Goal: Information Seeking & Learning: Learn about a topic

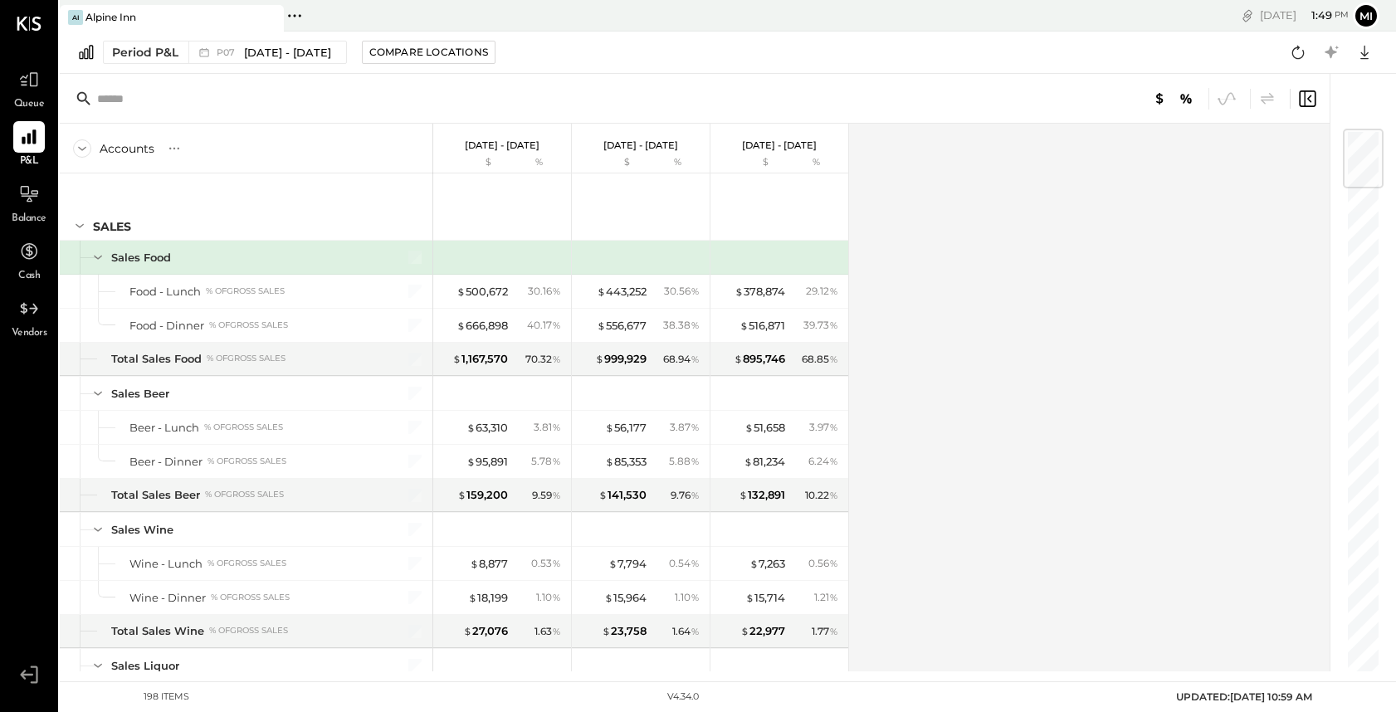
click at [106, 105] on input "text" at bounding box center [228, 99] width 262 height 30
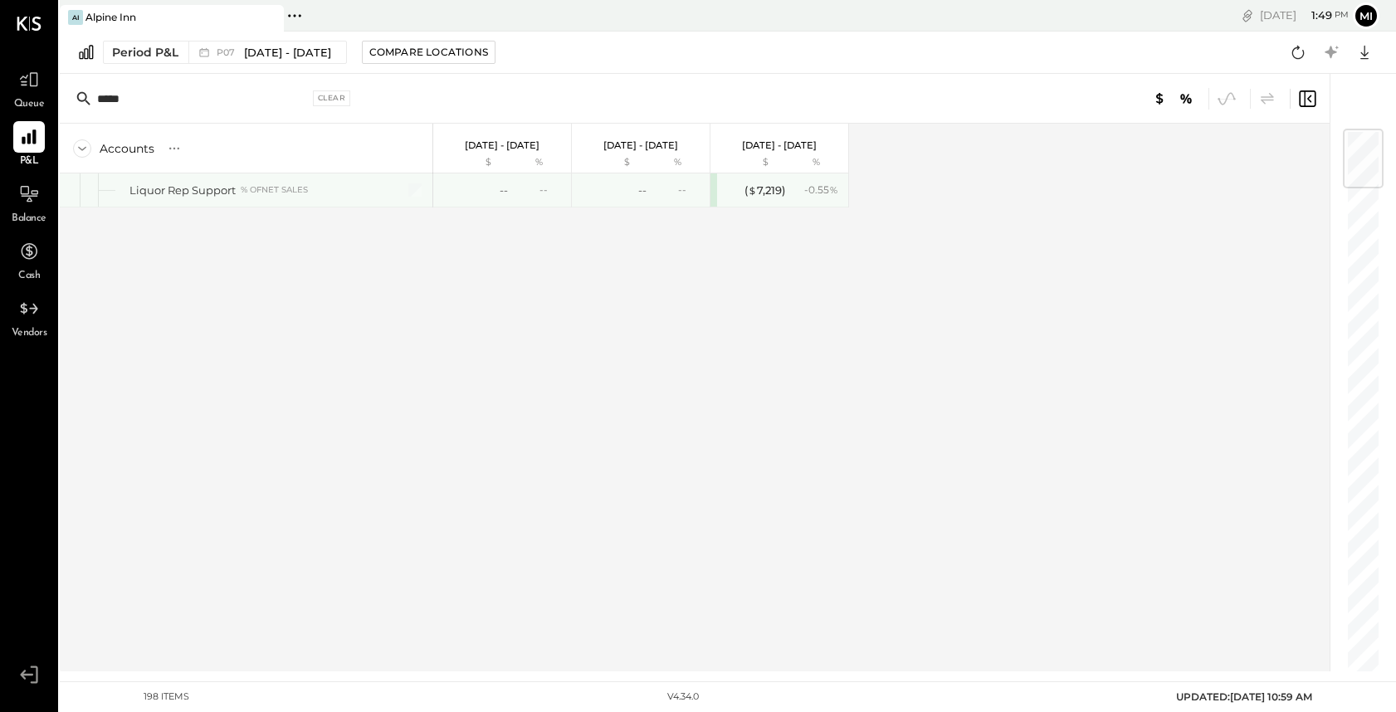
type input "*****"
click at [475, 186] on div "--" at bounding box center [475, 191] width 66 height 16
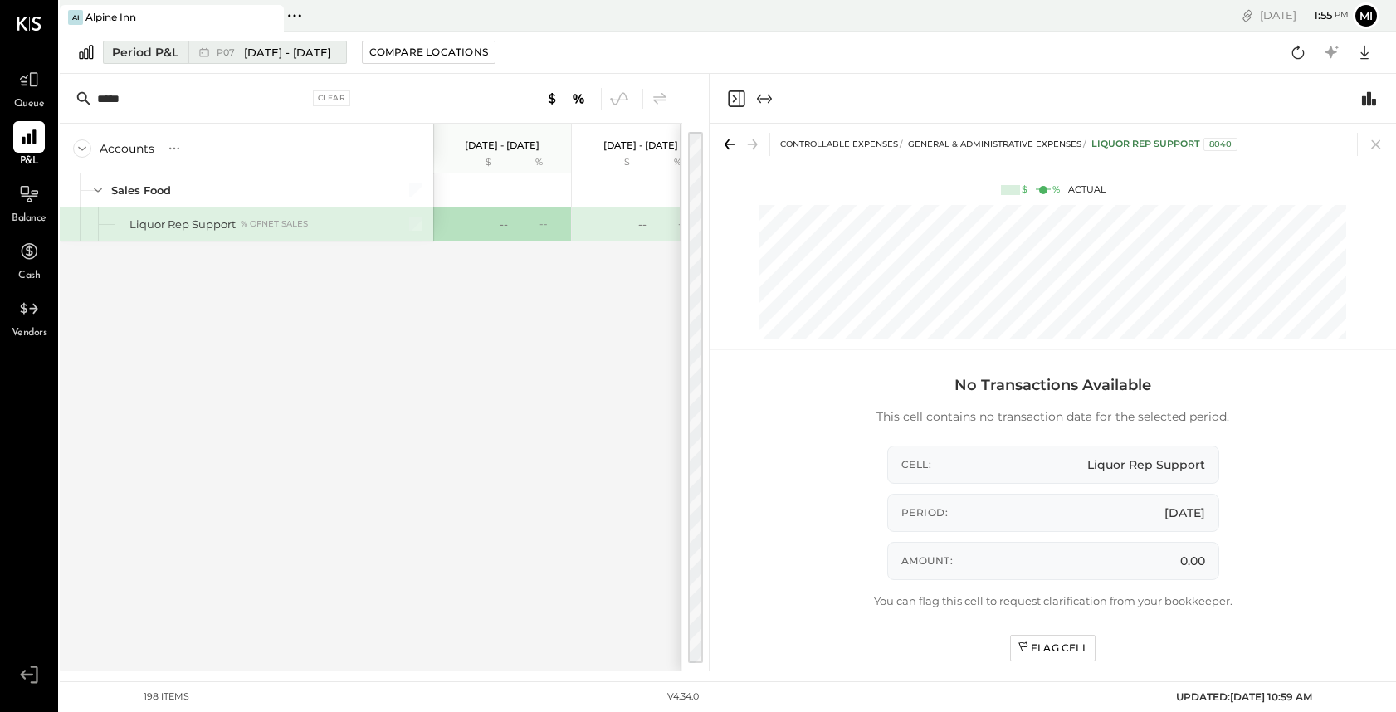
click at [289, 50] on span "[DATE] - [DATE]" at bounding box center [287, 53] width 87 height 16
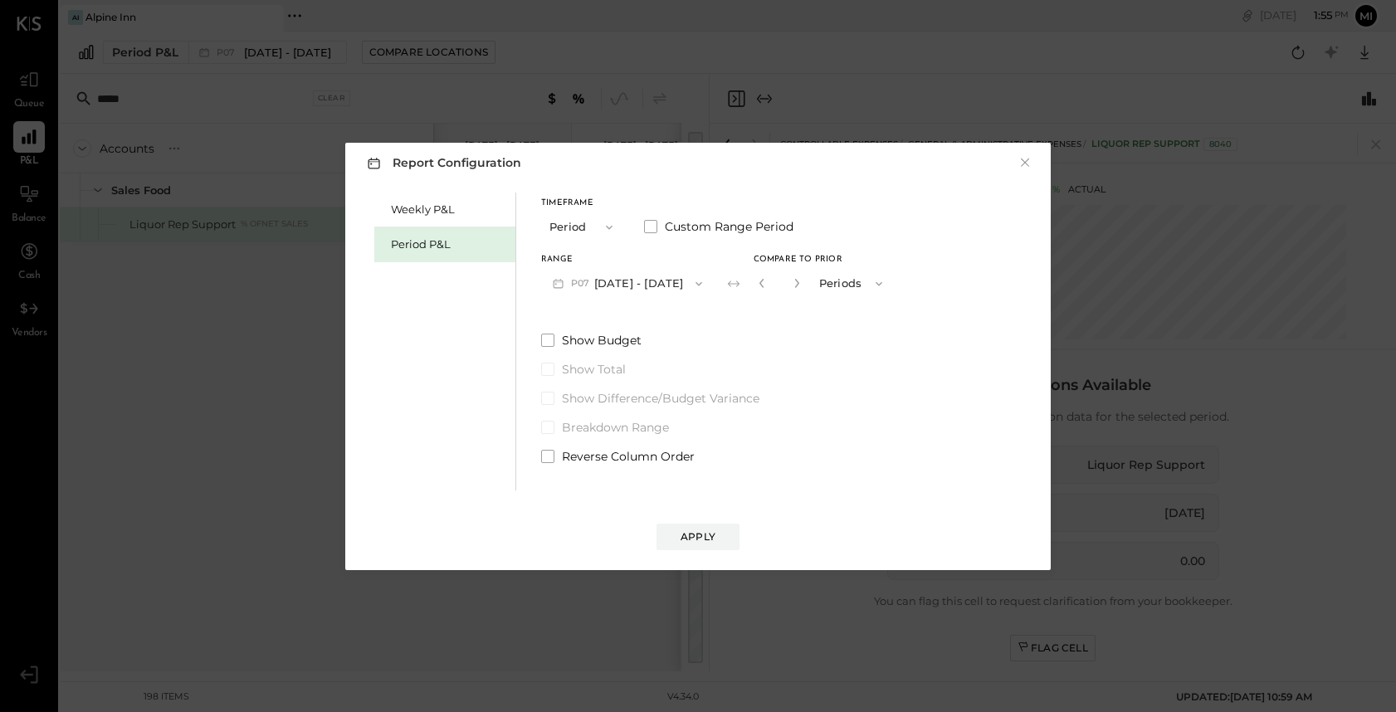
click at [684, 283] on button "P07 Jun 30 - Aug 3, 2025" at bounding box center [627, 283] width 173 height 31
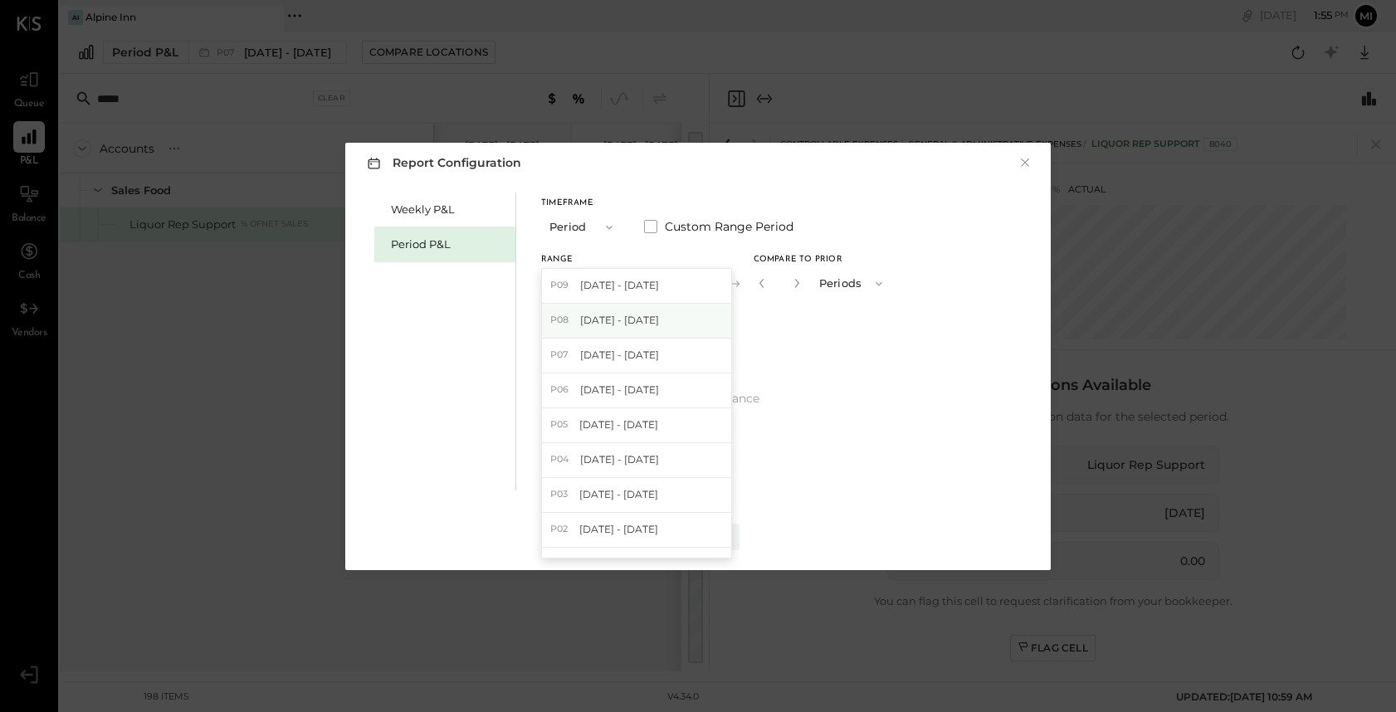
click at [666, 325] on div "P08 Aug 4 - 31, 2025" at bounding box center [636, 321] width 189 height 35
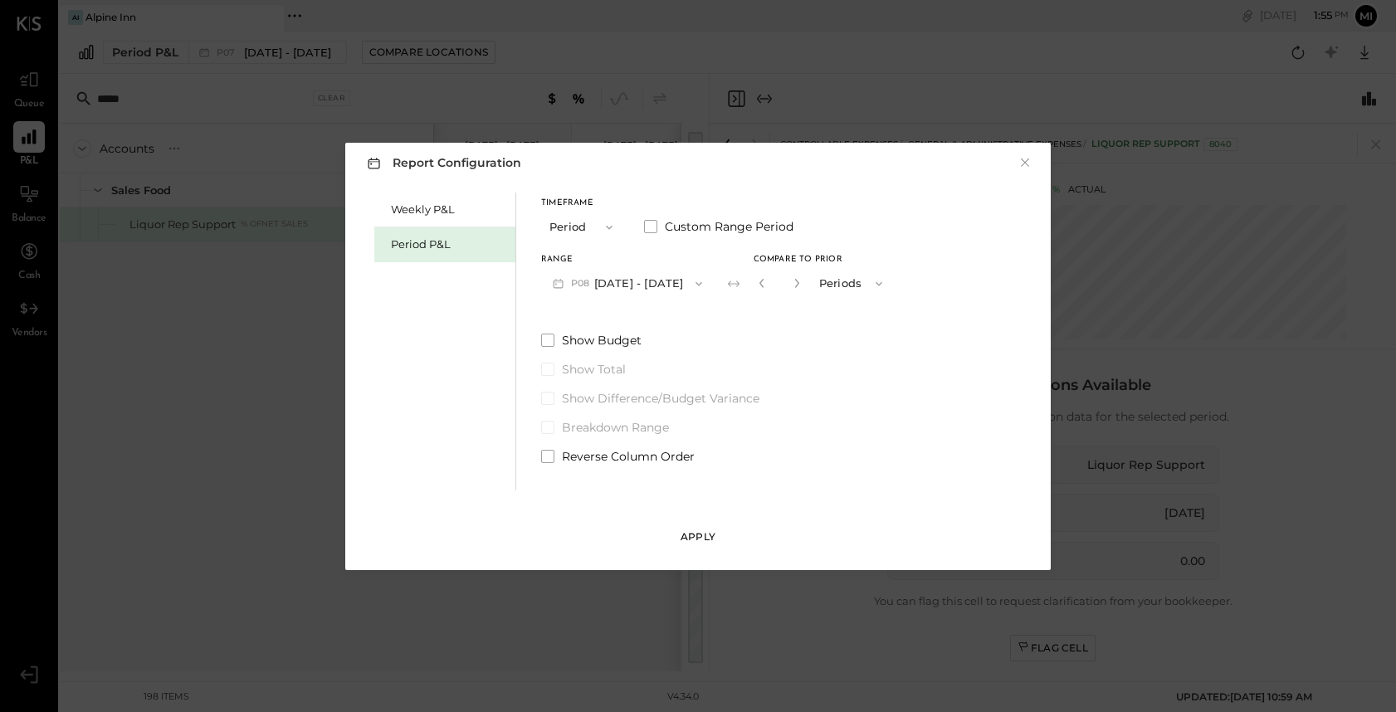
click at [688, 542] on div "Apply" at bounding box center [698, 537] width 35 height 14
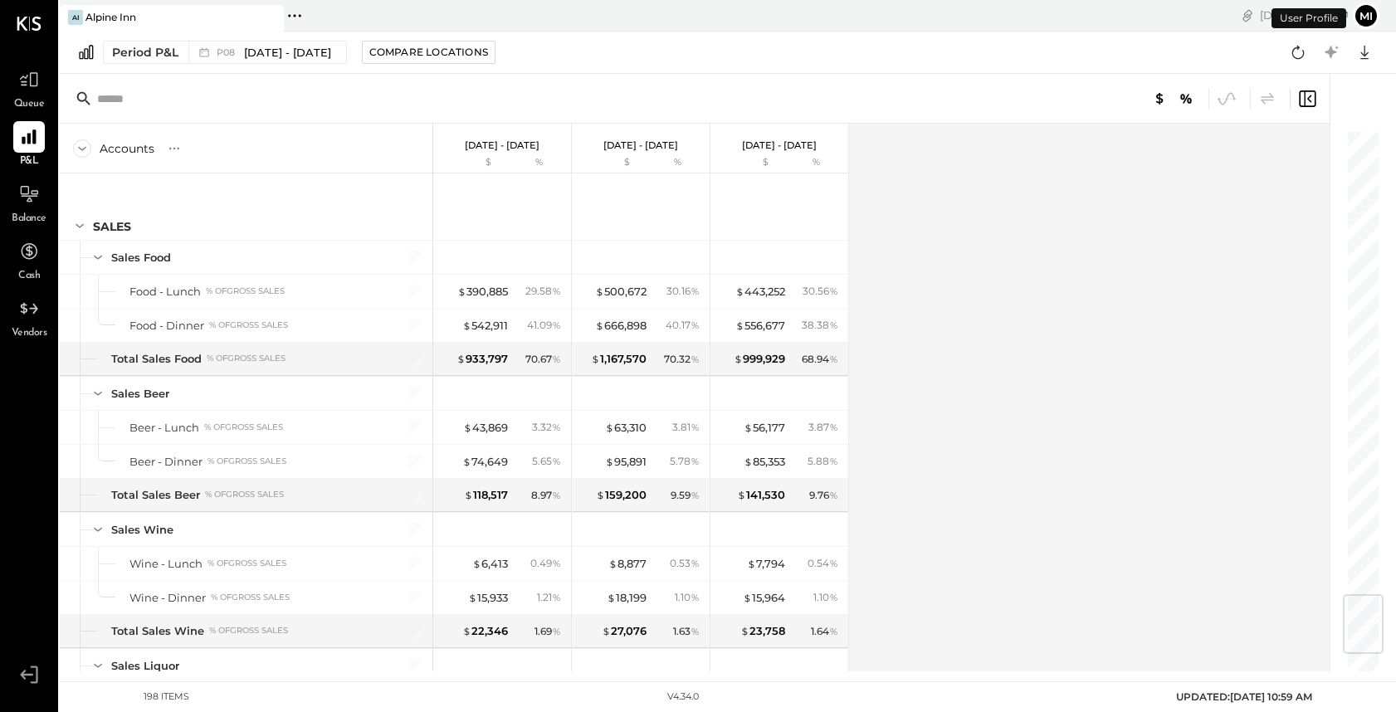
scroll to position [3900, 0]
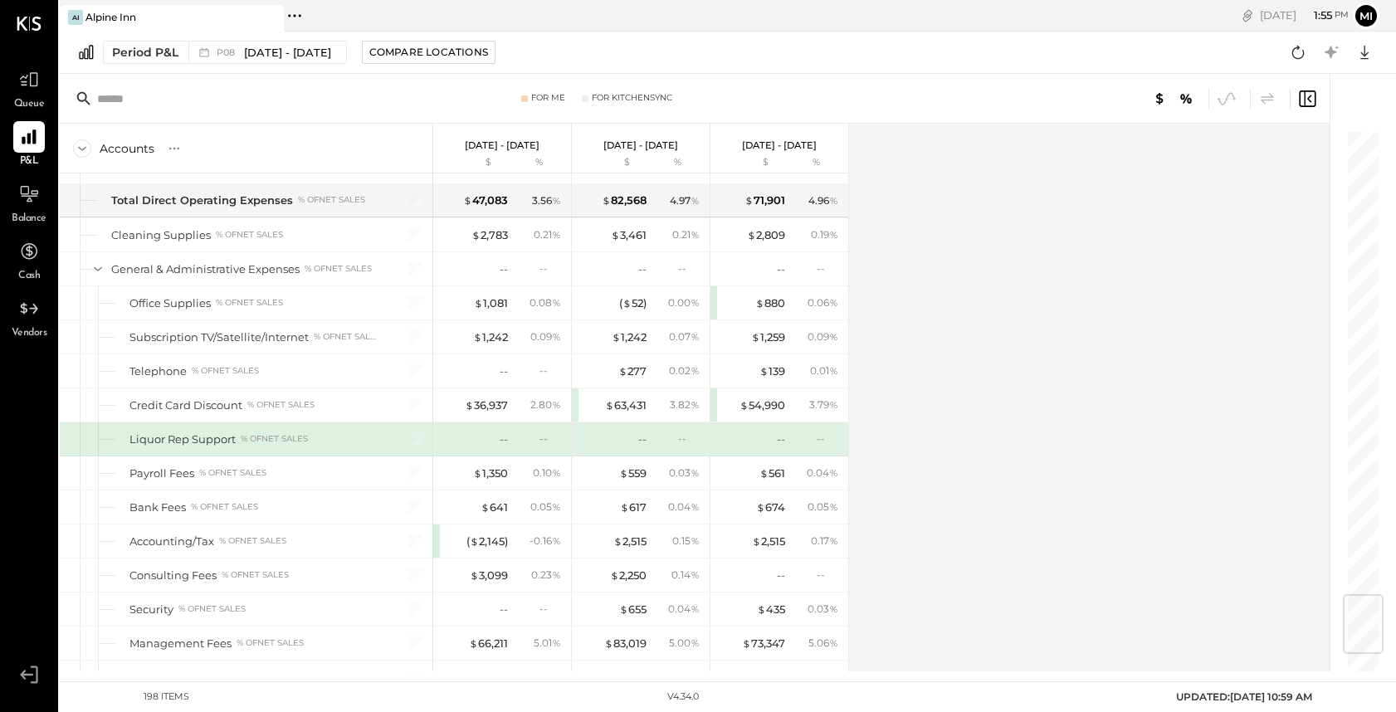
click at [193, 100] on input "text" at bounding box center [228, 99] width 262 height 30
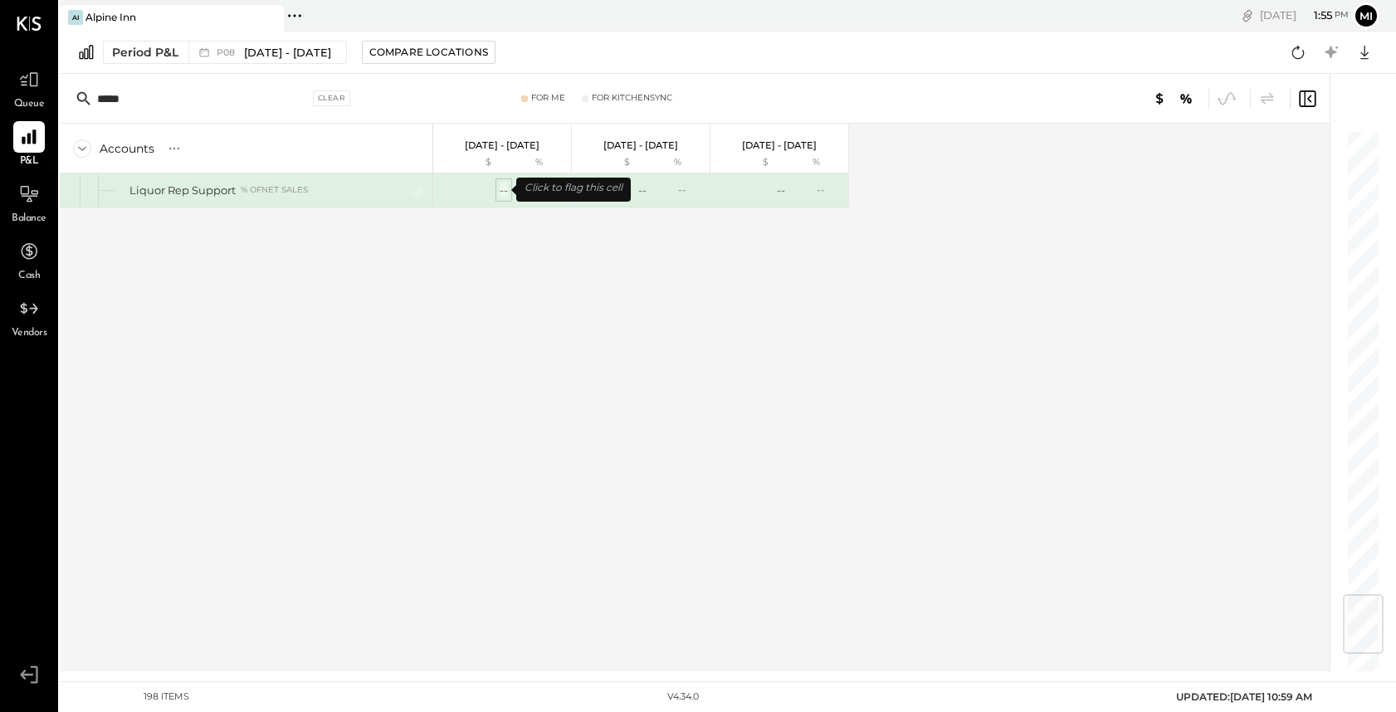
type input "*****"
click at [501, 190] on div "--" at bounding box center [504, 191] width 8 height 16
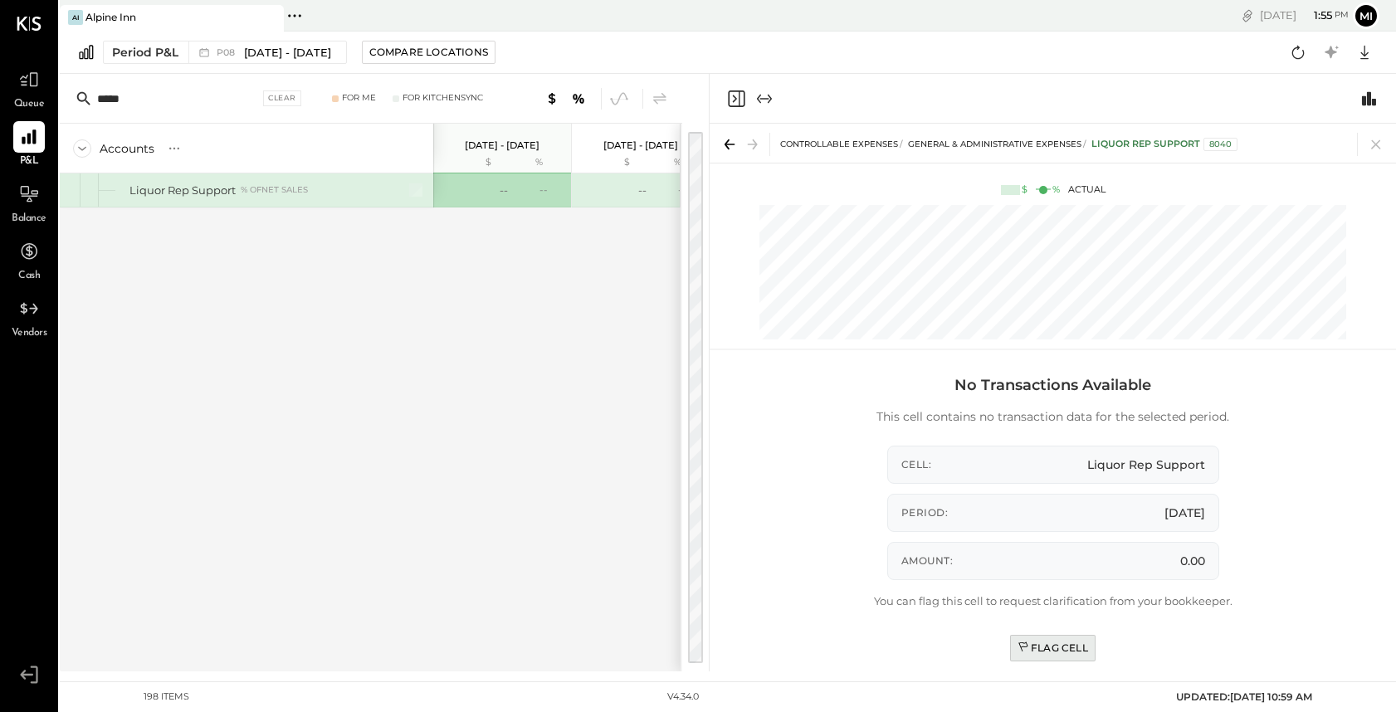
click at [1058, 648] on div "Flag Cell" at bounding box center [1053, 648] width 71 height 14
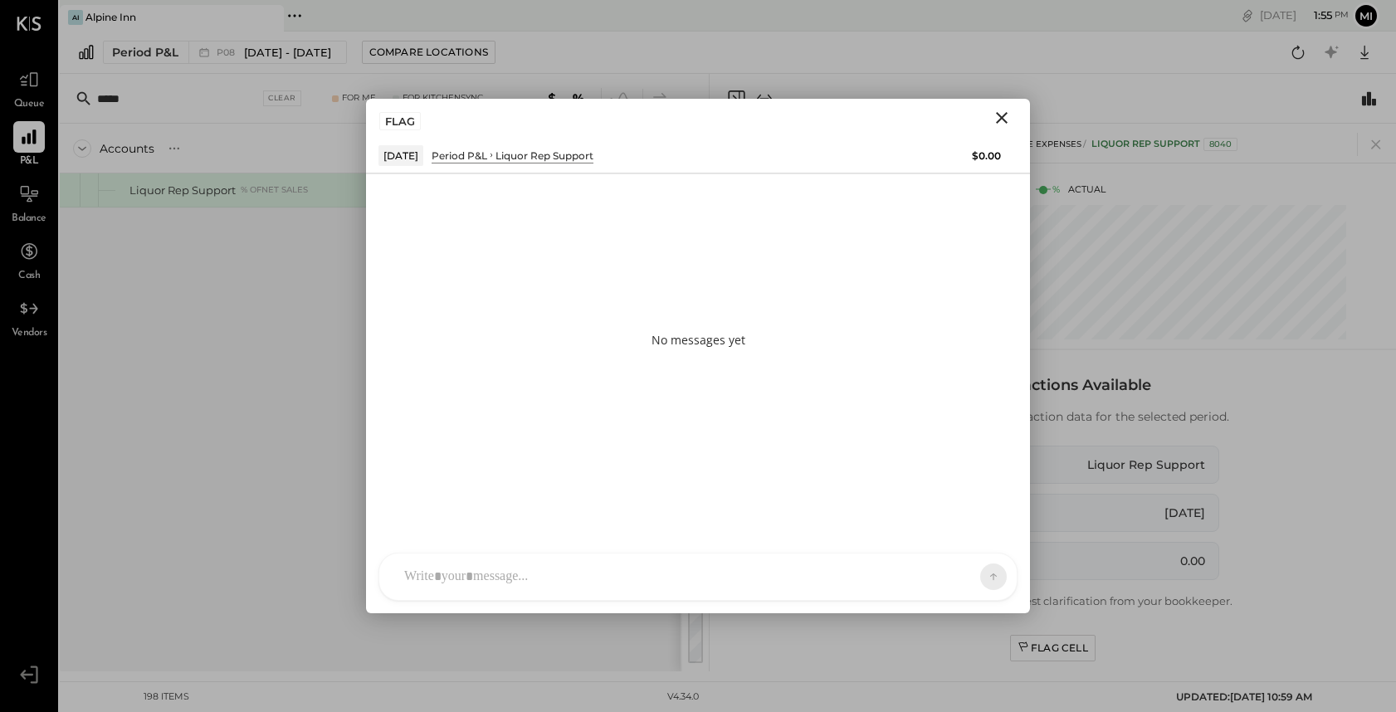
click at [477, 575] on div at bounding box center [683, 577] width 574 height 37
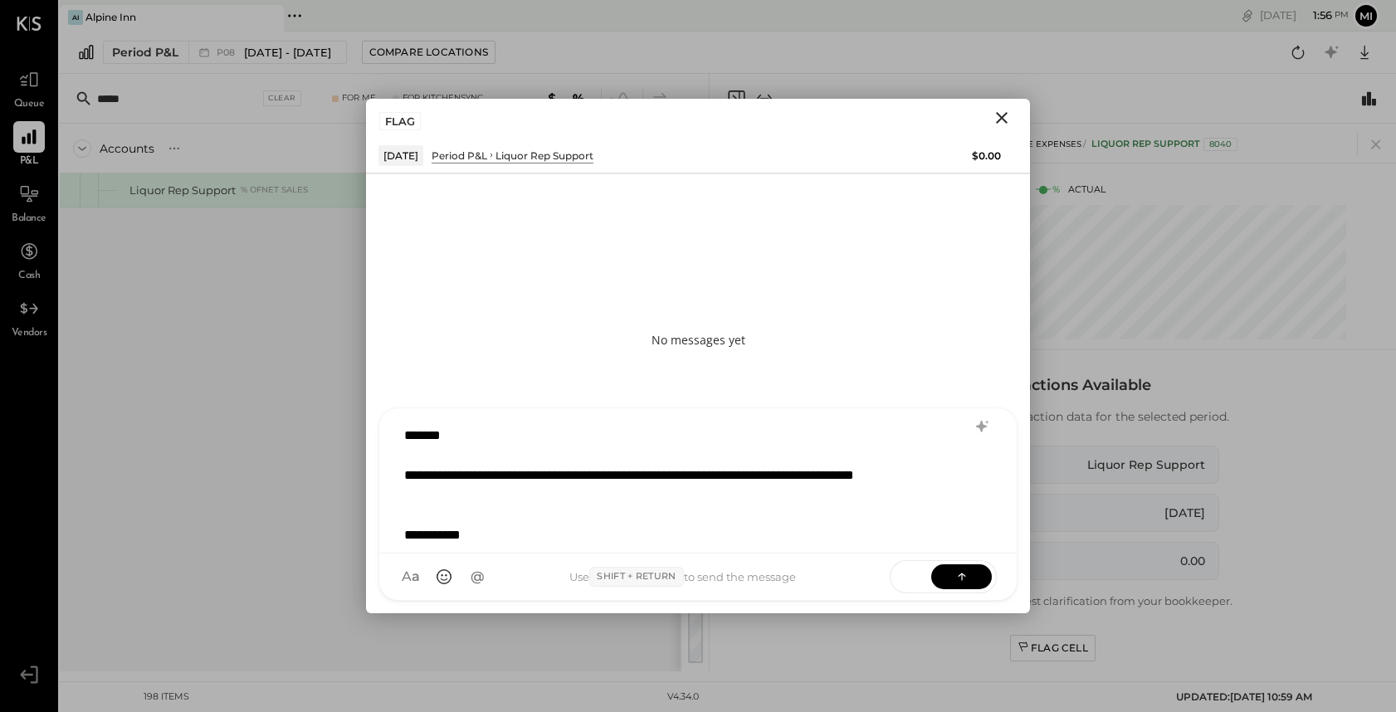
scroll to position [21, 0]
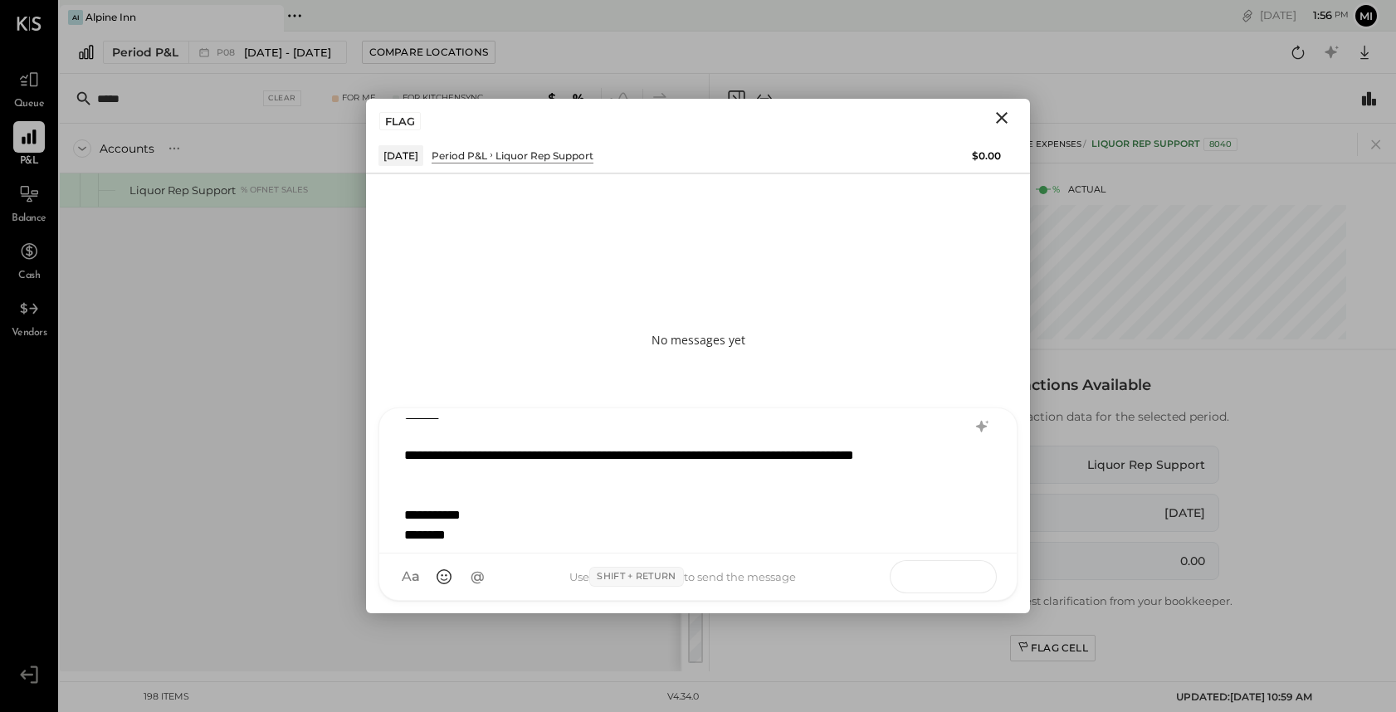
click at [956, 577] on icon at bounding box center [962, 576] width 17 height 17
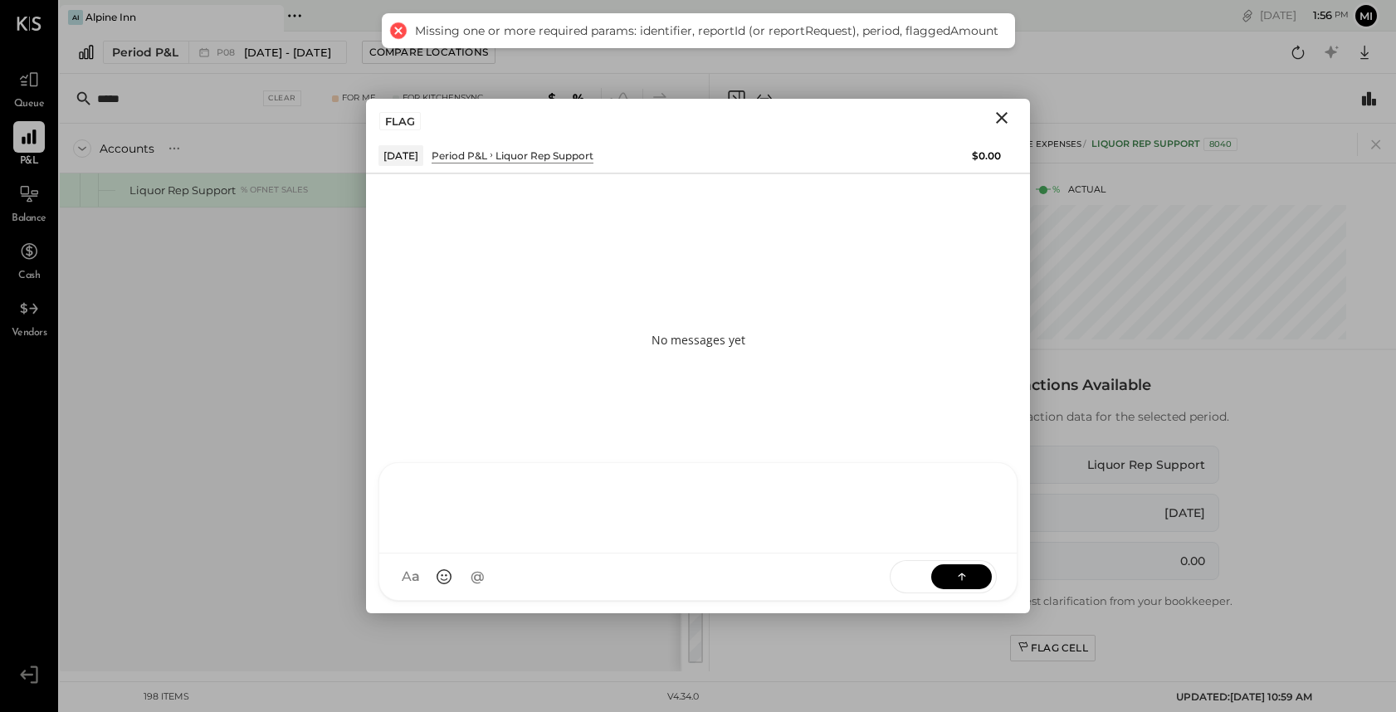
click at [473, 512] on div at bounding box center [698, 506] width 604 height 66
click at [459, 507] on div at bounding box center [698, 506] width 604 height 66
click at [1002, 113] on icon "Close" at bounding box center [1002, 118] width 20 height 20
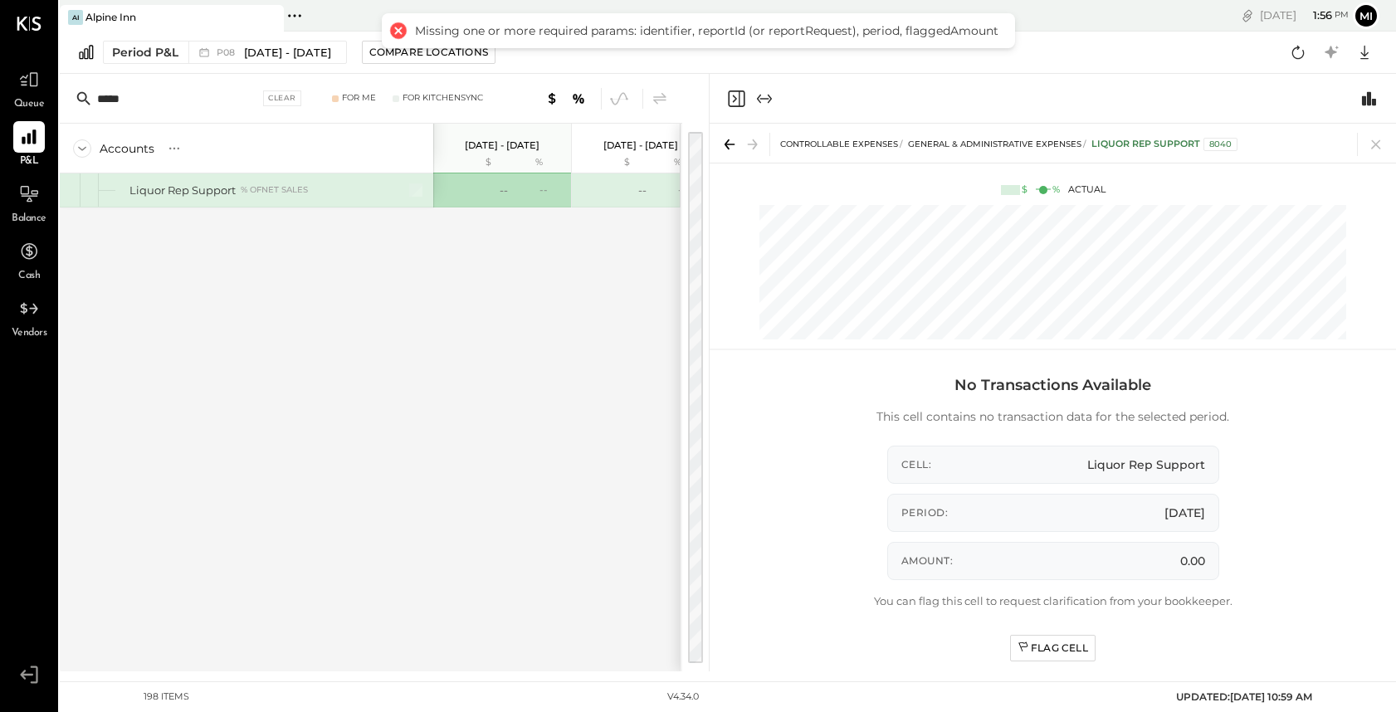
click at [512, 189] on div "--" at bounding box center [539, 190] width 54 height 14
click at [500, 189] on div "--" at bounding box center [504, 191] width 8 height 16
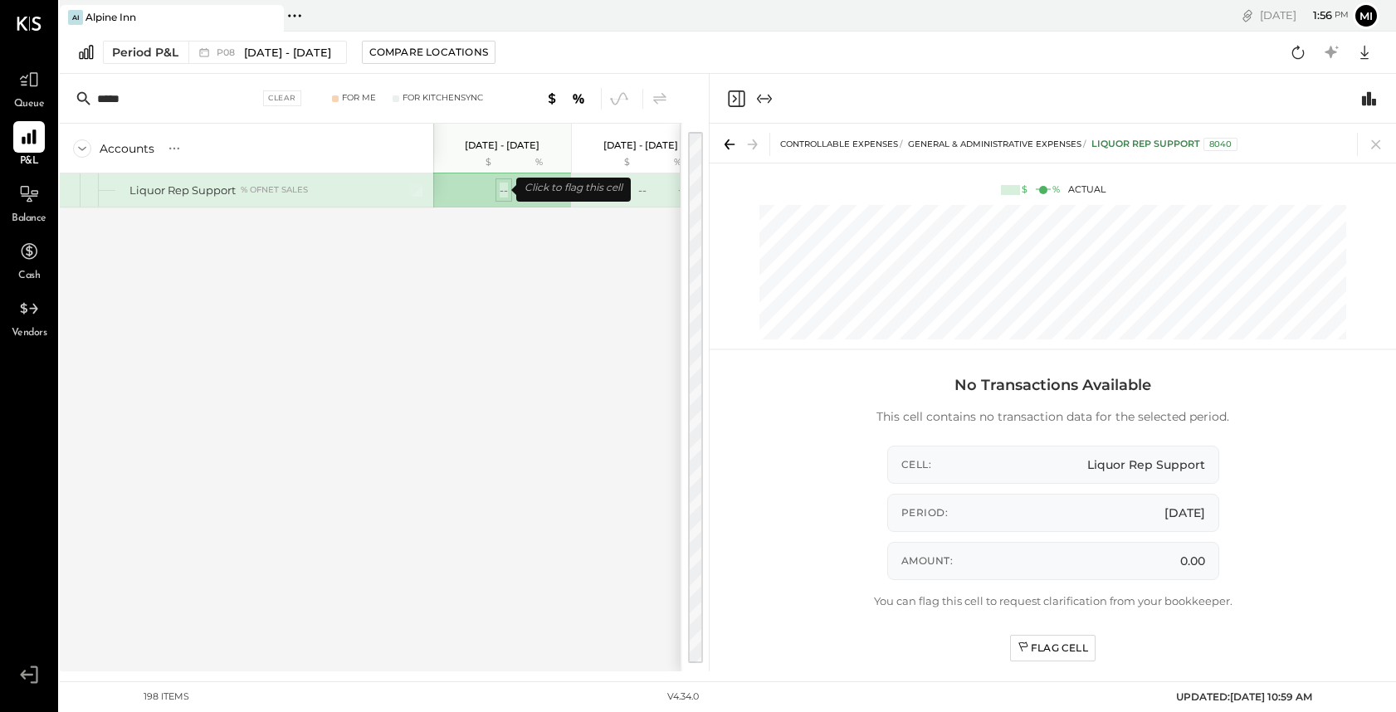
click at [500, 189] on div "--" at bounding box center [504, 191] width 8 height 16
click at [1049, 651] on div "Flag Cell" at bounding box center [1053, 648] width 71 height 14
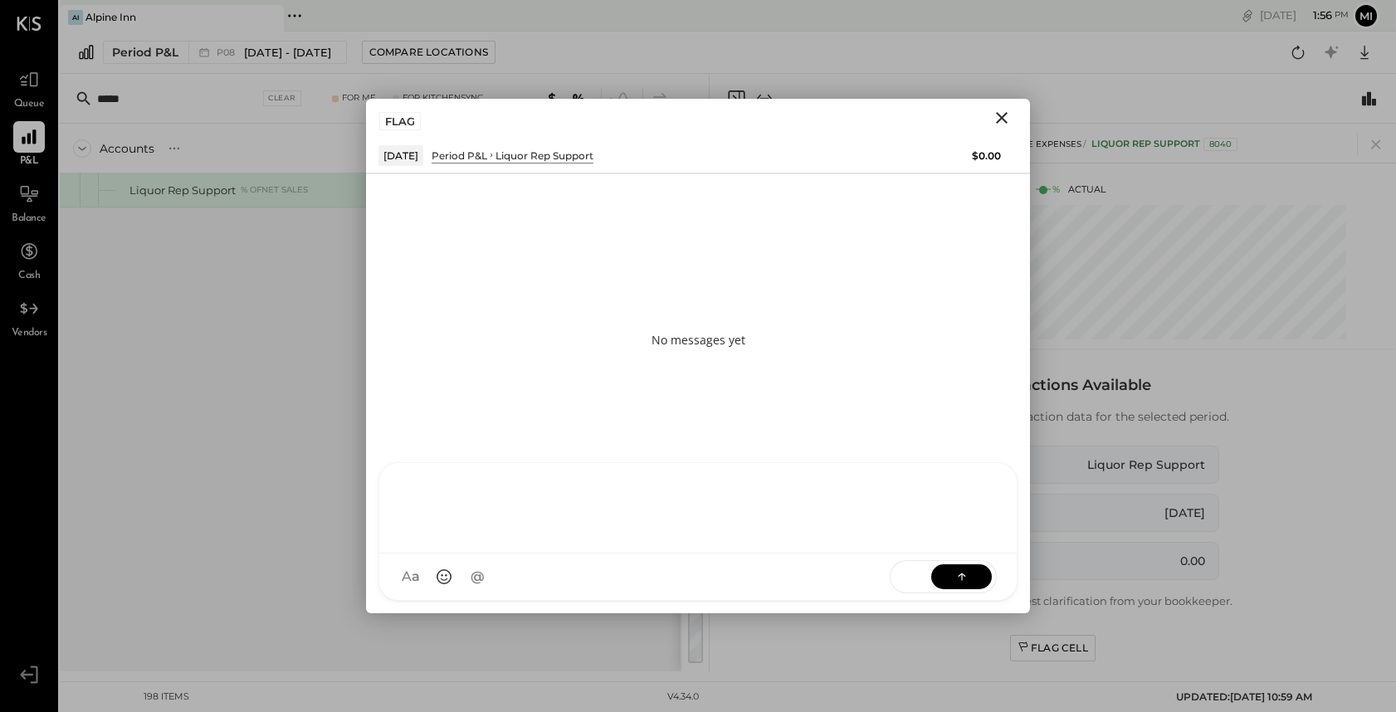
click at [514, 581] on div "NS Nishant Sadhu B bryan D donny CR Chintan R Dave SA Sean Agoliati D derek MQ …" at bounding box center [698, 531] width 639 height 139
click at [959, 579] on icon at bounding box center [962, 576] width 17 height 17
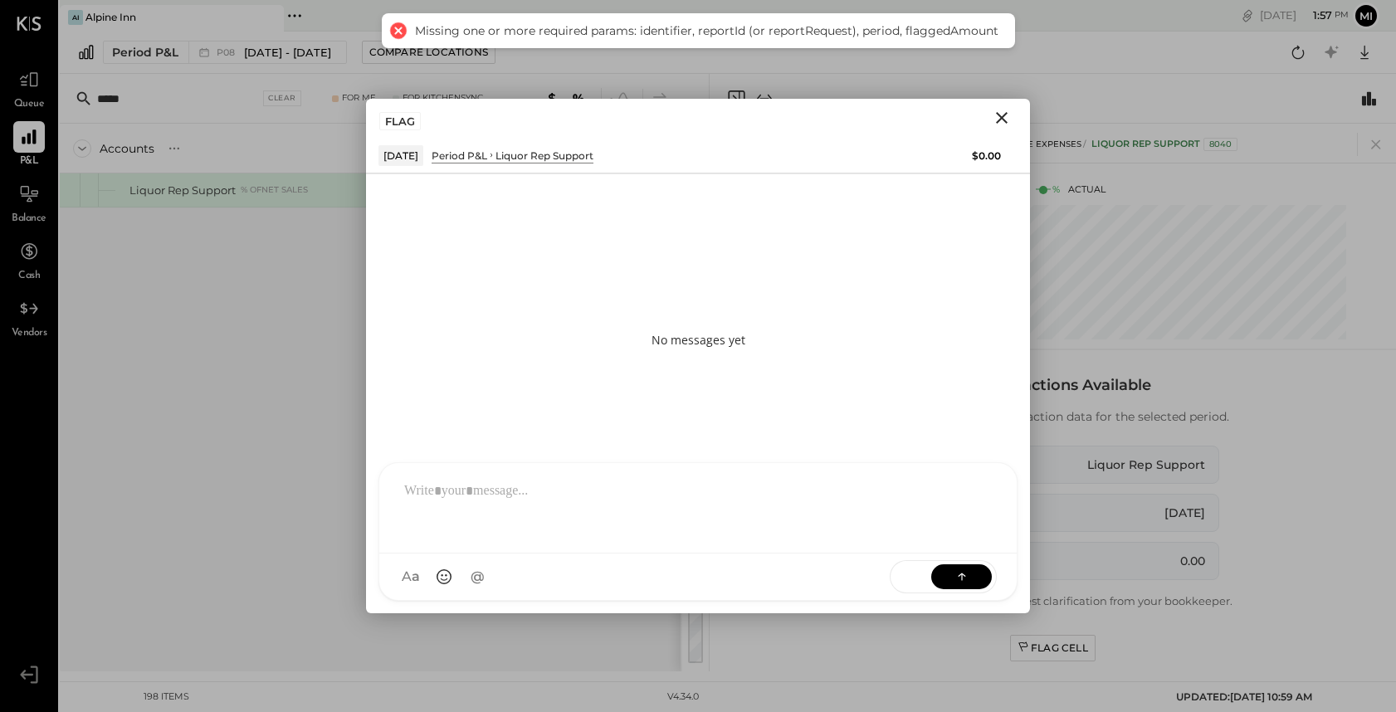
click at [1009, 117] on icon "Close" at bounding box center [1002, 118] width 20 height 20
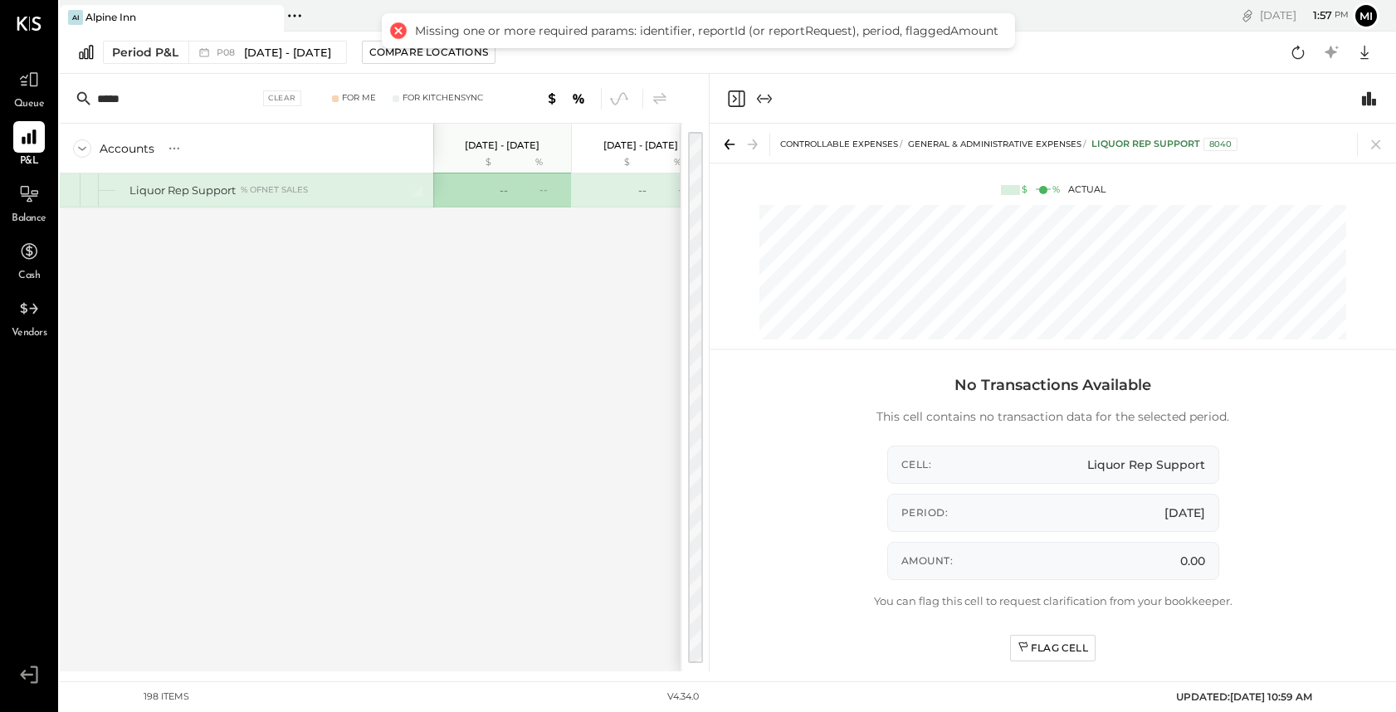
click at [736, 97] on icon "Close panel" at bounding box center [736, 99] width 20 height 20
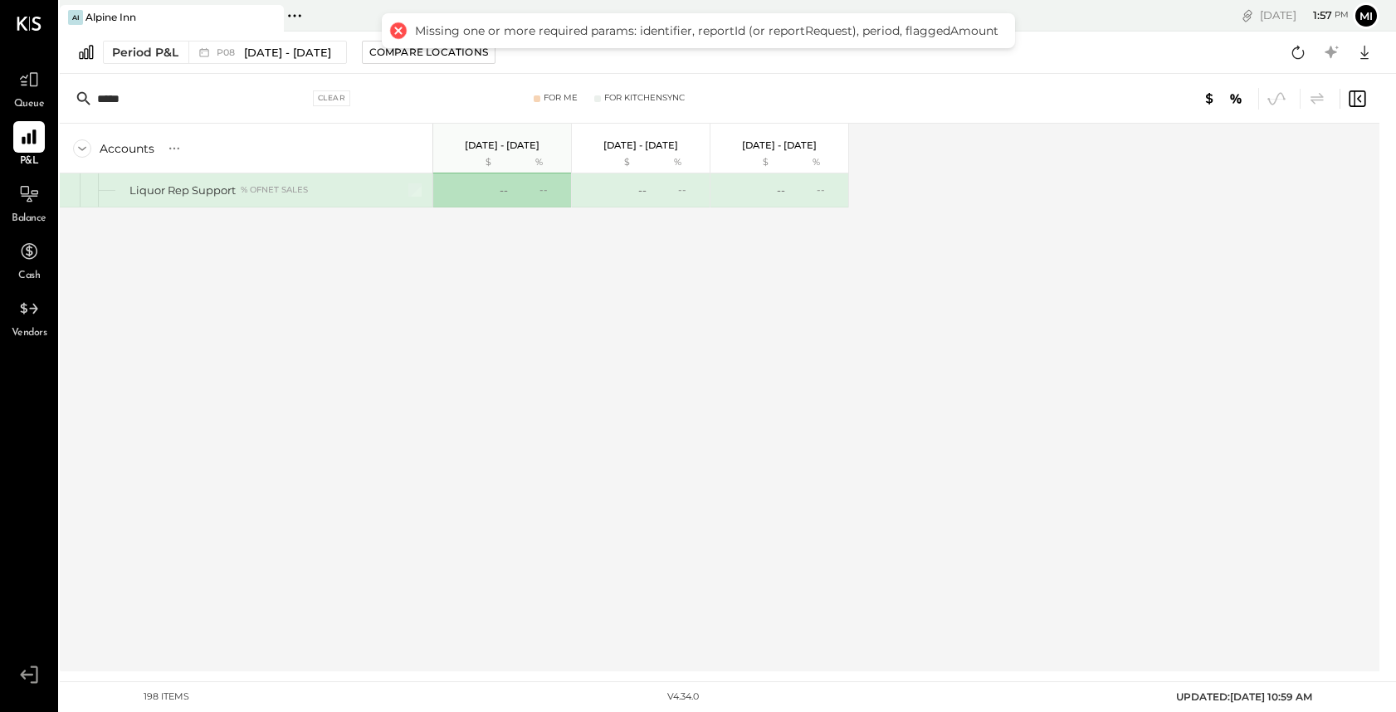
click at [398, 28] on div at bounding box center [397, 30] width 23 height 23
click at [396, 26] on div at bounding box center [397, 30] width 23 height 23
click at [400, 36] on div at bounding box center [397, 30] width 23 height 23
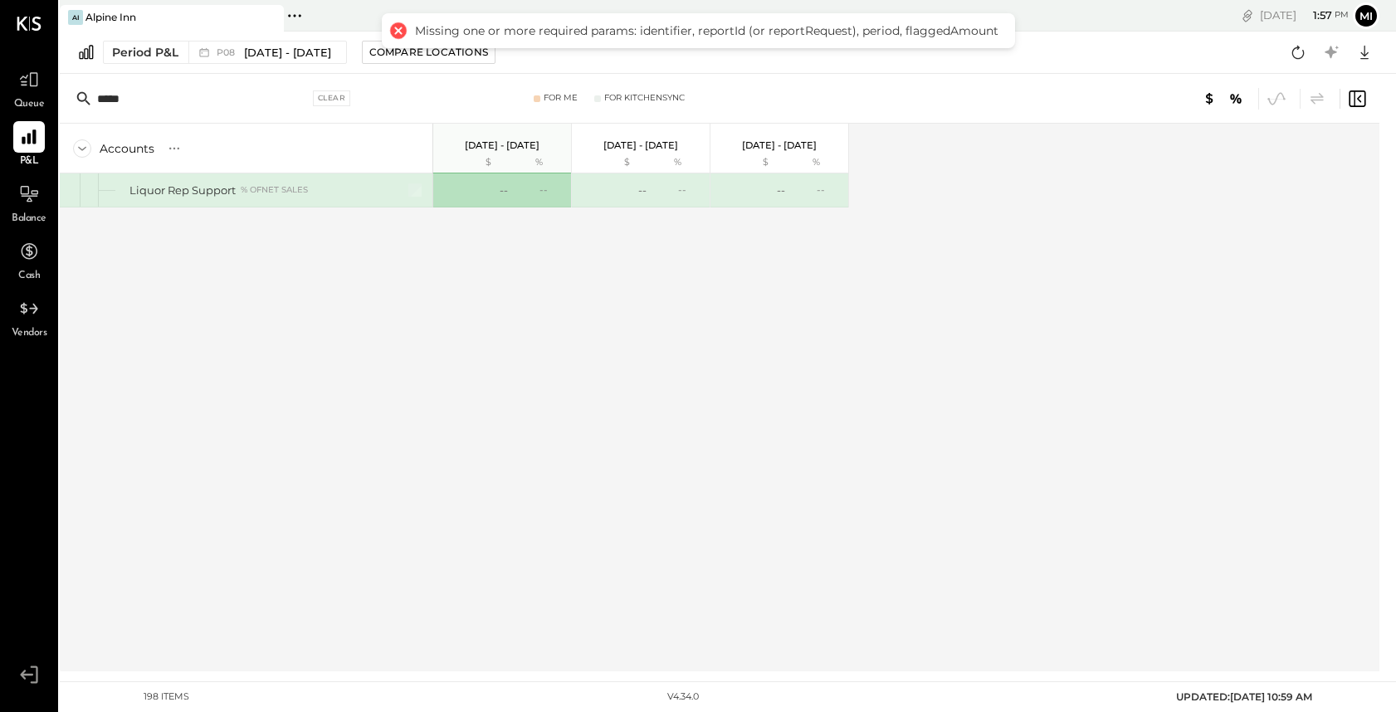
click at [400, 36] on div at bounding box center [397, 30] width 23 height 23
click at [943, 281] on div "Accounts S % GL Aug 4 - 31, 2025 $ % Jun 30 - Aug 3, 2025 $ % Jun 2 - 29, 2025 …" at bounding box center [721, 398] width 1322 height 548
click at [500, 190] on div "--" at bounding box center [504, 191] width 8 height 16
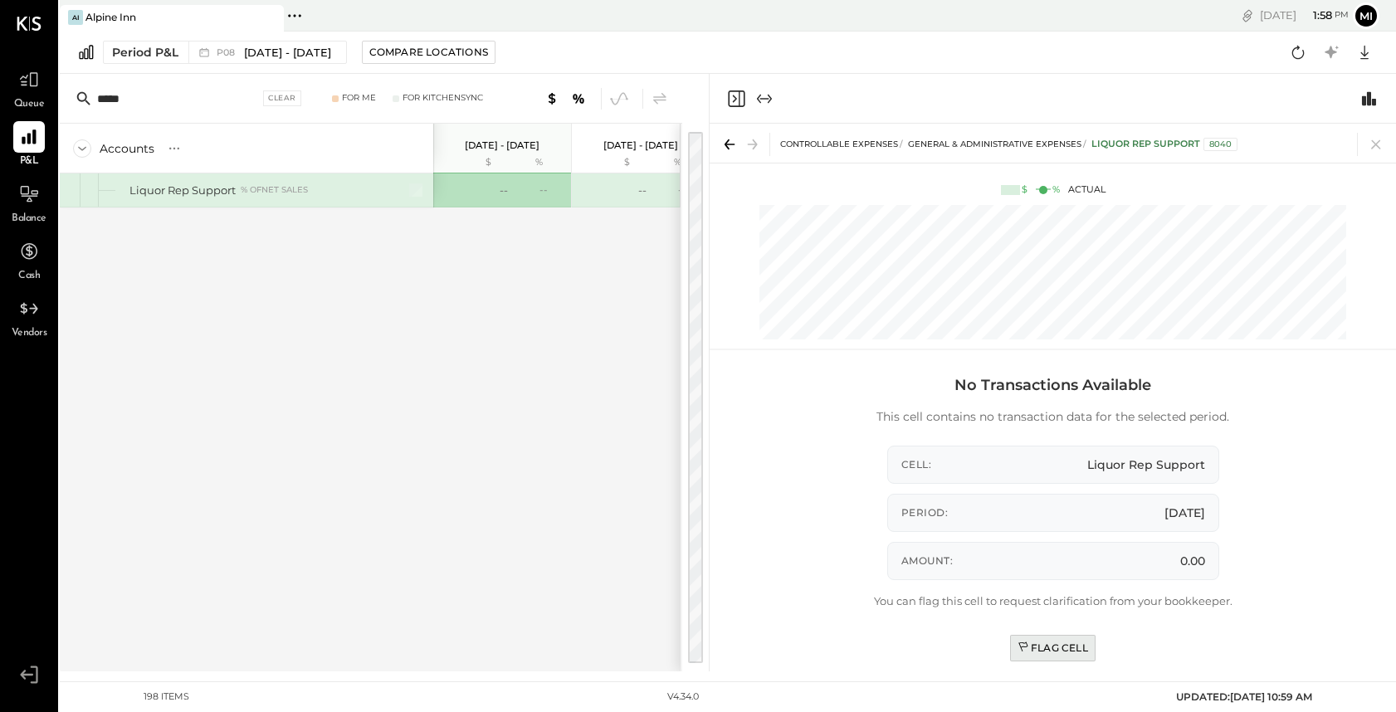
click at [1074, 650] on div "Flag Cell" at bounding box center [1053, 648] width 71 height 14
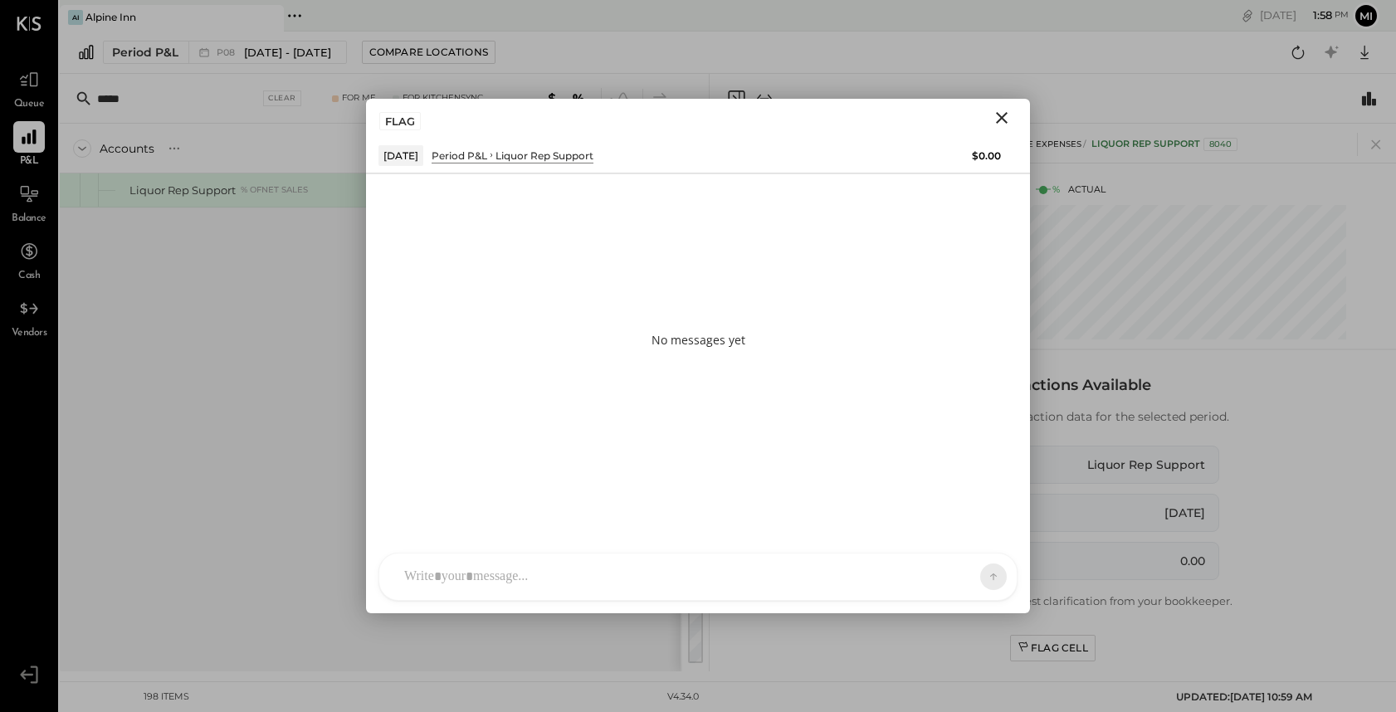
click at [511, 570] on div at bounding box center [698, 577] width 638 height 46
click at [487, 499] on div "******" at bounding box center [677, 501] width 546 height 20
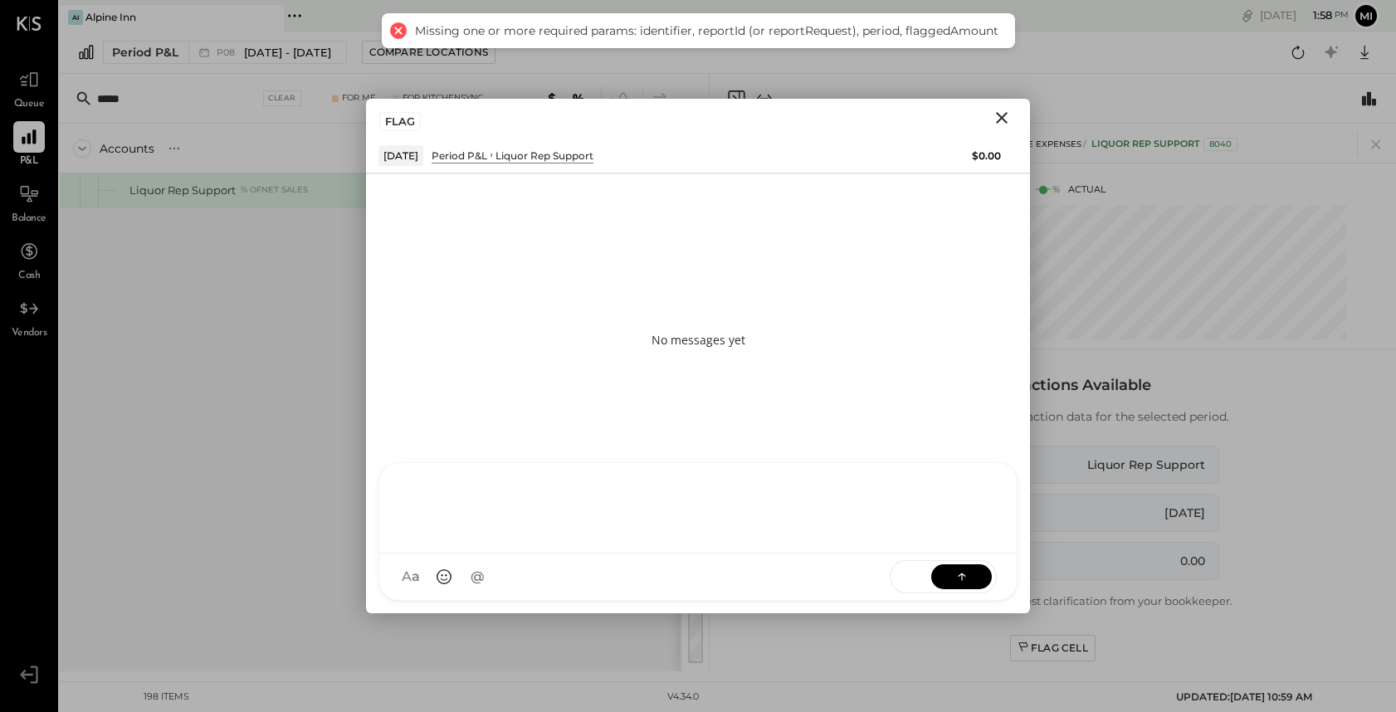
click at [998, 120] on icon "Close" at bounding box center [1002, 118] width 20 height 20
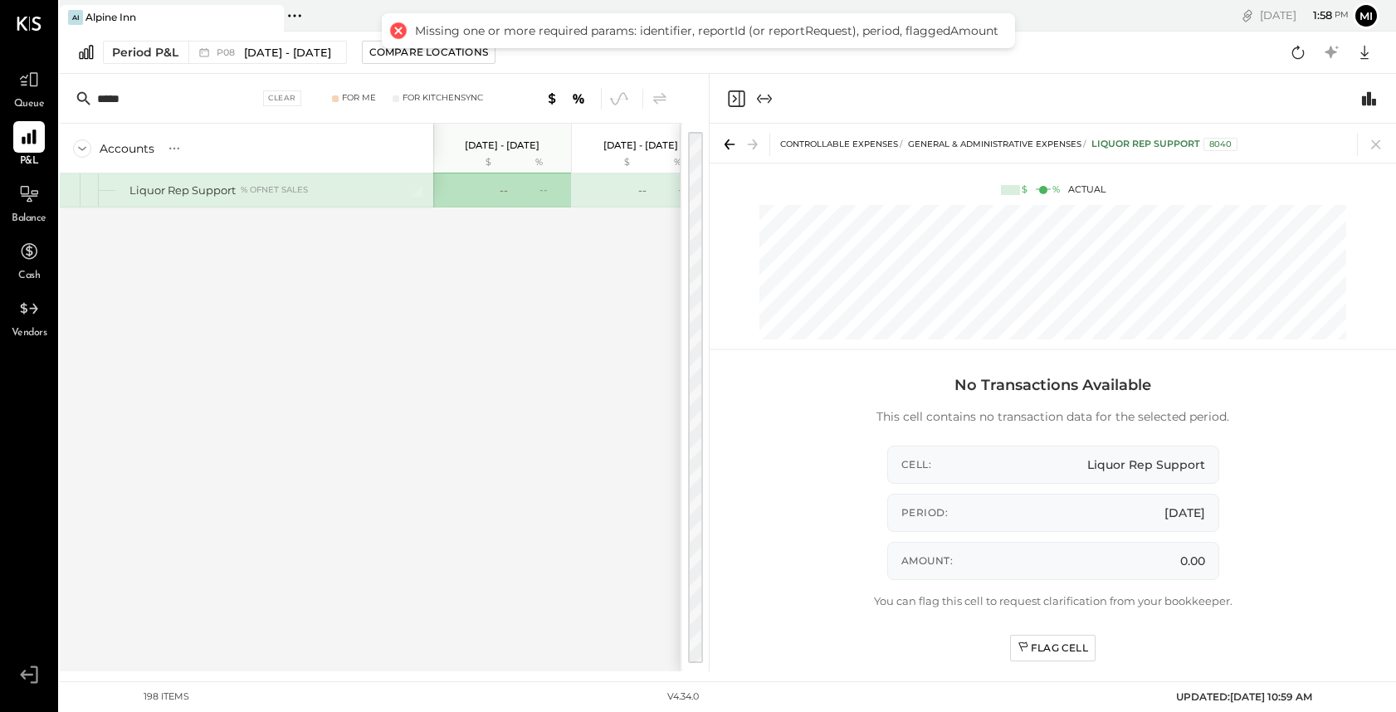
click at [476, 394] on div "Accounts S % GL Aug 4 - 31, 2025 $ % Jun 30 - Aug 3, 2025 $ % Jun 2 - 29, 2025 …" at bounding box center [370, 398] width 621 height 548
click at [739, 100] on icon "Close panel" at bounding box center [736, 98] width 17 height 17
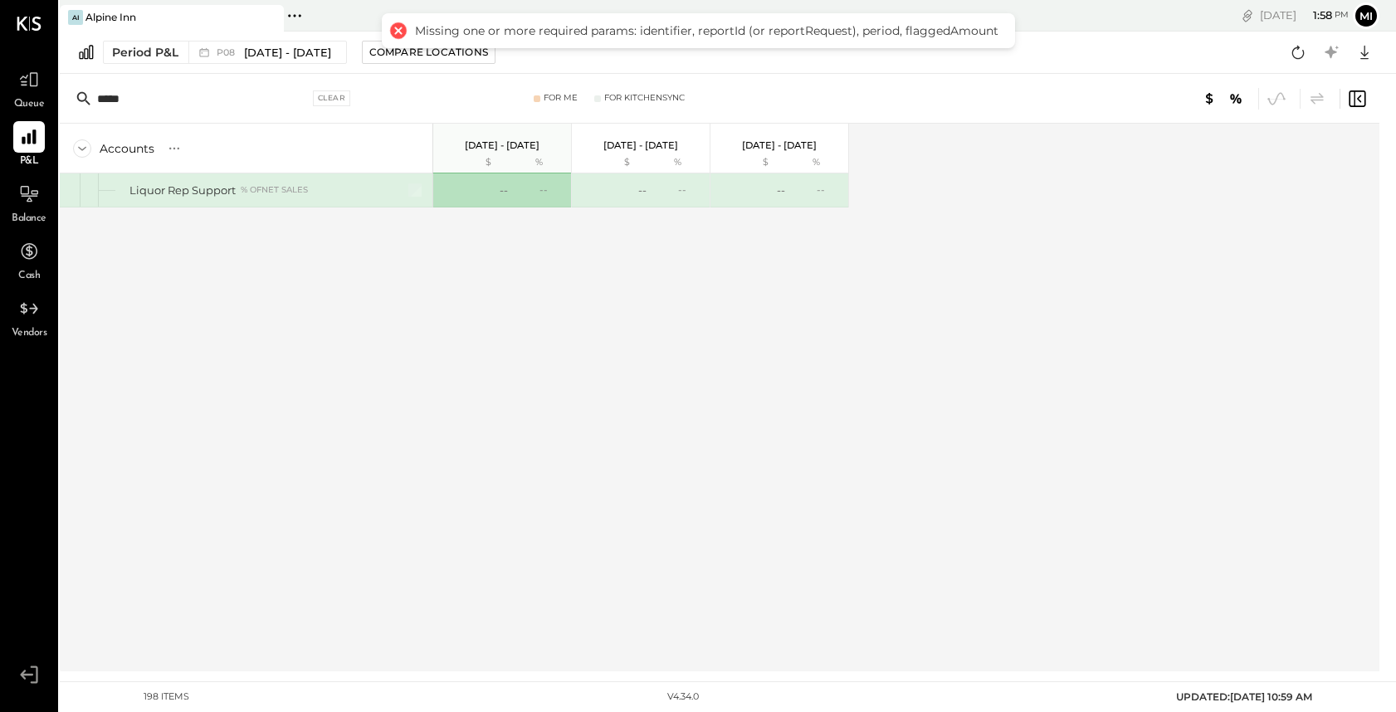
click at [194, 96] on input "*****" at bounding box center [203, 99] width 212 height 30
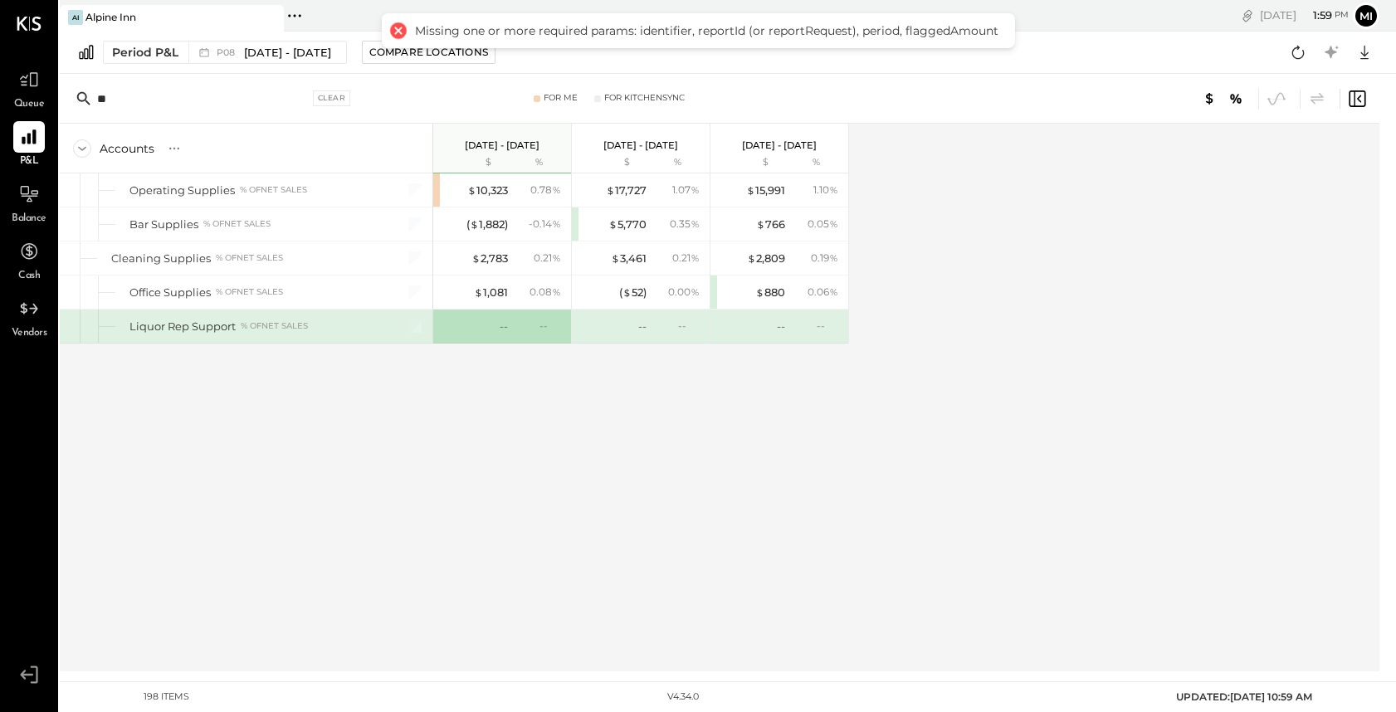
type input "*"
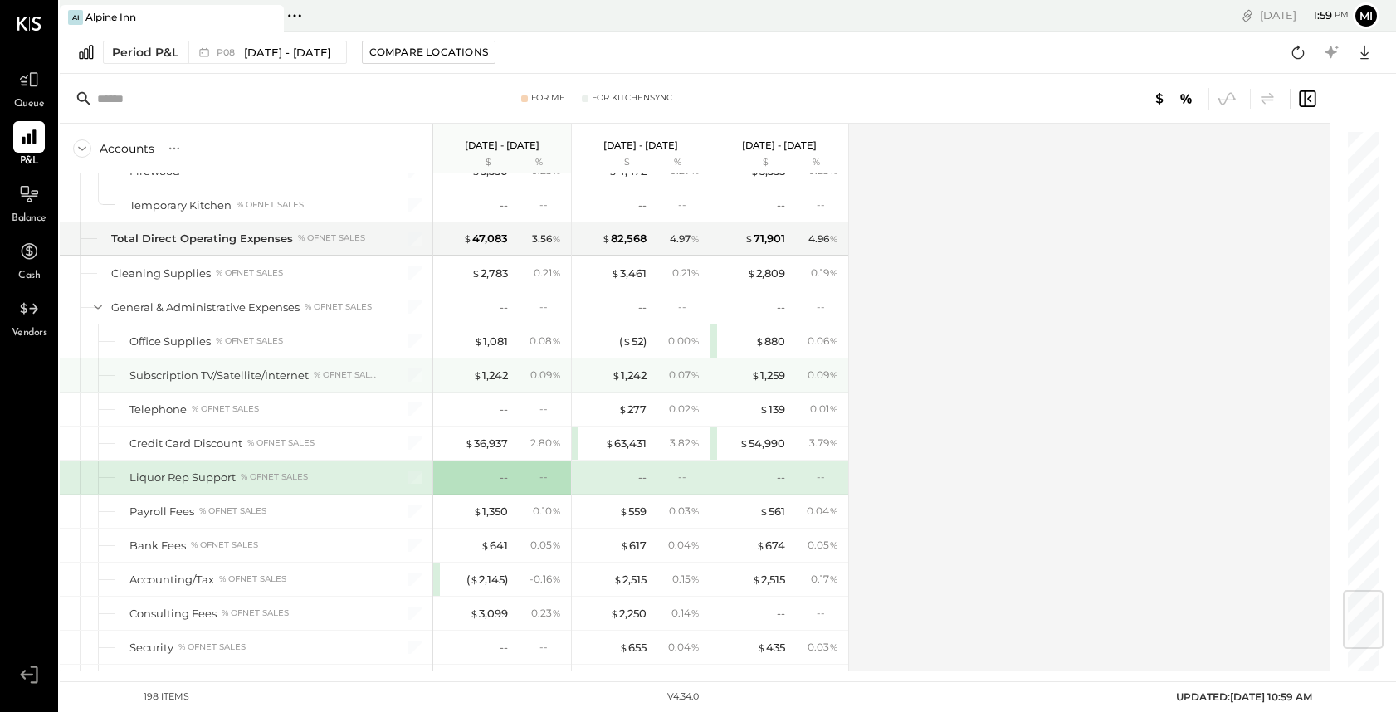
scroll to position [3863, 0]
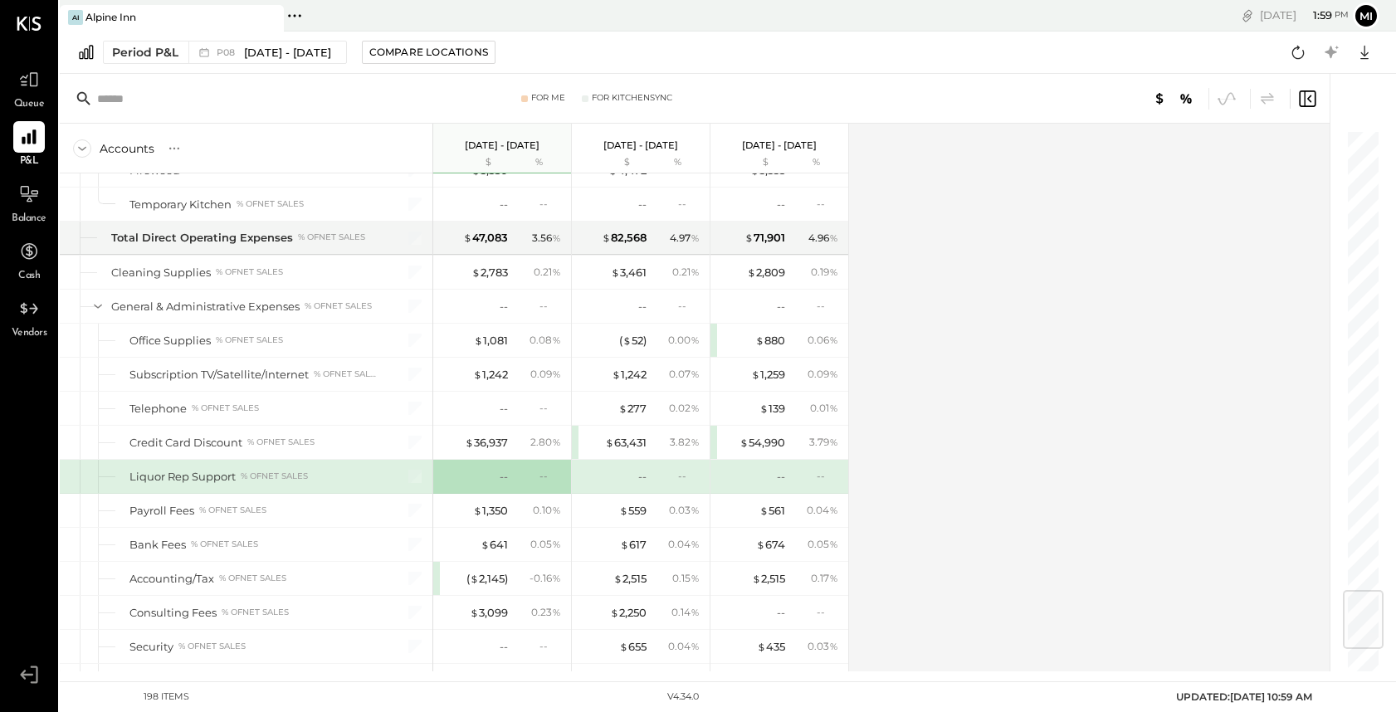
click at [497, 472] on div "--" at bounding box center [475, 477] width 66 height 16
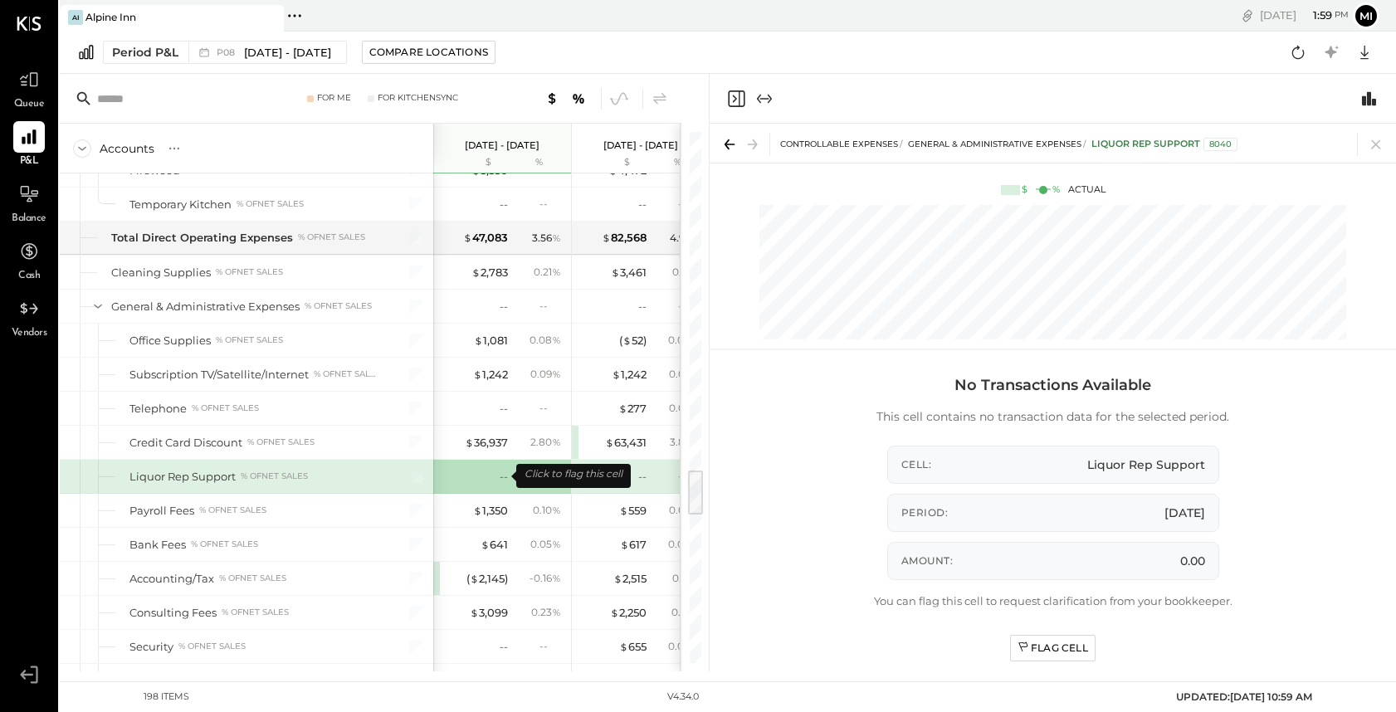
click at [499, 475] on div "--" at bounding box center [475, 477] width 66 height 16
click at [1063, 646] on div "Flag Cell" at bounding box center [1053, 648] width 71 height 14
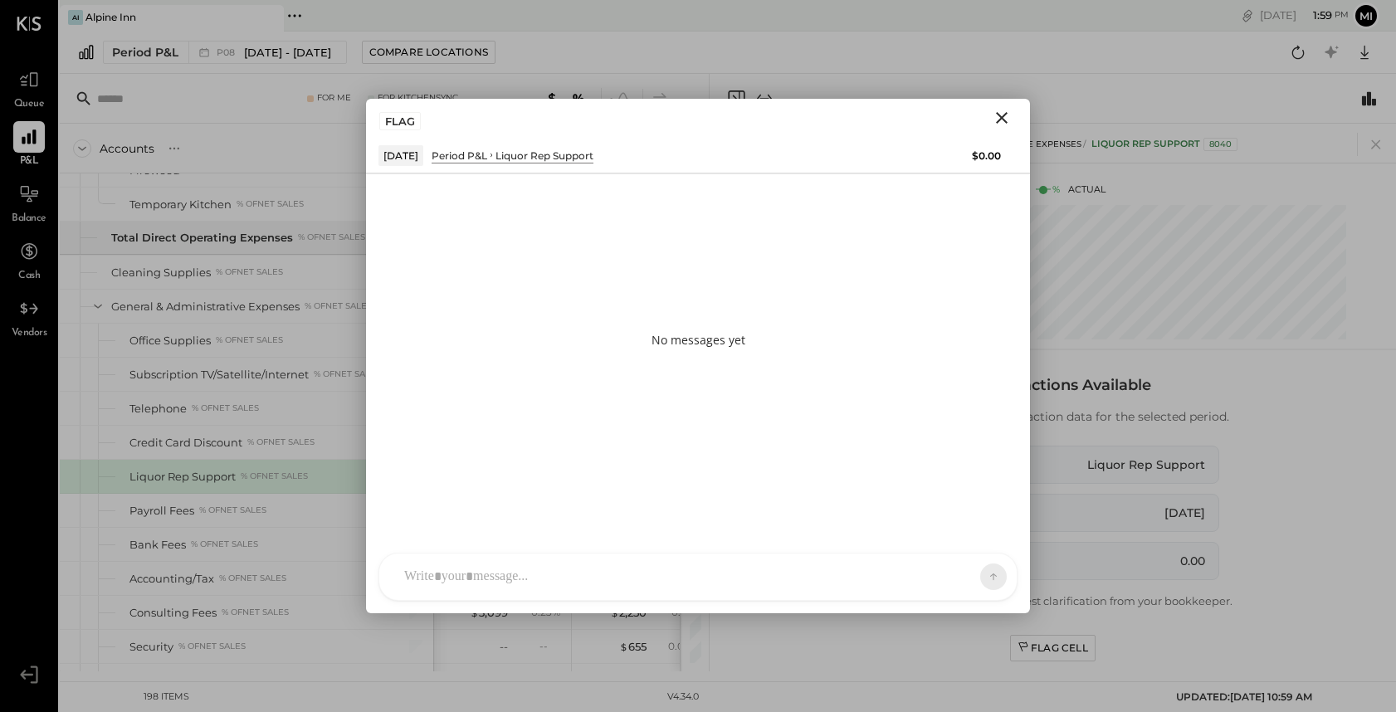
click at [469, 584] on div "NS Nishant Sadhu B bryan D donny CR Chintan R Dave SA Sean Agoliati D derek MQ …" at bounding box center [698, 577] width 639 height 48
paste div
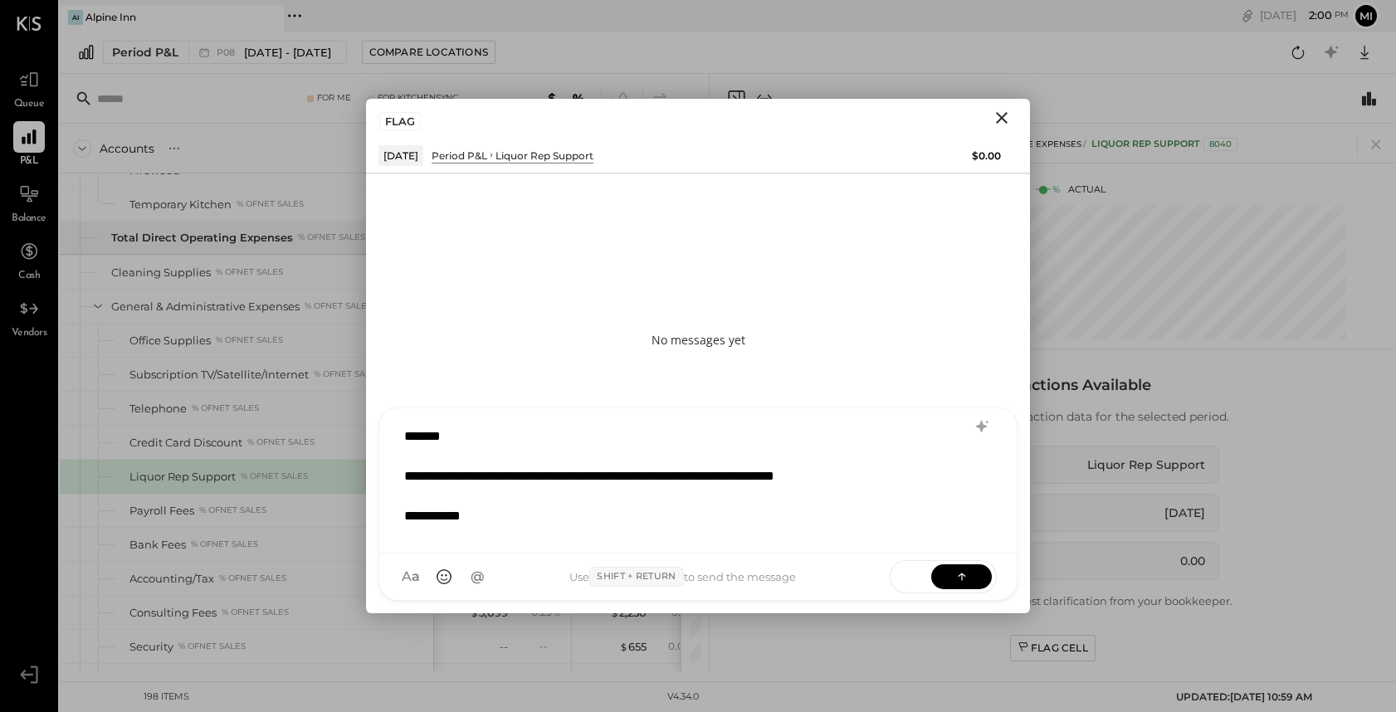
scroll to position [1, 0]
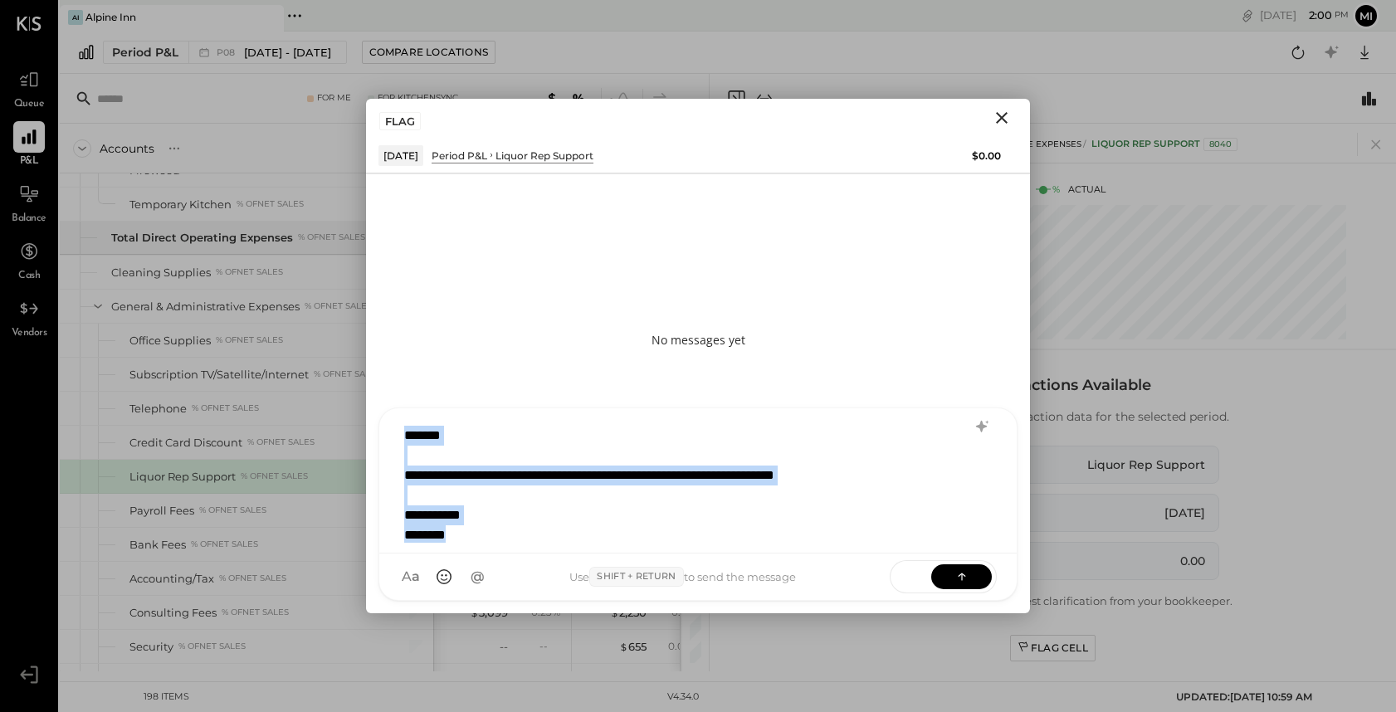
drag, startPoint x: 467, startPoint y: 537, endPoint x: 395, endPoint y: 441, distance: 119.9
click at [395, 441] on div "**********" at bounding box center [698, 480] width 638 height 145
copy div "**********"
click at [956, 576] on icon at bounding box center [962, 576] width 17 height 17
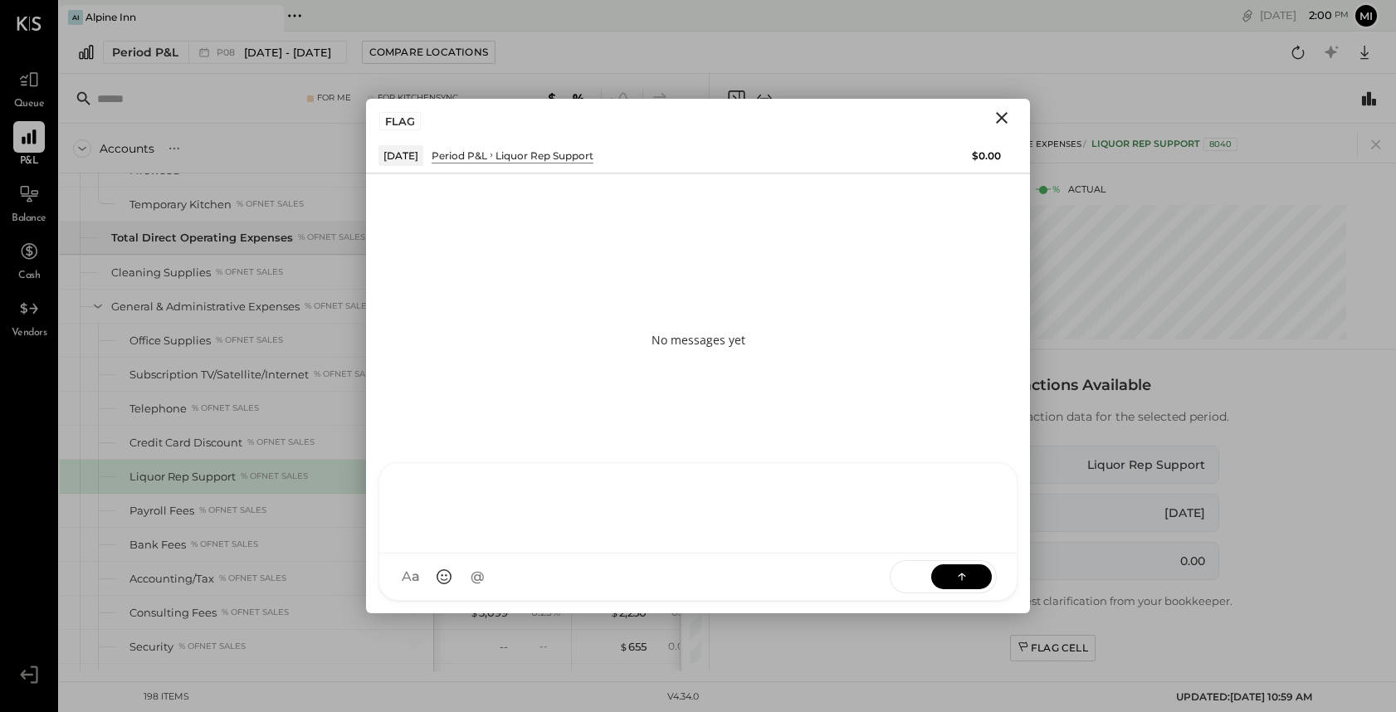
scroll to position [0, 0]
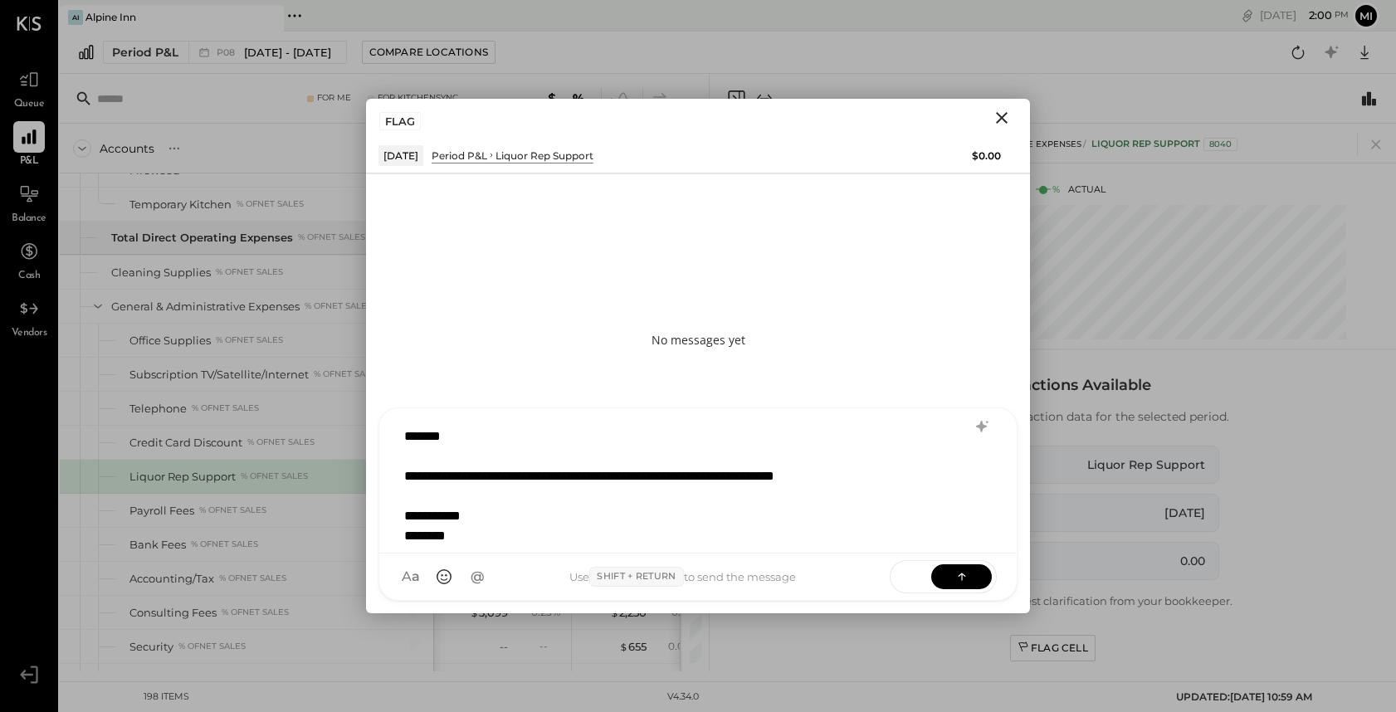
click at [404, 125] on div "FLAG" at bounding box center [400, 121] width 42 height 18
click at [966, 579] on icon at bounding box center [962, 576] width 17 height 17
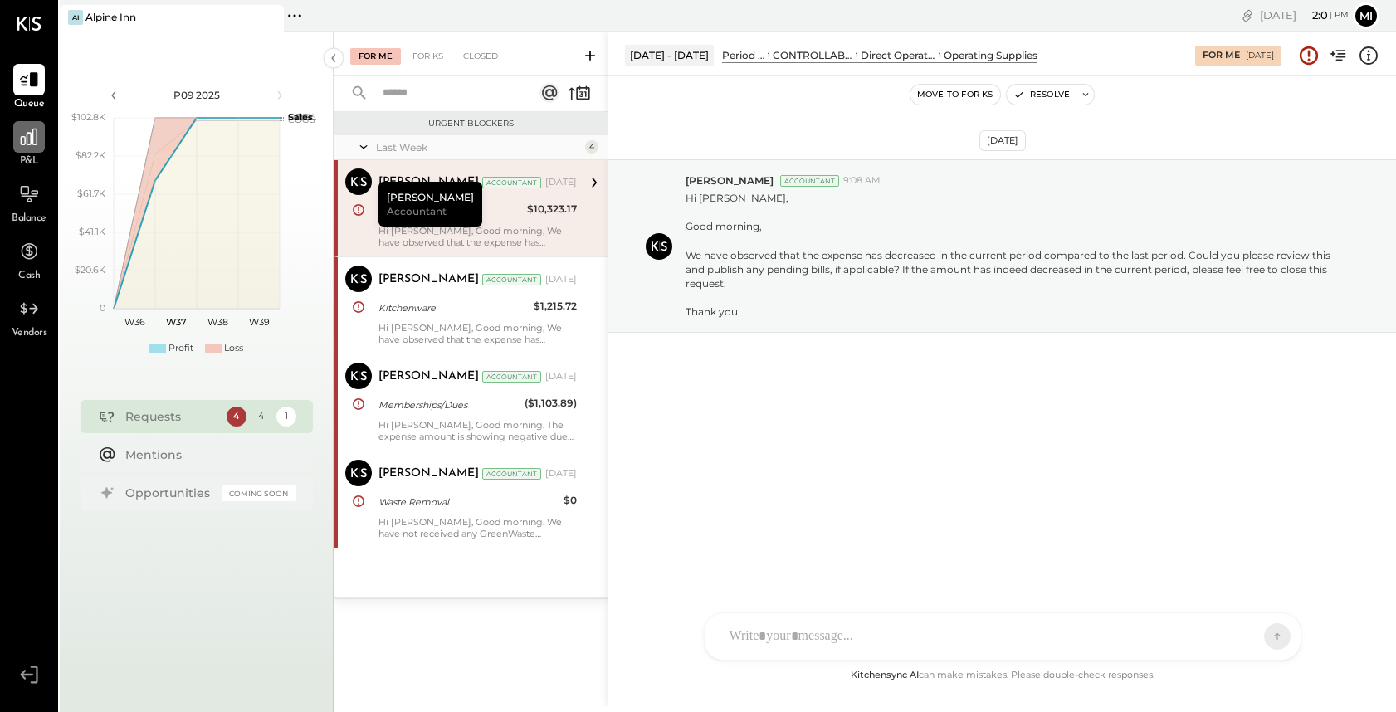
click at [29, 148] on div at bounding box center [29, 137] width 32 height 32
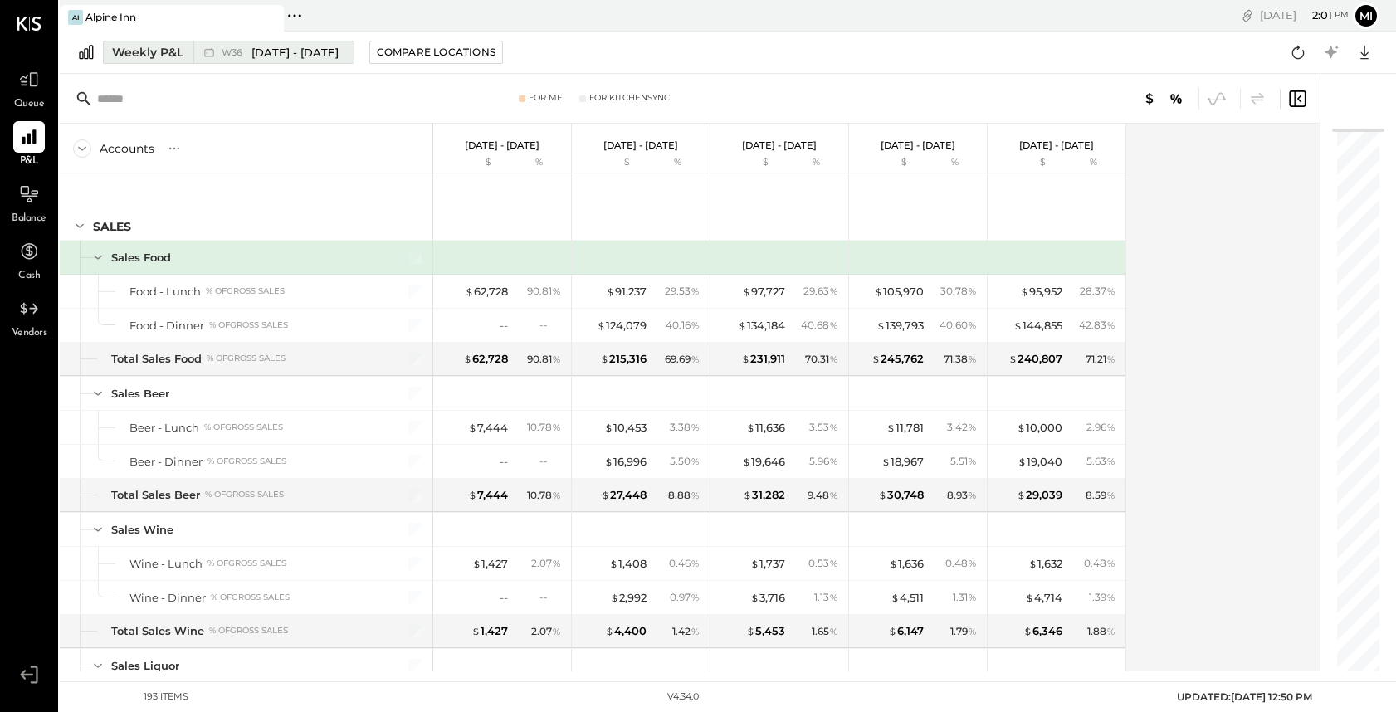
click at [159, 50] on div "Weekly P&L" at bounding box center [147, 52] width 71 height 17
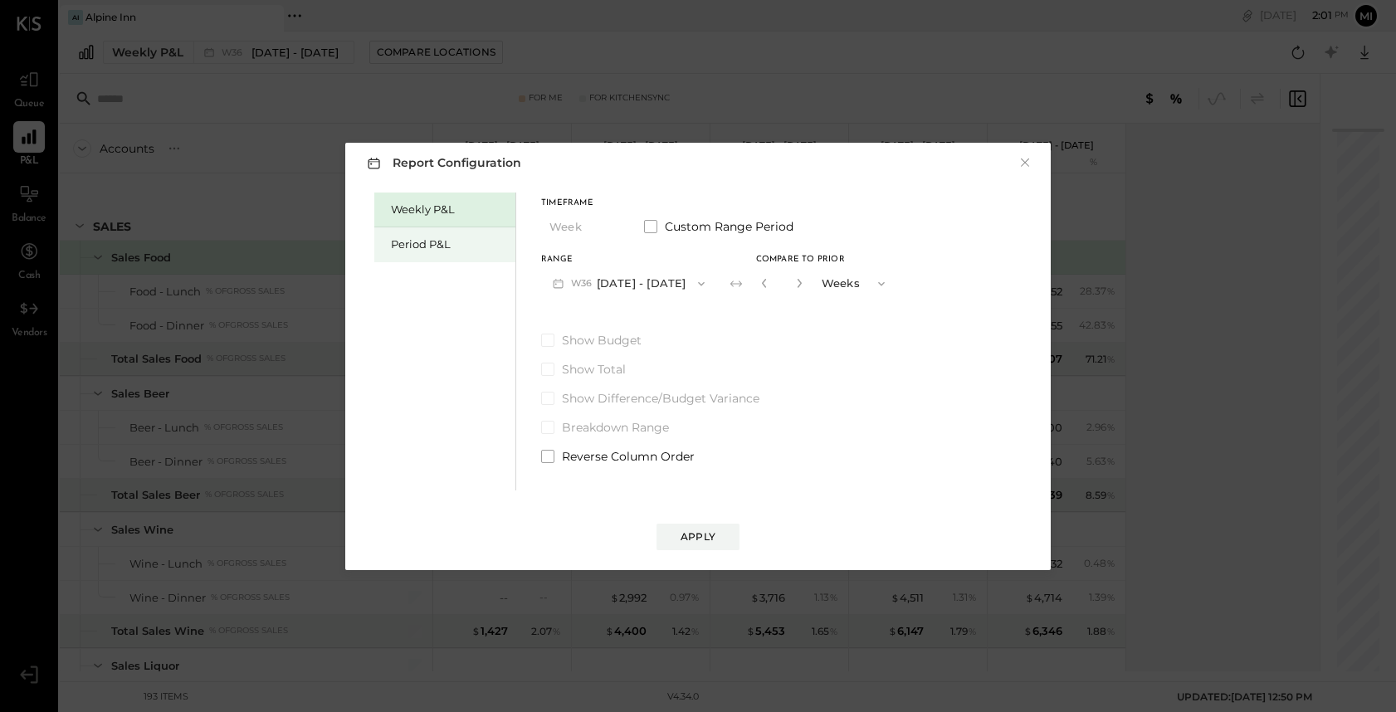
click at [414, 240] on div "Period P&L" at bounding box center [449, 245] width 116 height 16
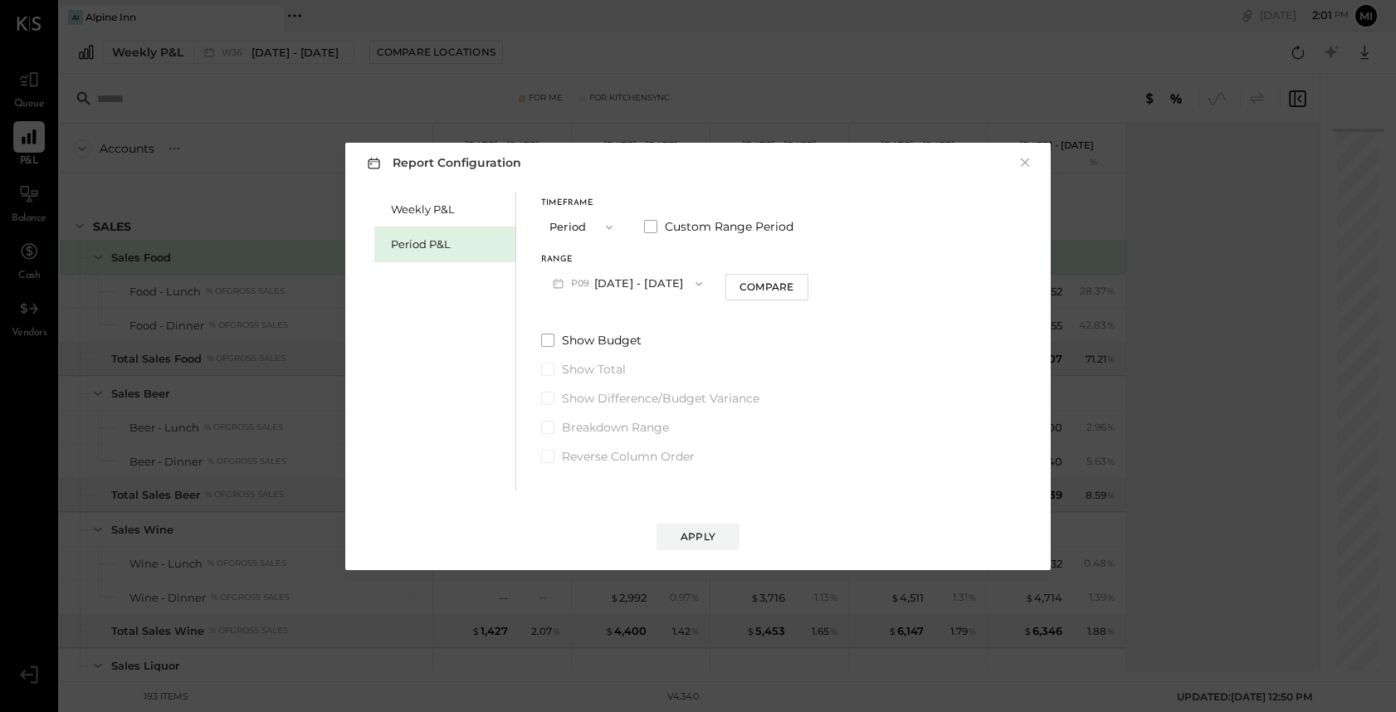
click at [601, 227] on span "button" at bounding box center [605, 227] width 22 height 13
click at [599, 222] on div "Period" at bounding box center [582, 228] width 81 height 30
click at [613, 281] on button "P09 Sep 1 - 28, 2025" at bounding box center [627, 283] width 173 height 31
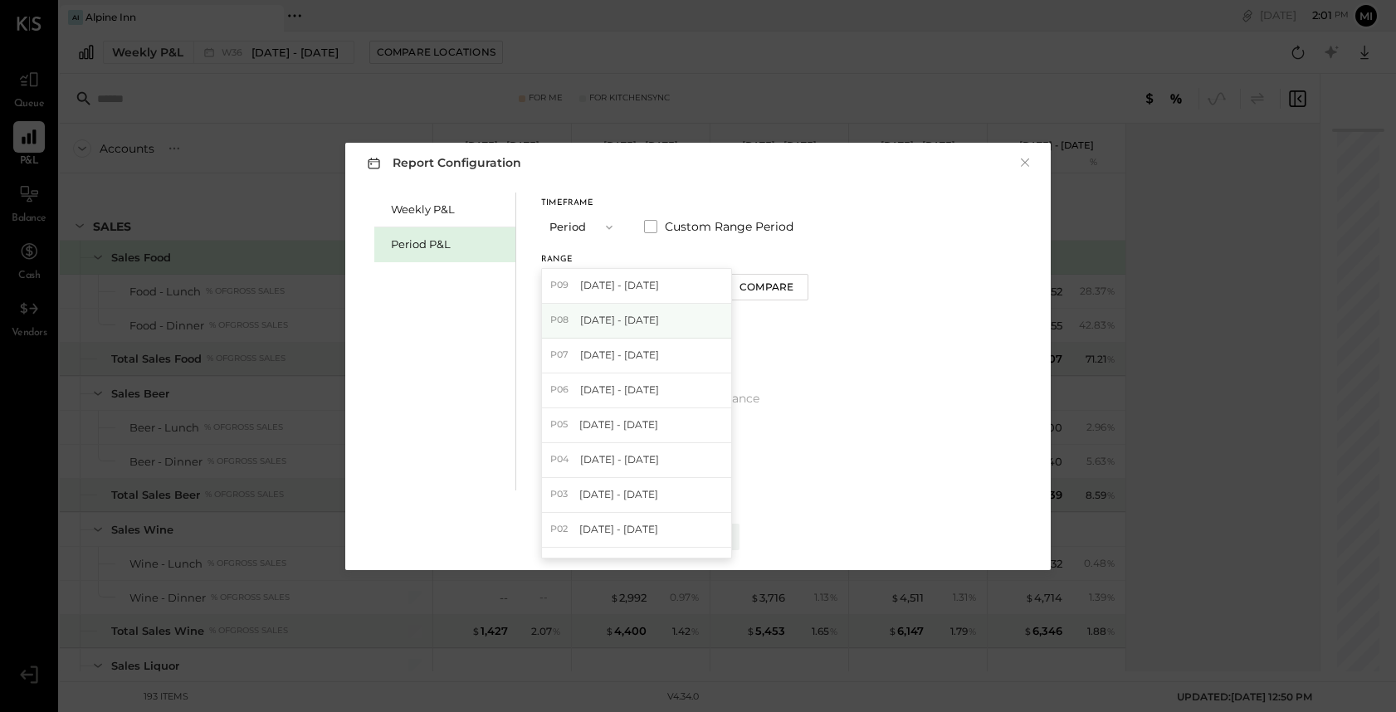
click at [614, 311] on div "P08 Aug 4 - 31, 2025" at bounding box center [636, 321] width 189 height 35
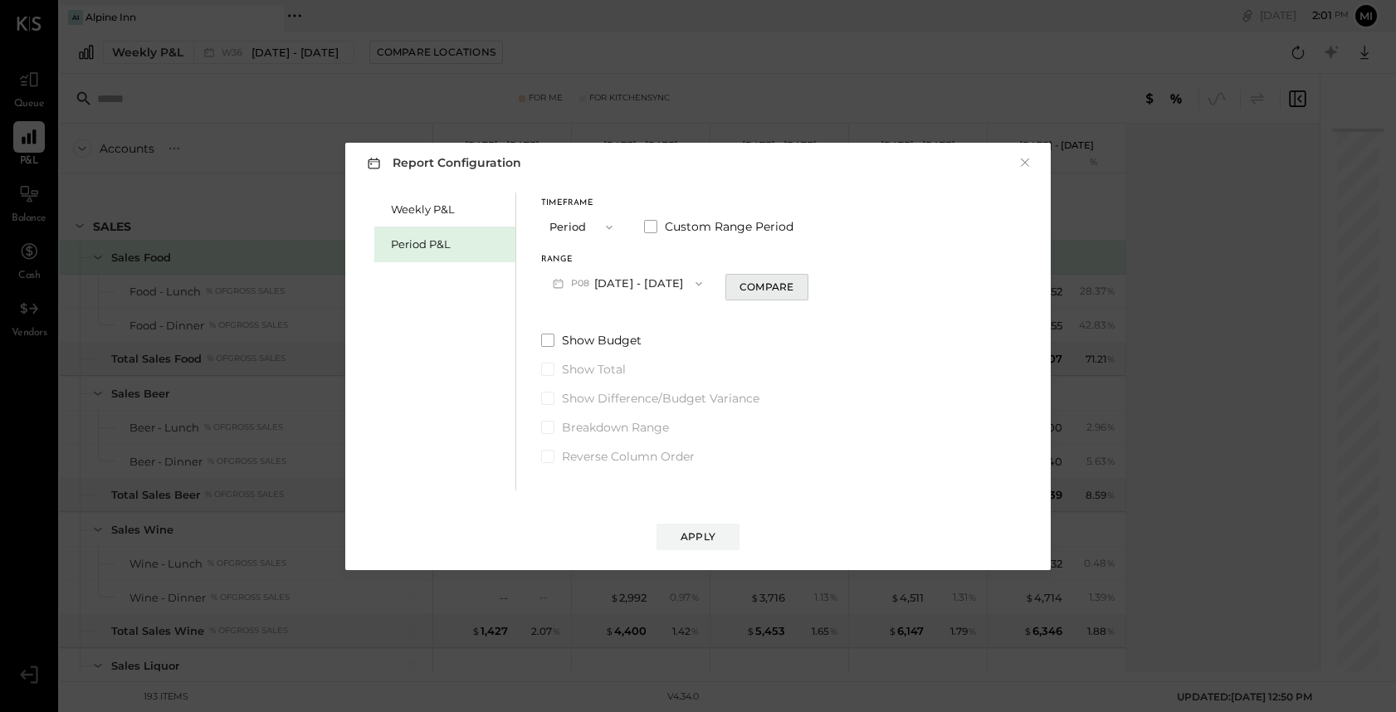
click at [761, 281] on div "Compare" at bounding box center [767, 287] width 54 height 14
click at [794, 286] on icon "button" at bounding box center [796, 283] width 4 height 9
type input "*"
click at [689, 538] on div "Apply" at bounding box center [698, 537] width 35 height 14
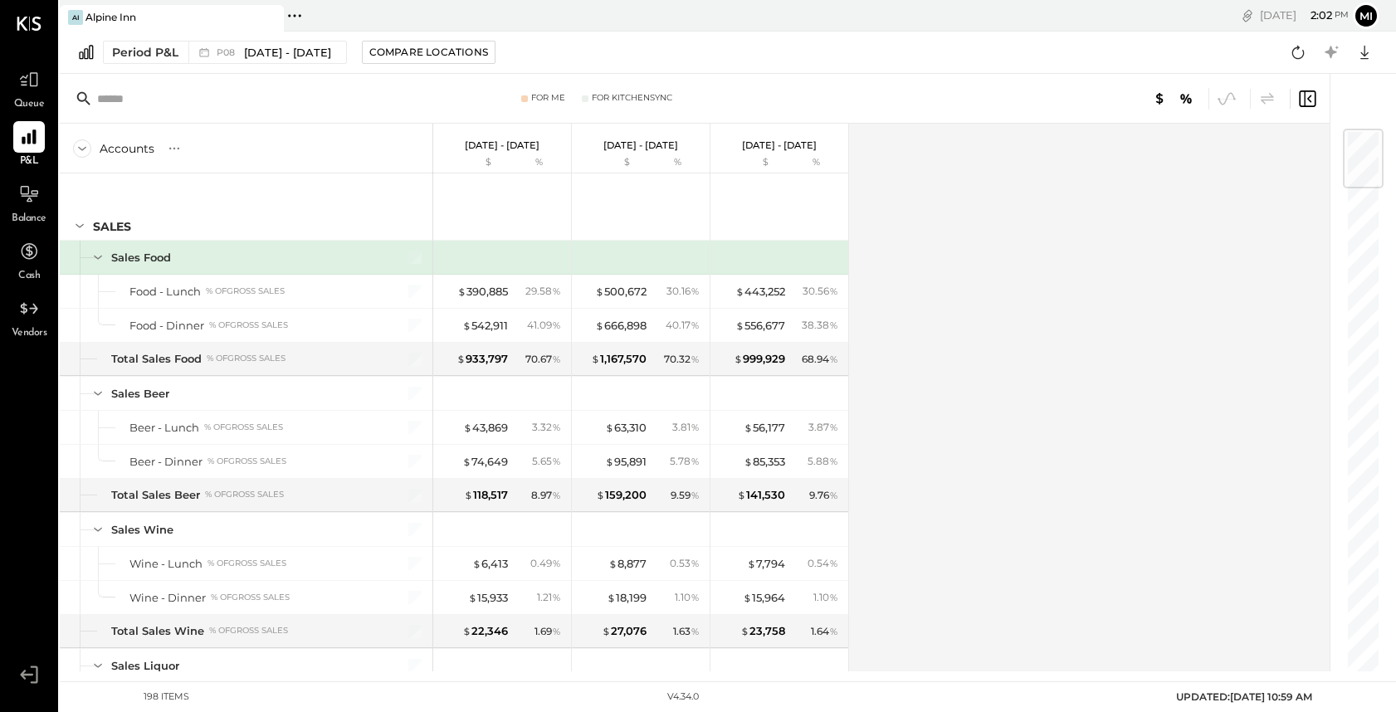
click at [117, 95] on input "text" at bounding box center [228, 99] width 262 height 30
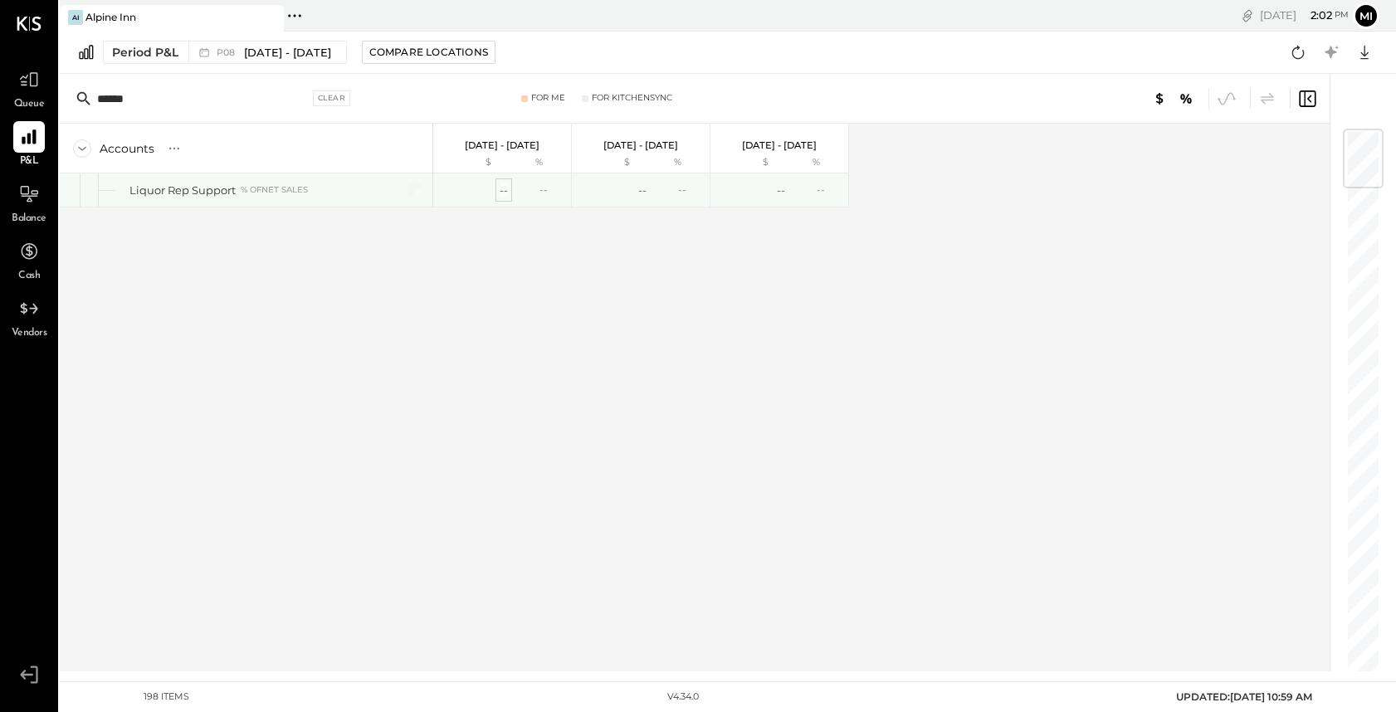
type input "******"
click at [501, 191] on div "--" at bounding box center [504, 191] width 8 height 16
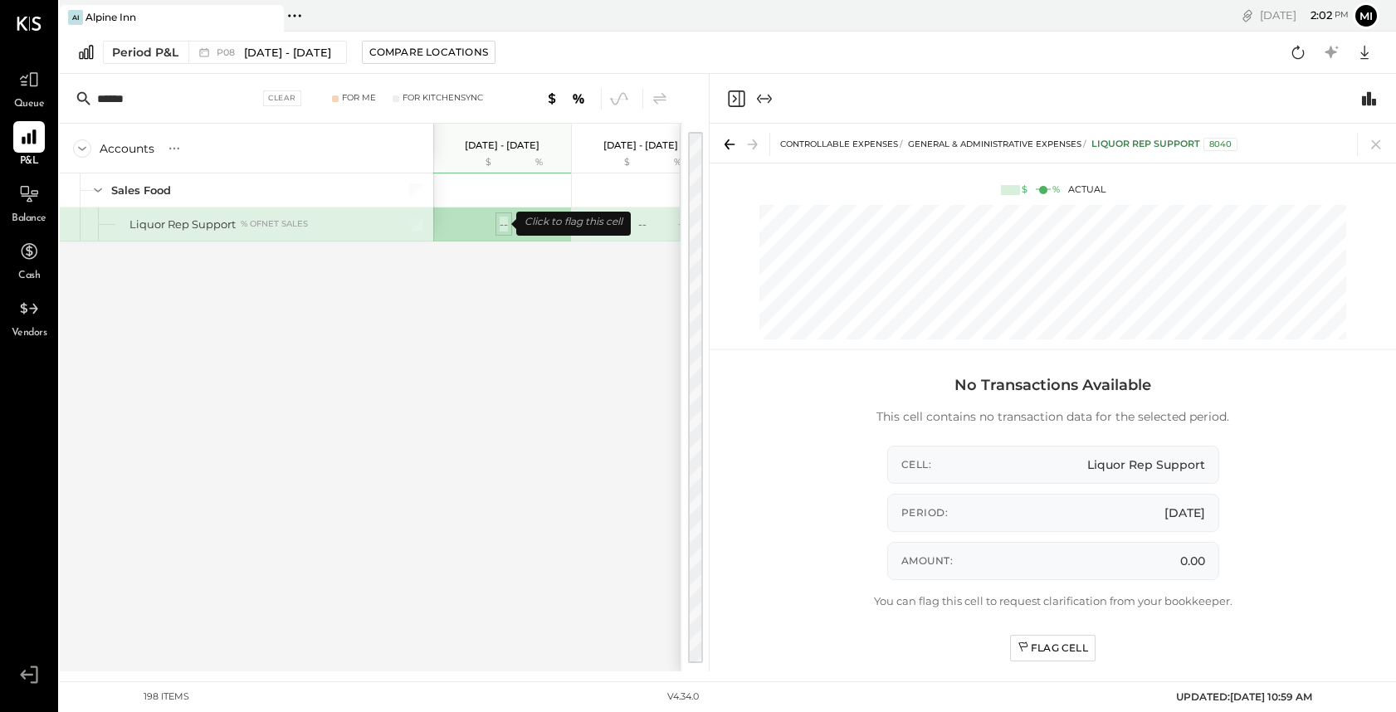
click at [503, 226] on div "--" at bounding box center [504, 225] width 8 height 16
click at [1051, 647] on div "Flag Cell" at bounding box center [1053, 648] width 71 height 14
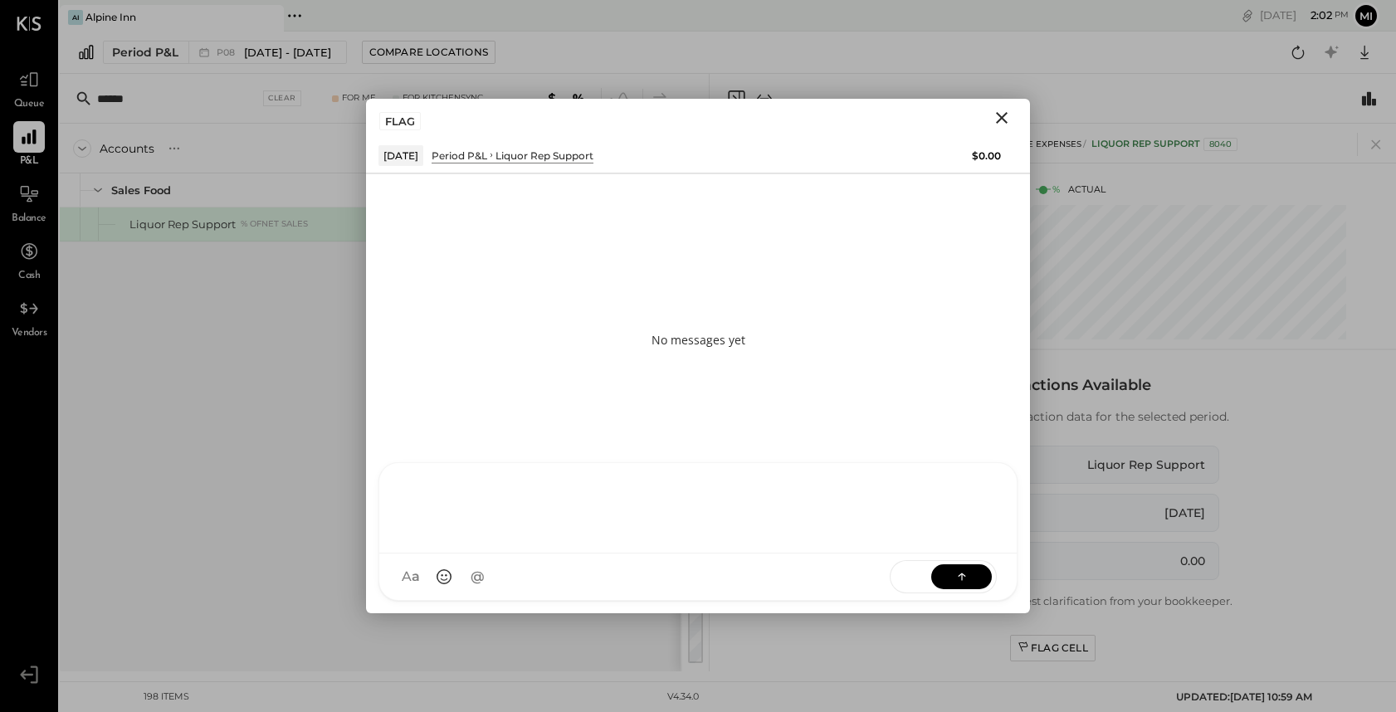
click at [455, 574] on div "NS Nishant Sadhu B bryan D donny CR Chintan R Dave SA Sean Agoliati D derek MQ …" at bounding box center [698, 531] width 639 height 139
paste div
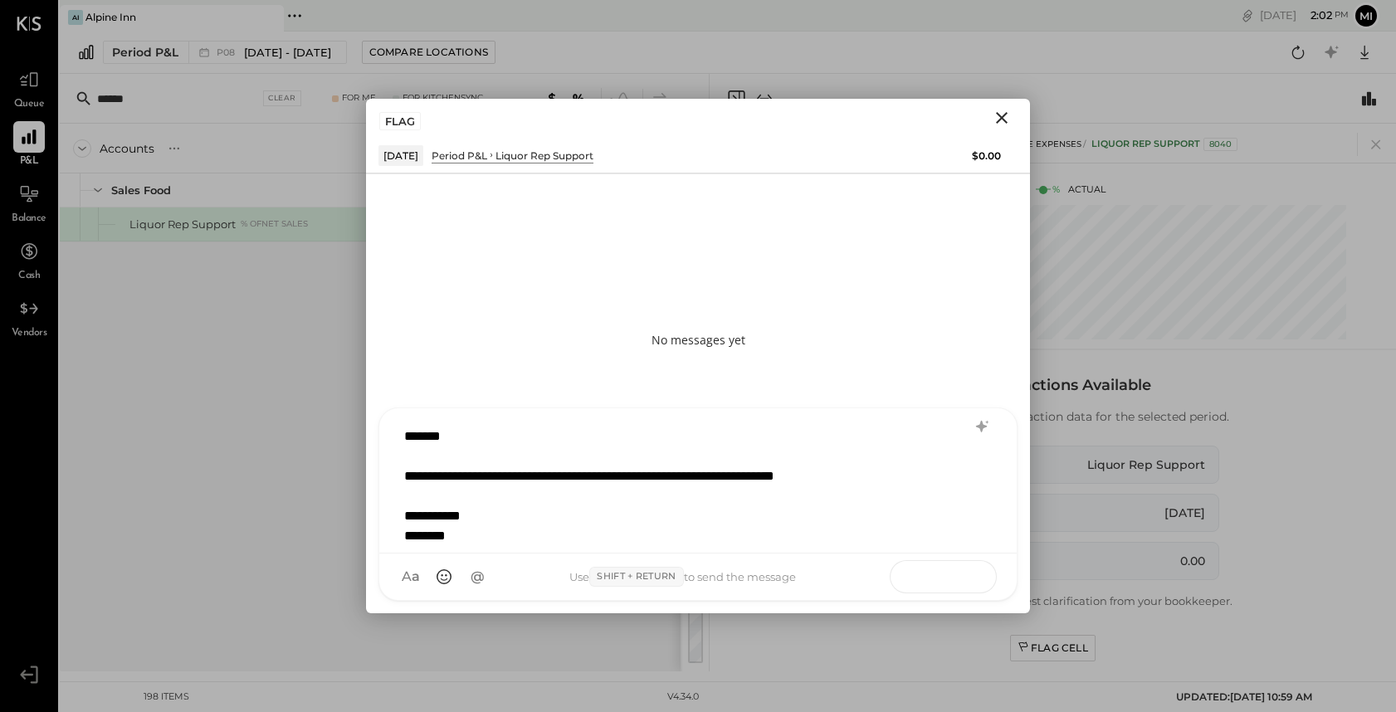
click at [962, 579] on icon at bounding box center [961, 576] width 1 height 7
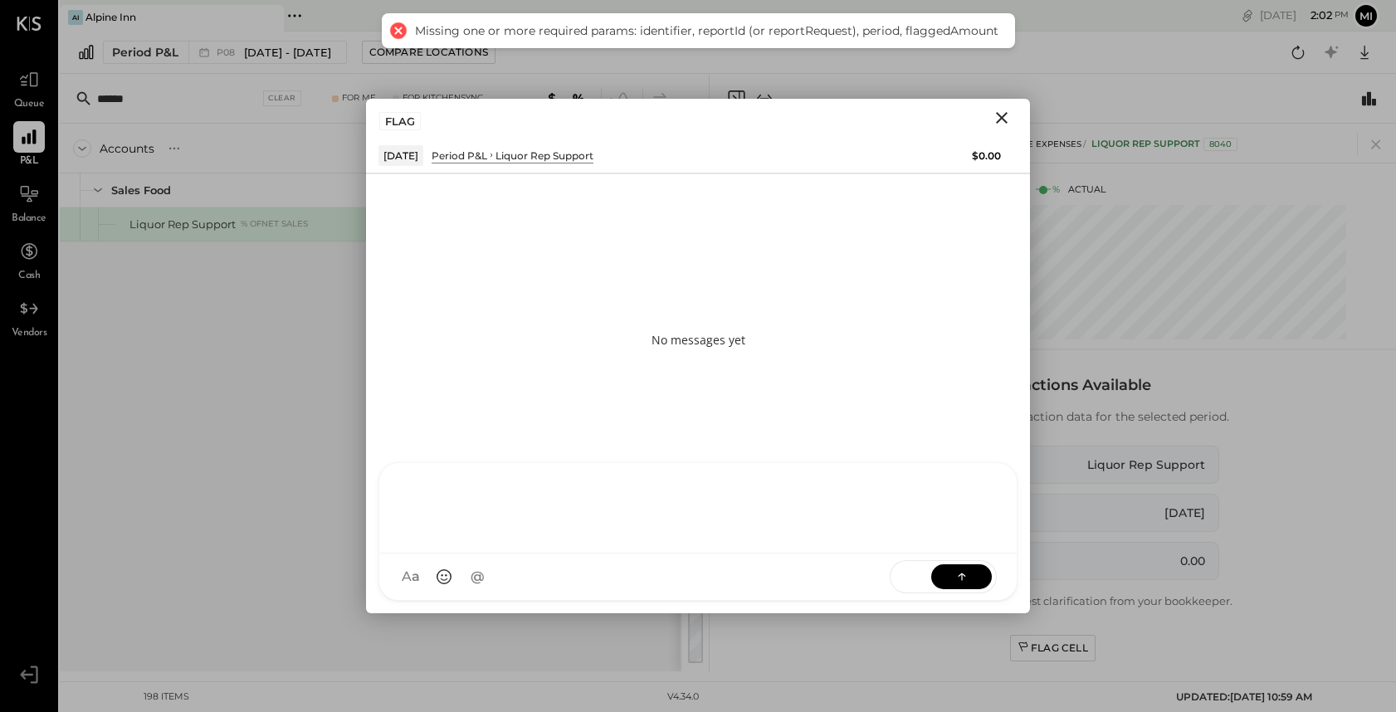
click at [998, 120] on icon "Close" at bounding box center [1002, 118] width 12 height 12
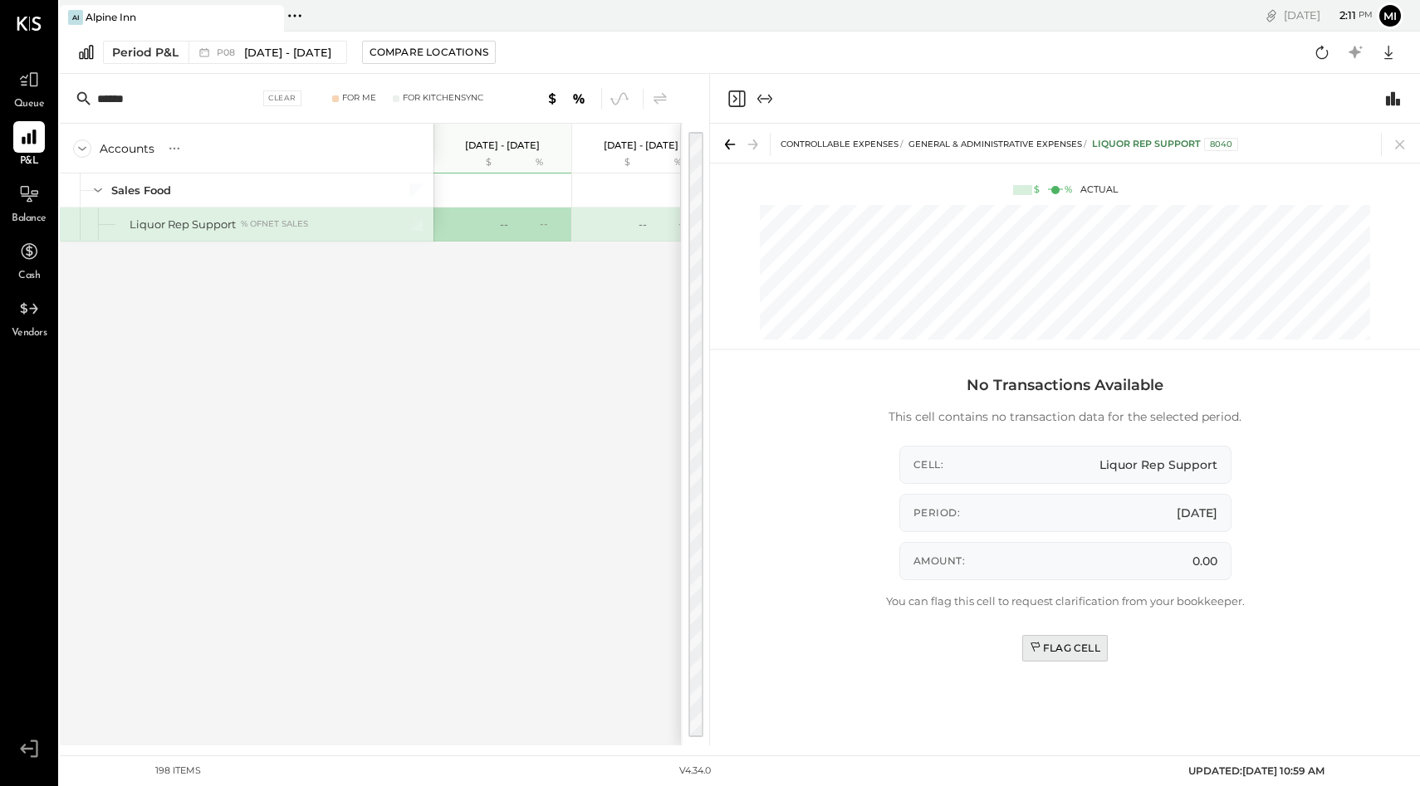
click at [1065, 643] on div "Flag Cell" at bounding box center [1064, 648] width 71 height 14
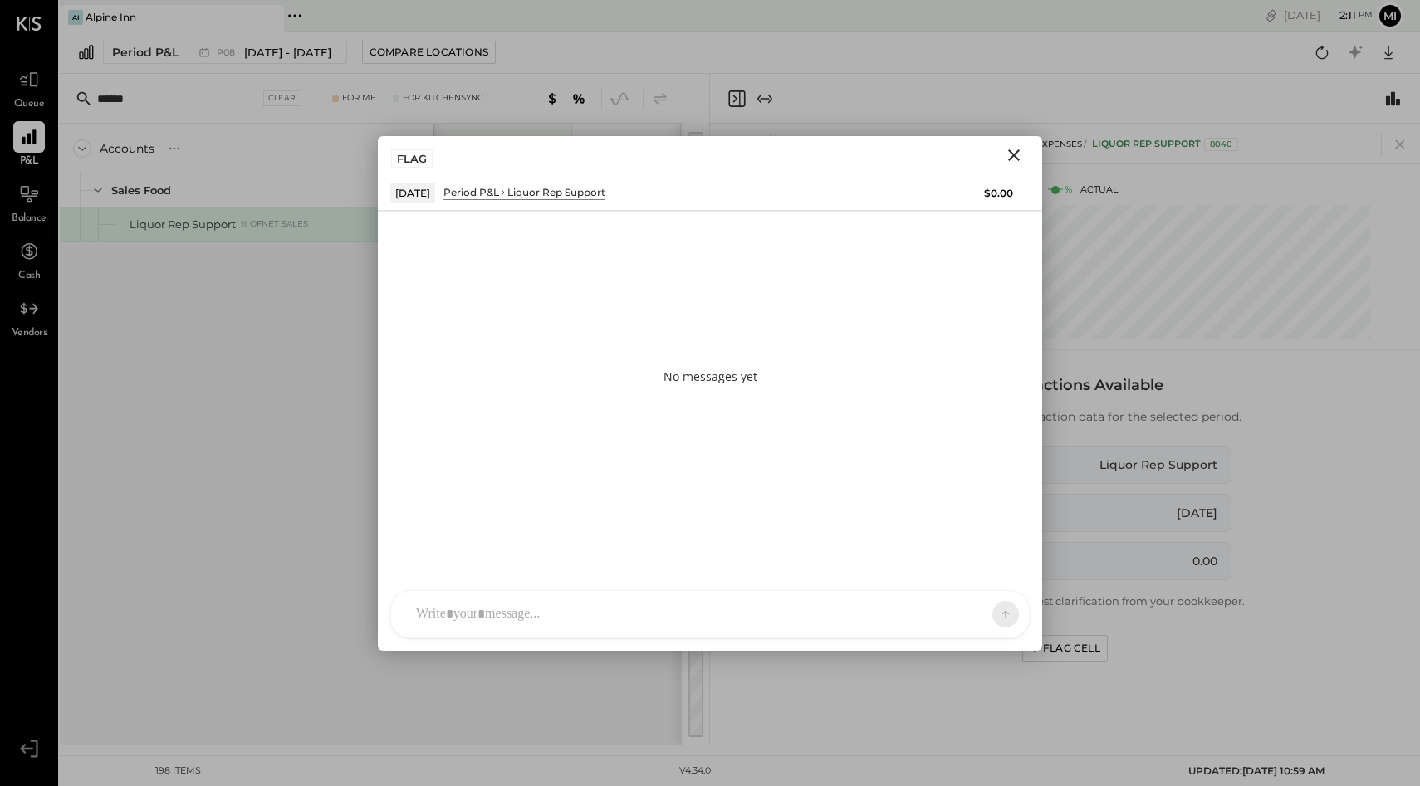
click at [436, 624] on div "NS Nishant Sadhu B bryan D donny CR Chintan R Dave SA Sean Agoliati D derek MQ …" at bounding box center [709, 614] width 639 height 48
paste div
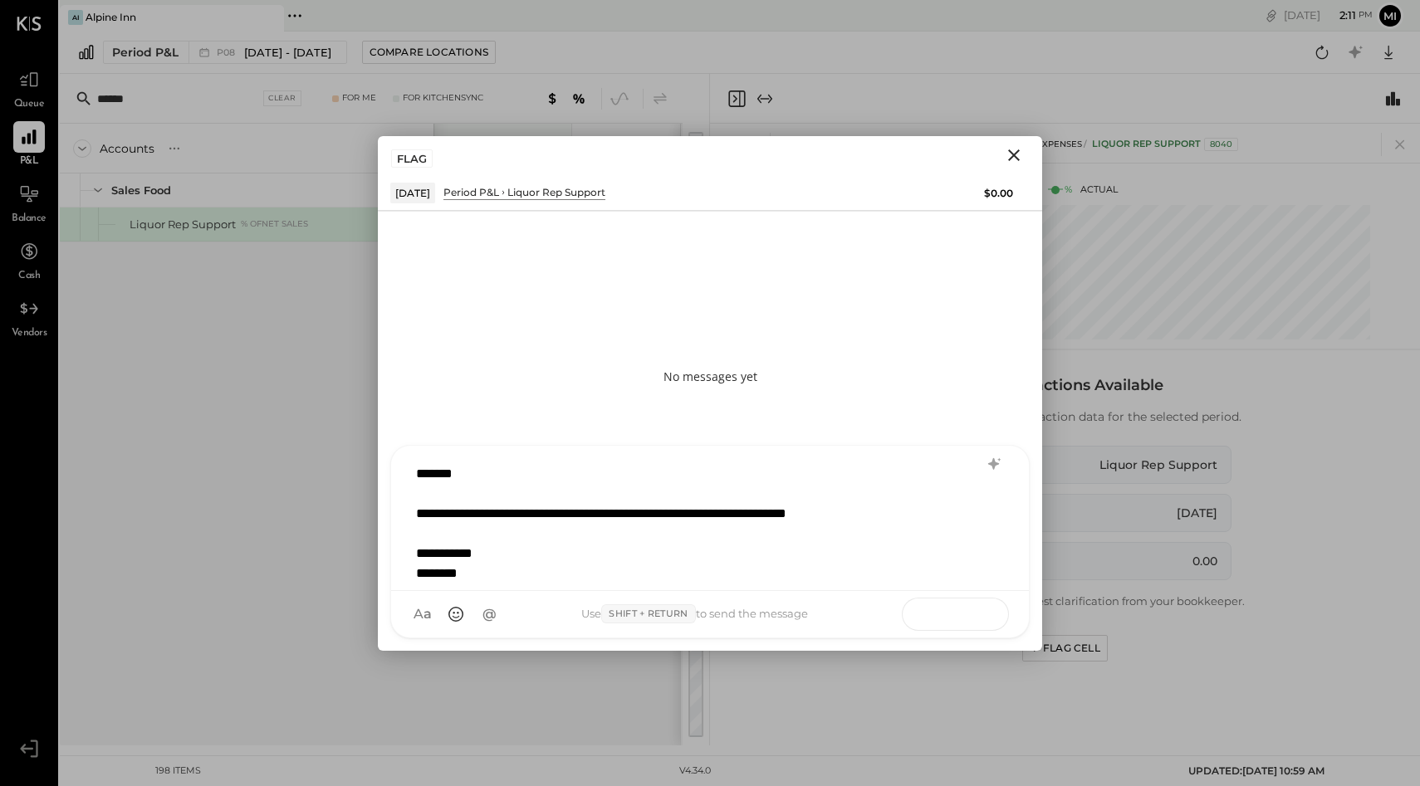
click at [974, 613] on icon at bounding box center [973, 613] width 1 height 7
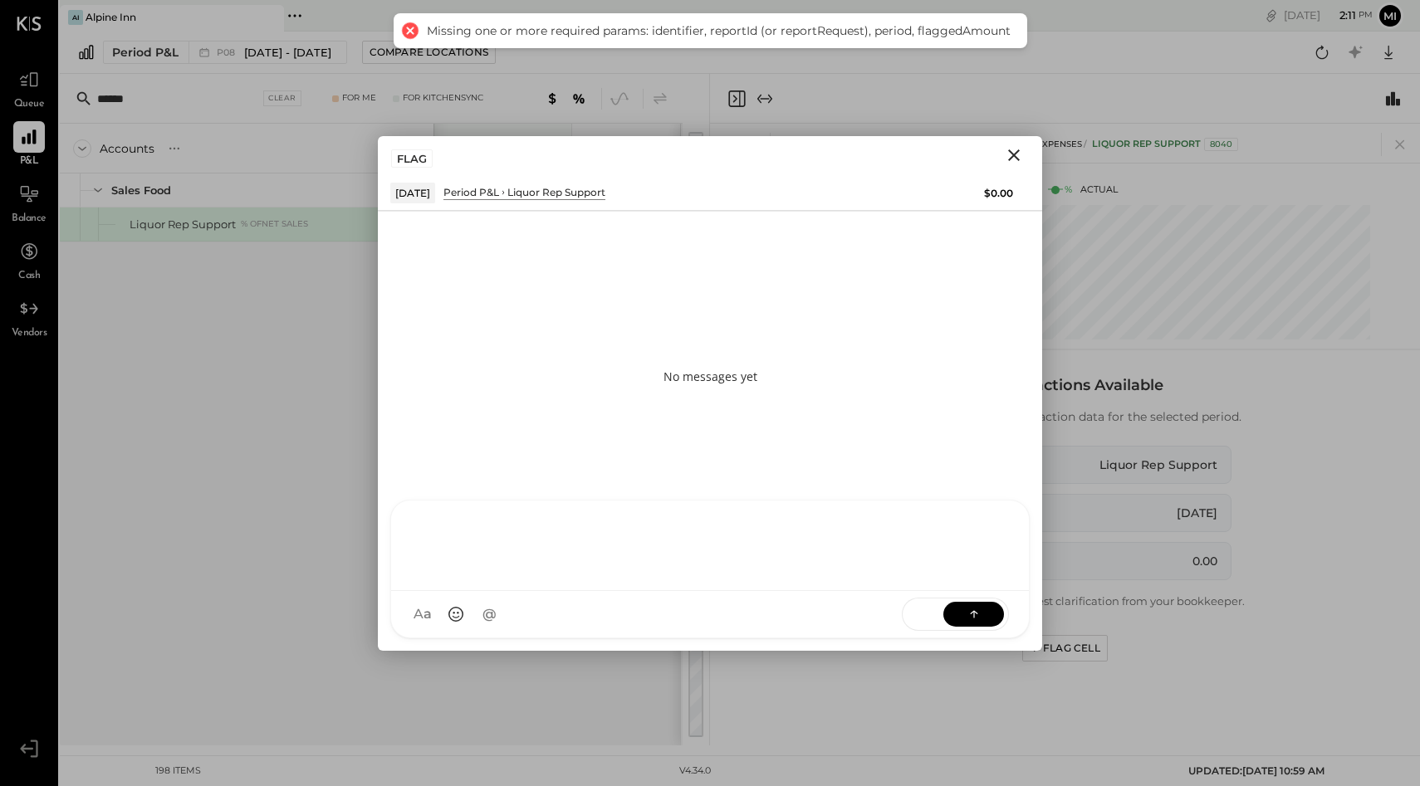
click at [411, 32] on div at bounding box center [409, 30] width 23 height 23
click at [413, 32] on div at bounding box center [409, 30] width 23 height 23
click at [1019, 155] on icon "Close" at bounding box center [1014, 155] width 20 height 20
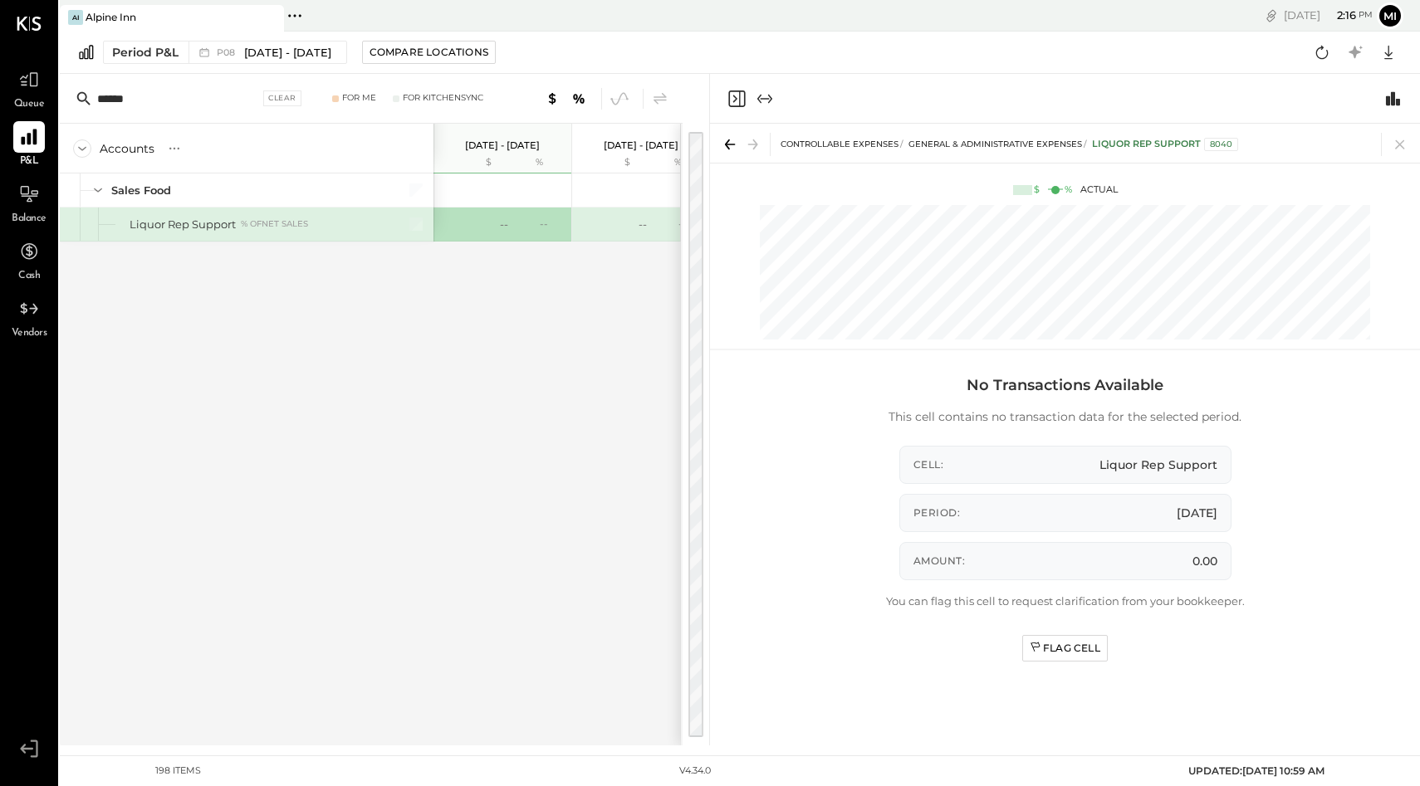
click at [34, 126] on icon at bounding box center [29, 137] width 22 height 22
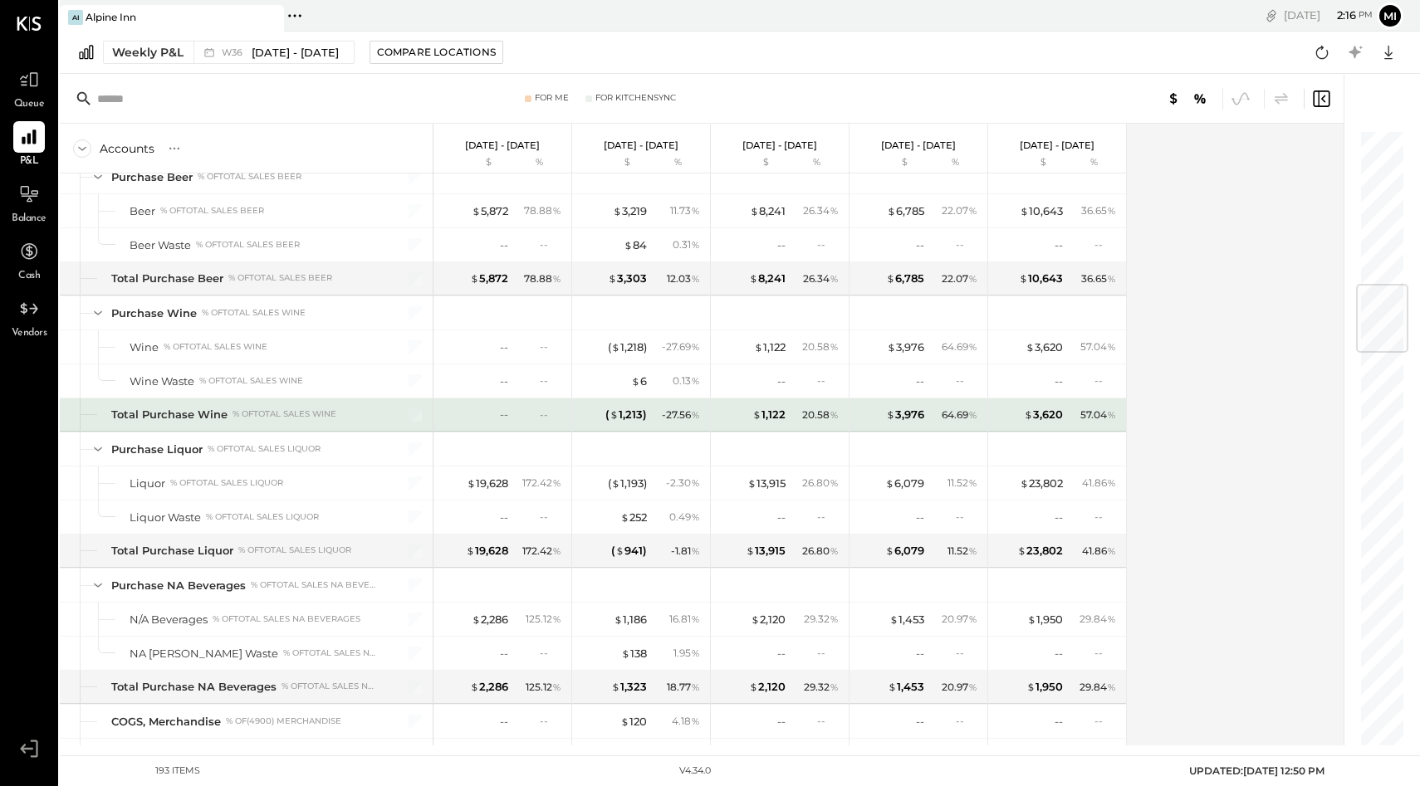
scroll to position [1309, 0]
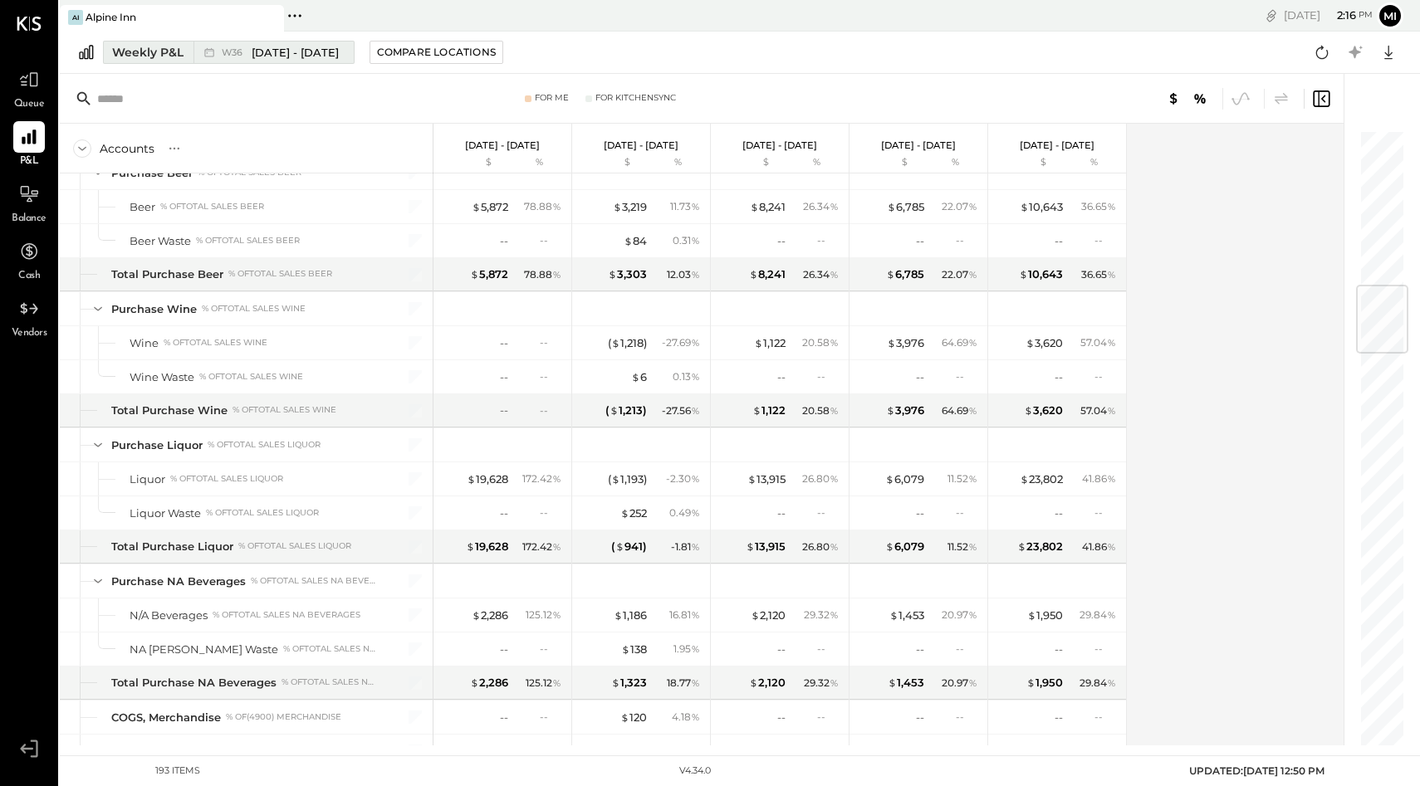
click at [138, 46] on div "Weekly P&L" at bounding box center [147, 52] width 71 height 17
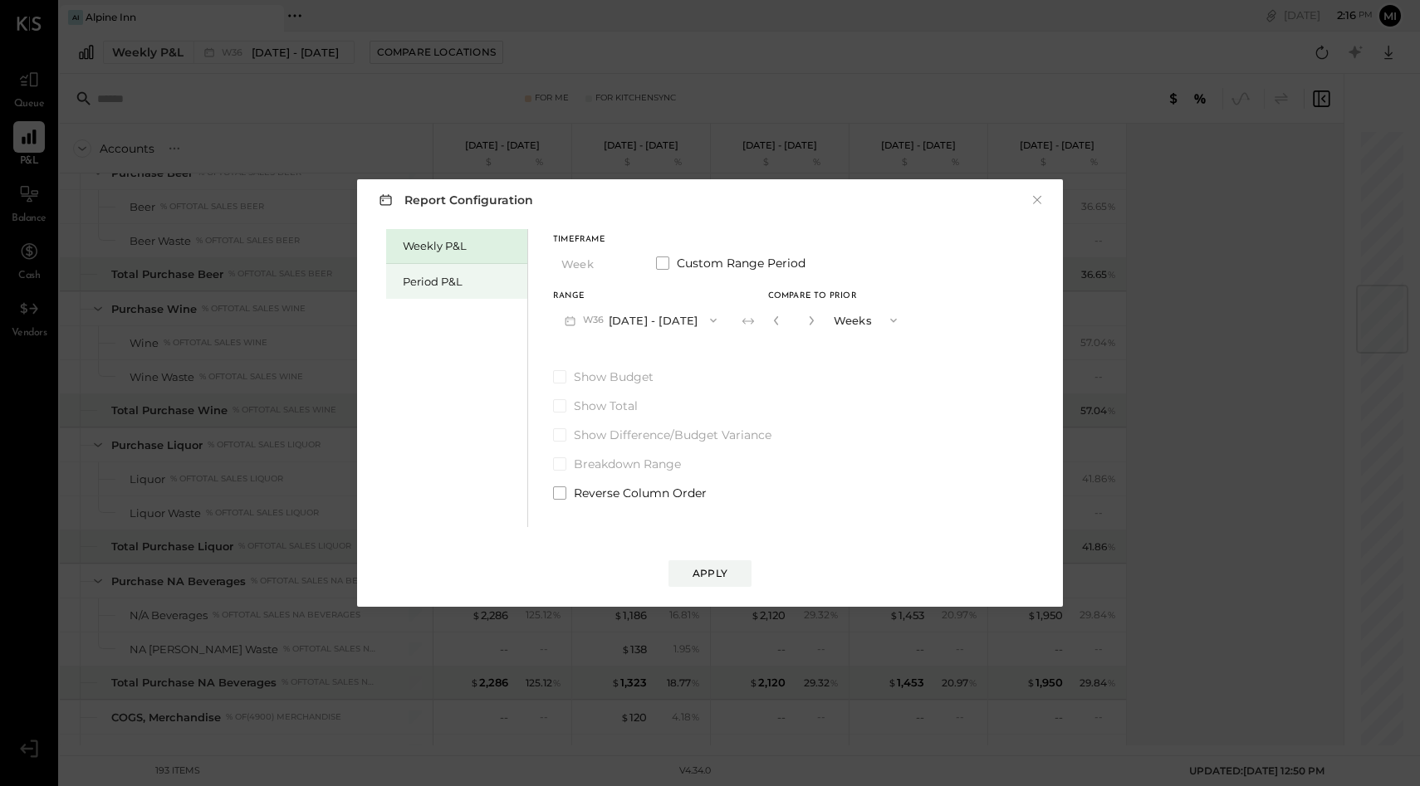
click at [464, 279] on div "Period P&L" at bounding box center [461, 282] width 116 height 16
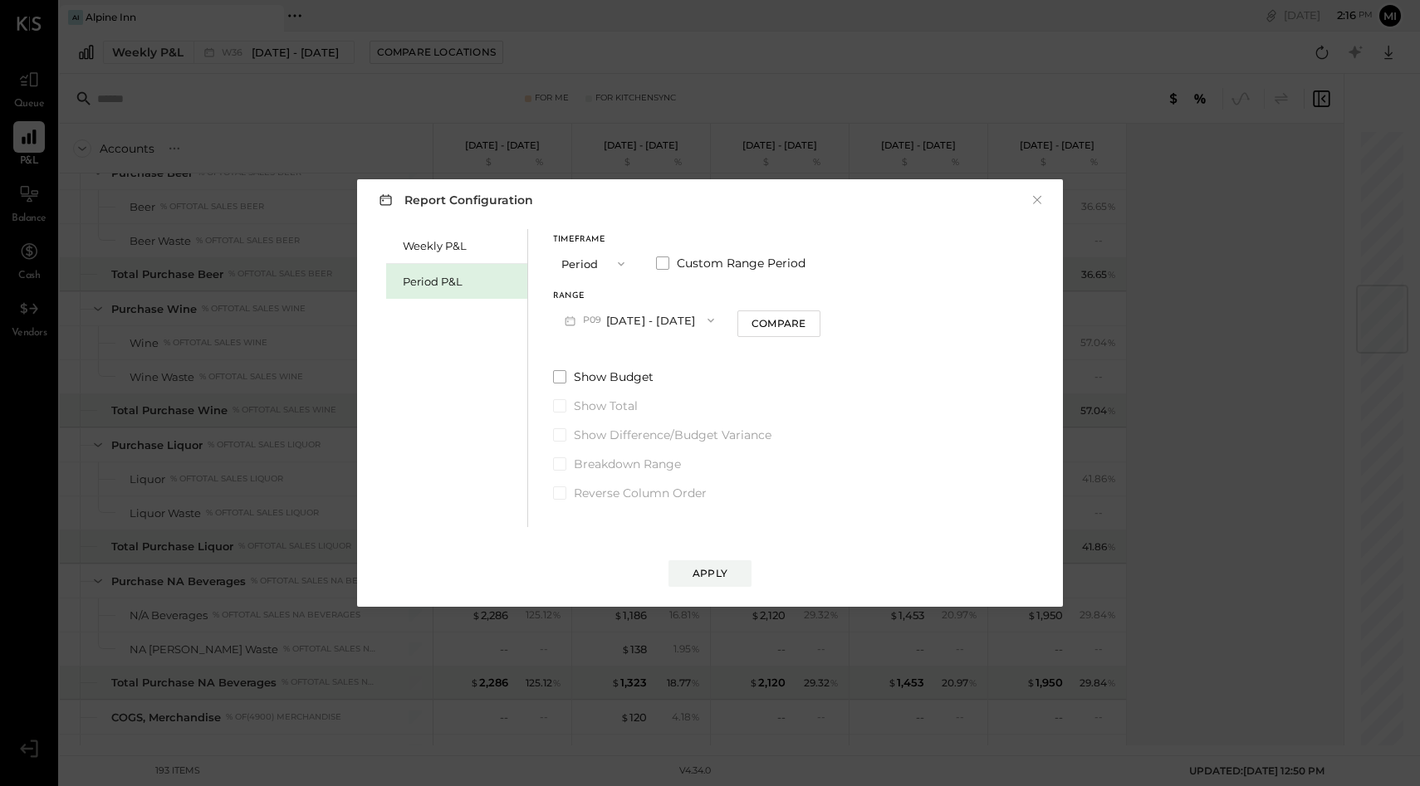
click at [656, 326] on button "P09 Sep 1 - 28, 2025" at bounding box center [639, 320] width 173 height 31
click at [651, 354] on span "[DATE] - [DATE]" at bounding box center [631, 357] width 79 height 14
click at [802, 328] on div "Compare" at bounding box center [778, 323] width 54 height 14
click at [809, 325] on button "button" at bounding box center [808, 320] width 13 height 18
type input "*"
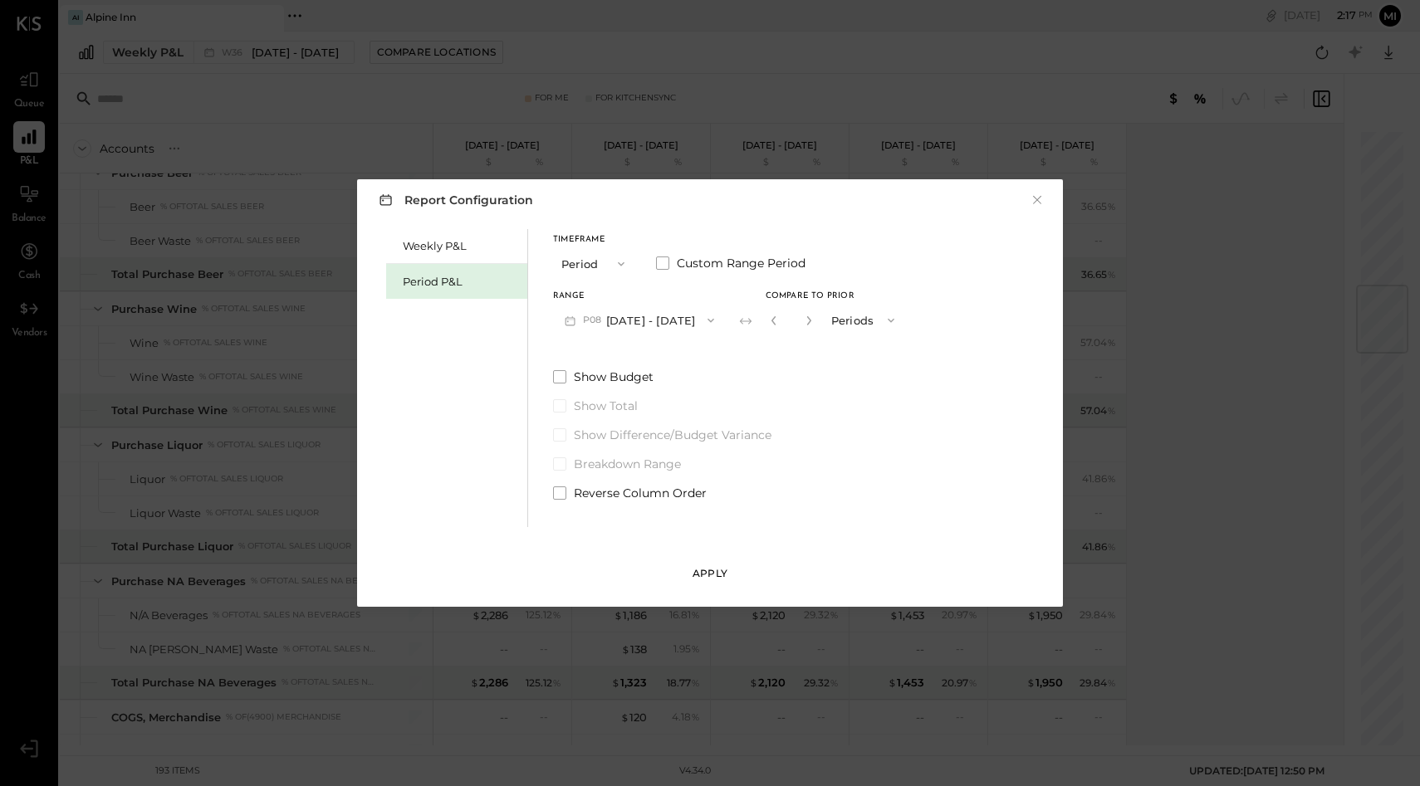
click at [722, 580] on div "Apply" at bounding box center [709, 573] width 35 height 14
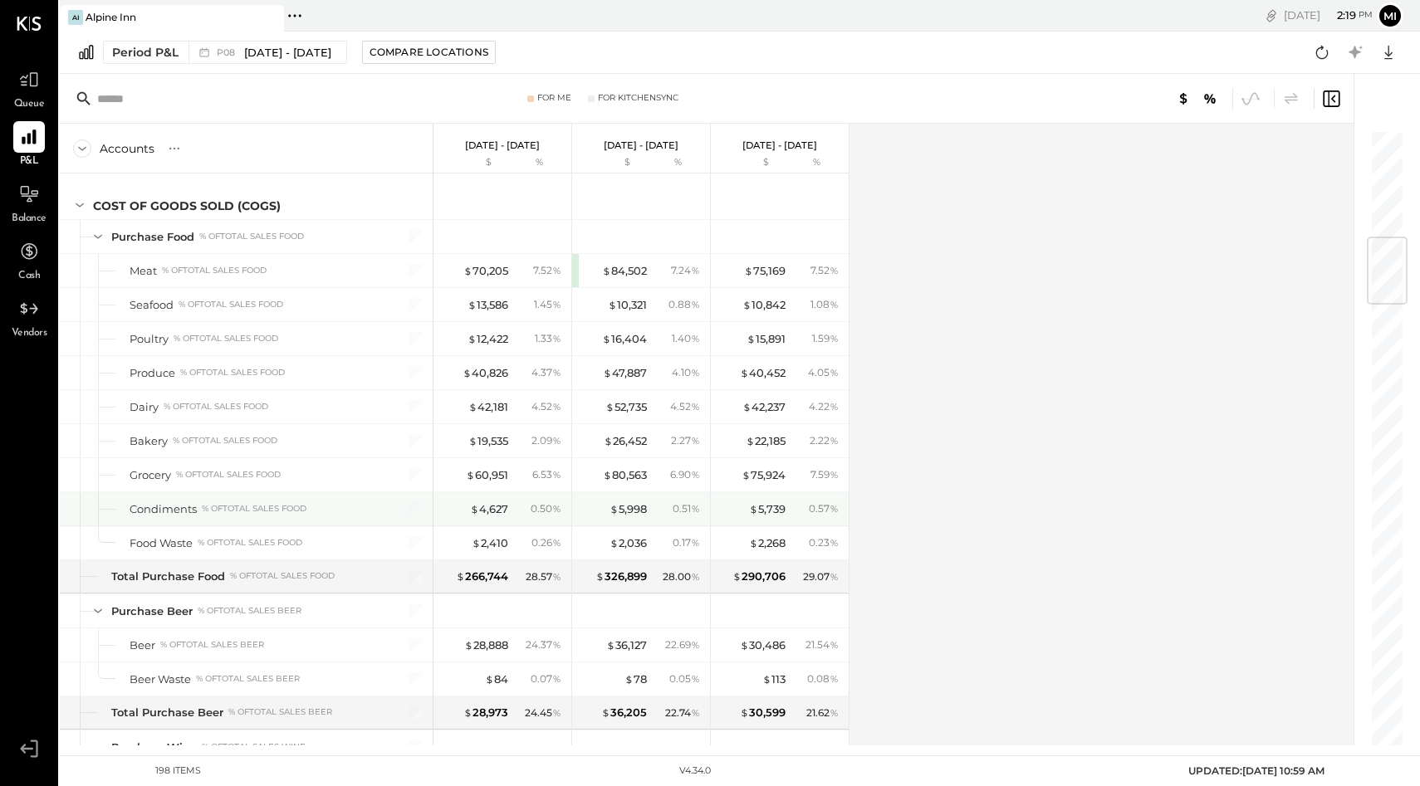
scroll to position [842, 0]
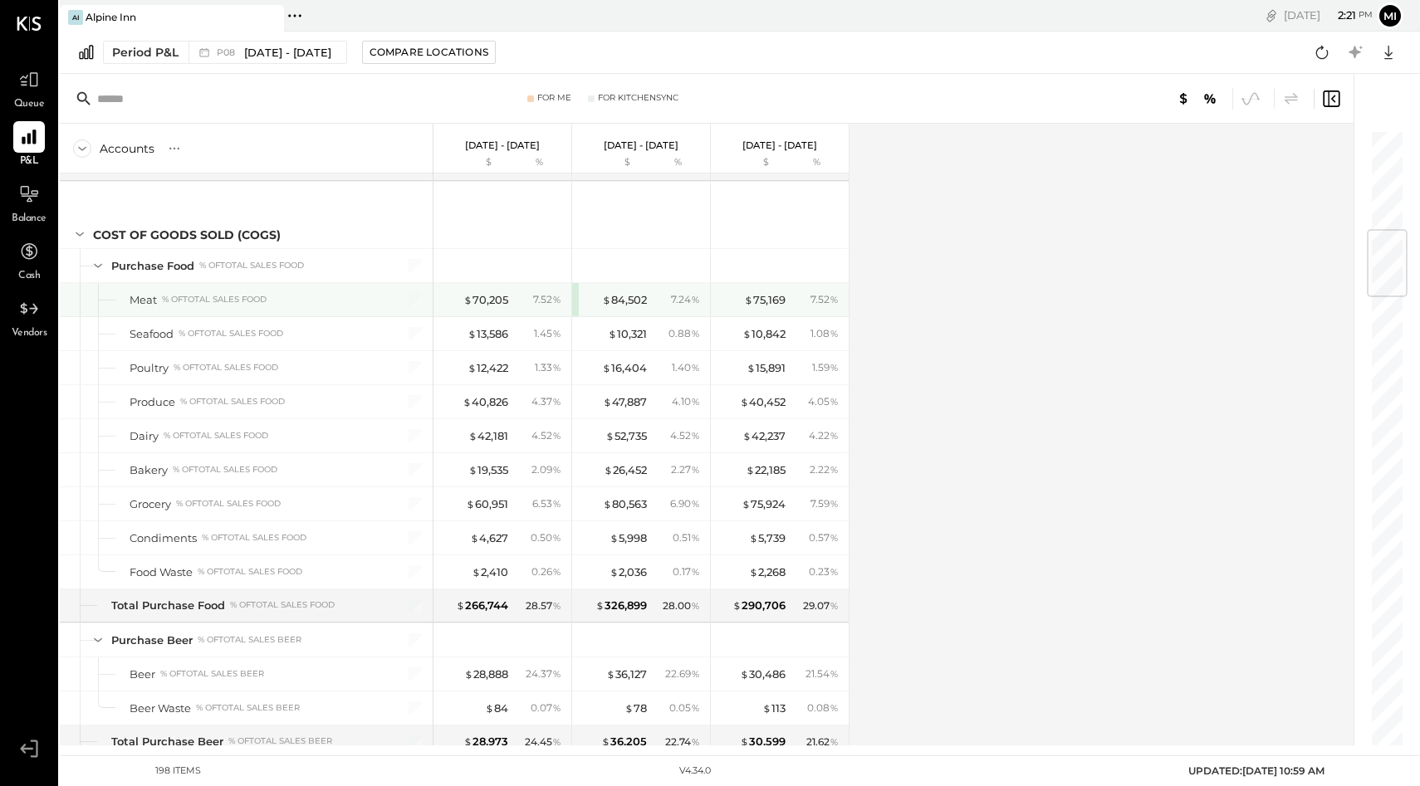
click at [579, 300] on div "$ 84,502 7.24 %" at bounding box center [641, 299] width 138 height 33
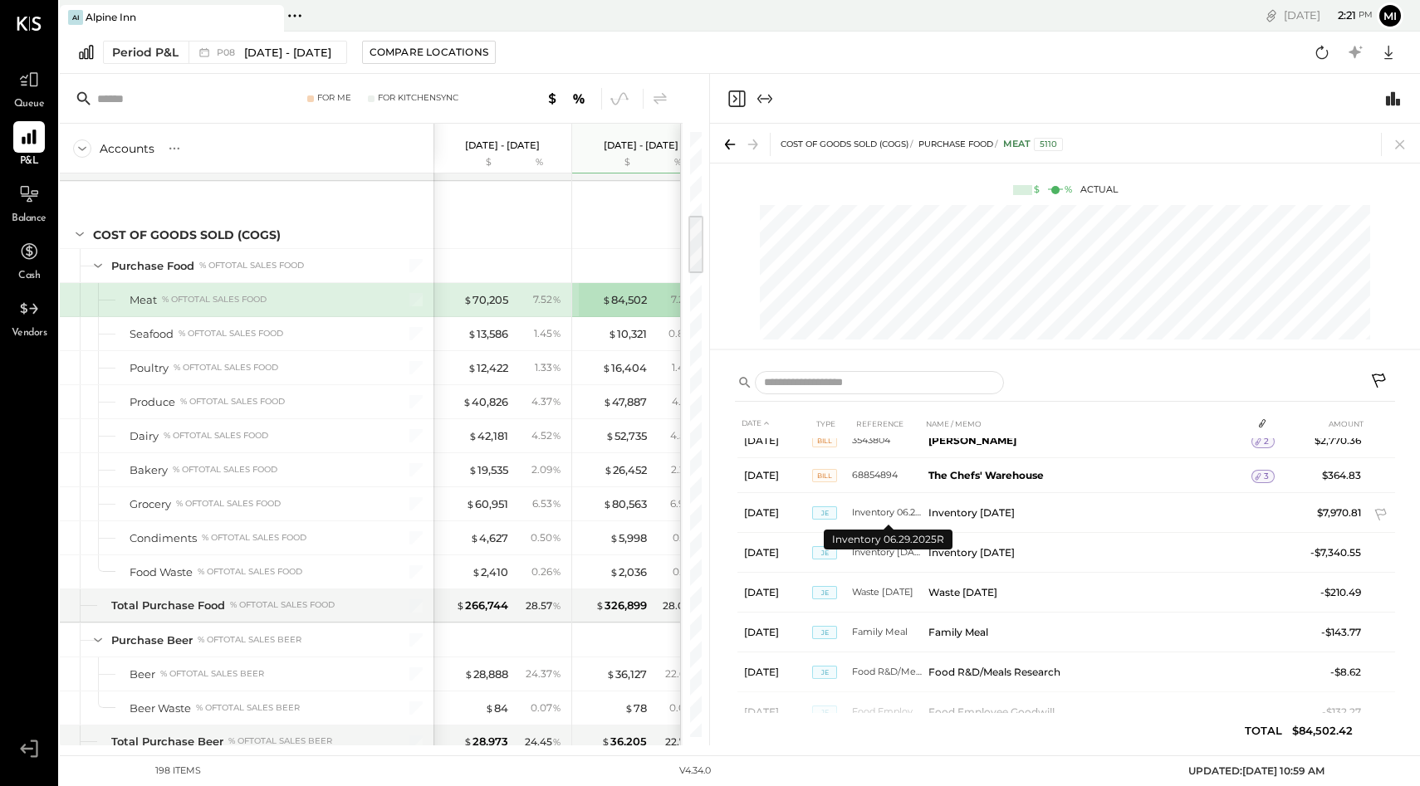
scroll to position [1440, 0]
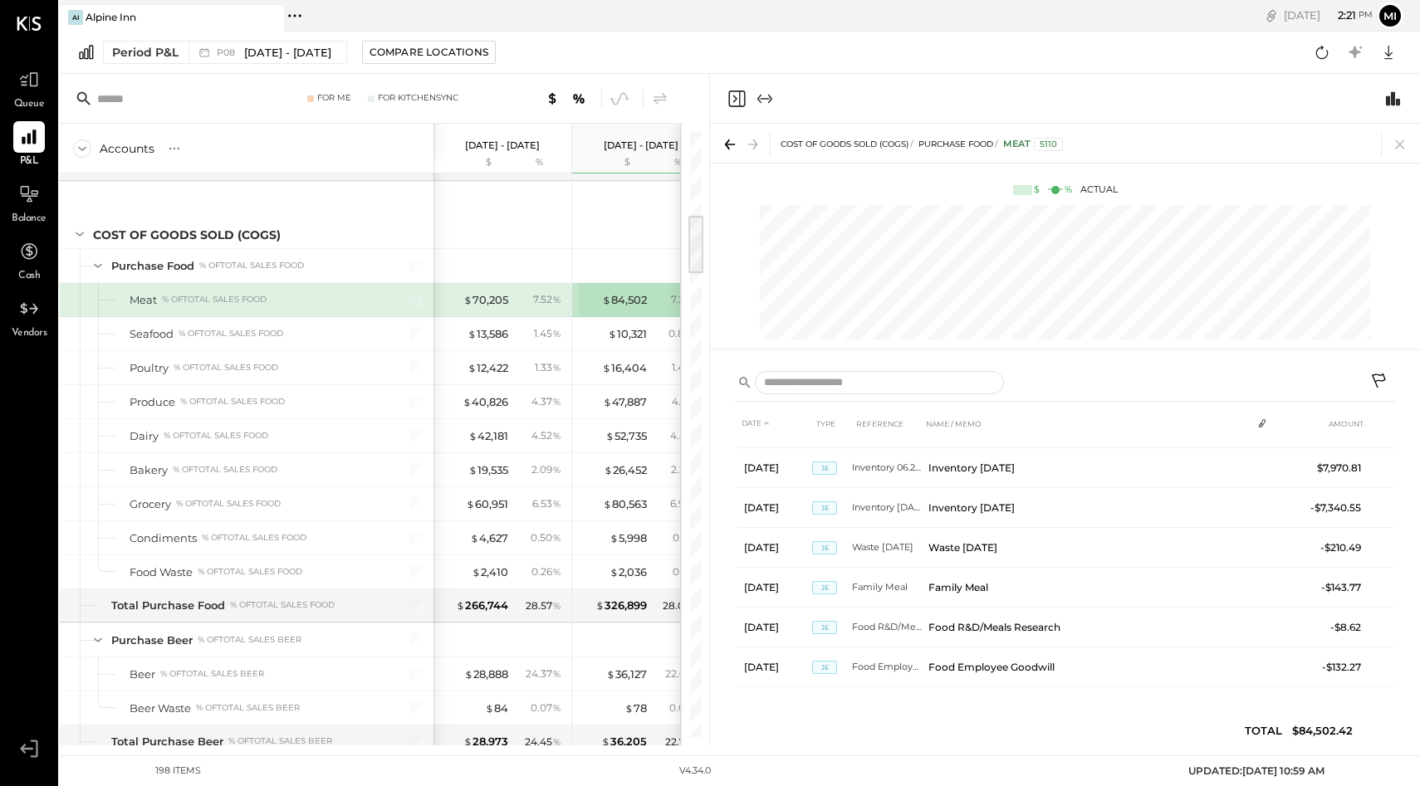
click at [728, 145] on icon at bounding box center [729, 144] width 23 height 23
click at [736, 96] on icon "Close panel" at bounding box center [736, 99] width 20 height 20
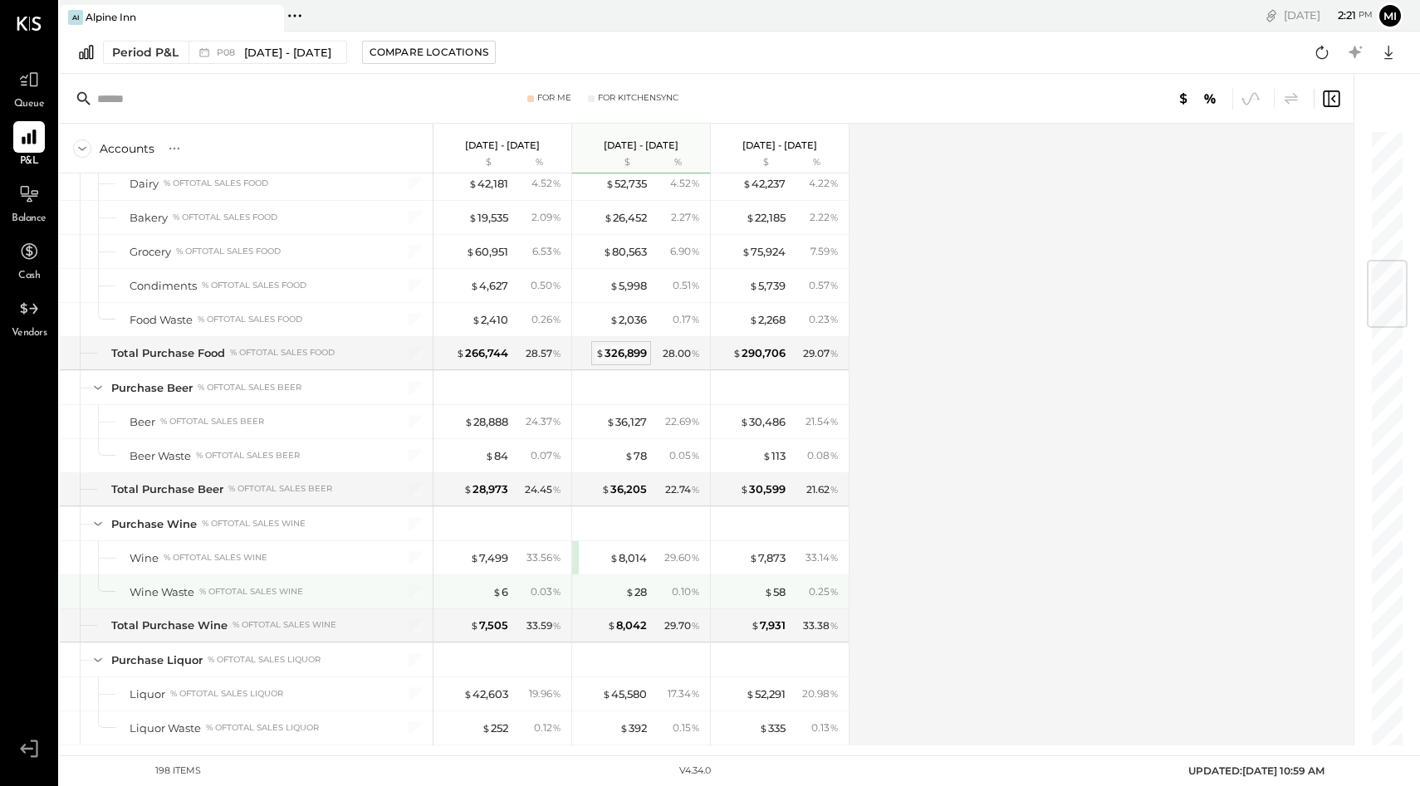
scroll to position [1103, 0]
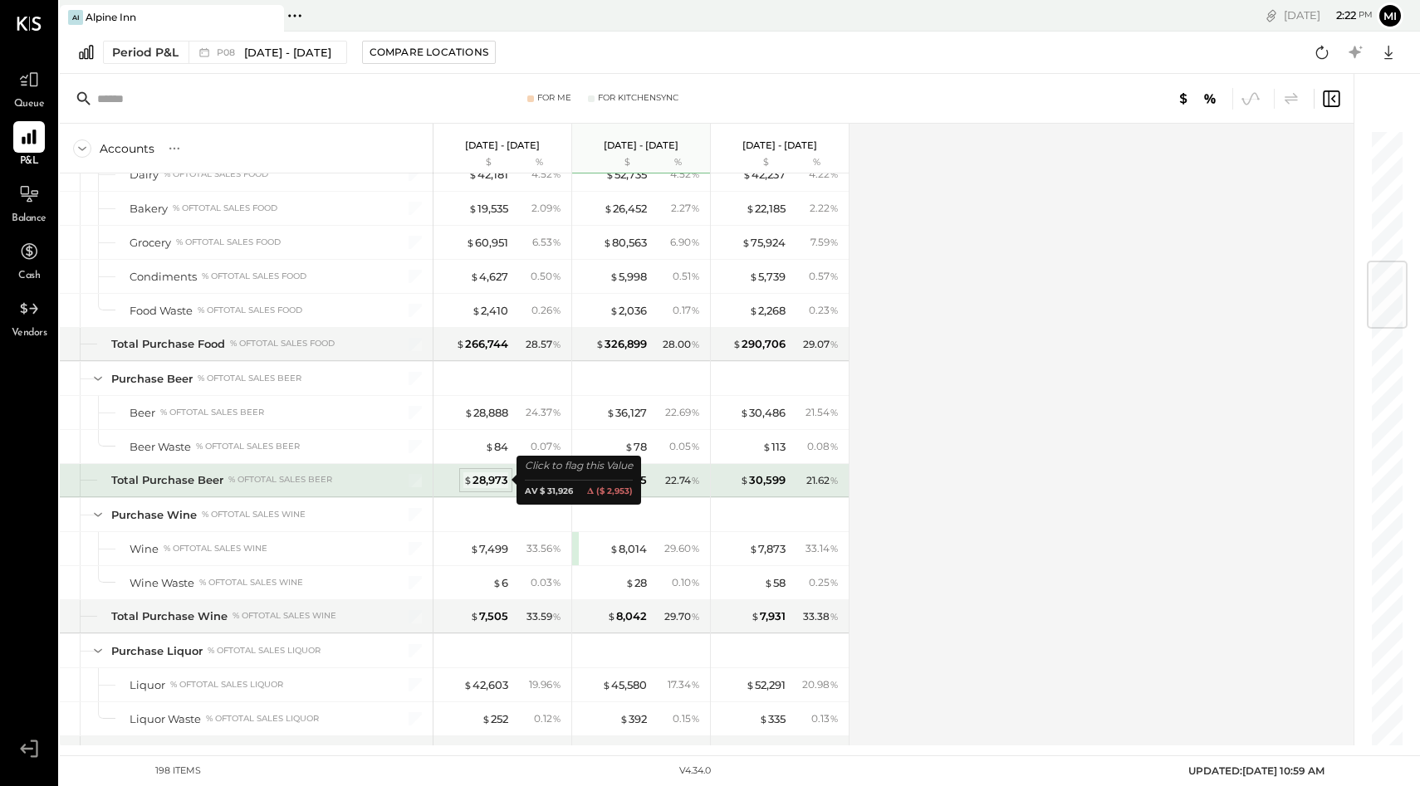
click at [482, 480] on div "$ 28,973" at bounding box center [485, 480] width 45 height 16
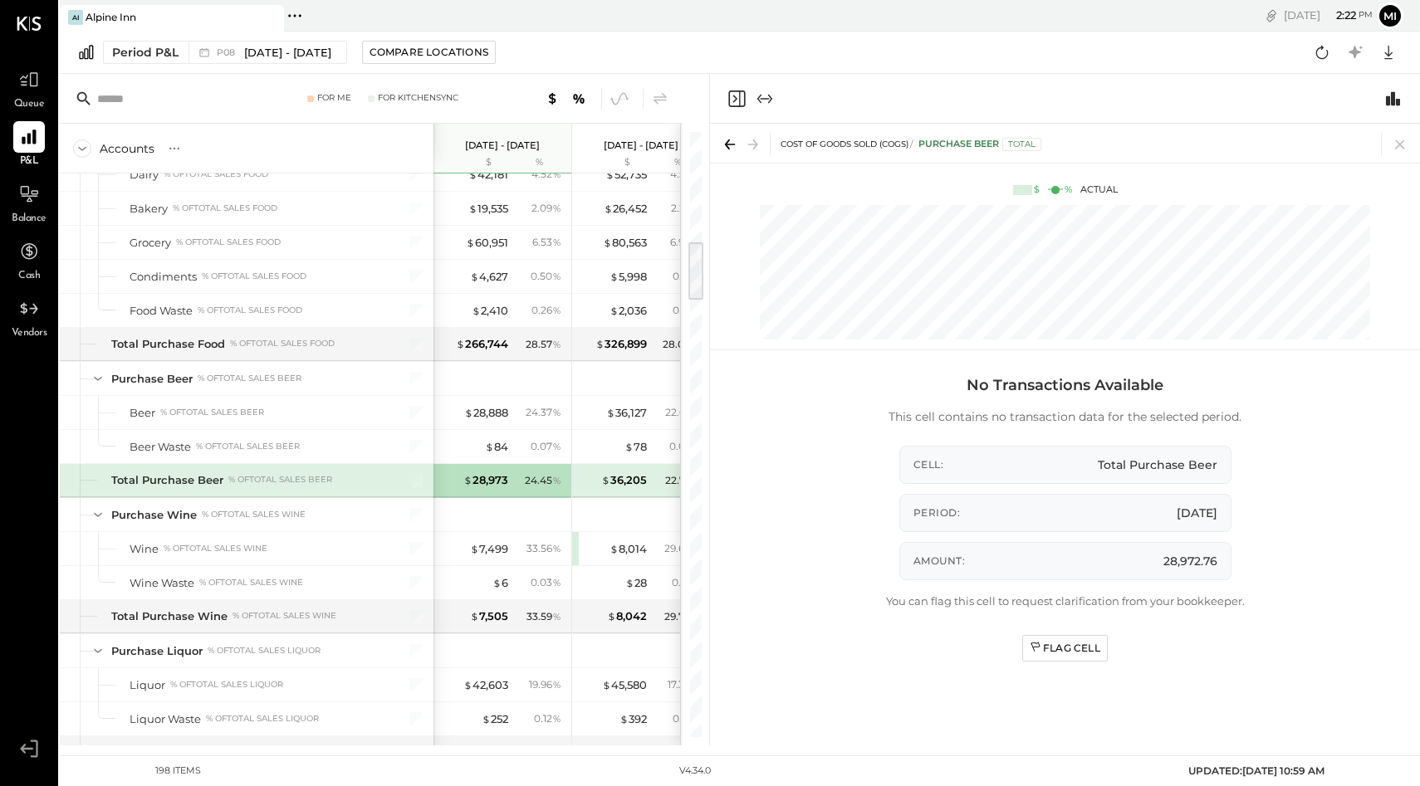
click at [952, 142] on div "Purchase Beer Total" at bounding box center [979, 144] width 123 height 13
click at [726, 149] on icon at bounding box center [729, 144] width 23 height 23
click at [727, 148] on icon at bounding box center [729, 144] width 23 height 23
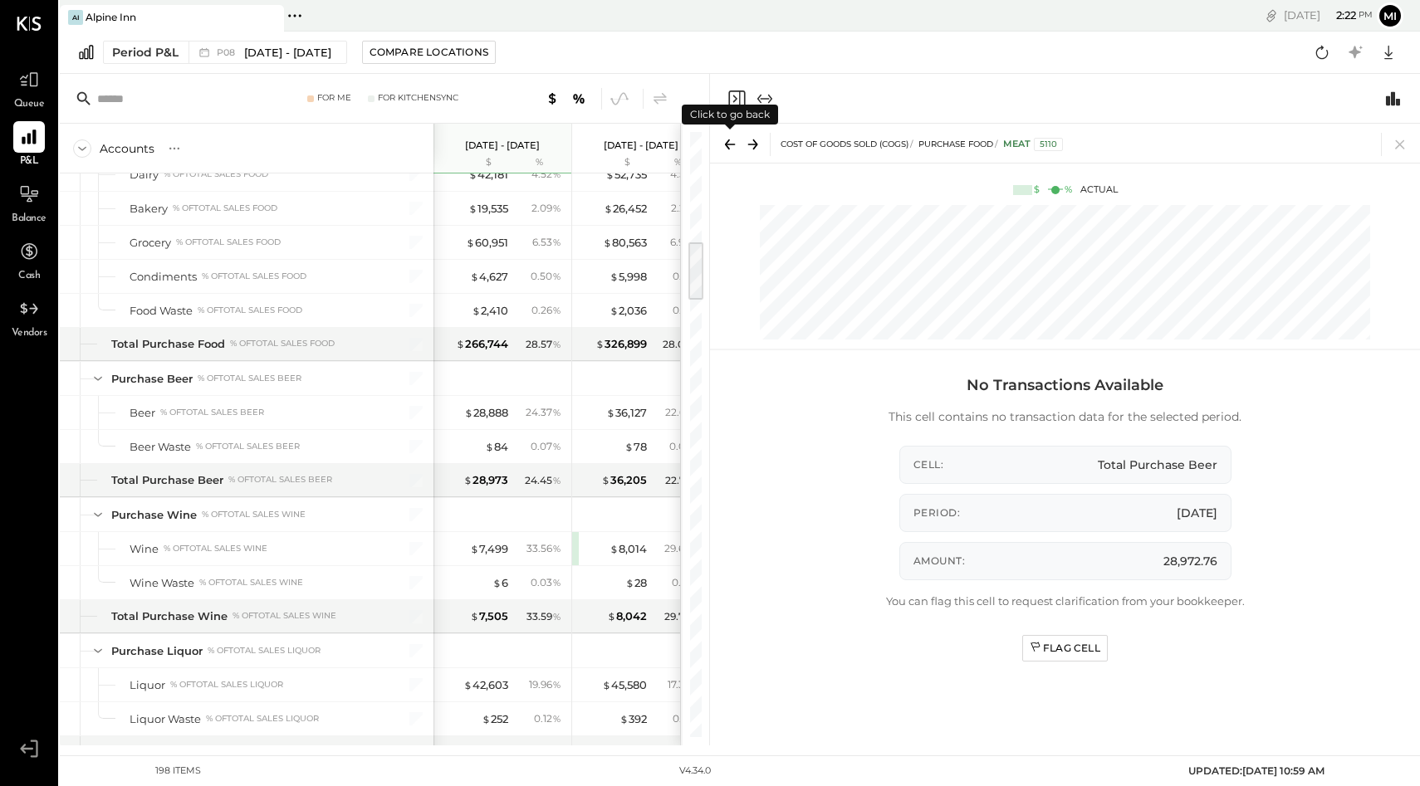
scroll to position [665, 0]
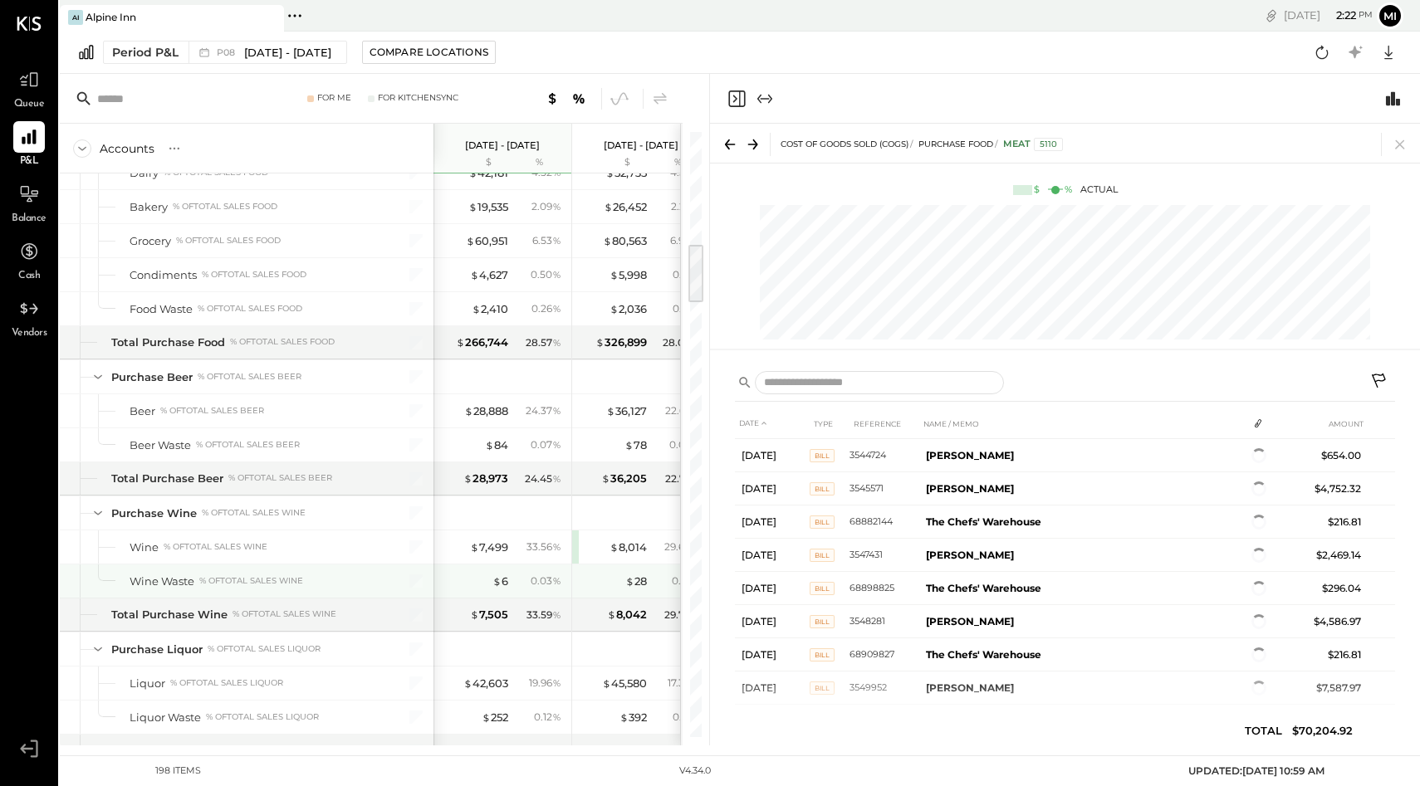
scroll to position [1151, 0]
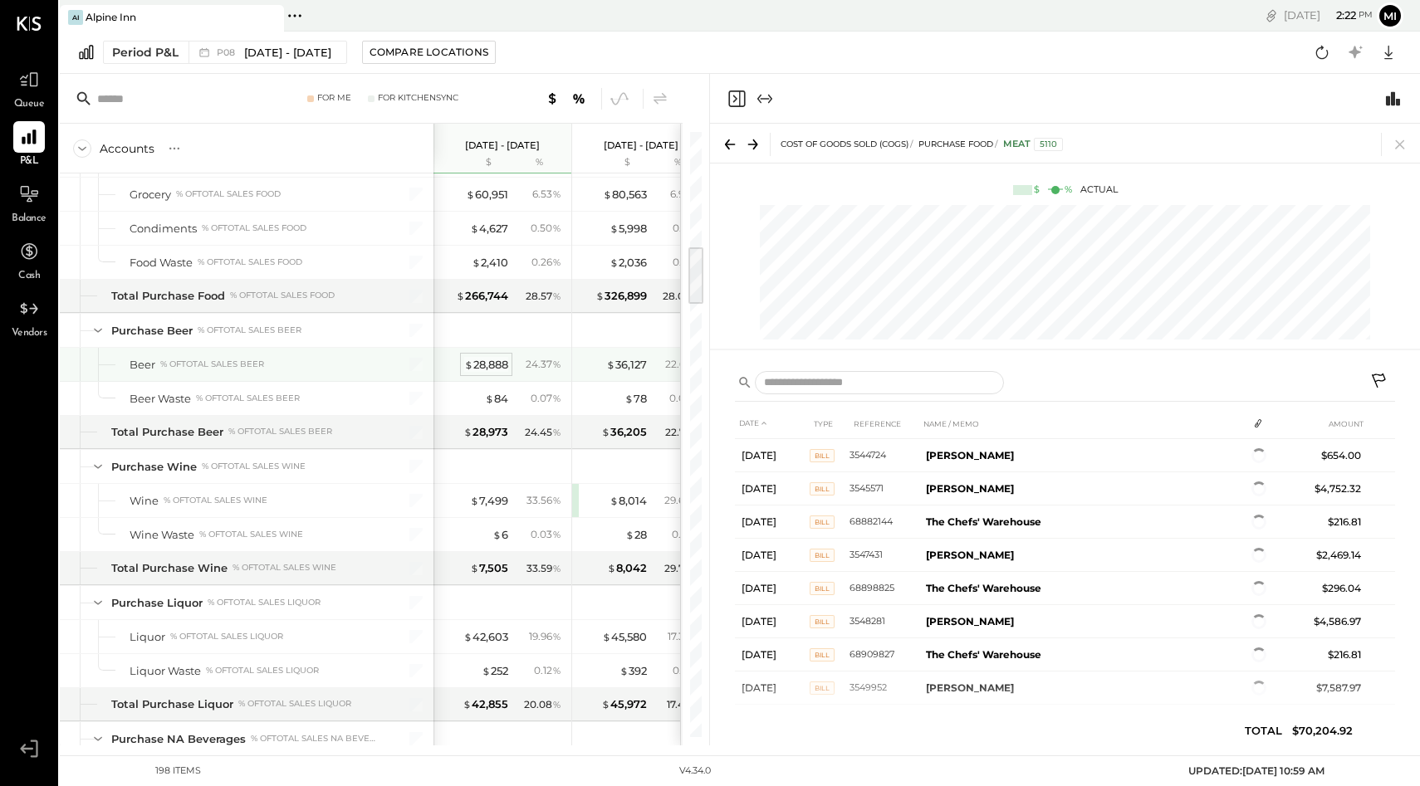
click at [491, 362] on div "$ 28,888" at bounding box center [486, 365] width 44 height 16
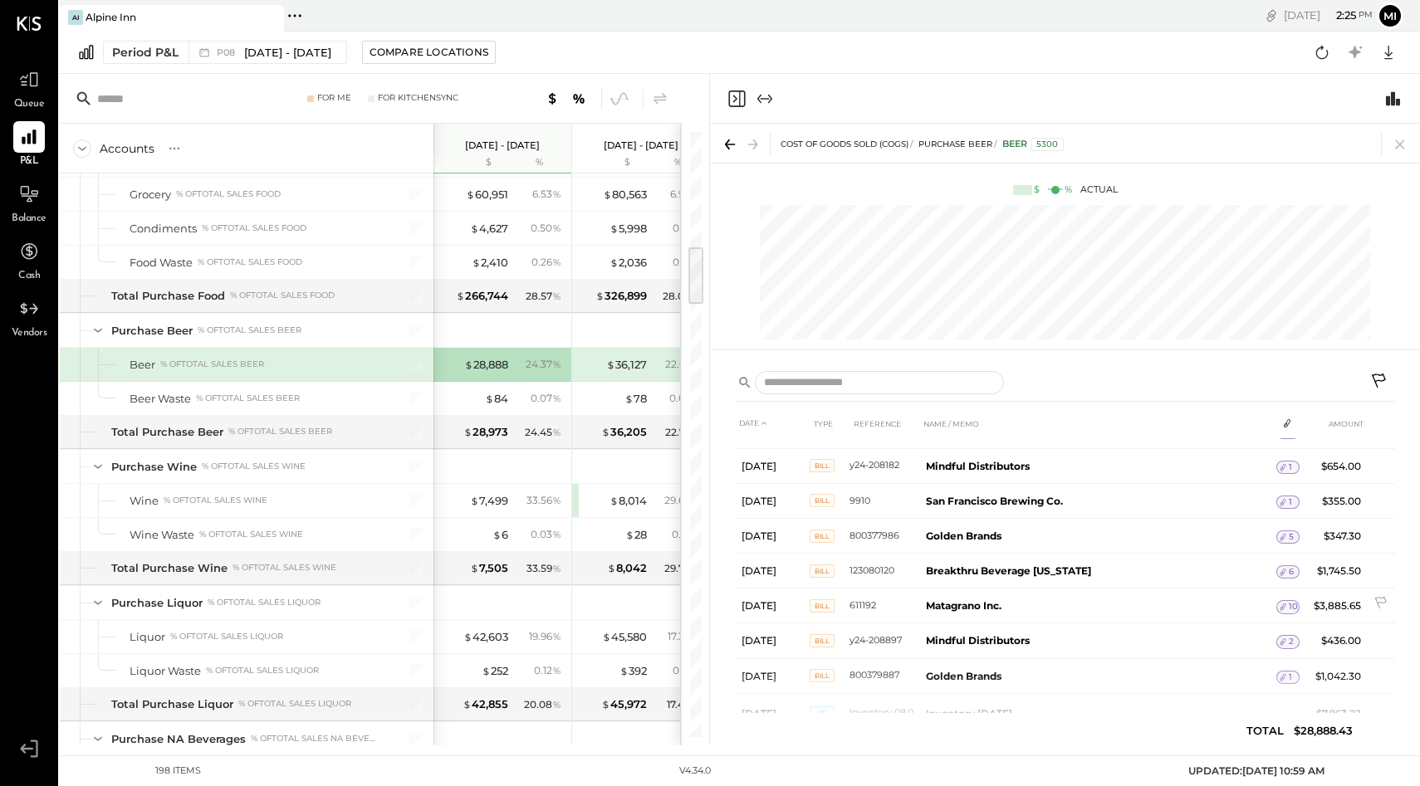
scroll to position [862, 0]
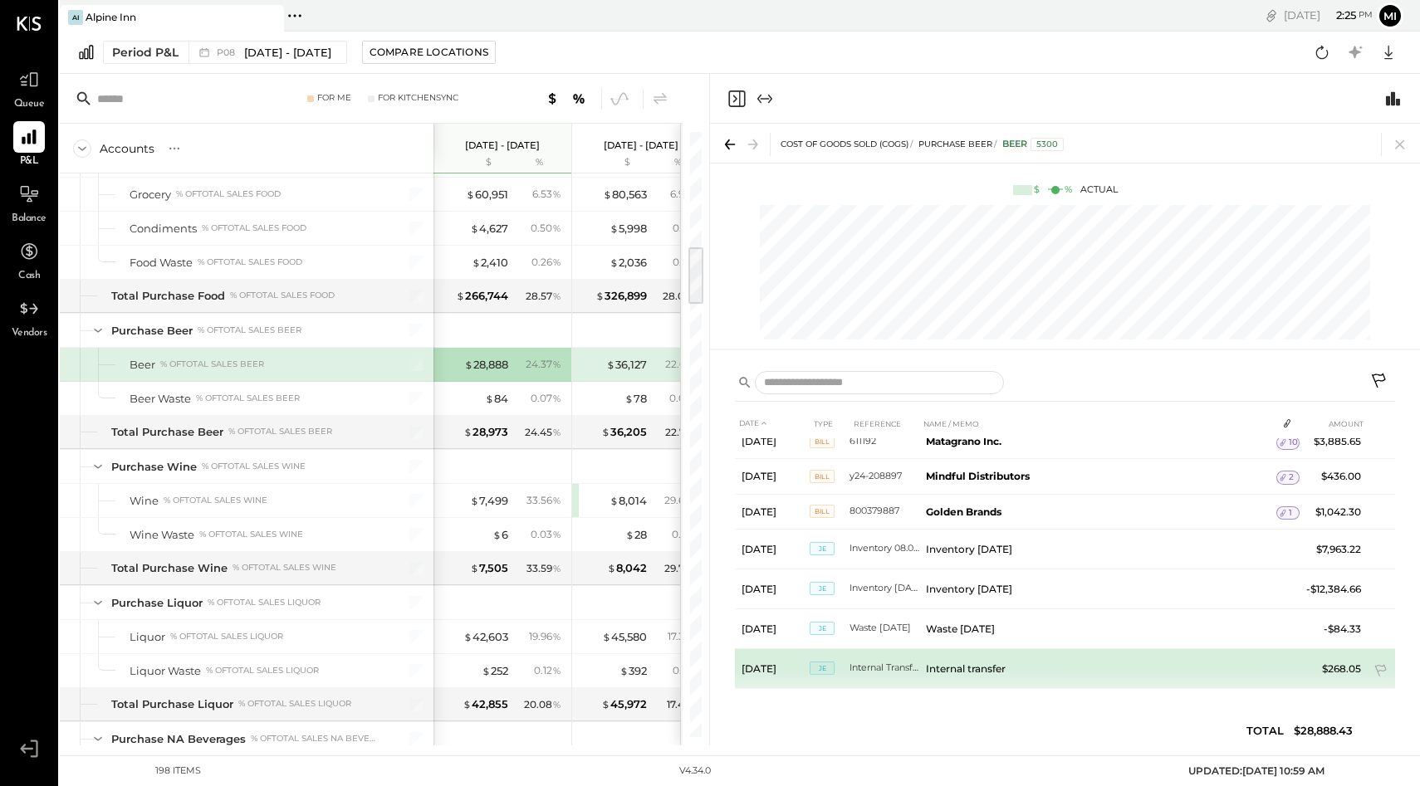
click at [961, 668] on td "Internal transfer" at bounding box center [1097, 668] width 357 height 40
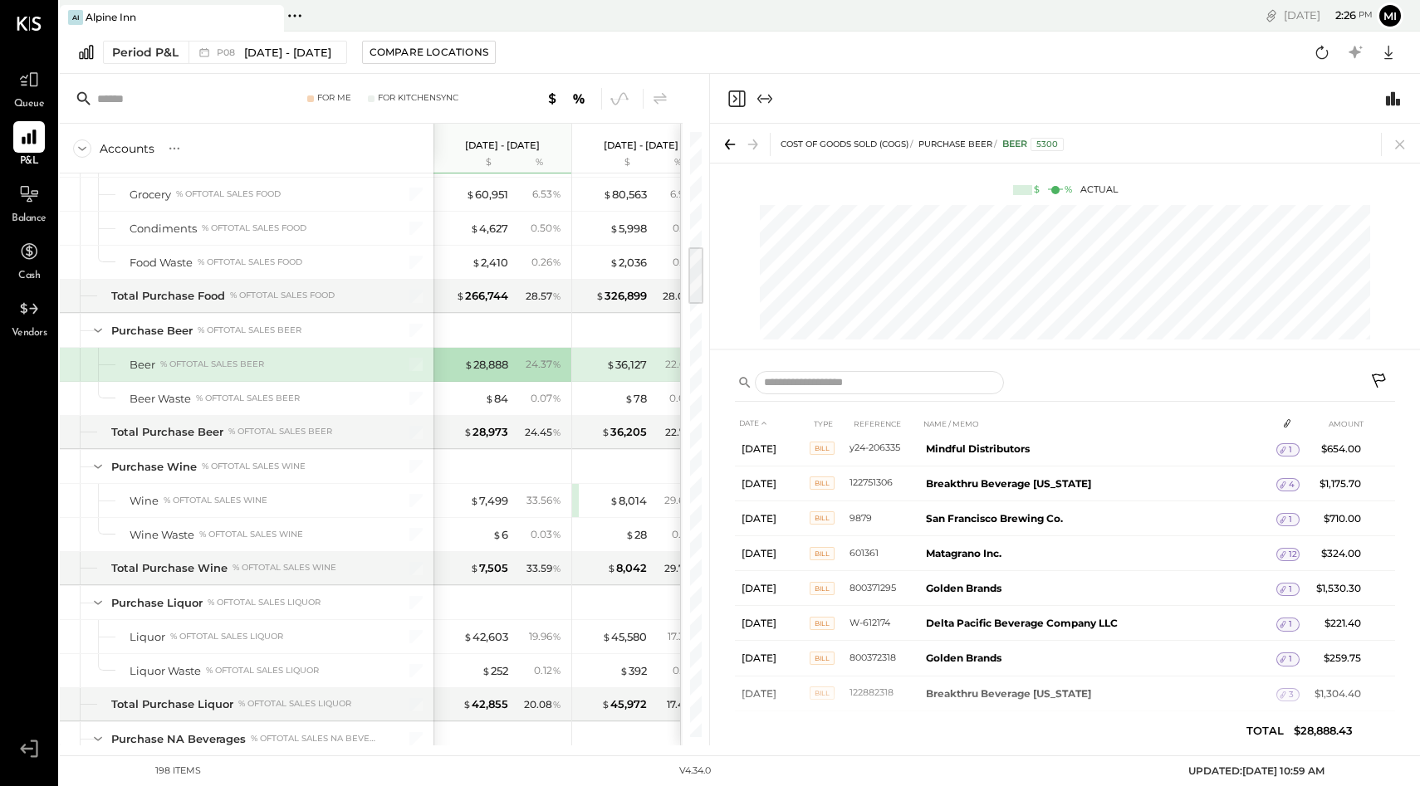
scroll to position [0, 0]
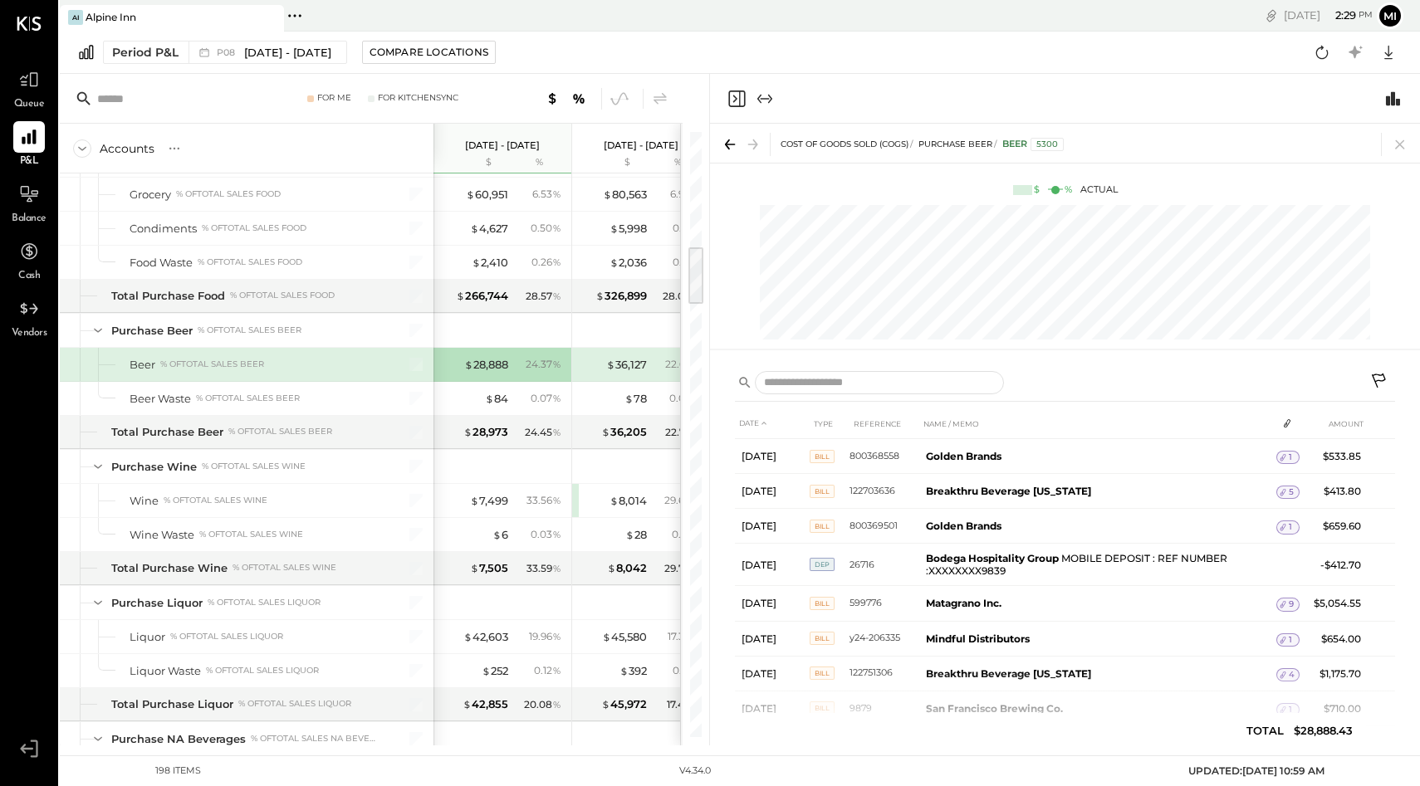
click at [737, 153] on icon at bounding box center [729, 144] width 23 height 23
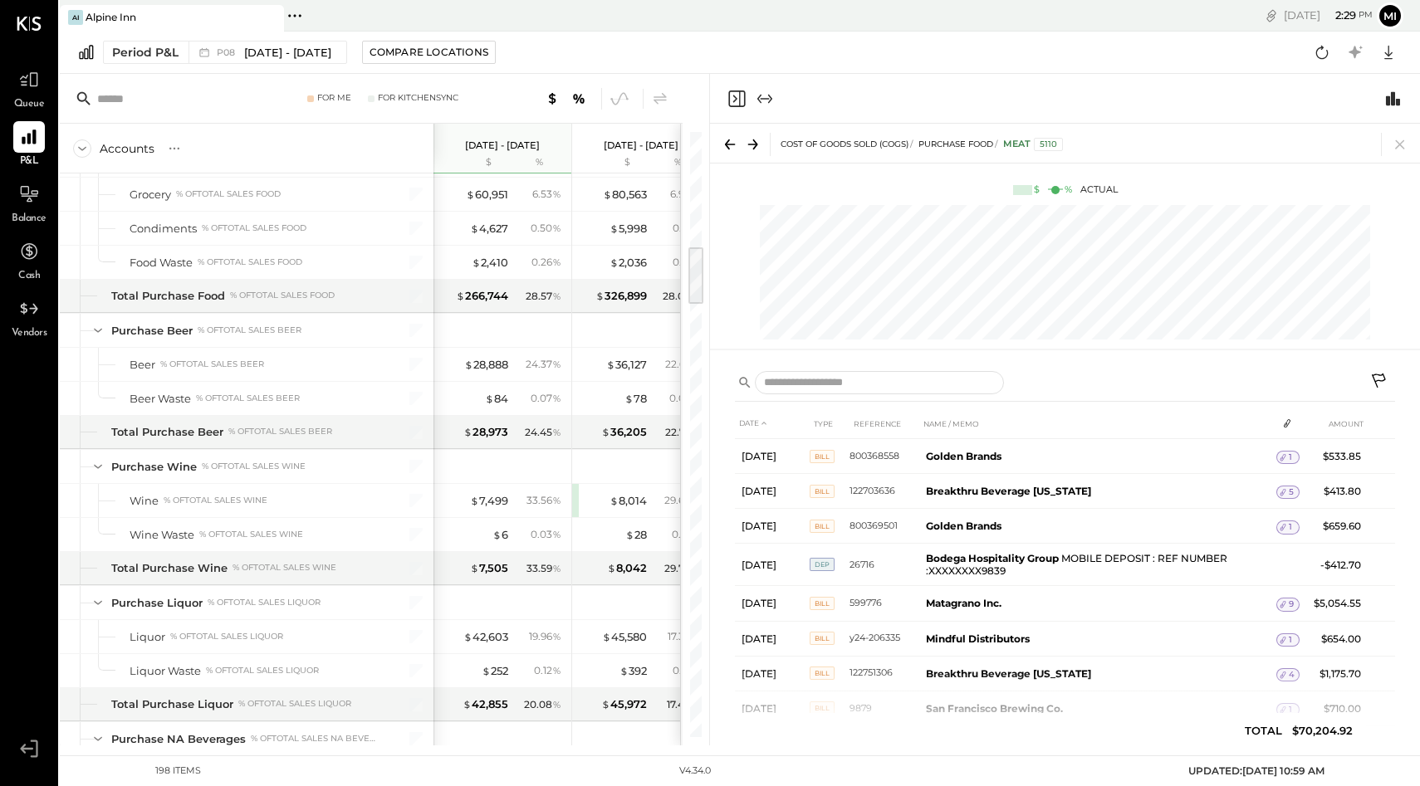
scroll to position [665, 0]
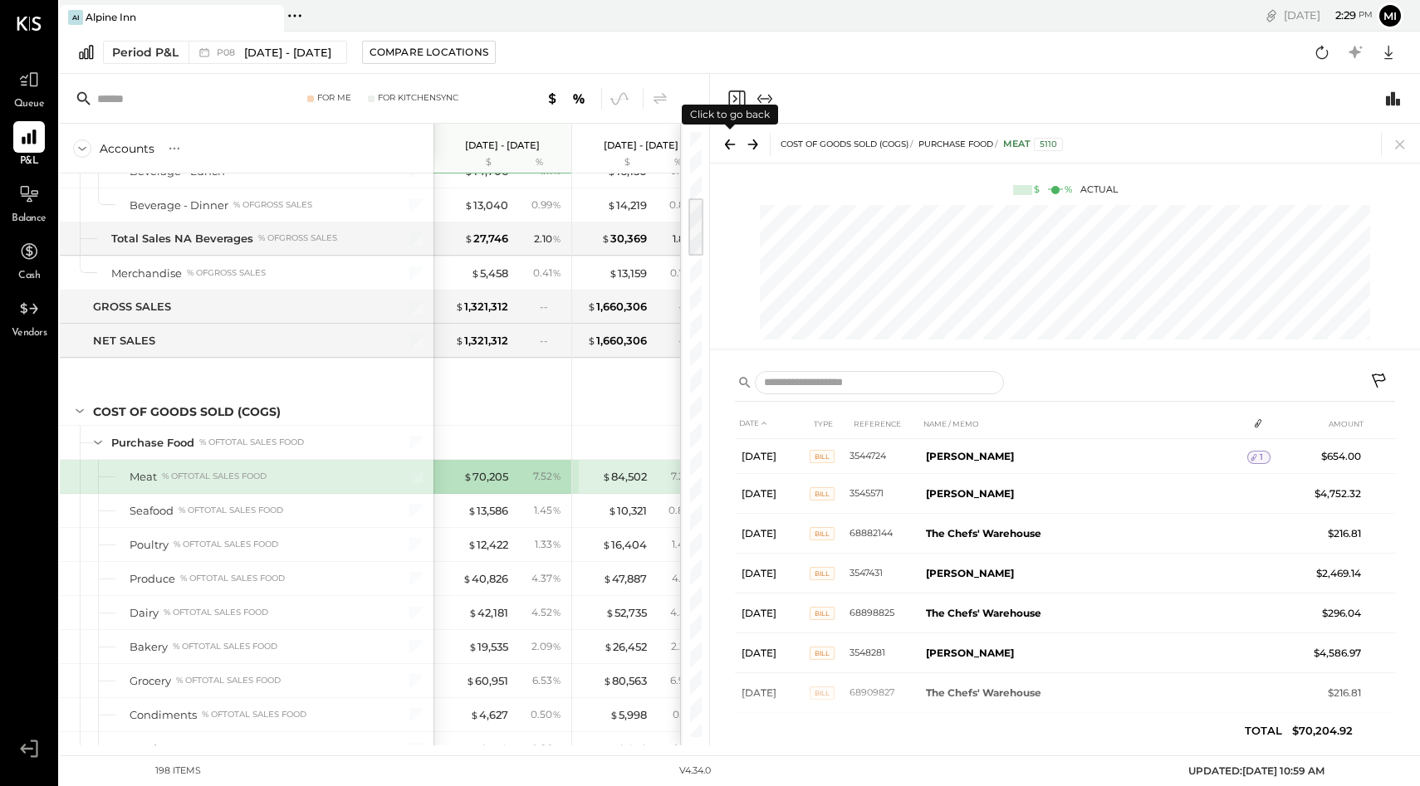
click at [737, 153] on icon at bounding box center [729, 144] width 23 height 23
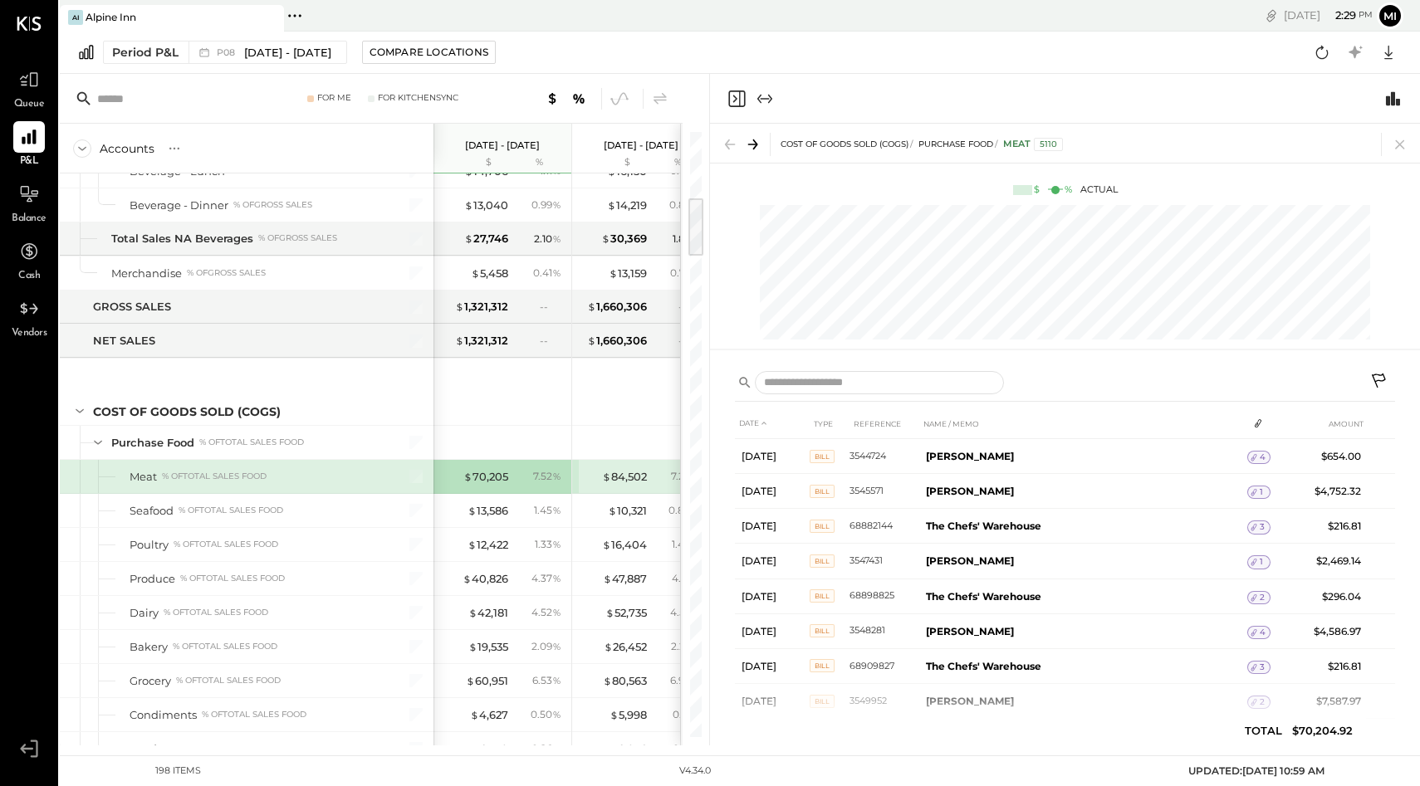
click at [738, 97] on icon "Close panel" at bounding box center [736, 99] width 20 height 20
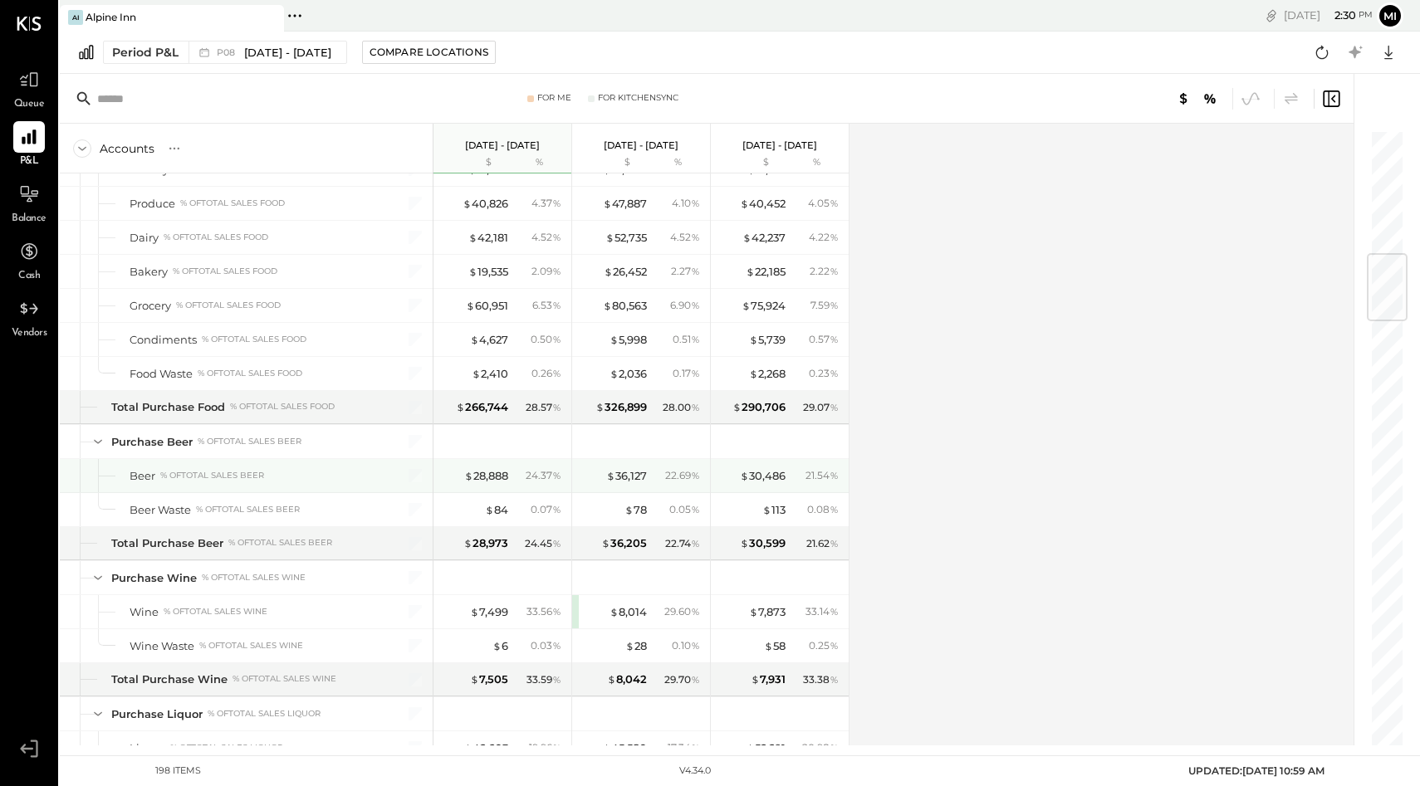
scroll to position [1046, 0]
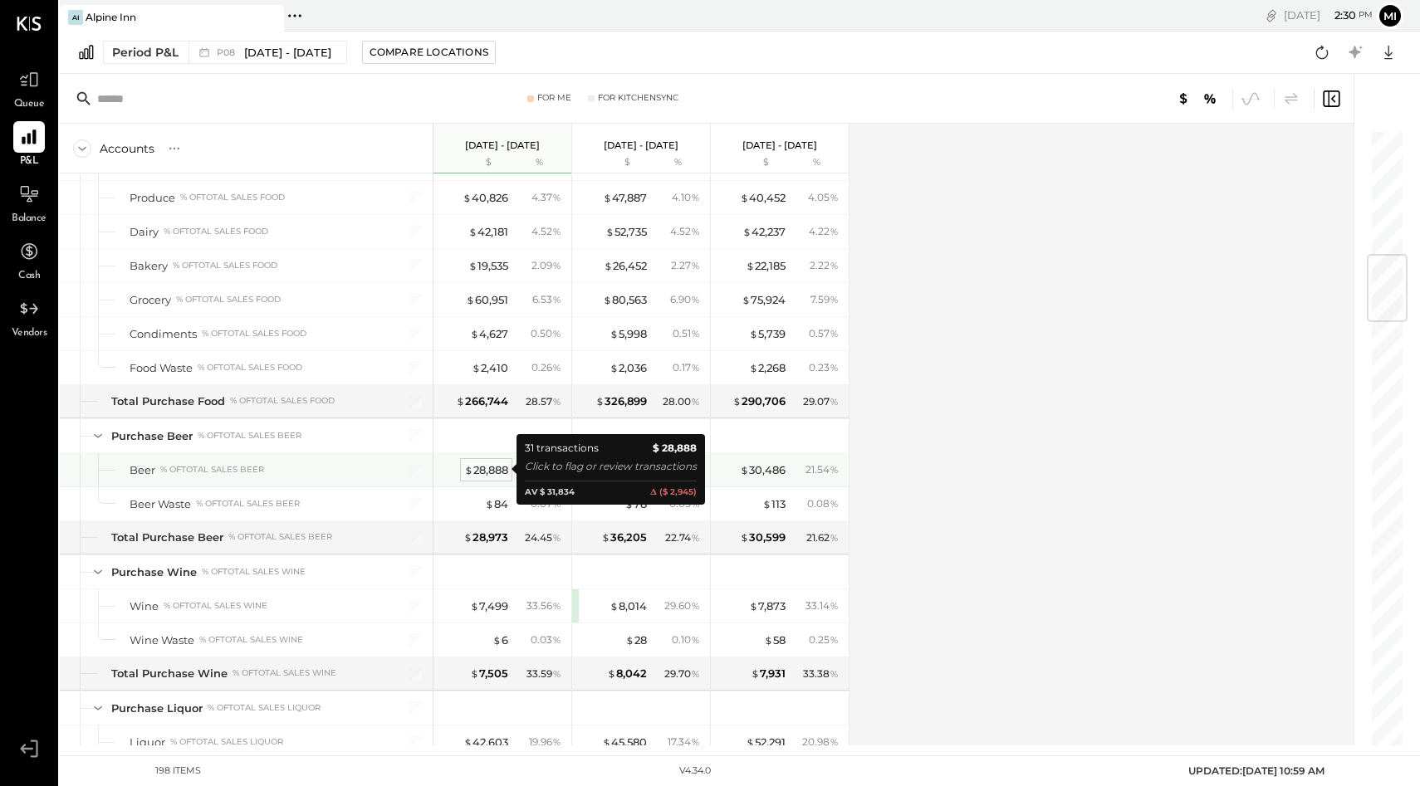
click at [485, 471] on div "$ 28,888" at bounding box center [486, 470] width 44 height 16
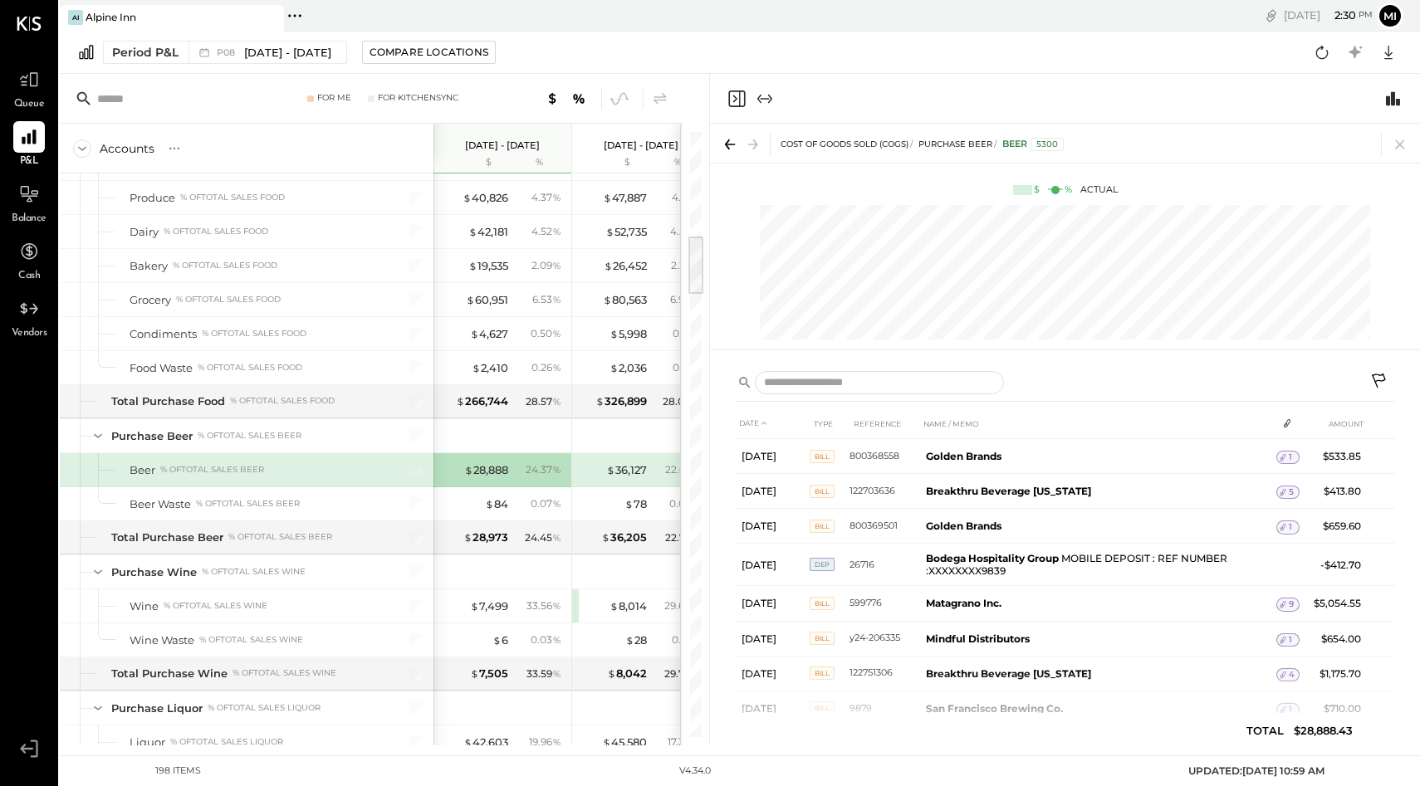
click at [735, 107] on icon "Close panel" at bounding box center [736, 99] width 20 height 20
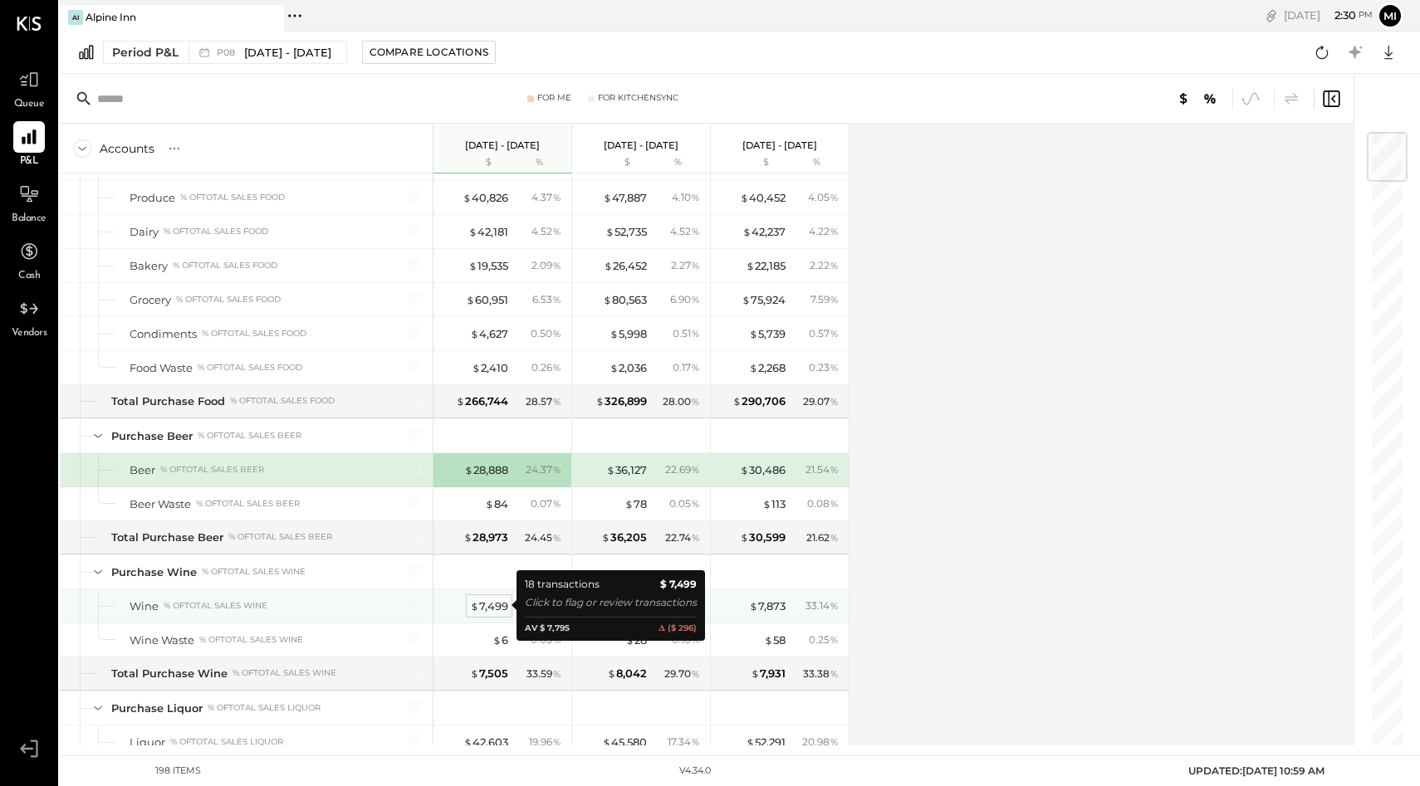
click at [483, 604] on div "$ 7,499" at bounding box center [489, 607] width 38 height 16
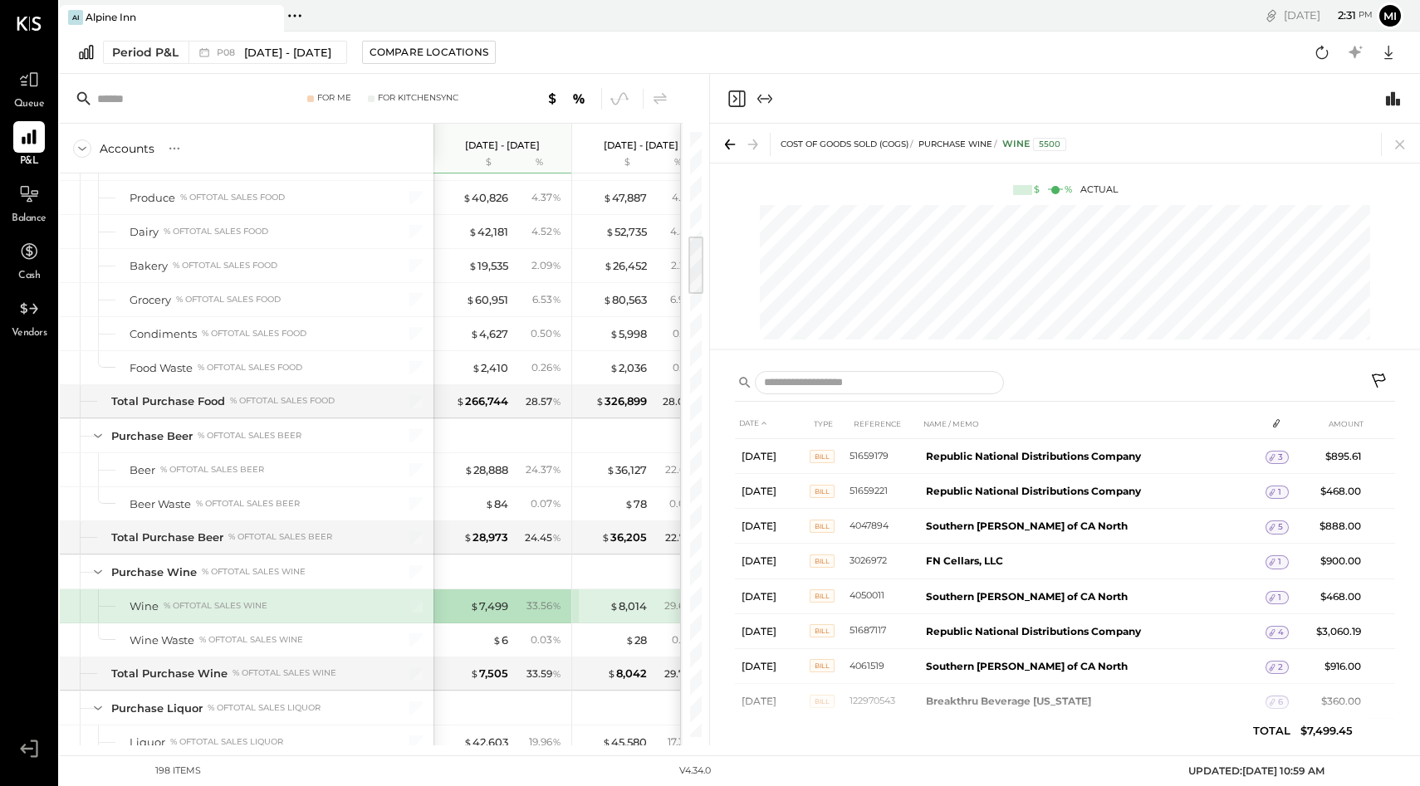
click at [736, 97] on icon "Close panel" at bounding box center [735, 98] width 4 height 7
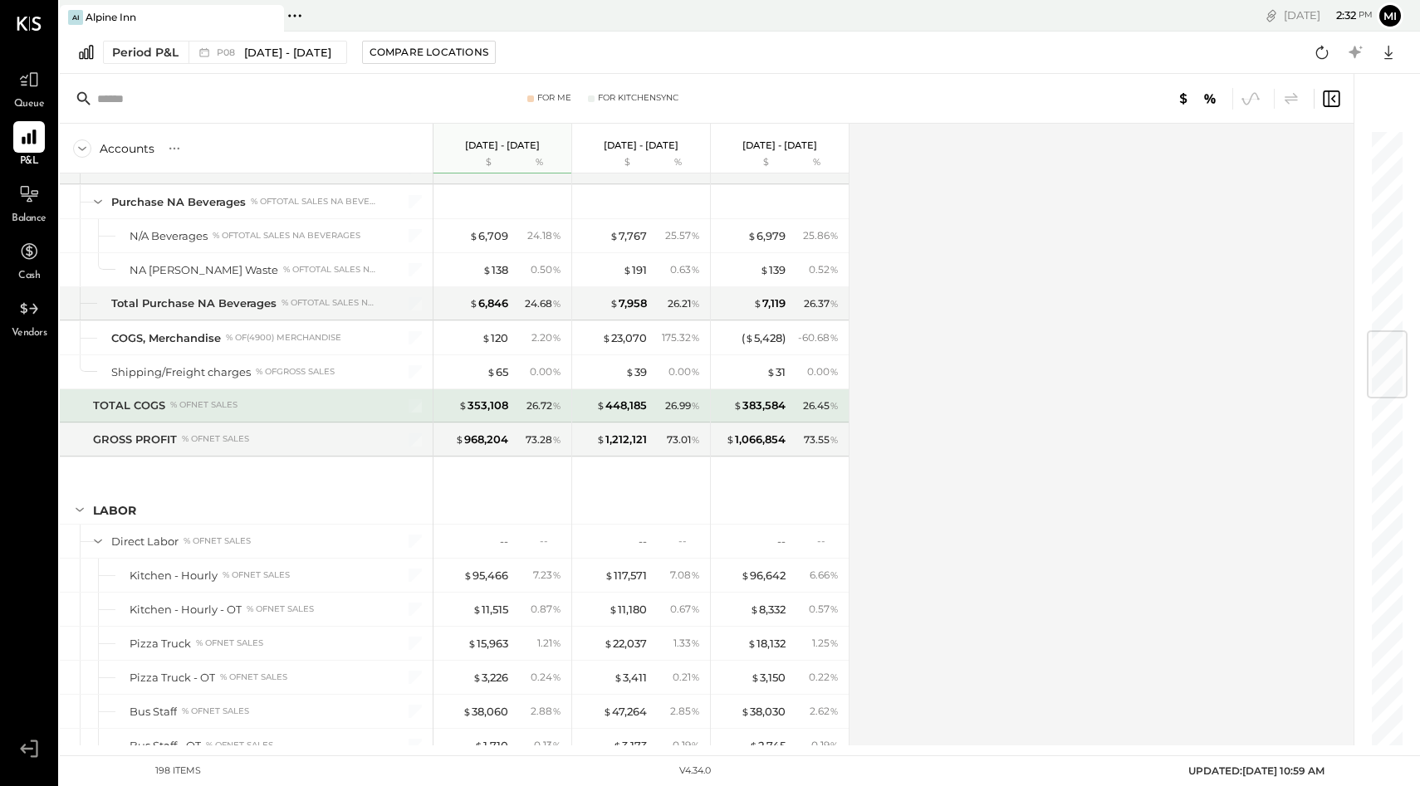
scroll to position [1686, 0]
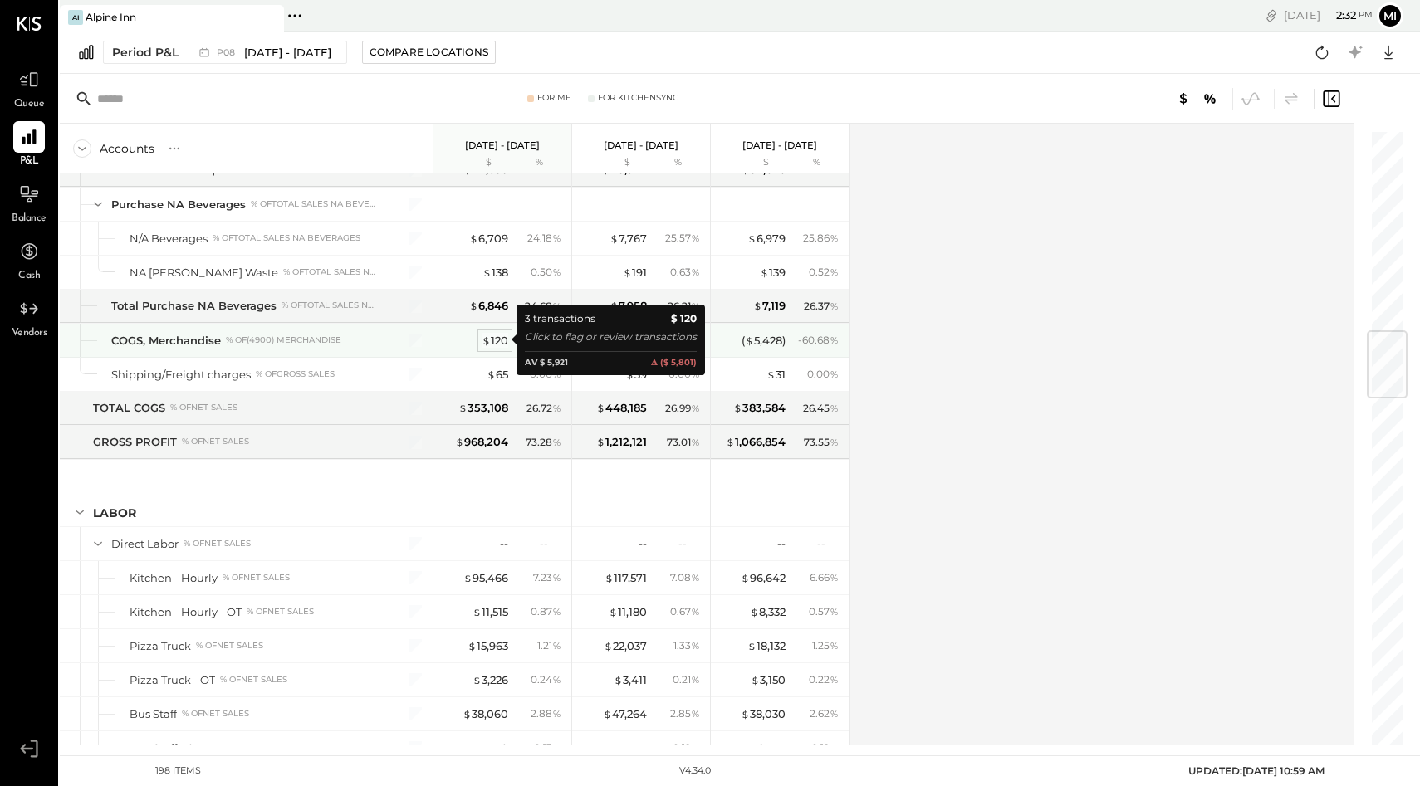
click at [492, 344] on div "$ 120" at bounding box center [495, 341] width 27 height 16
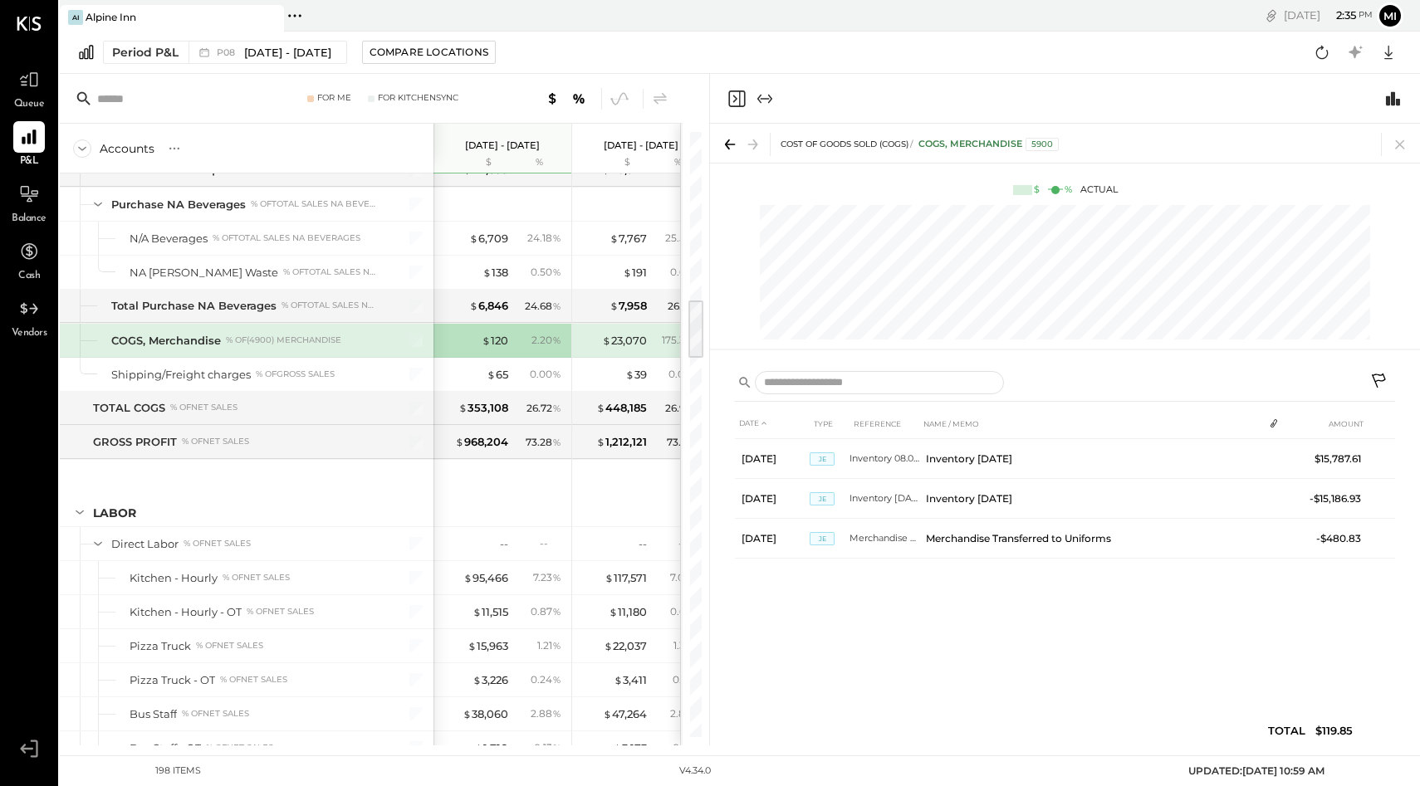
click at [737, 103] on icon "Close panel" at bounding box center [736, 99] width 20 height 20
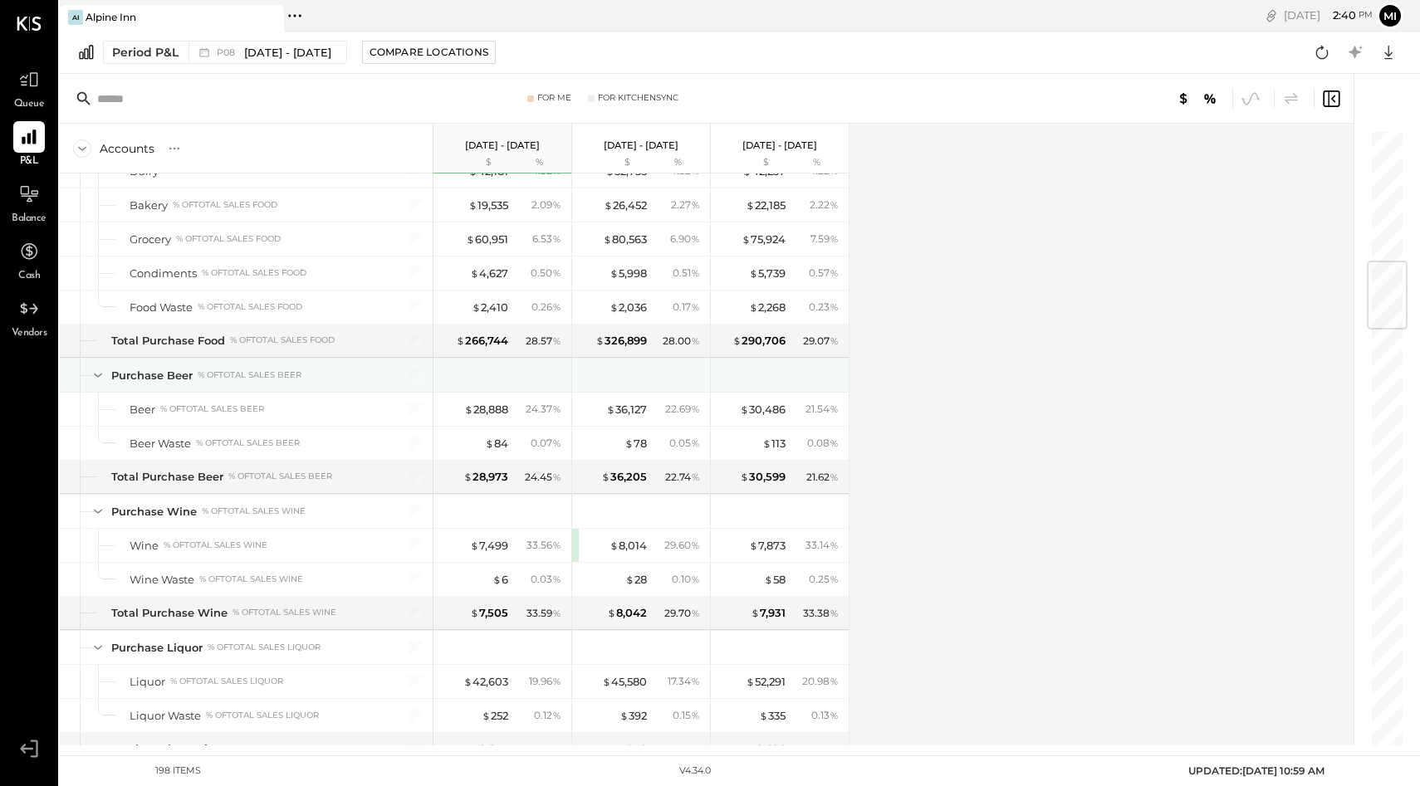
scroll to position [1086, 0]
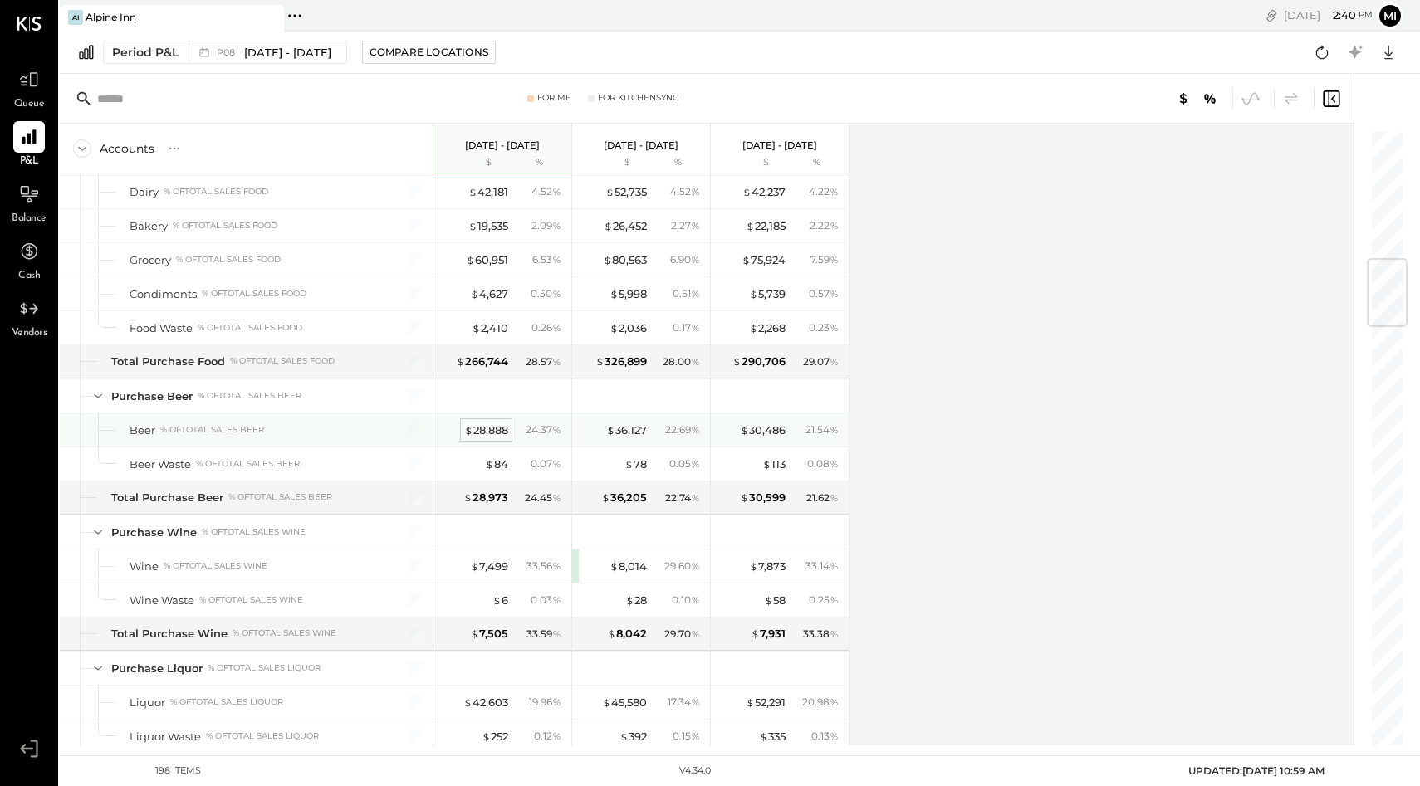
click at [489, 427] on div "$ 28,888" at bounding box center [486, 431] width 44 height 16
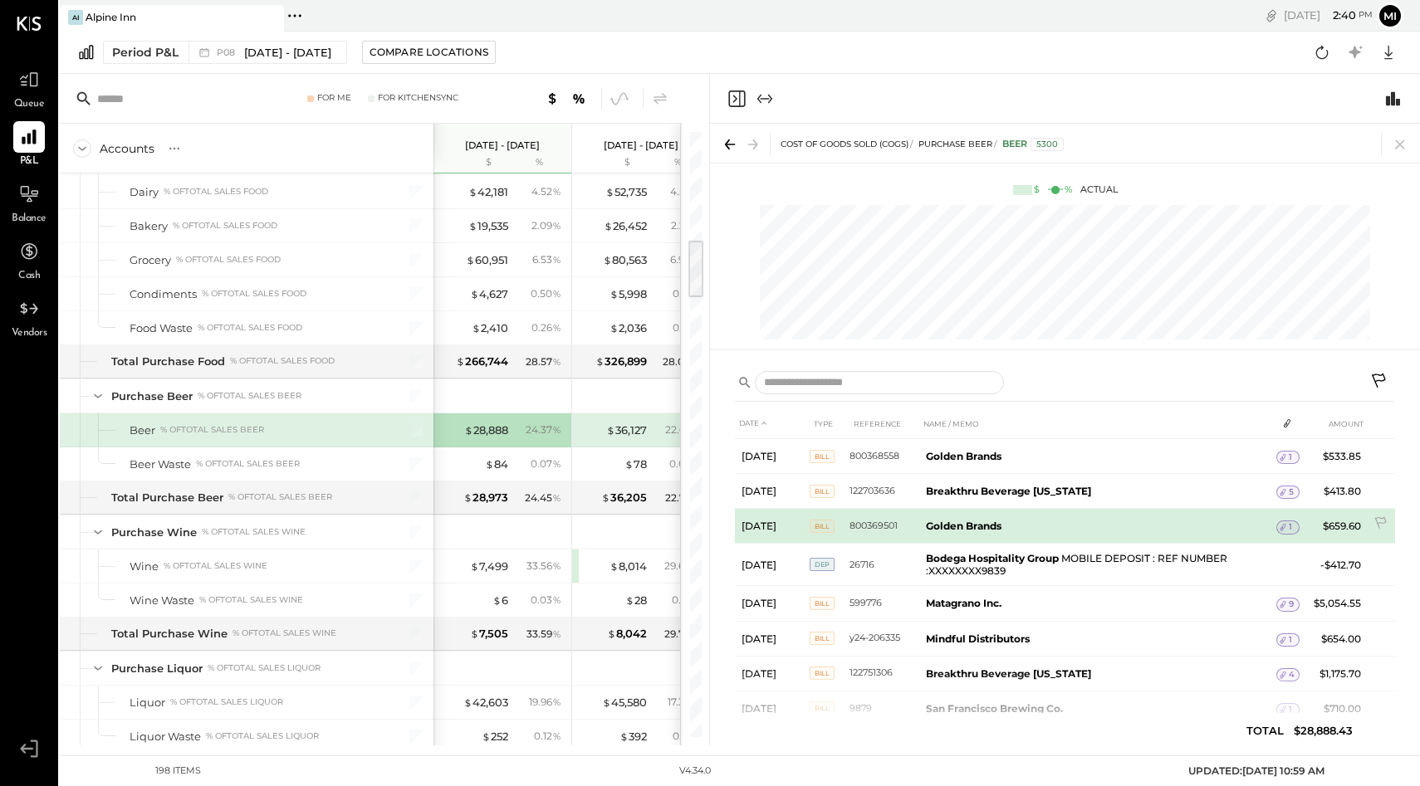
click at [1288, 530] on span "1" at bounding box center [1289, 527] width 3 height 12
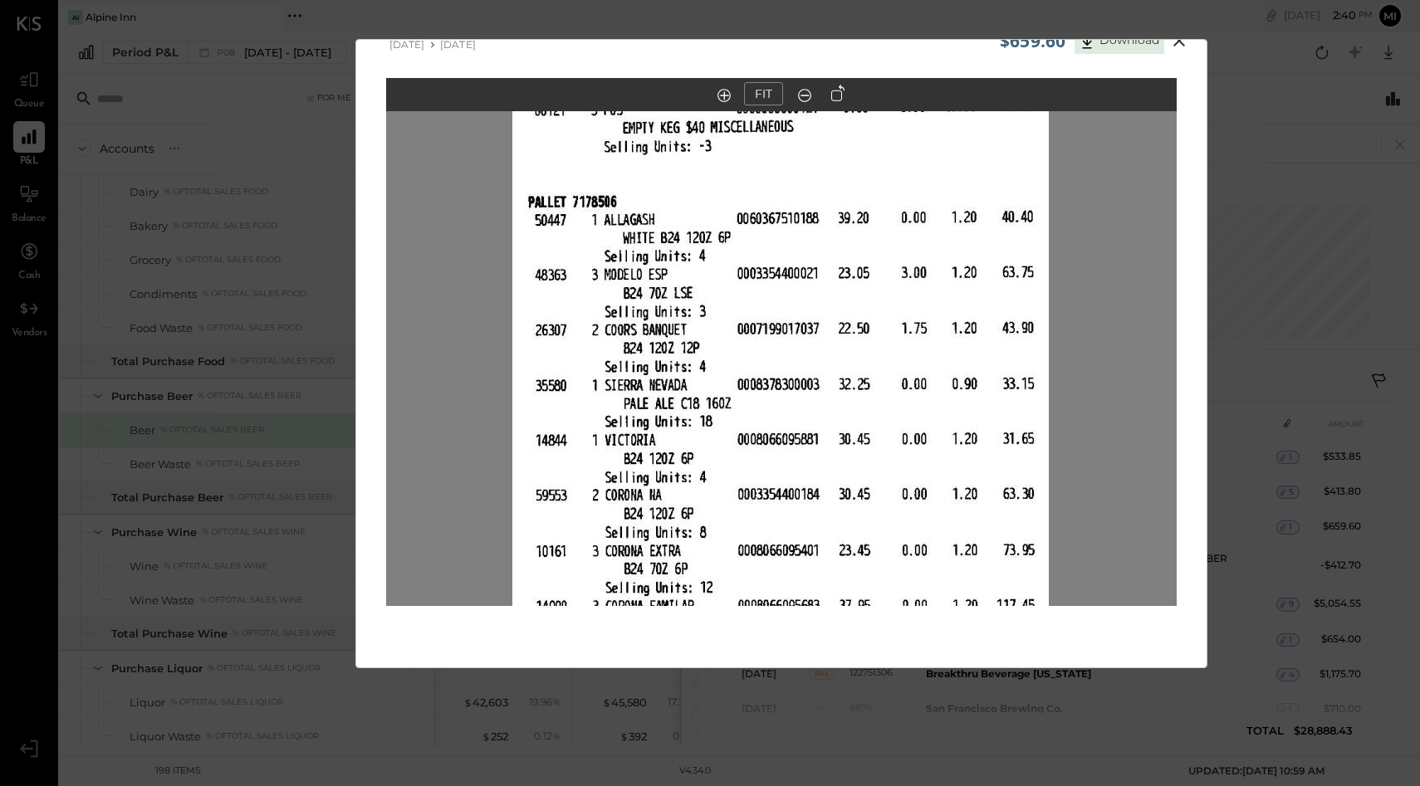
scroll to position [33, 0]
click at [803, 96] on icon at bounding box center [804, 96] width 17 height 22
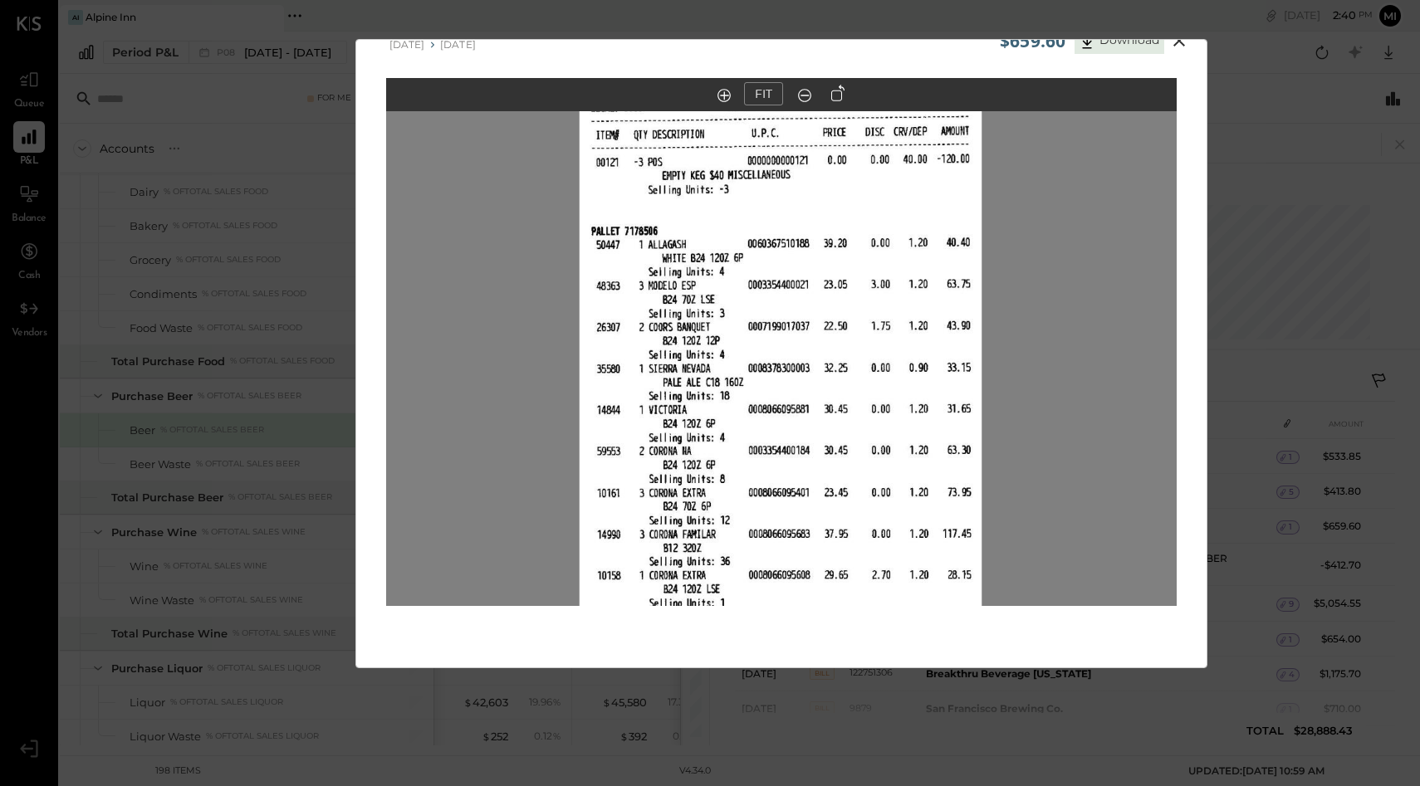
click at [803, 96] on icon at bounding box center [804, 96] width 17 height 22
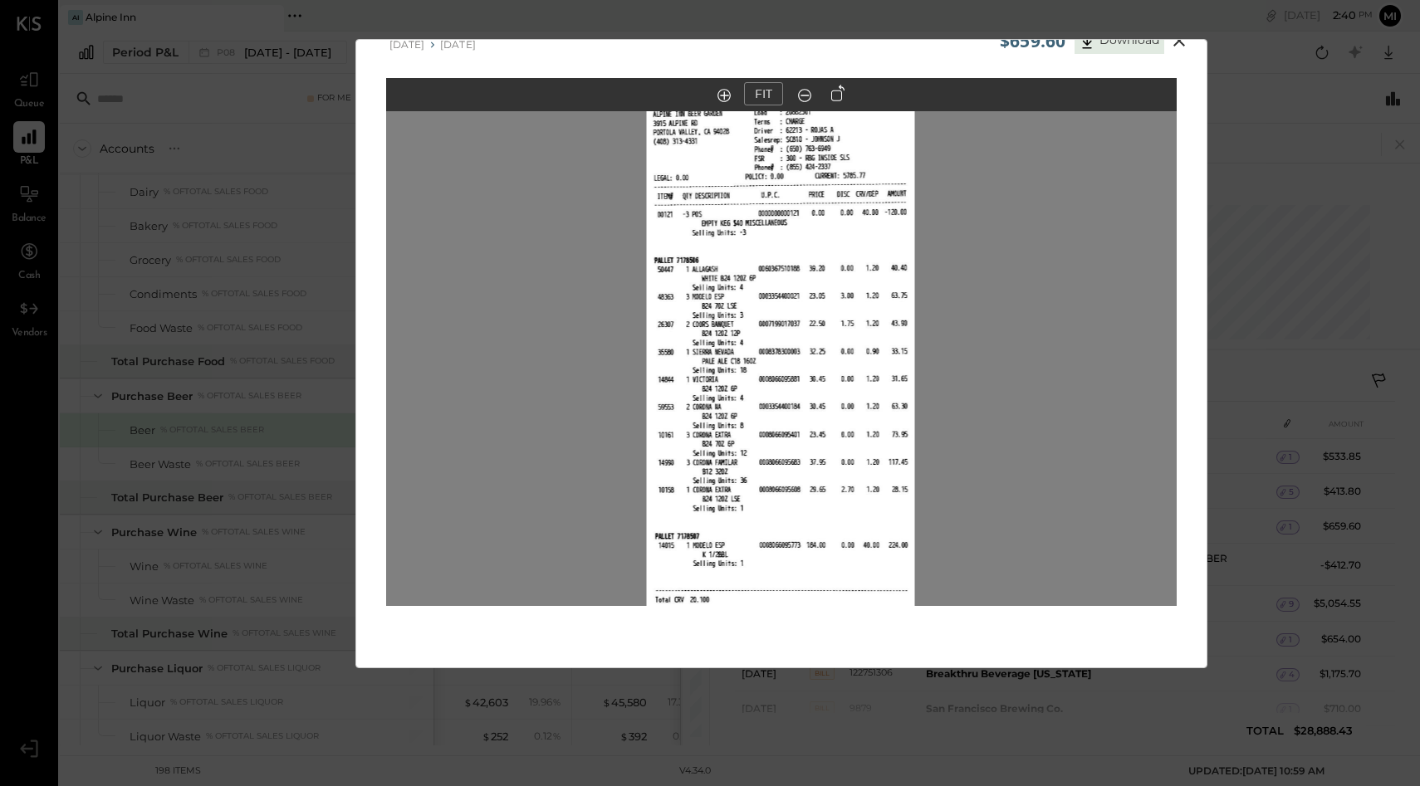
click at [803, 96] on icon at bounding box center [804, 96] width 17 height 22
click at [802, 93] on icon at bounding box center [804, 96] width 17 height 22
click at [764, 95] on button "FIT" at bounding box center [763, 93] width 39 height 23
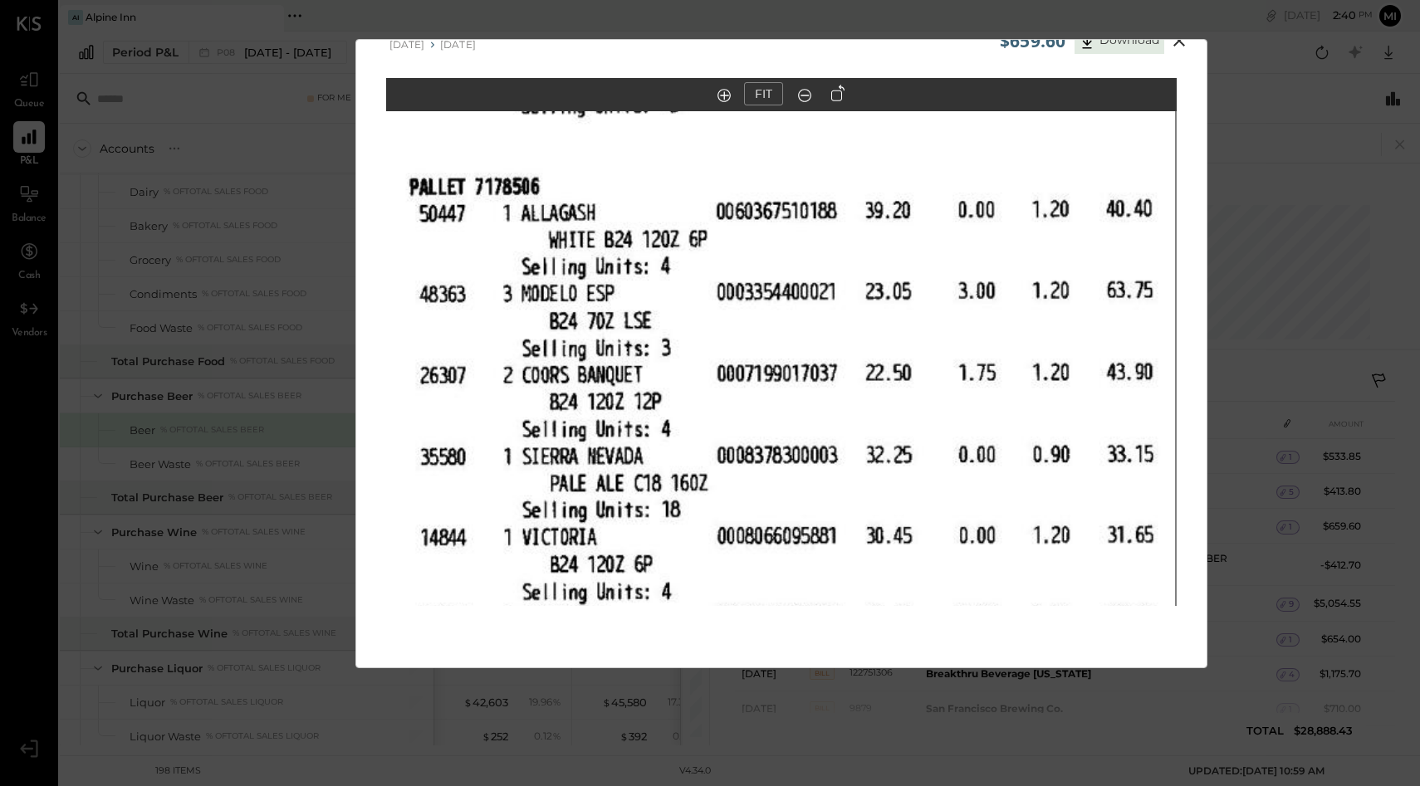
click at [802, 95] on icon at bounding box center [804, 96] width 17 height 22
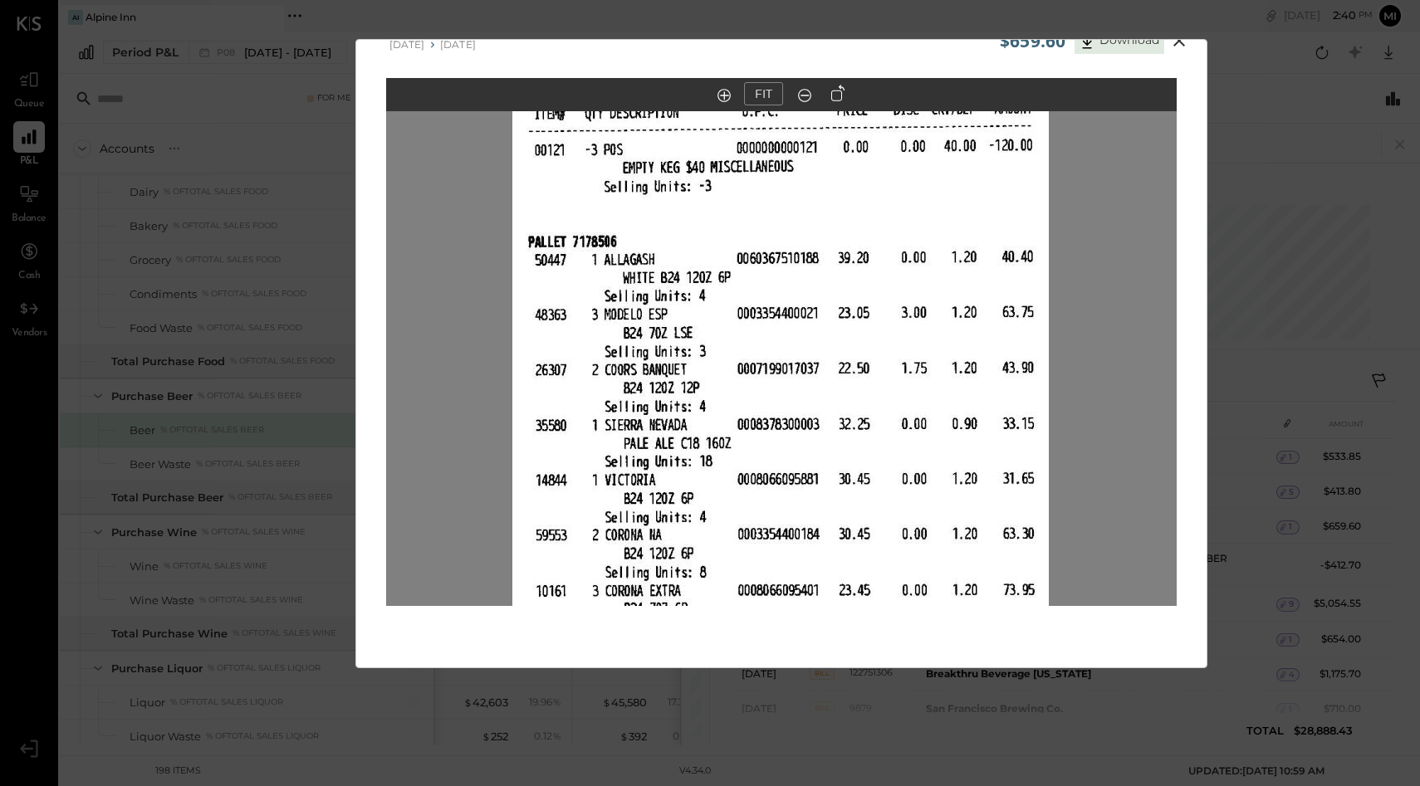
click at [802, 95] on icon at bounding box center [804, 96] width 17 height 22
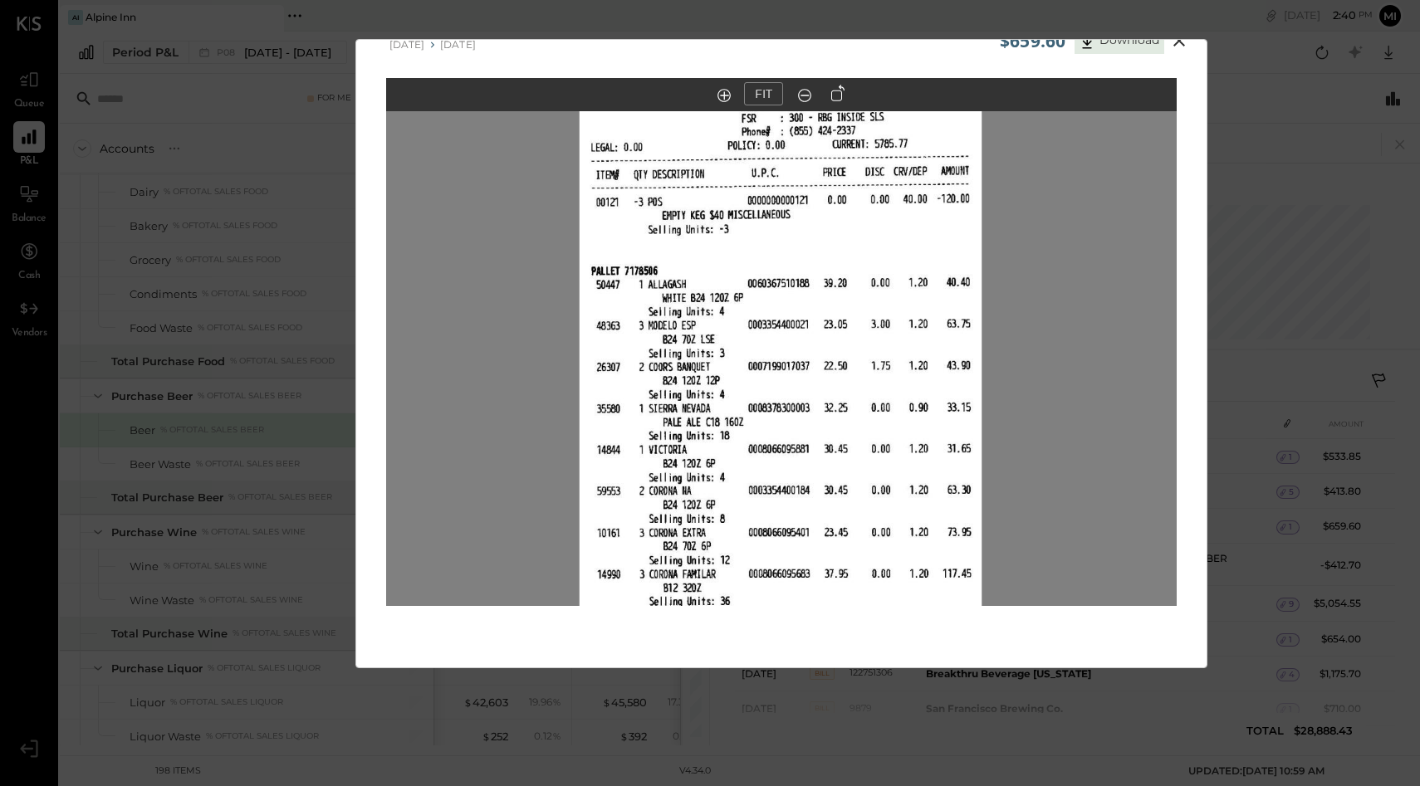
click at [802, 95] on icon at bounding box center [804, 96] width 17 height 22
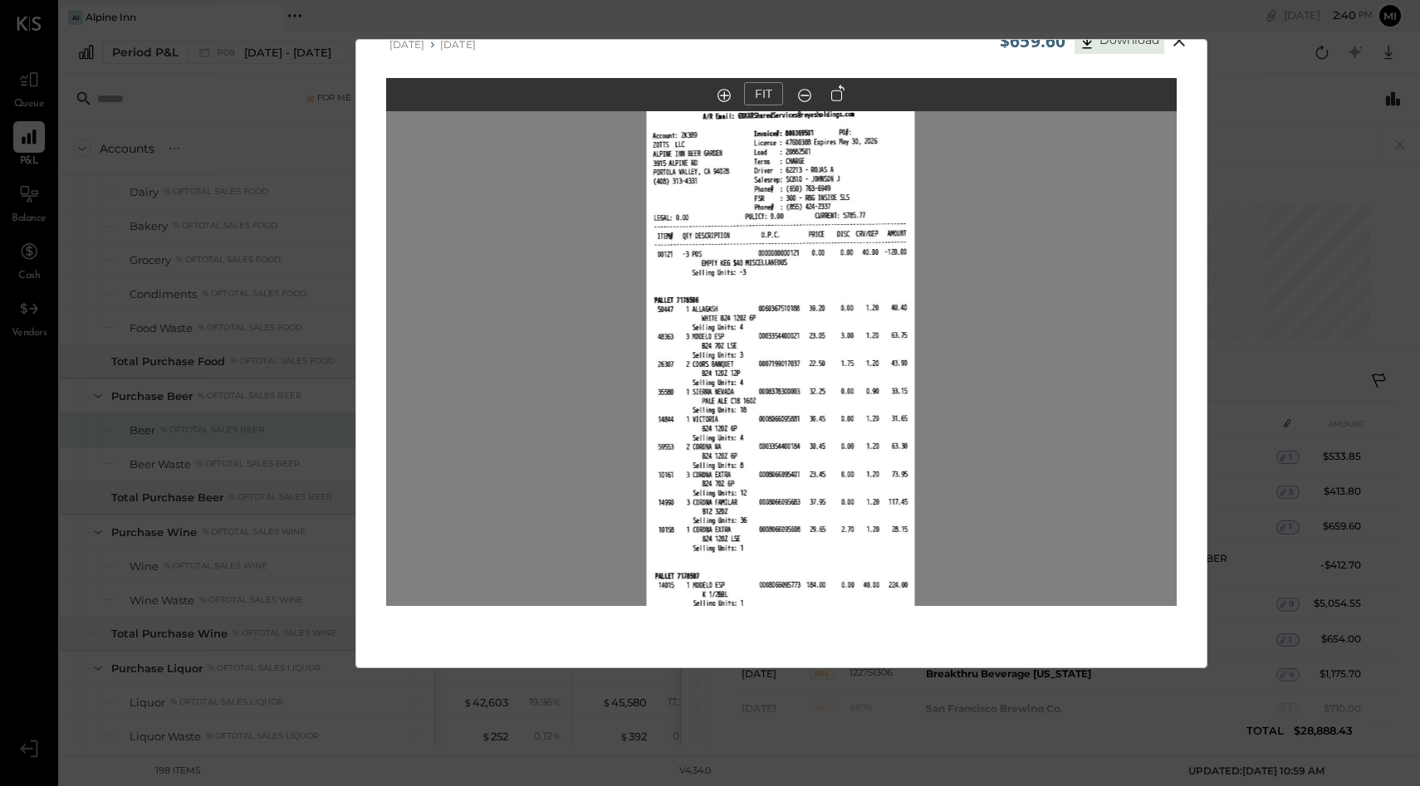
click at [802, 95] on icon at bounding box center [804, 96] width 17 height 22
click at [1175, 45] on icon at bounding box center [1179, 41] width 20 height 20
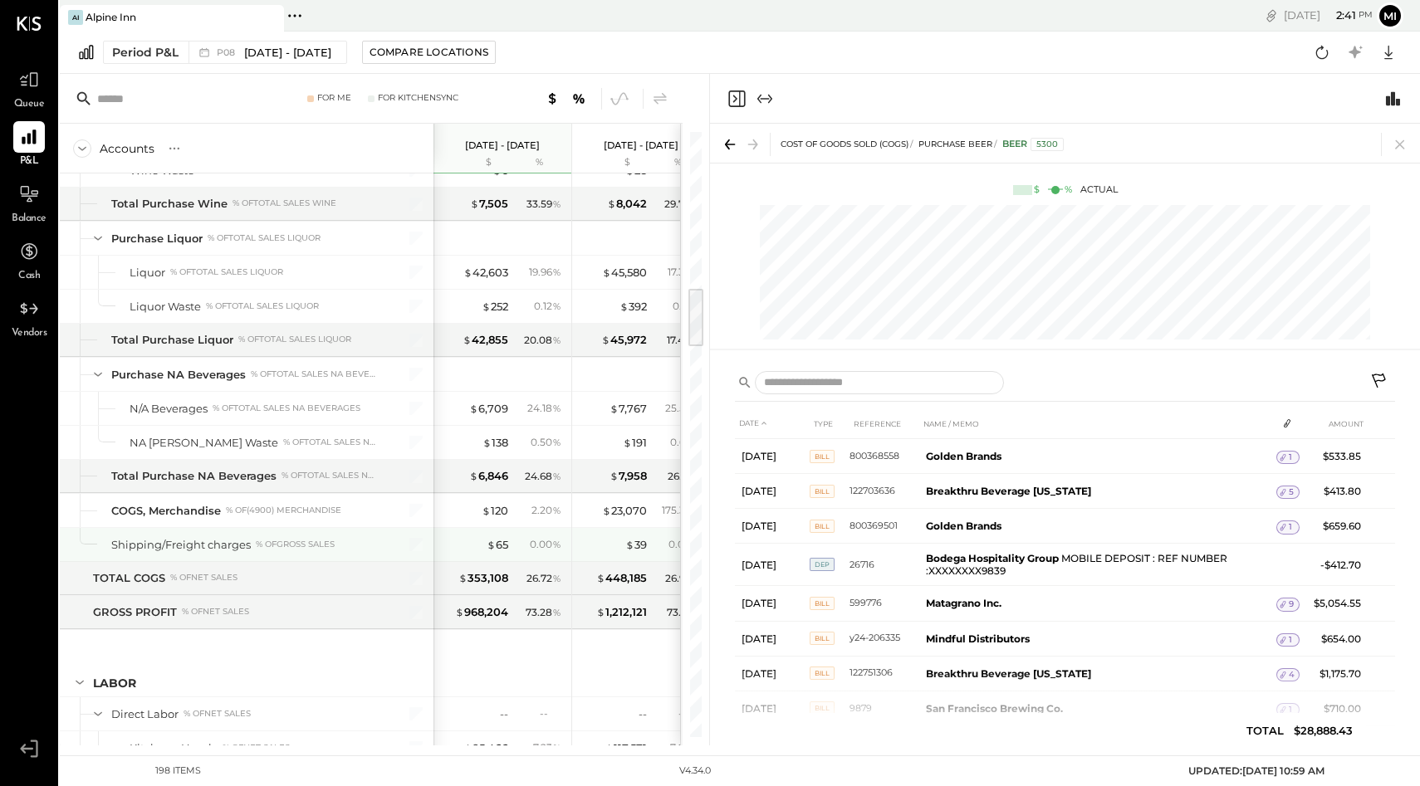
scroll to position [1715, 0]
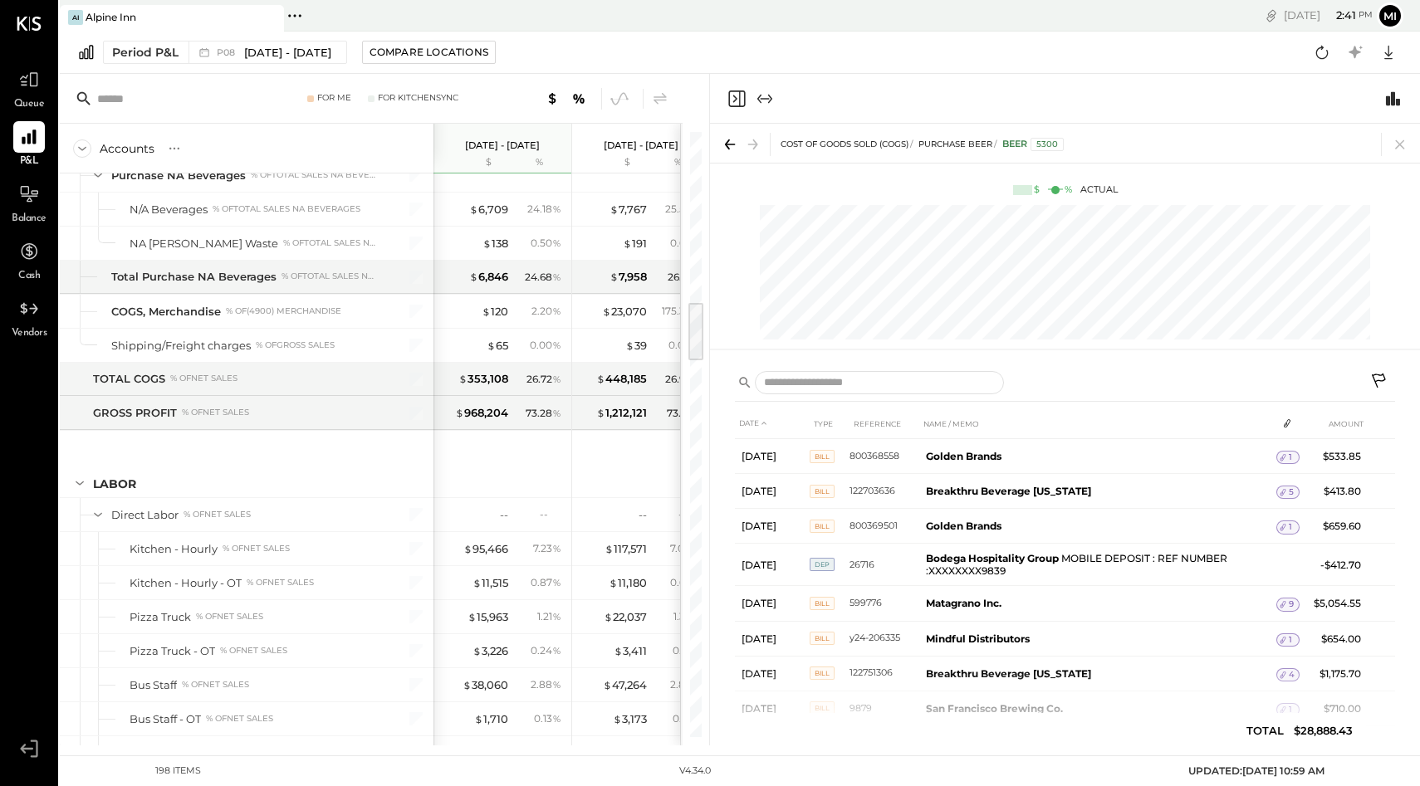
click at [738, 99] on icon "Close panel" at bounding box center [736, 99] width 20 height 20
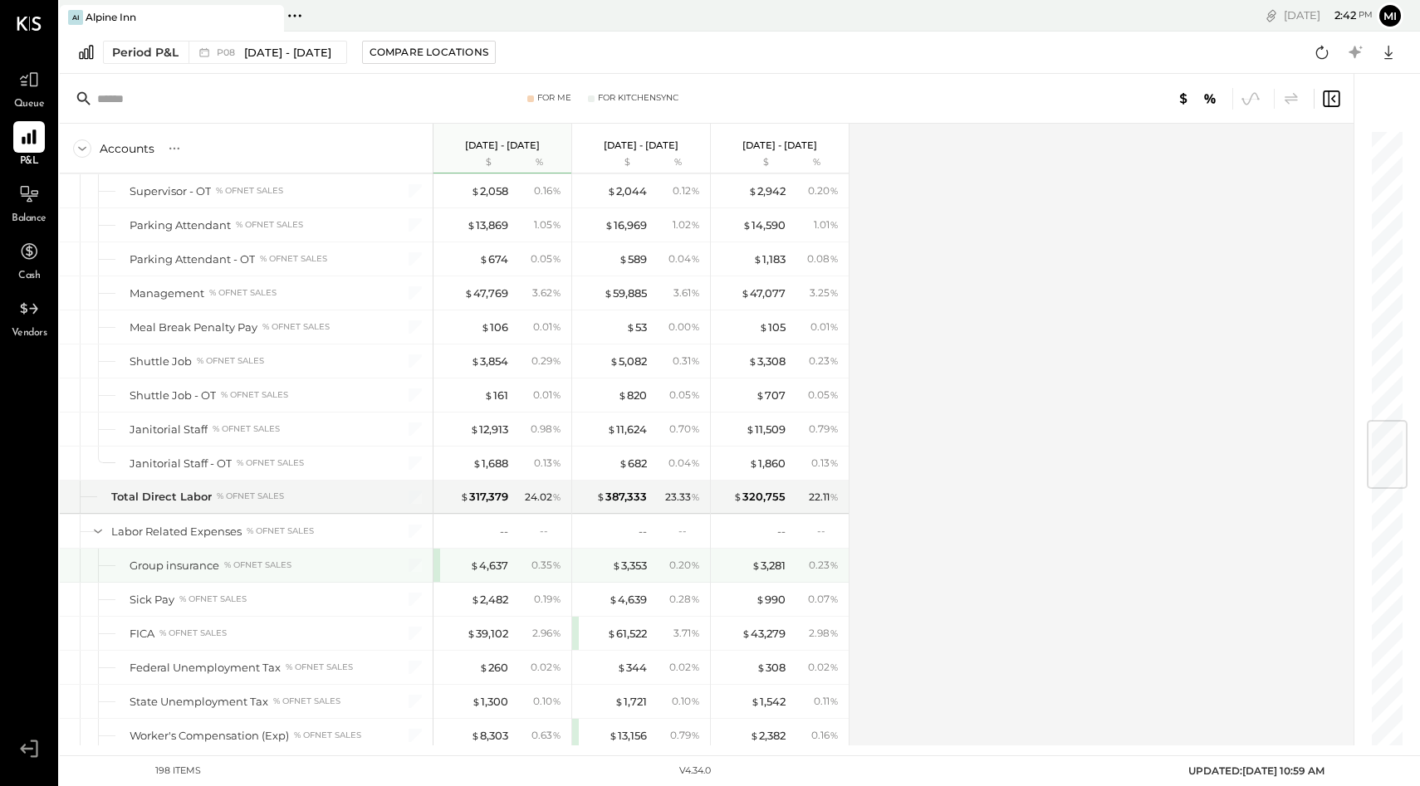
scroll to position [2449, 0]
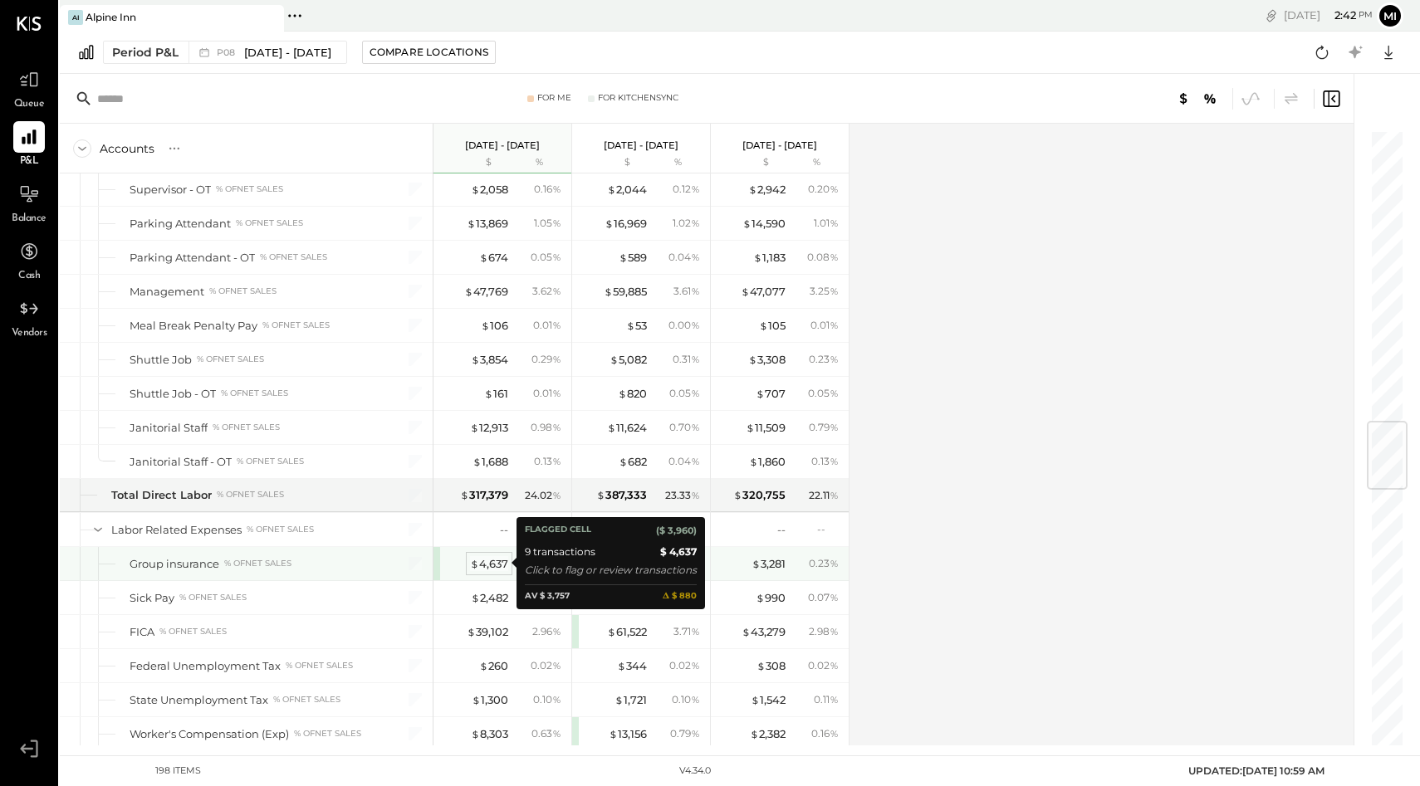
click at [491, 565] on div "$ 4,637" at bounding box center [489, 564] width 38 height 16
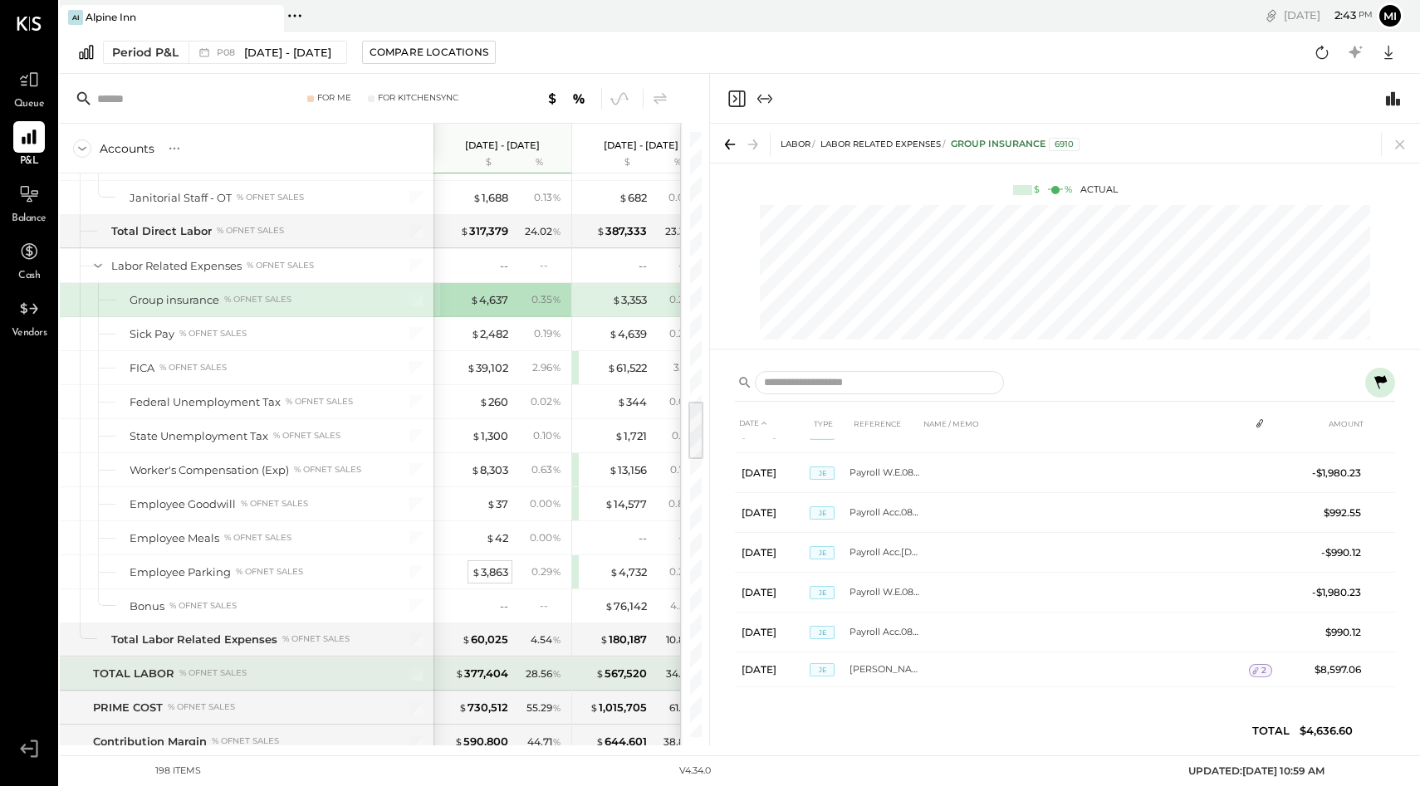
scroll to position [2725, 0]
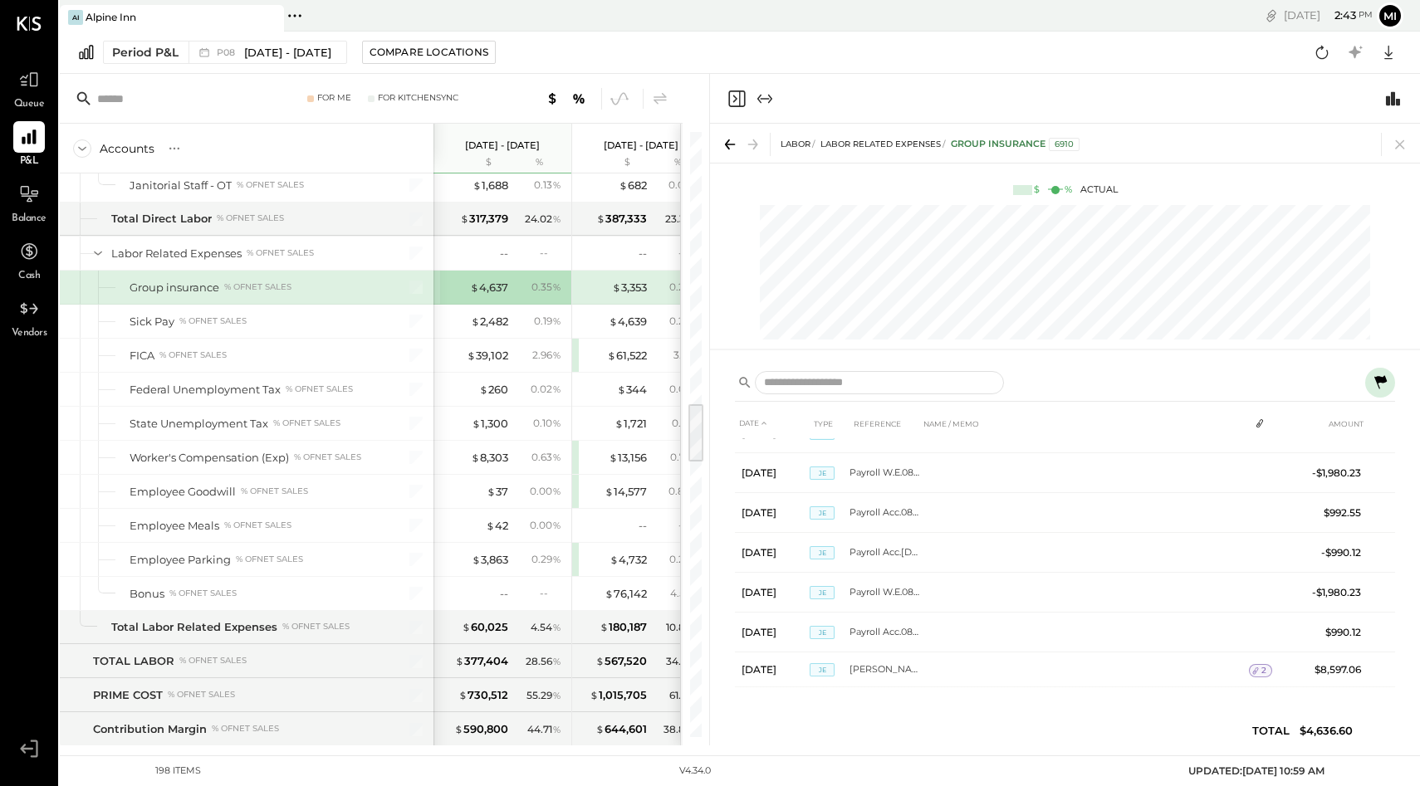
click at [738, 104] on icon "Close panel" at bounding box center [736, 99] width 20 height 20
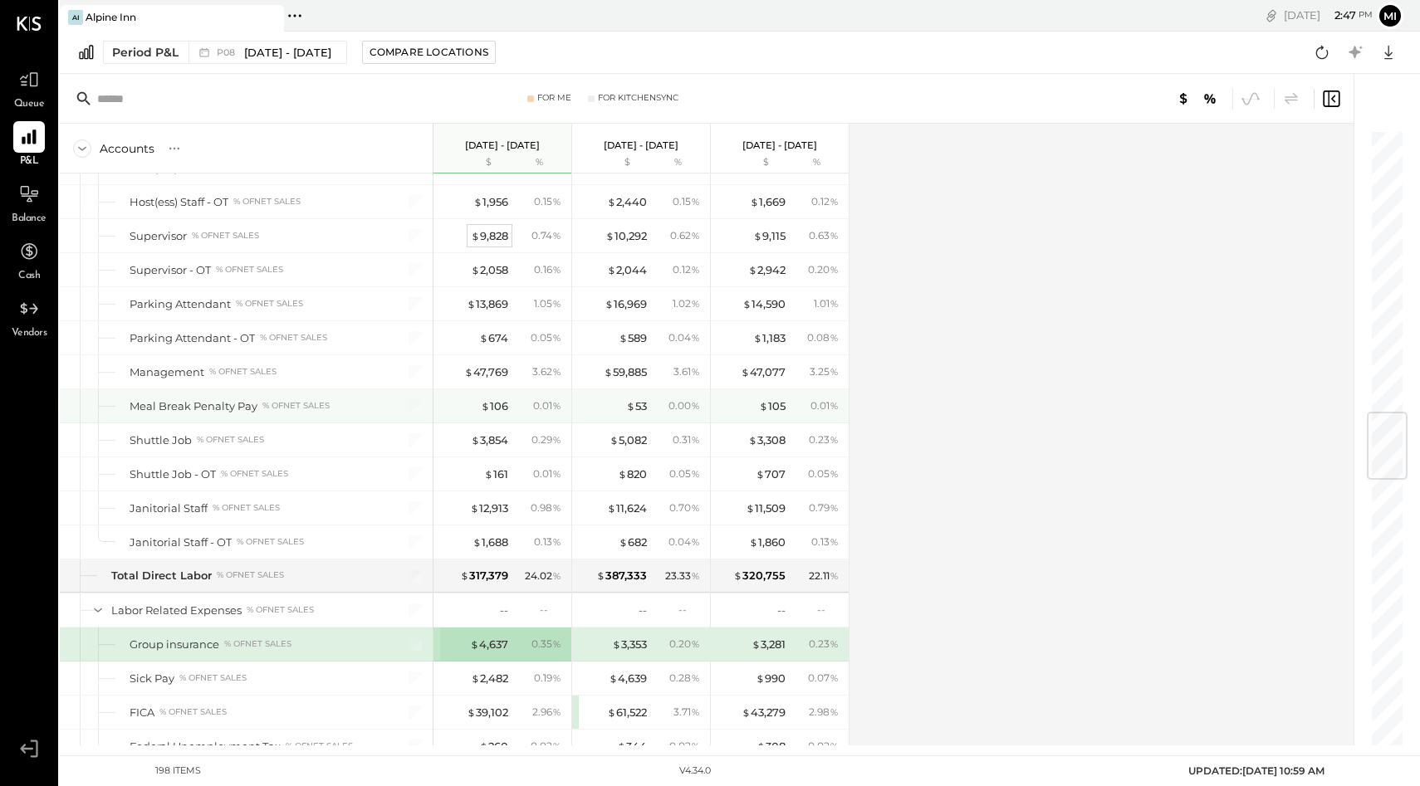
scroll to position [2376, 0]
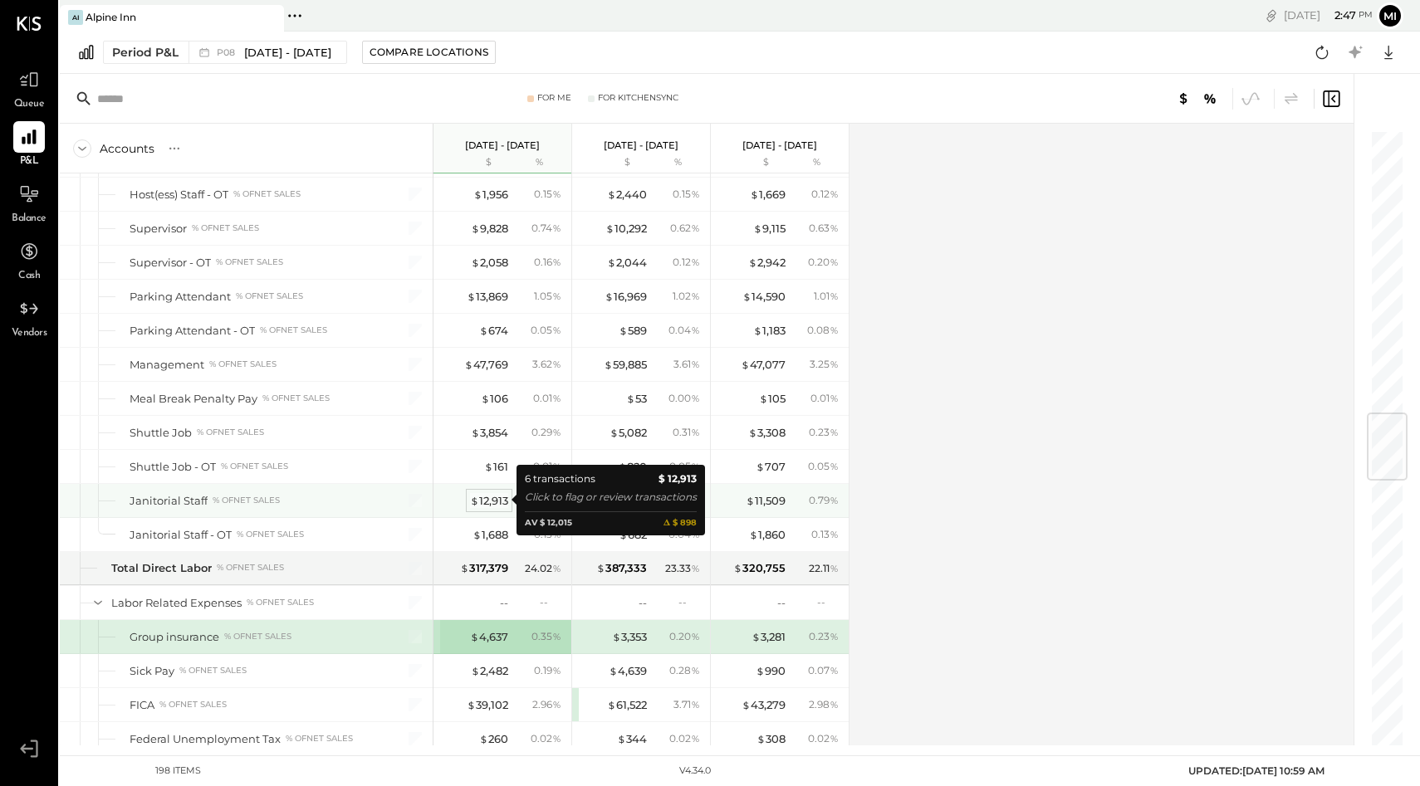
click at [487, 501] on div "$ 12,913" at bounding box center [489, 501] width 38 height 16
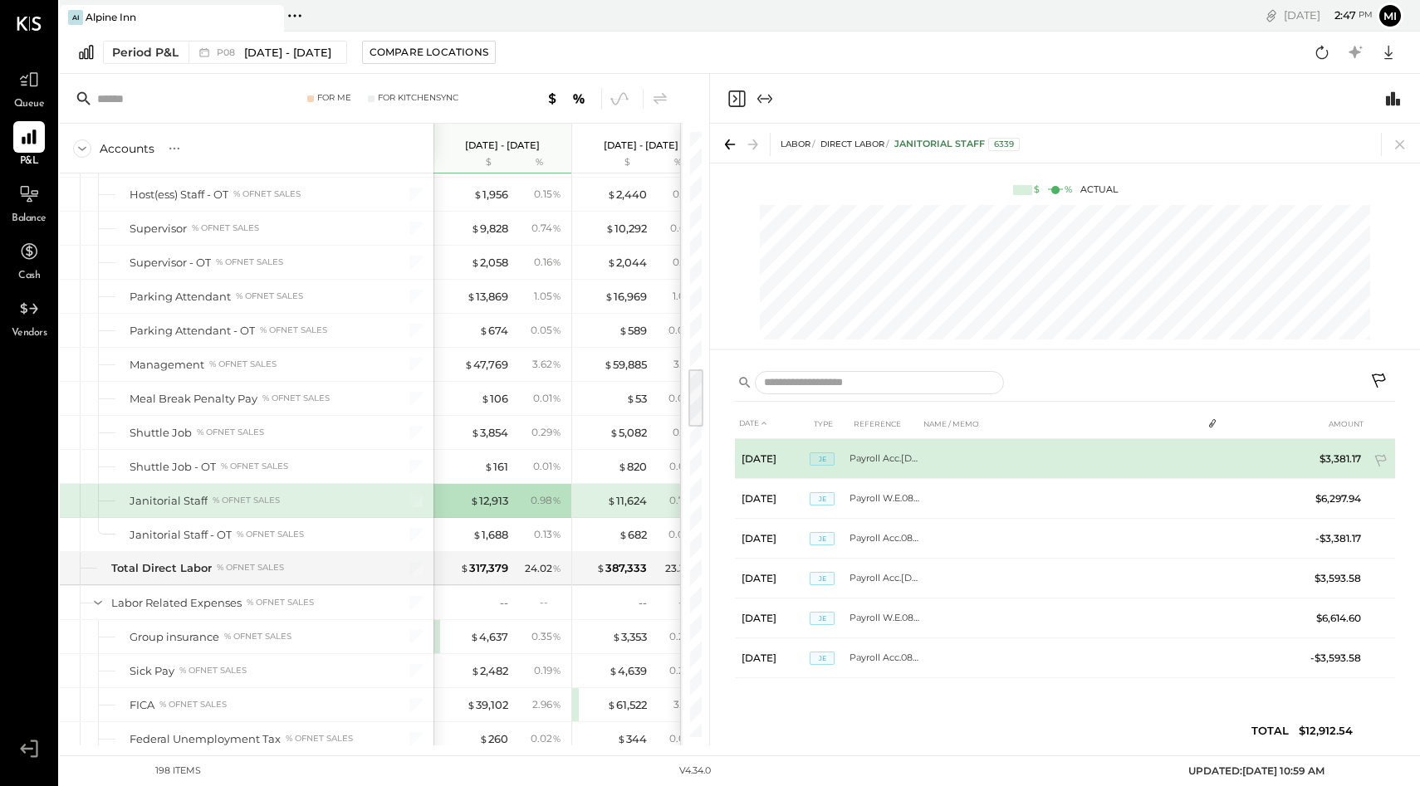
click at [872, 458] on td "Payroll Acc.08/10/25" at bounding box center [884, 459] width 70 height 40
click at [866, 462] on td "Payroll Acc.08/10/25" at bounding box center [884, 459] width 70 height 40
click at [815, 460] on span "JE" at bounding box center [821, 458] width 25 height 13
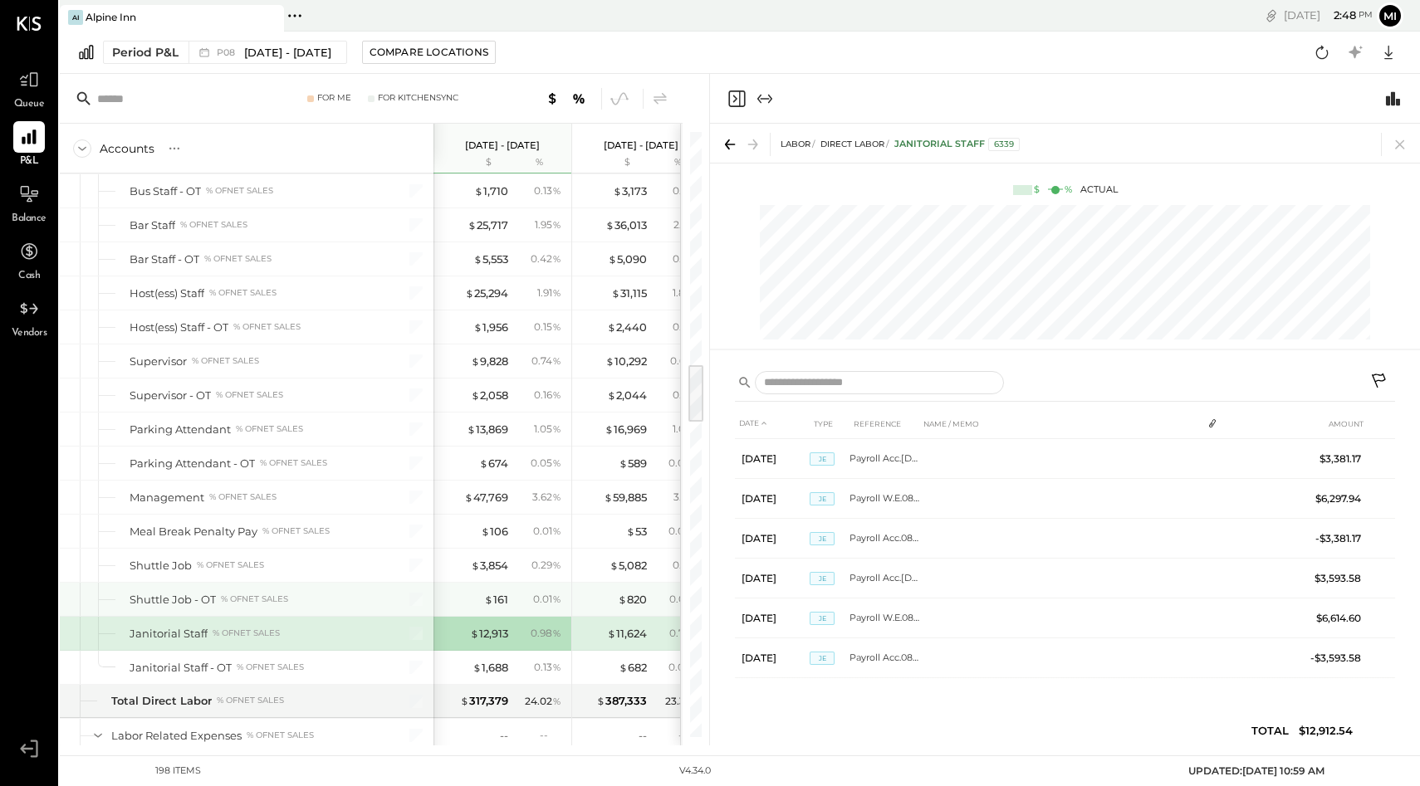
scroll to position [2346, 0]
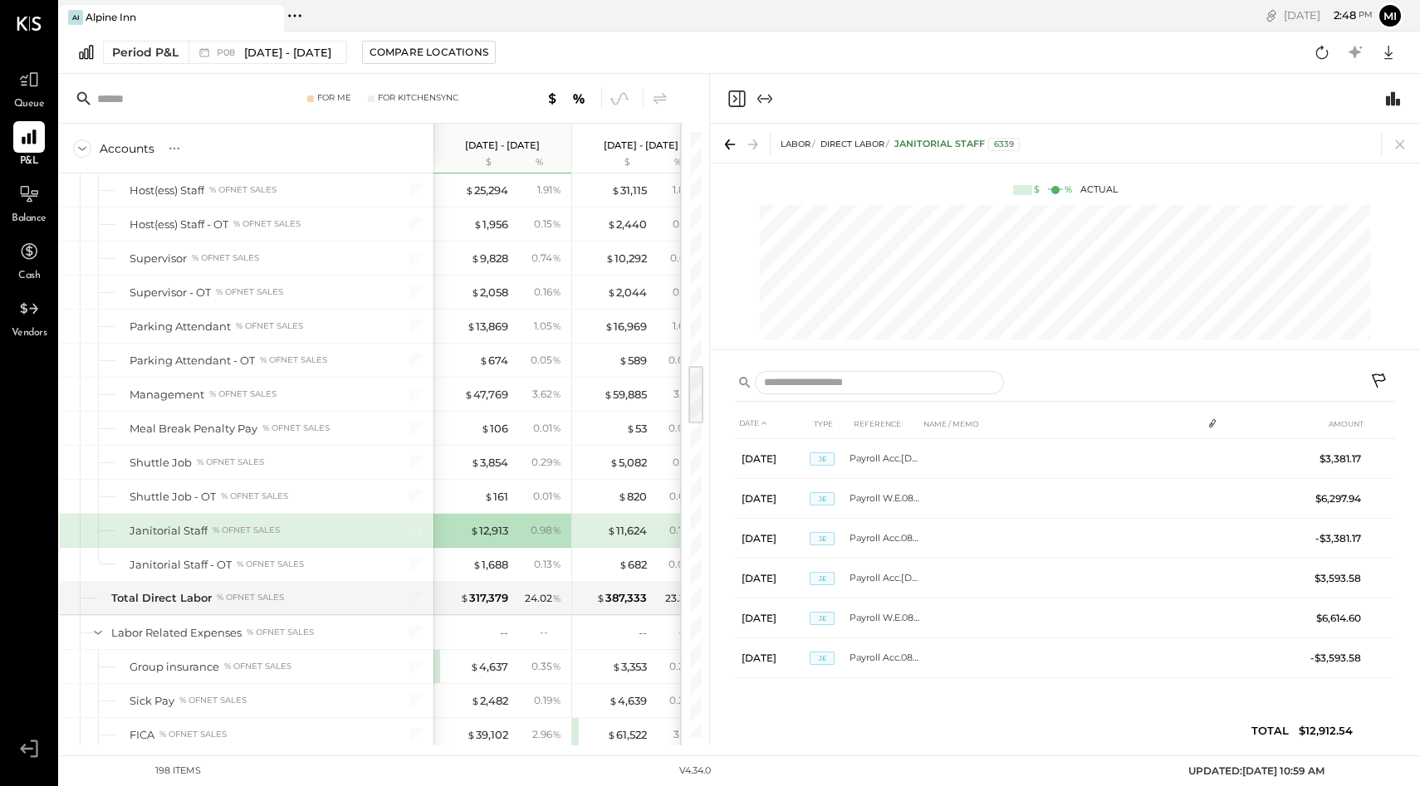
click at [738, 98] on icon "Close panel" at bounding box center [736, 99] width 20 height 20
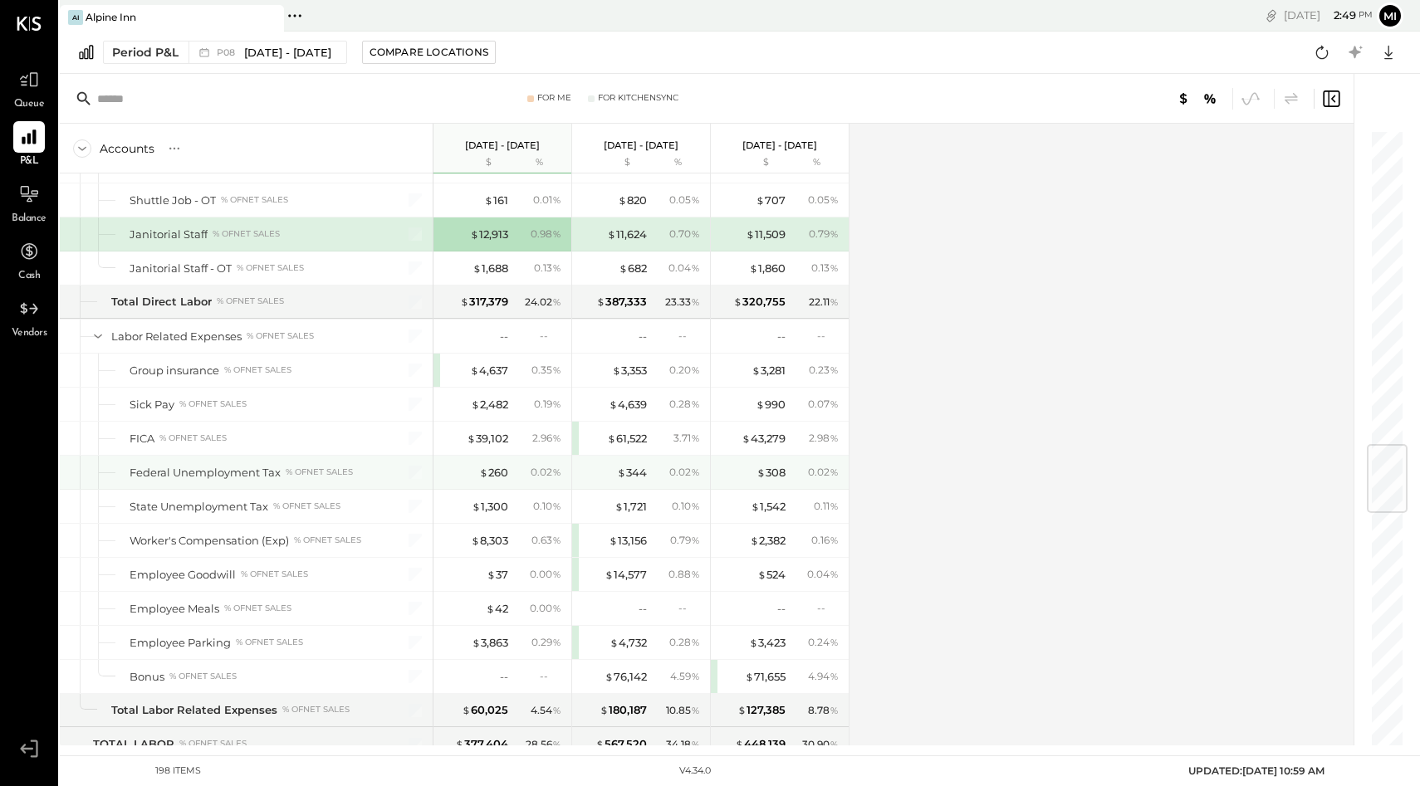
scroll to position [2643, 0]
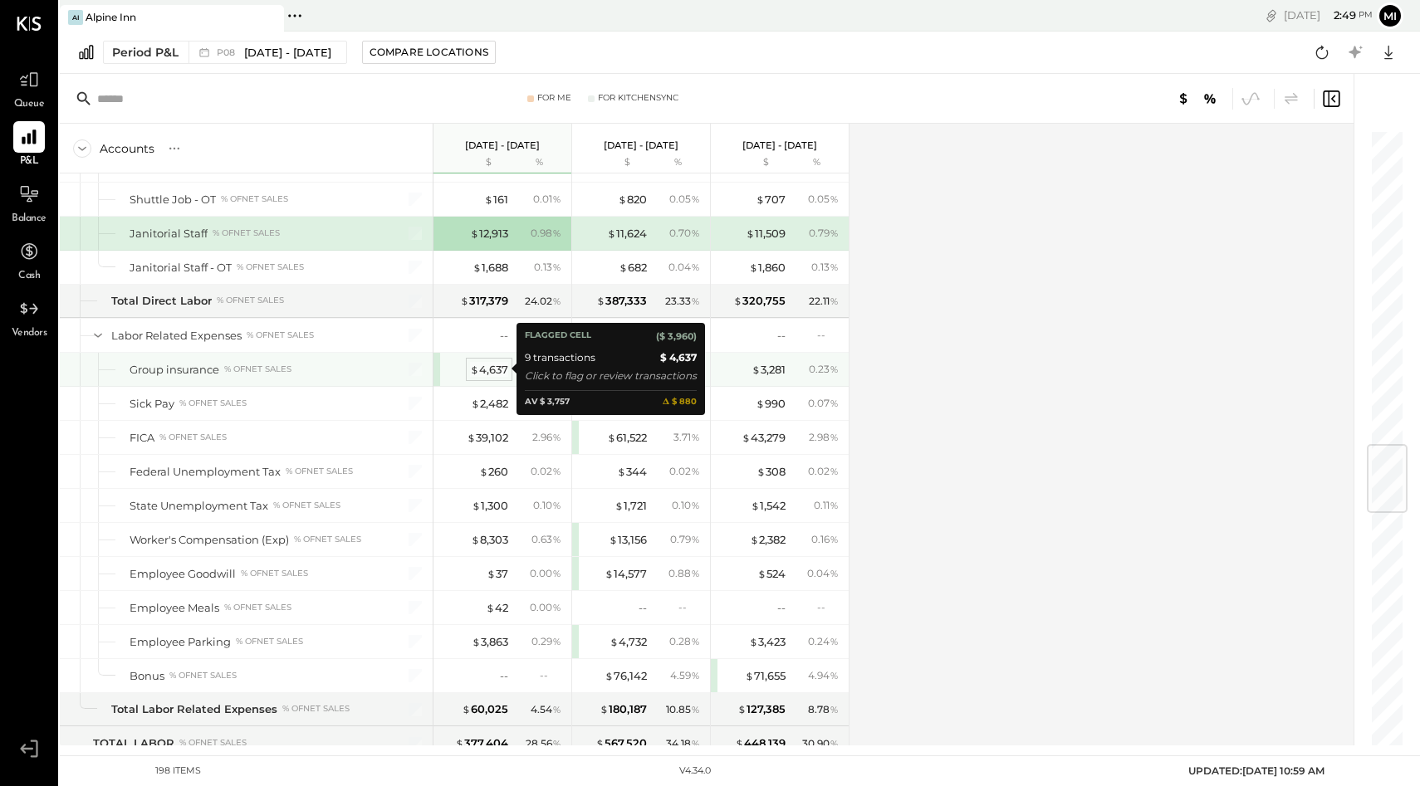
click at [489, 371] on div "$ 4,637" at bounding box center [489, 370] width 38 height 16
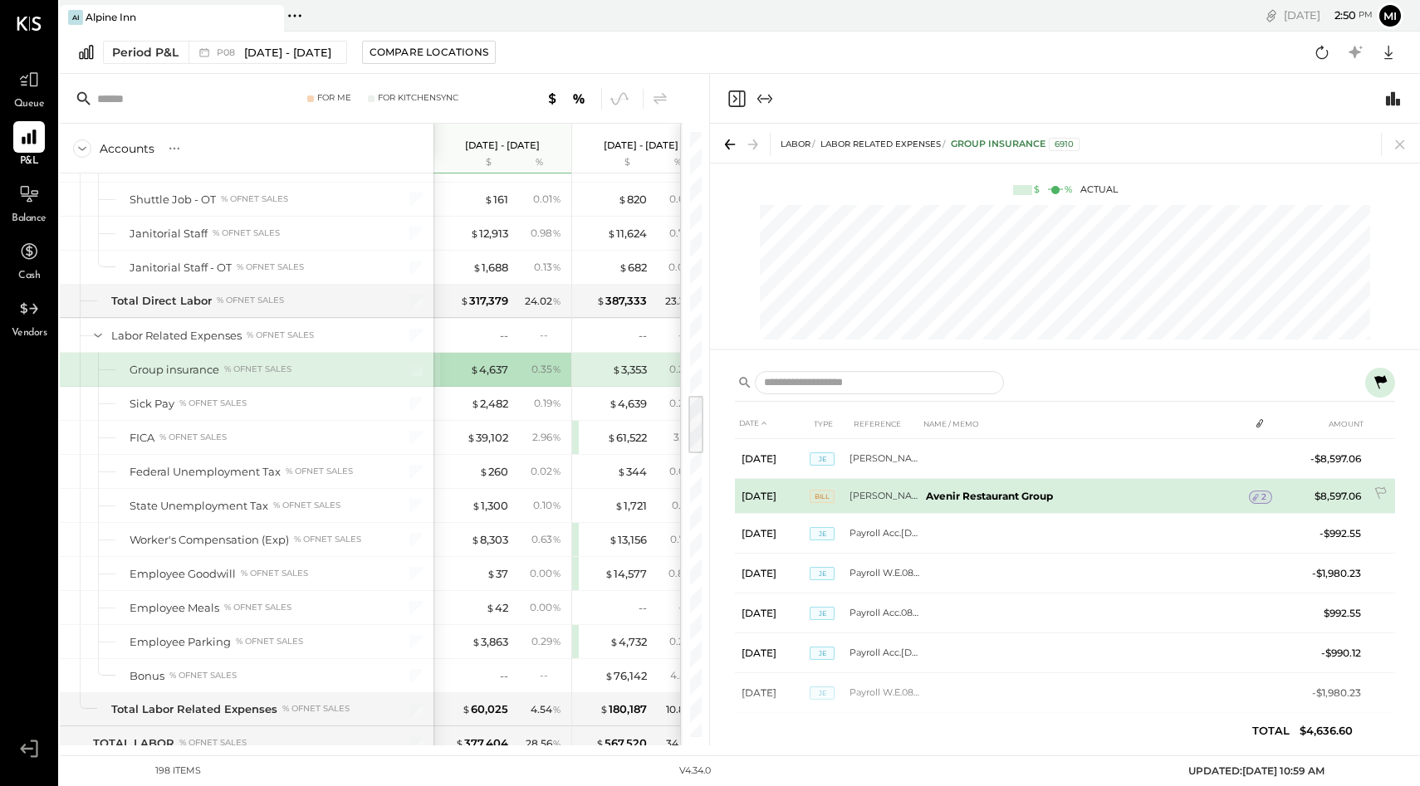
click at [1259, 495] on icon at bounding box center [1255, 497] width 12 height 12
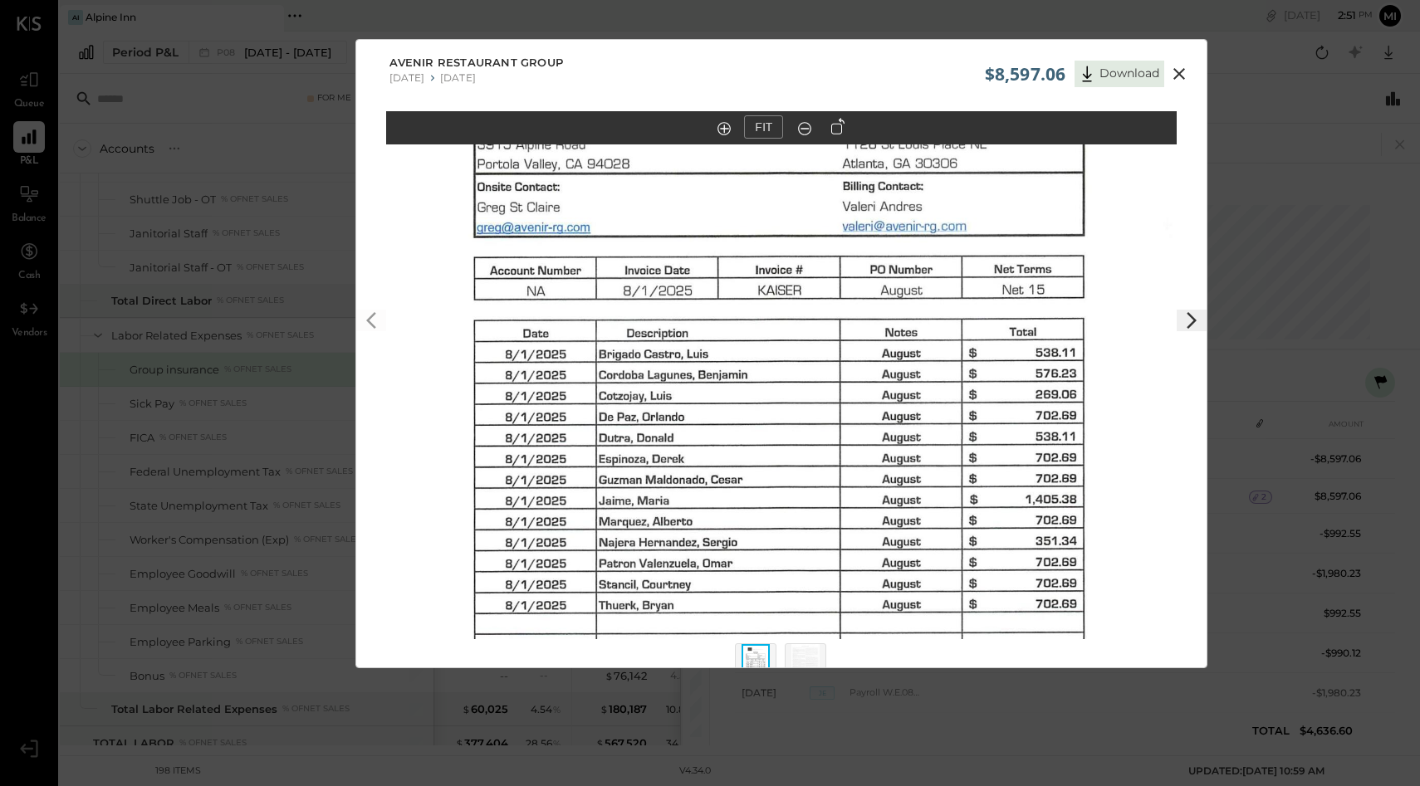
click at [1169, 77] on icon at bounding box center [1179, 74] width 20 height 20
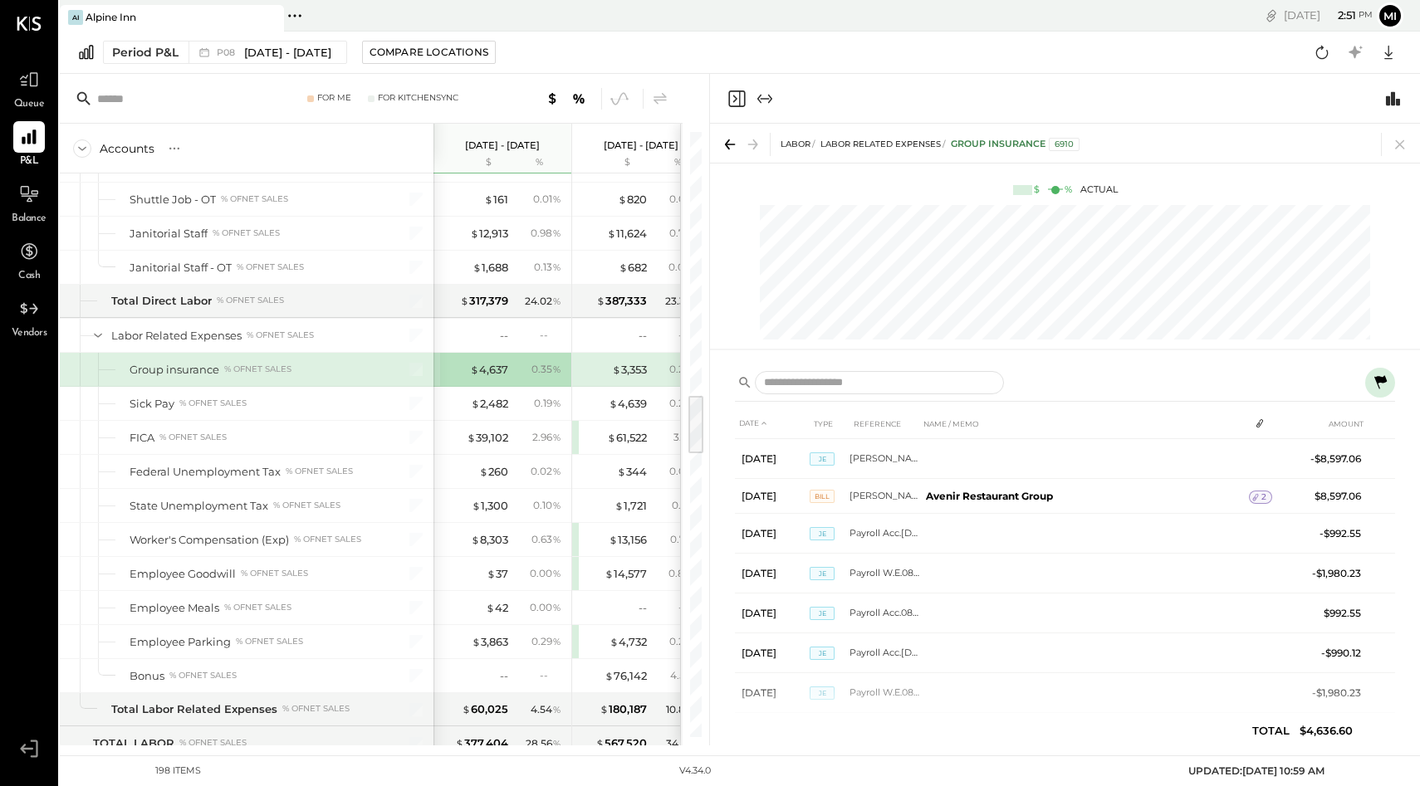
click at [101, 91] on input "text" at bounding box center [186, 99] width 178 height 30
click at [1391, 97] on icon "Switch to Chart module" at bounding box center [1393, 98] width 14 height 14
click at [764, 100] on icon "Expand panel (e)" at bounding box center [765, 99] width 20 height 20
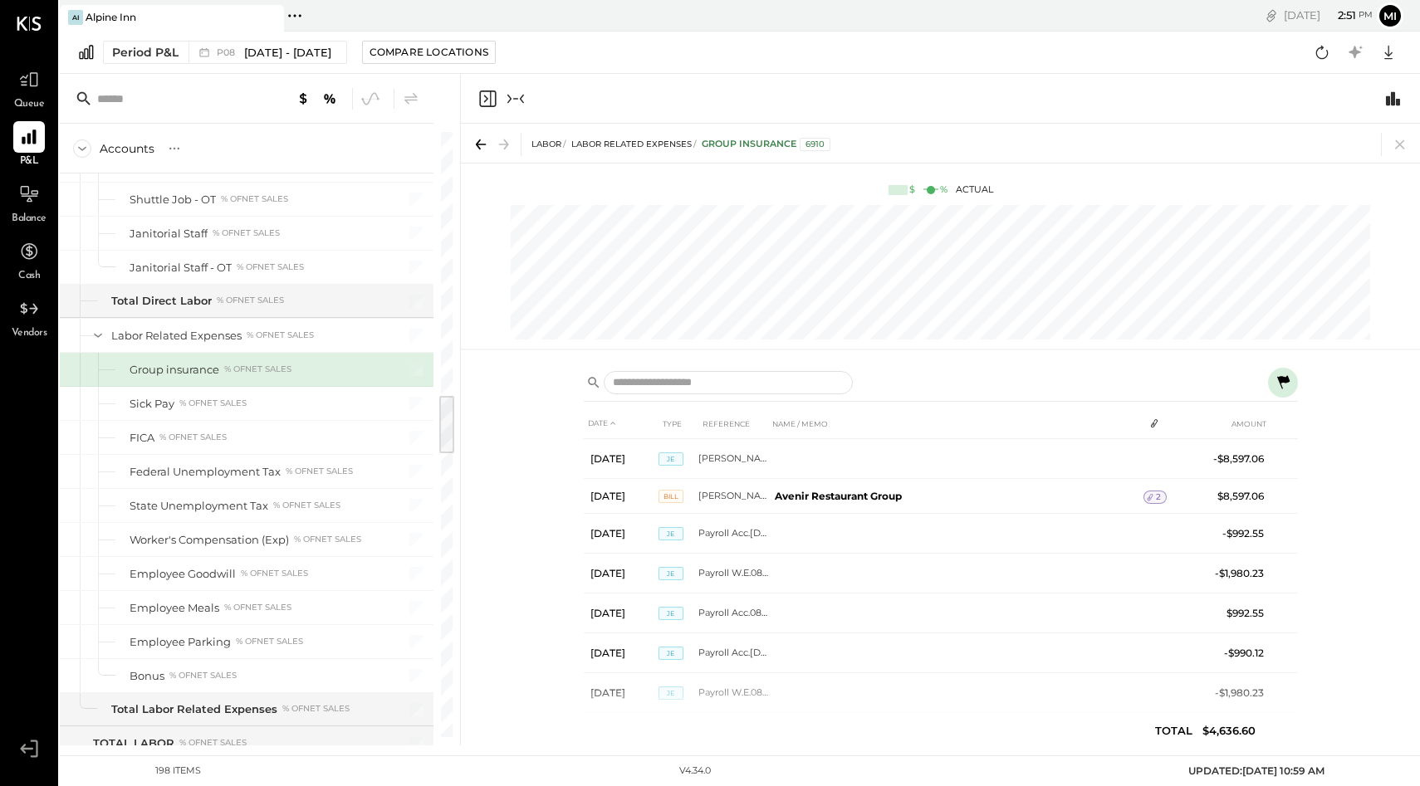
click at [490, 97] on icon "Close panel" at bounding box center [487, 98] width 17 height 17
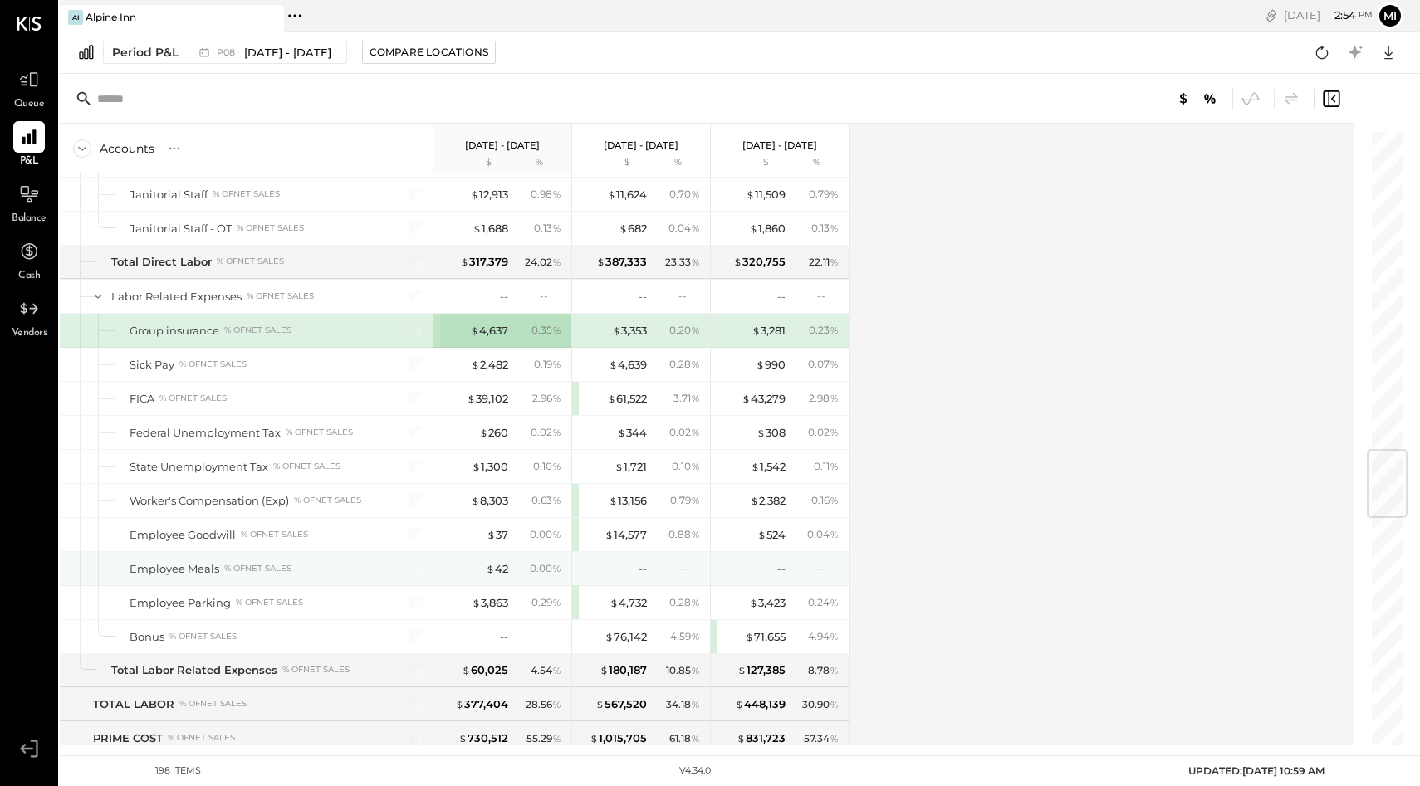
scroll to position [2697, 0]
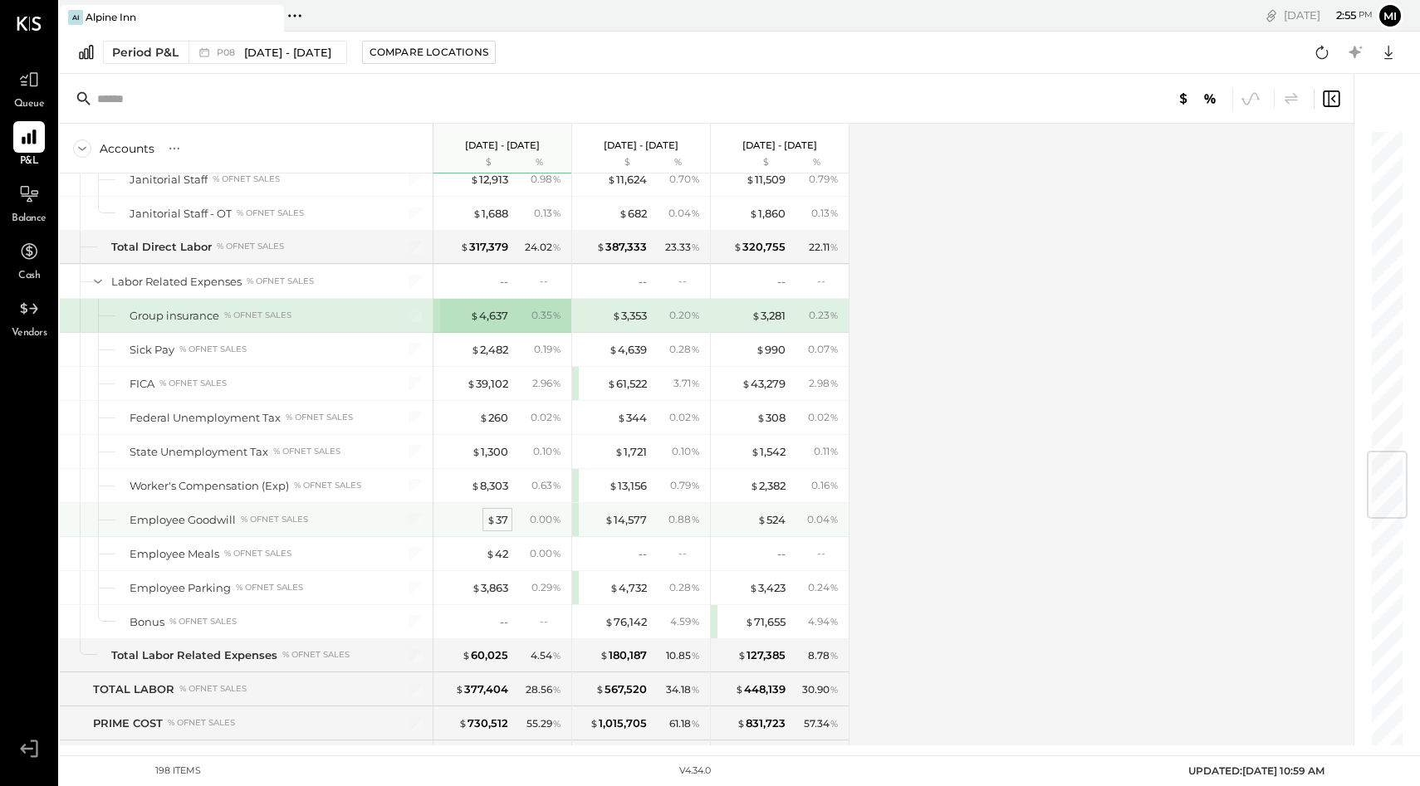
click at [493, 518] on span "$" at bounding box center [490, 519] width 9 height 13
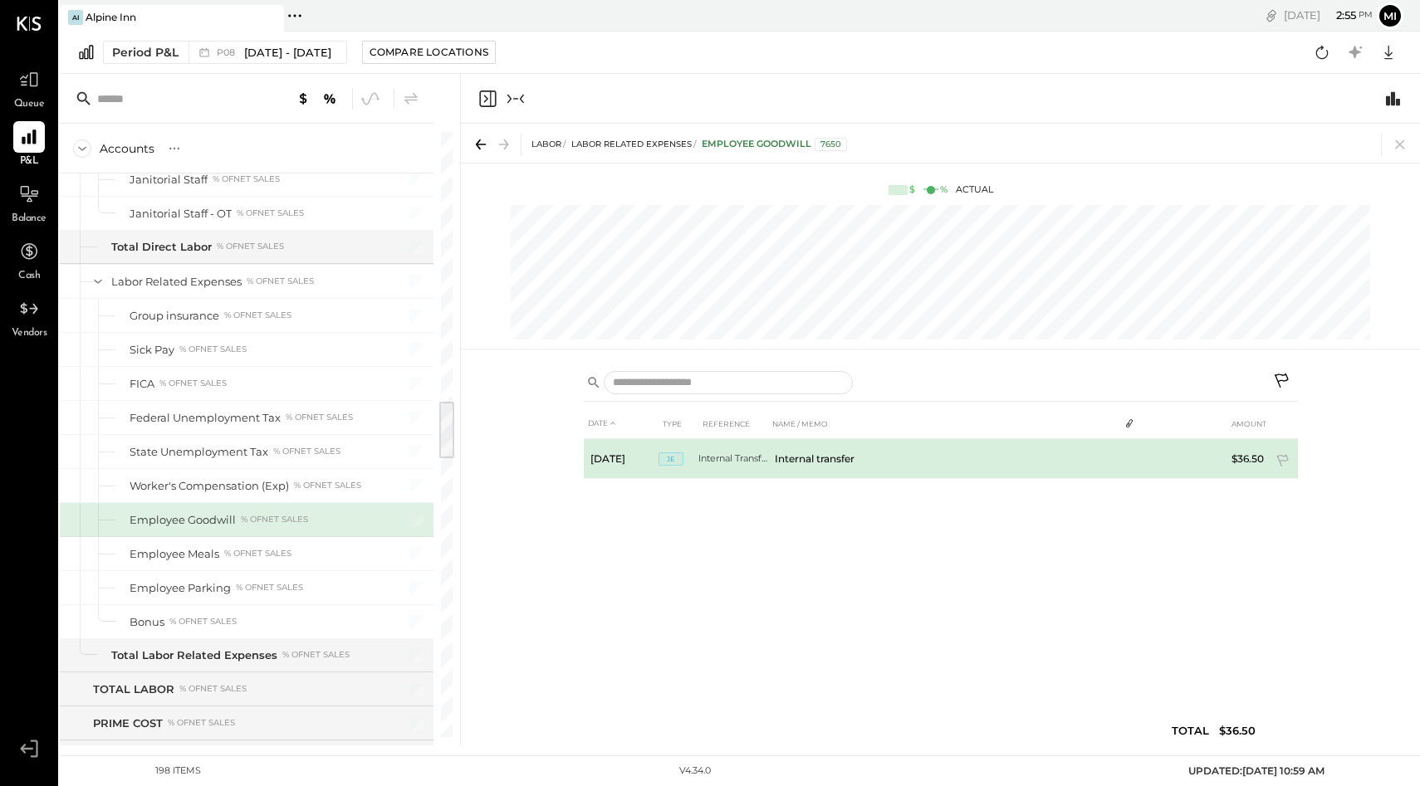
click at [790, 461] on td "Internal transfer" at bounding box center [943, 459] width 350 height 40
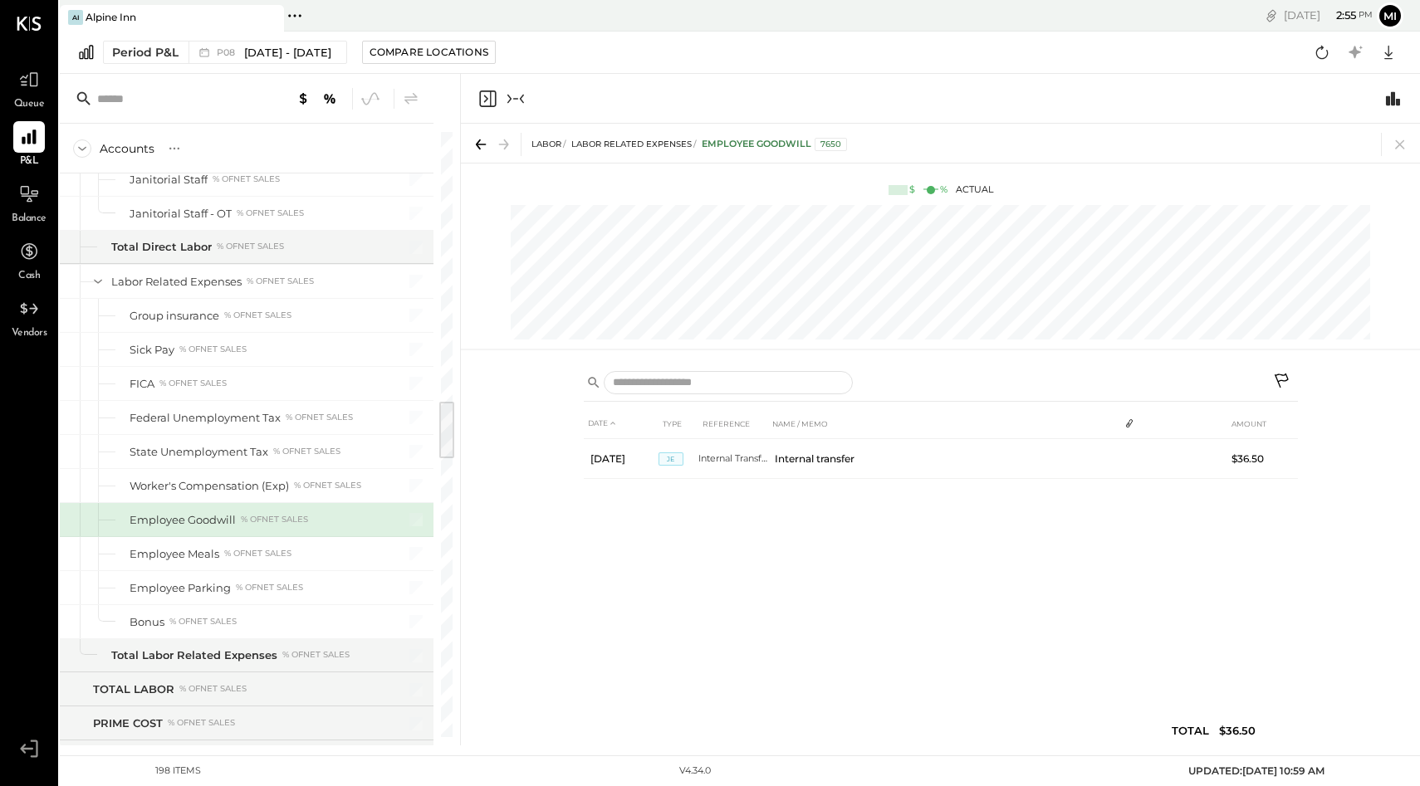
click at [479, 146] on icon at bounding box center [480, 144] width 23 height 23
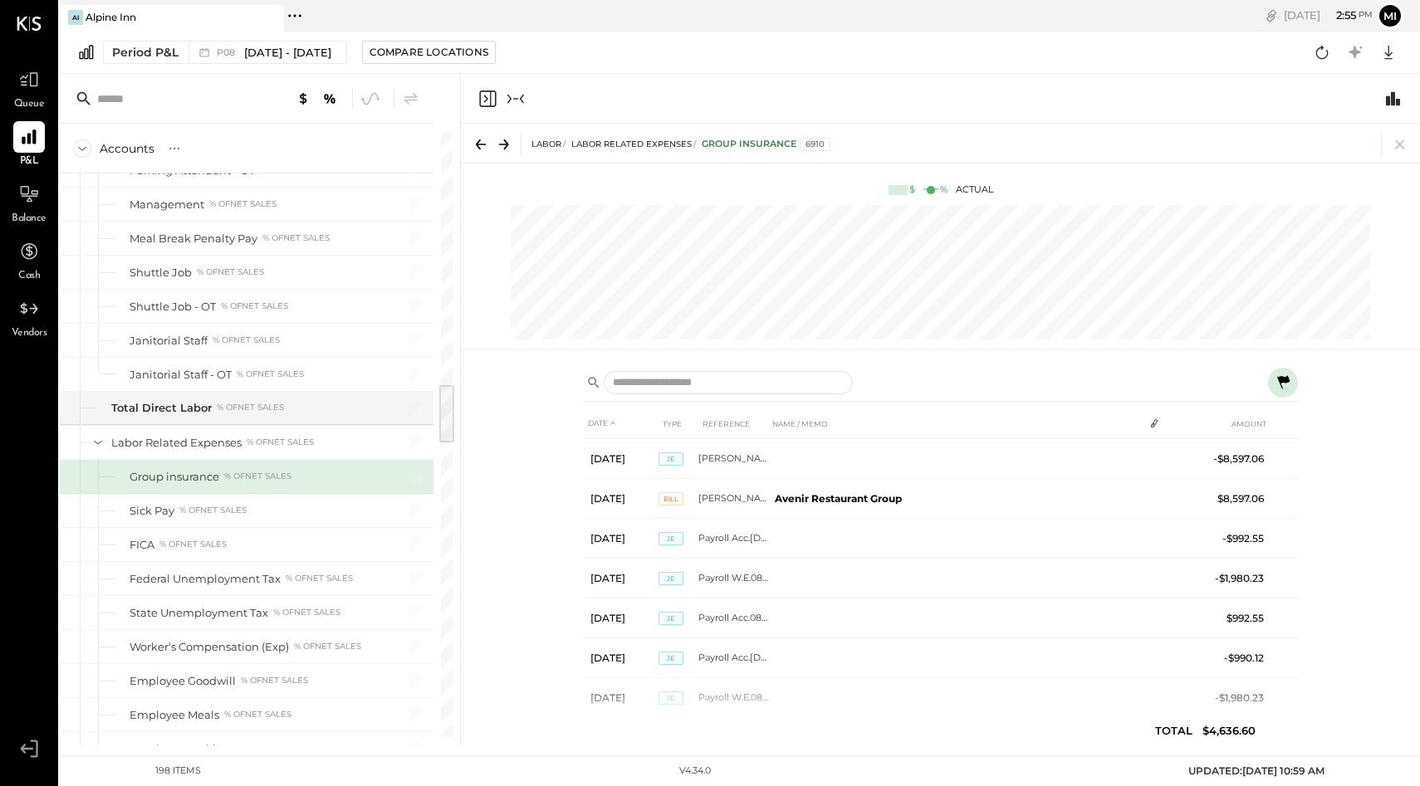
click at [491, 97] on icon "Close panel" at bounding box center [487, 99] width 20 height 20
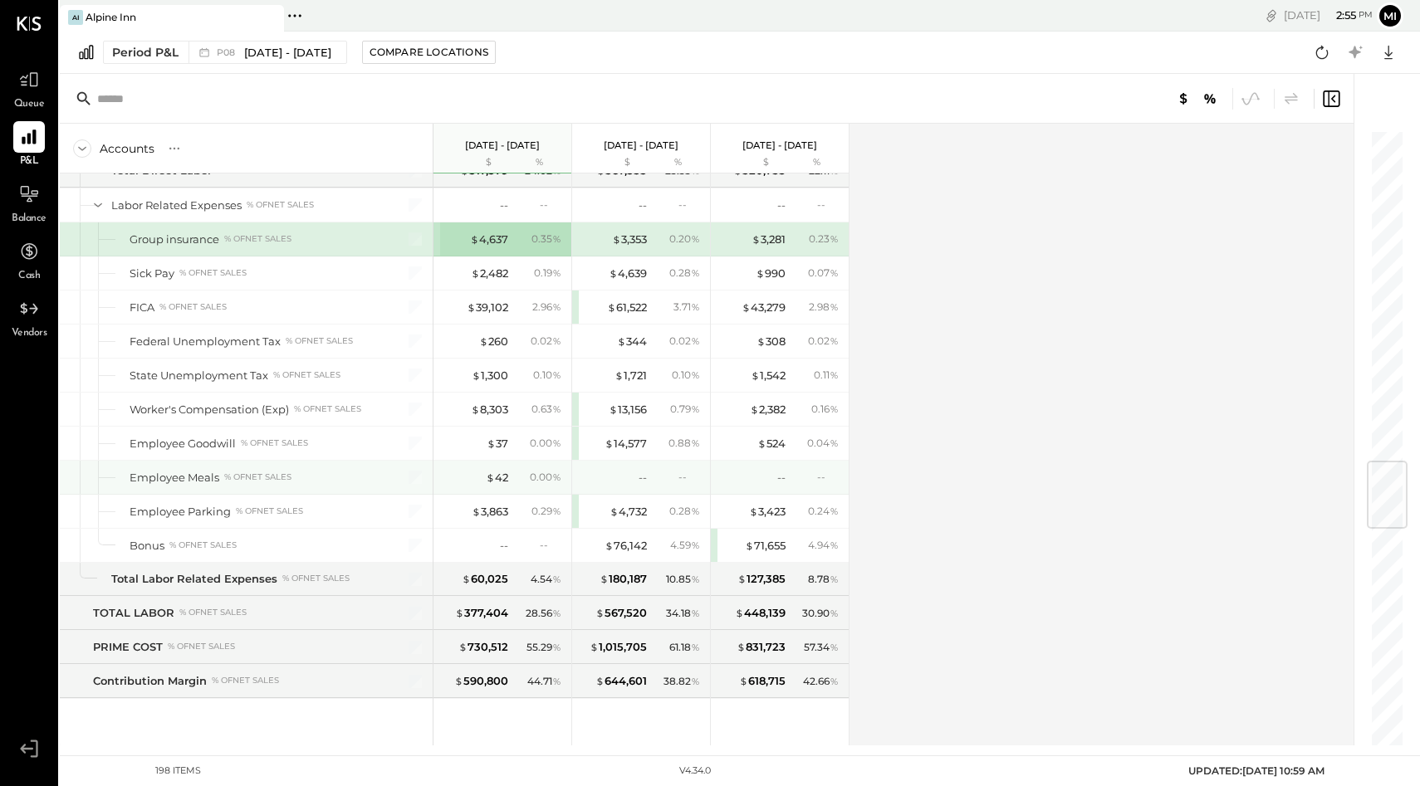
scroll to position [2777, 0]
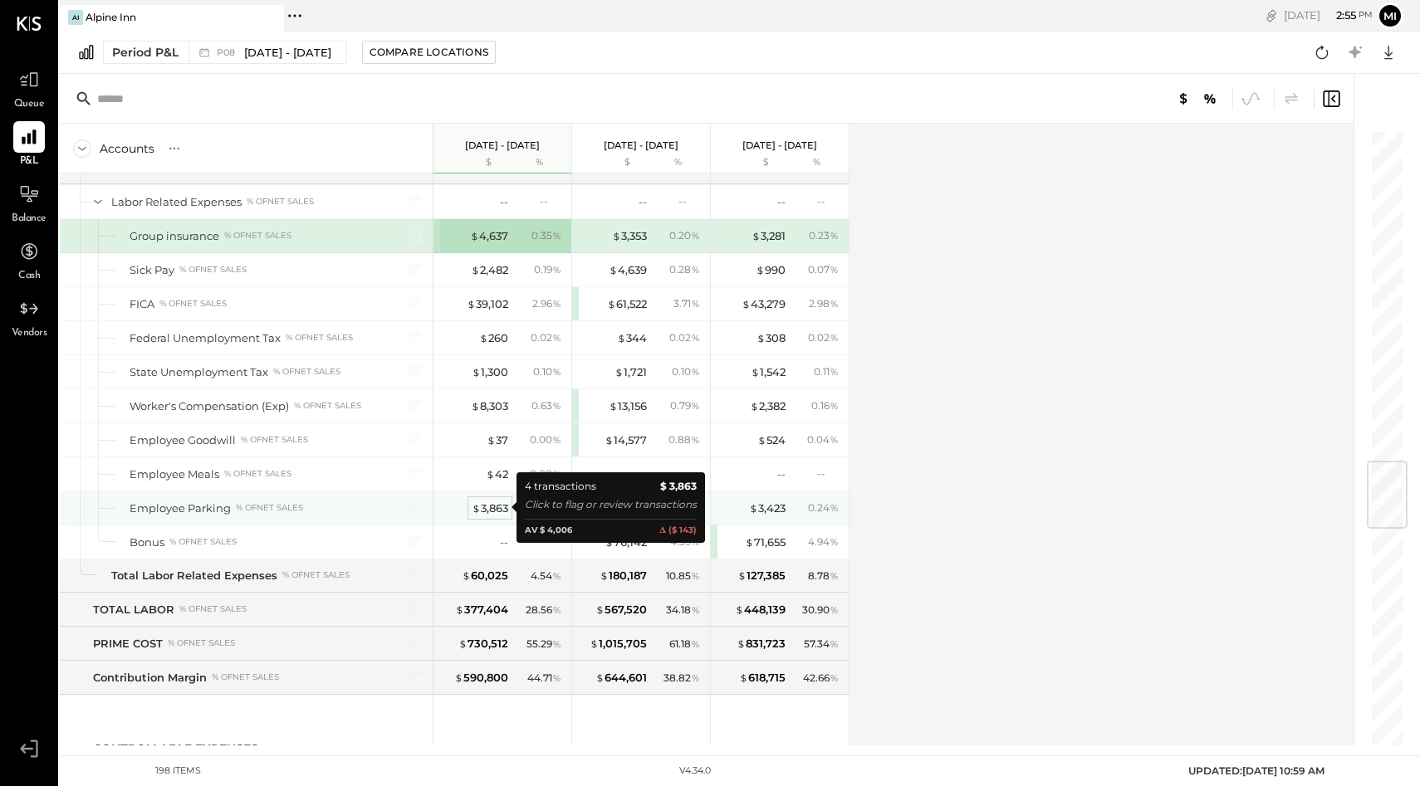
click at [486, 508] on div "$ 3,863" at bounding box center [490, 509] width 37 height 16
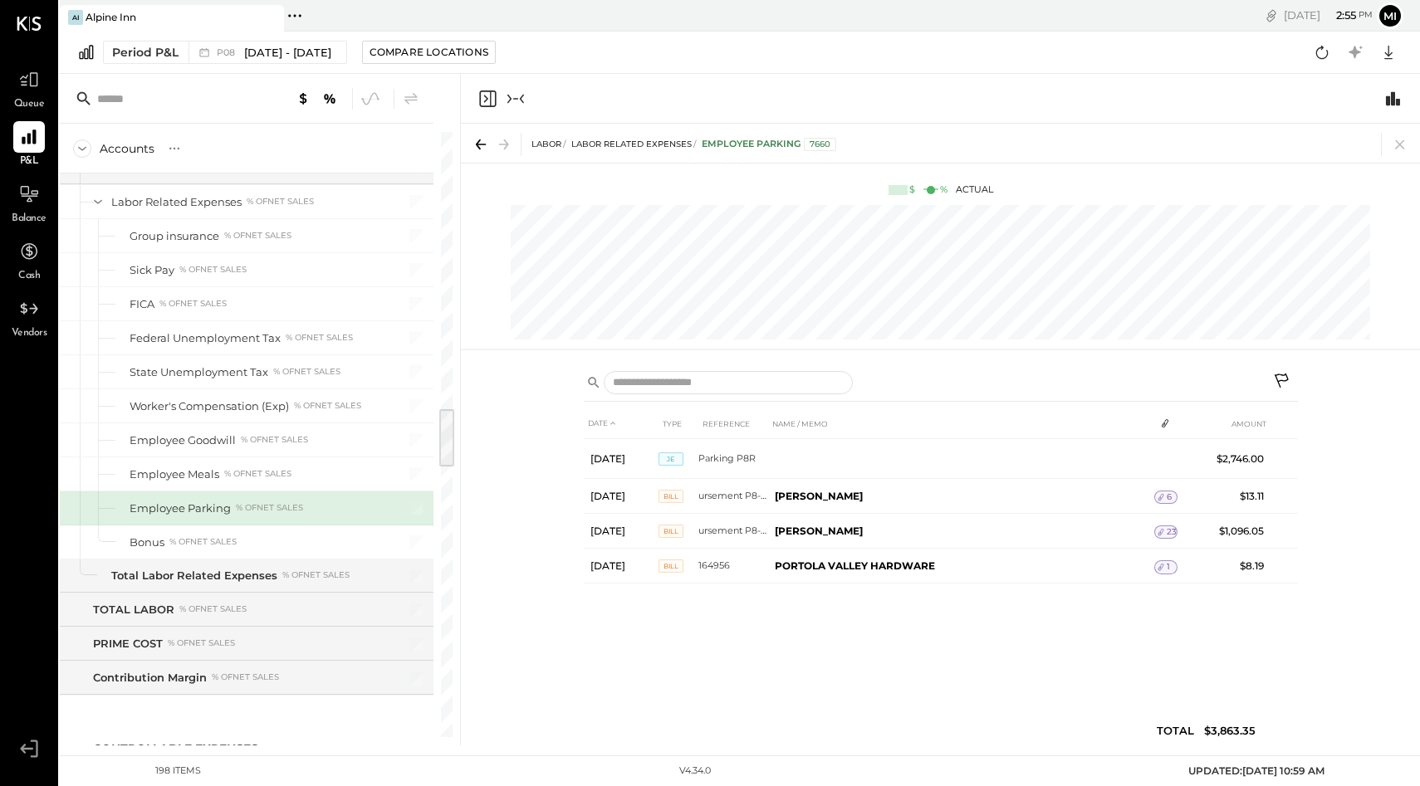
click at [479, 143] on icon at bounding box center [480, 144] width 23 height 23
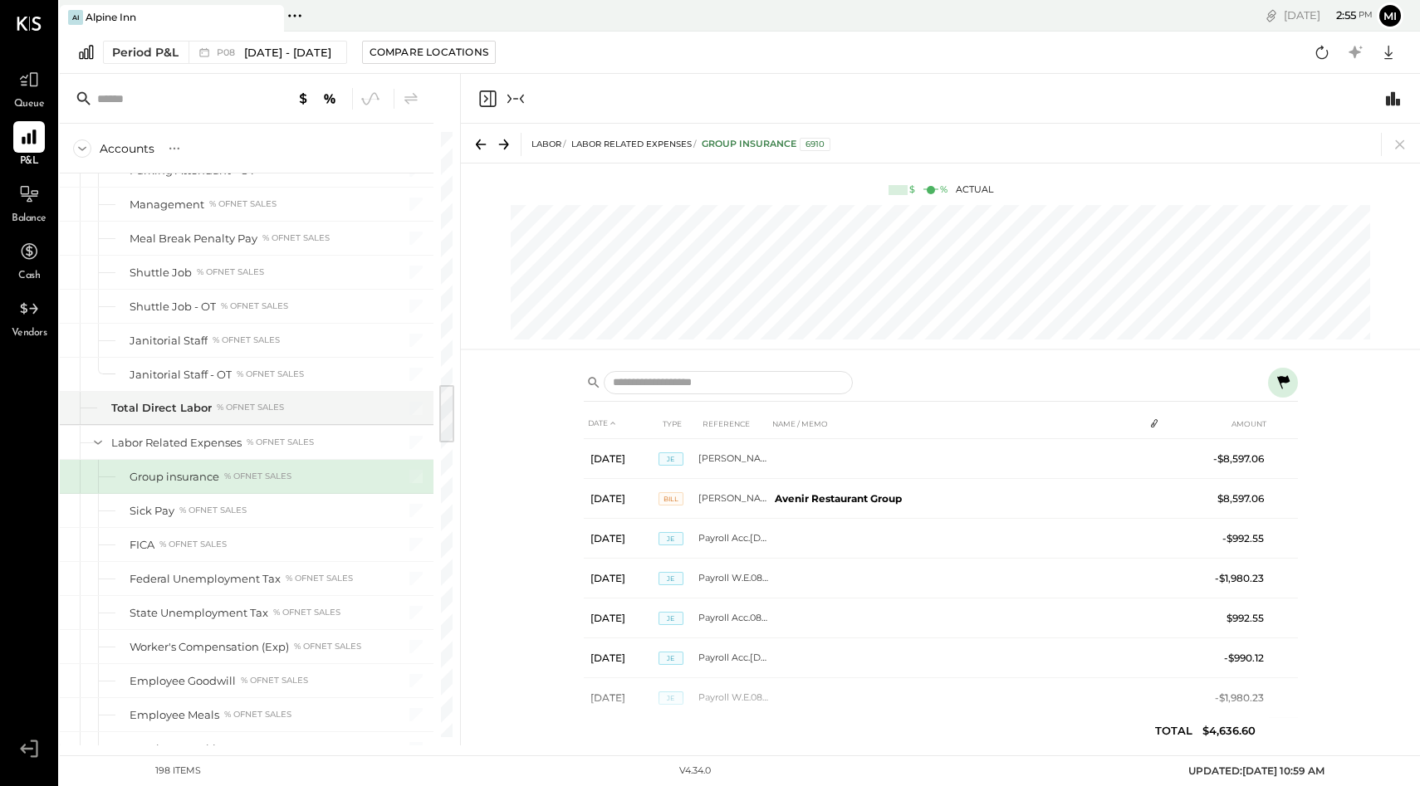
click at [486, 93] on icon "Close panel" at bounding box center [487, 99] width 20 height 20
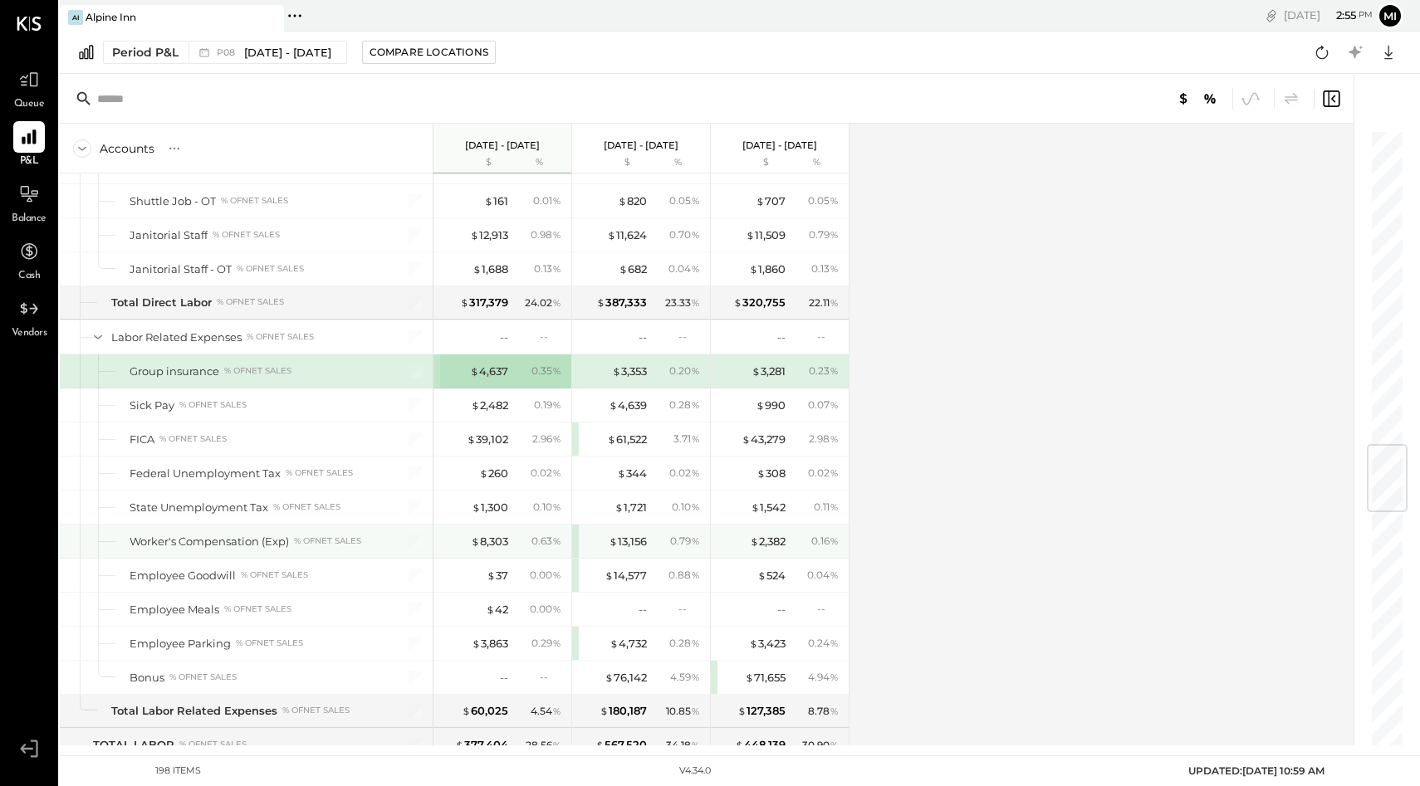
scroll to position [2643, 0]
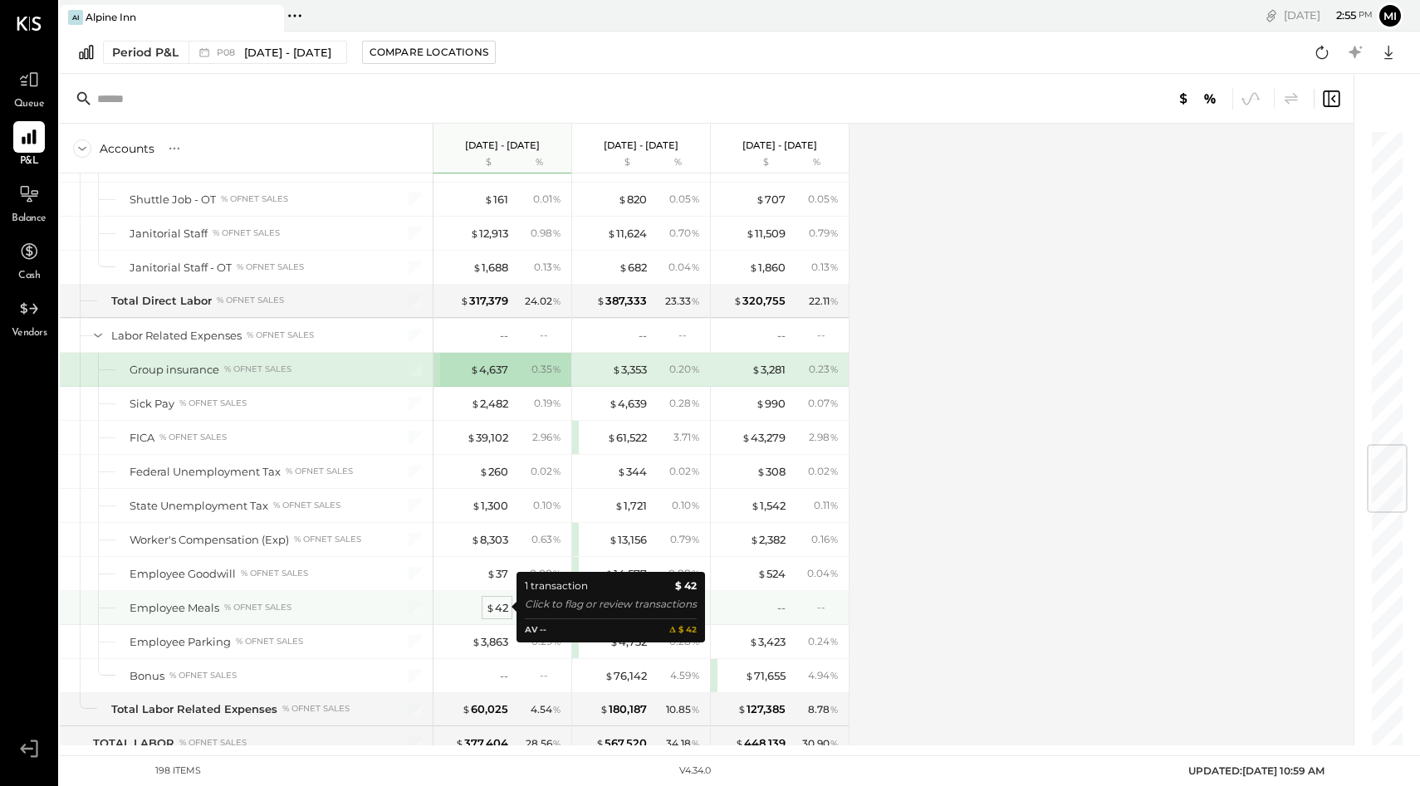
click at [502, 609] on div "$ 42" at bounding box center [497, 608] width 22 height 16
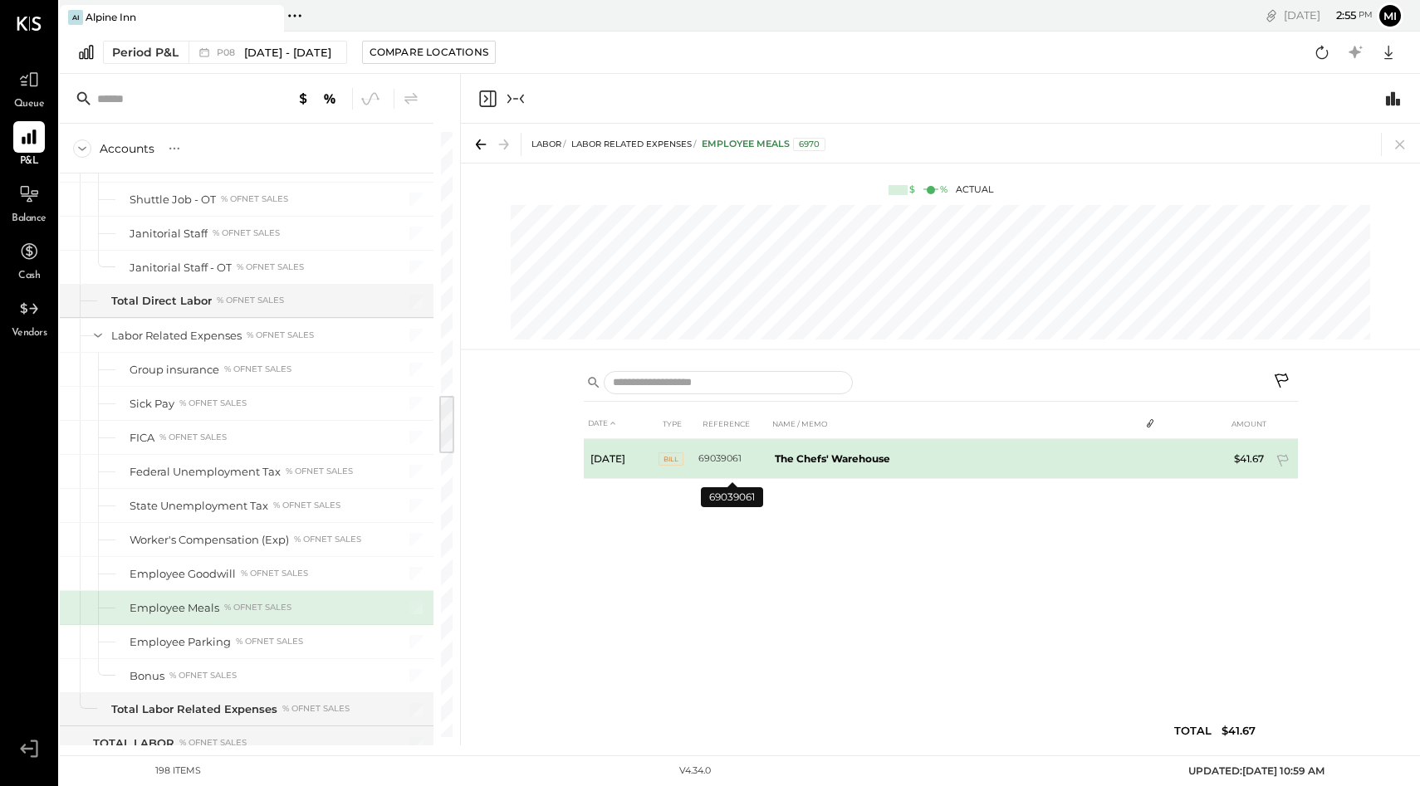
click at [755, 463] on td "69039061" at bounding box center [733, 459] width 70 height 40
click at [1144, 457] on icon at bounding box center [1146, 458] width 12 height 12
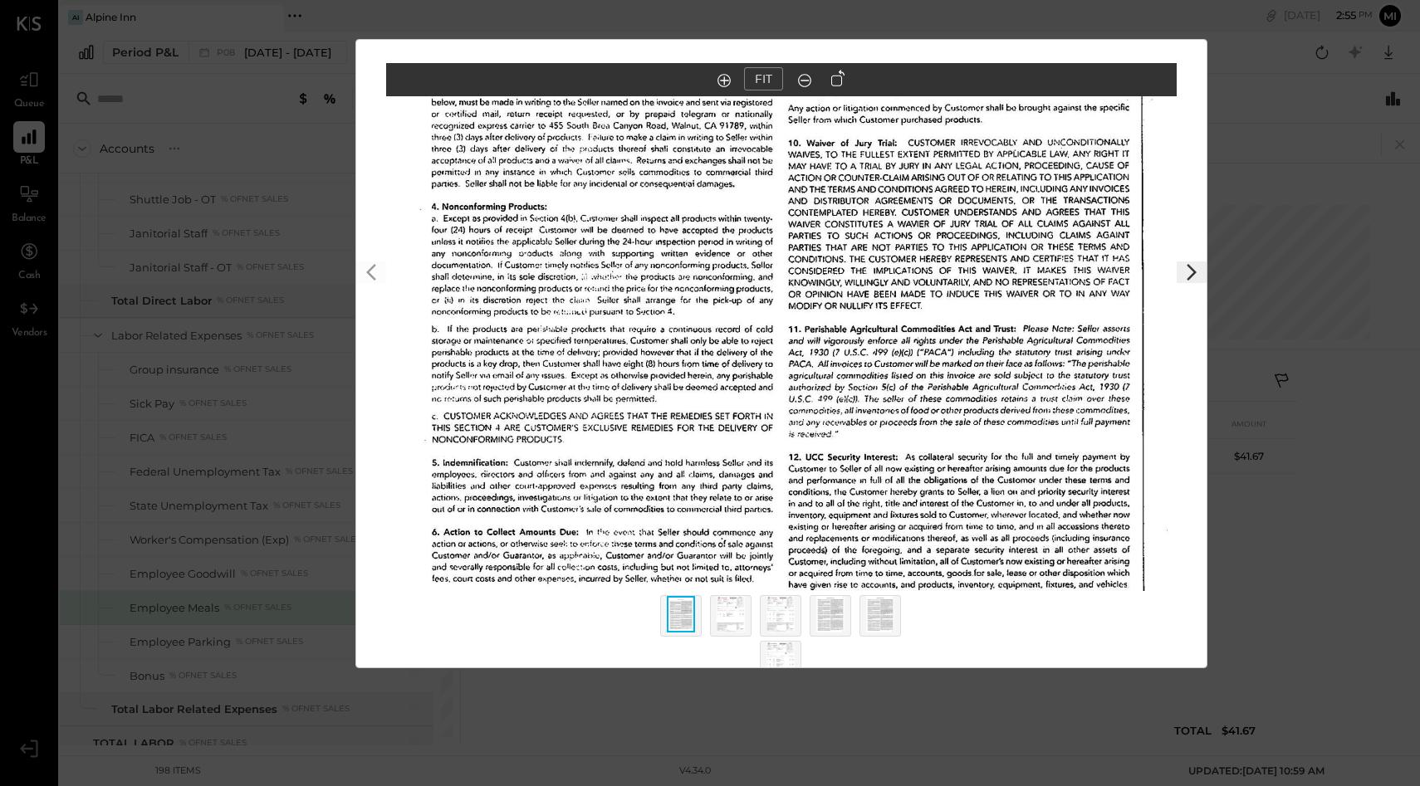
scroll to position [66, 0]
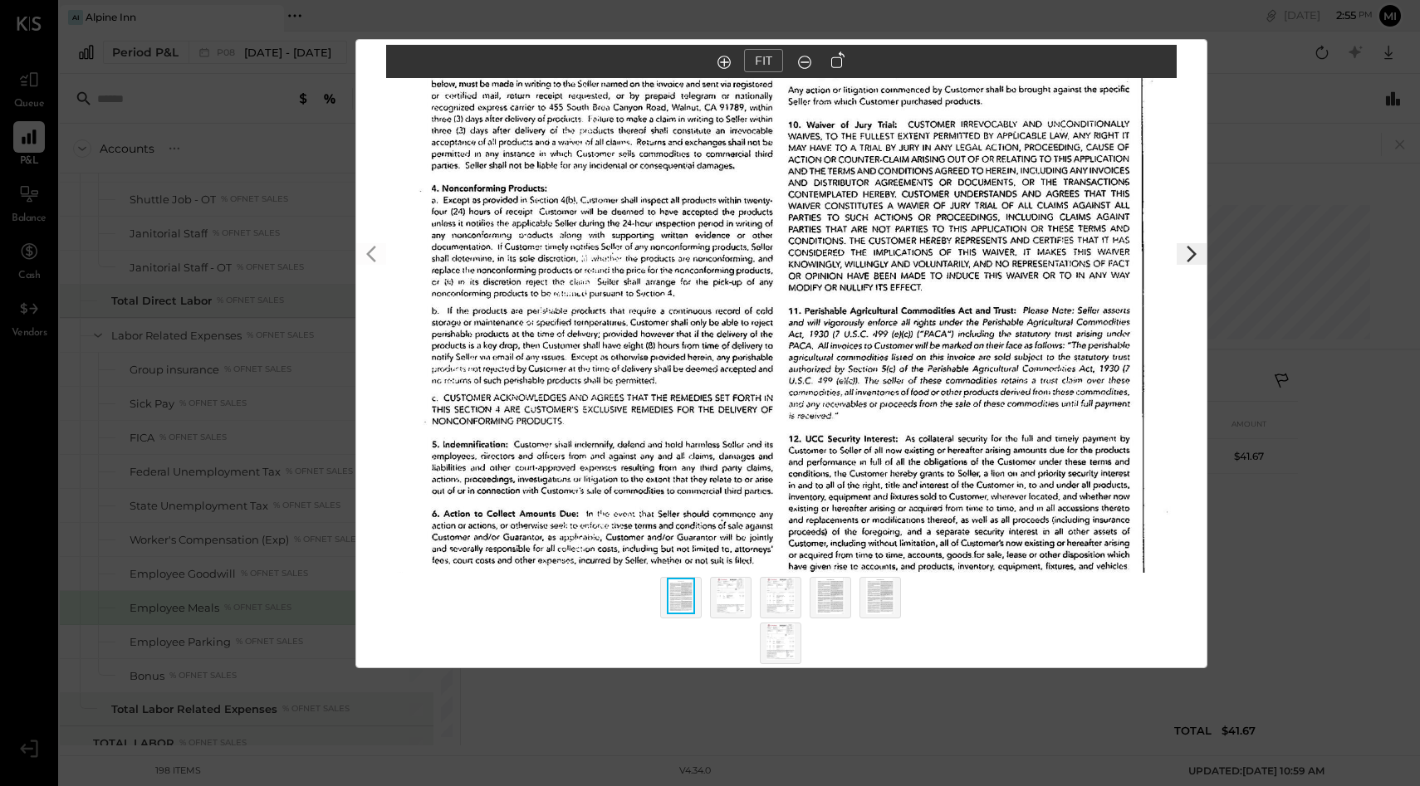
click at [740, 597] on img at bounding box center [730, 596] width 28 height 37
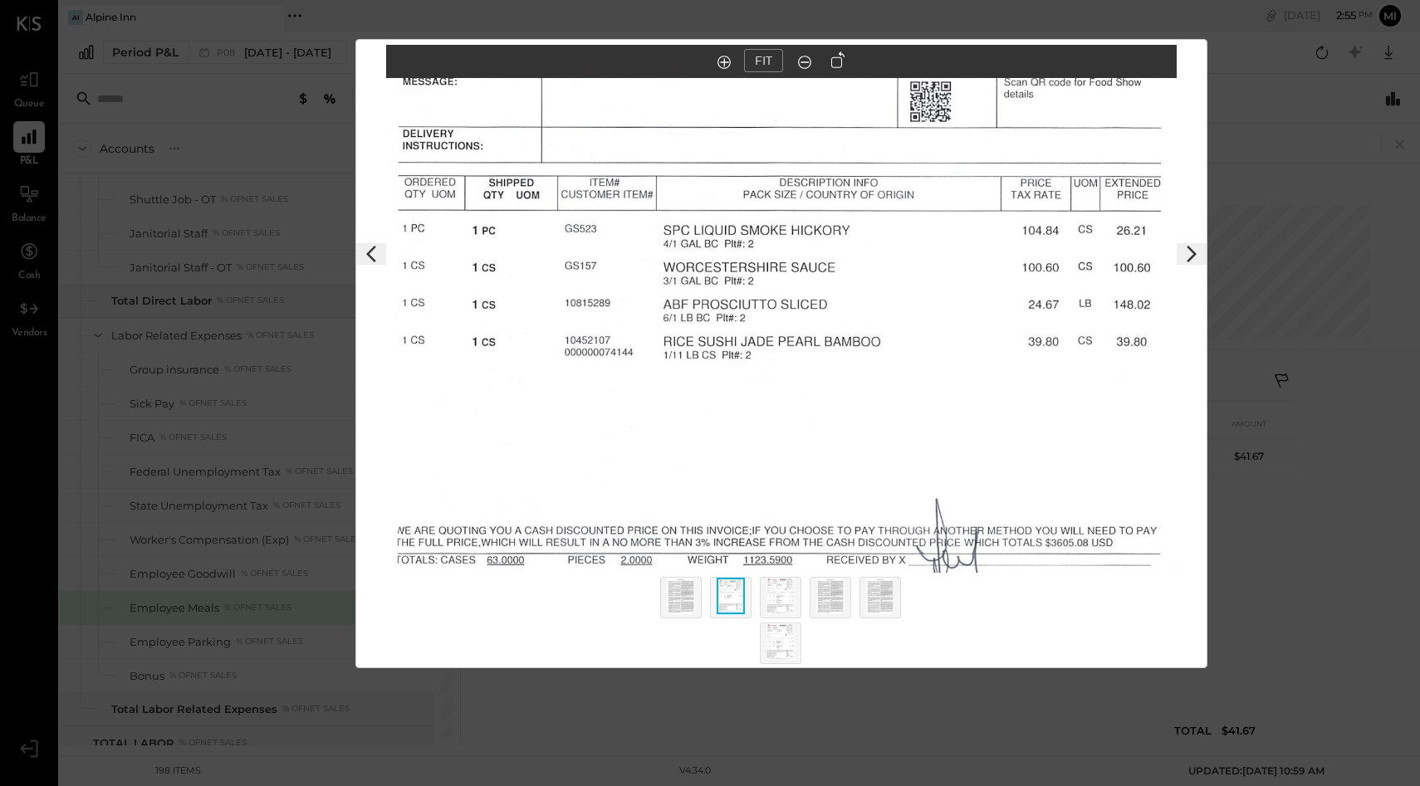
scroll to position [0, 207]
click at [777, 588] on img at bounding box center [780, 596] width 28 height 37
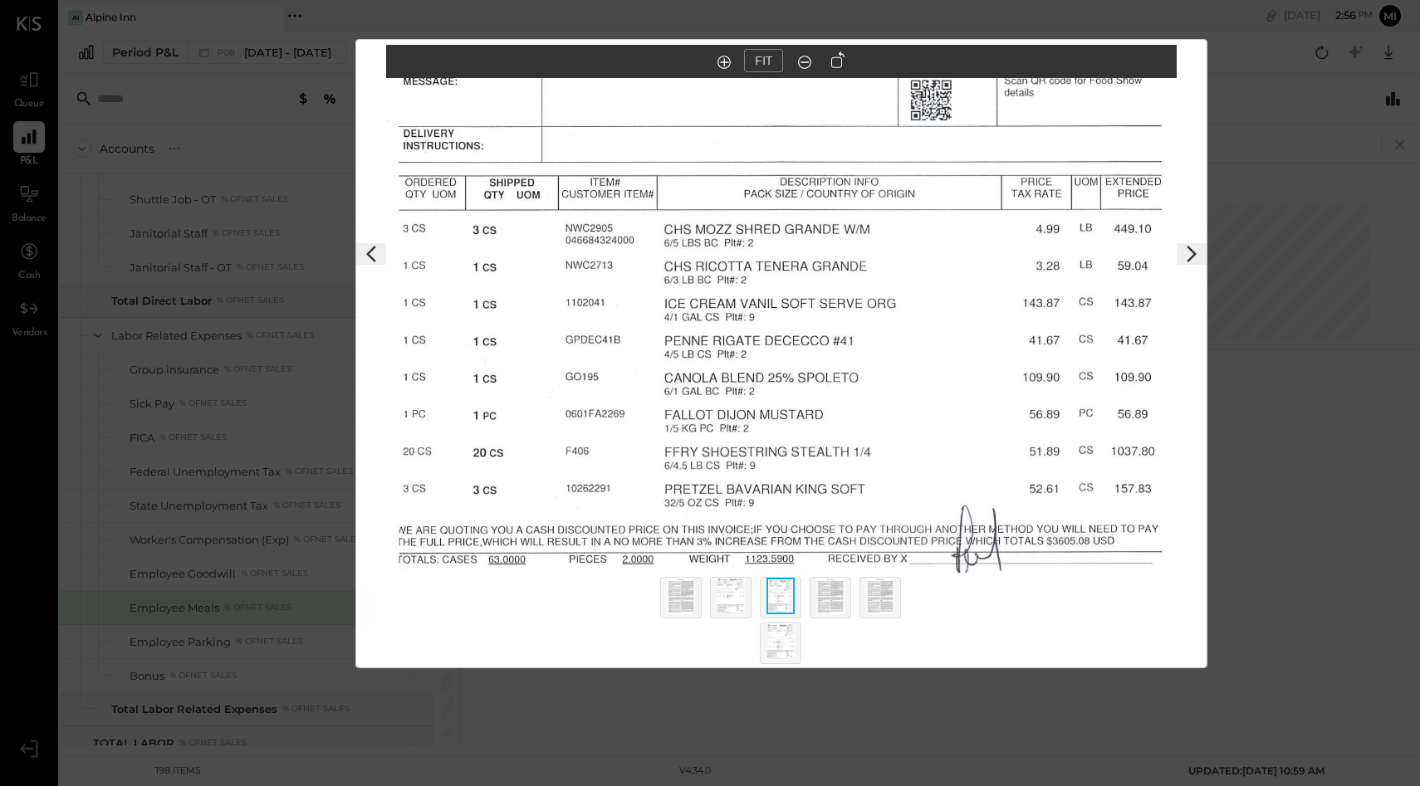
click at [824, 597] on img at bounding box center [830, 596] width 28 height 37
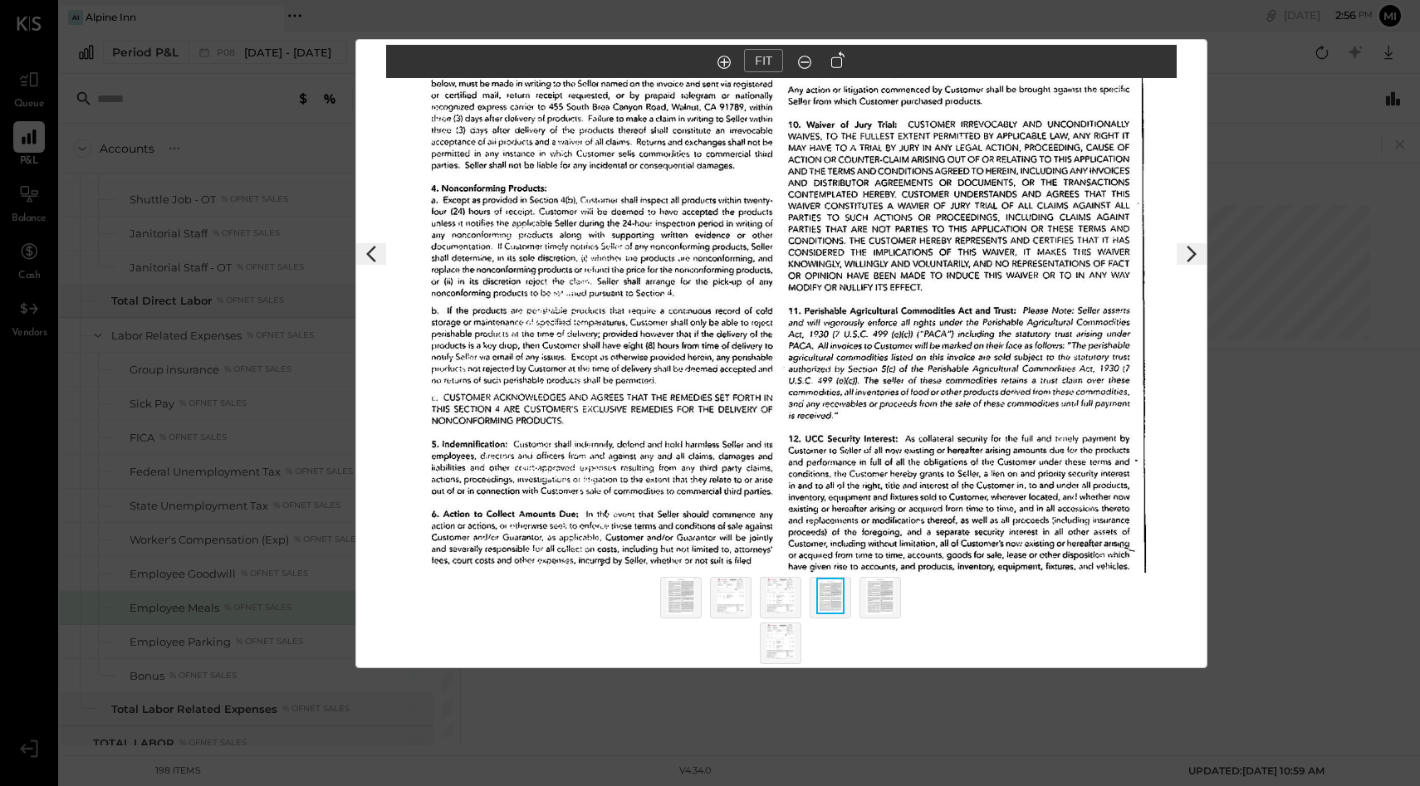
click at [886, 600] on img at bounding box center [880, 596] width 28 height 37
click at [774, 637] on img at bounding box center [780, 641] width 28 height 37
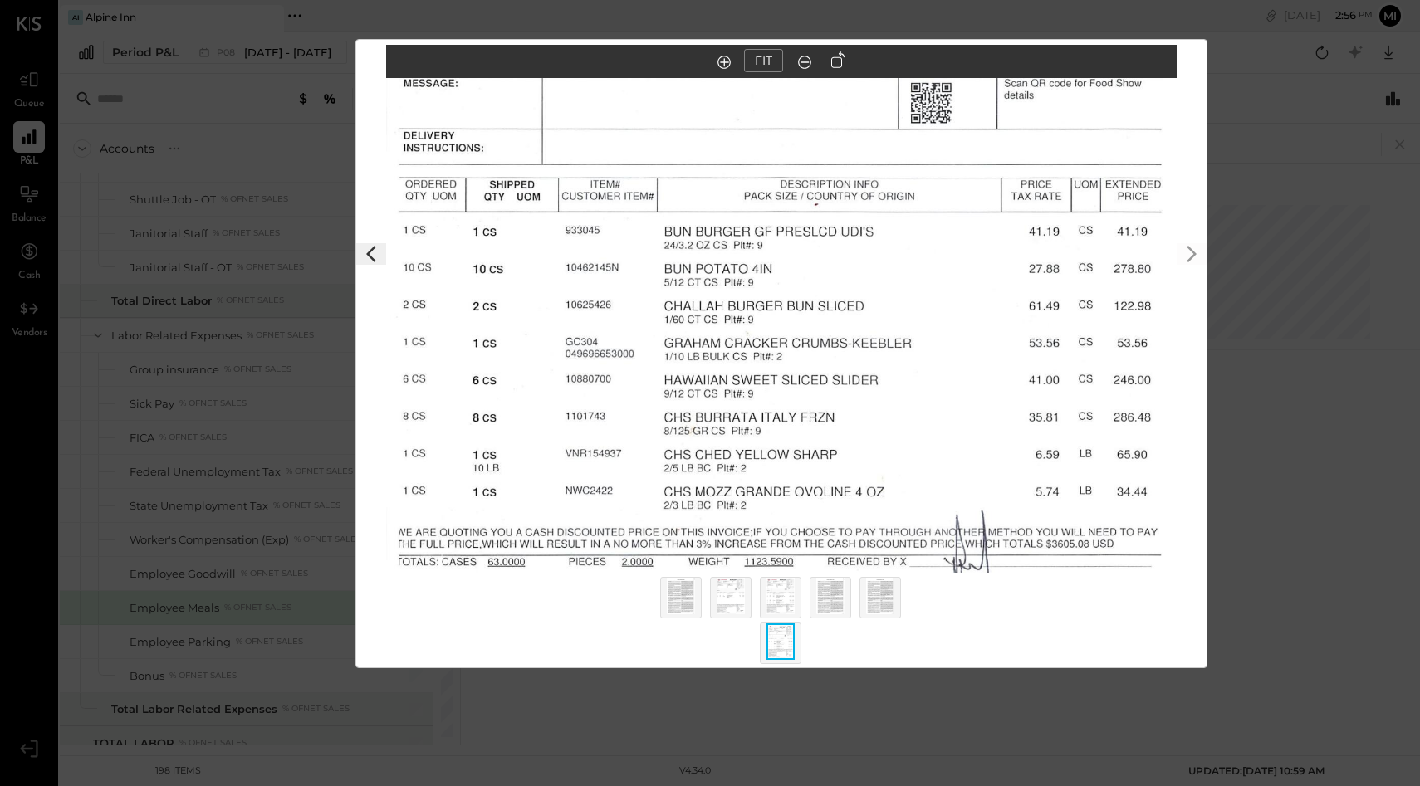
click at [748, 599] on div at bounding box center [731, 598] width 42 height 42
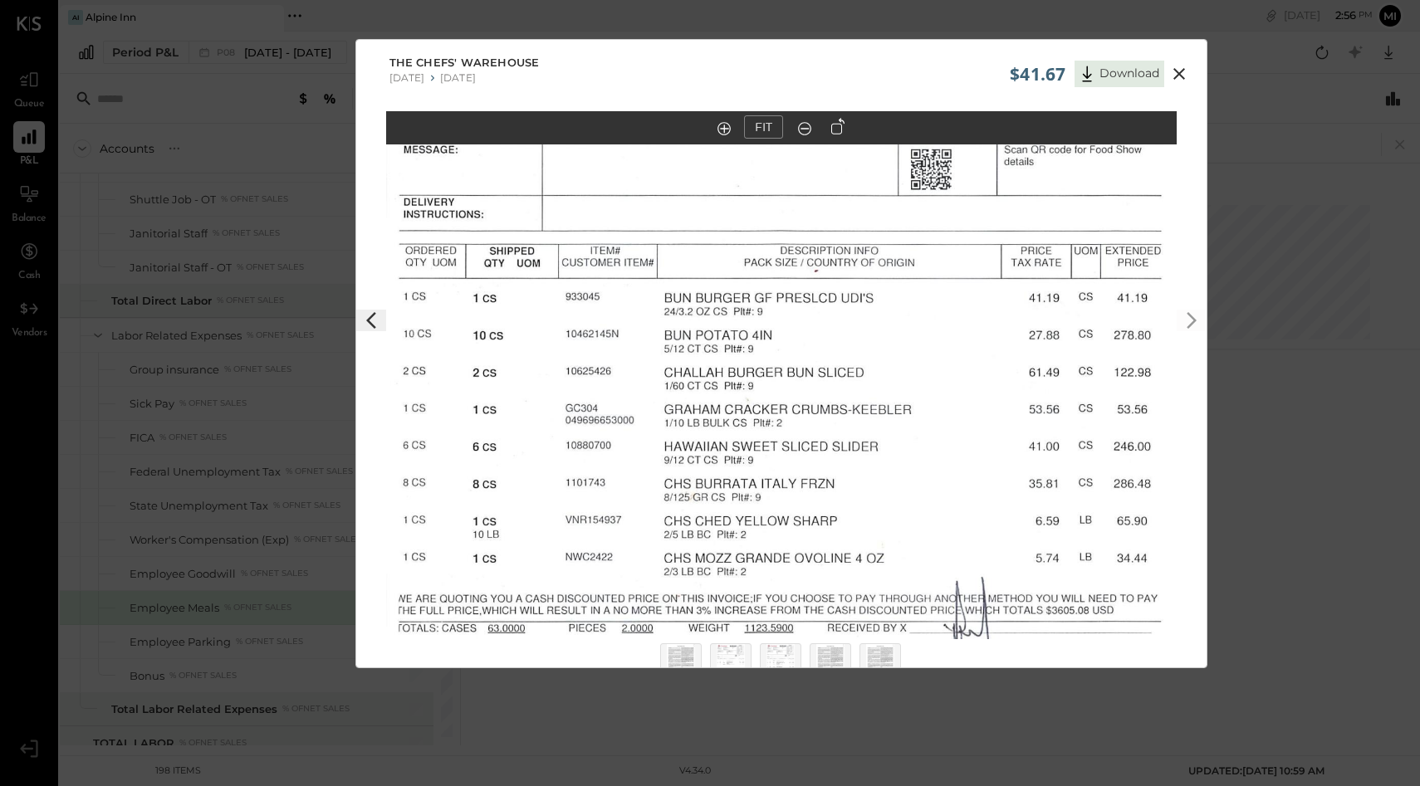
click at [1176, 68] on icon at bounding box center [1179, 74] width 20 height 20
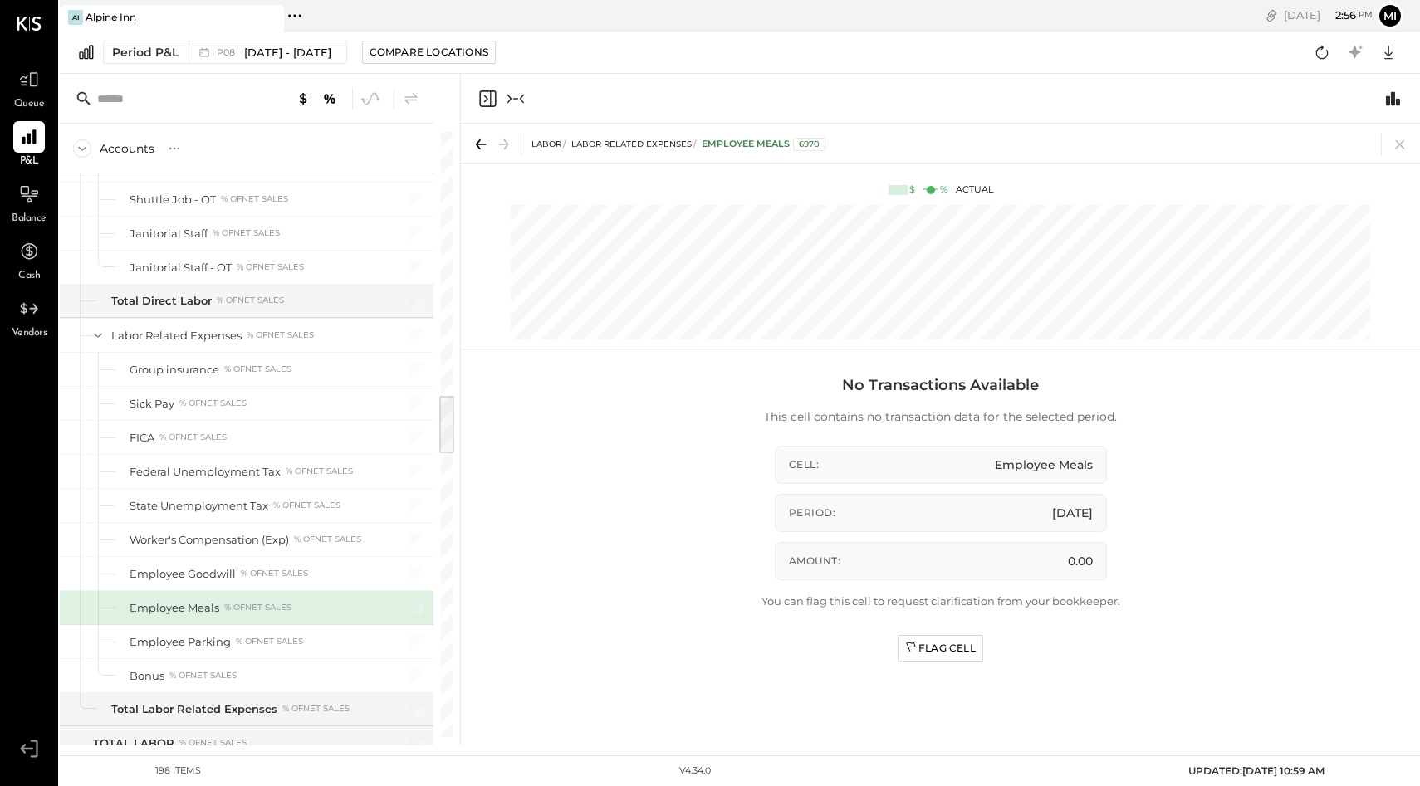
click at [192, 606] on div "Employee Meals" at bounding box center [175, 608] width 90 height 16
click at [486, 100] on icon "Close panel" at bounding box center [487, 99] width 20 height 20
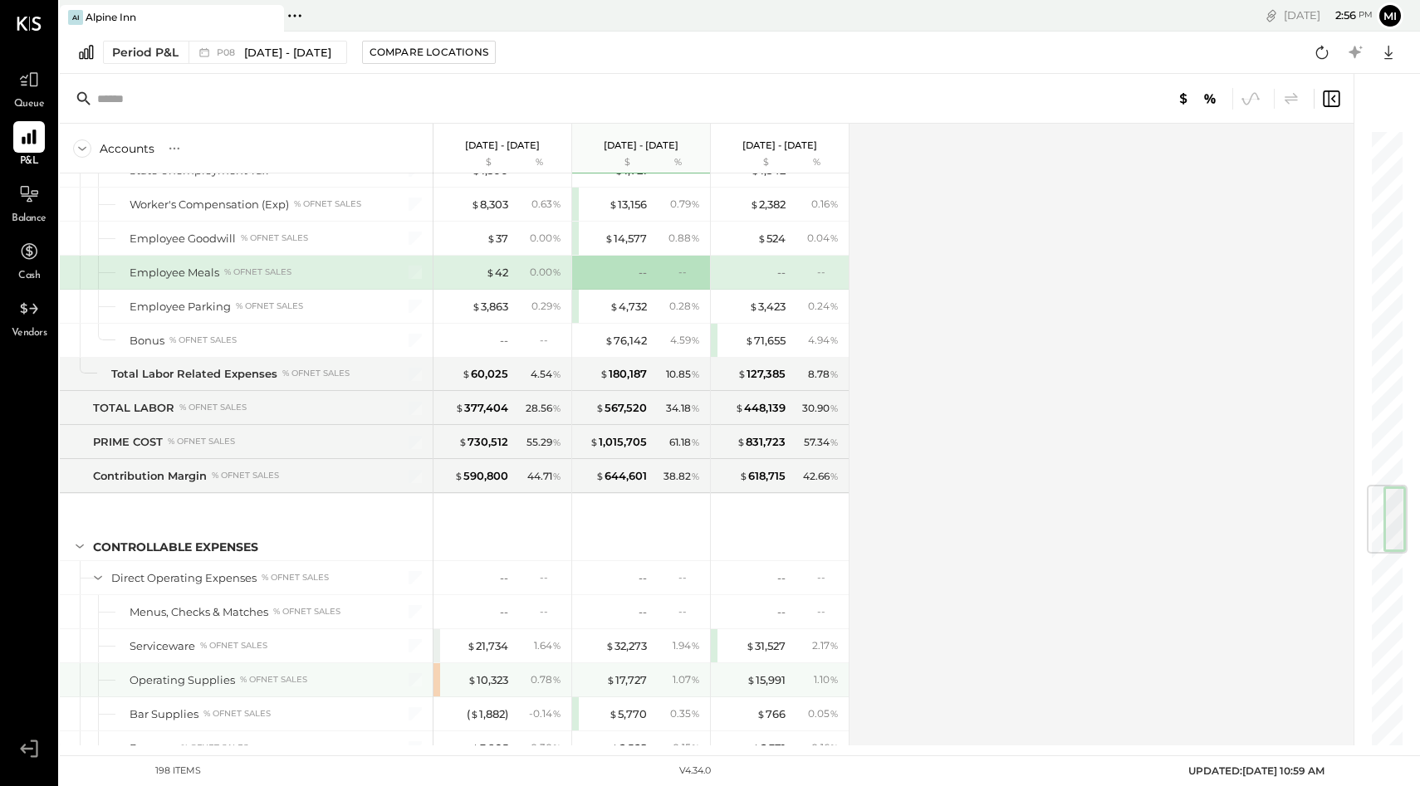
scroll to position [2984, 0]
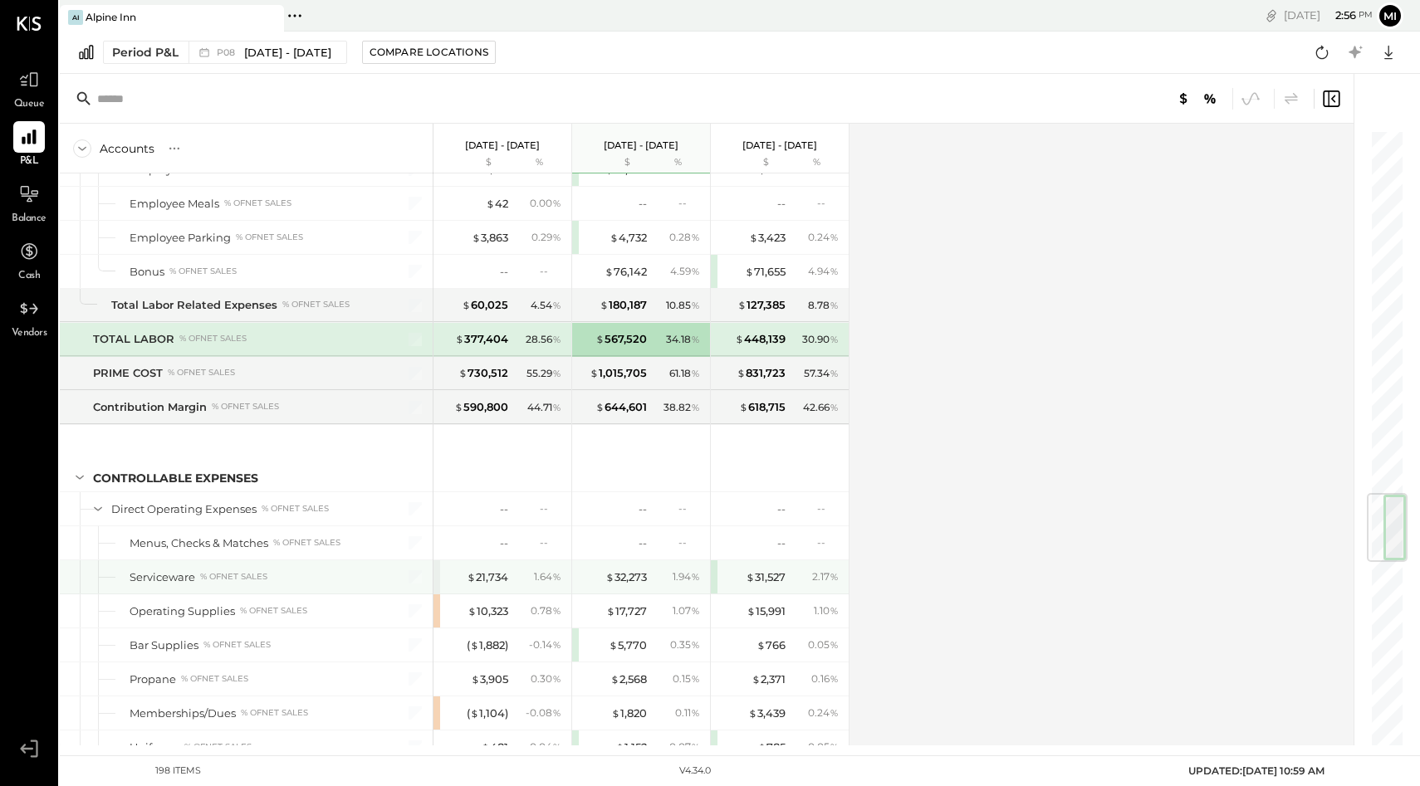
scroll to position [3056, 0]
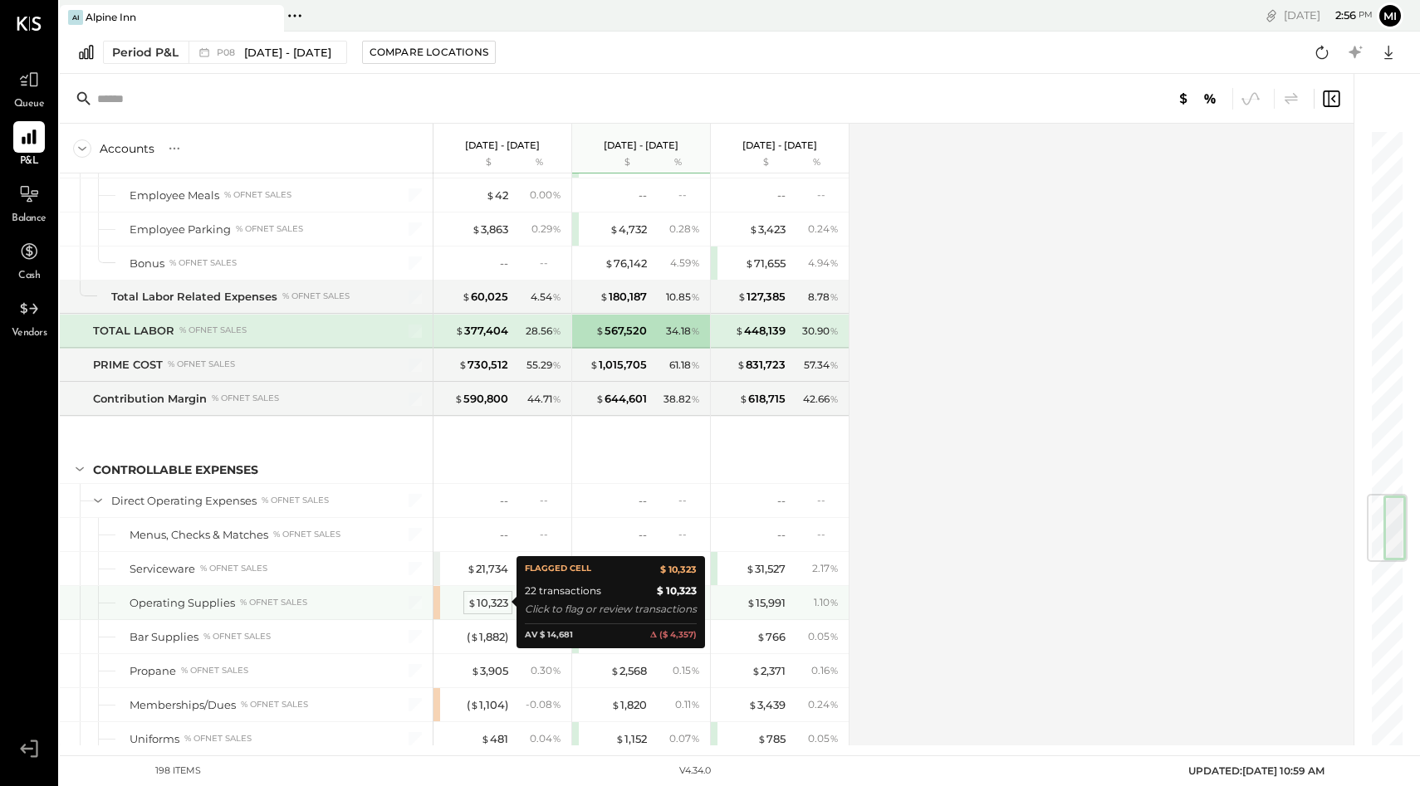
click at [482, 605] on div "$ 10,323" at bounding box center [487, 603] width 41 height 16
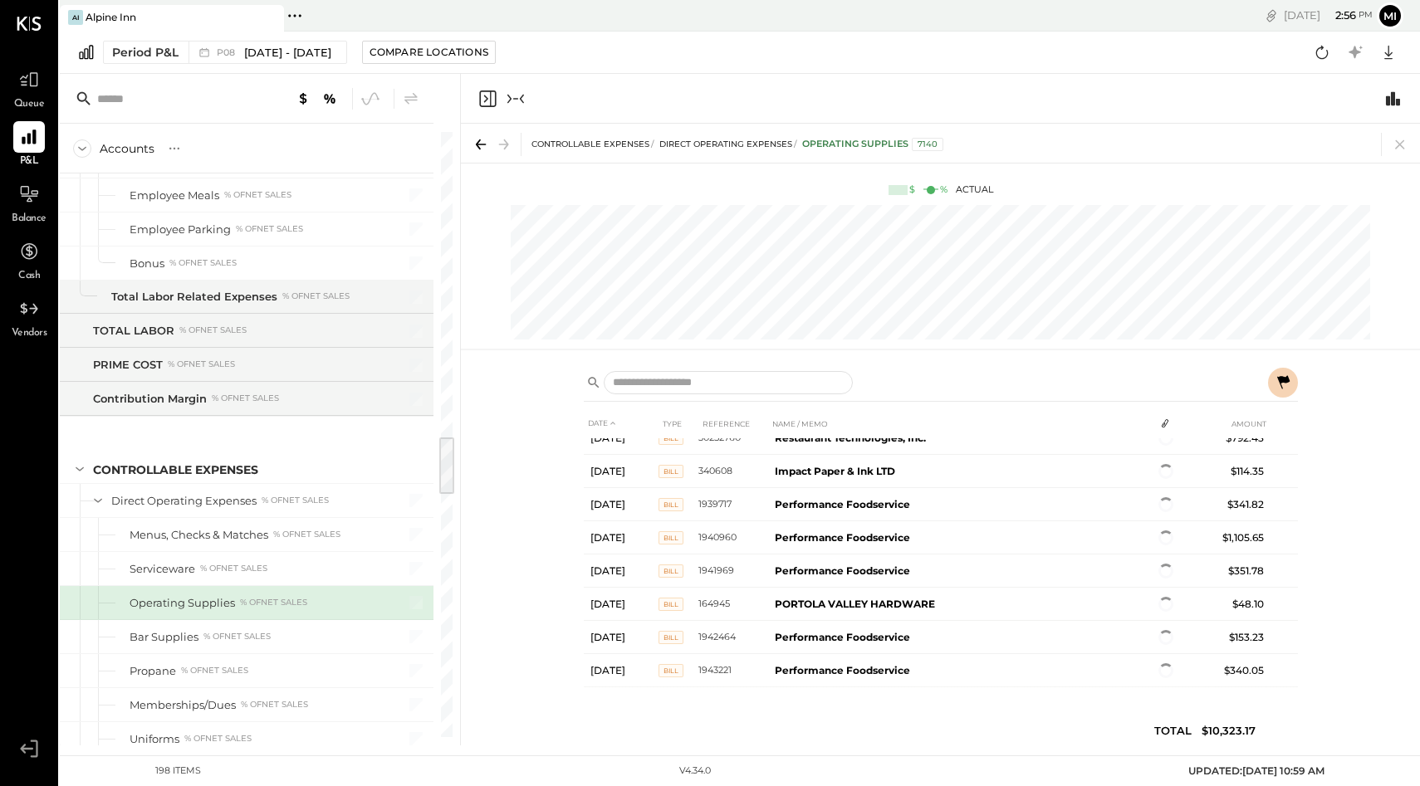
scroll to position [531, 0]
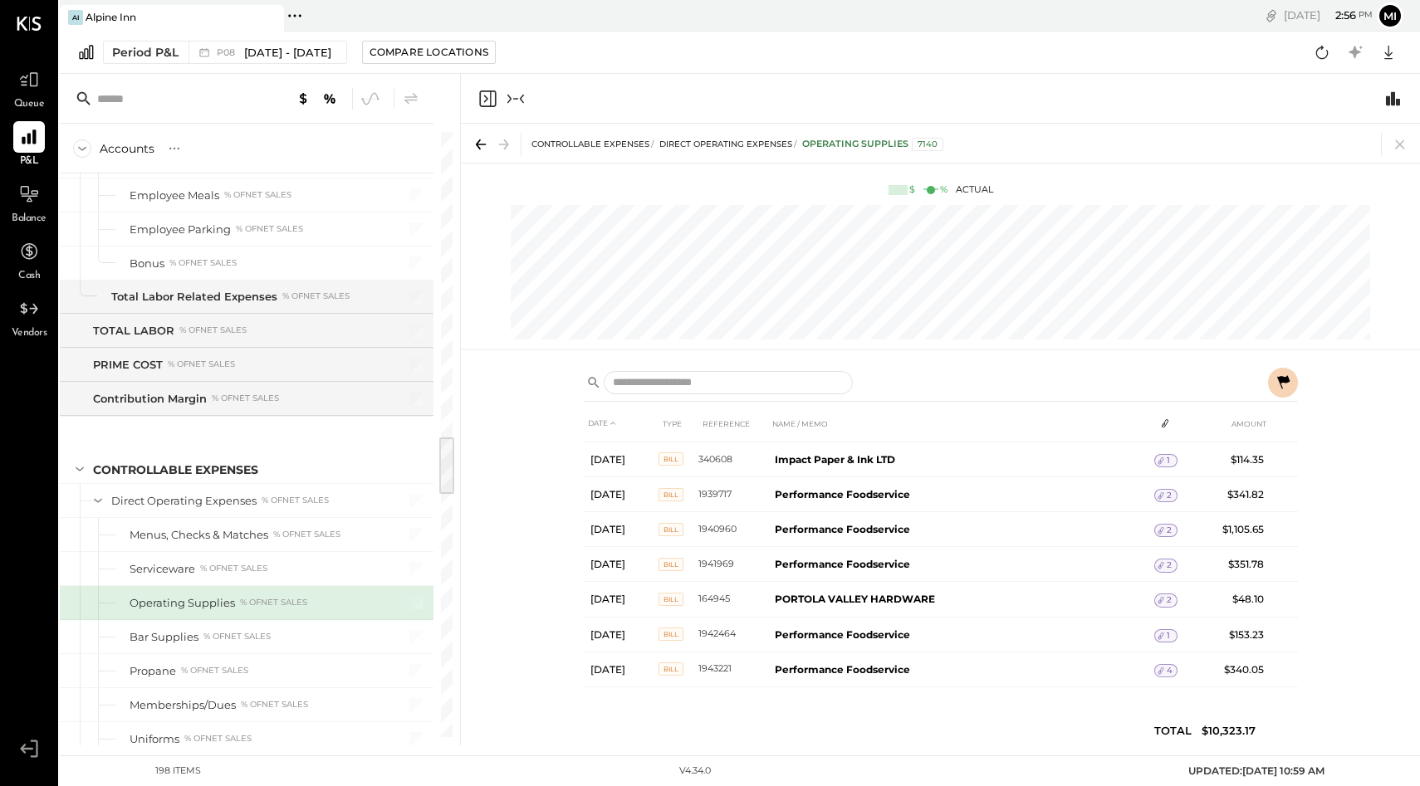
click at [1283, 384] on icon at bounding box center [1283, 383] width 20 height 20
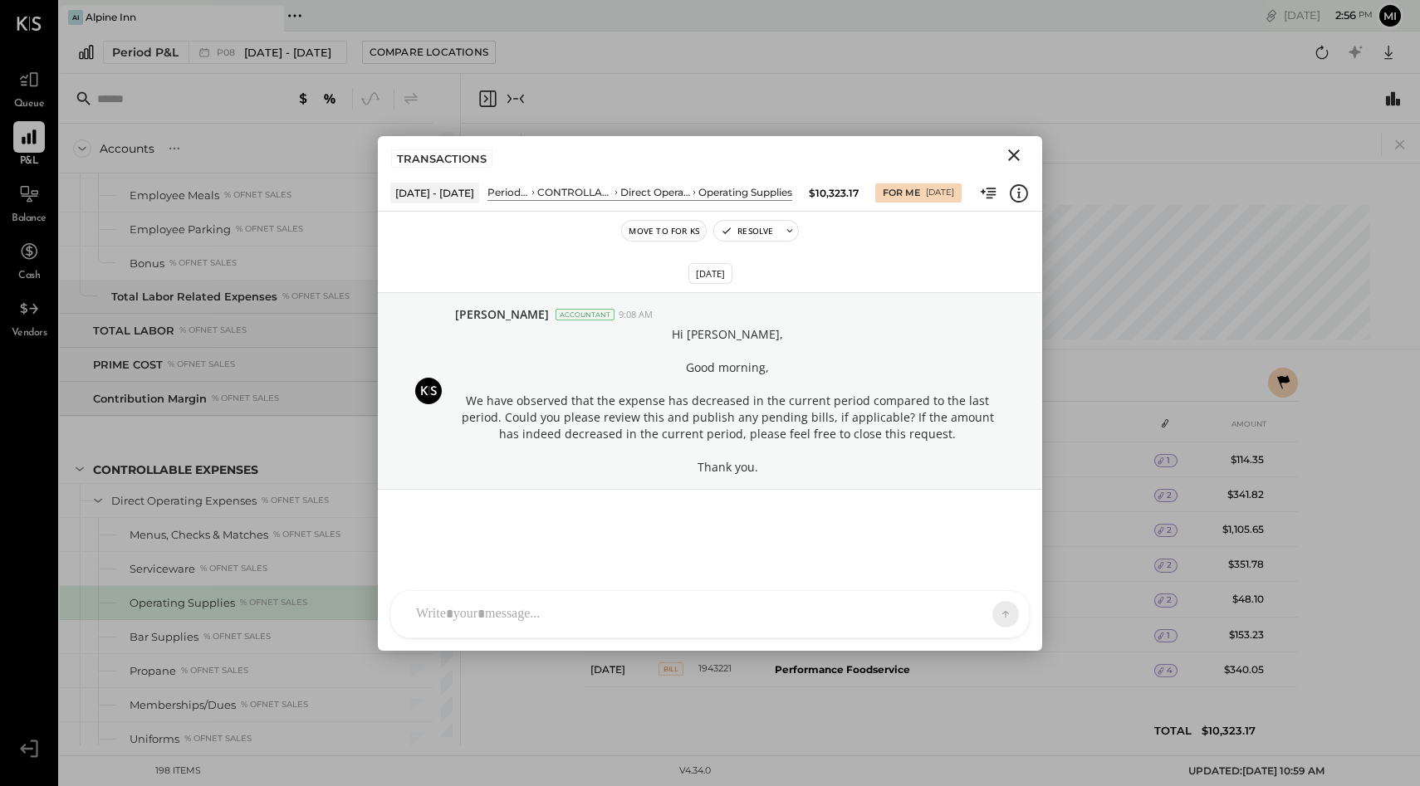
click at [1015, 154] on icon "Close" at bounding box center [1014, 155] width 12 height 12
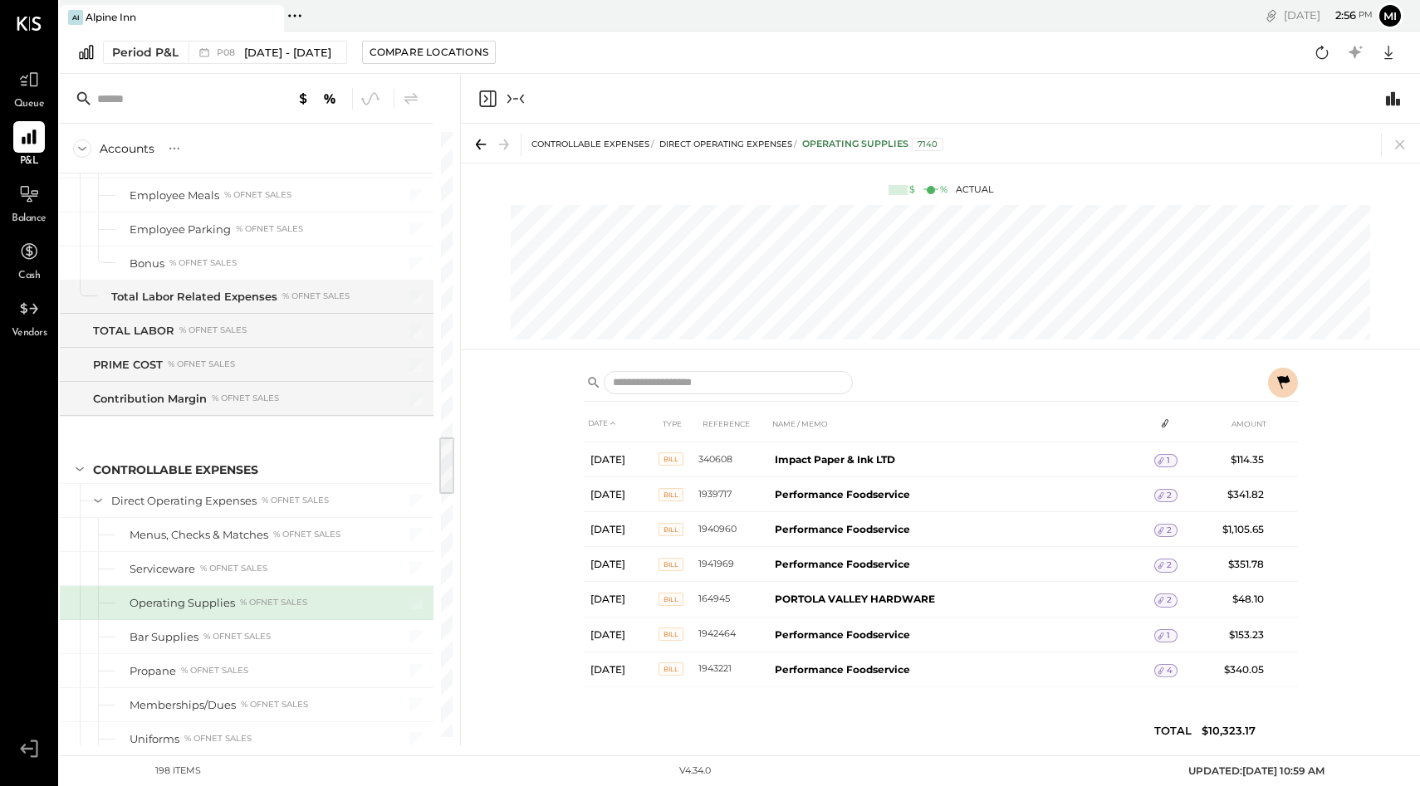
click at [481, 134] on icon at bounding box center [480, 144] width 23 height 23
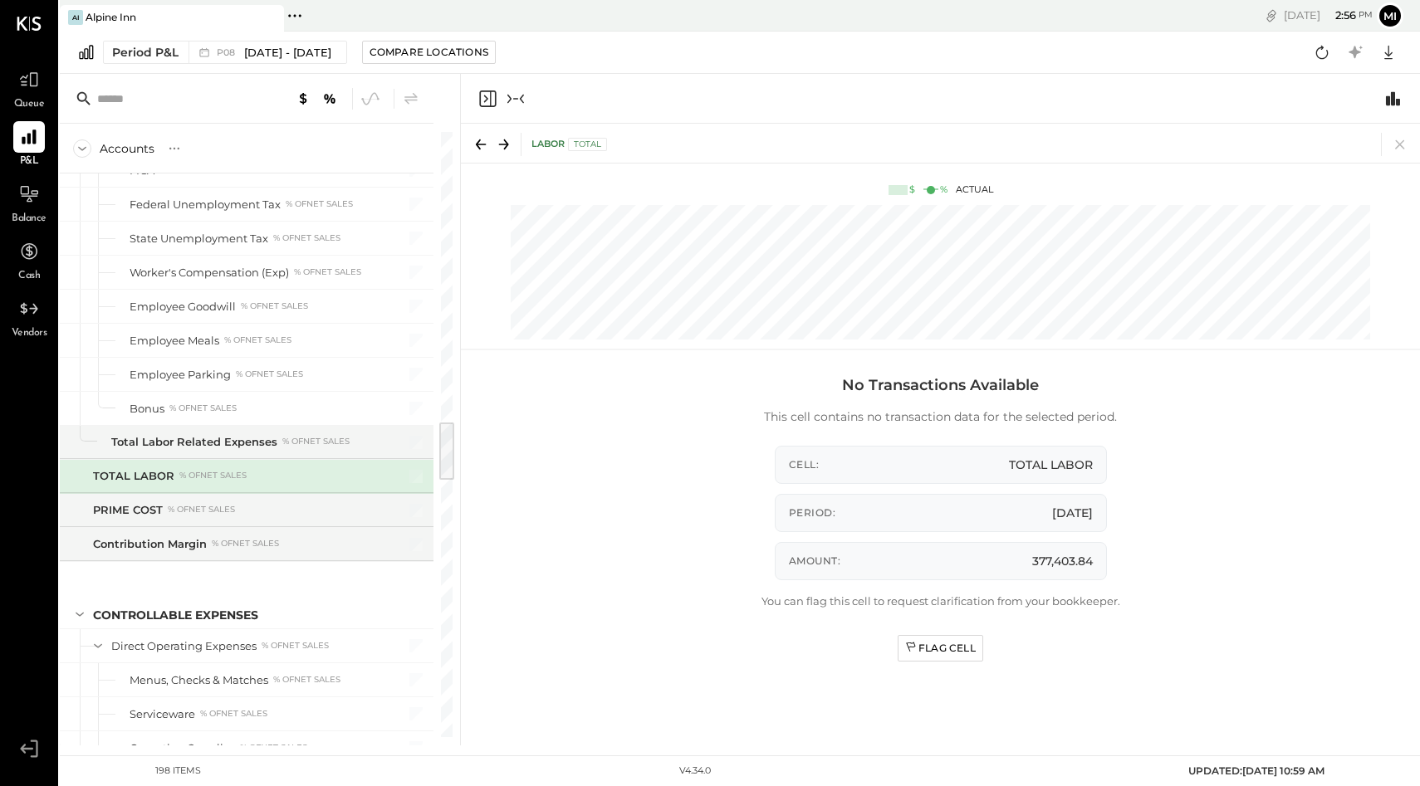
click at [487, 100] on icon "Close panel" at bounding box center [487, 99] width 20 height 20
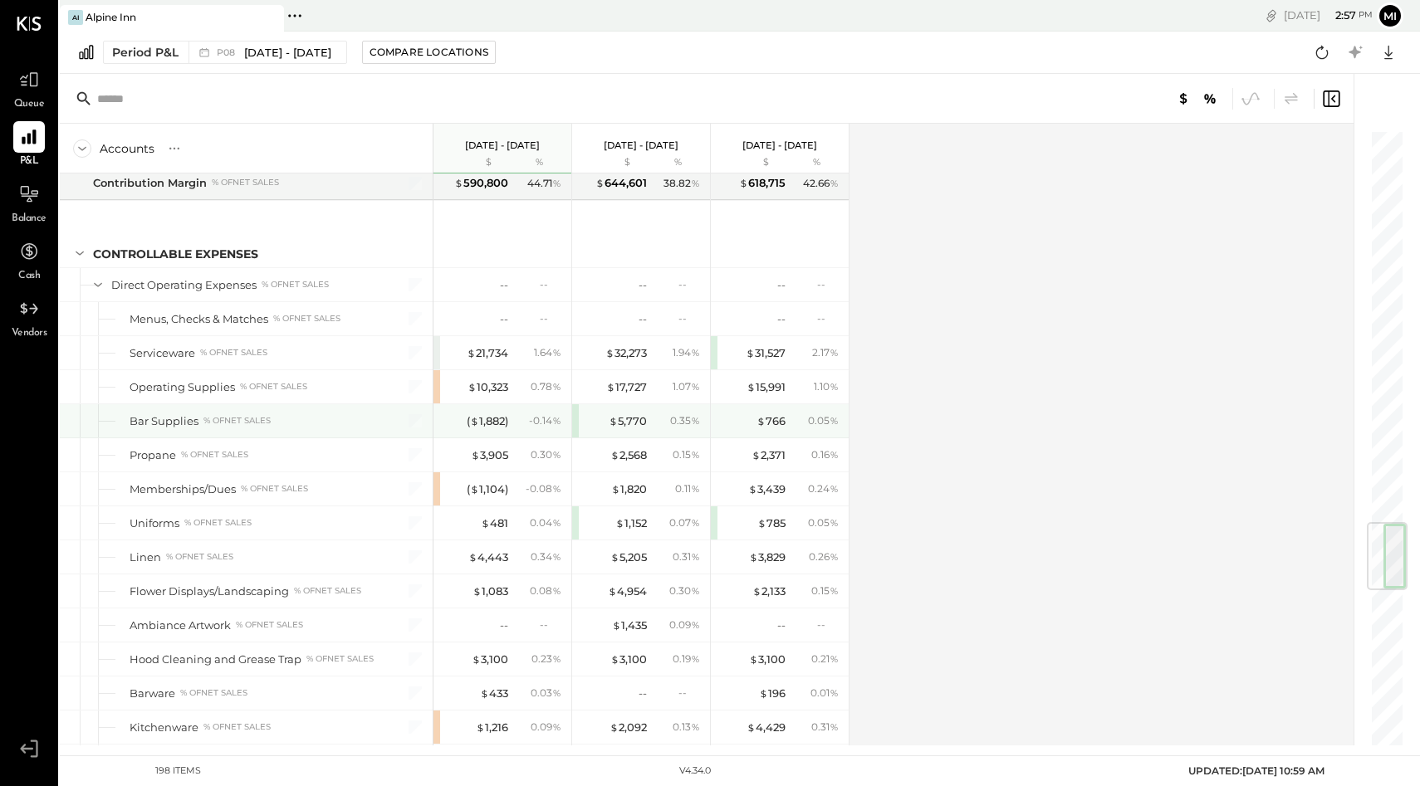
scroll to position [3307, 0]
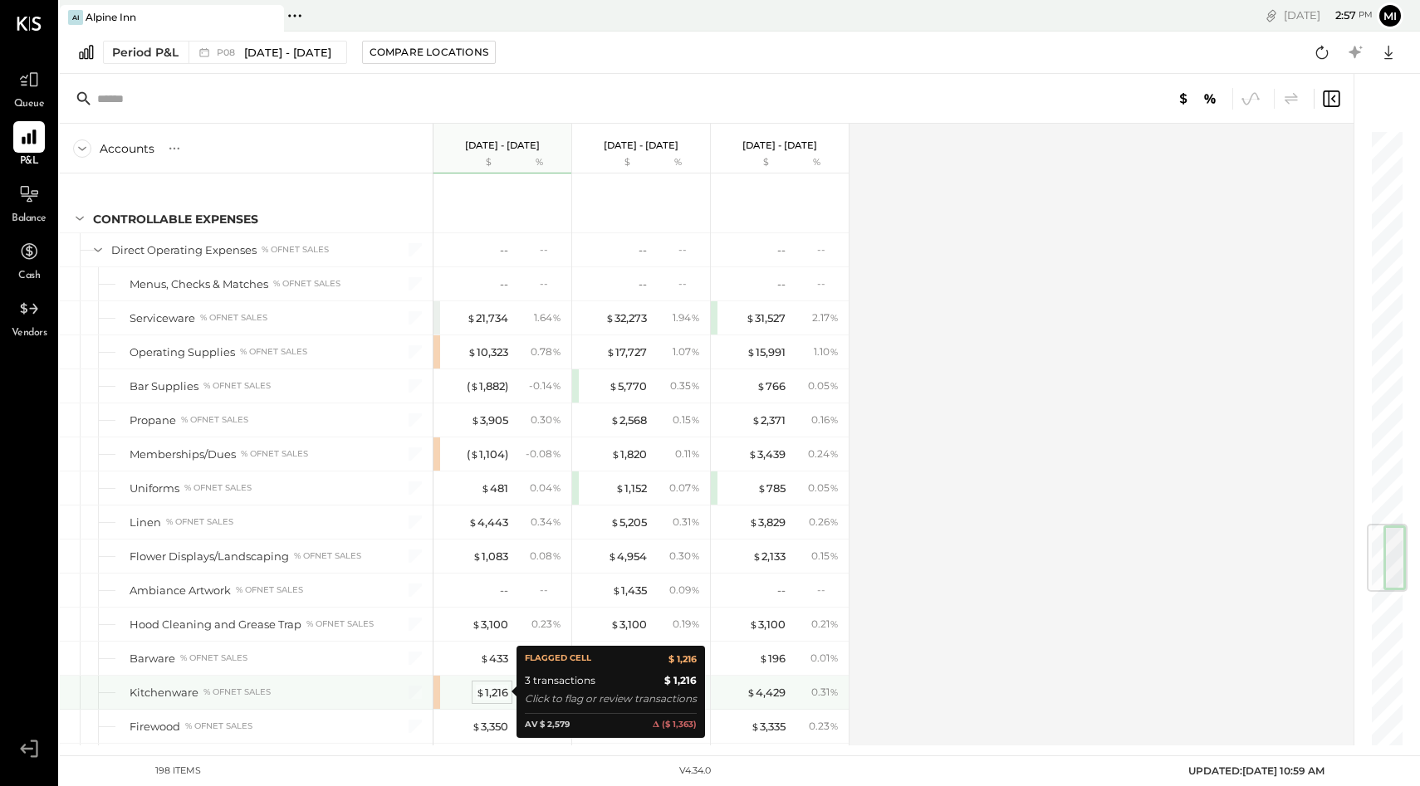
click at [491, 694] on div "$ 1,216" at bounding box center [492, 693] width 32 height 16
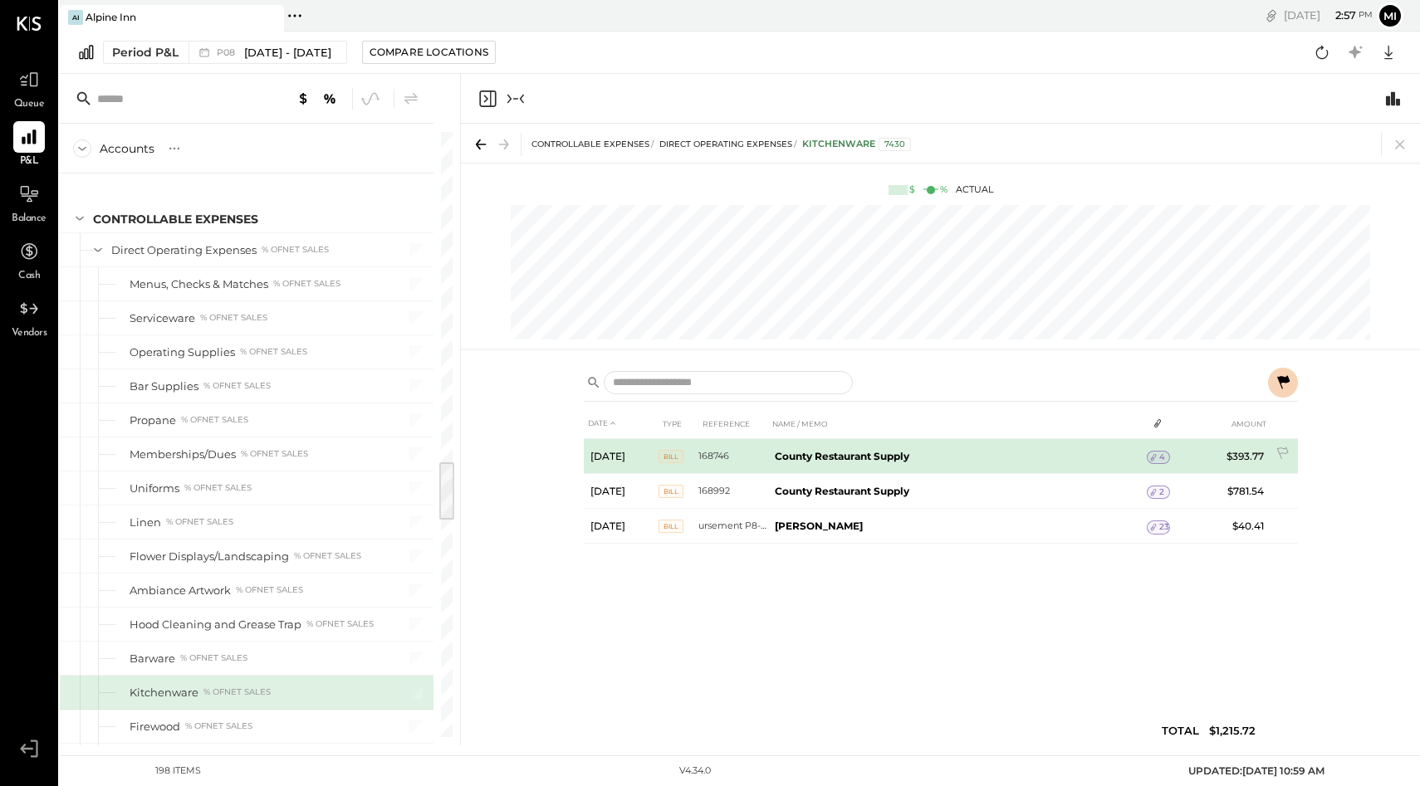
click at [1162, 463] on span "4" at bounding box center [1162, 458] width 6 height 12
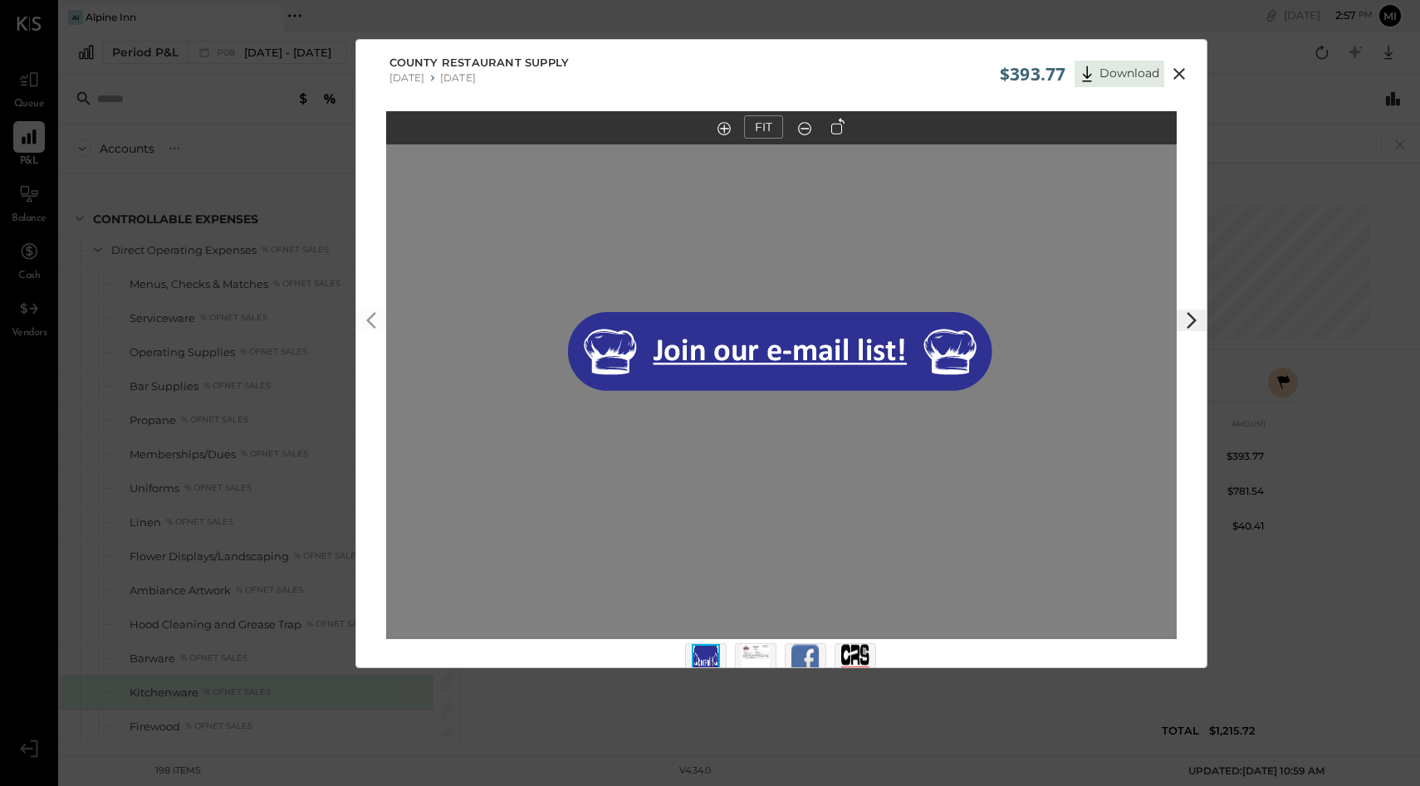
scroll to position [33, 0]
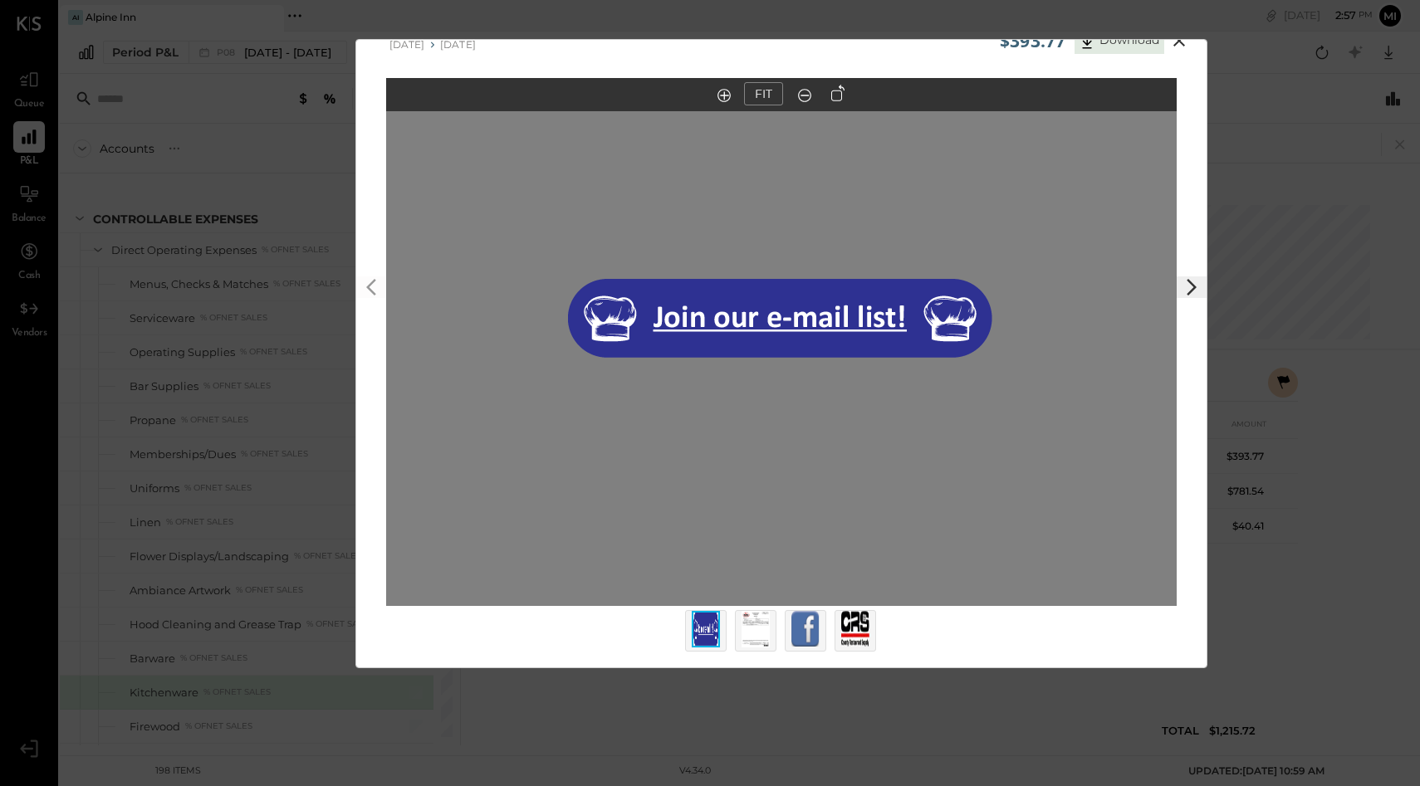
click at [1187, 289] on icon at bounding box center [1191, 287] width 20 height 20
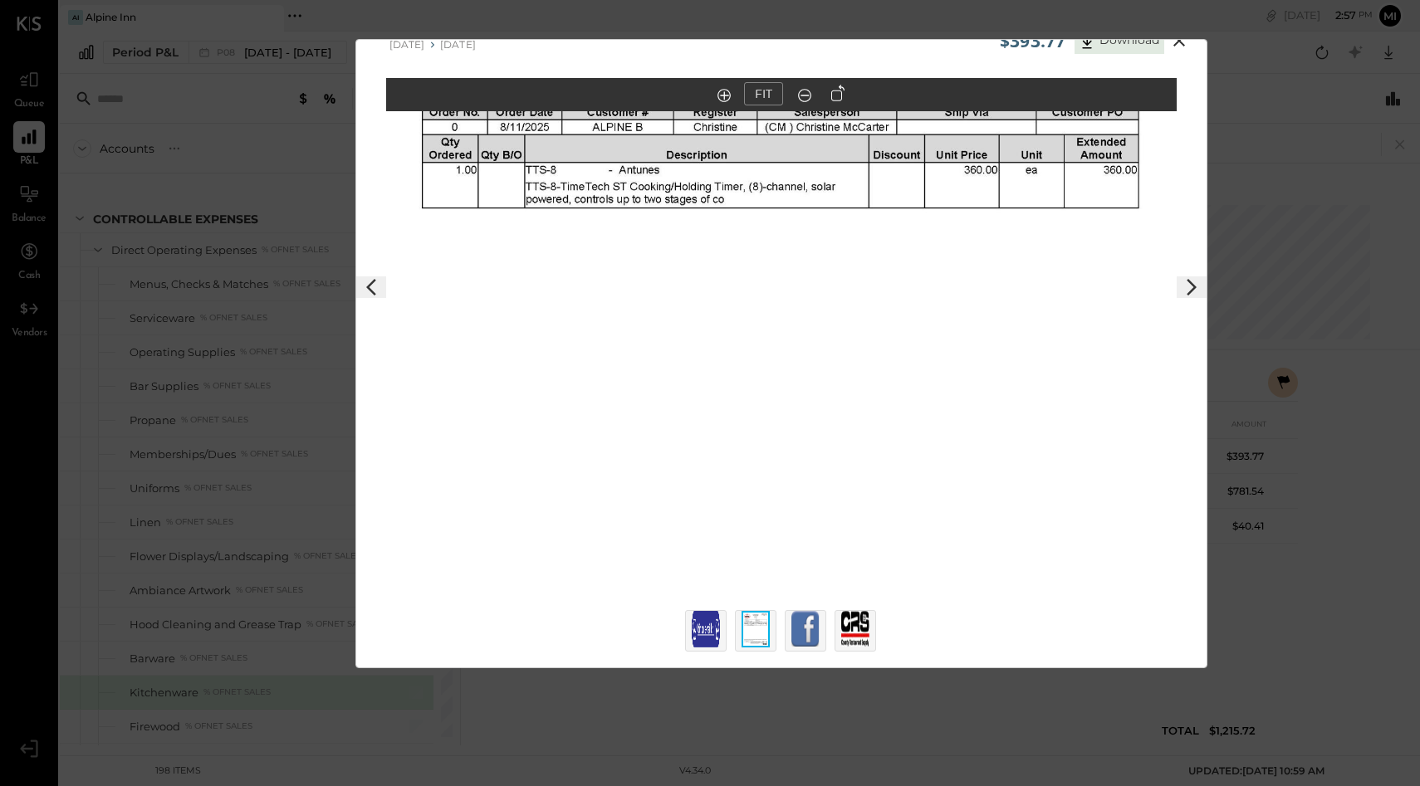
scroll to position [0, 0]
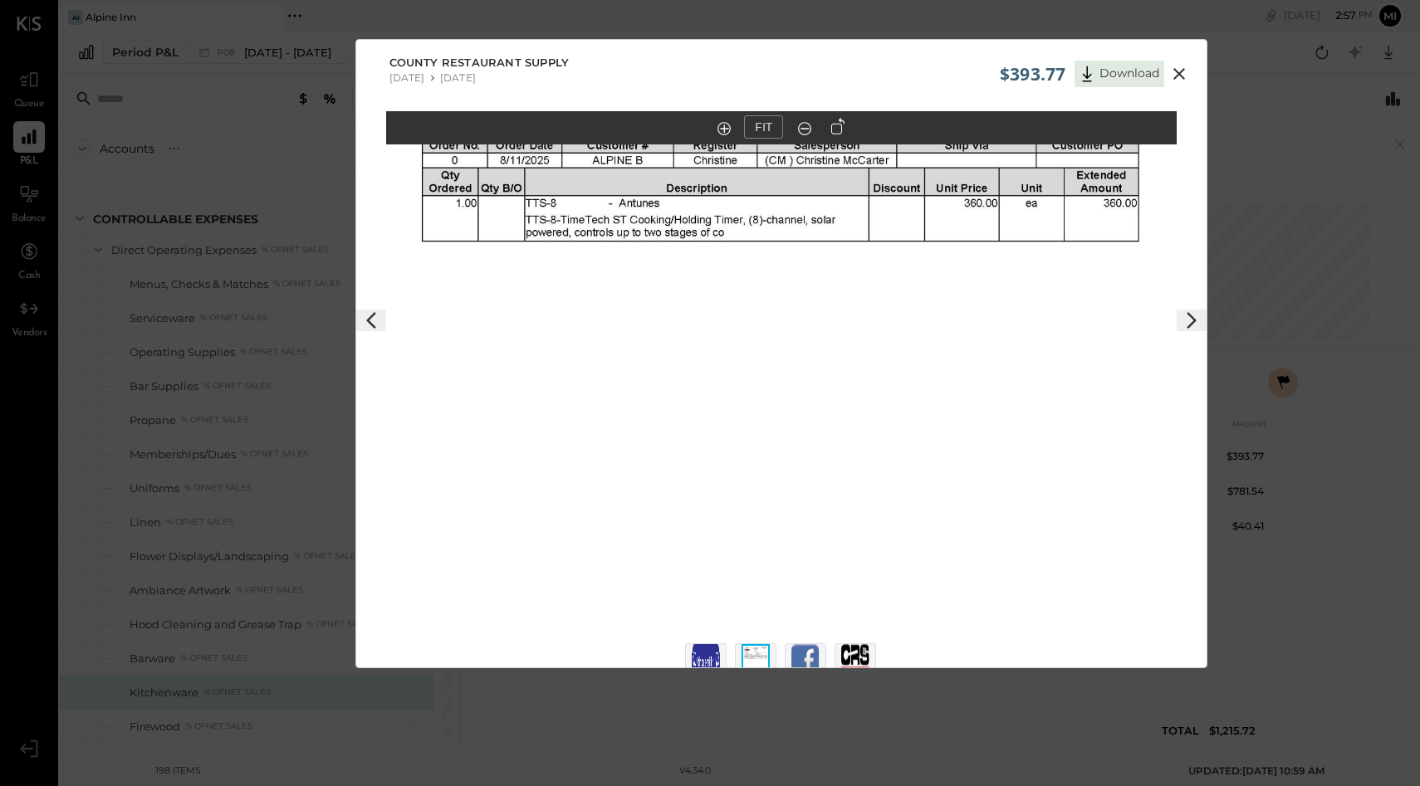
click at [1179, 79] on icon at bounding box center [1179, 74] width 20 height 20
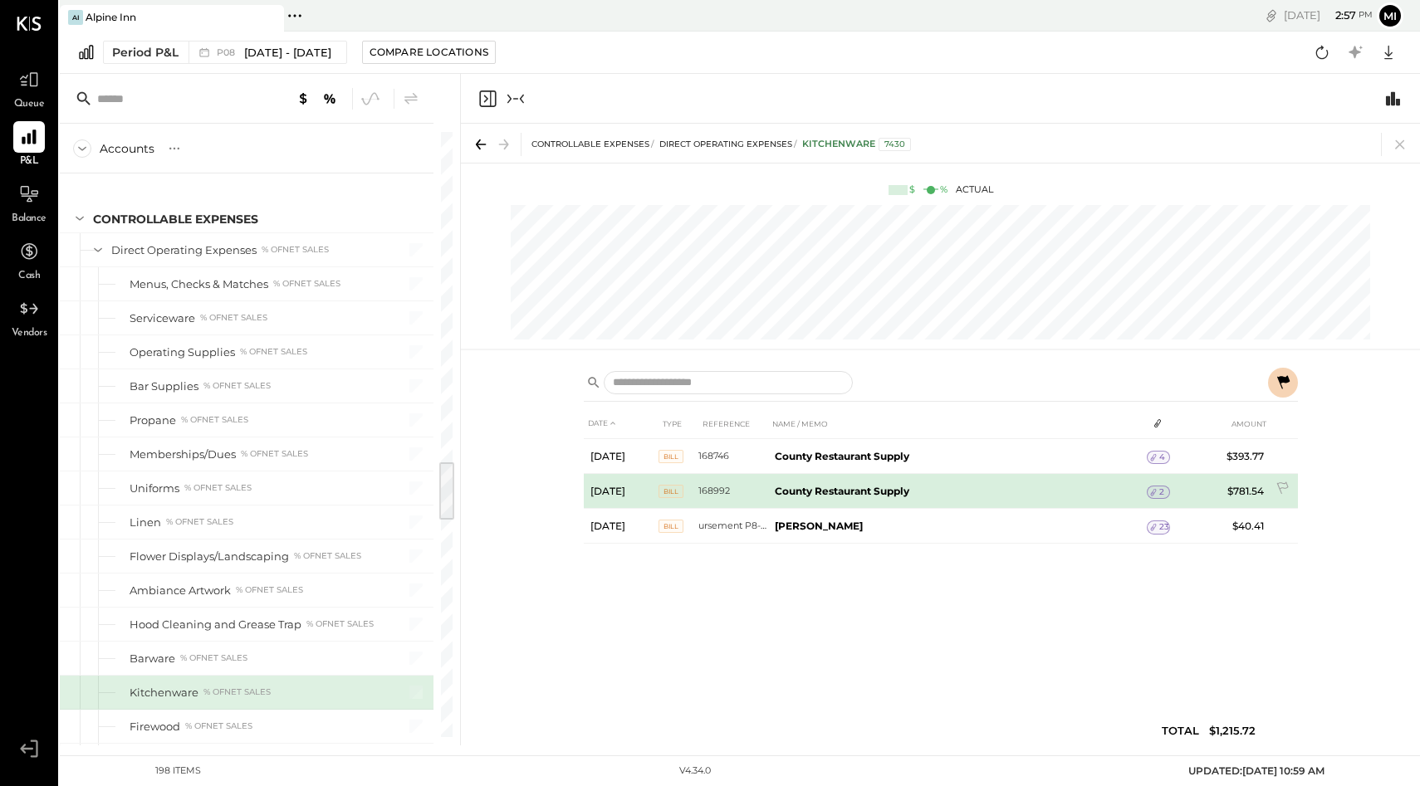
click at [1162, 495] on span "2" at bounding box center [1161, 492] width 5 height 12
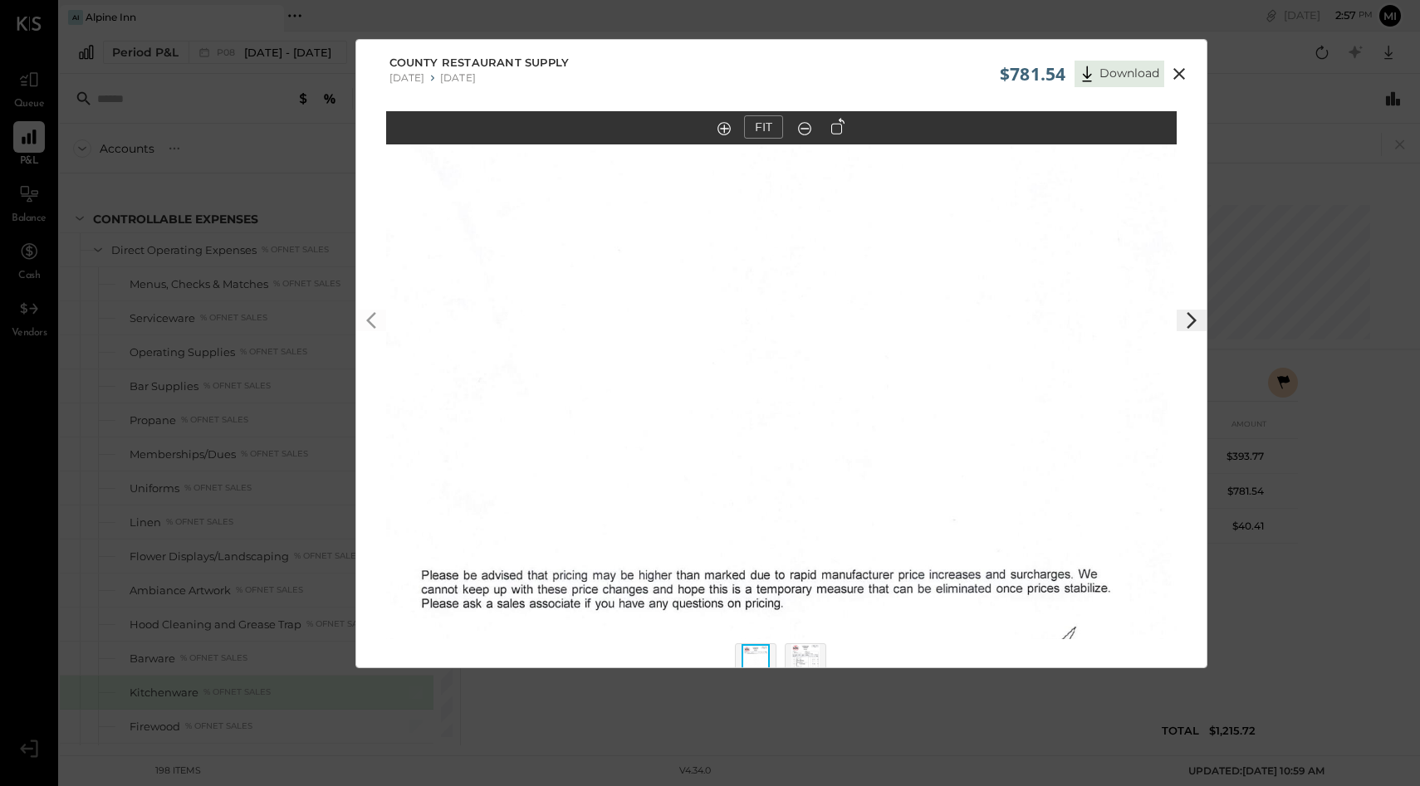
click at [1181, 326] on icon at bounding box center [1191, 320] width 20 height 20
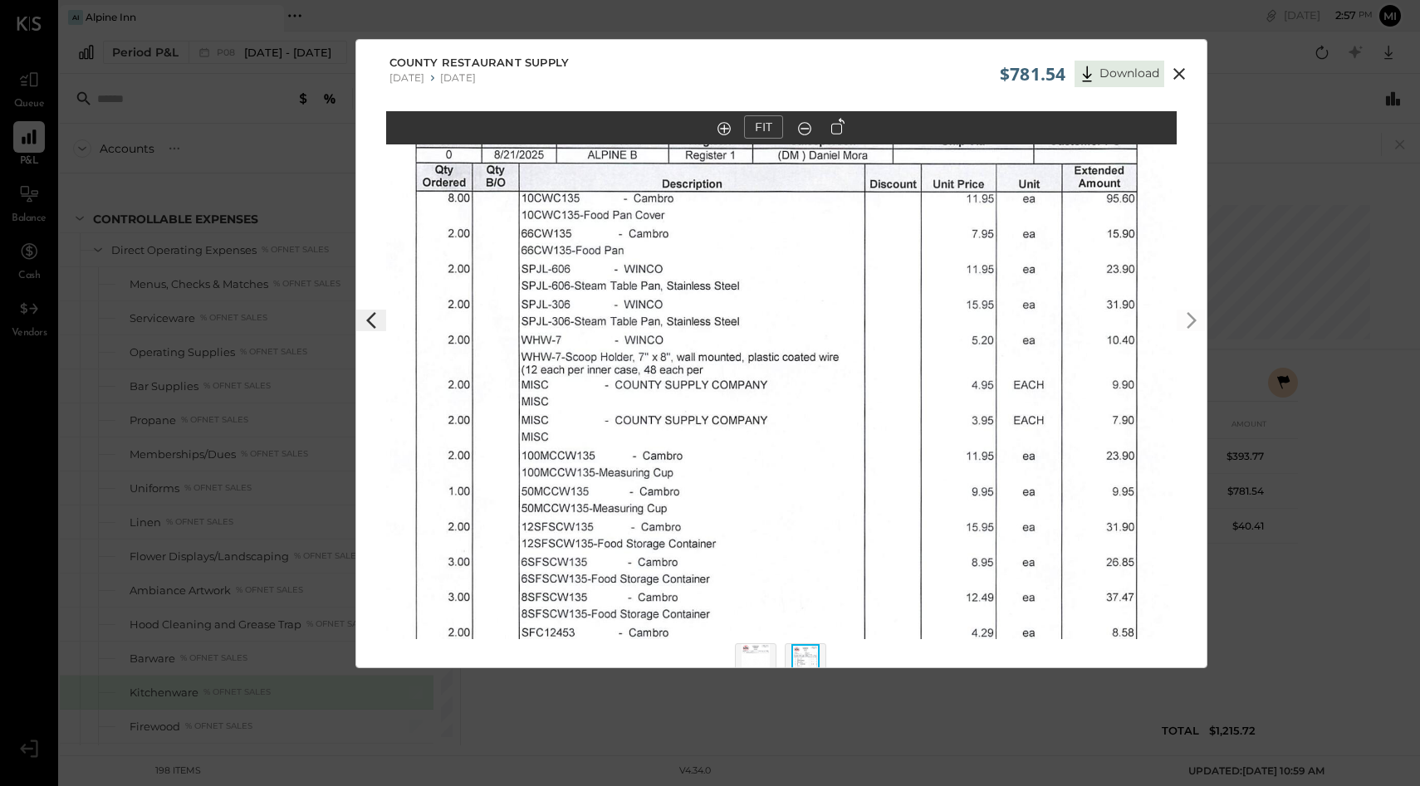
scroll to position [33, 0]
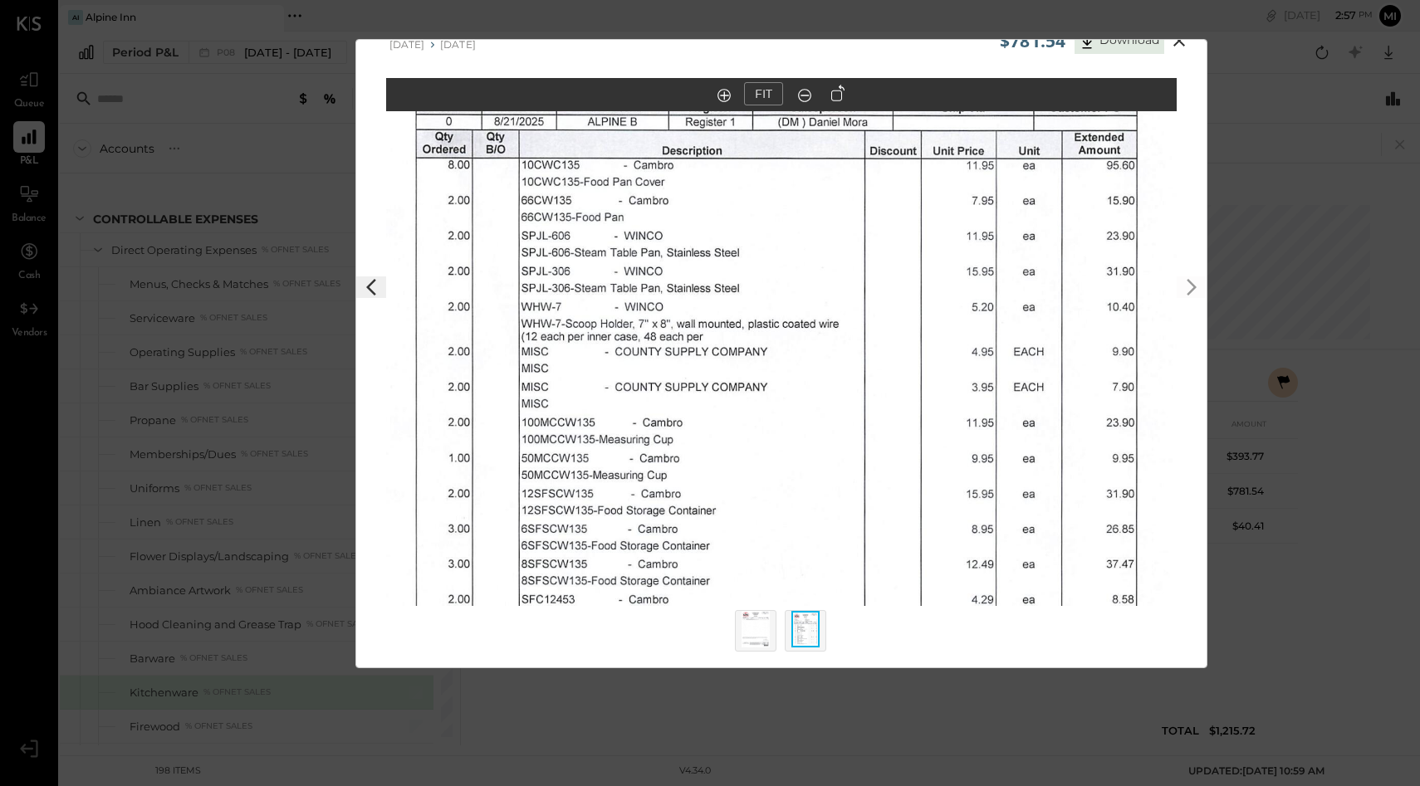
click at [1177, 46] on icon at bounding box center [1179, 41] width 20 height 20
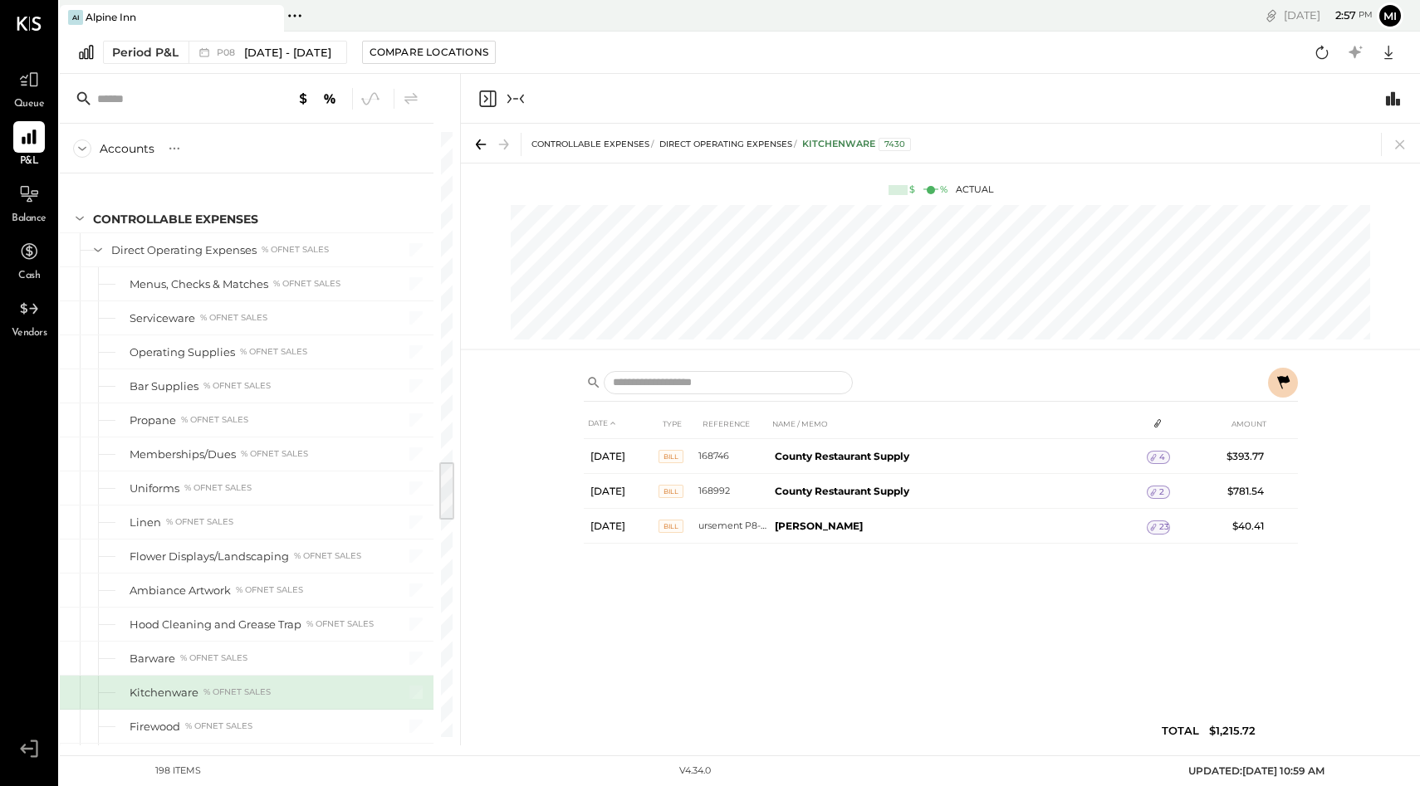
click at [487, 101] on icon "Close panel" at bounding box center [487, 99] width 20 height 20
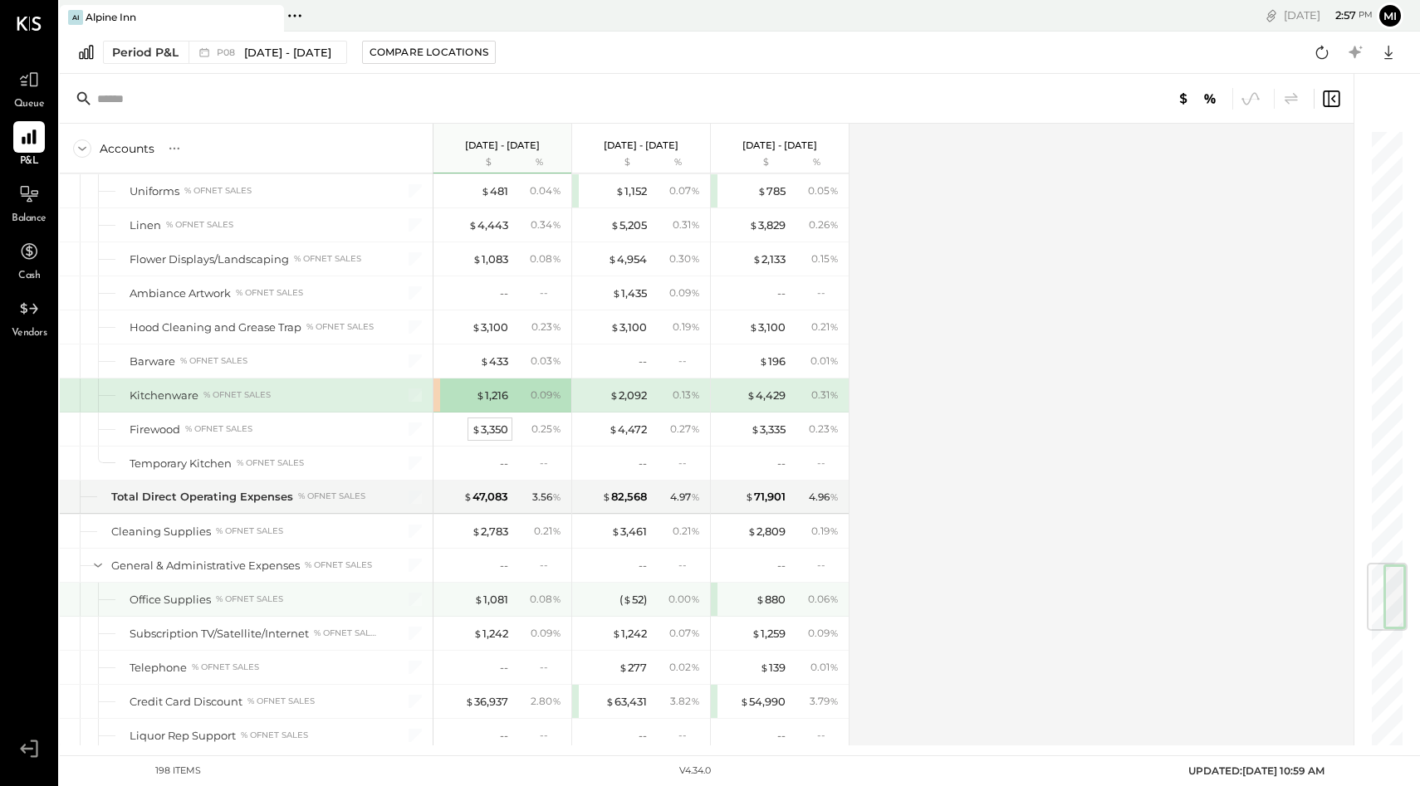
scroll to position [3635, 0]
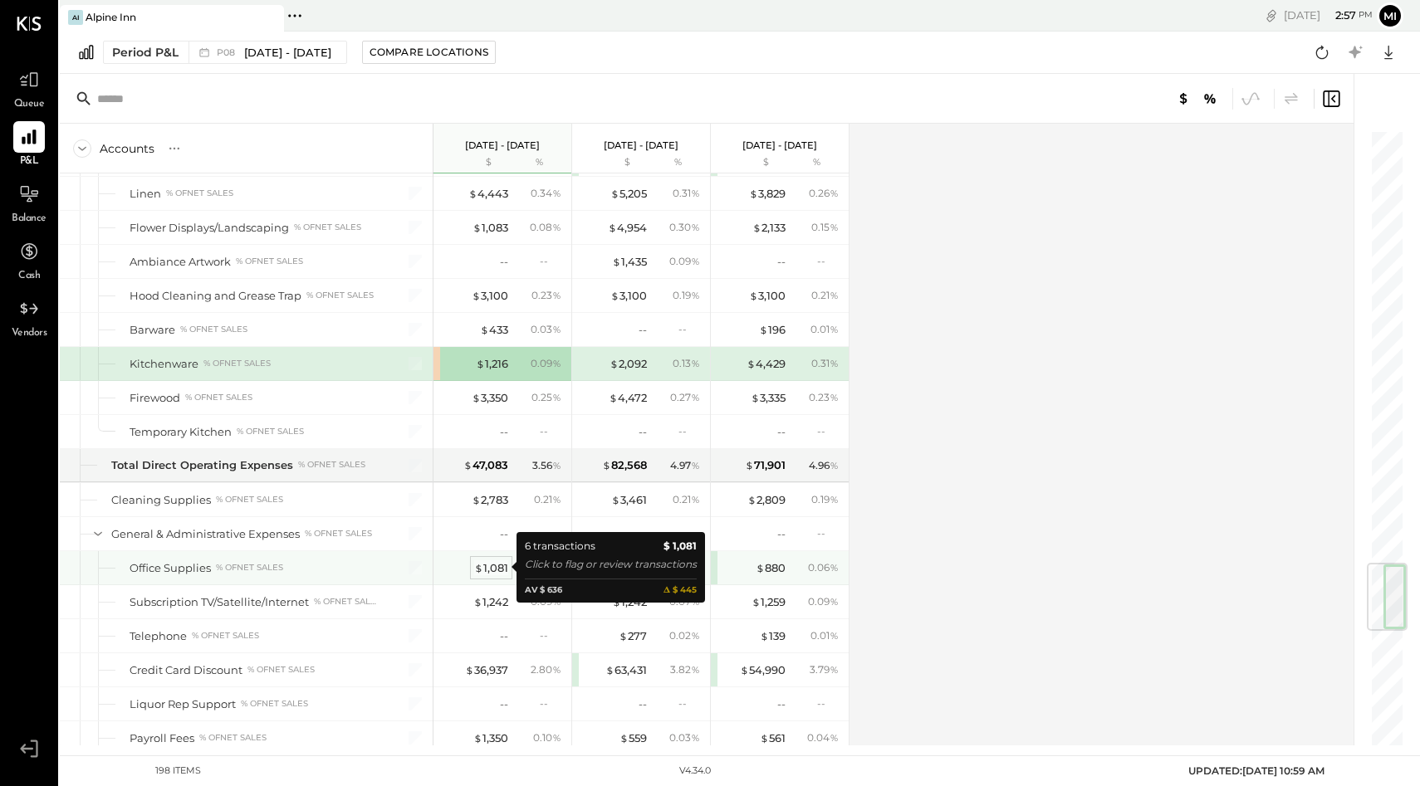
click at [486, 570] on div "$ 1,081" at bounding box center [491, 568] width 34 height 16
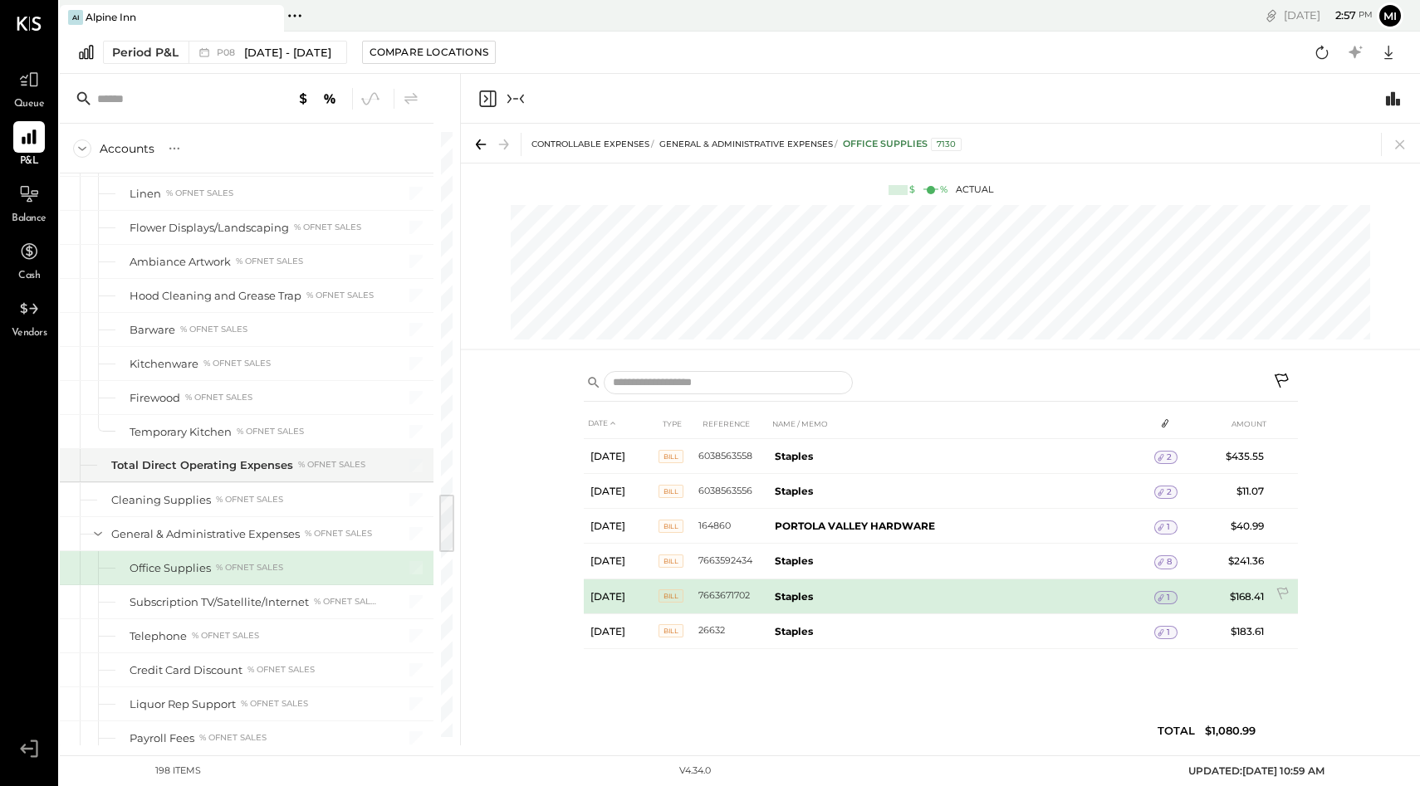
click at [1161, 597] on icon at bounding box center [1161, 598] width 12 height 12
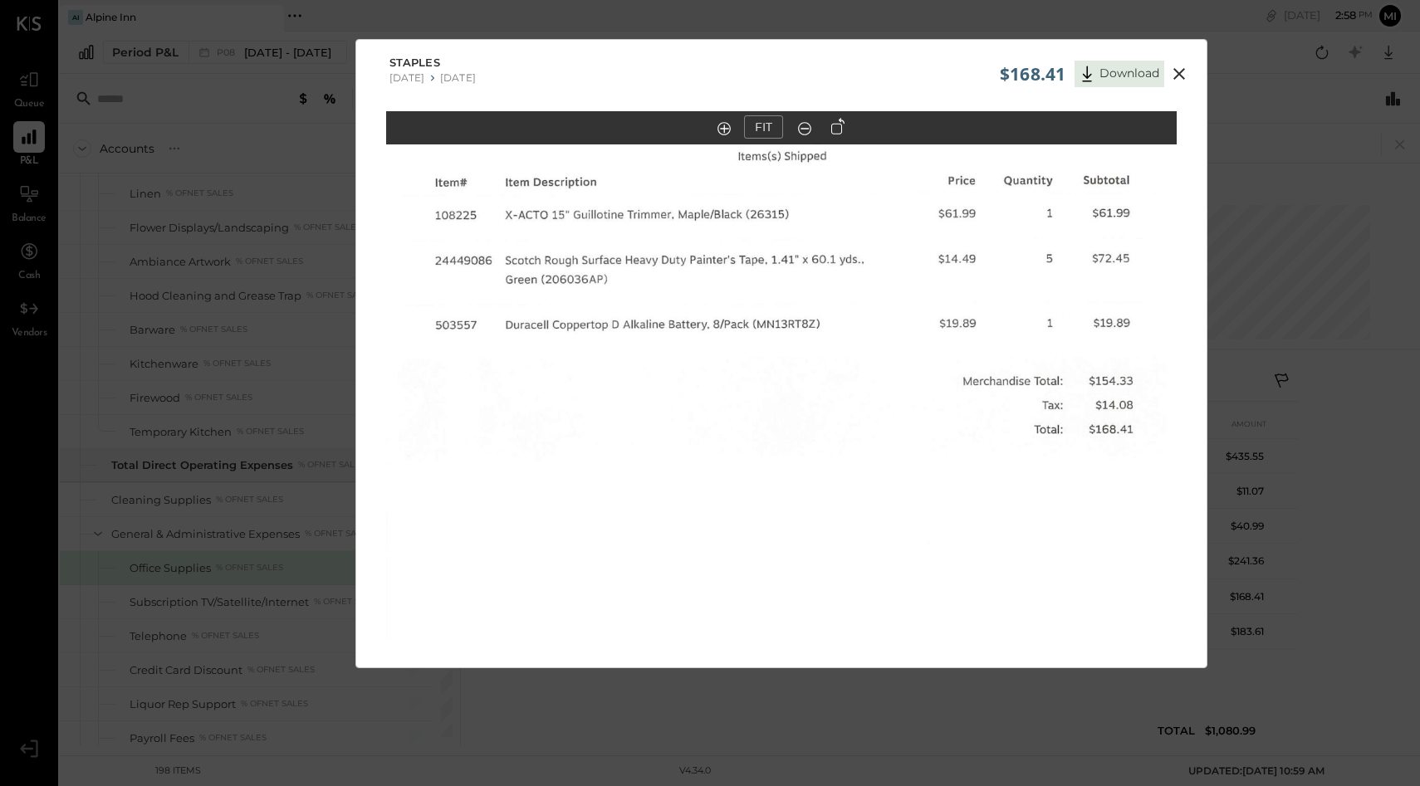
click at [1175, 74] on icon at bounding box center [1179, 74] width 20 height 20
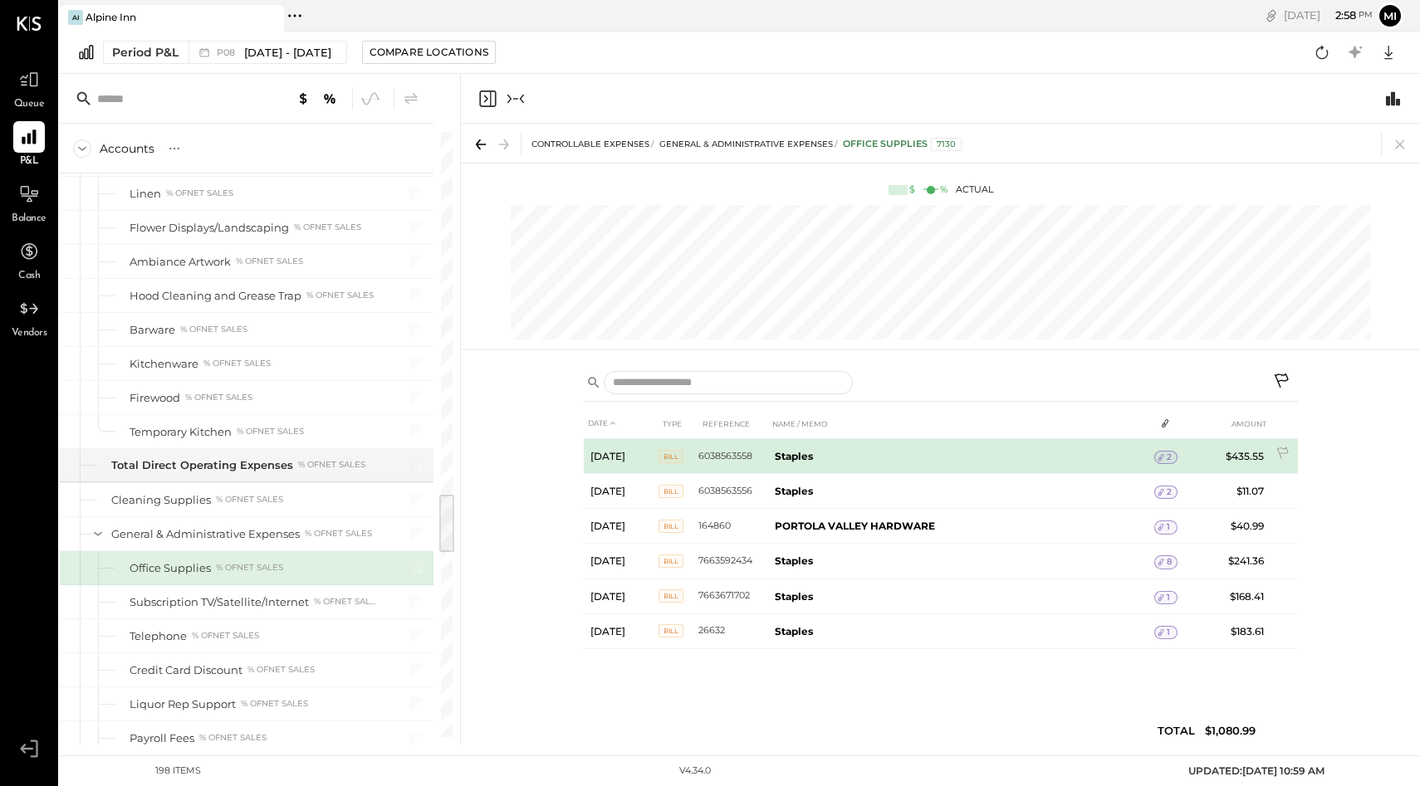
click at [1165, 457] on icon at bounding box center [1161, 458] width 12 height 12
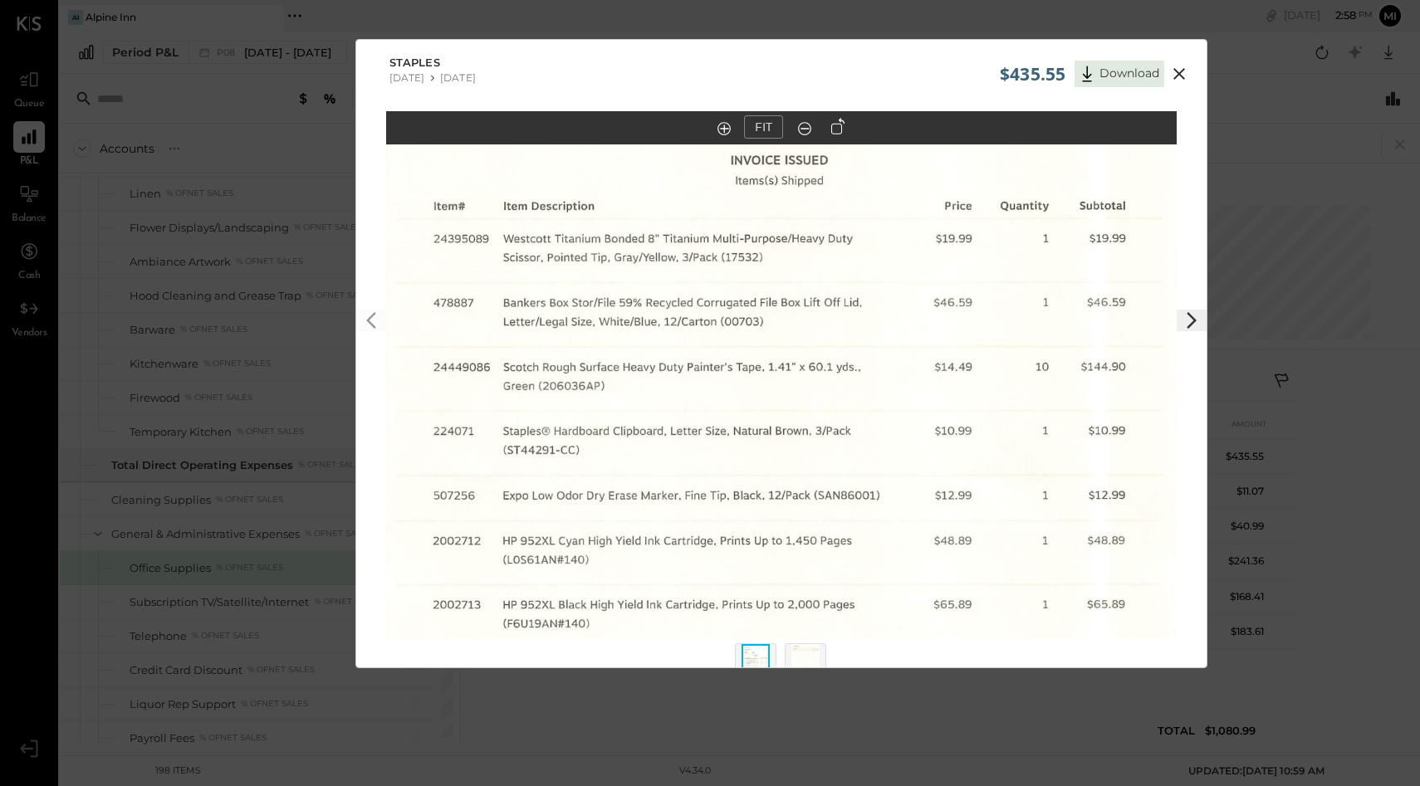
click at [1186, 324] on icon at bounding box center [1191, 320] width 20 height 20
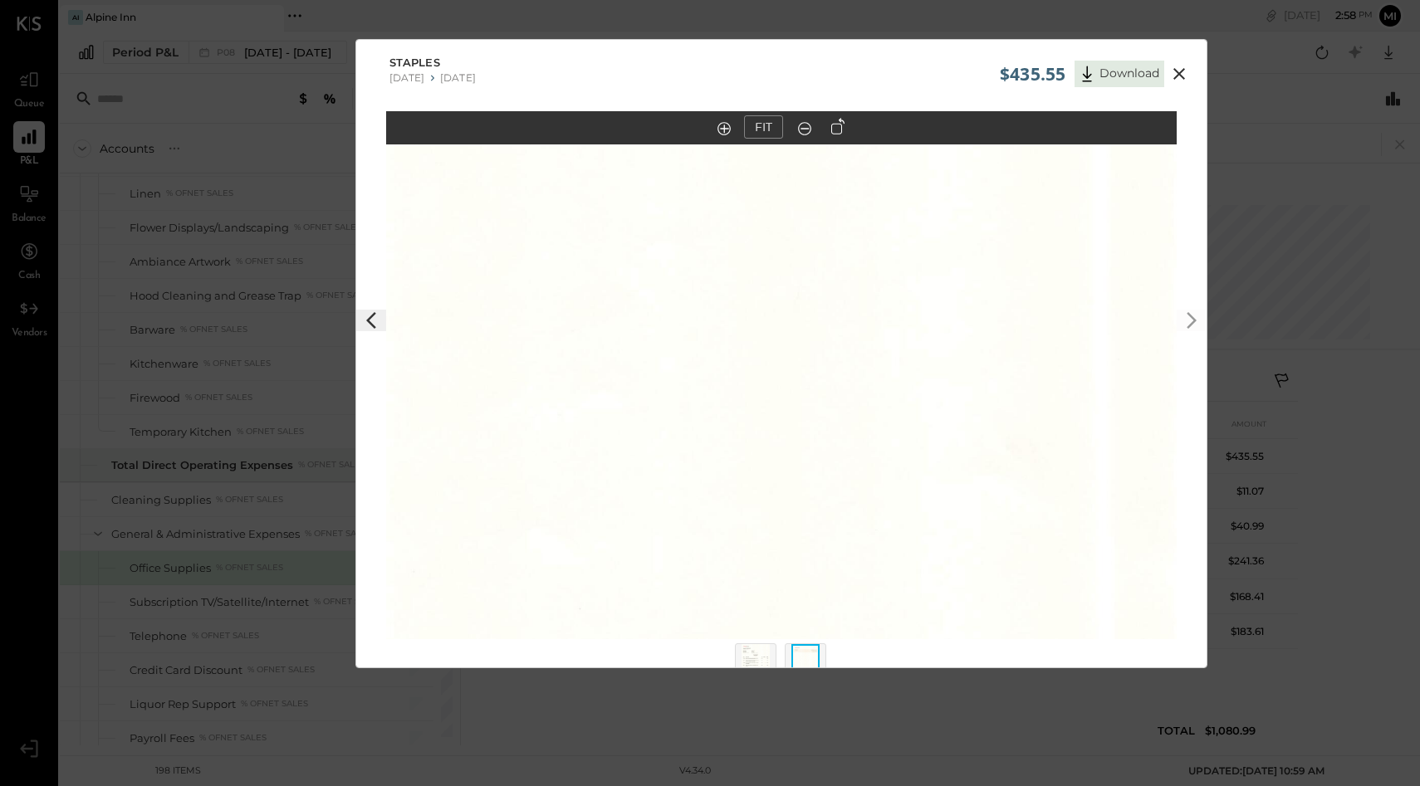
click at [1178, 80] on icon at bounding box center [1179, 74] width 20 height 20
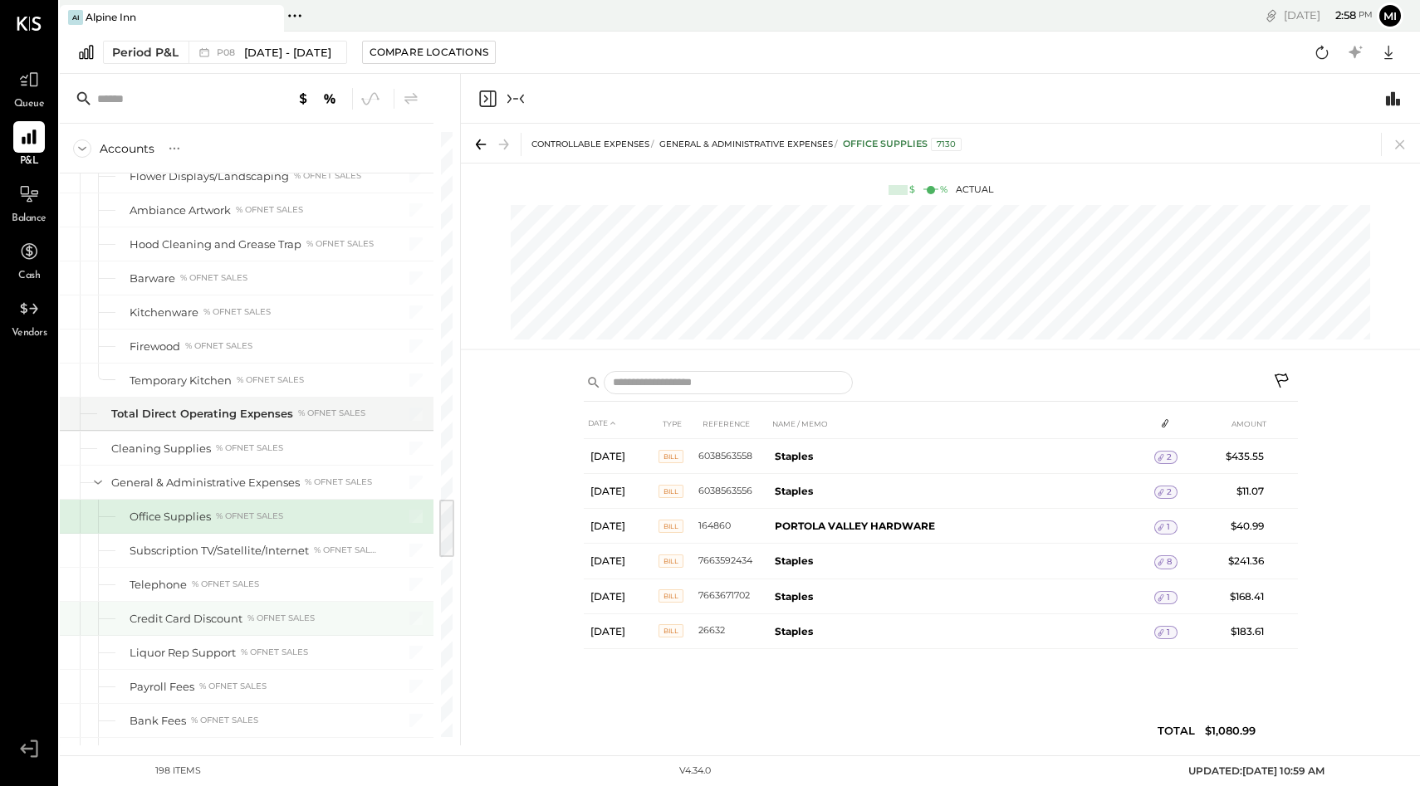
scroll to position [3694, 0]
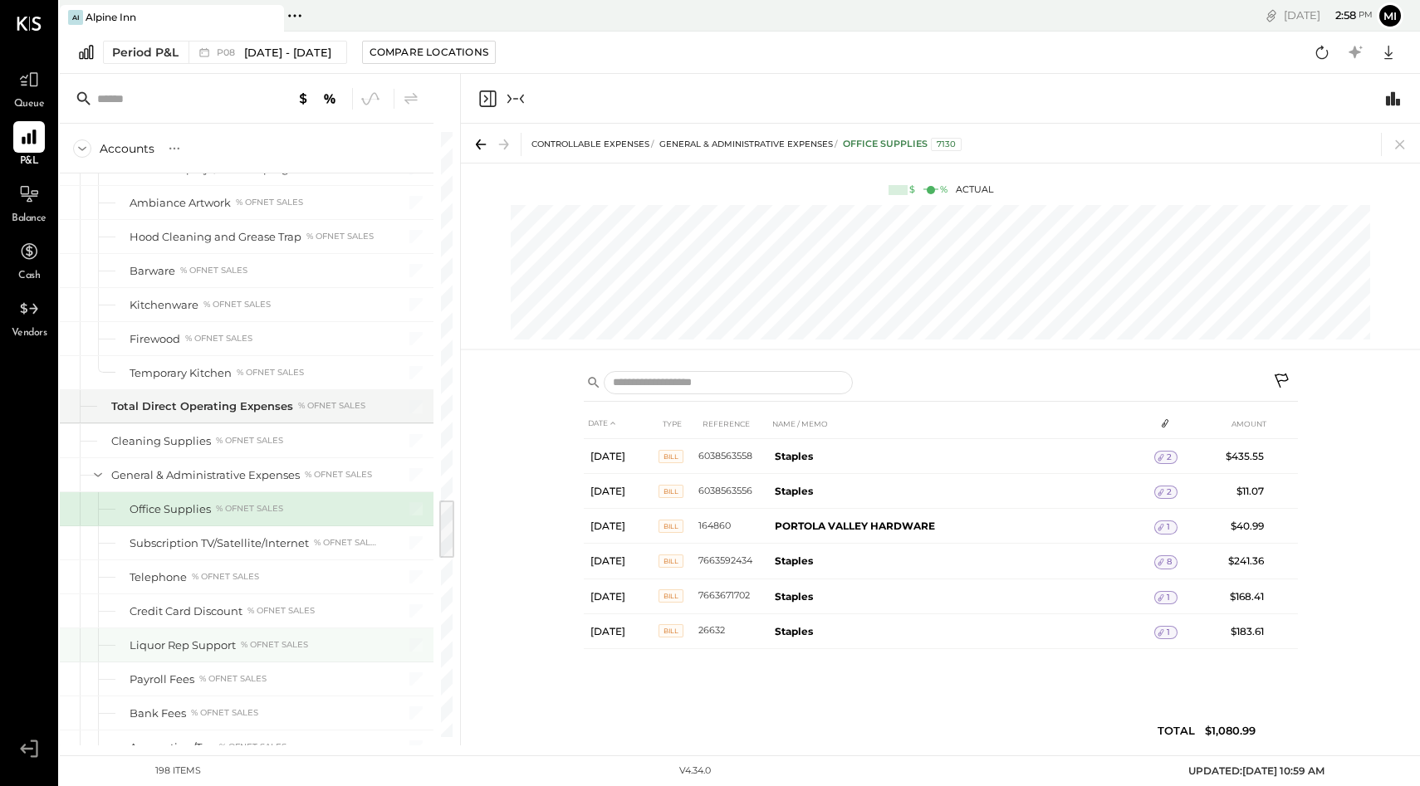
click at [297, 645] on div "% of NET SALES" at bounding box center [274, 645] width 67 height 12
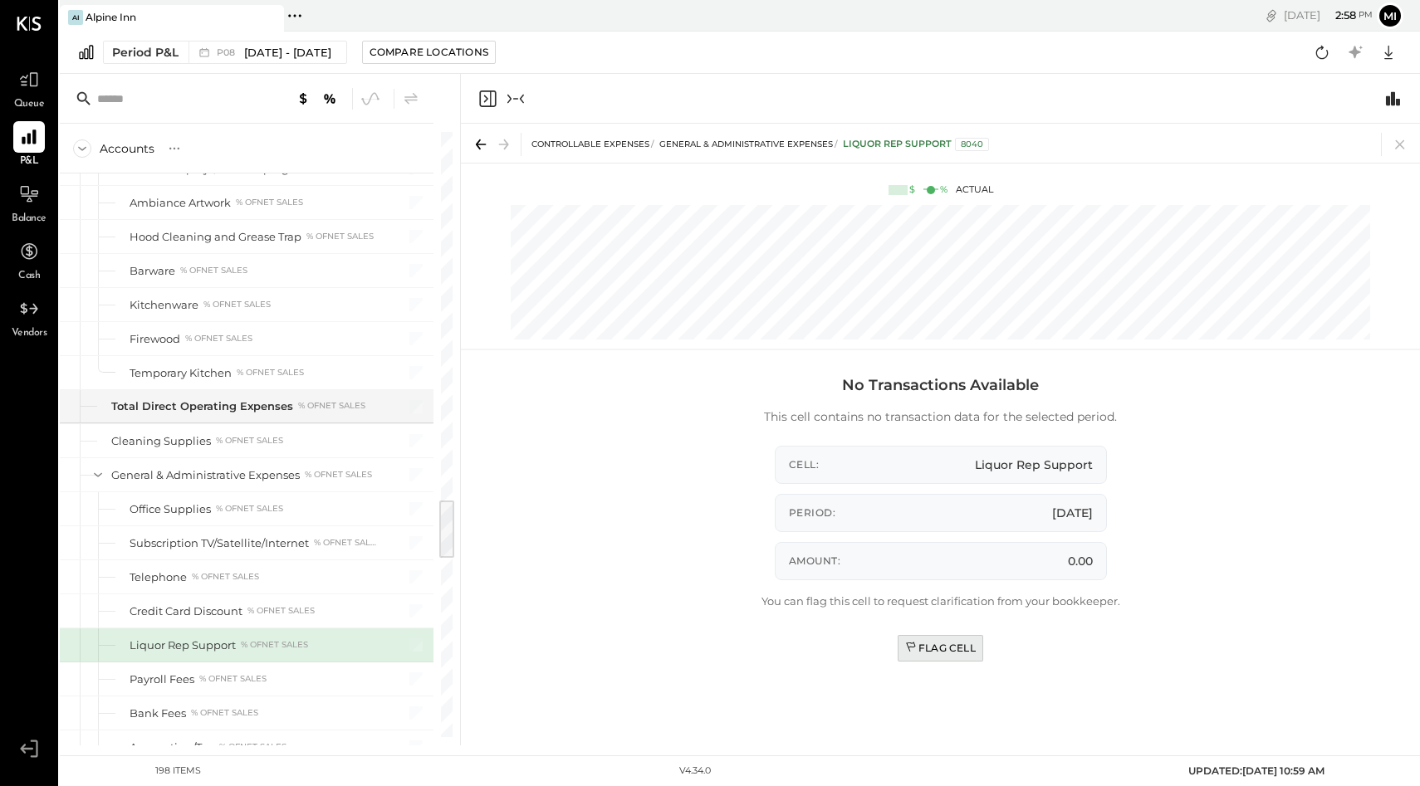
click at [956, 651] on div "Flag Cell" at bounding box center [940, 648] width 71 height 14
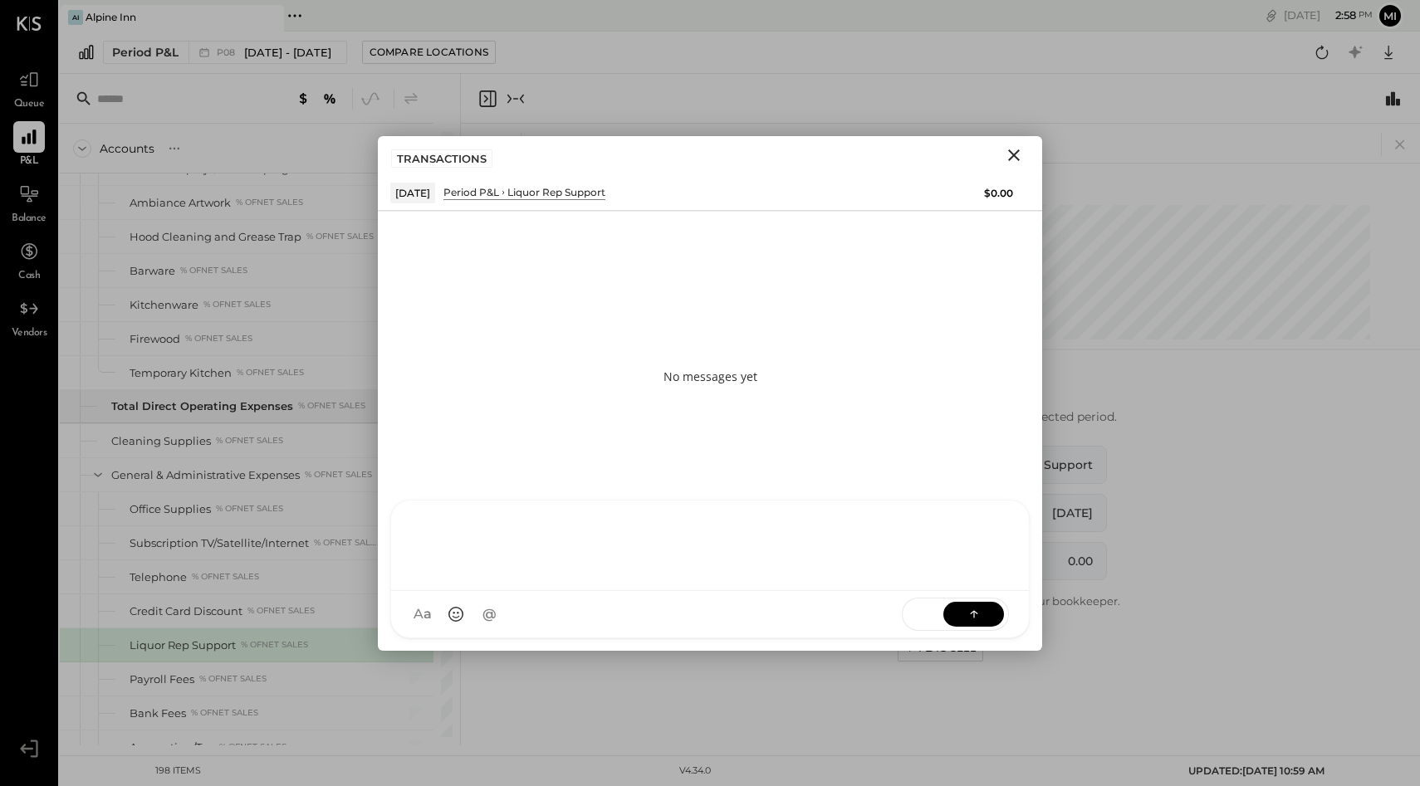
click at [626, 591] on div at bounding box center [710, 546] width 638 height 90
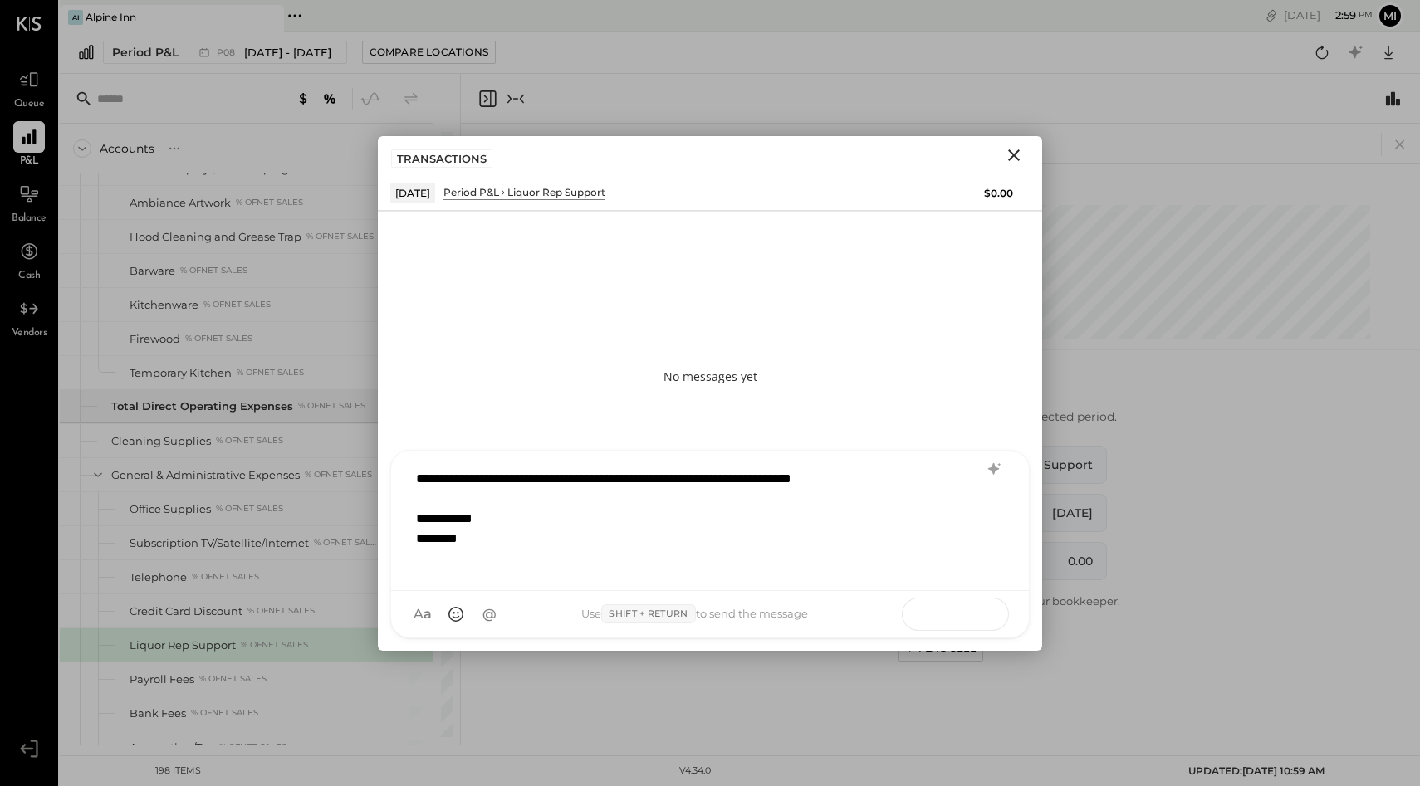
click at [979, 611] on icon at bounding box center [974, 613] width 17 height 17
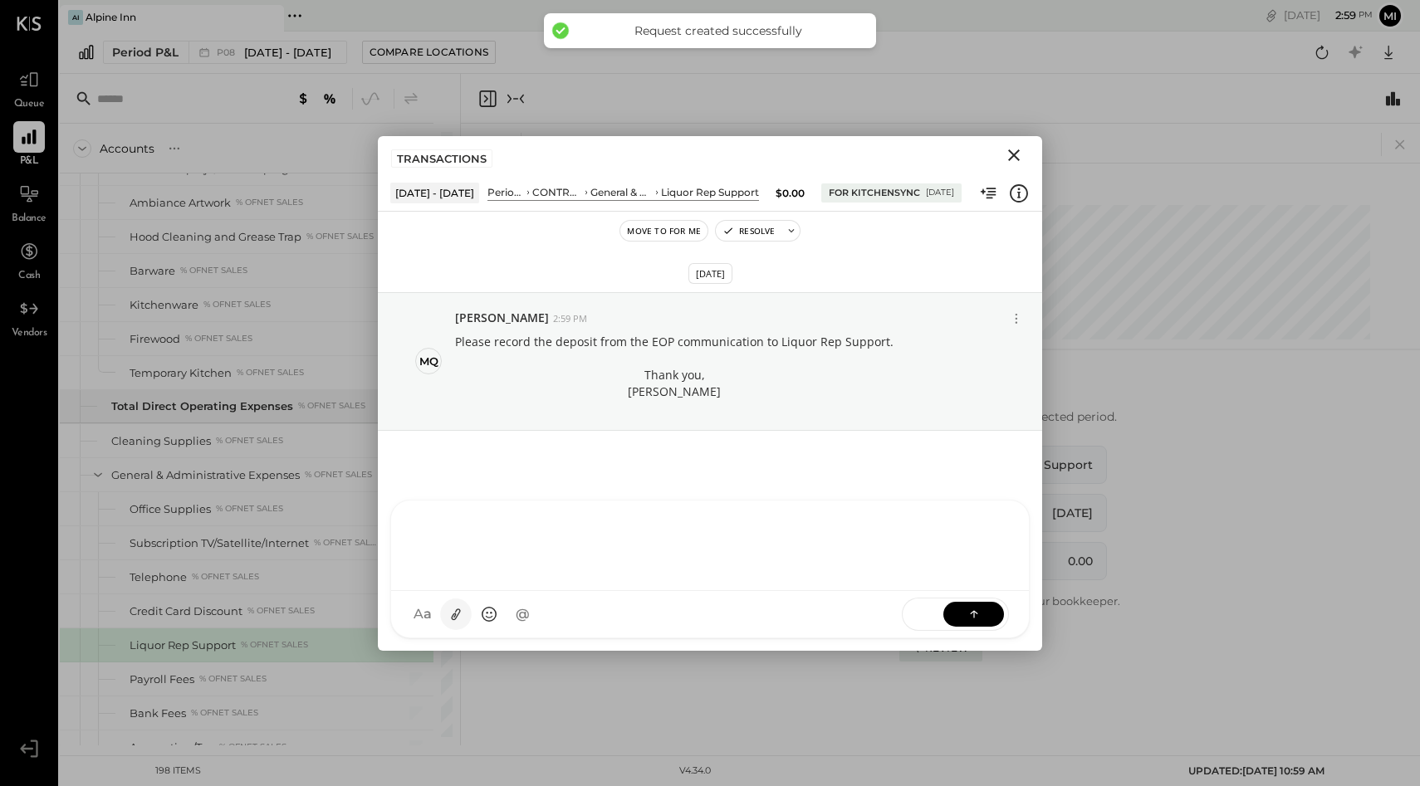
click at [456, 618] on icon at bounding box center [456, 615] width 9 height 12
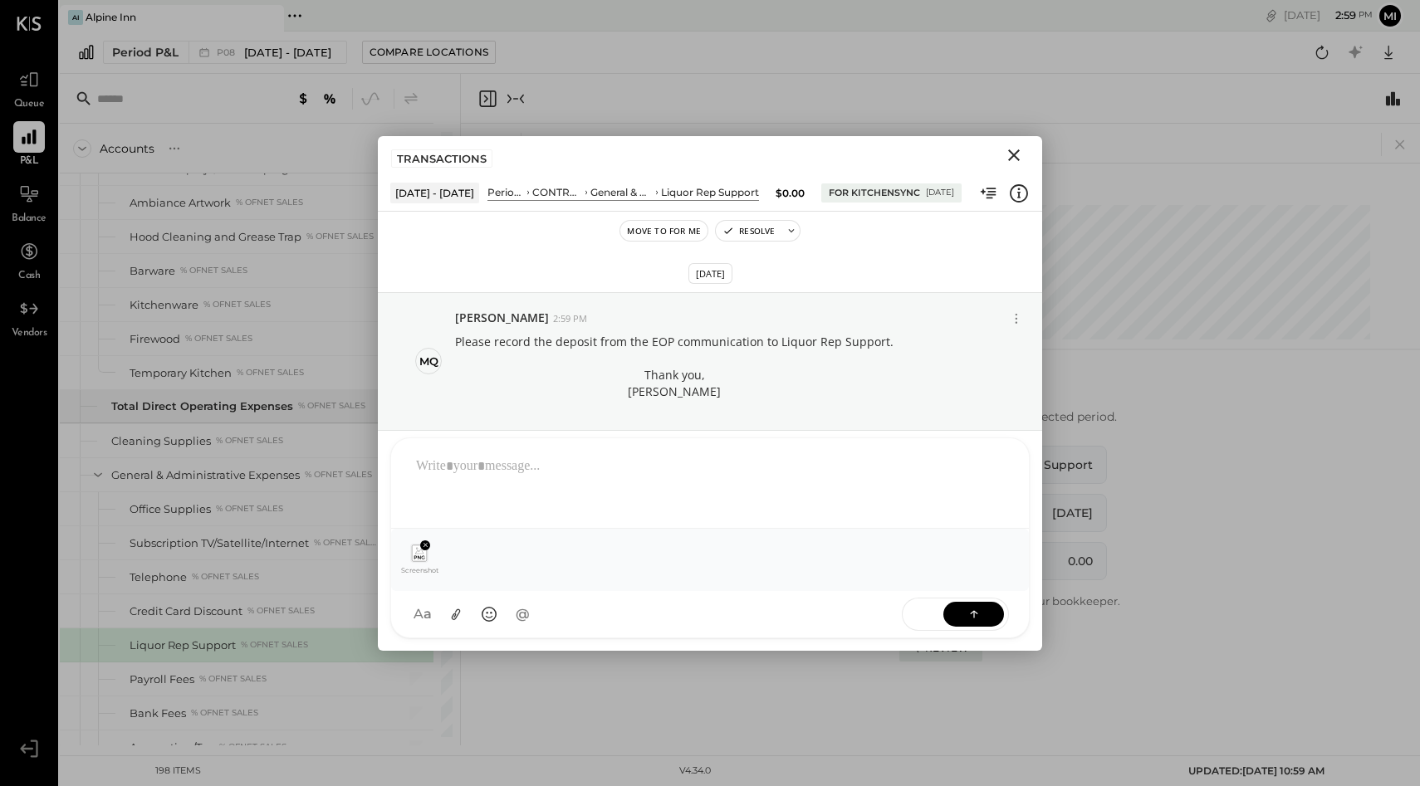
click at [418, 560] on icon at bounding box center [419, 553] width 15 height 16
click at [418, 553] on icon at bounding box center [419, 550] width 9 height 7
click at [980, 617] on icon at bounding box center [974, 614] width 17 height 17
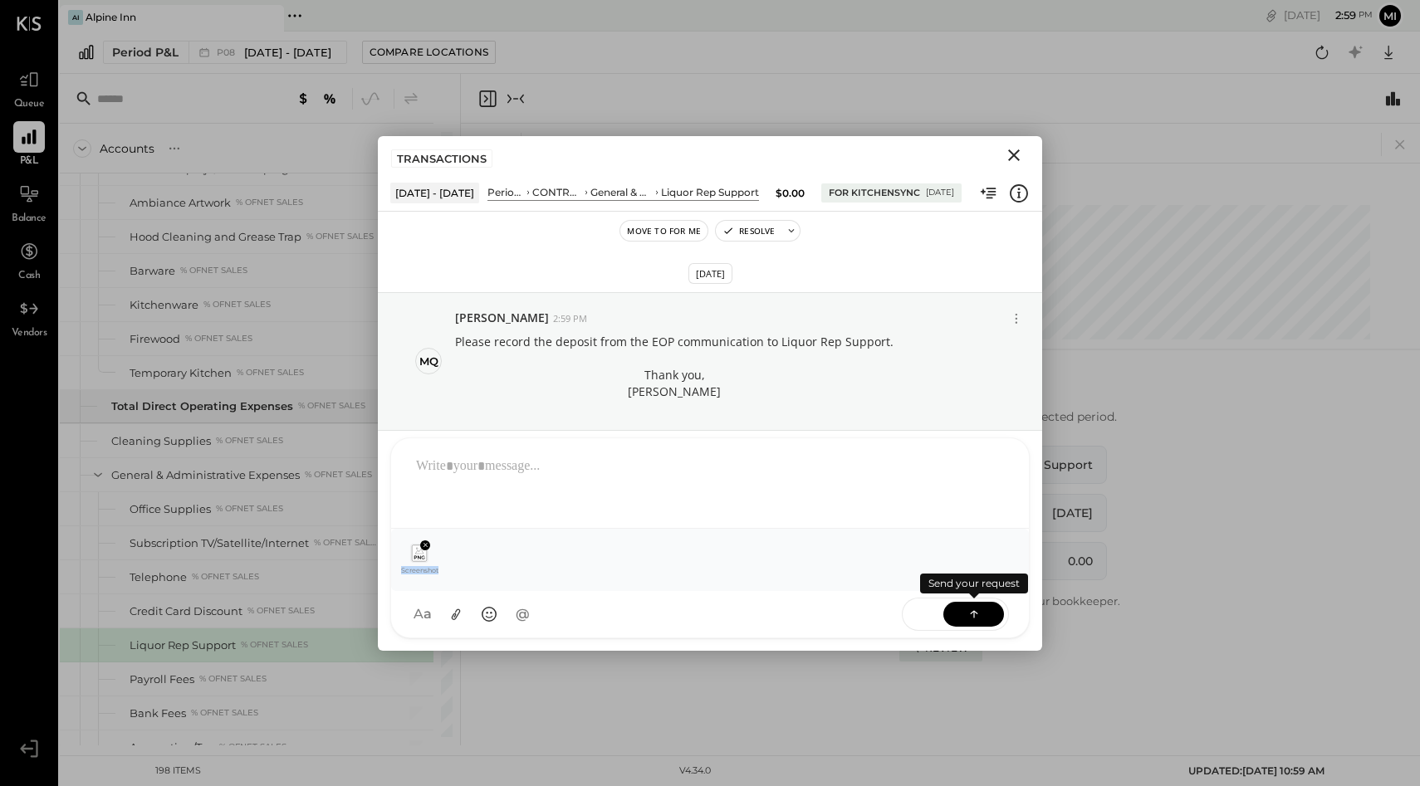
click at [967, 617] on icon at bounding box center [974, 614] width 17 height 17
click at [928, 617] on span "SEND" at bounding box center [922, 614] width 41 height 42
click at [976, 616] on icon at bounding box center [974, 614] width 17 height 17
click at [496, 565] on div "Screenshot 2025-09-12 at 1.52.50 PM.png" at bounding box center [709, 560] width 611 height 36
click at [467, 479] on div at bounding box center [710, 481] width 604 height 66
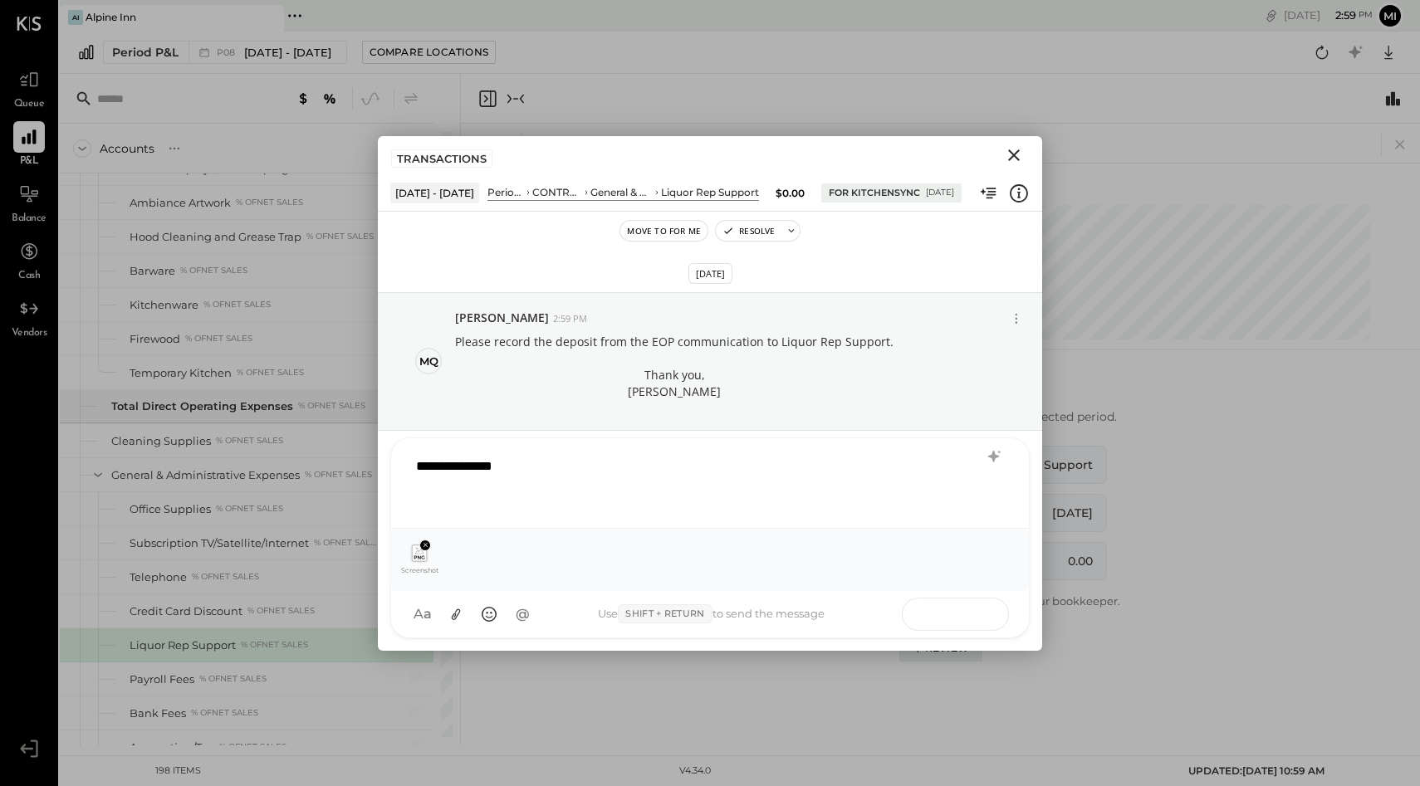
click at [975, 614] on icon at bounding box center [974, 613] width 17 height 17
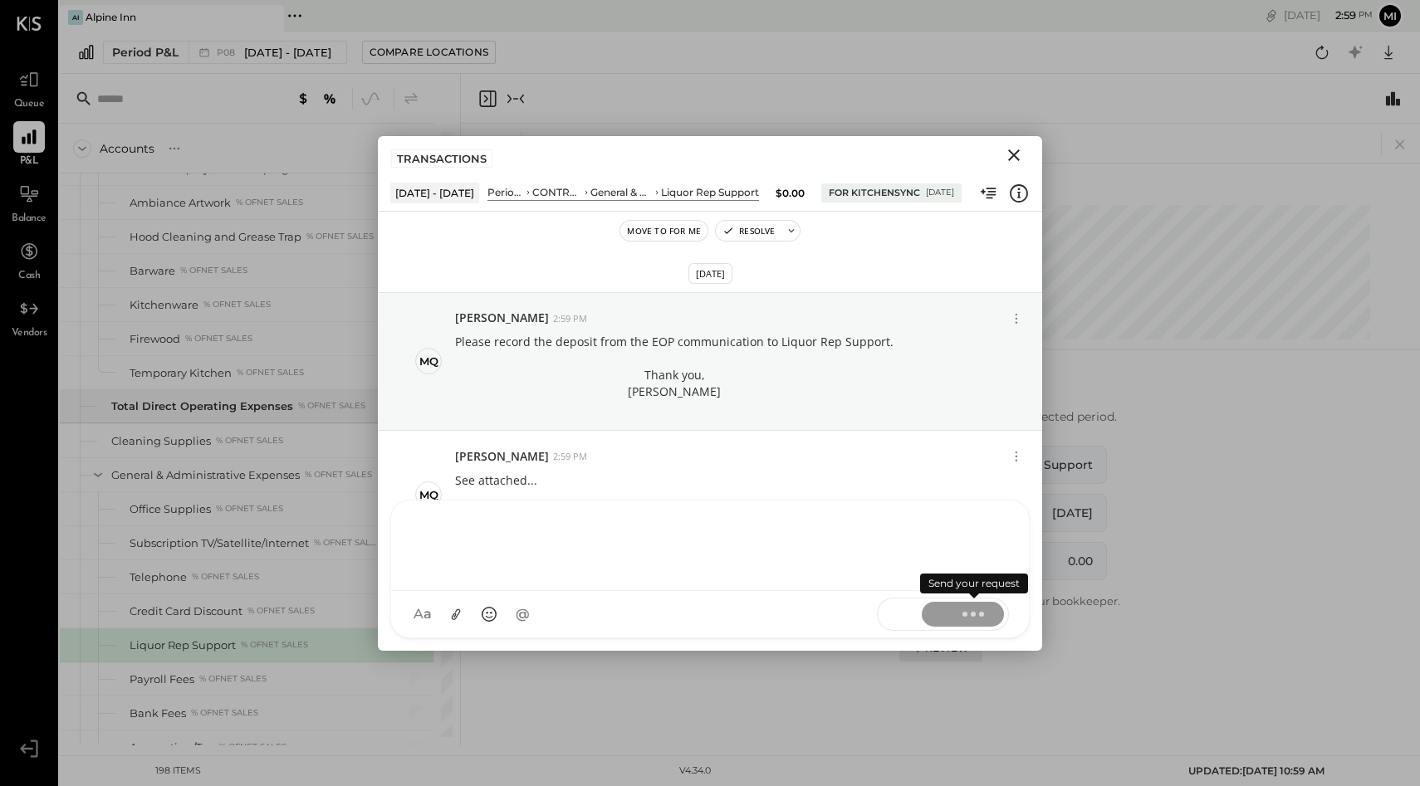
scroll to position [19, 0]
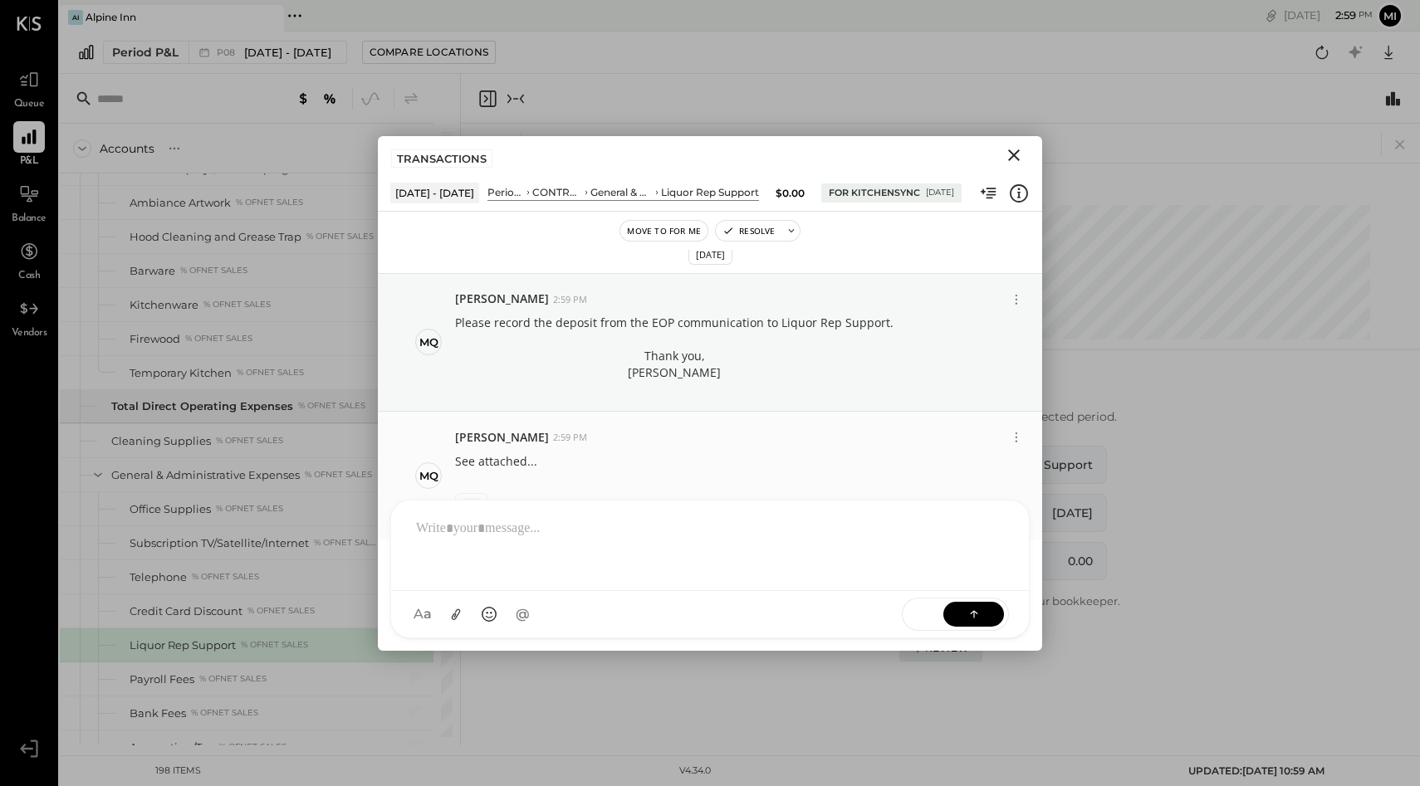
click at [474, 477] on div at bounding box center [496, 478] width 82 height 17
click at [468, 513] on icon at bounding box center [470, 509] width 17 height 19
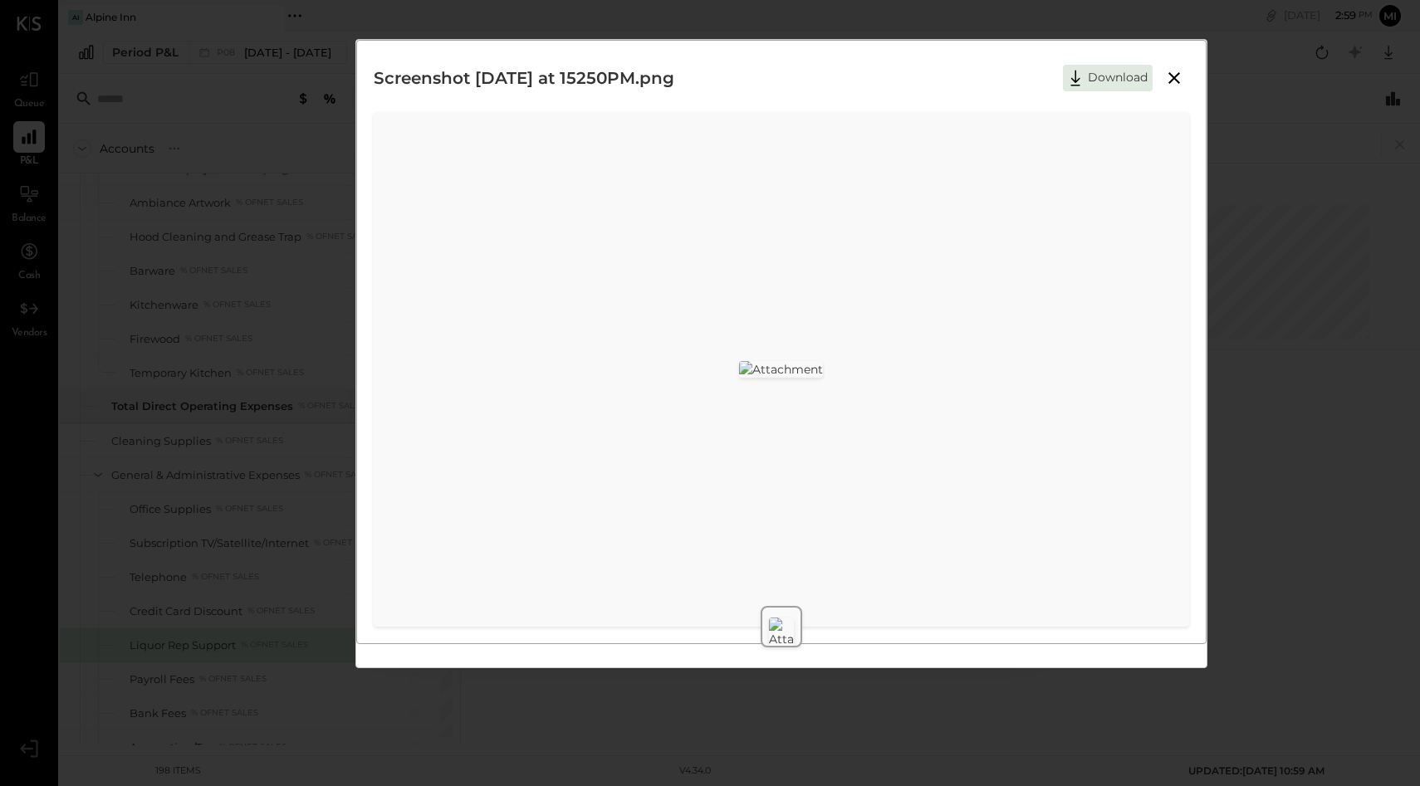
click at [1171, 76] on icon at bounding box center [1174, 78] width 20 height 20
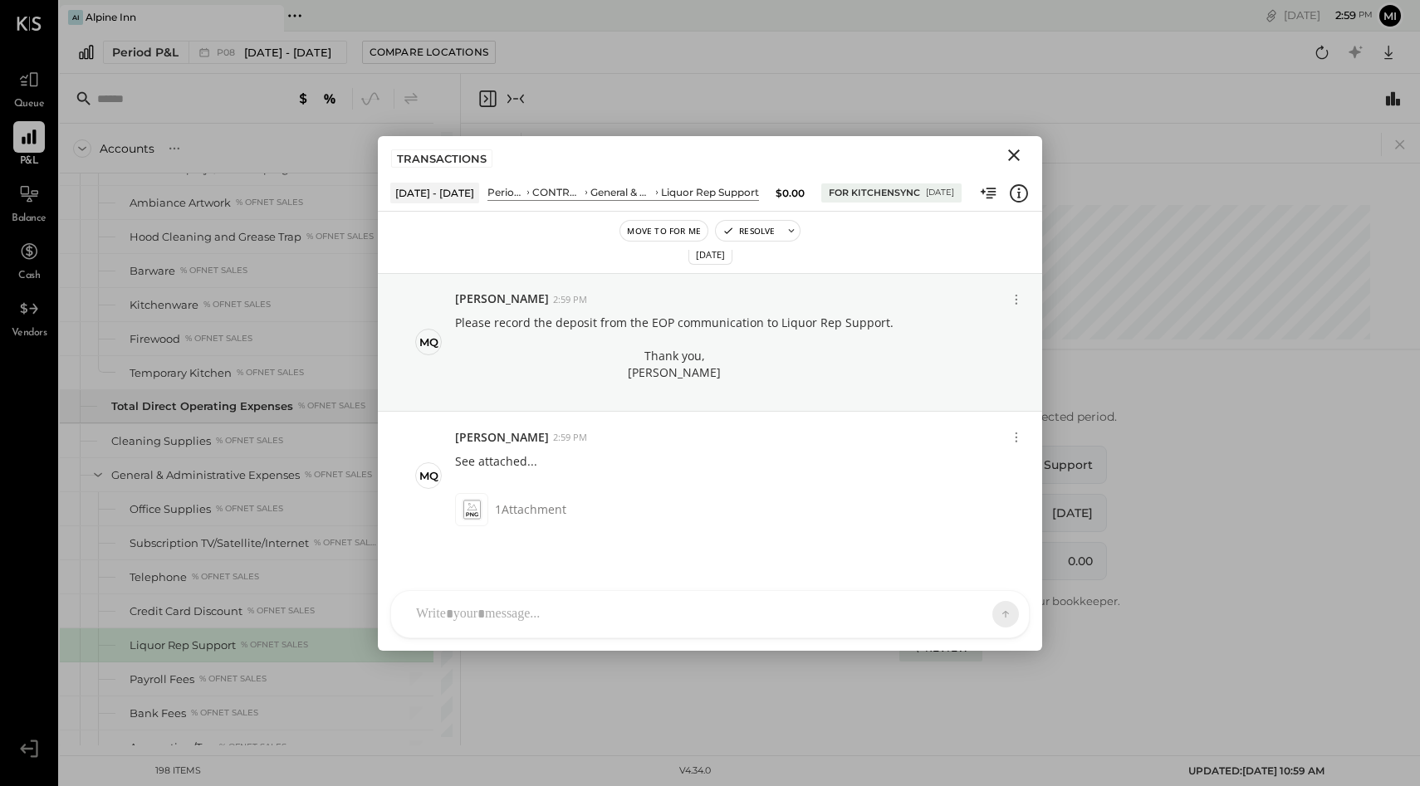
click at [1014, 161] on icon "Close" at bounding box center [1014, 155] width 20 height 20
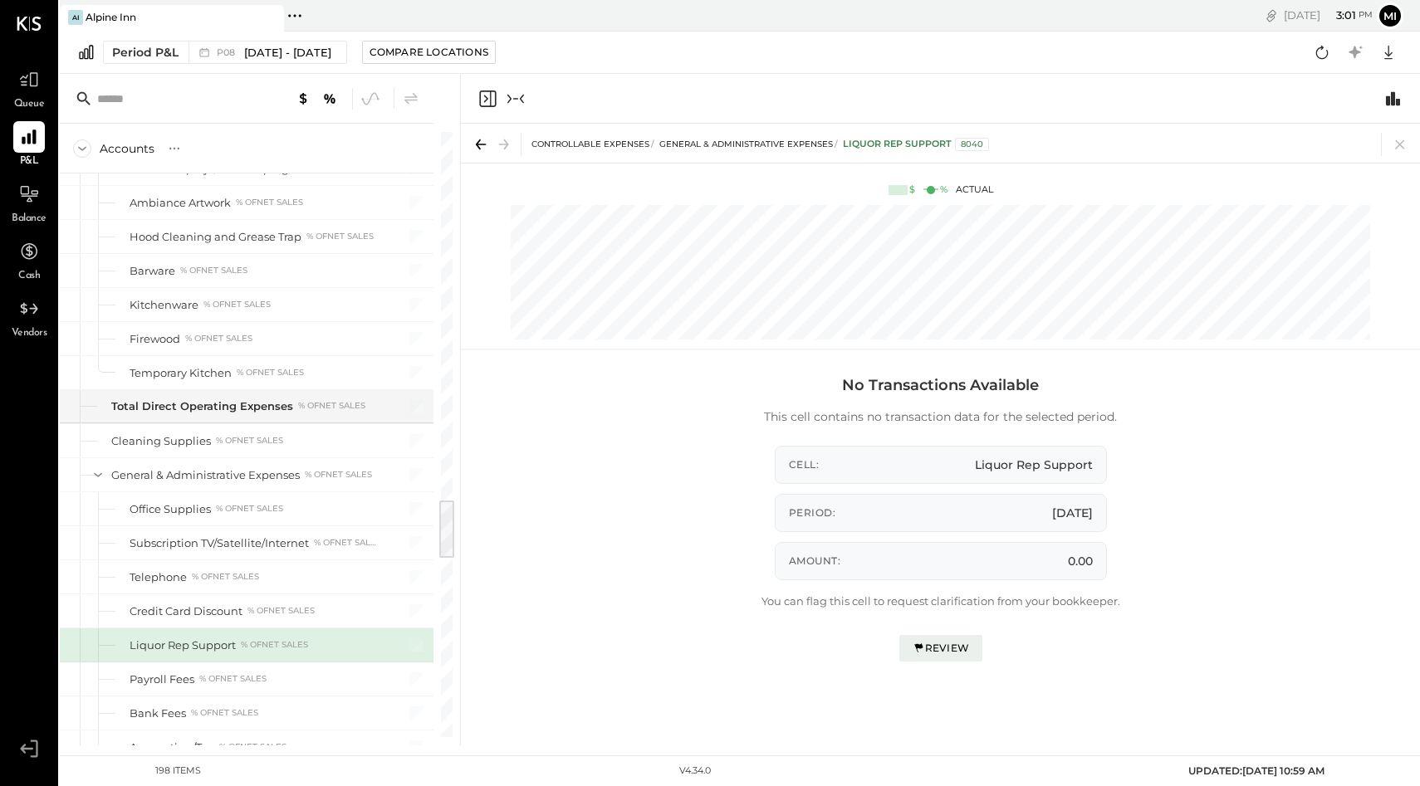
click at [488, 96] on icon "Close panel" at bounding box center [487, 99] width 20 height 20
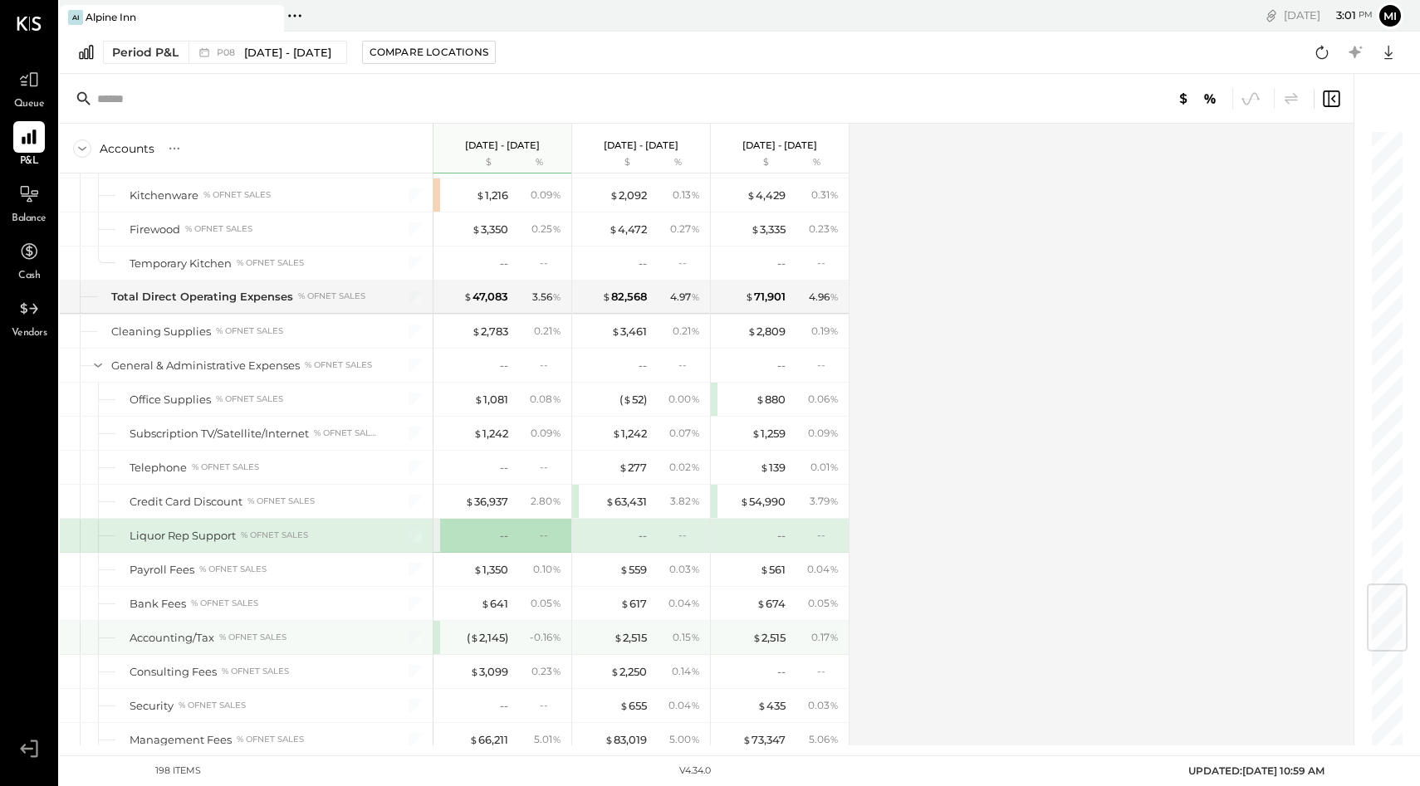
scroll to position [3806, 0]
click at [484, 637] on div "( $ 2,145 )" at bounding box center [488, 636] width 42 height 16
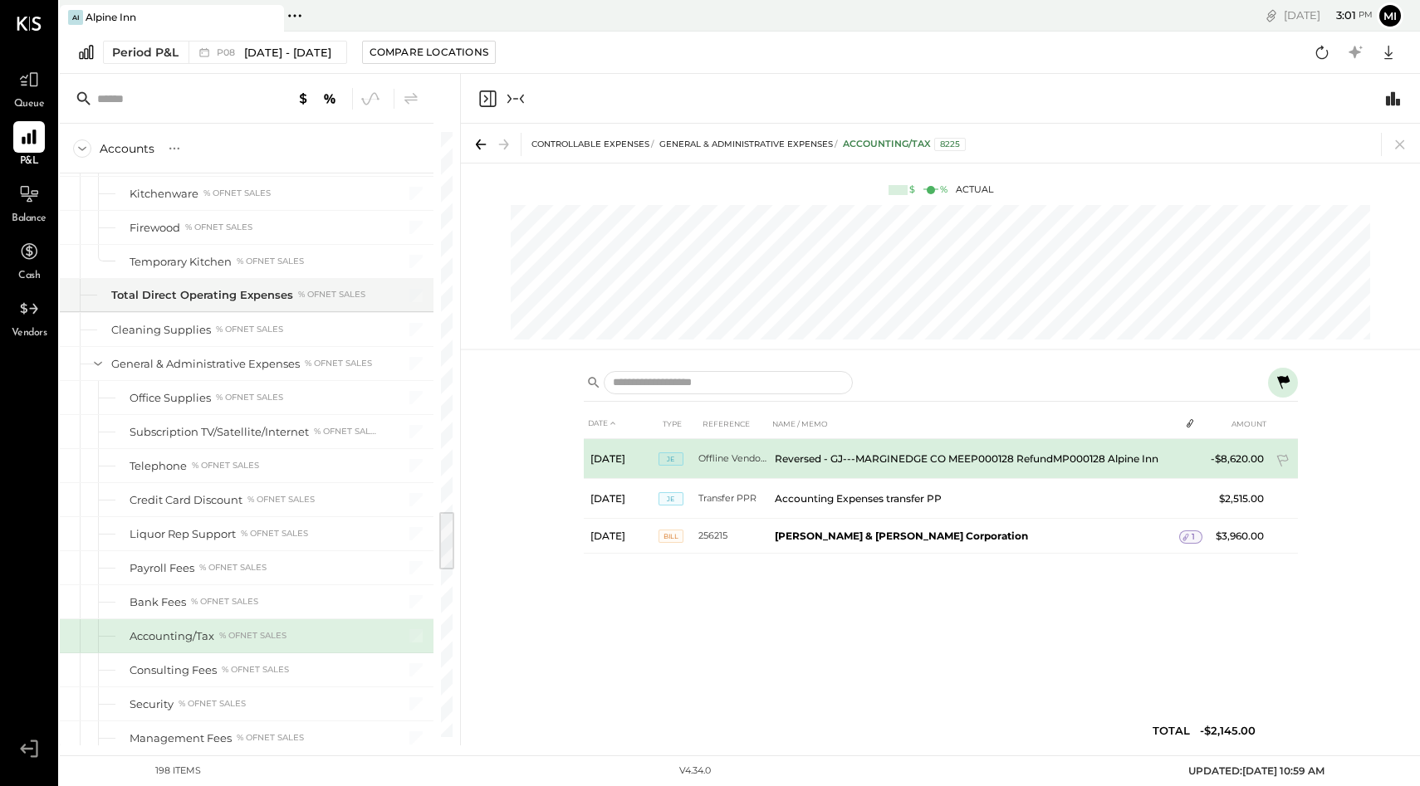
click at [667, 459] on span "JE" at bounding box center [670, 458] width 25 height 13
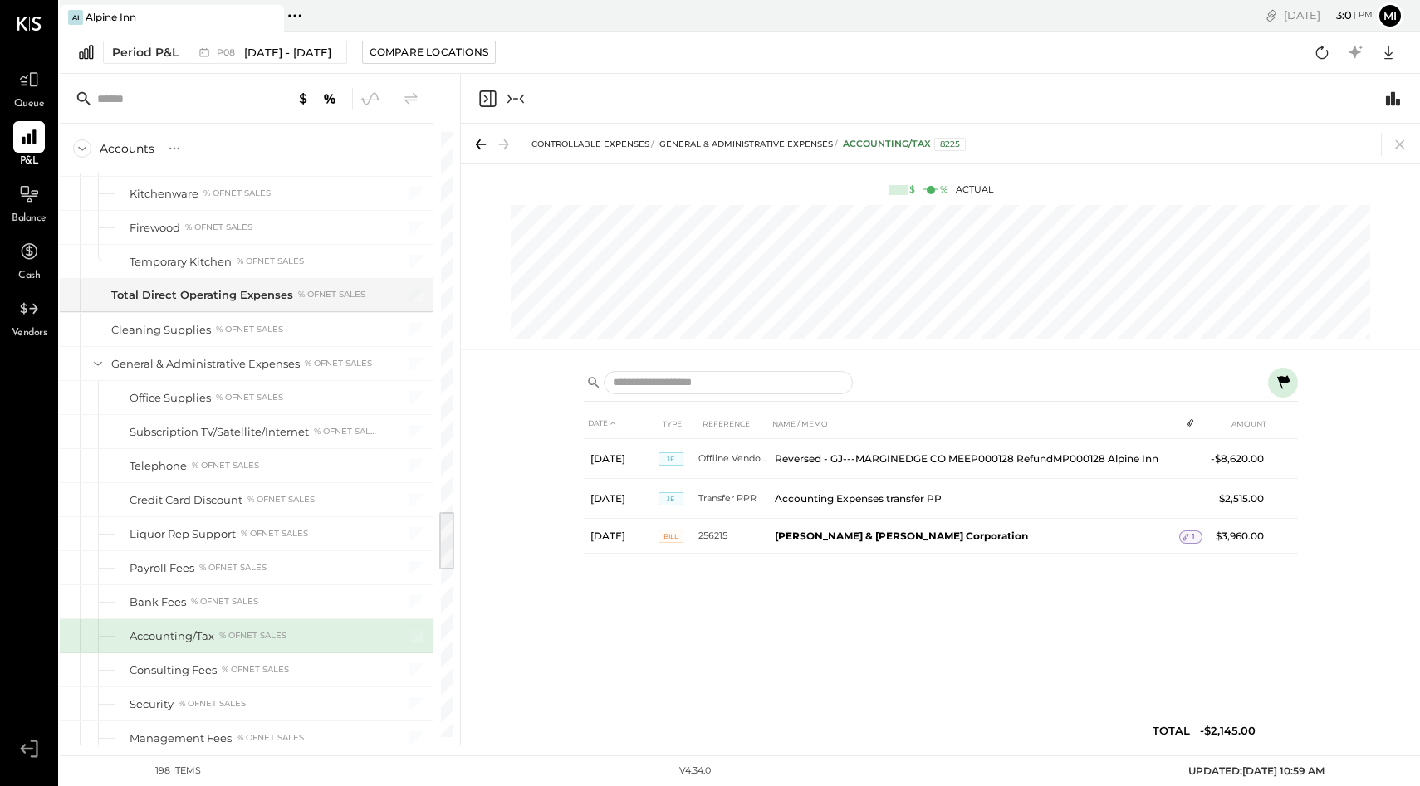
click at [485, 107] on icon "Close panel" at bounding box center [487, 99] width 20 height 20
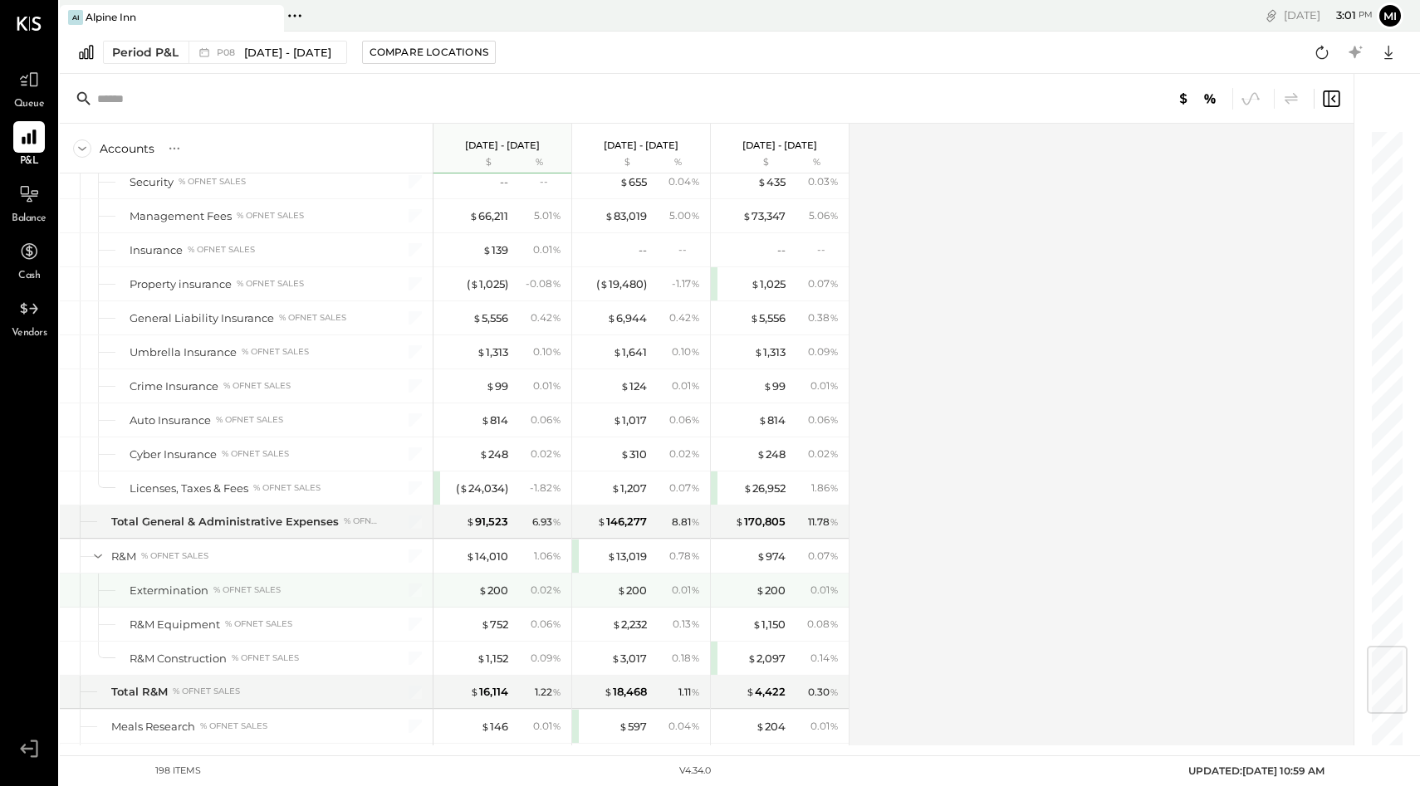
scroll to position [4329, 0]
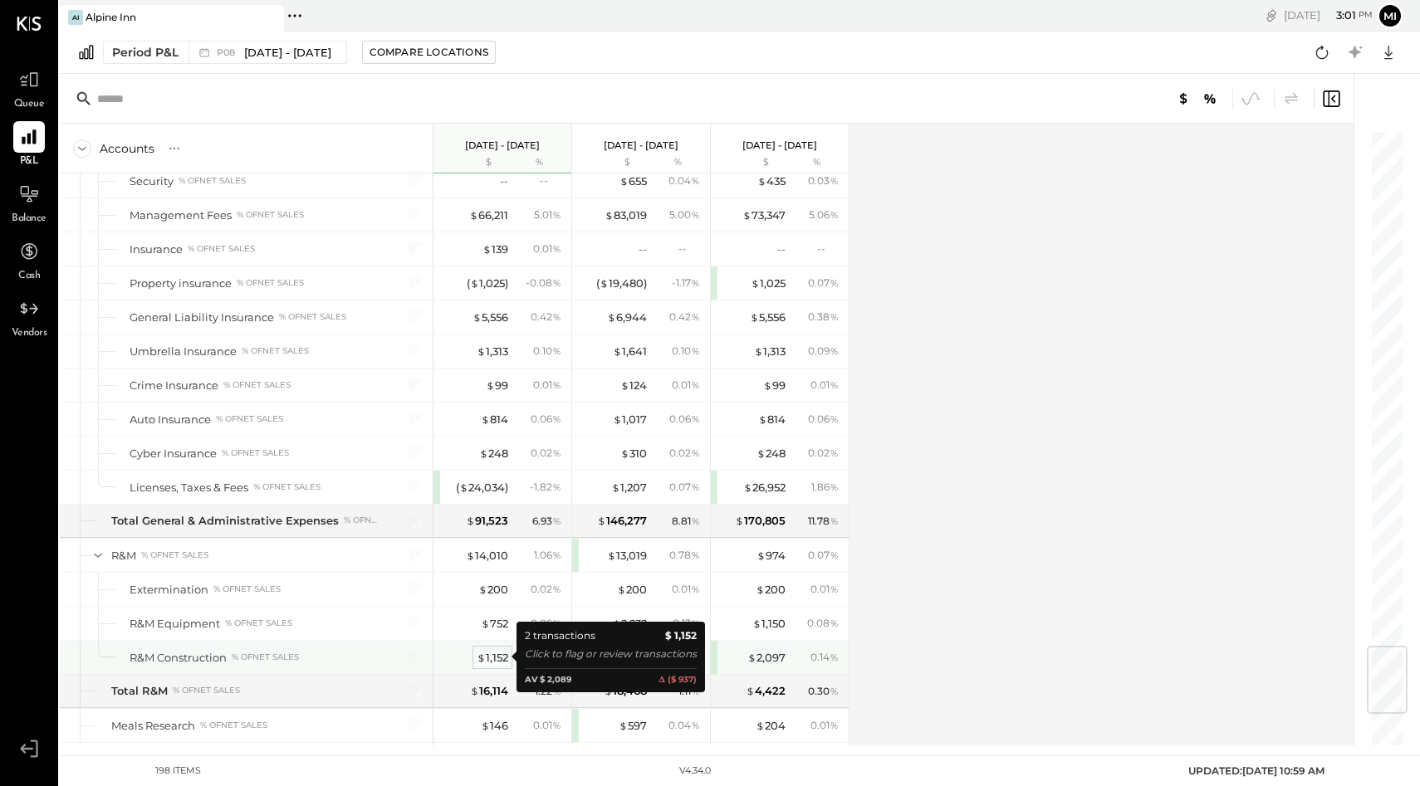
click at [488, 658] on div "$ 1,152" at bounding box center [493, 658] width 32 height 16
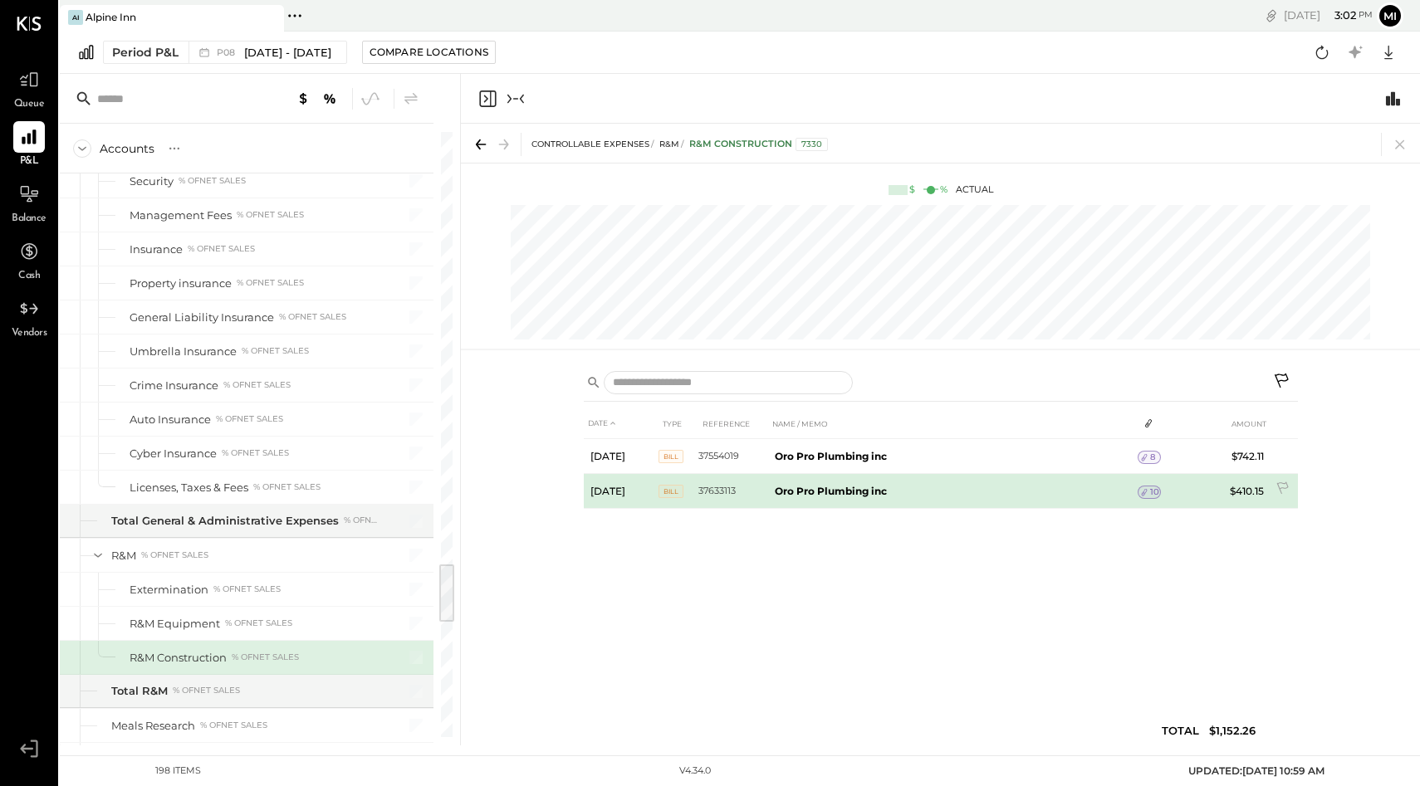
click at [811, 489] on b "Oro Pro Plumbing inc" at bounding box center [831, 491] width 112 height 12
click at [1137, 493] on div "10" at bounding box center [1148, 492] width 23 height 13
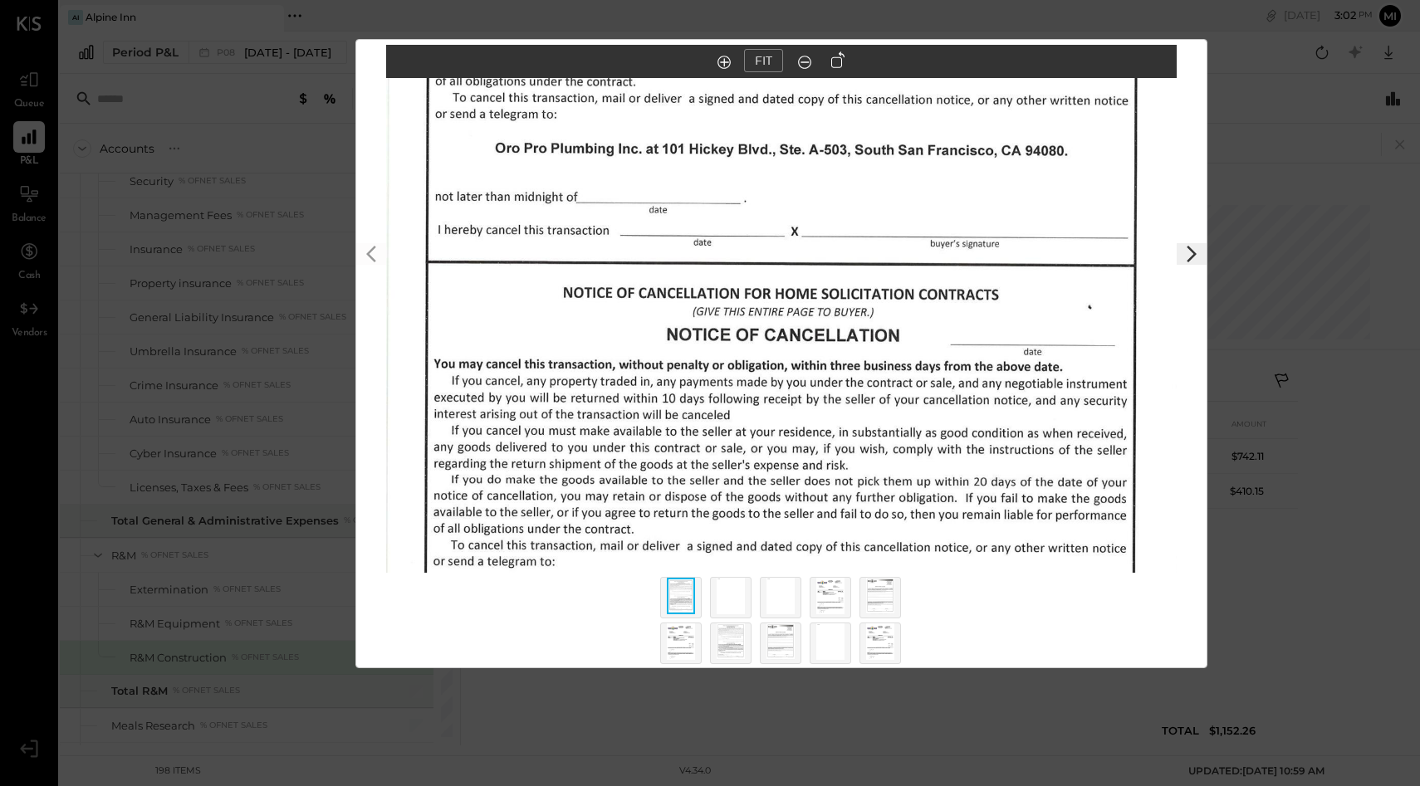
scroll to position [0, 207]
click at [711, 604] on div at bounding box center [731, 598] width 42 height 42
click at [821, 599] on img at bounding box center [830, 596] width 28 height 37
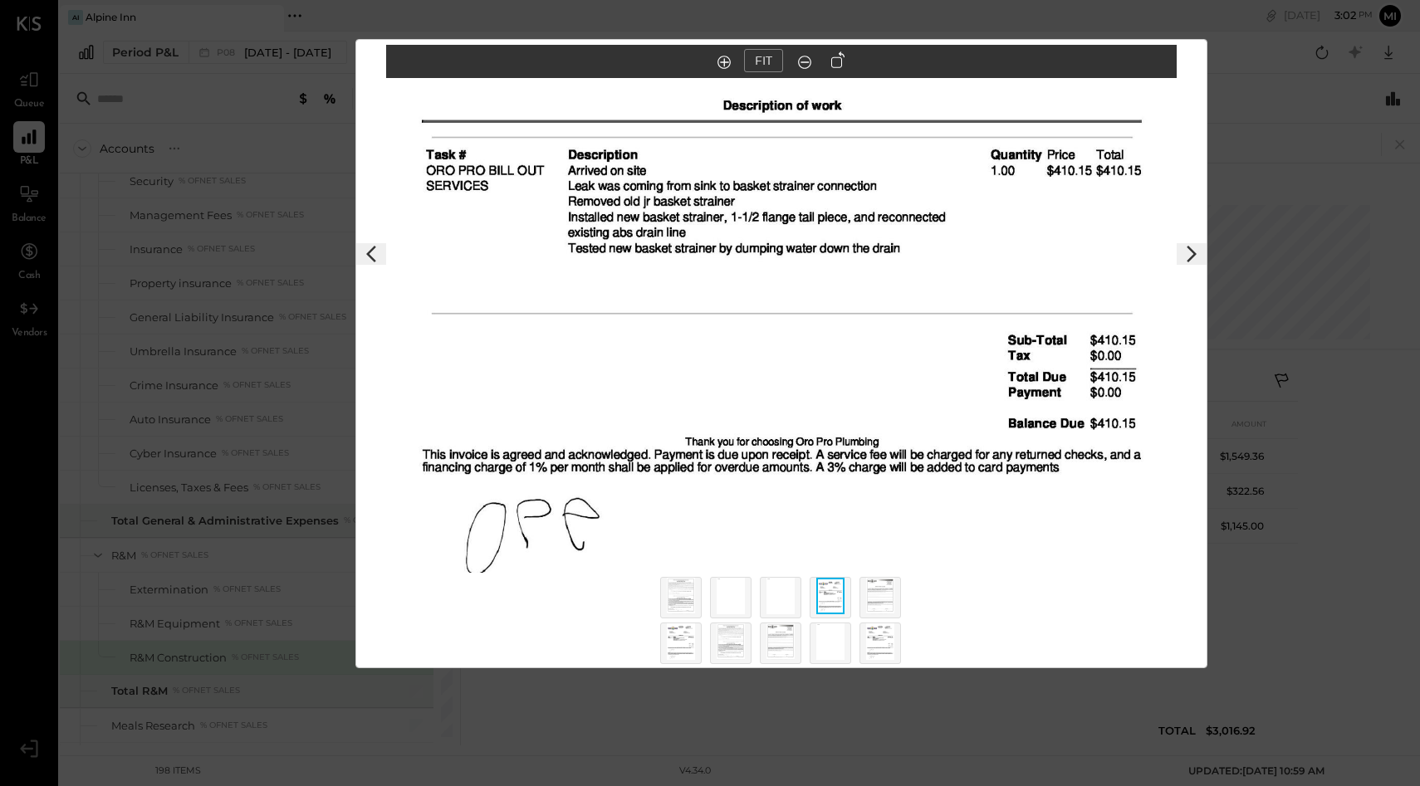
click at [1188, 253] on icon at bounding box center [1191, 254] width 20 height 20
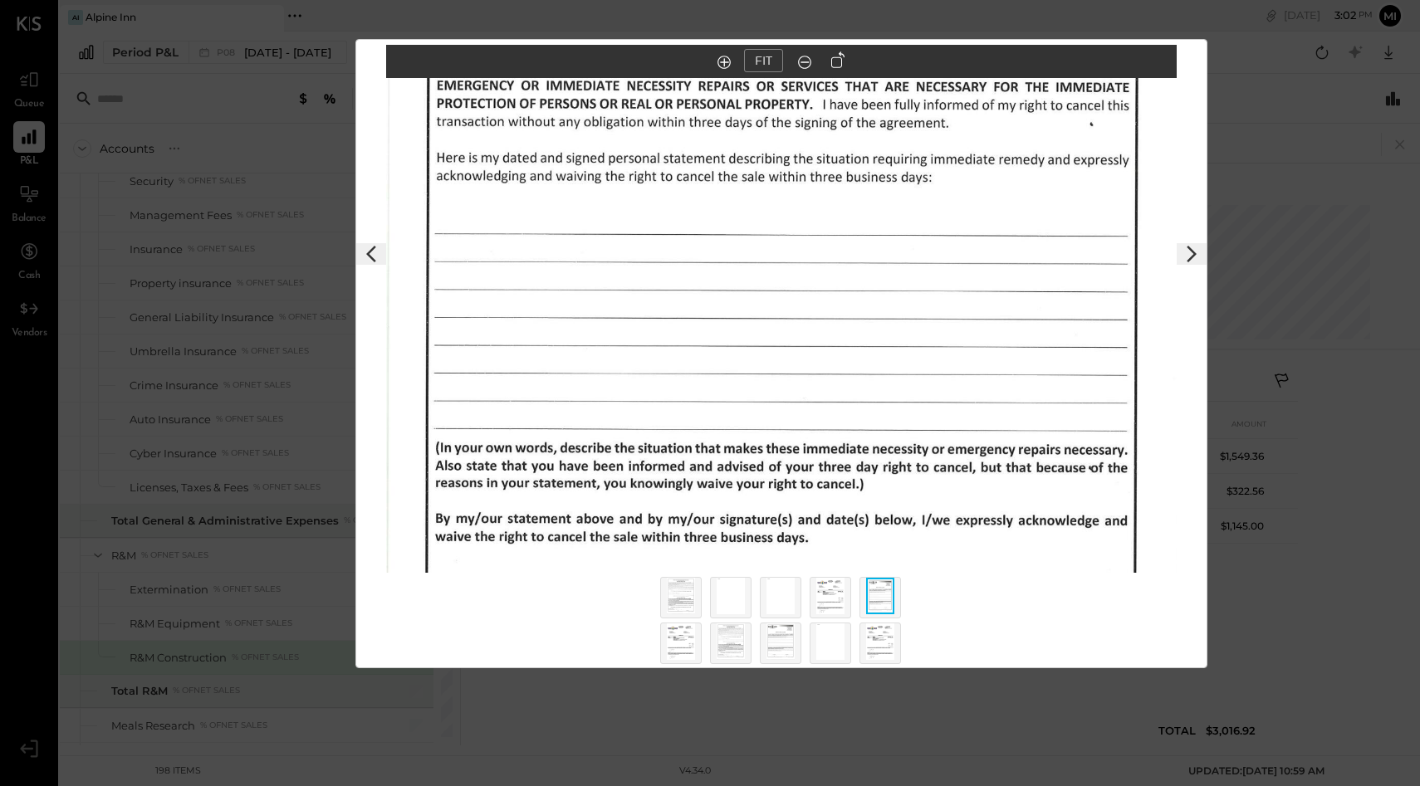
click at [1188, 253] on icon at bounding box center [1191, 254] width 20 height 20
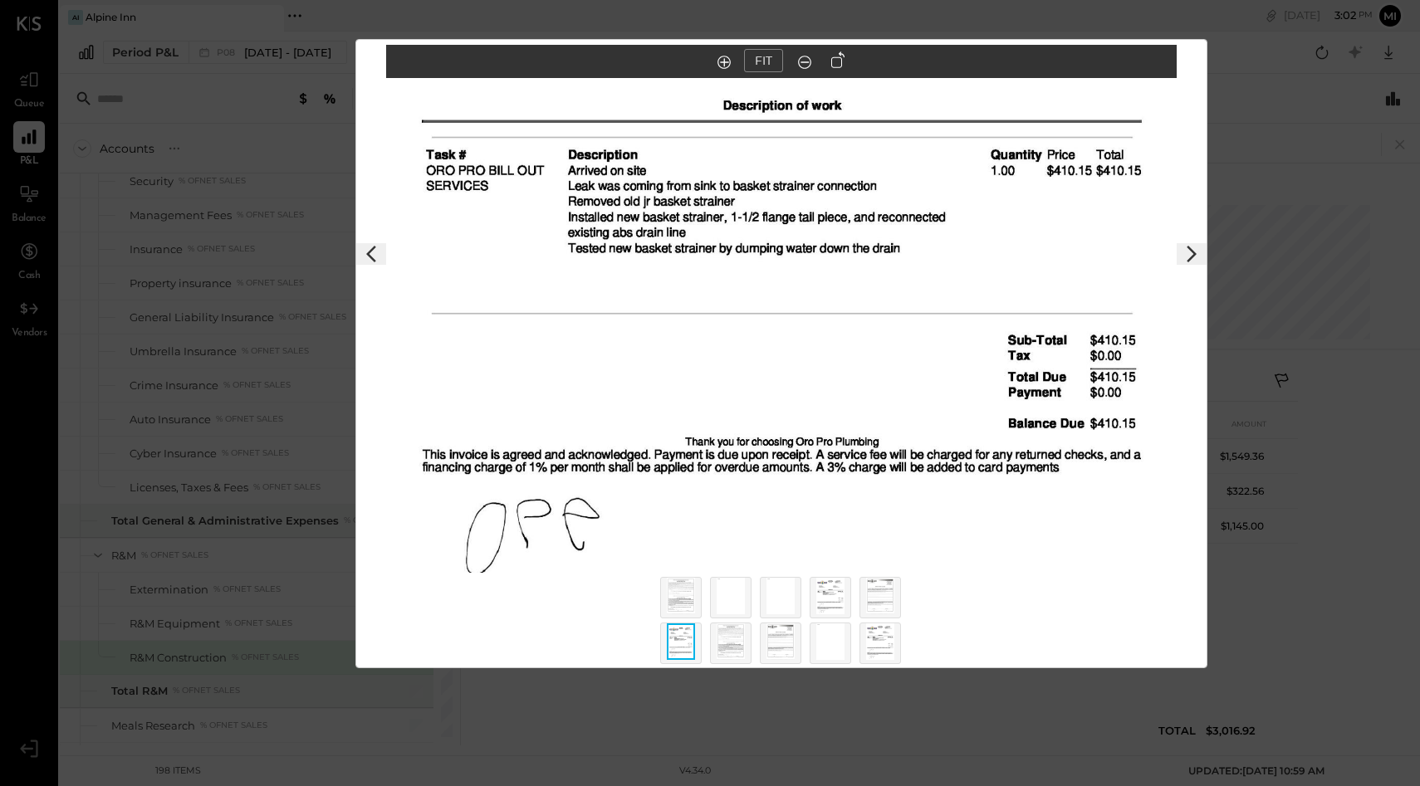
click at [1188, 253] on icon at bounding box center [1191, 254] width 20 height 20
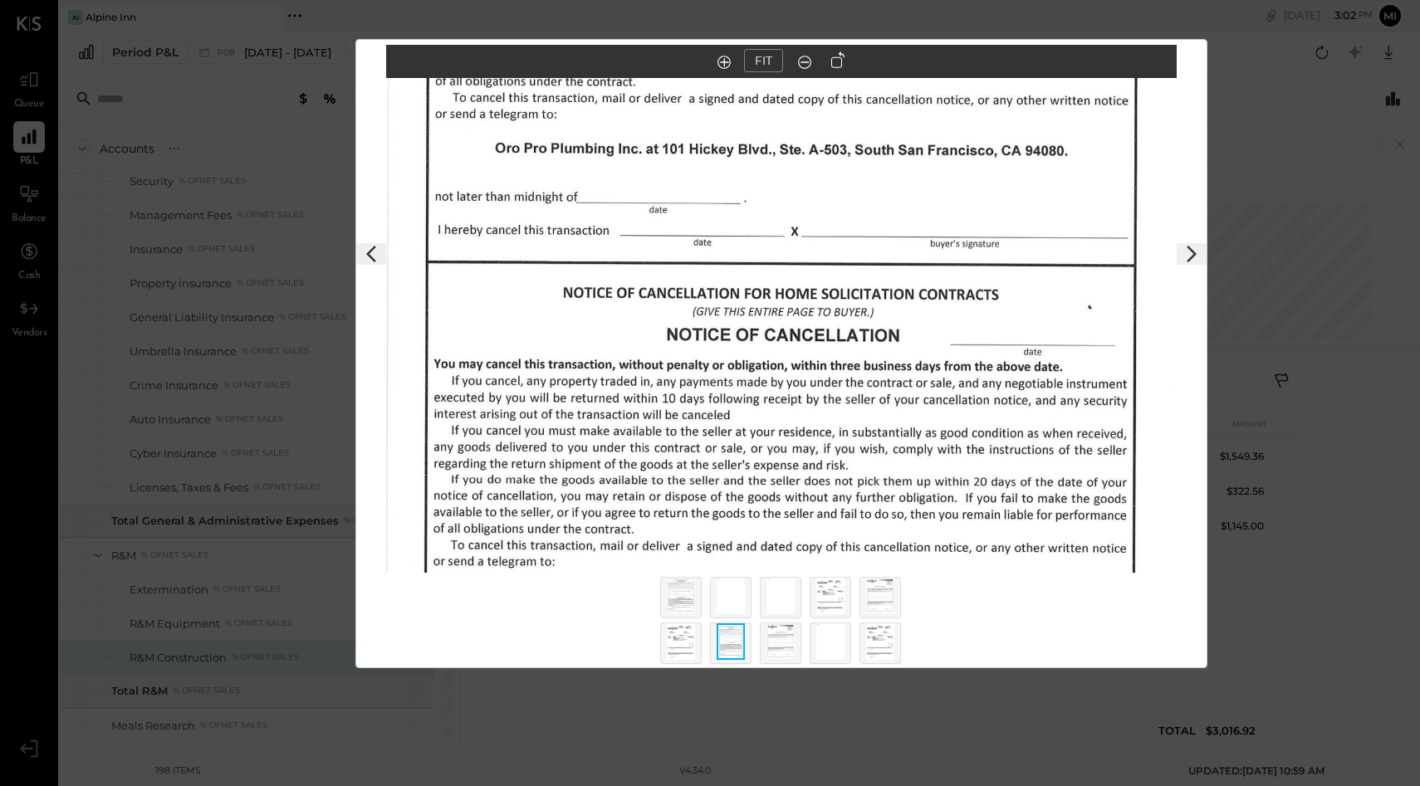
click at [1188, 253] on icon at bounding box center [1191, 254] width 20 height 20
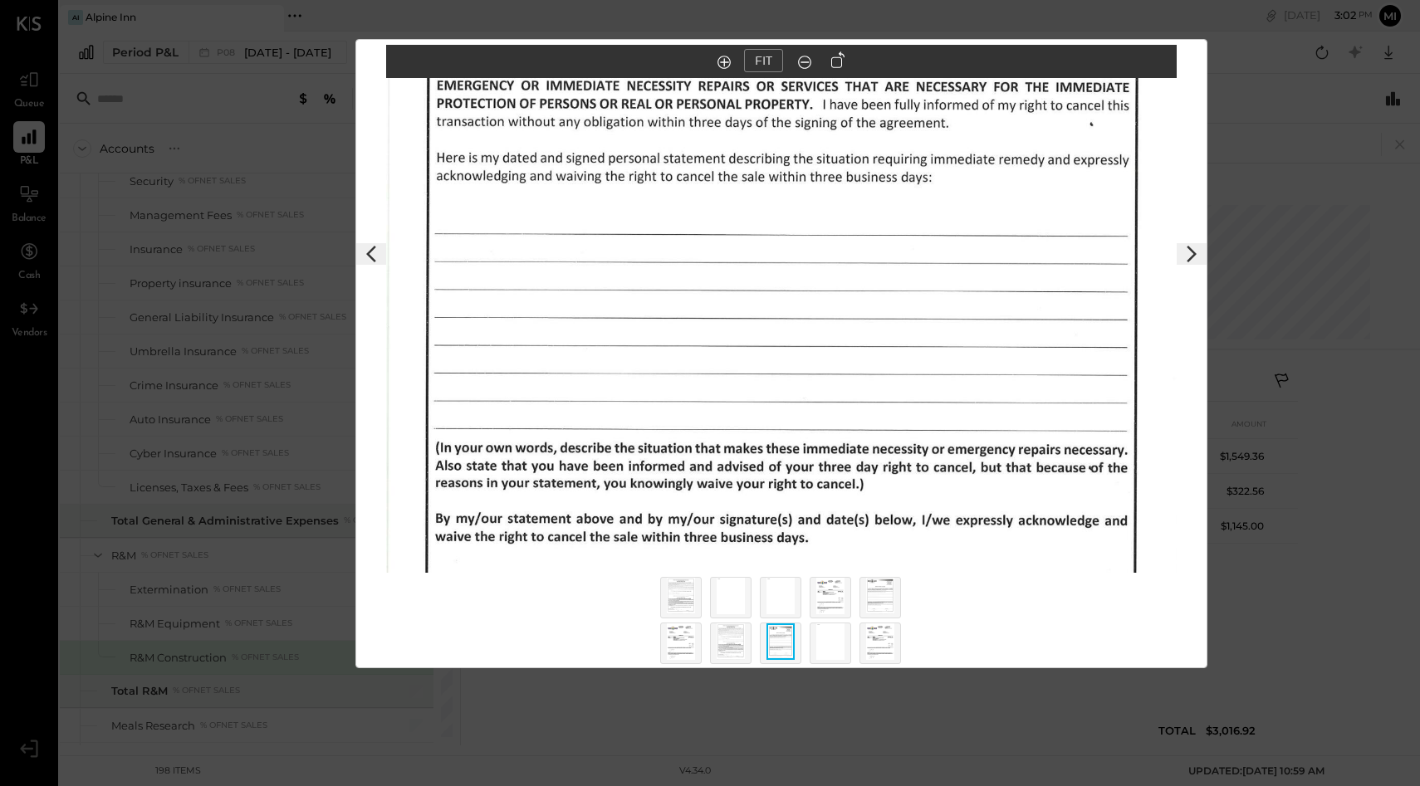
click at [1188, 253] on icon at bounding box center [1191, 254] width 20 height 20
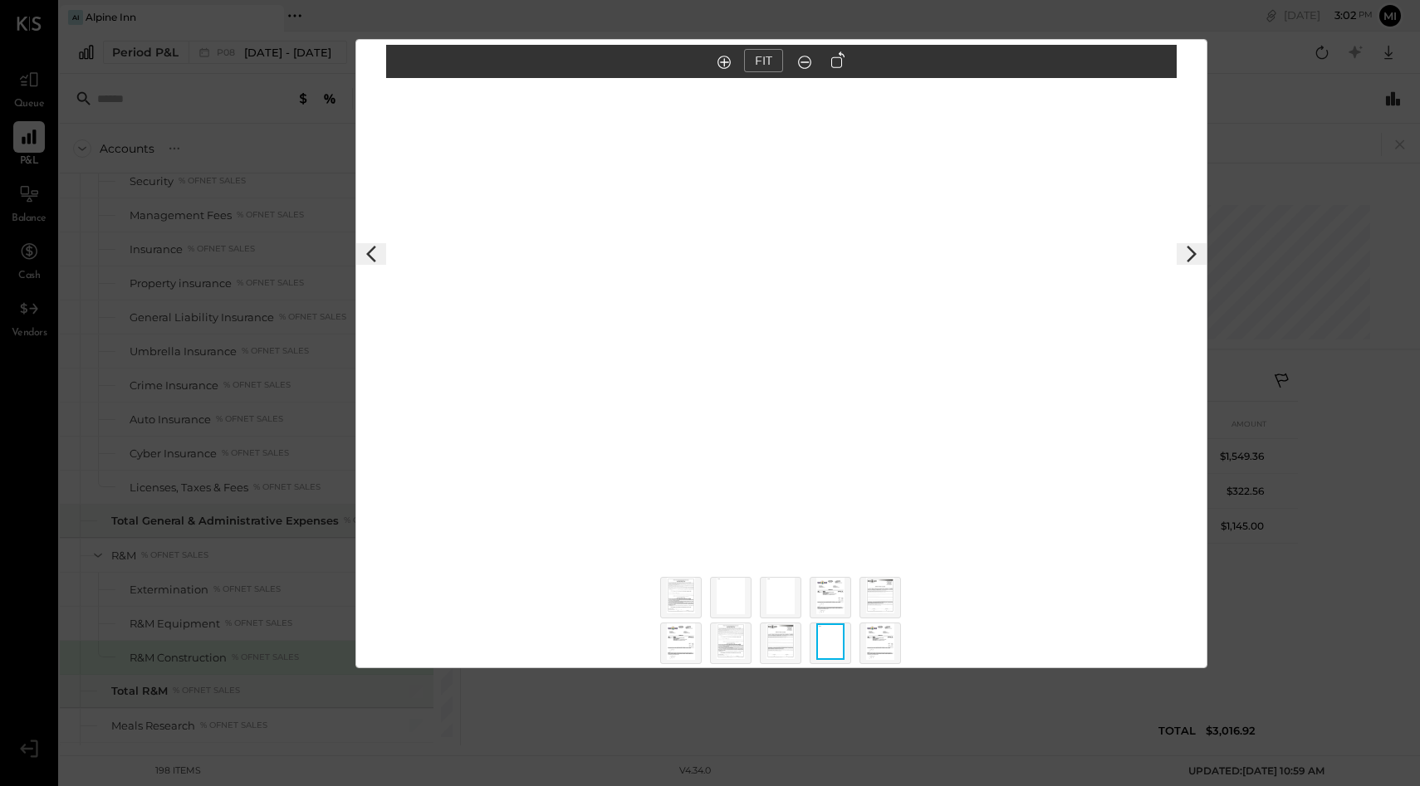
click at [1188, 254] on icon at bounding box center [1191, 254] width 20 height 20
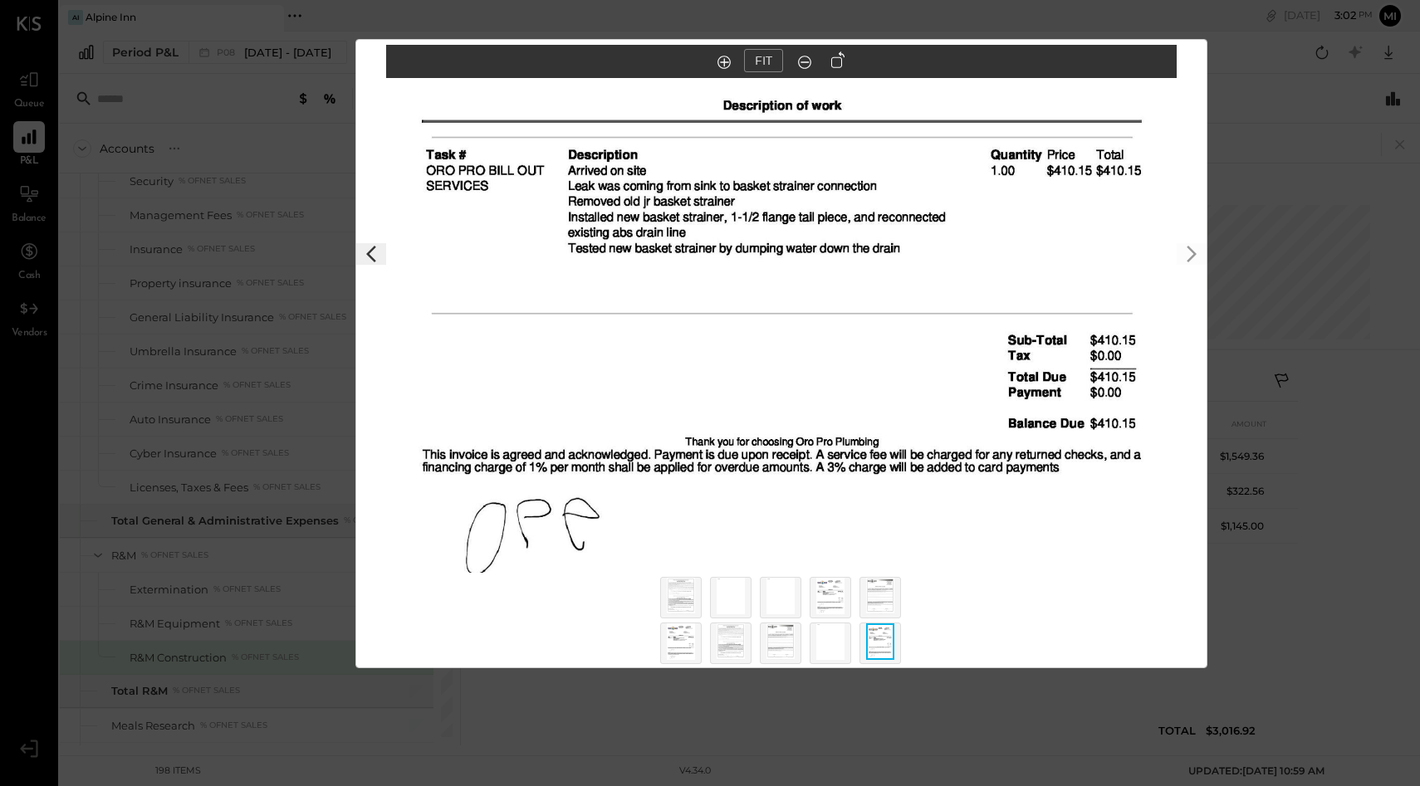
click at [162, 121] on div "$410.15 Download Oro Pro Plumbing inc 07/21/2025 07/27/2025 FIT" at bounding box center [710, 393] width 1420 height 786
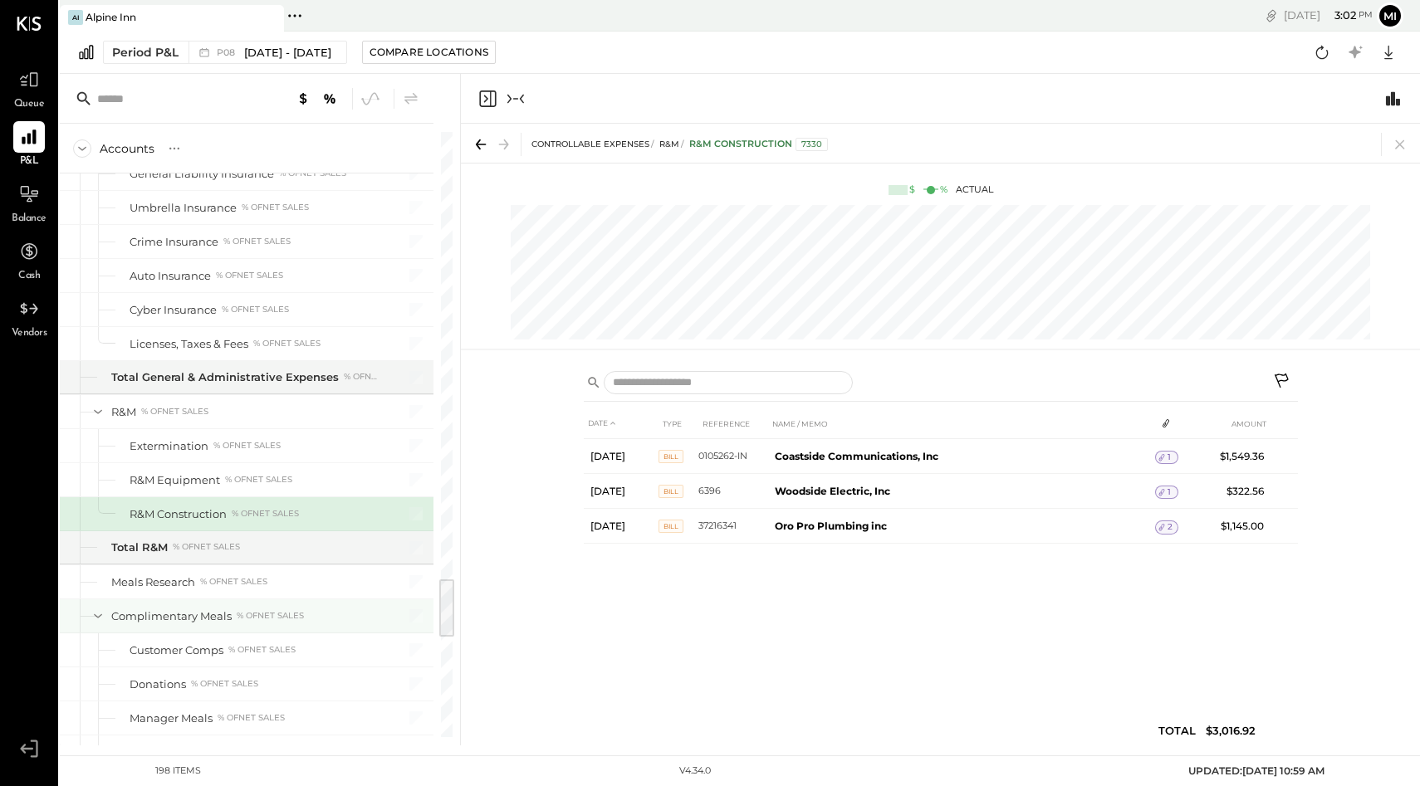
scroll to position [4505, 0]
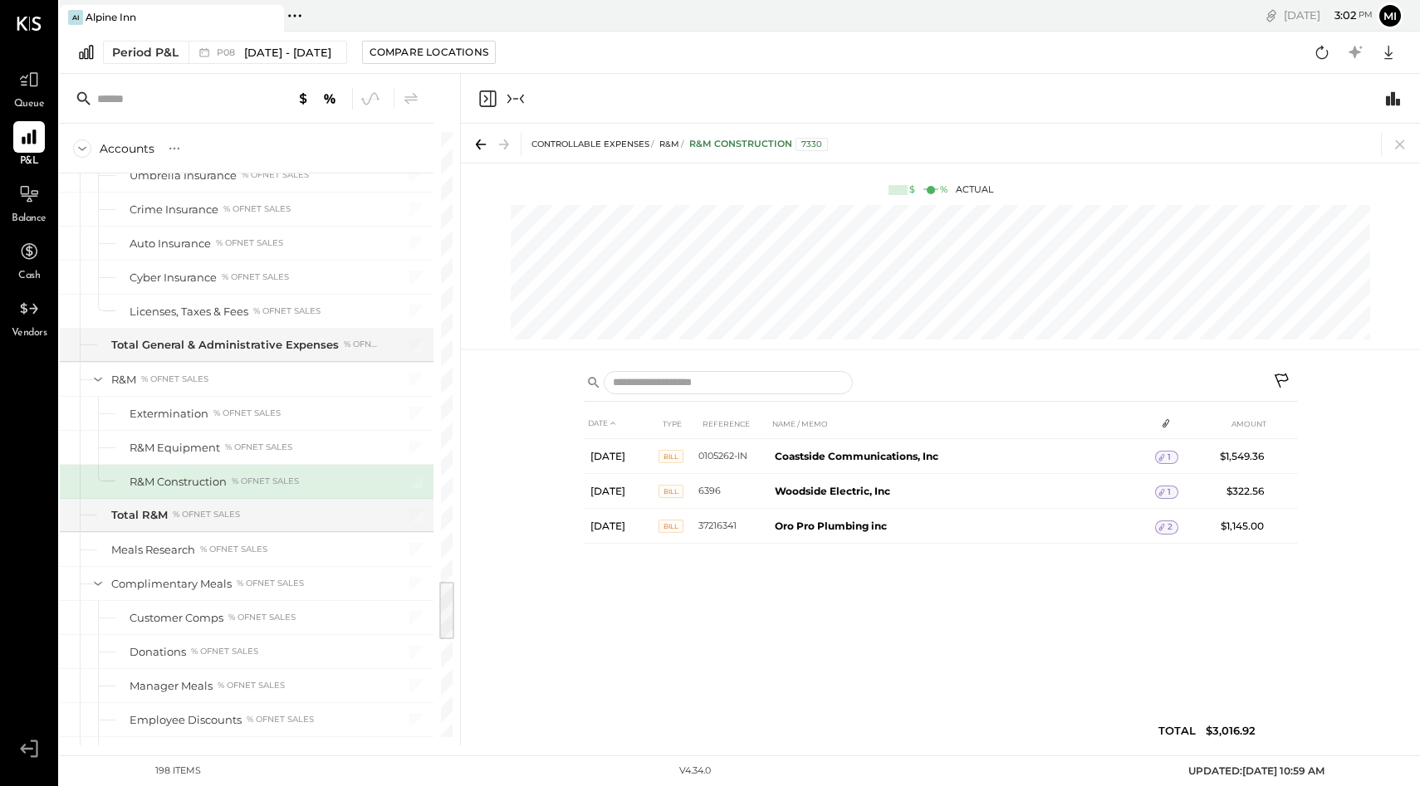
click at [485, 96] on icon "Close panel" at bounding box center [486, 98] width 4 height 7
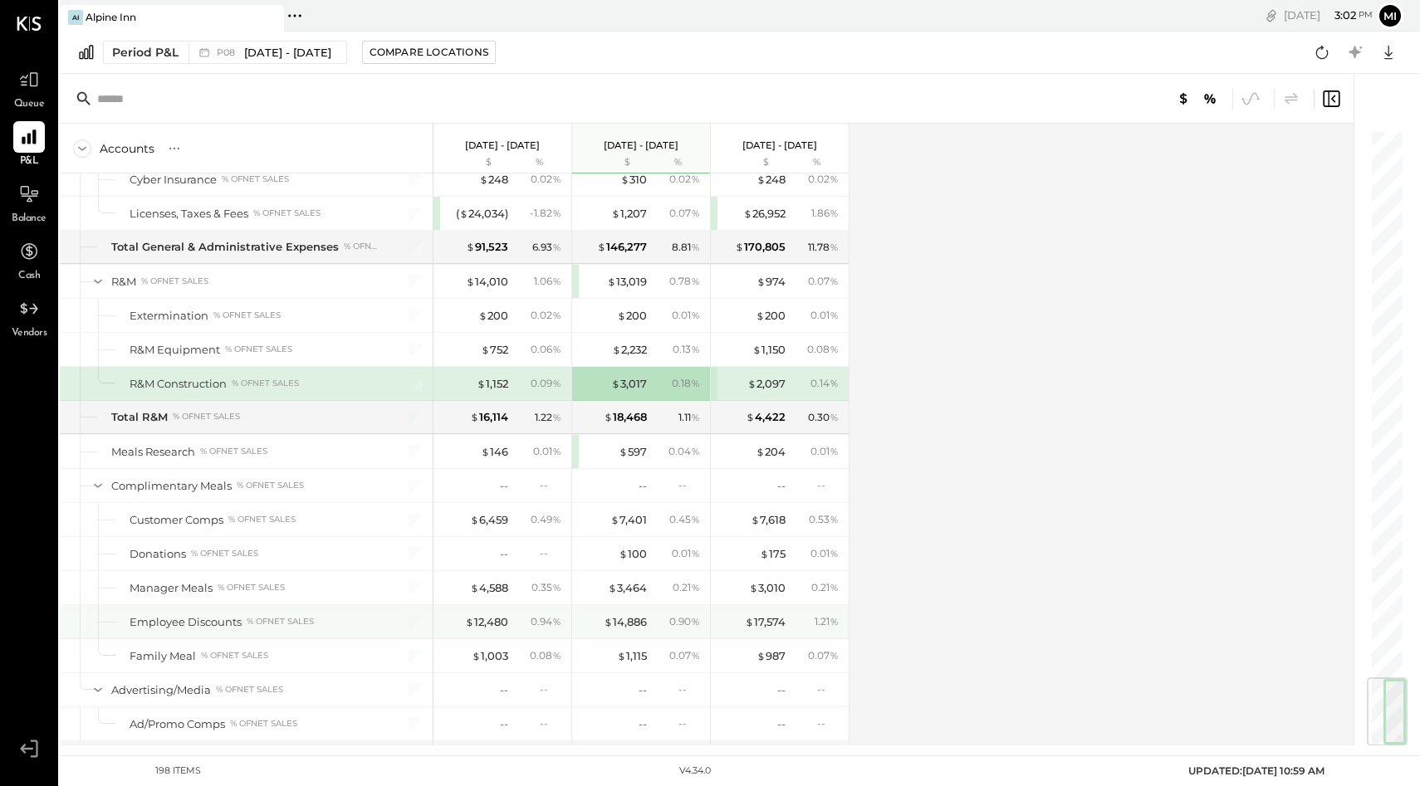
scroll to position [4646, 0]
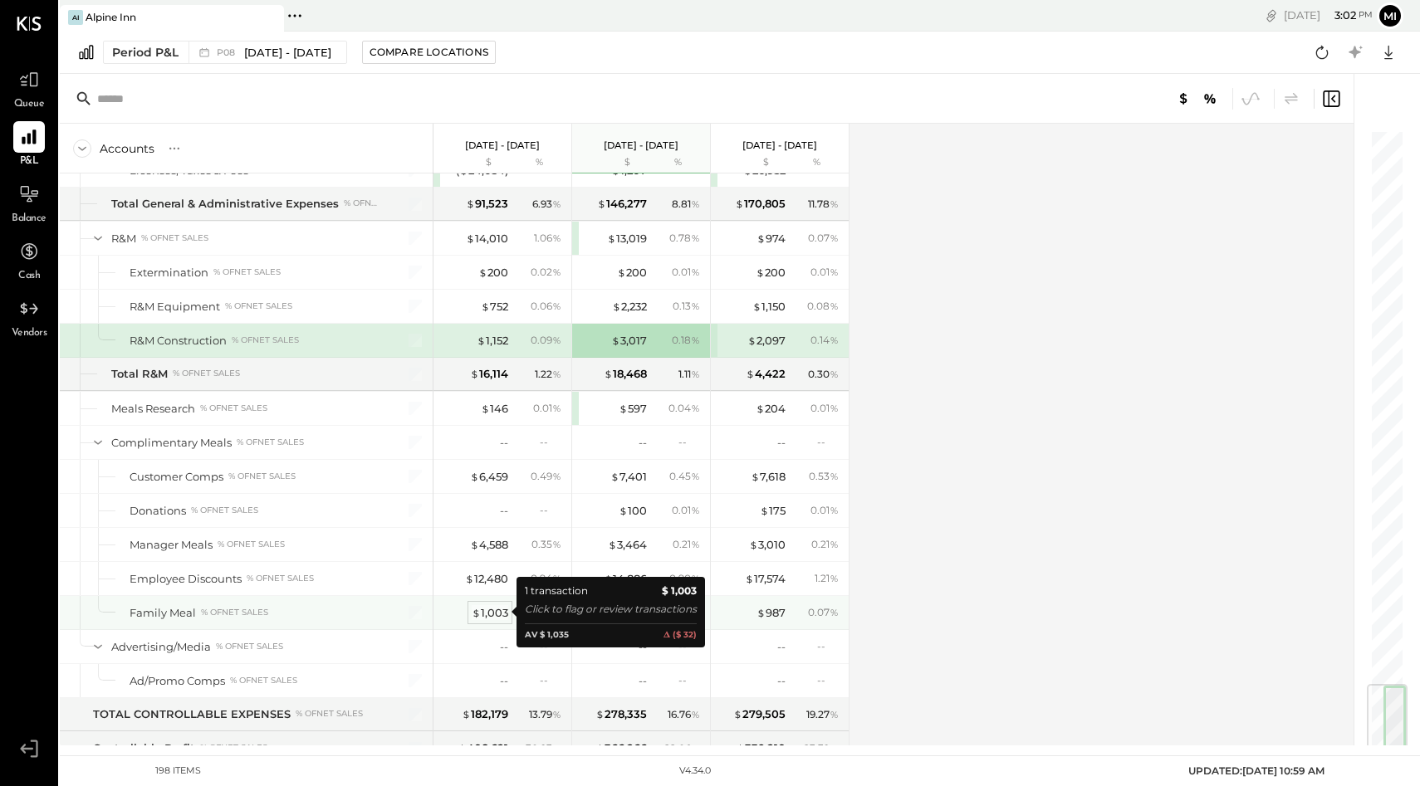
click at [496, 616] on div "$ 1,003" at bounding box center [490, 613] width 37 height 16
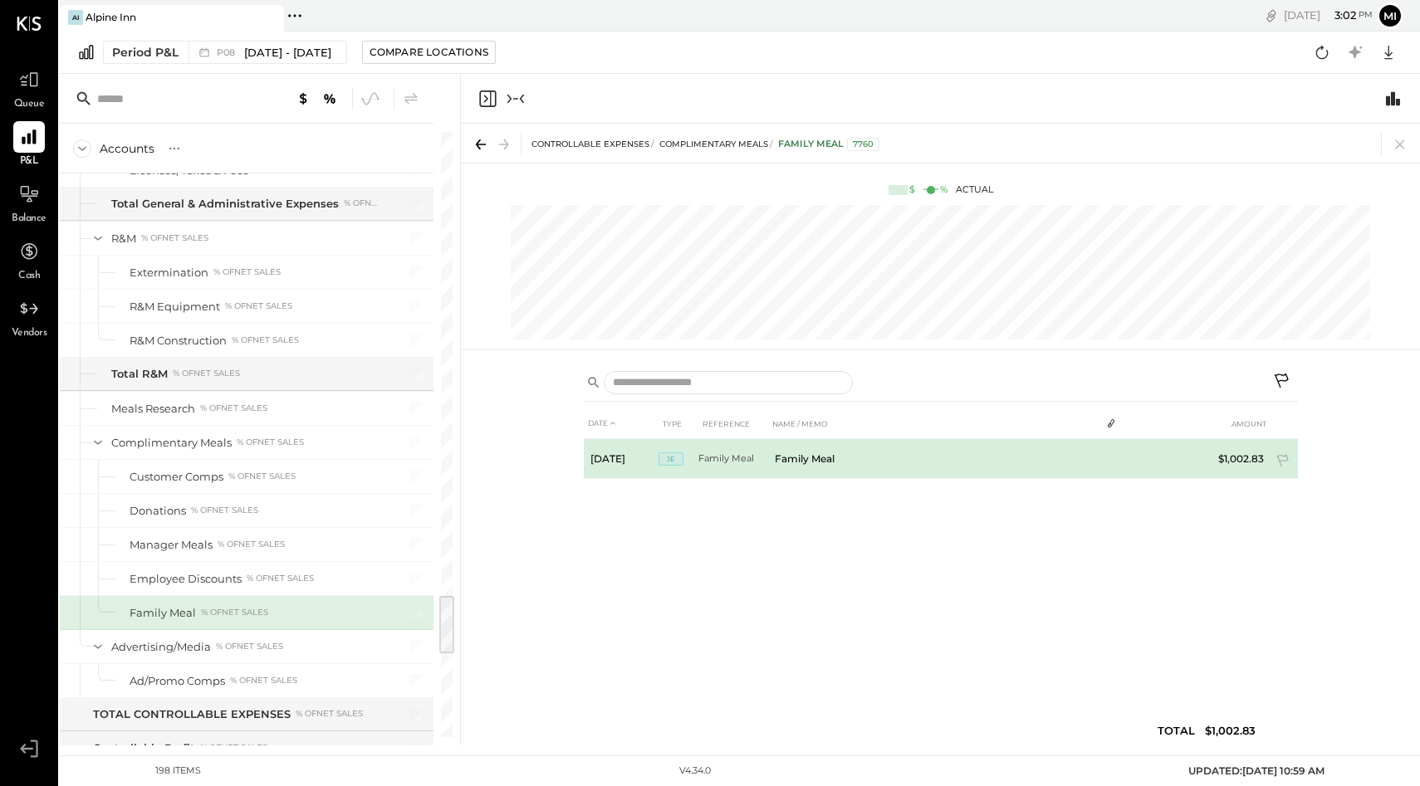
click at [667, 461] on span "JE" at bounding box center [670, 458] width 25 height 13
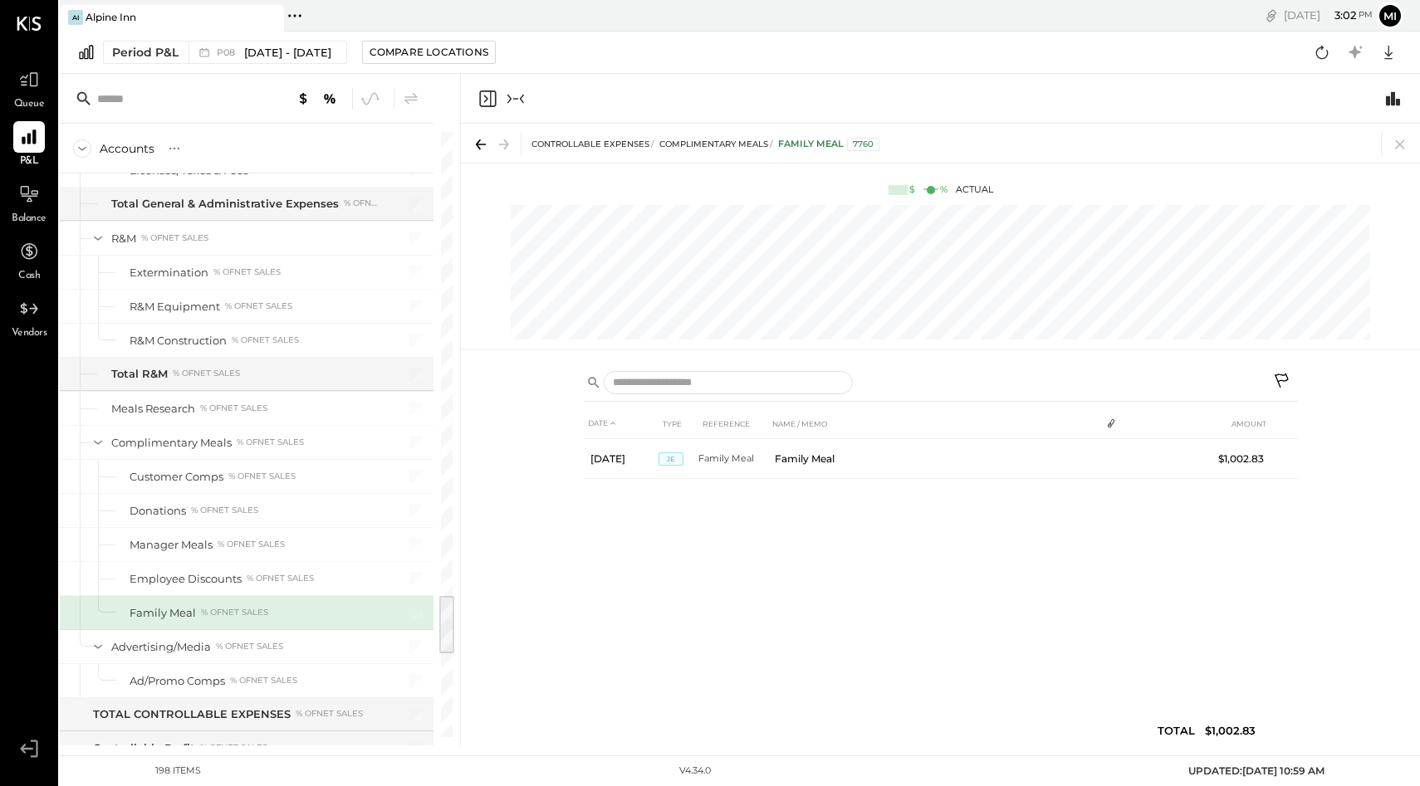
click at [484, 98] on icon "Close panel" at bounding box center [487, 99] width 20 height 20
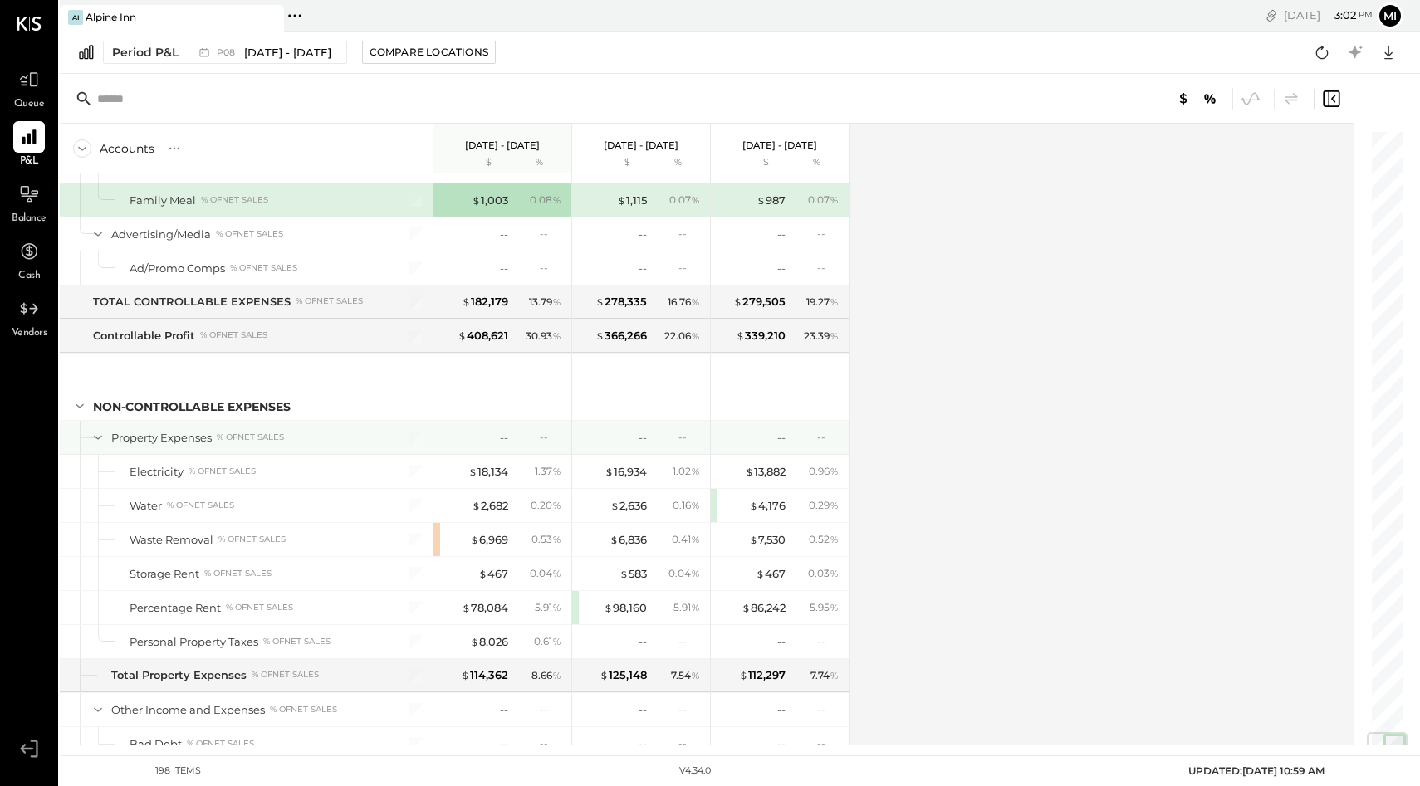
scroll to position [5062, 0]
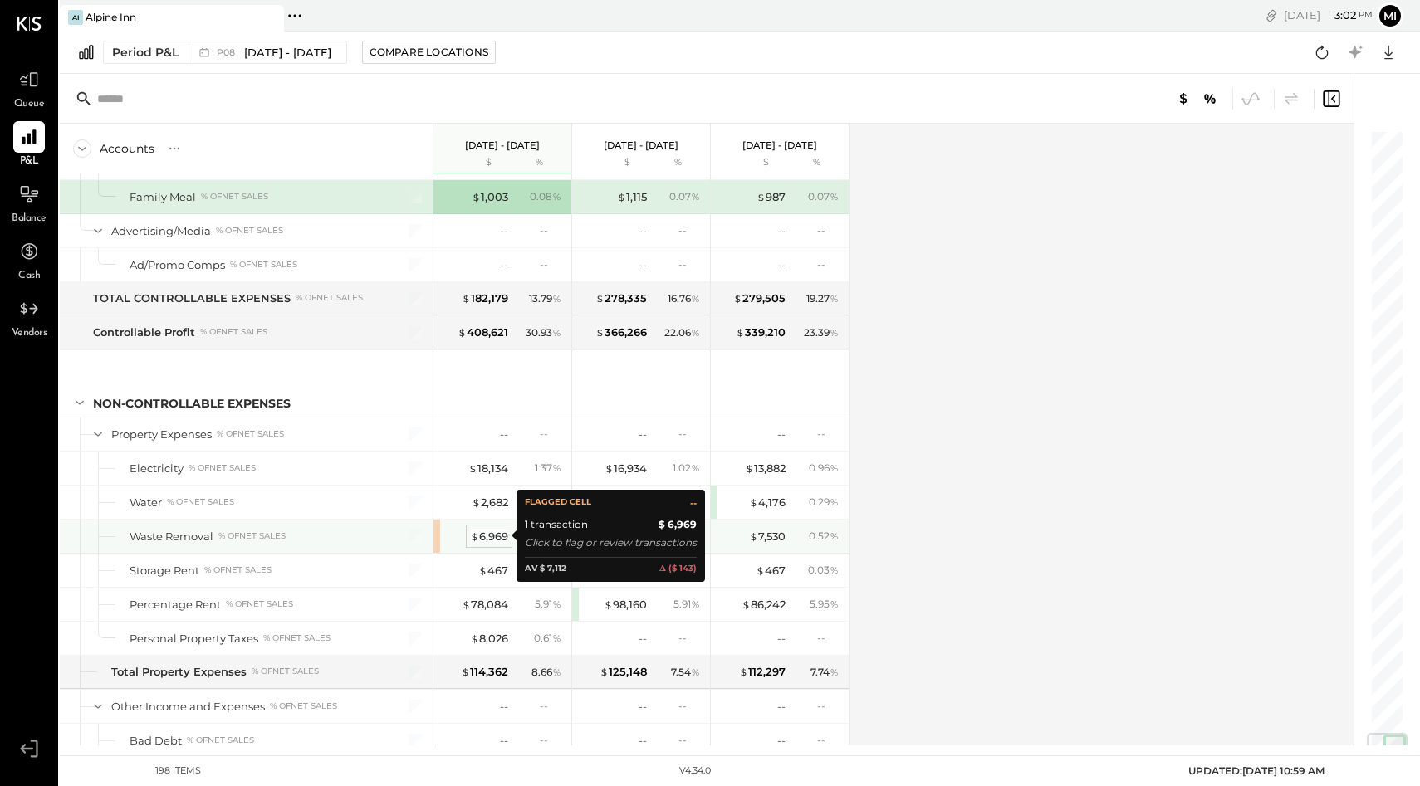
click at [490, 538] on div "$ 6,969" at bounding box center [489, 537] width 38 height 16
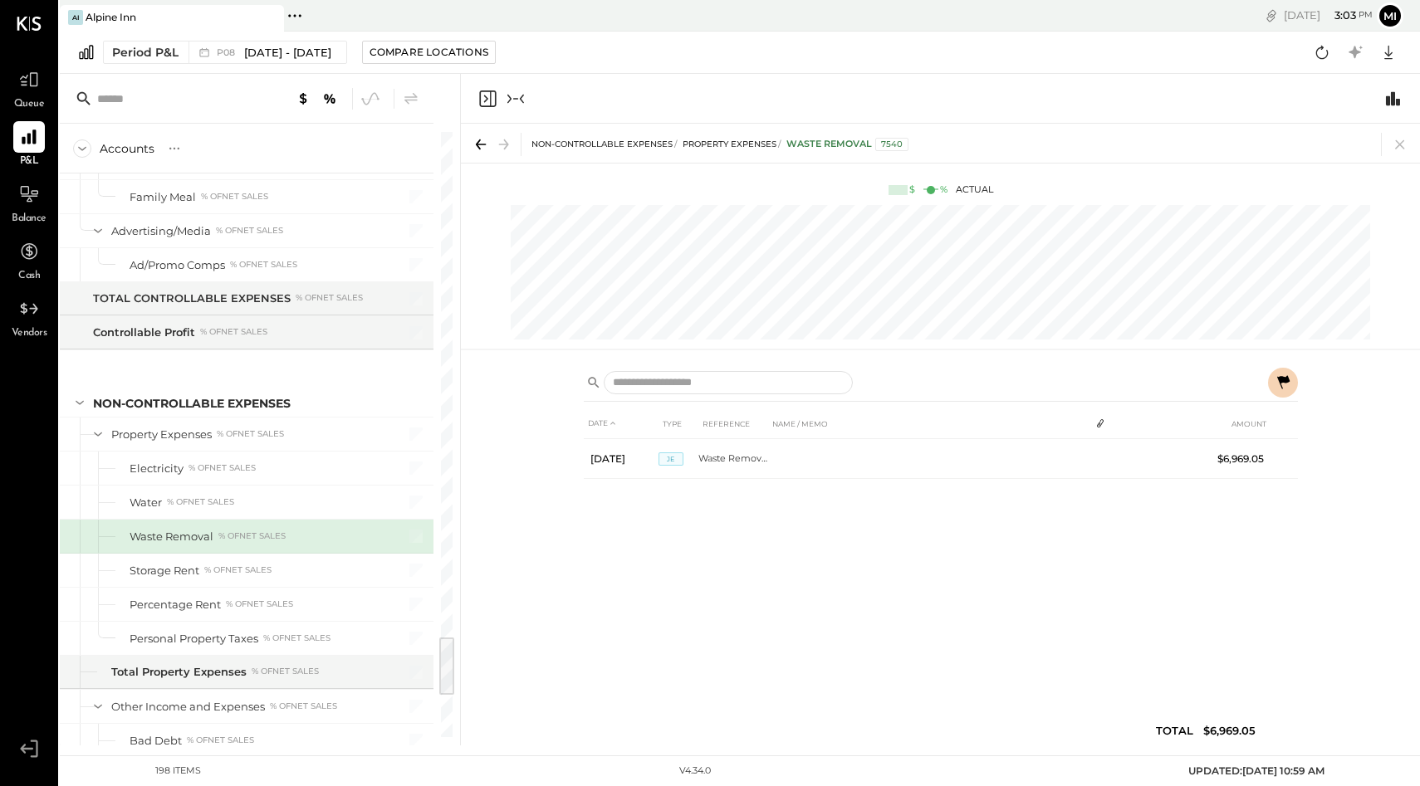
click at [484, 102] on icon "Close panel" at bounding box center [487, 99] width 20 height 20
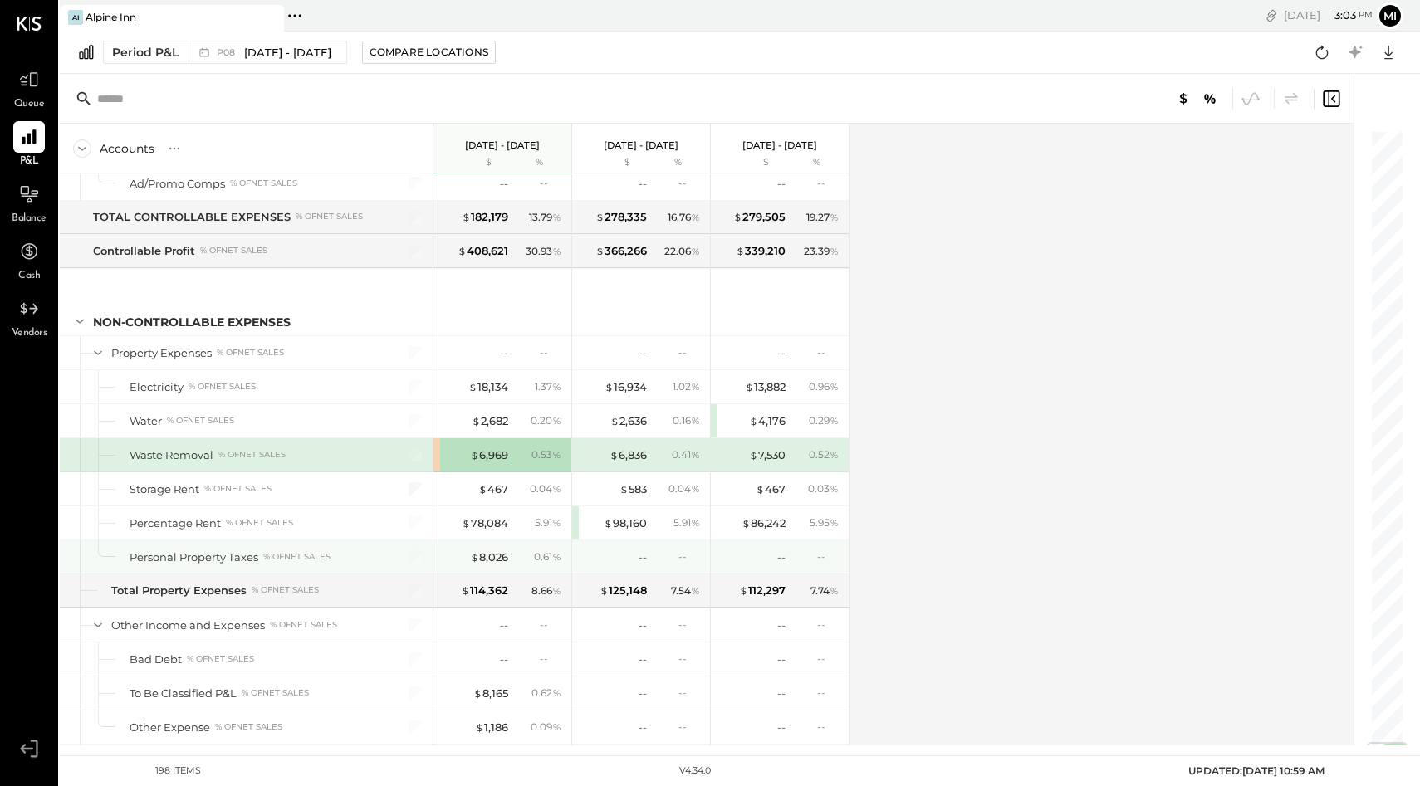
scroll to position [5199, 0]
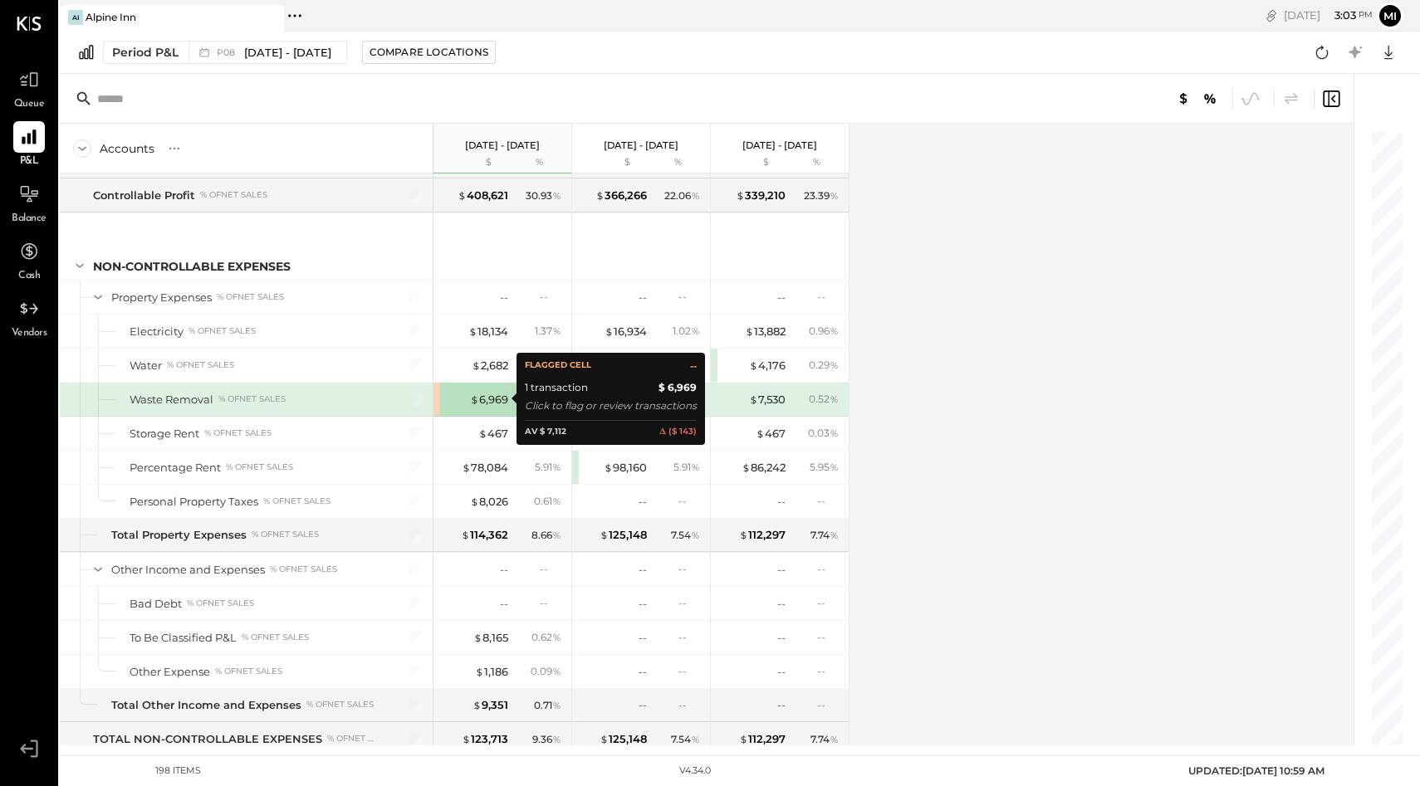
click at [460, 405] on div "$ 6,969" at bounding box center [475, 400] width 66 height 16
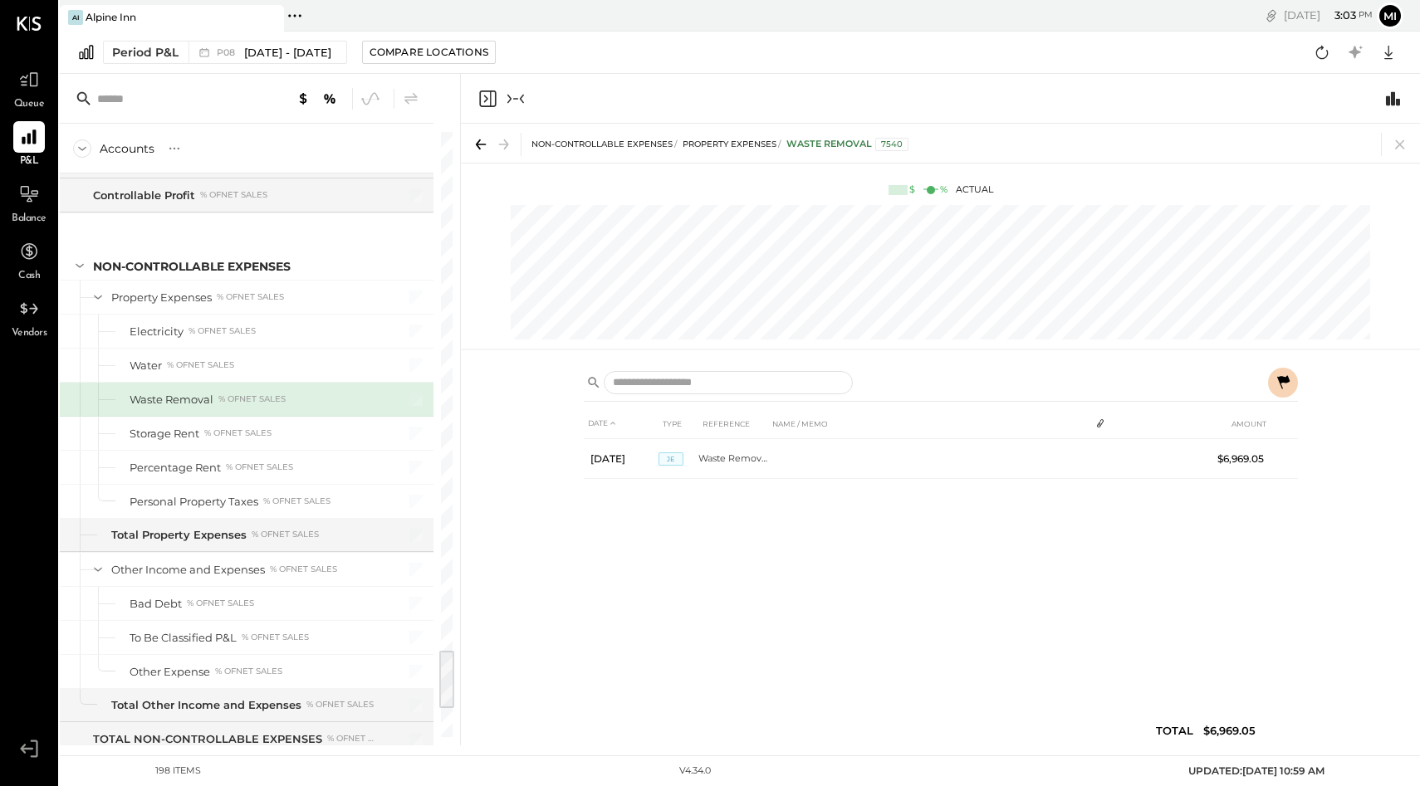
click at [1280, 379] on icon at bounding box center [1283, 381] width 12 height 13
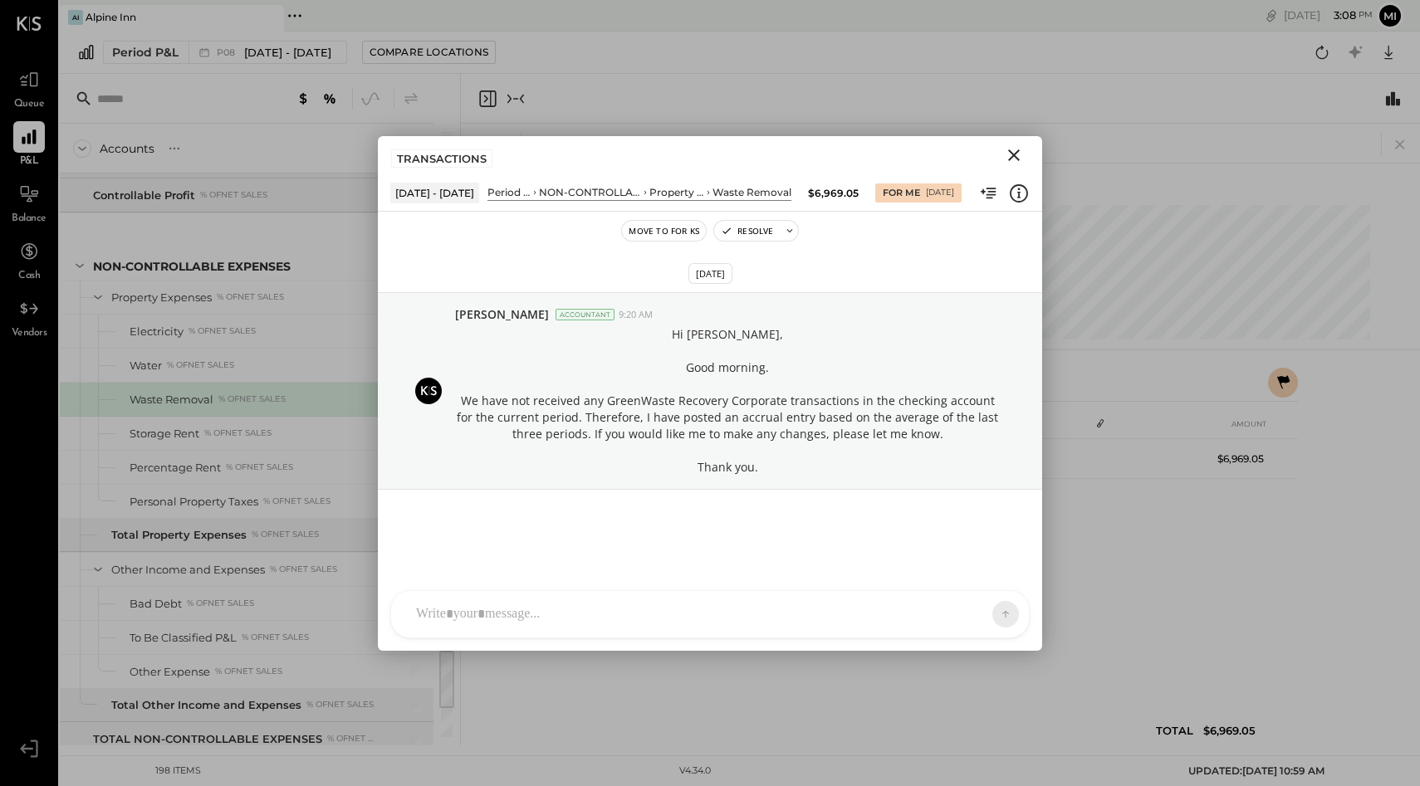
click at [1011, 154] on icon "Close" at bounding box center [1014, 155] width 20 height 20
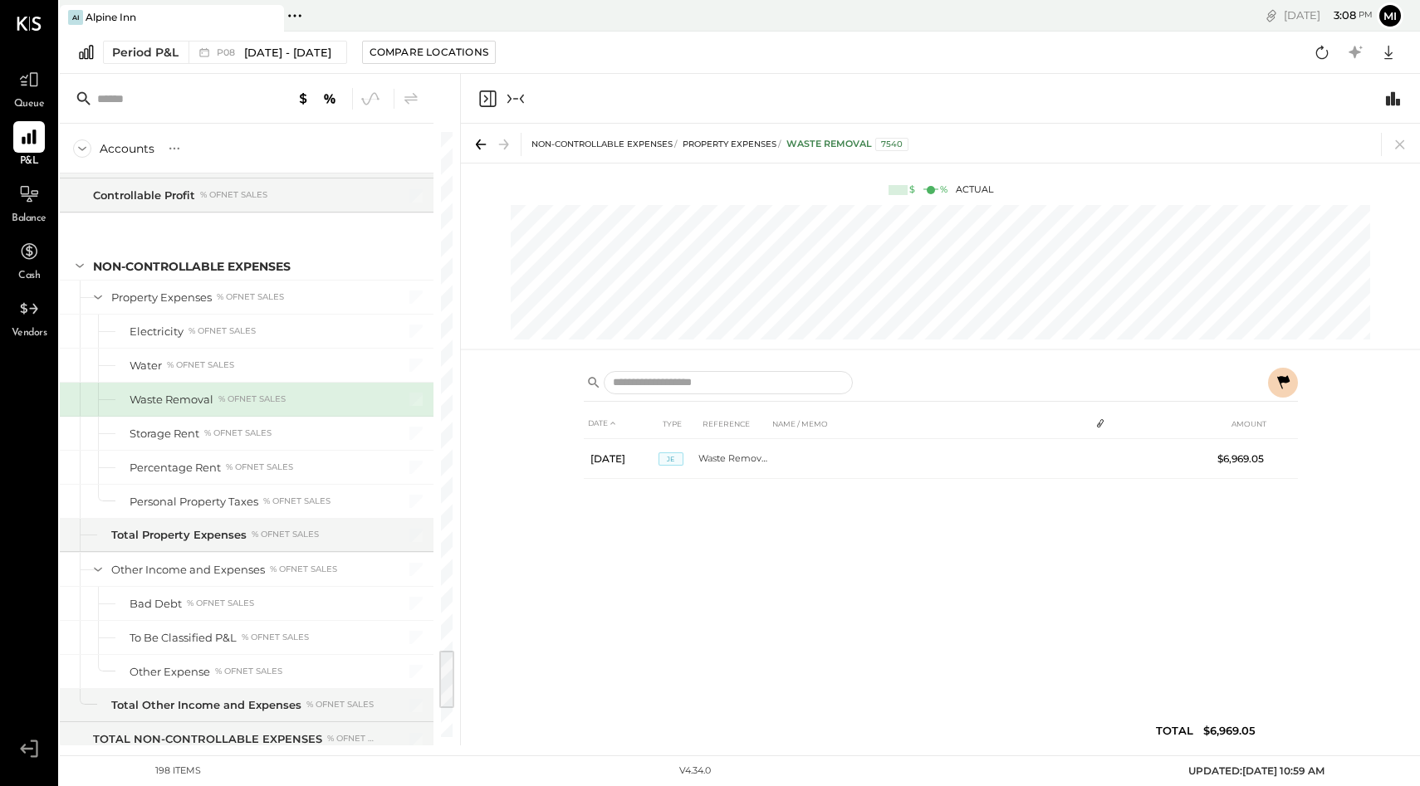
click at [491, 96] on icon "Close panel" at bounding box center [487, 99] width 20 height 20
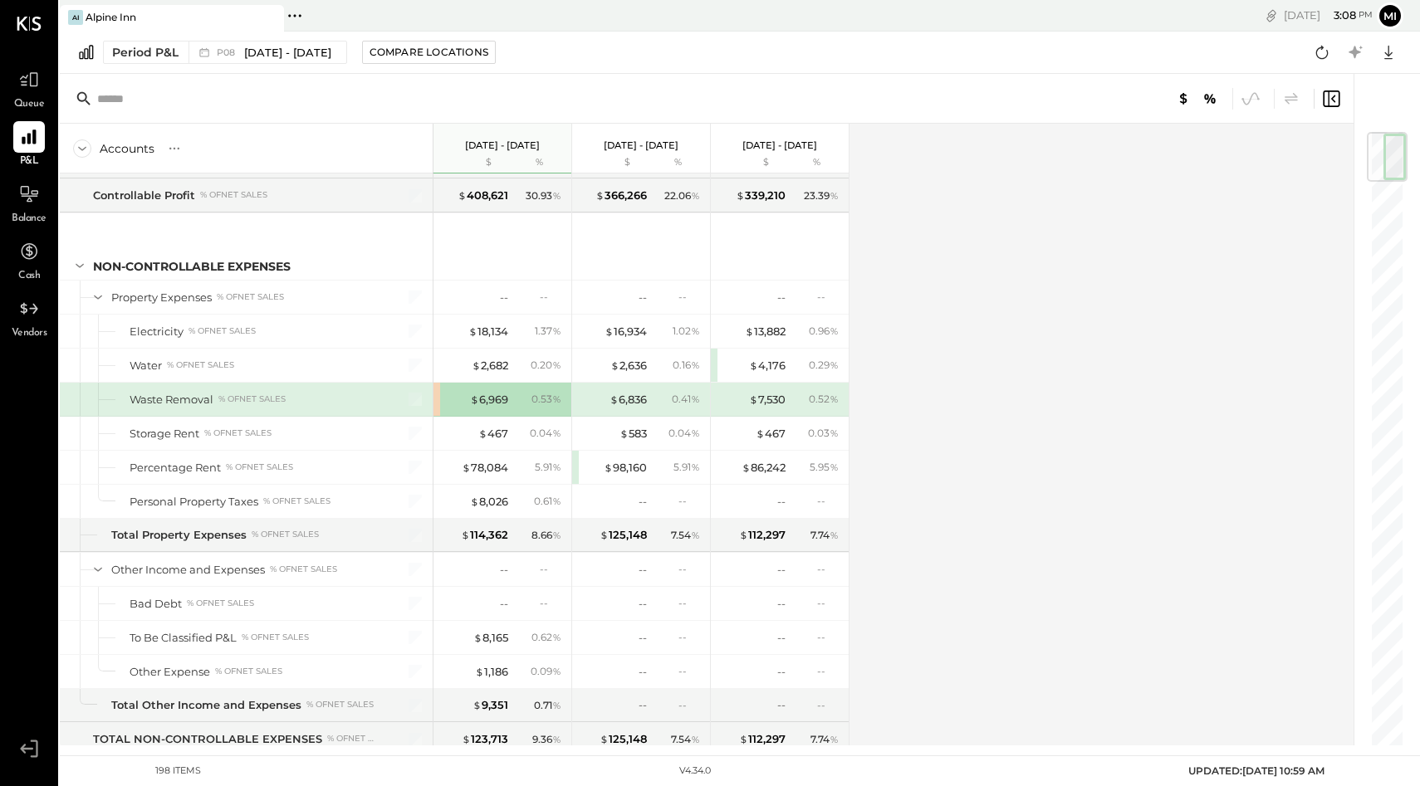
click at [144, 100] on input "text" at bounding box center [228, 99] width 262 height 30
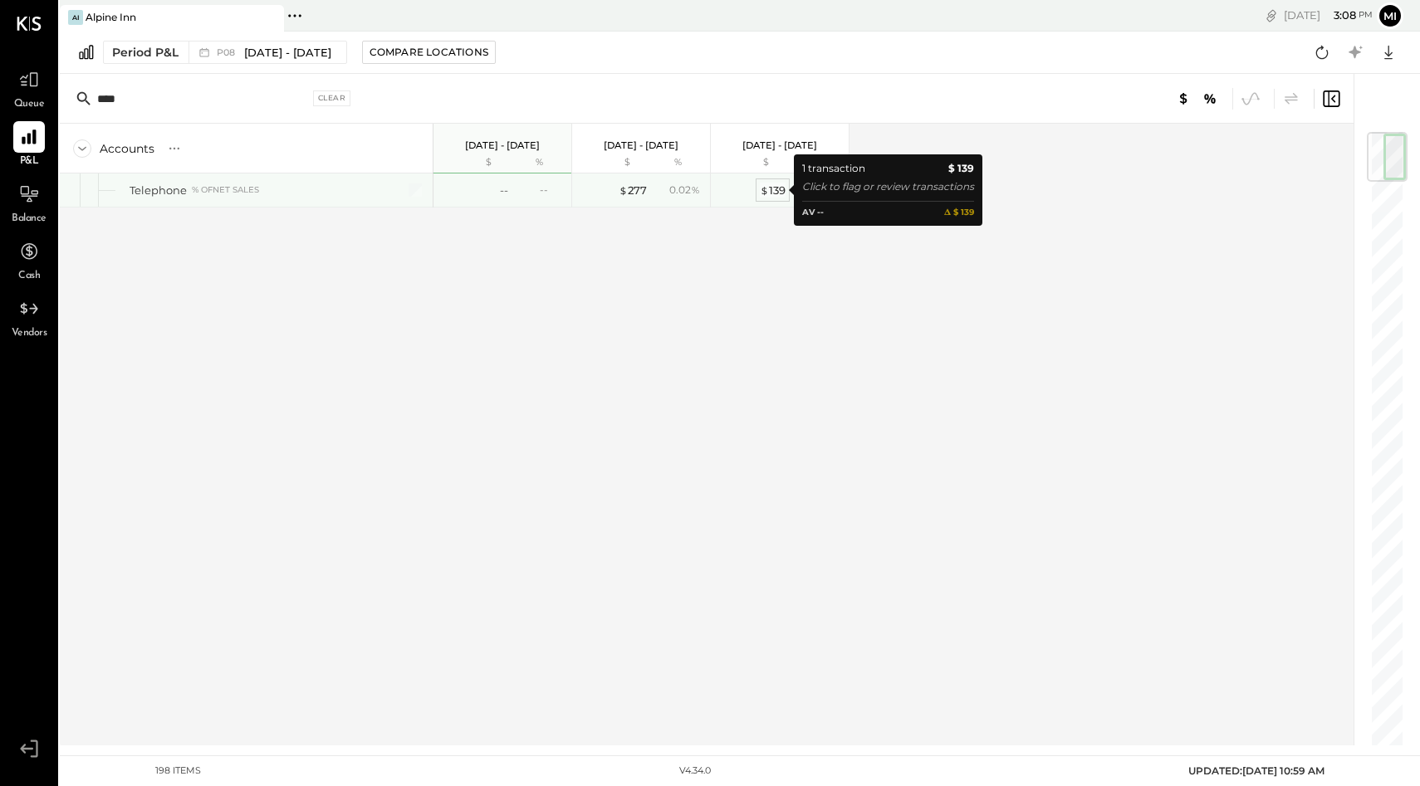
type input "****"
click at [763, 192] on span "$" at bounding box center [764, 189] width 9 height 13
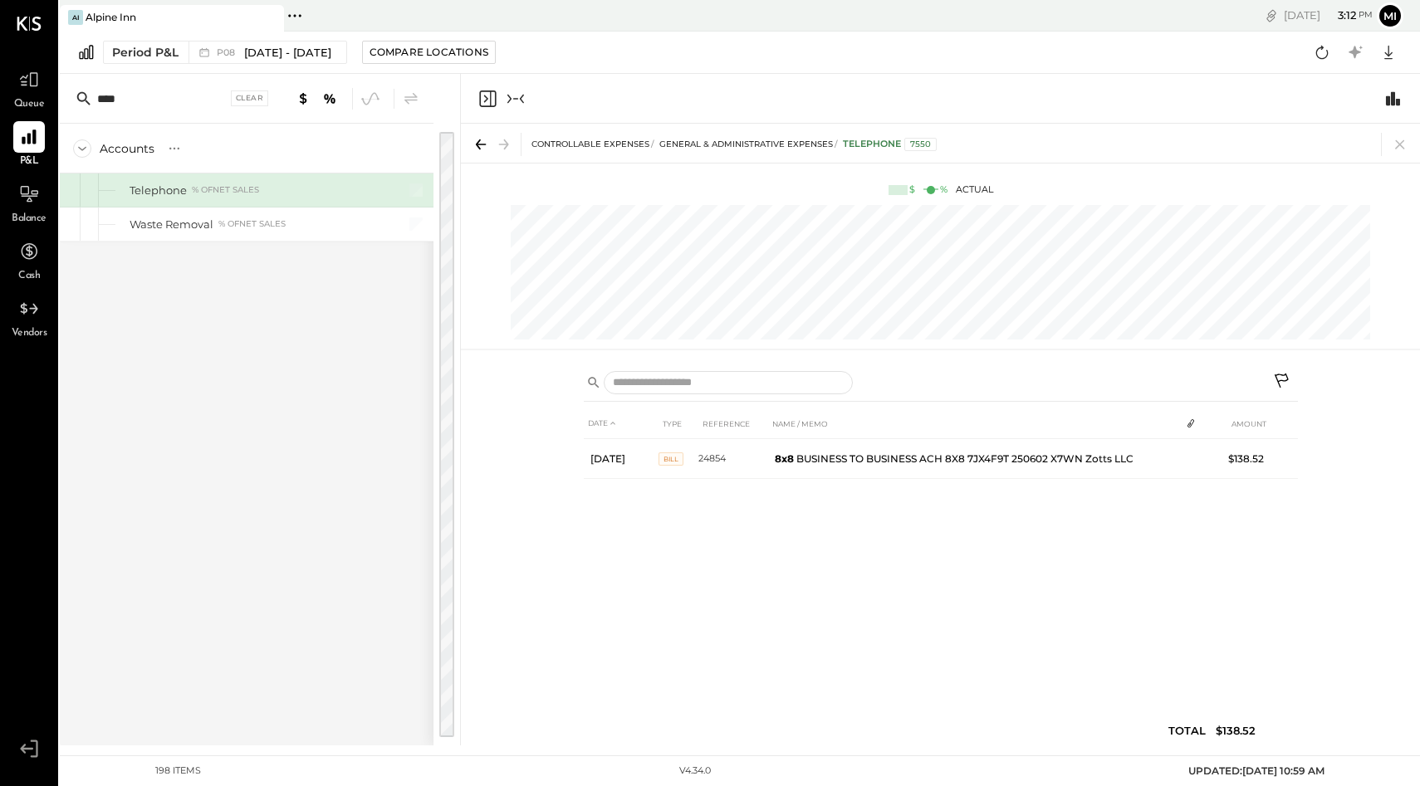
click at [490, 96] on icon "Close panel" at bounding box center [487, 98] width 17 height 17
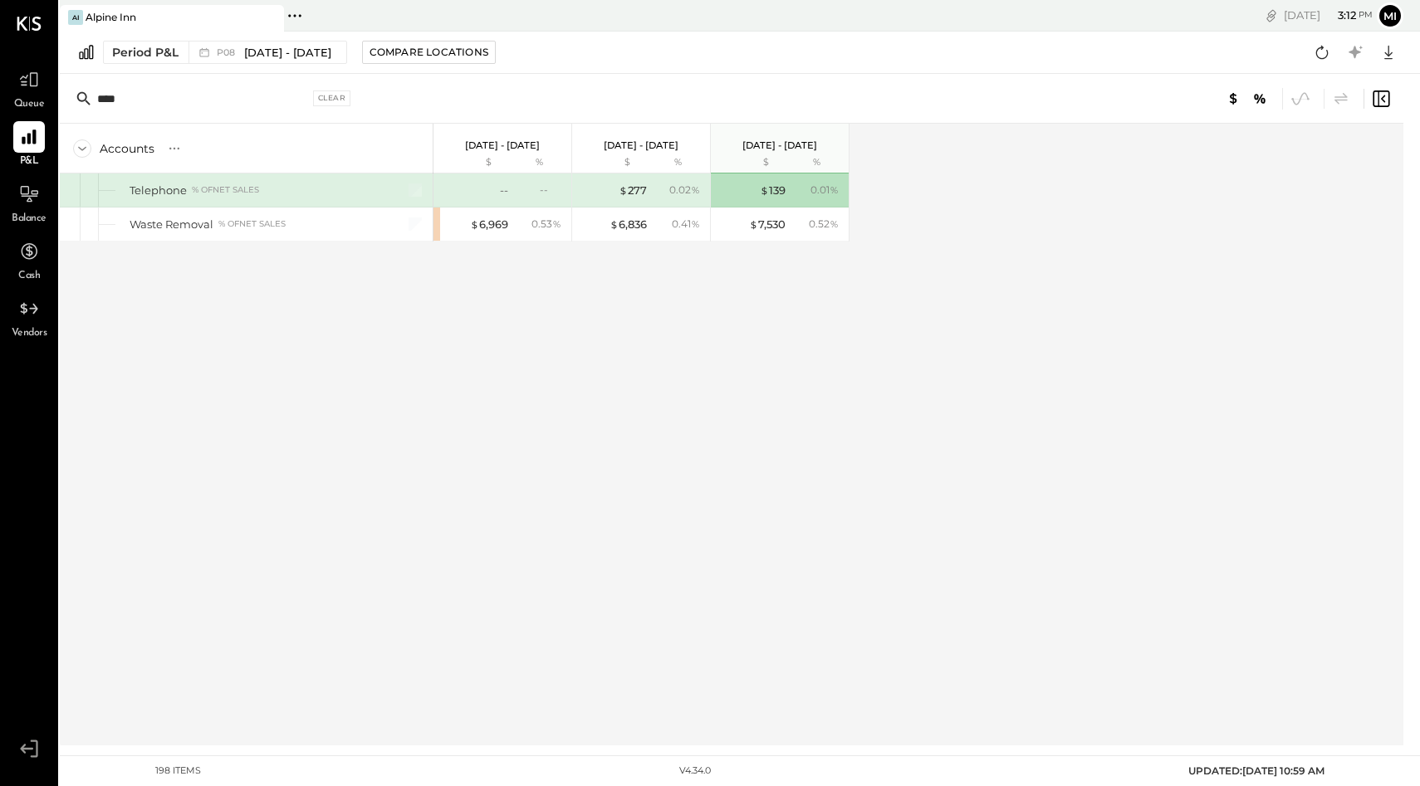
click at [488, 99] on div "**** Clear" at bounding box center [731, 99] width 1343 height 50
drag, startPoint x: 142, startPoint y: 105, endPoint x: 88, endPoint y: 100, distance: 54.2
click at [88, 100] on div "**** Clear" at bounding box center [216, 98] width 291 height 25
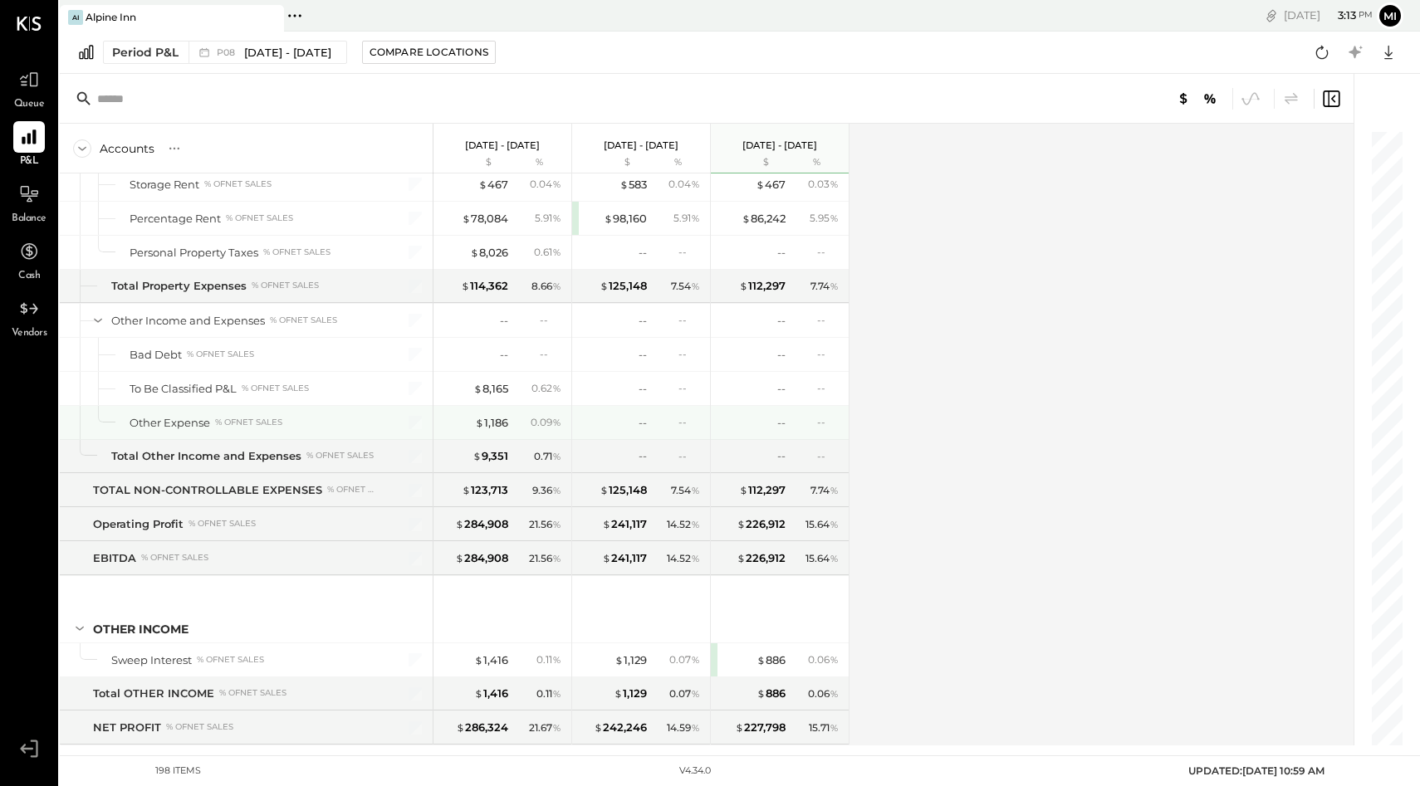
scroll to position [5449, 0]
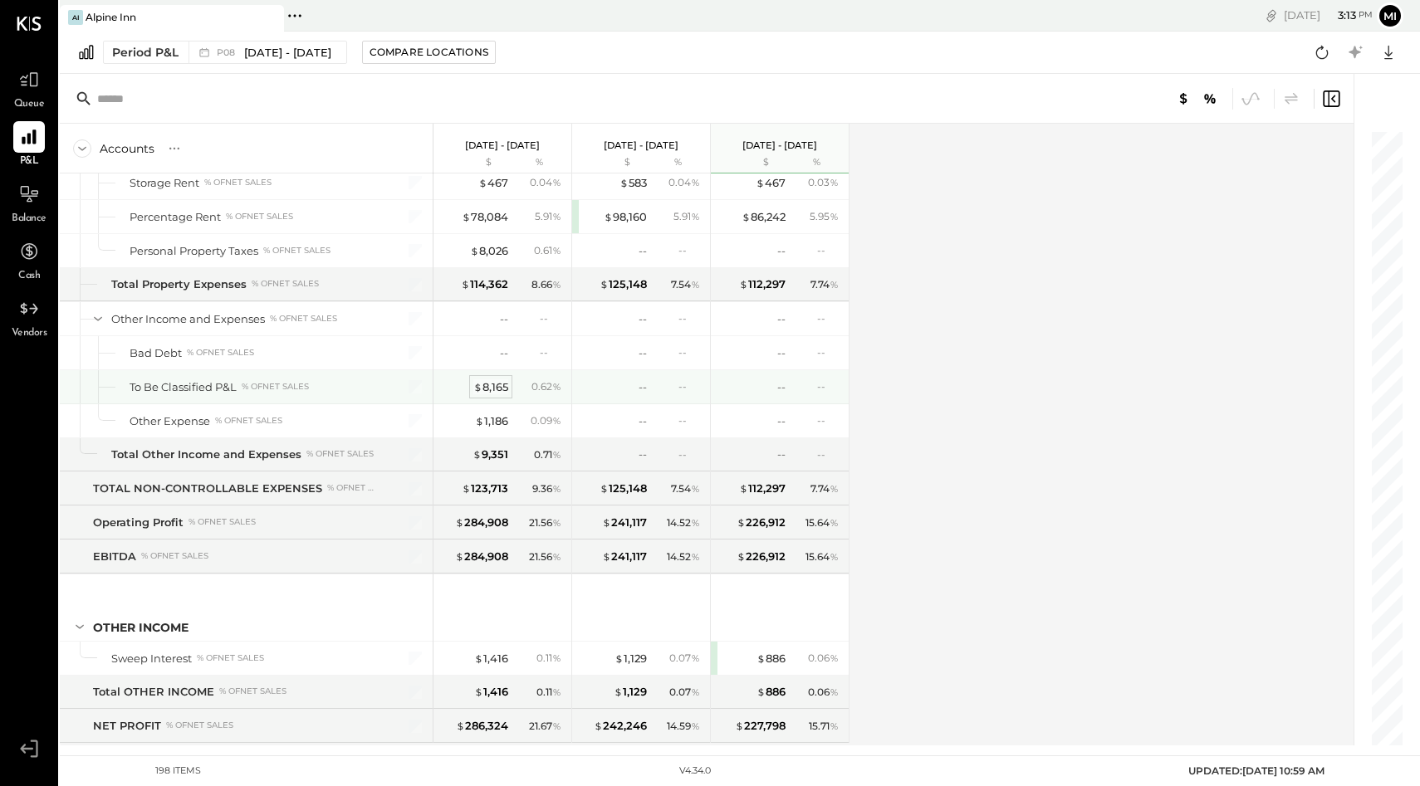
click at [486, 387] on div "$ 8,165" at bounding box center [490, 387] width 35 height 16
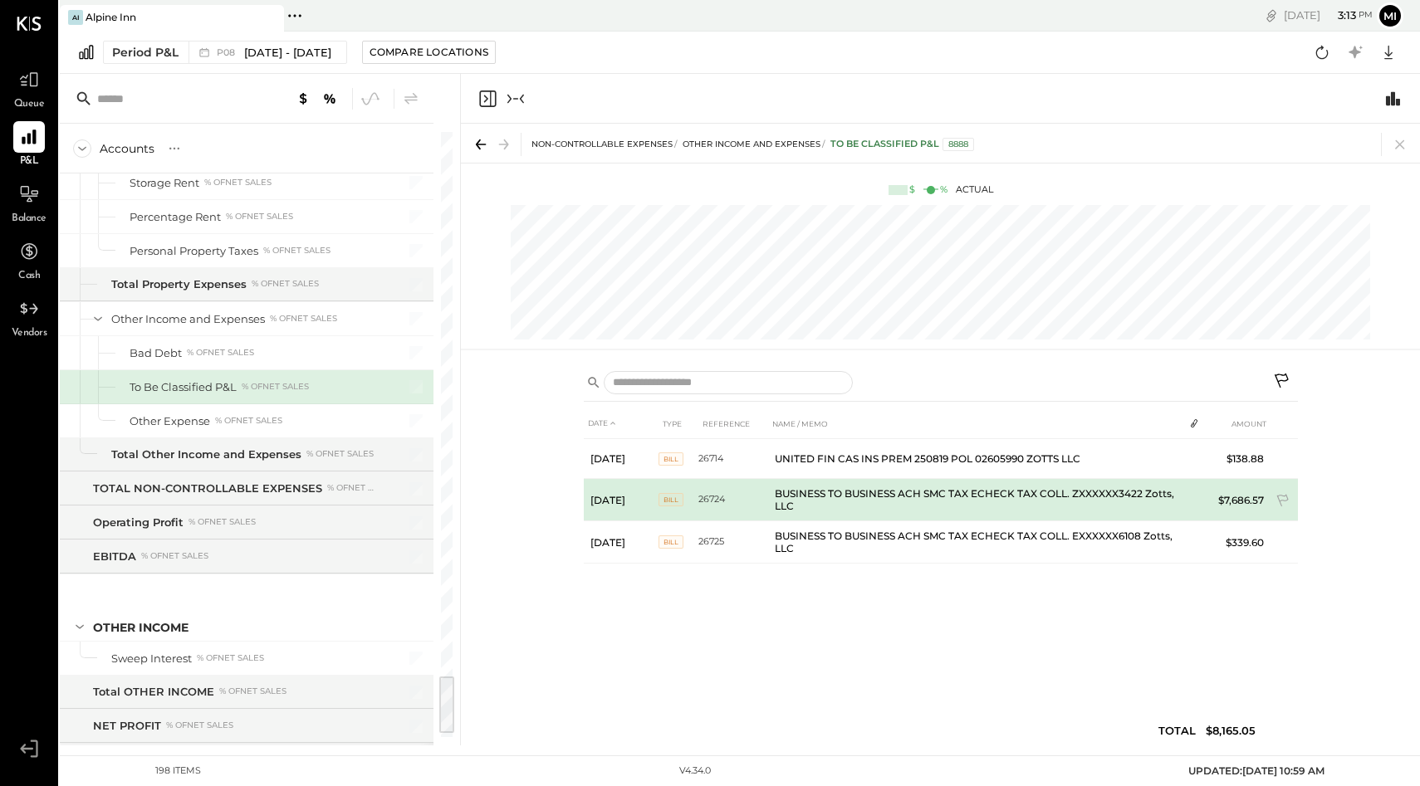
click at [790, 506] on td "BUSINESS TO BUSINESS ACH SMC TAX ECHECK TAX COLL. ZXXXXXX3422 Zotts, LLC" at bounding box center [975, 500] width 415 height 42
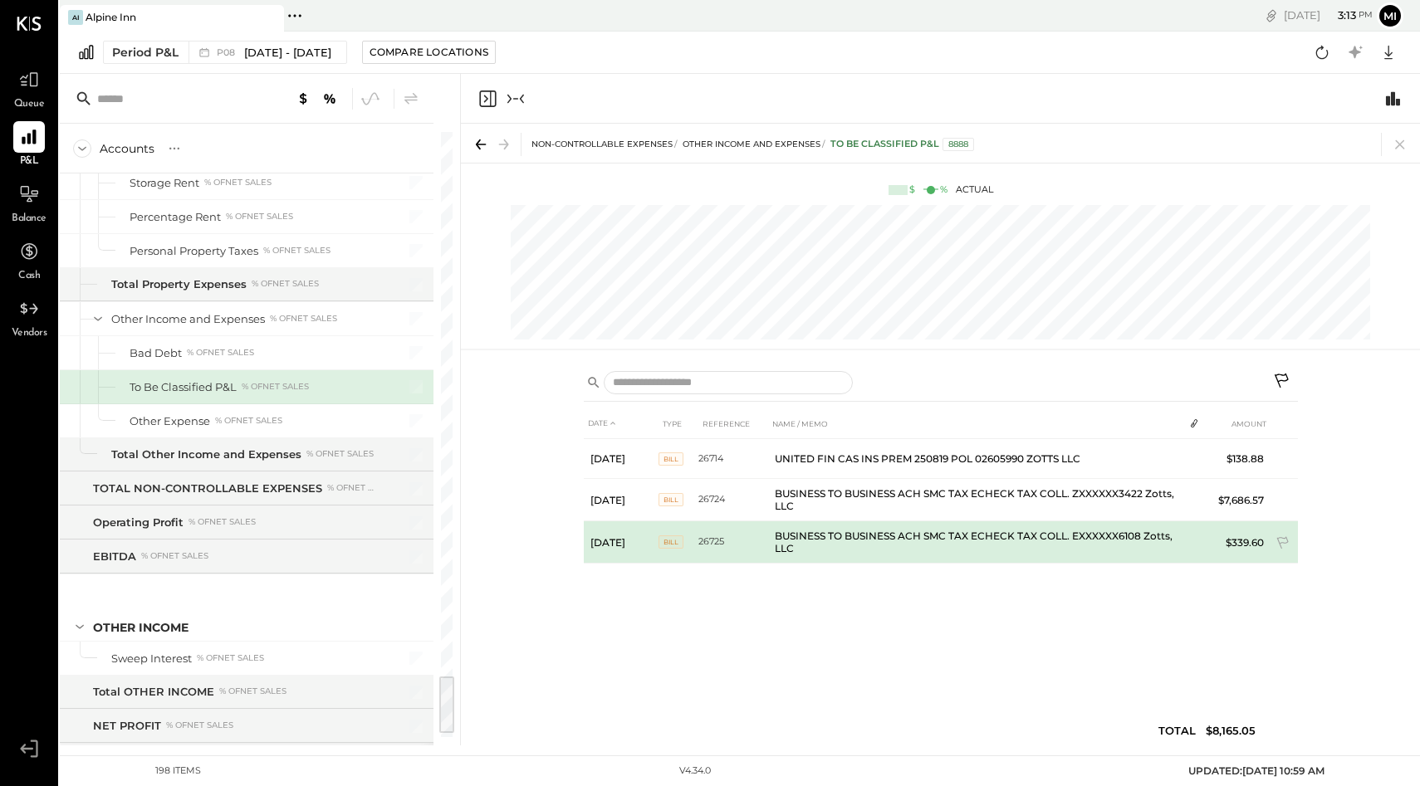
click at [791, 529] on td "BUSINESS TO BUSINESS ACH SMC TAX ECHECK TAX COLL. EXXXXXX6108 Zotts, LLC" at bounding box center [975, 542] width 415 height 42
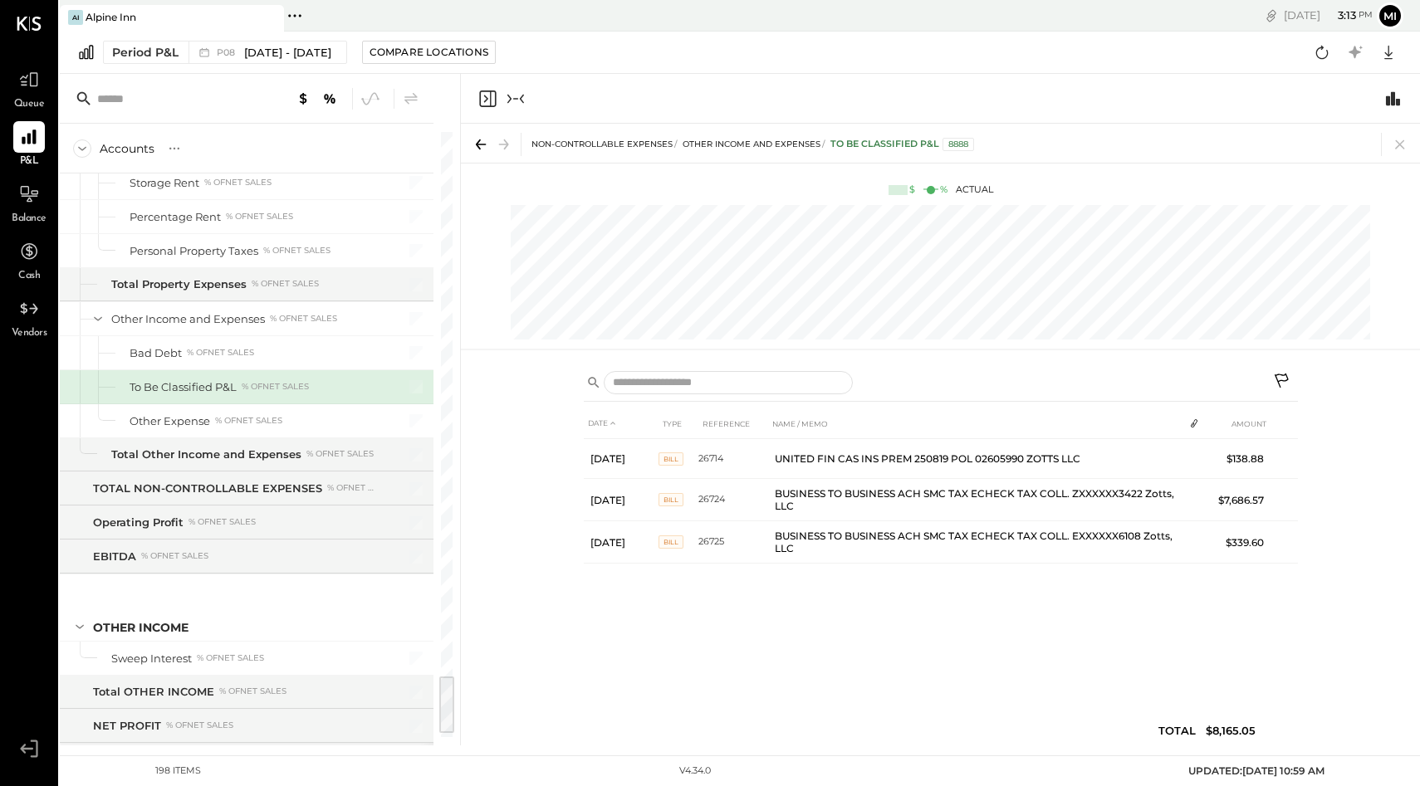
click at [484, 101] on icon "Close panel" at bounding box center [486, 98] width 4 height 7
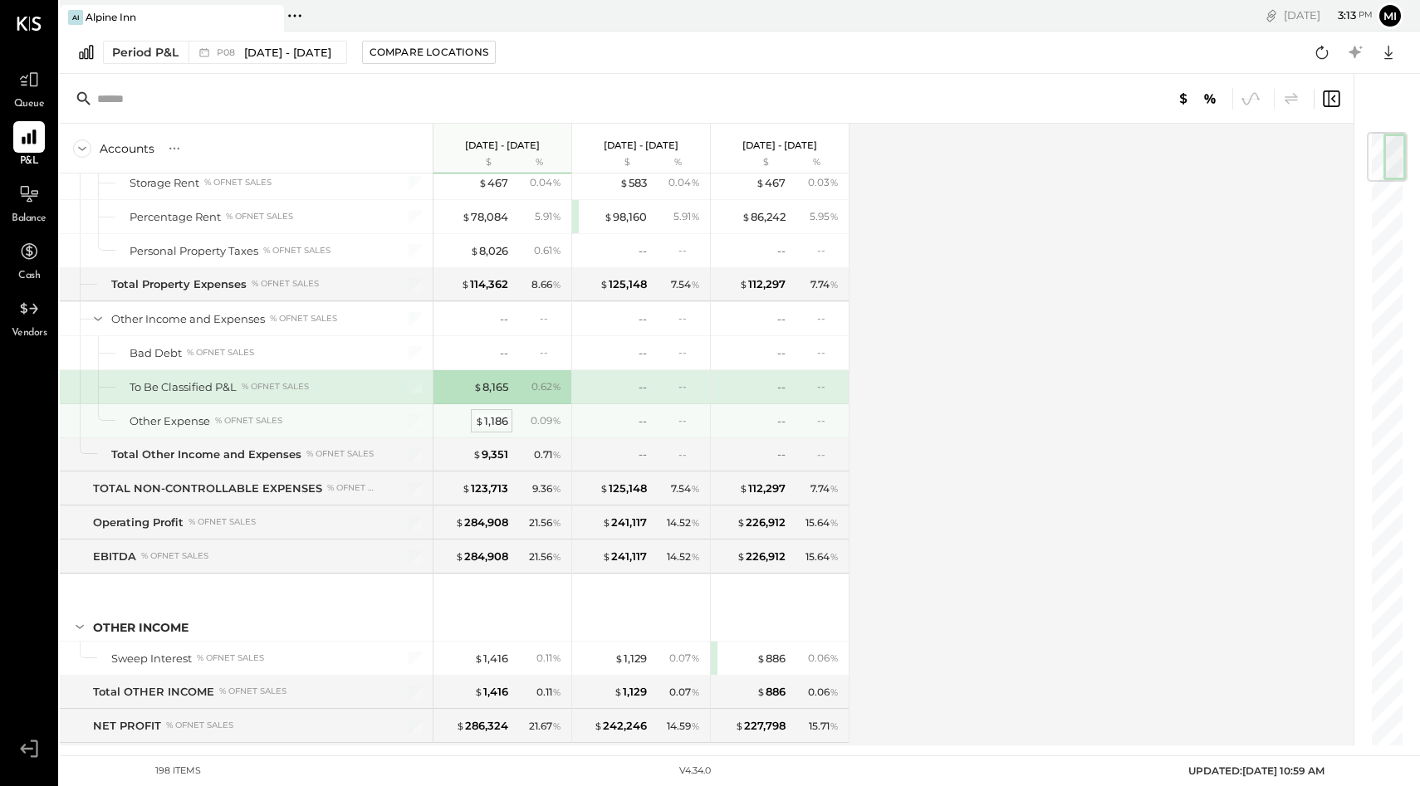
click at [497, 418] on div "$ 1,186" at bounding box center [491, 421] width 33 height 16
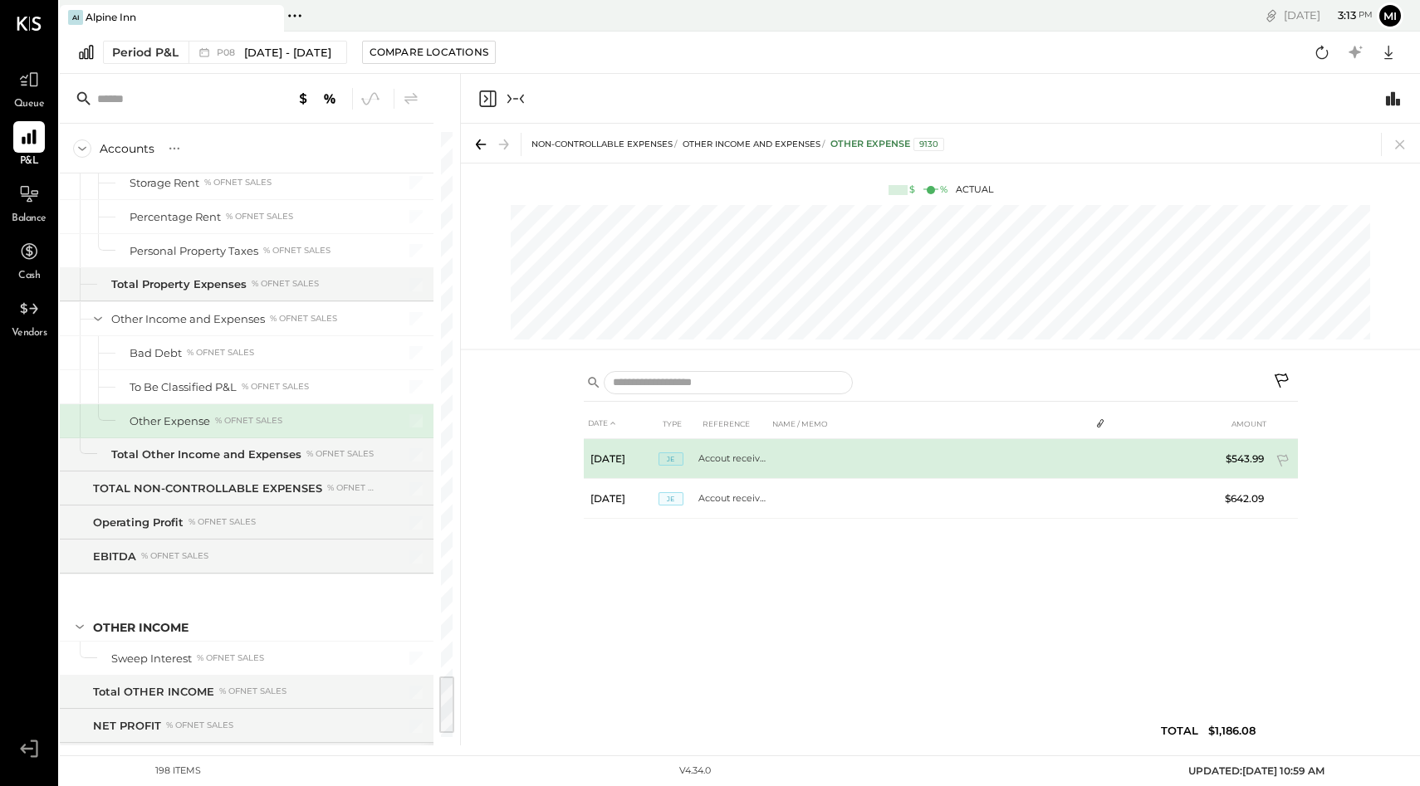
click at [736, 461] on td "Accout receivable Adj" at bounding box center [733, 459] width 70 height 40
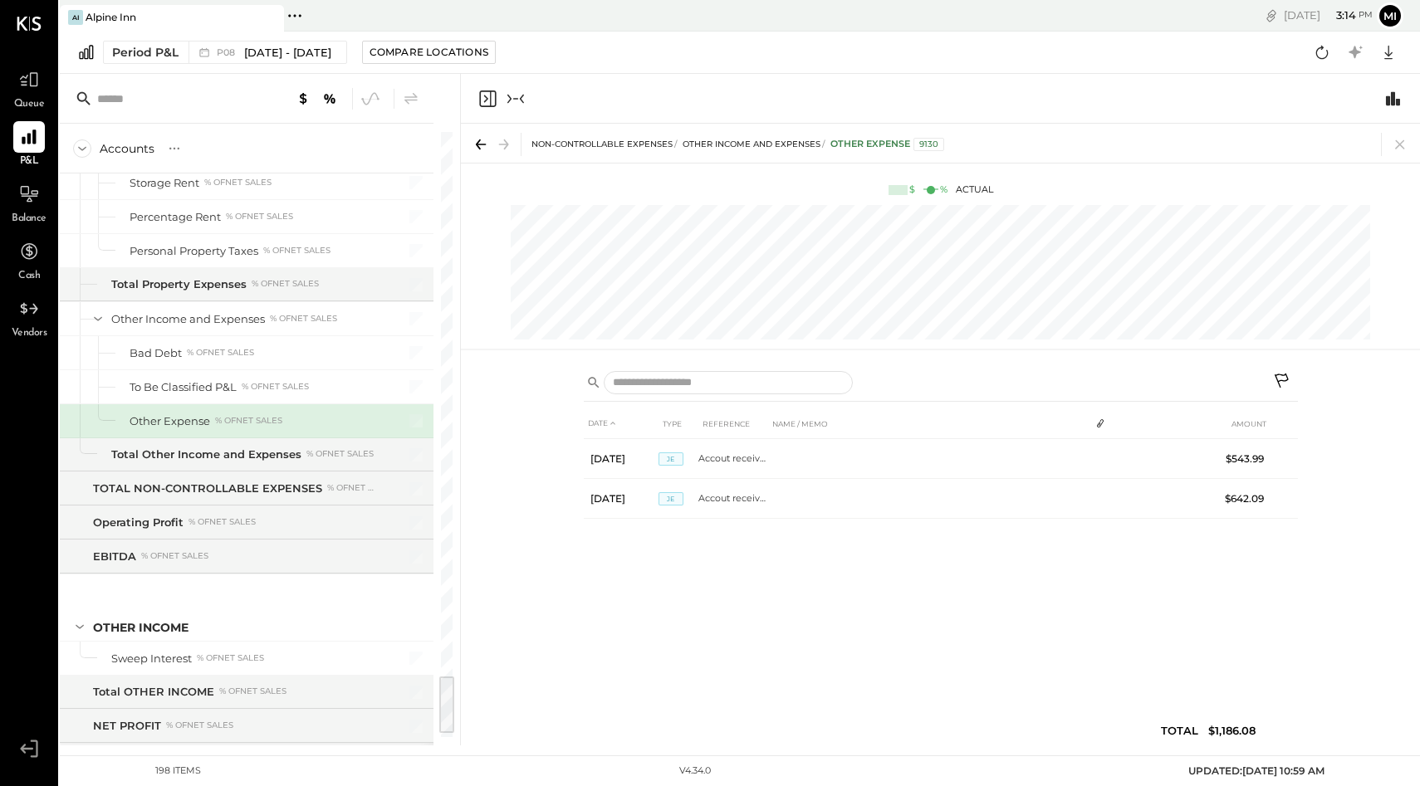
click at [519, 396] on div "DATE TYPE REFERENCE NAME / MEMO AMOUNT Aug 4, 25 JE Accout receivable Adj $543.…" at bounding box center [940, 552] width 959 height 386
click at [486, 104] on icon "Close panel" at bounding box center [487, 99] width 20 height 20
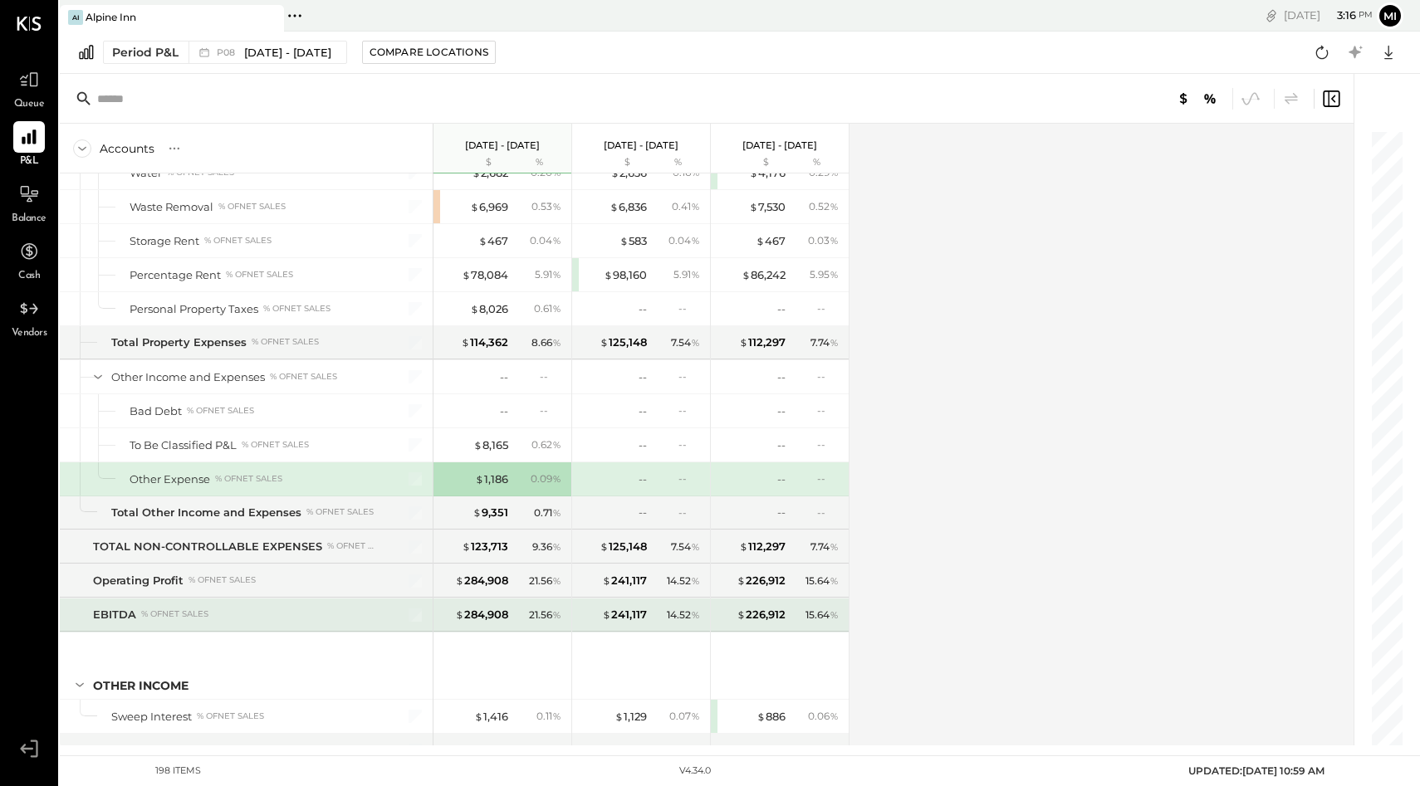
scroll to position [5393, 0]
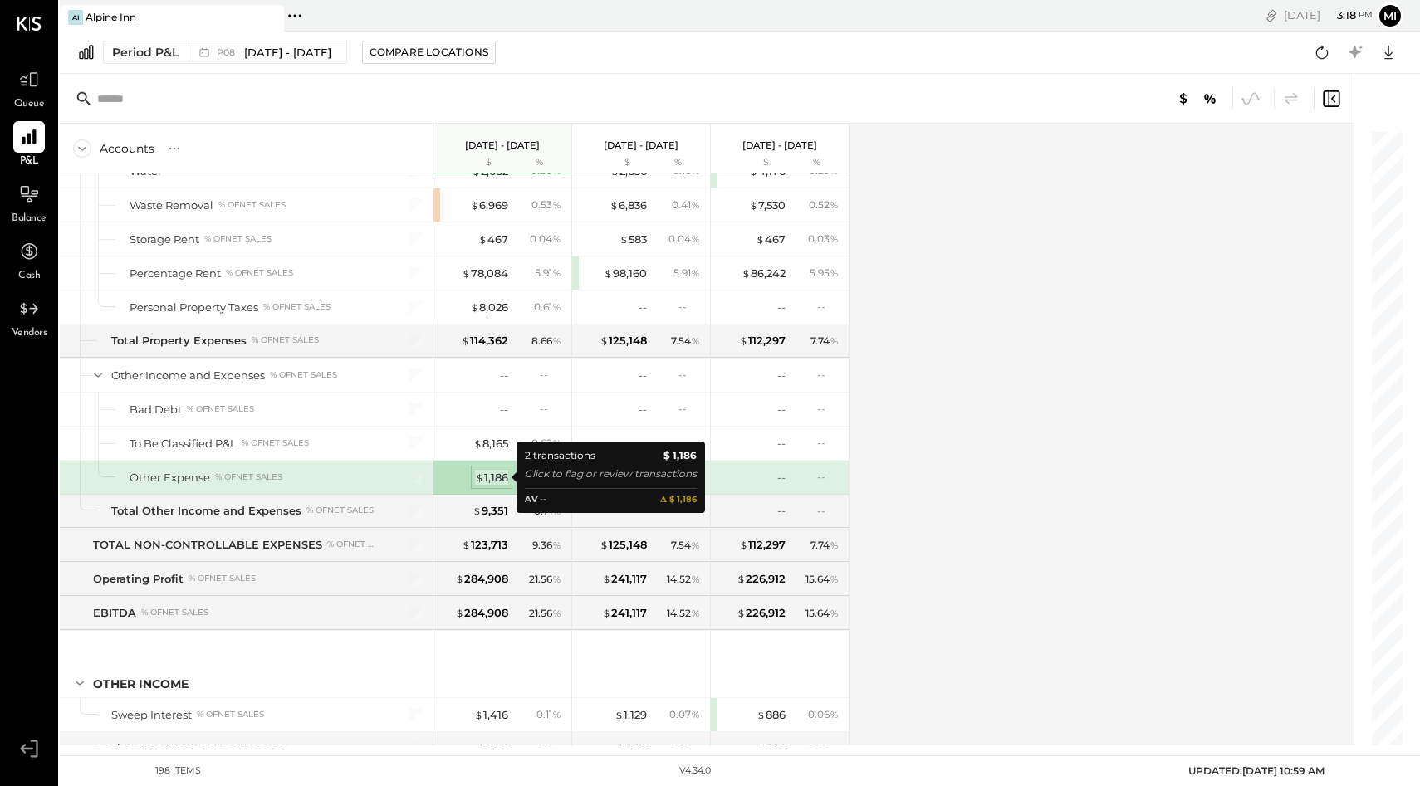
click at [493, 473] on div "$ 1,186" at bounding box center [491, 478] width 33 height 16
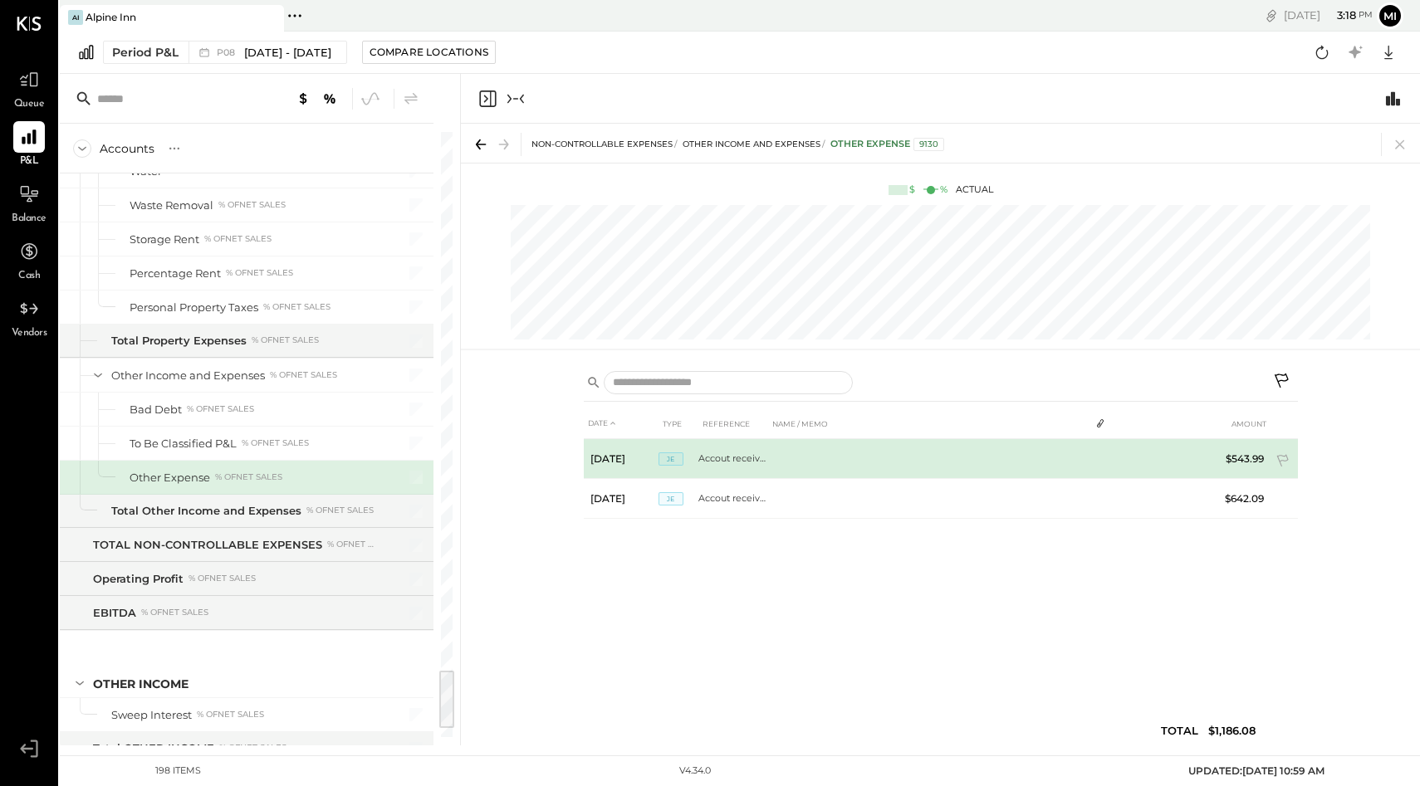
click at [727, 461] on td "Accout receivable Adj" at bounding box center [733, 459] width 70 height 40
click at [669, 461] on span "JE" at bounding box center [670, 458] width 25 height 13
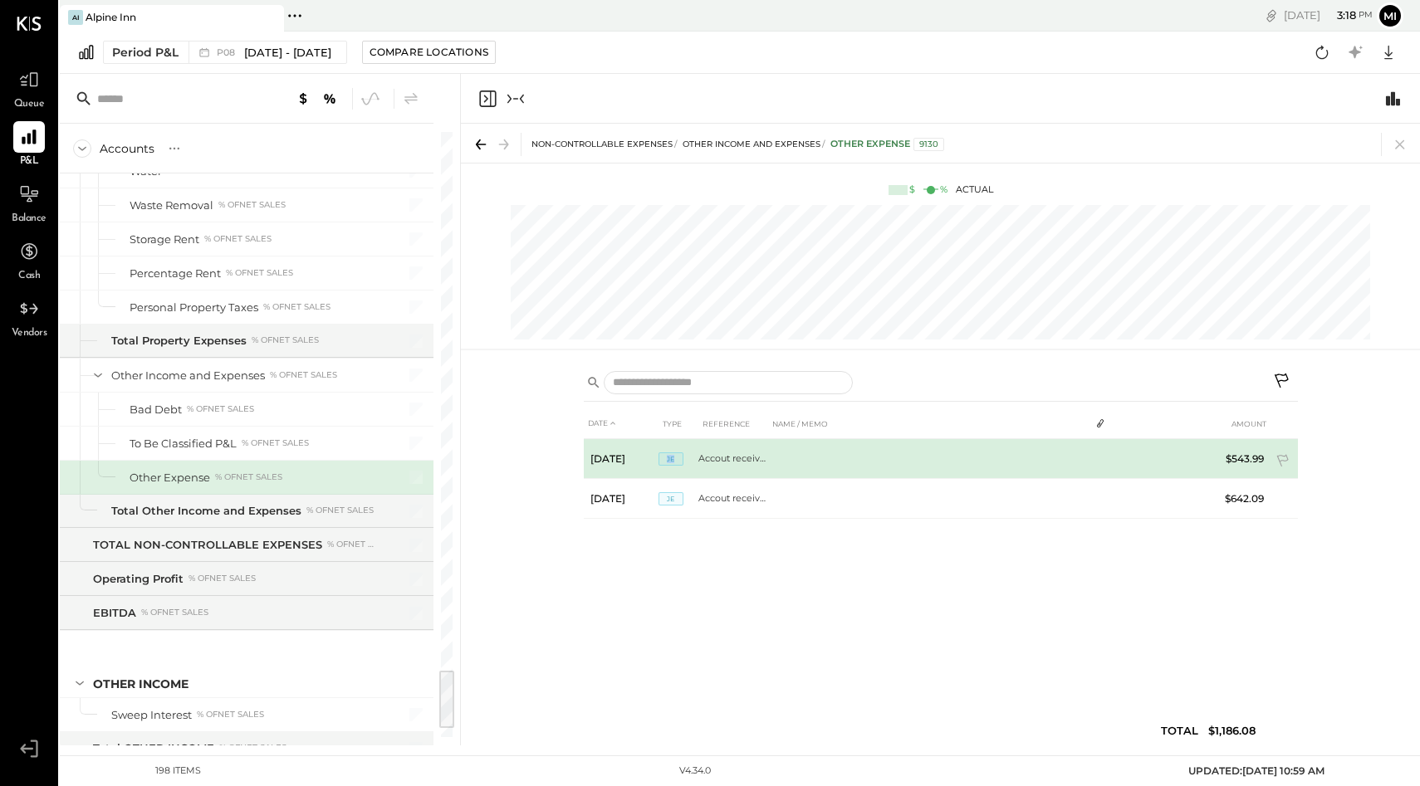
click at [669, 461] on span "JE" at bounding box center [670, 458] width 25 height 13
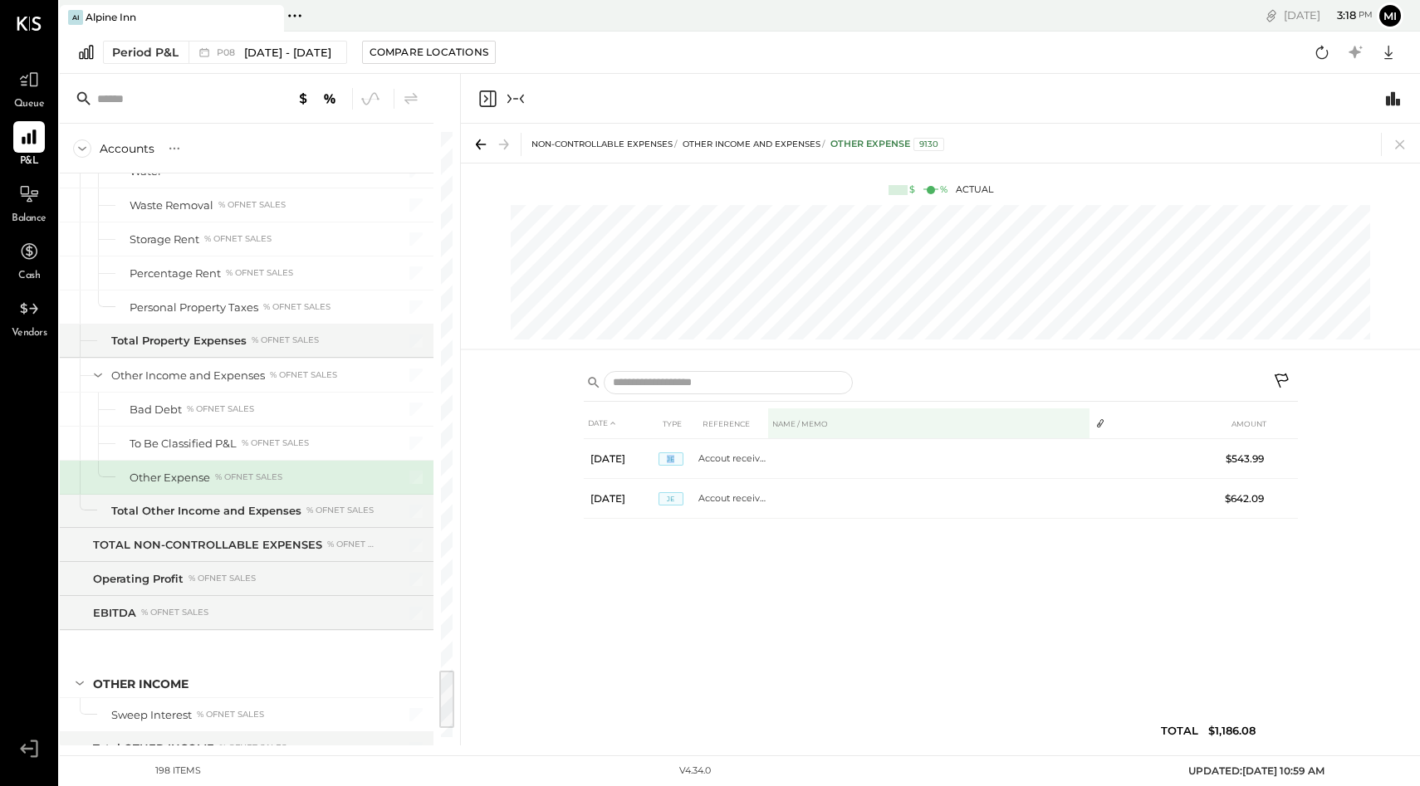
drag, startPoint x: 768, startPoint y: 418, endPoint x: 790, endPoint y: 418, distance: 21.6
click at [790, 418] on th "NAME / MEMO" at bounding box center [928, 423] width 321 height 31
click at [729, 426] on th "REFERENCE" at bounding box center [733, 423] width 70 height 31
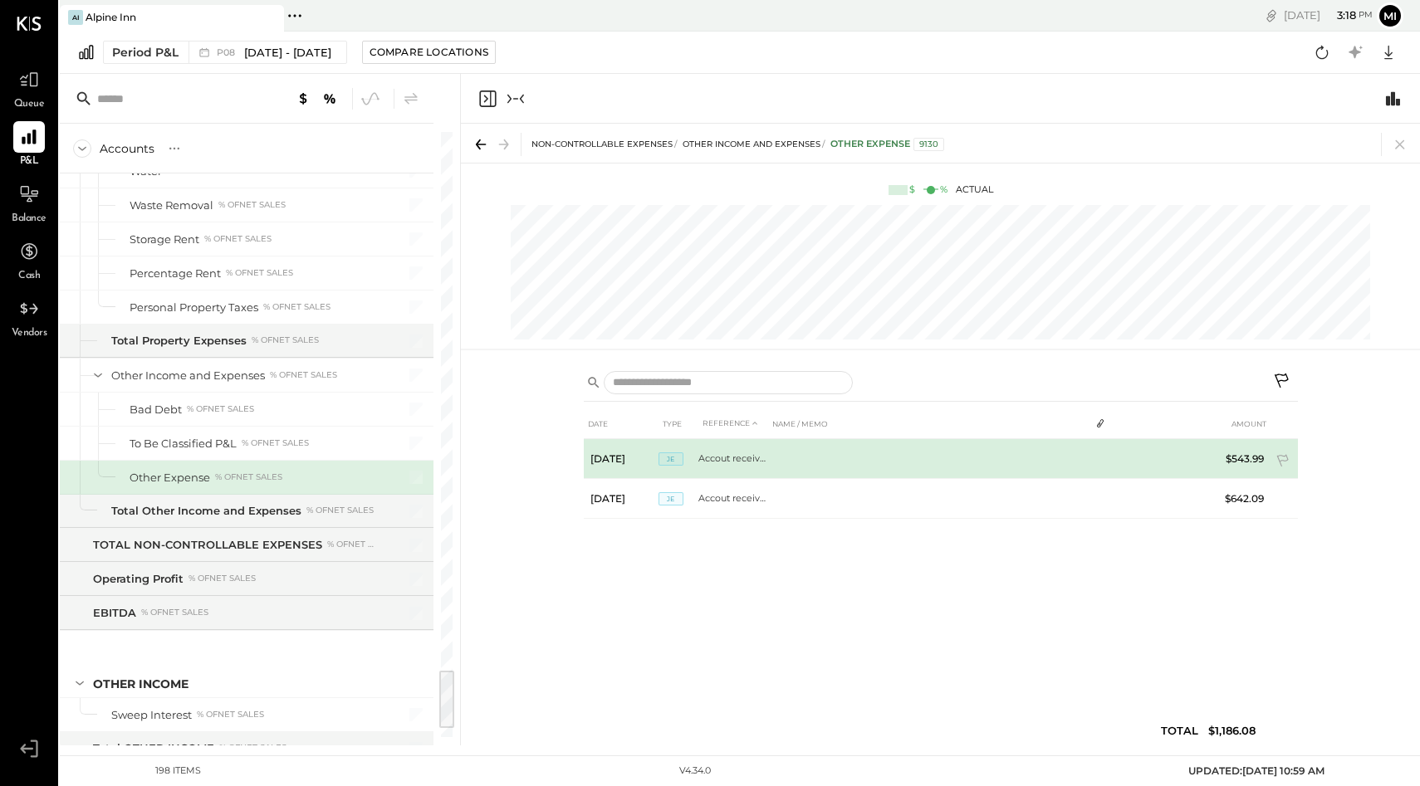
click at [736, 459] on td "Accout receivable Adj" at bounding box center [733, 459] width 70 height 40
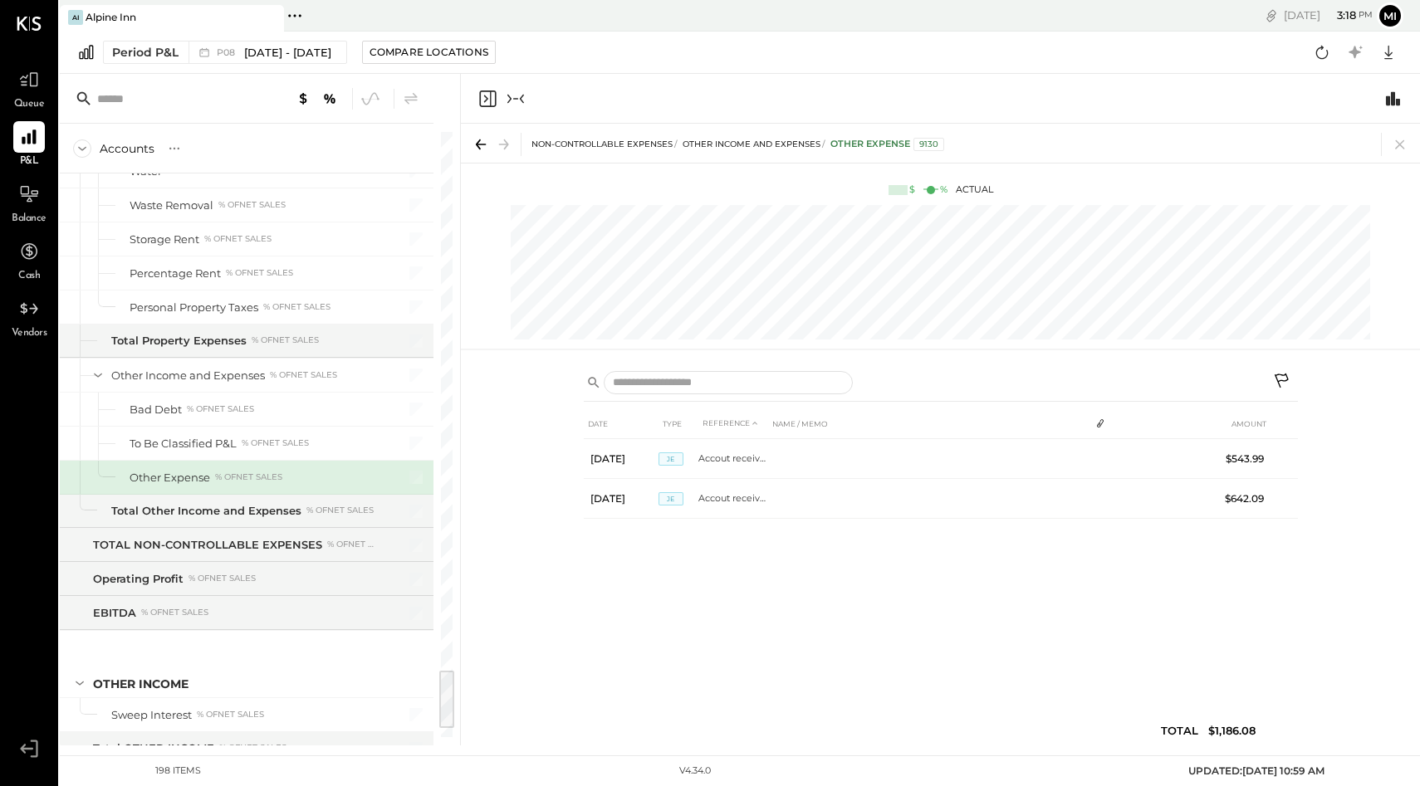
click at [732, 540] on div "DATE TYPE REFERENCE NAME / MEMO AMOUNT Aug 4, 25 JE Accout receivable Adj $543.…" at bounding box center [941, 580] width 714 height 345
click at [487, 101] on icon "Close panel" at bounding box center [487, 99] width 20 height 20
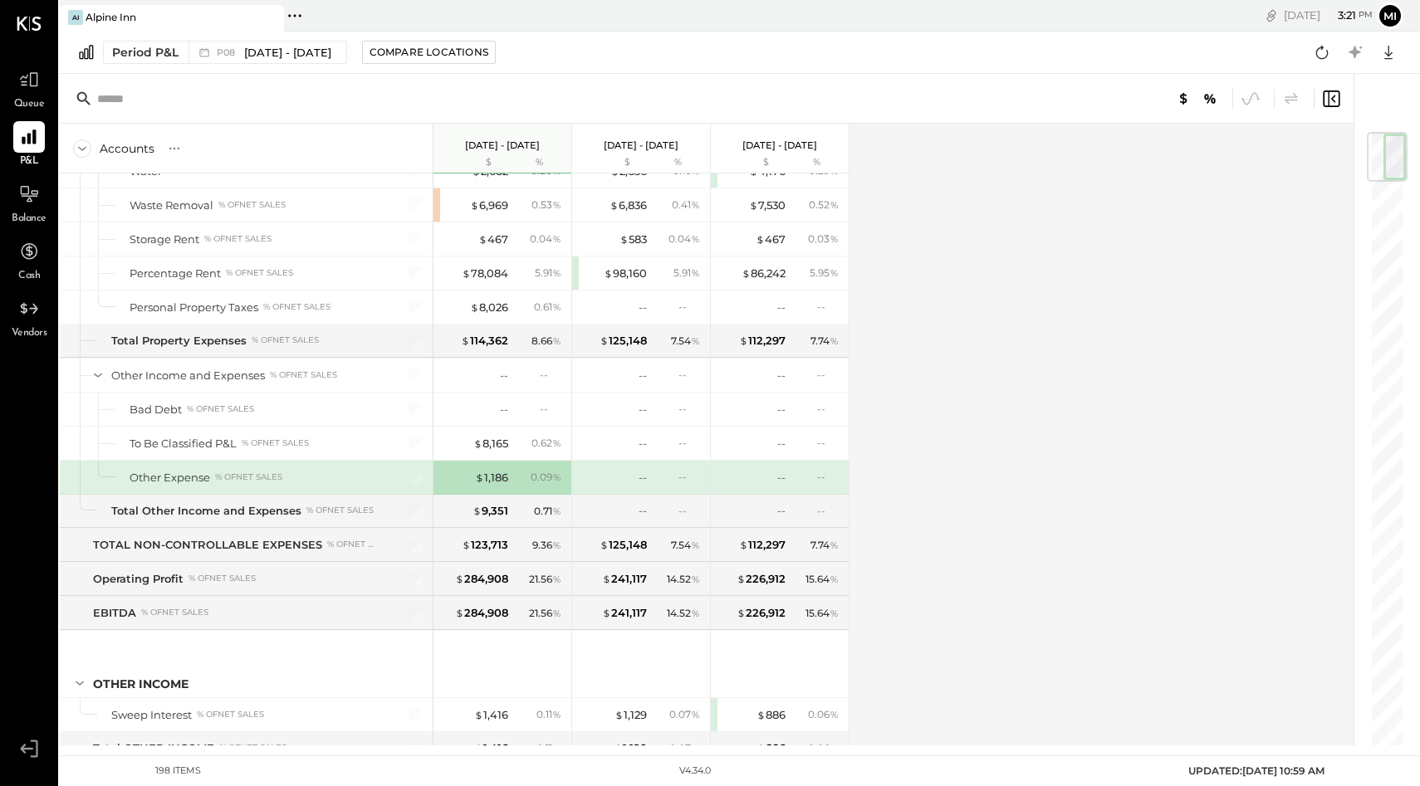
click at [208, 100] on input "text" at bounding box center [228, 99] width 262 height 30
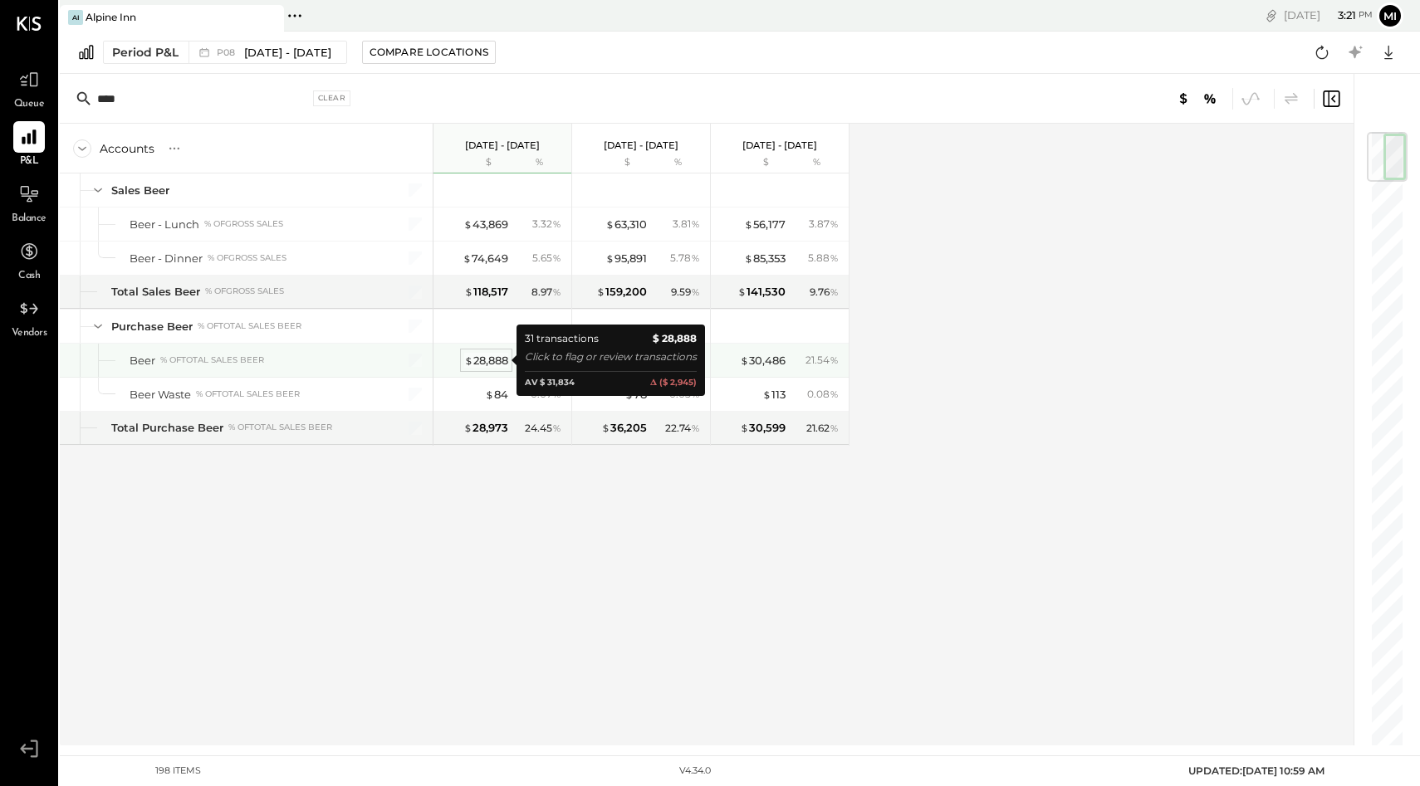
type input "****"
click at [487, 360] on div "$ 28,888" at bounding box center [486, 361] width 44 height 16
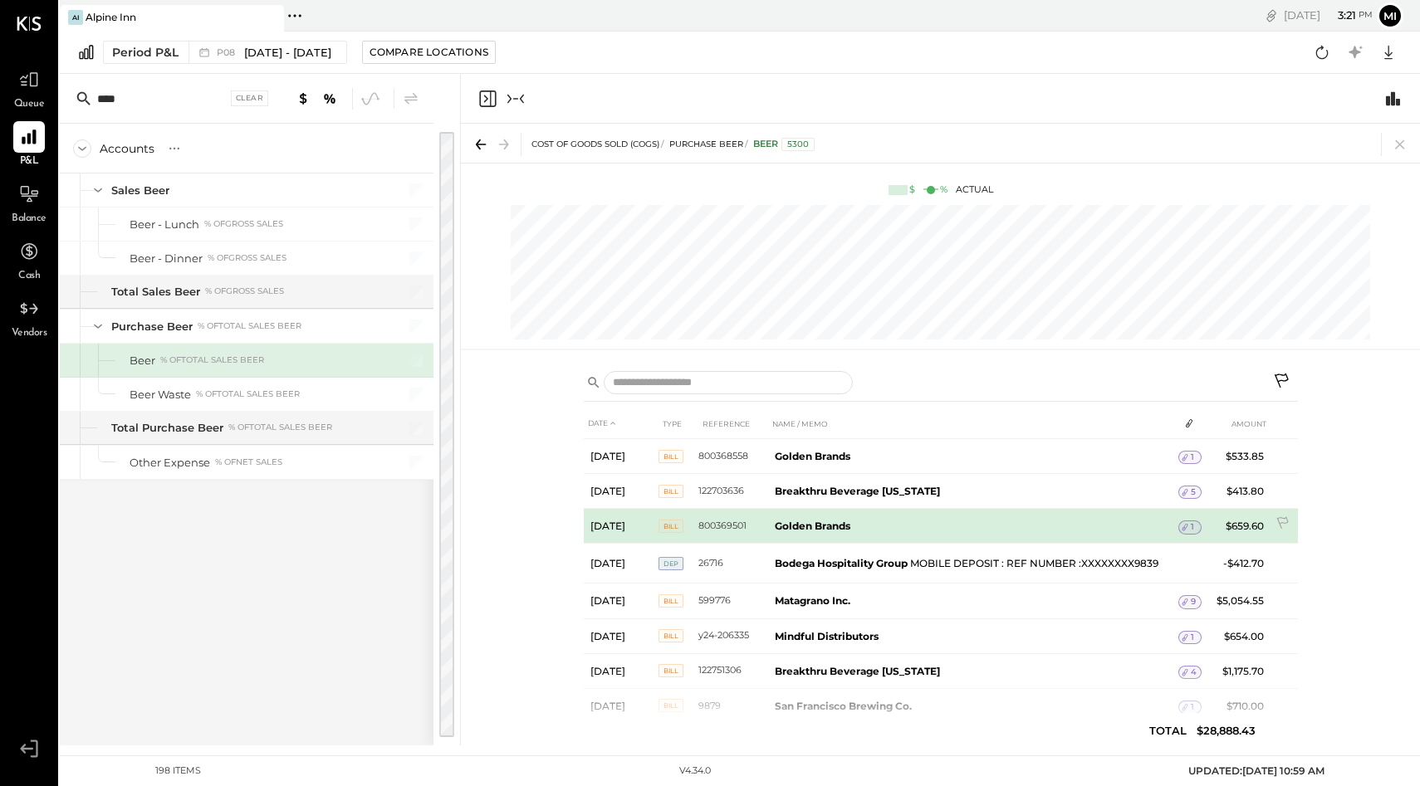
click at [801, 526] on b "Golden Brands" at bounding box center [813, 526] width 76 height 12
click at [1186, 527] on icon at bounding box center [1185, 527] width 12 height 12
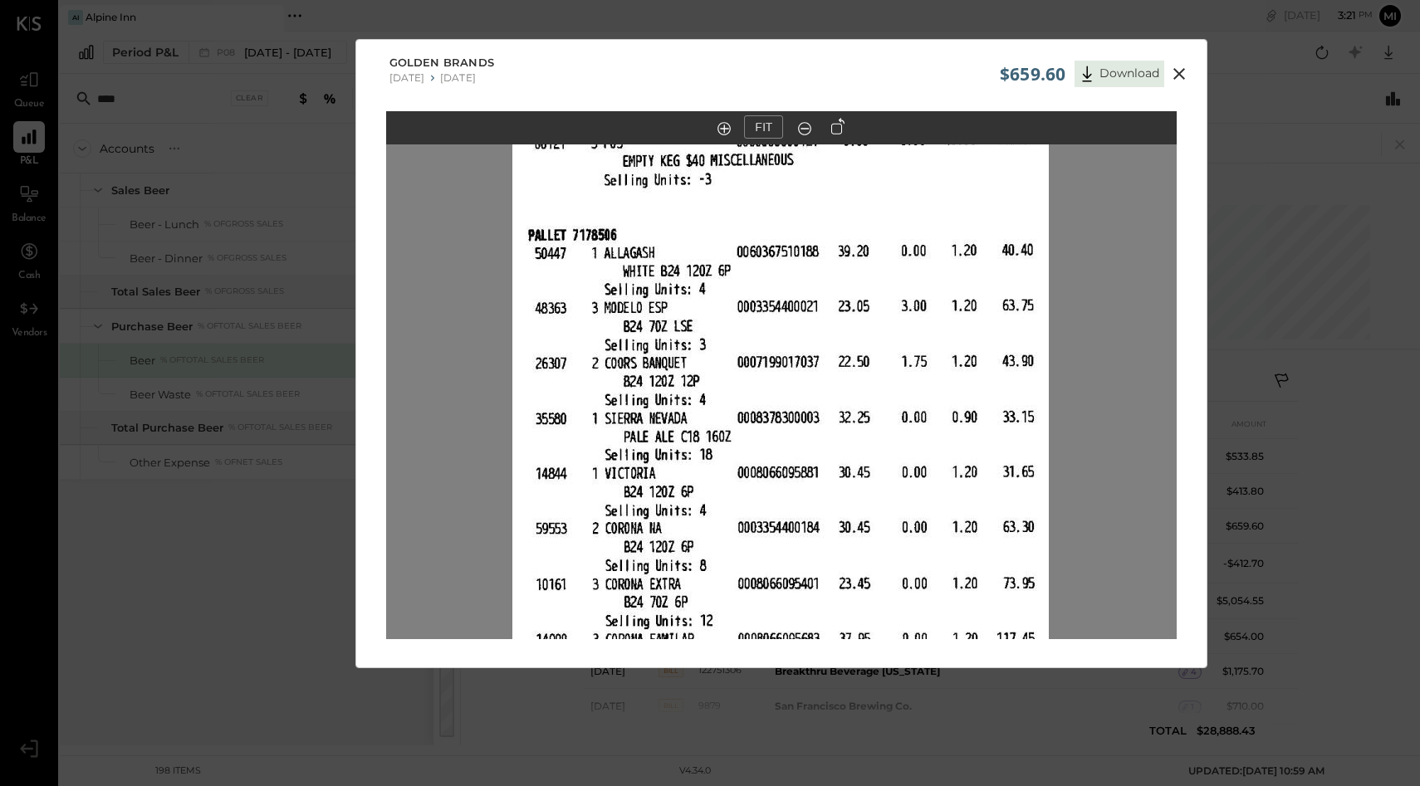
scroll to position [33, 0]
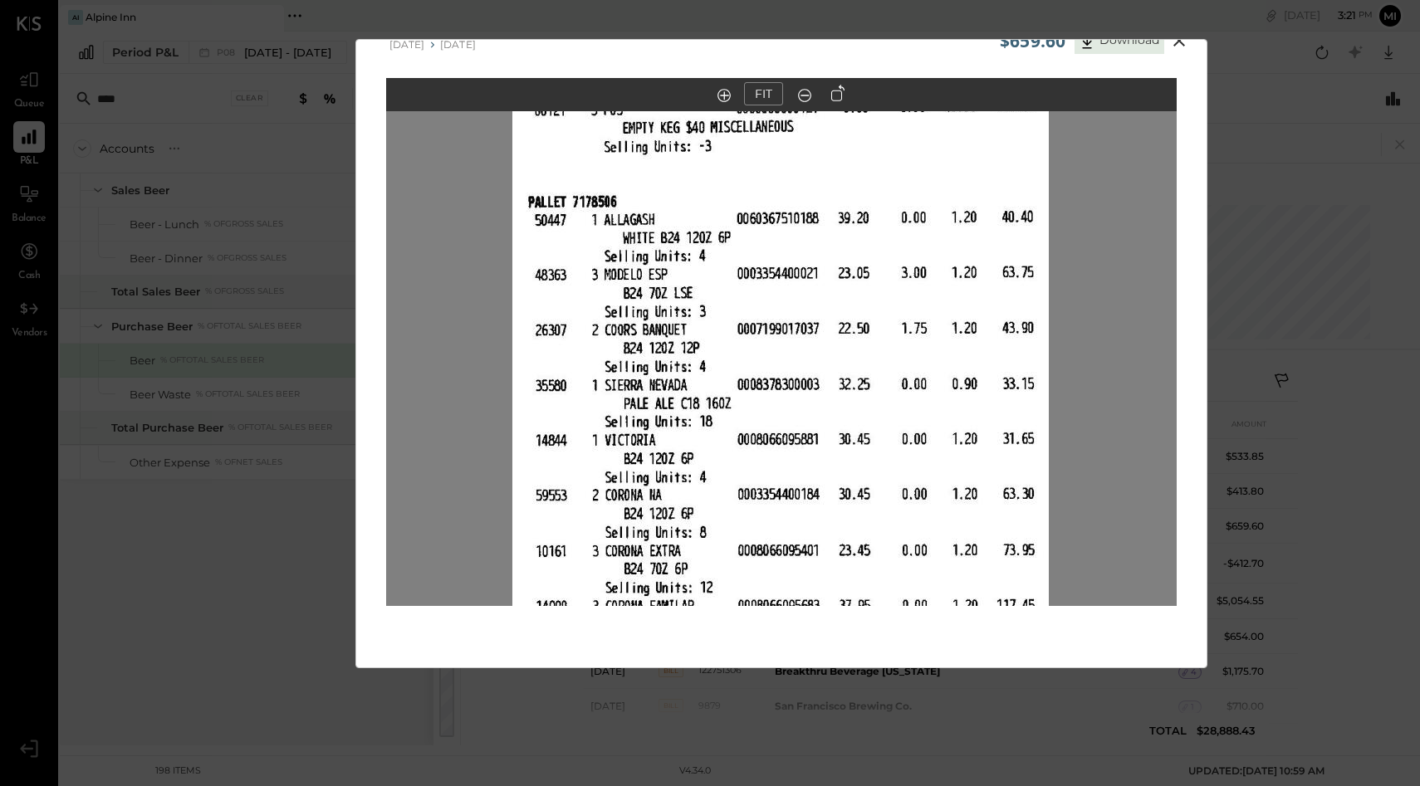
click at [801, 94] on out at bounding box center [804, 95] width 13 height 13
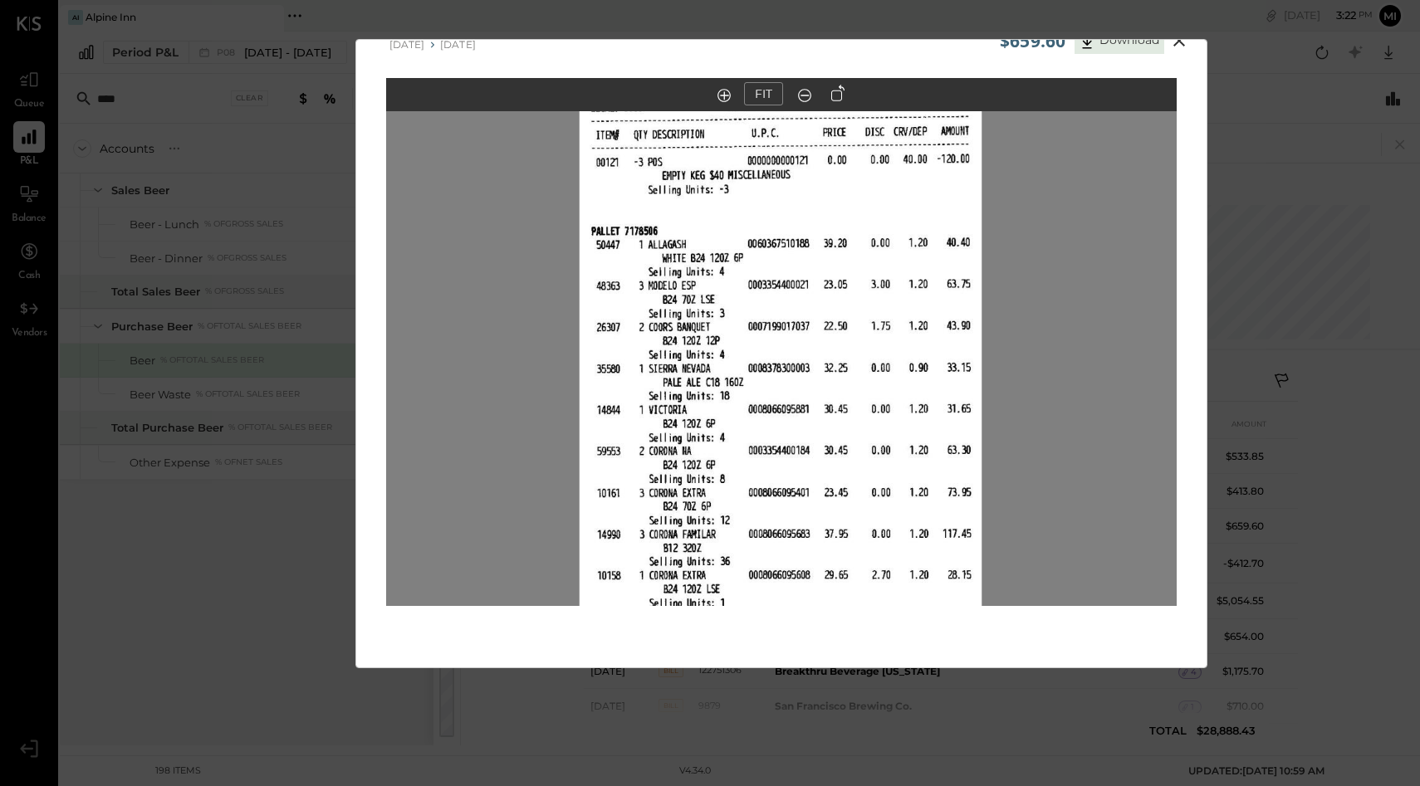
click at [801, 94] on out at bounding box center [804, 95] width 13 height 13
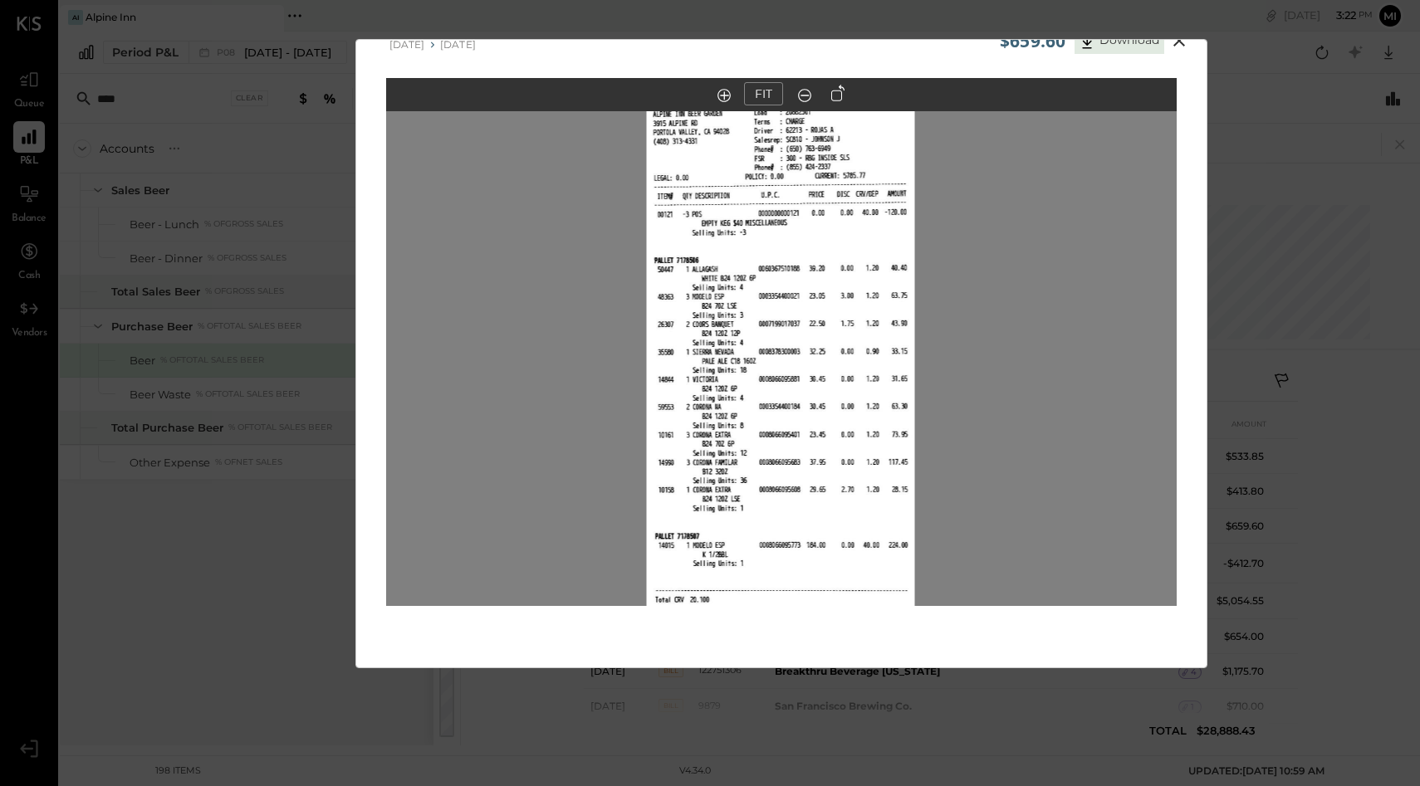
click at [801, 94] on out at bounding box center [804, 95] width 13 height 13
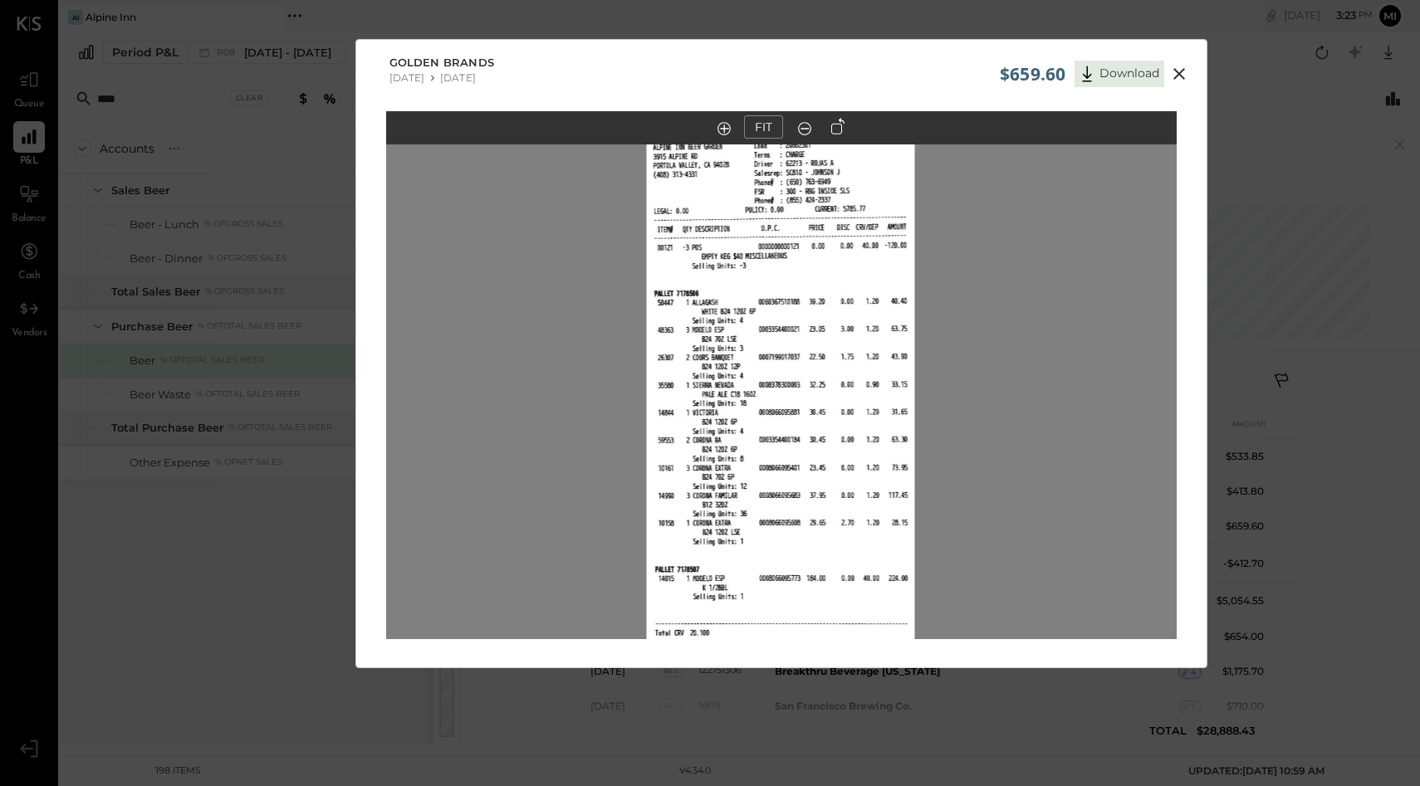
click at [1171, 71] on icon at bounding box center [1179, 74] width 20 height 20
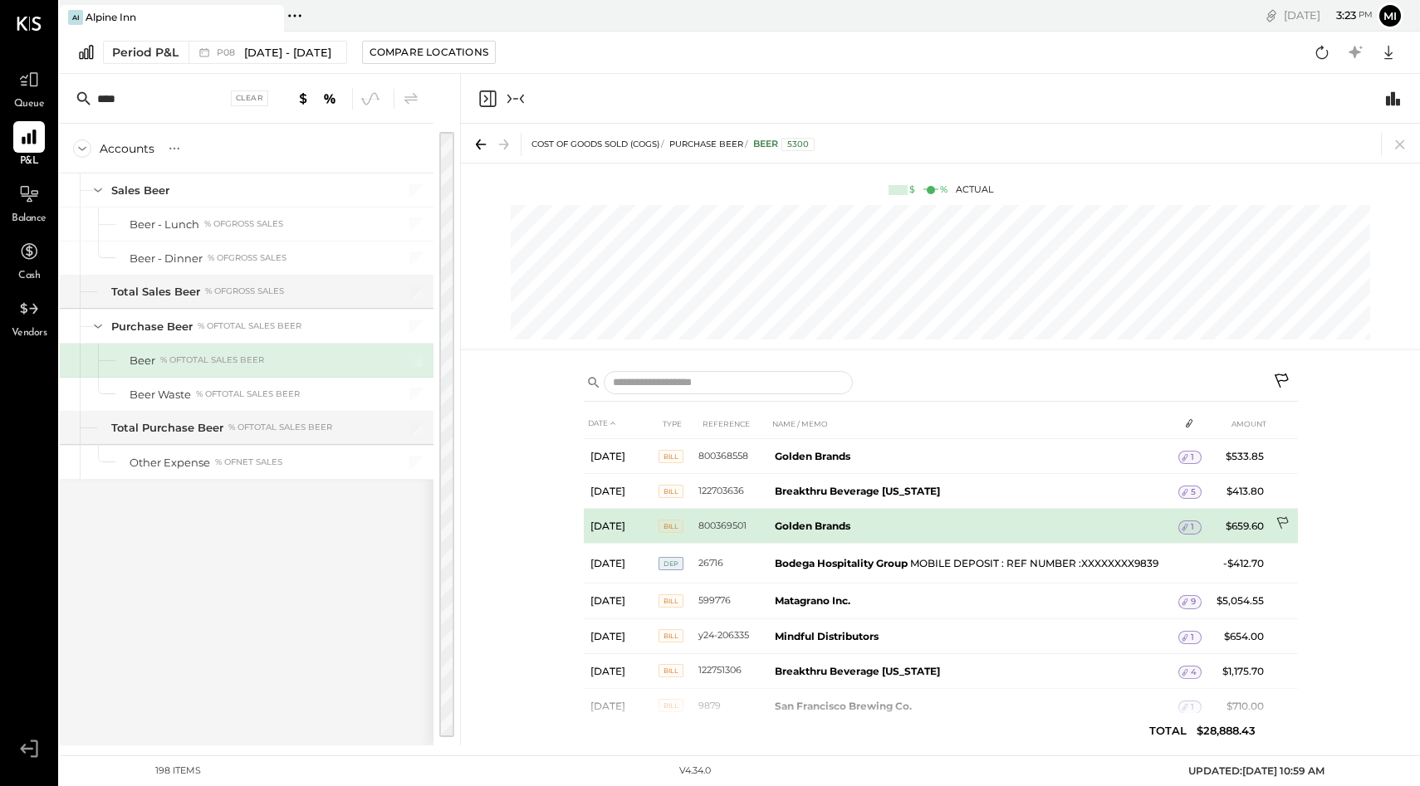
click at [1279, 523] on icon at bounding box center [1283, 523] width 12 height 12
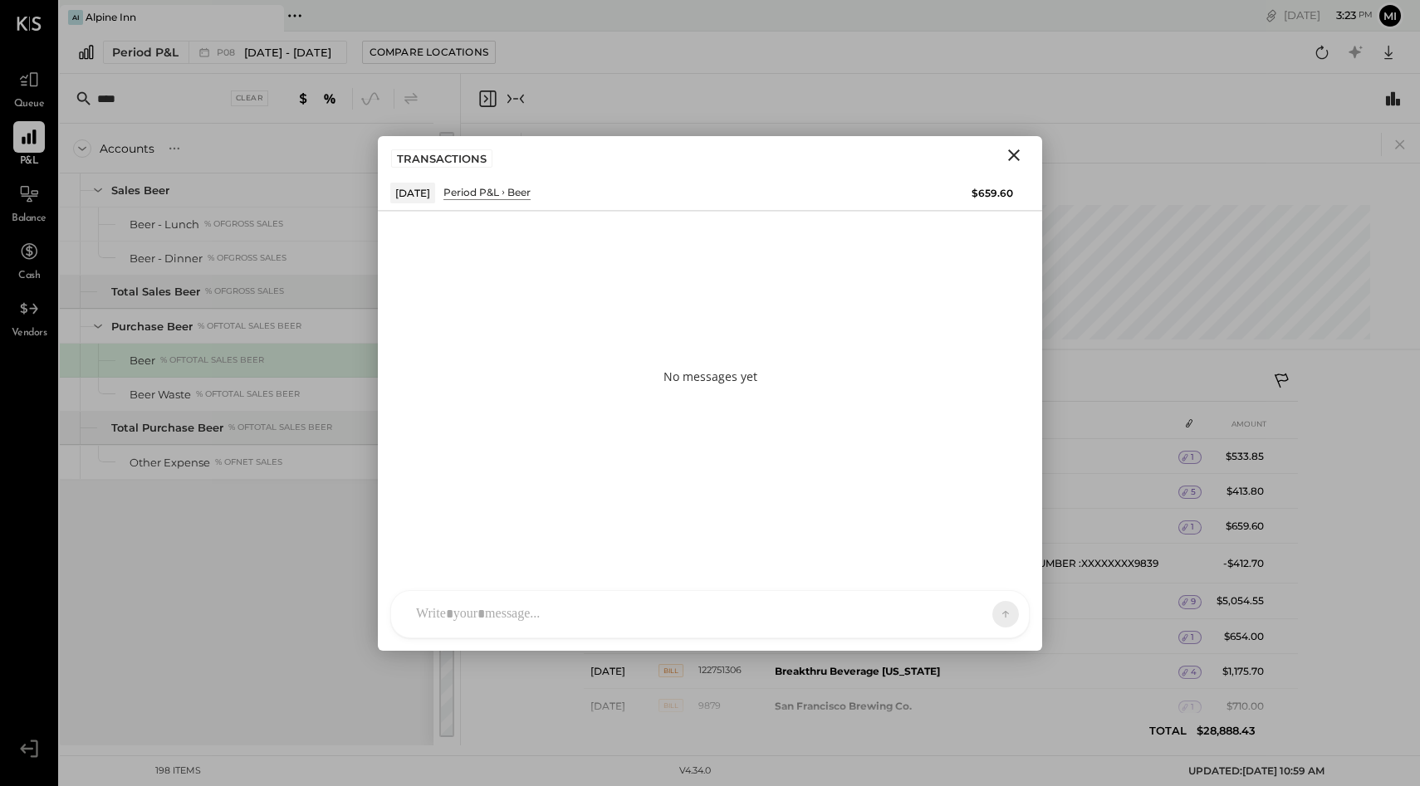
click at [545, 621] on div "NS Nishant Sadhu B bryan D donny CR Chintan R Dave SA Sean Agoliati D derek MQ …" at bounding box center [709, 614] width 639 height 48
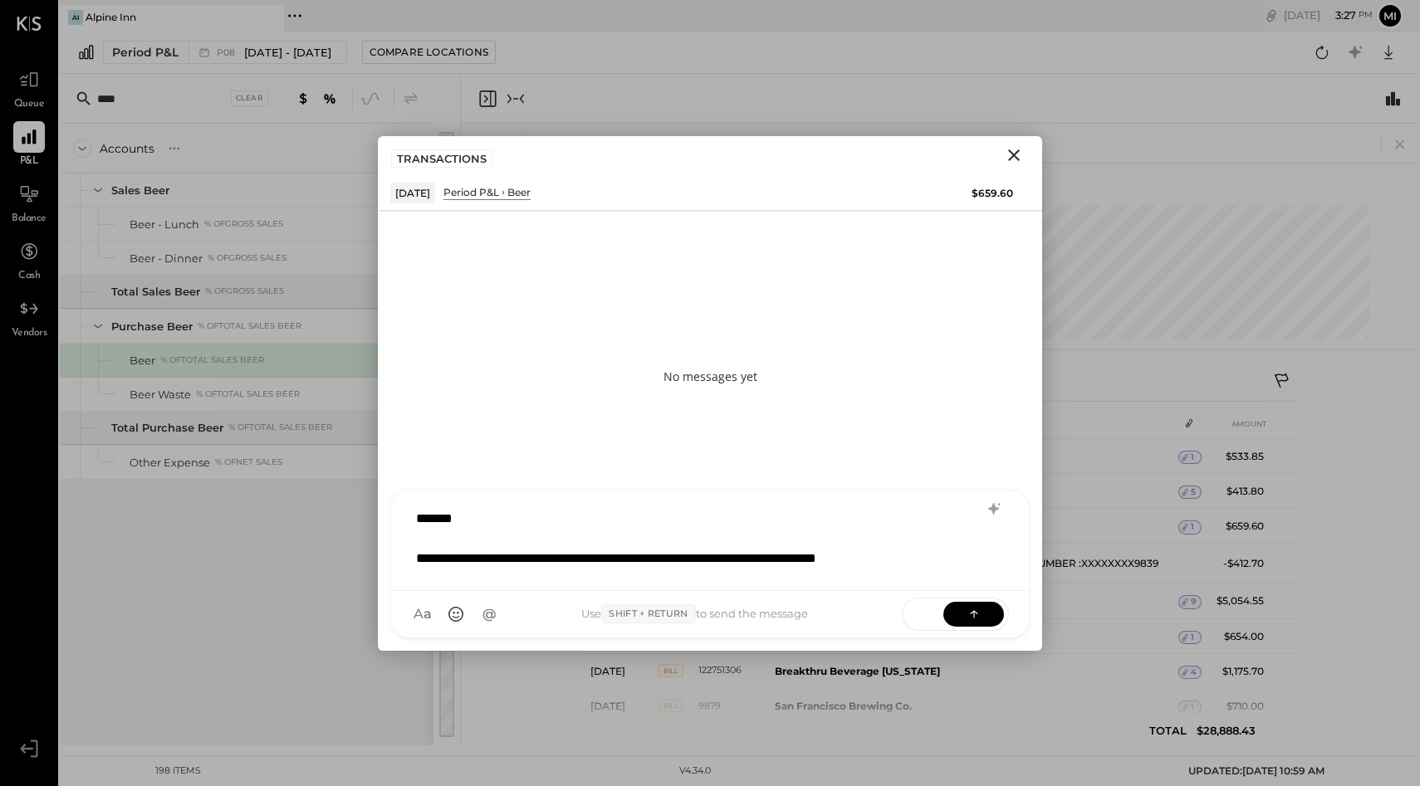
click at [549, 579] on div "**********" at bounding box center [710, 541] width 638 height 100
click at [970, 559] on div "**********" at bounding box center [710, 539] width 604 height 76
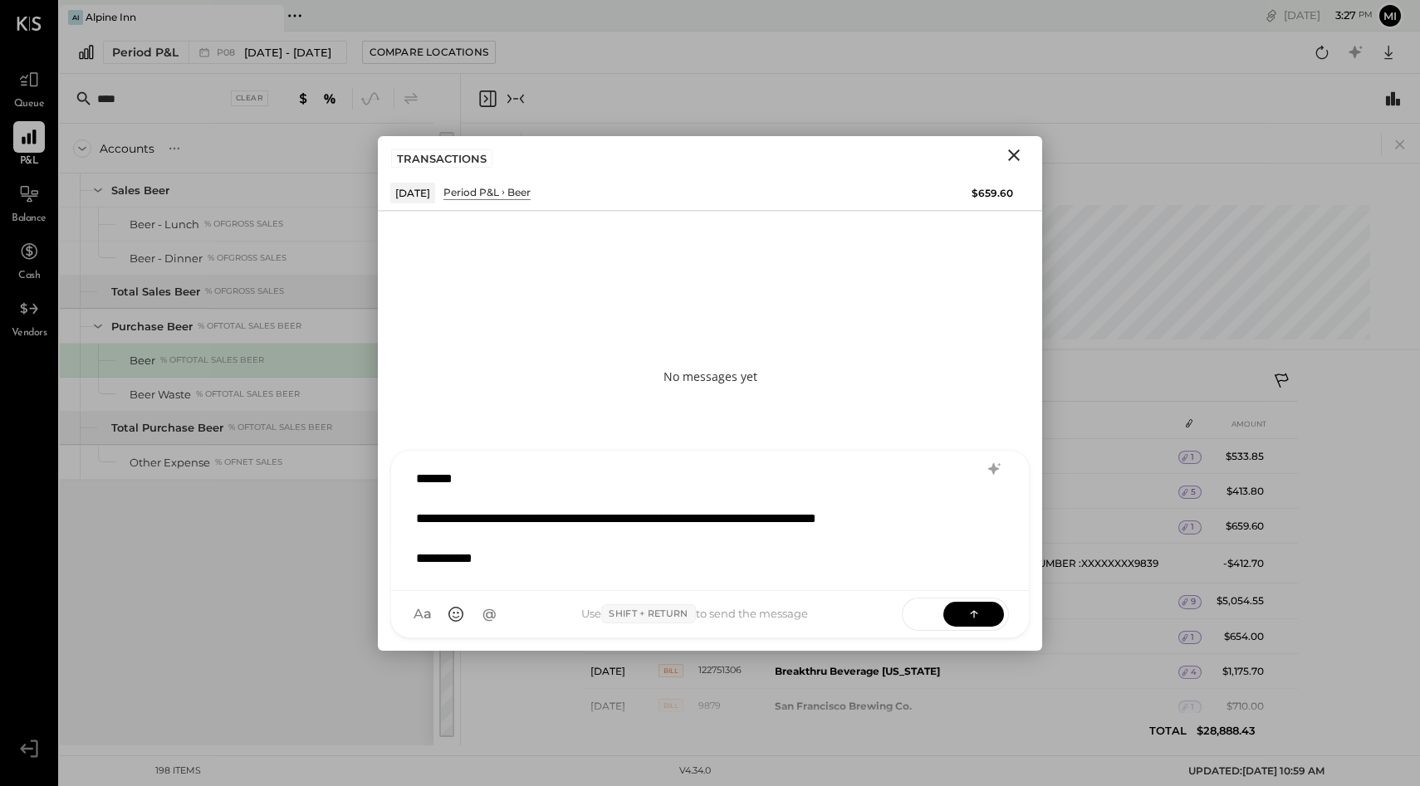
scroll to position [1, 0]
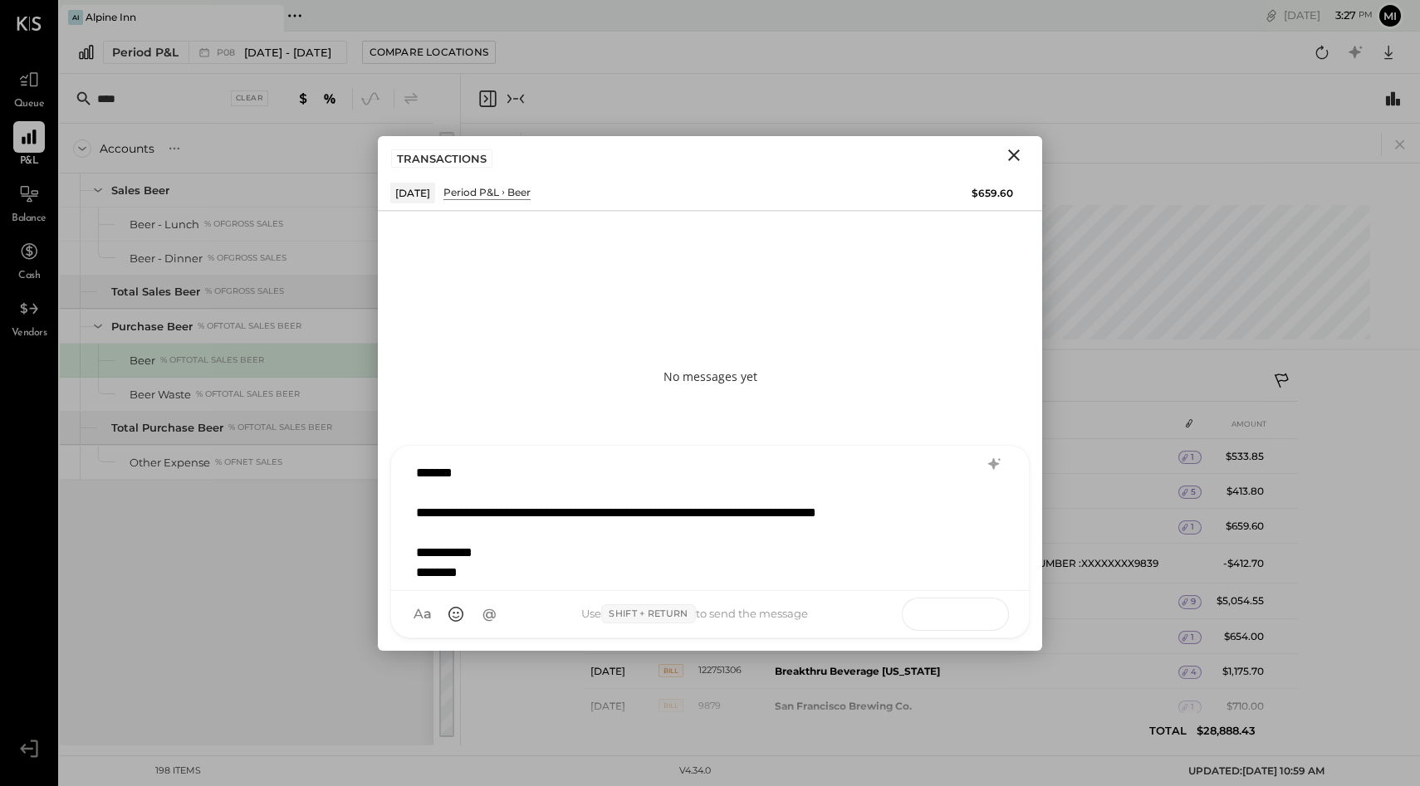
click at [977, 613] on icon at bounding box center [974, 613] width 17 height 17
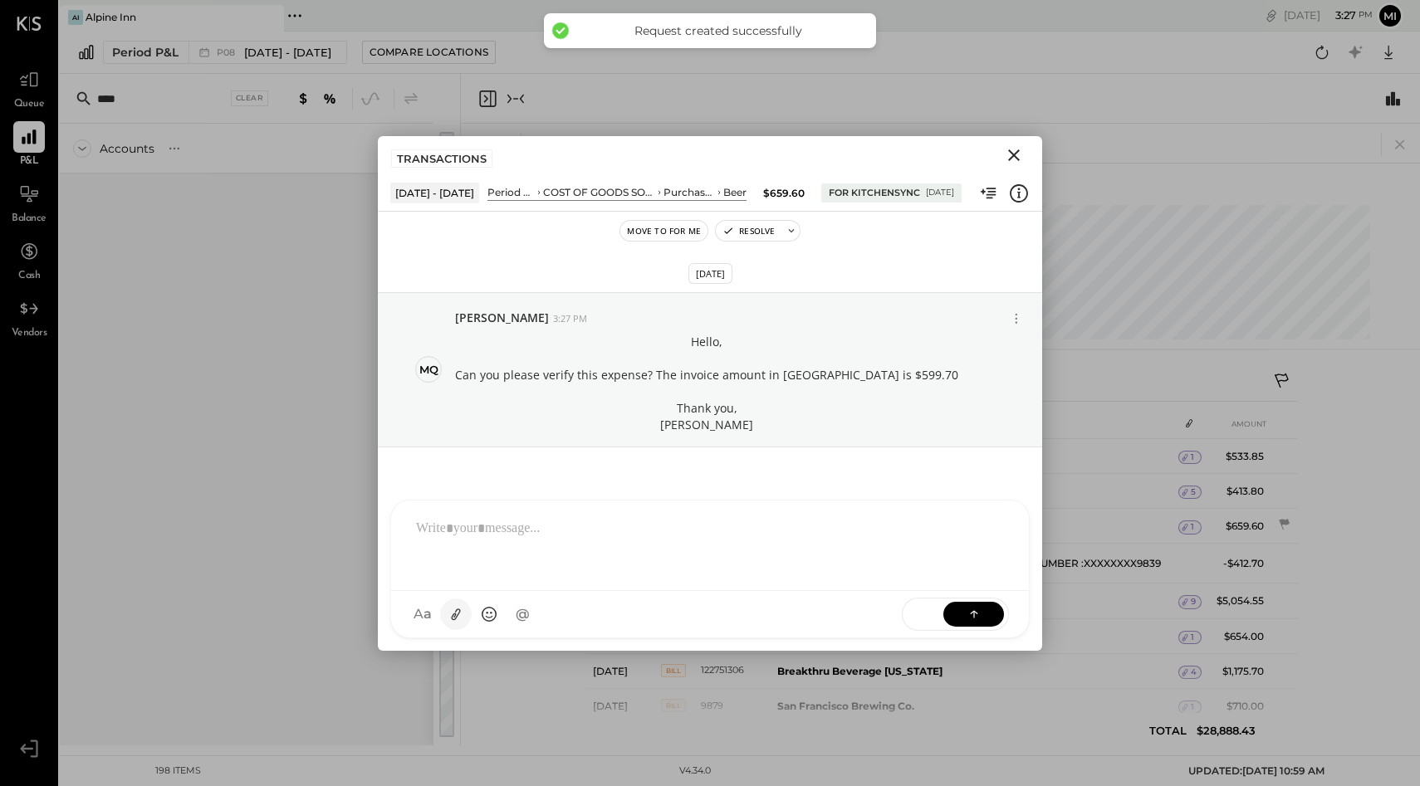
click at [458, 612] on icon at bounding box center [456, 615] width 9 height 12
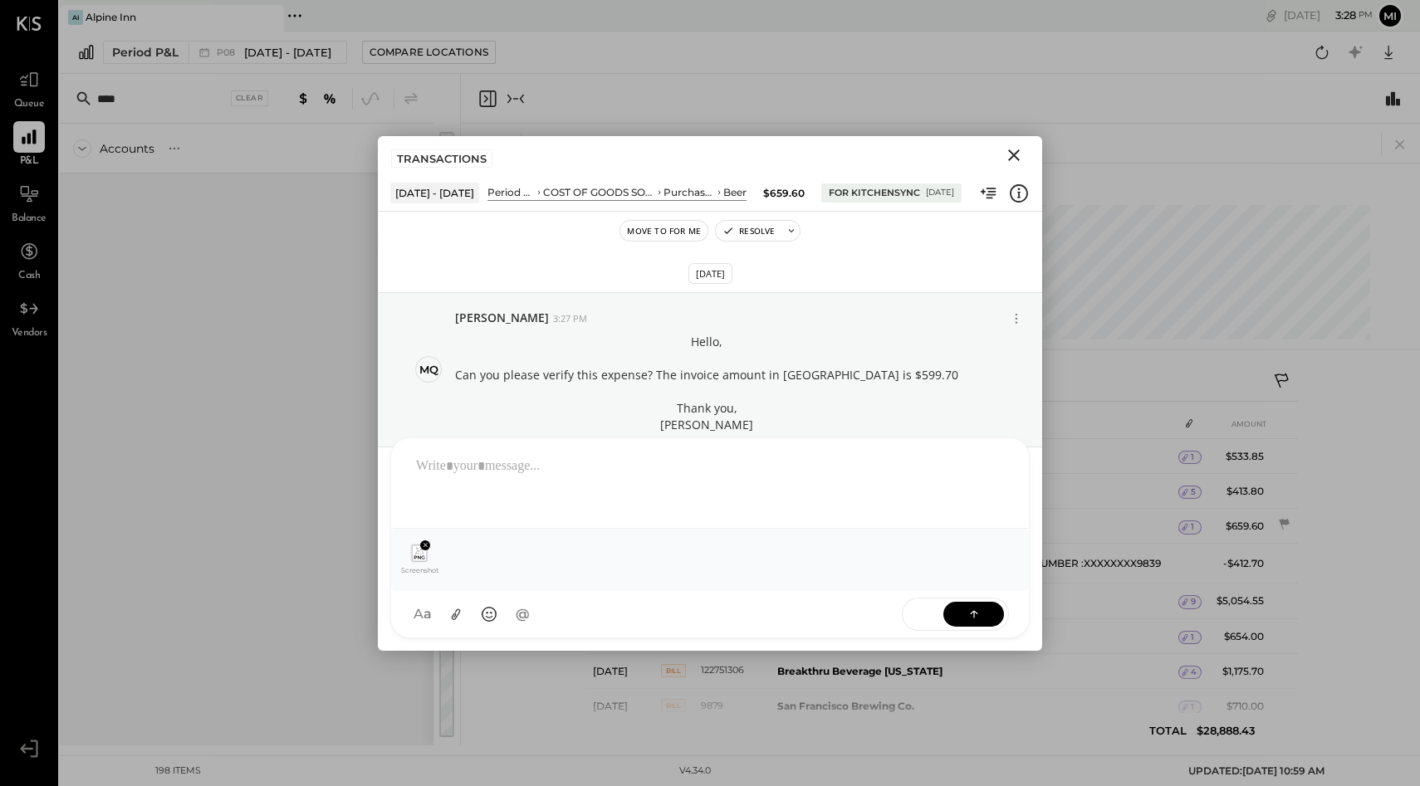
click at [621, 463] on div at bounding box center [710, 481] width 604 height 66
click at [973, 615] on icon at bounding box center [974, 613] width 17 height 17
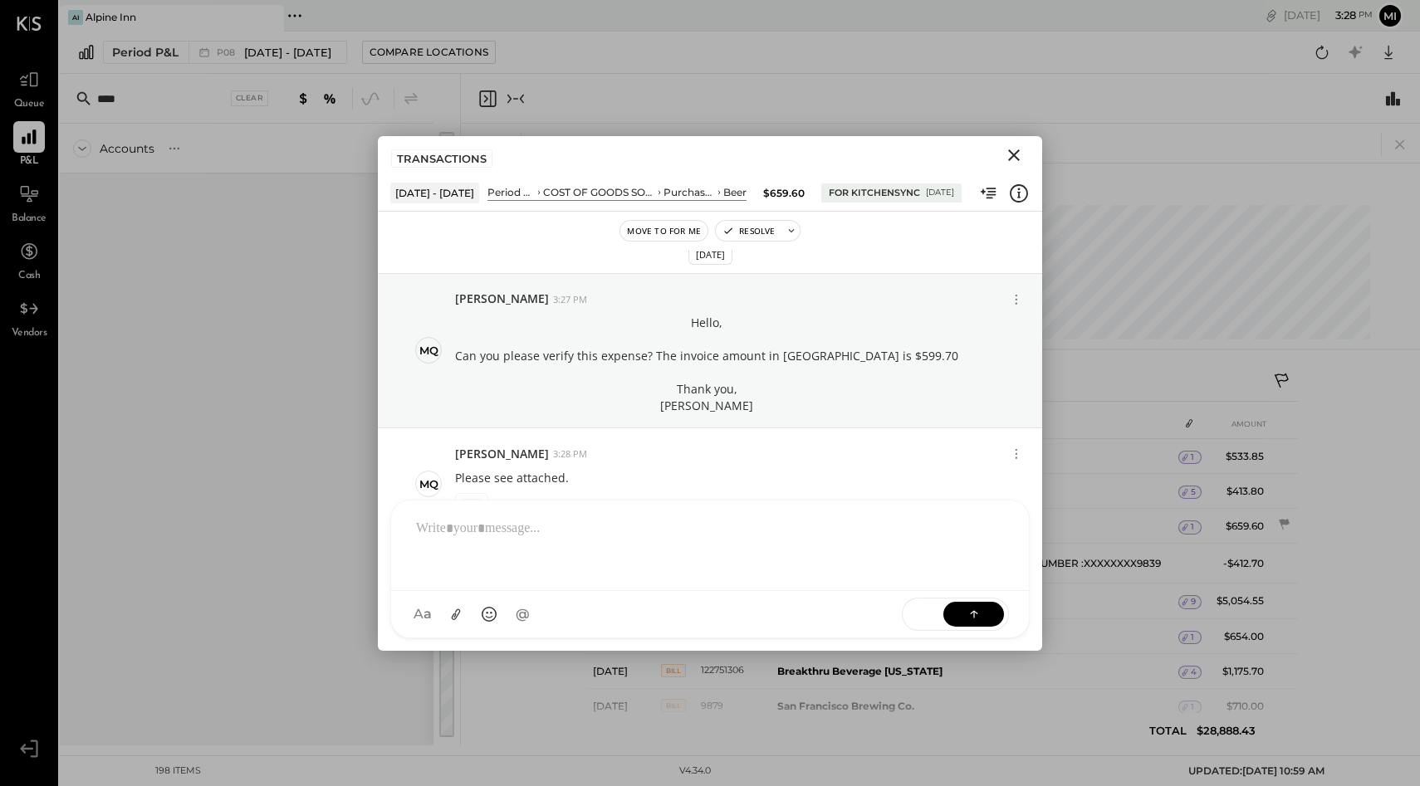
click at [1011, 156] on icon "Close" at bounding box center [1014, 155] width 12 height 12
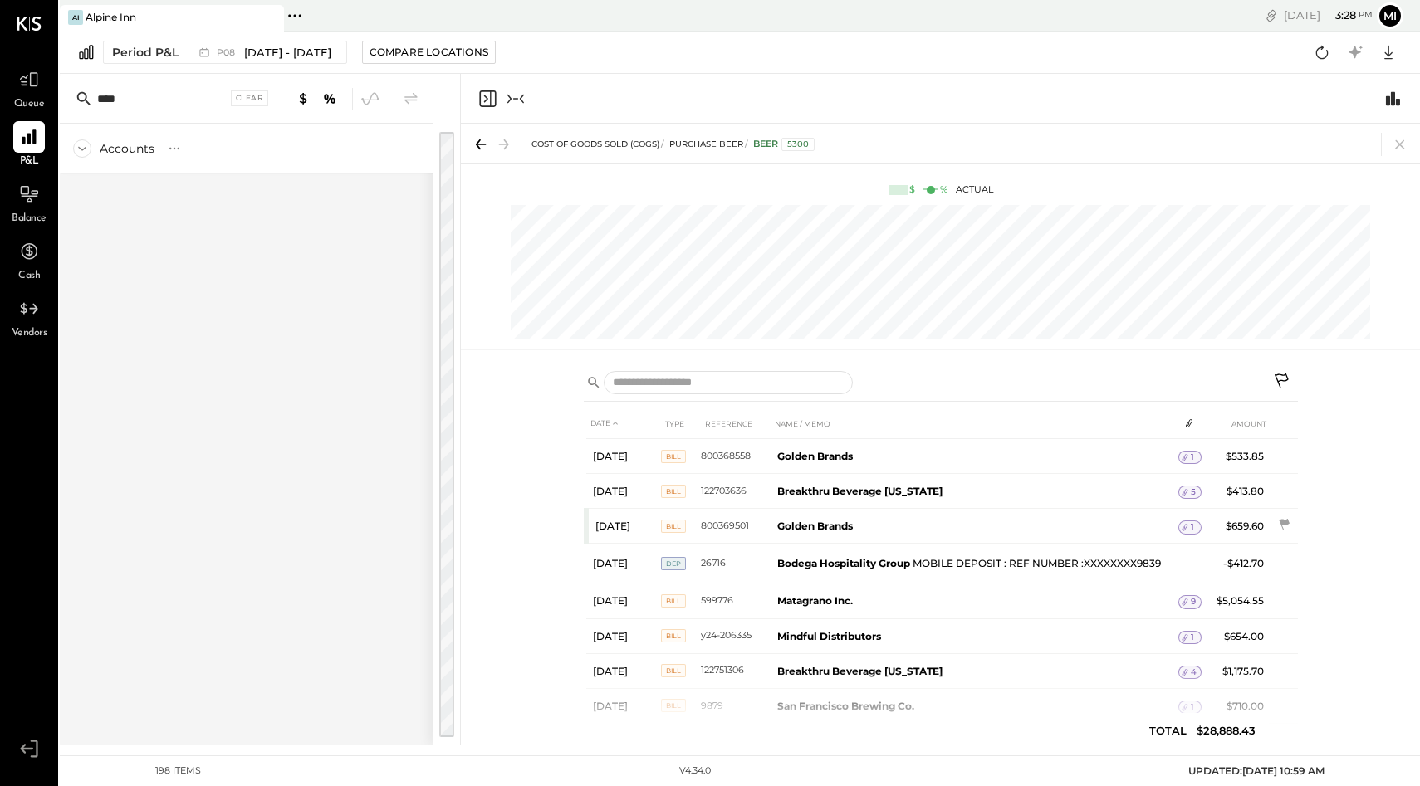
drag, startPoint x: 136, startPoint y: 101, endPoint x: 55, endPoint y: 90, distance: 82.2
click at [54, 90] on div "Queue P&L Balance Cash Vendors v 4.34.0 AI Alpine Inn Pinned Locations ( 1 ) Al…" at bounding box center [710, 393] width 1420 height 786
click at [516, 98] on icon "Collapse panel (e)" at bounding box center [515, 98] width 5 height 1
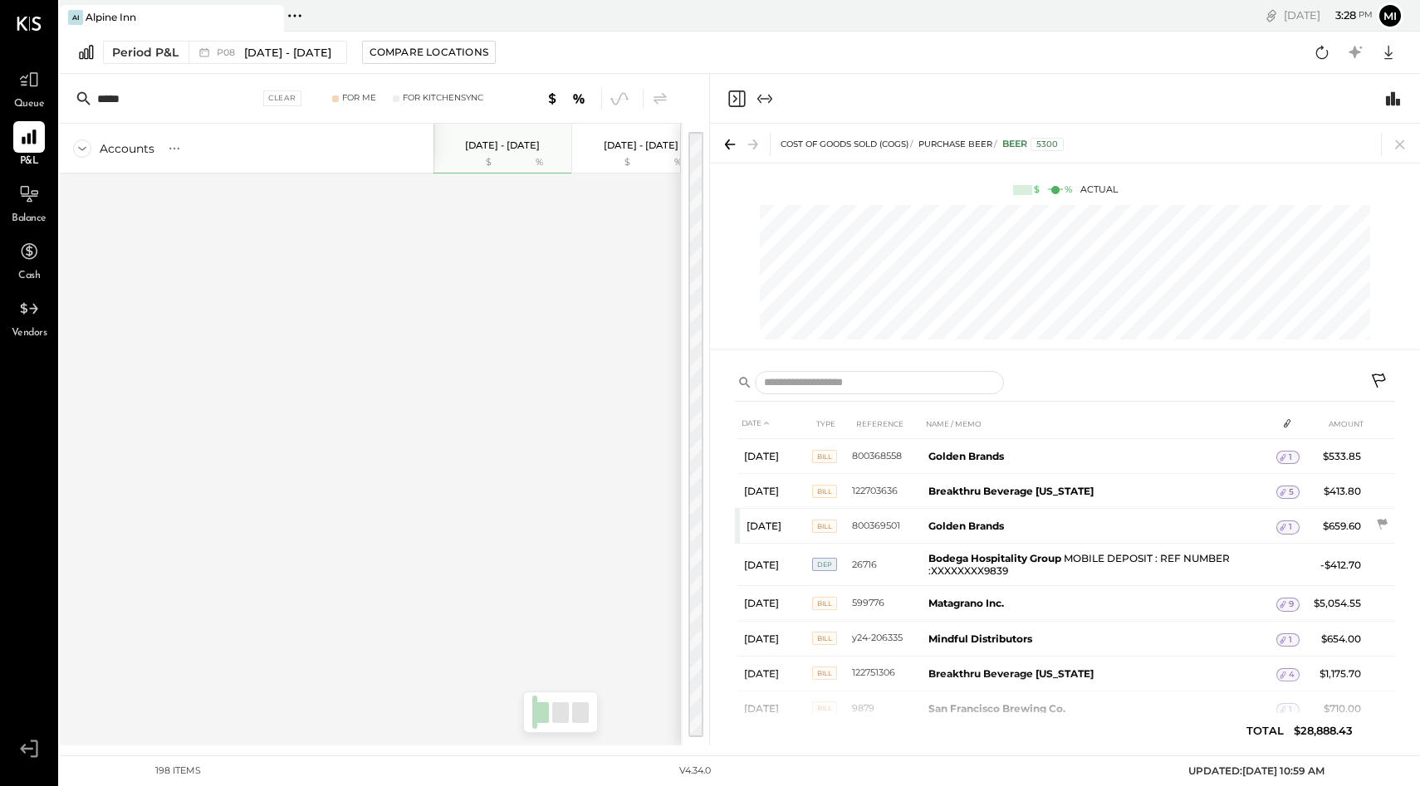
click at [198, 96] on input "*****" at bounding box center [178, 99] width 162 height 30
type input "**********"
click at [188, 104] on input "**********" at bounding box center [178, 99] width 162 height 30
click at [292, 98] on div "Clear" at bounding box center [282, 98] width 38 height 16
click at [26, 138] on icon at bounding box center [29, 137] width 22 height 22
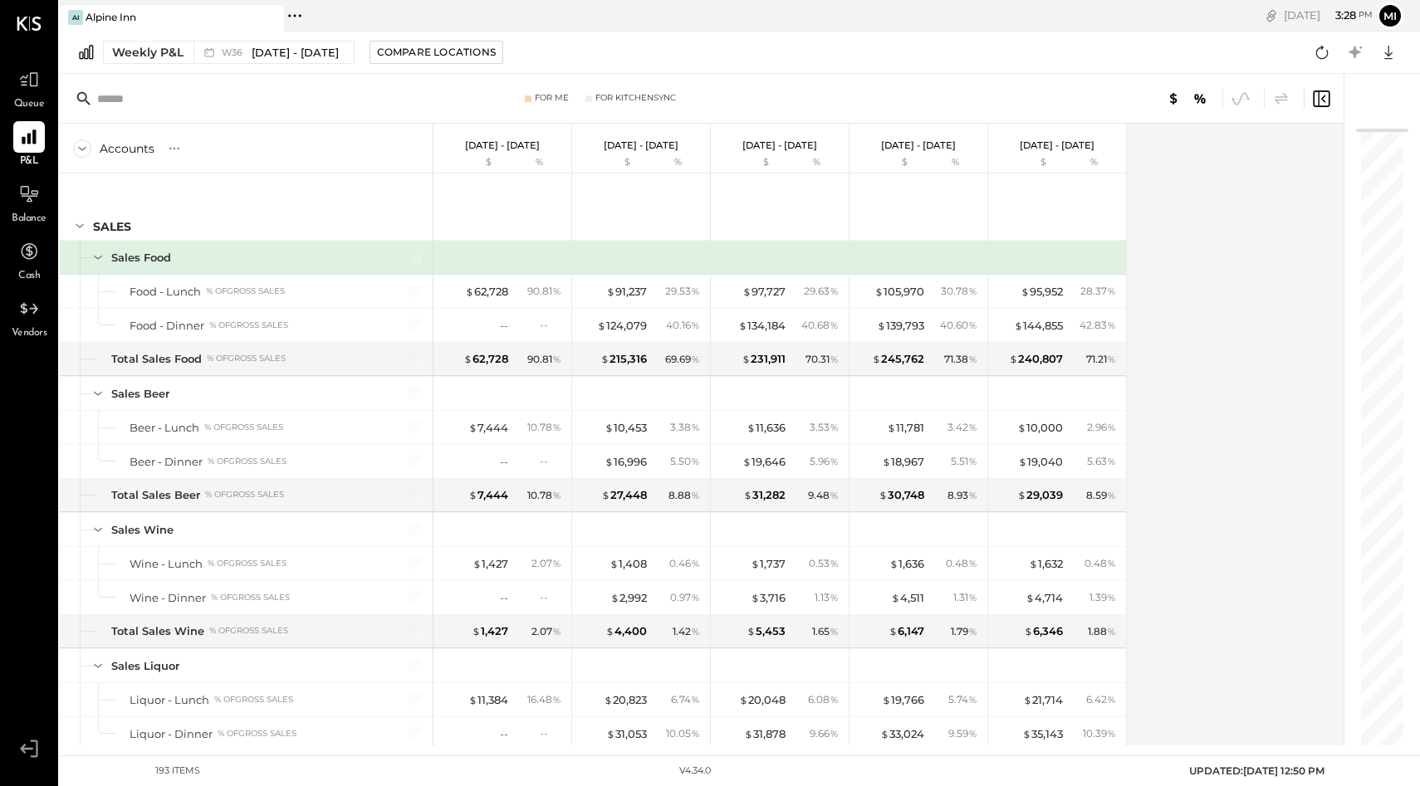
click at [149, 95] on input "text" at bounding box center [228, 99] width 262 height 30
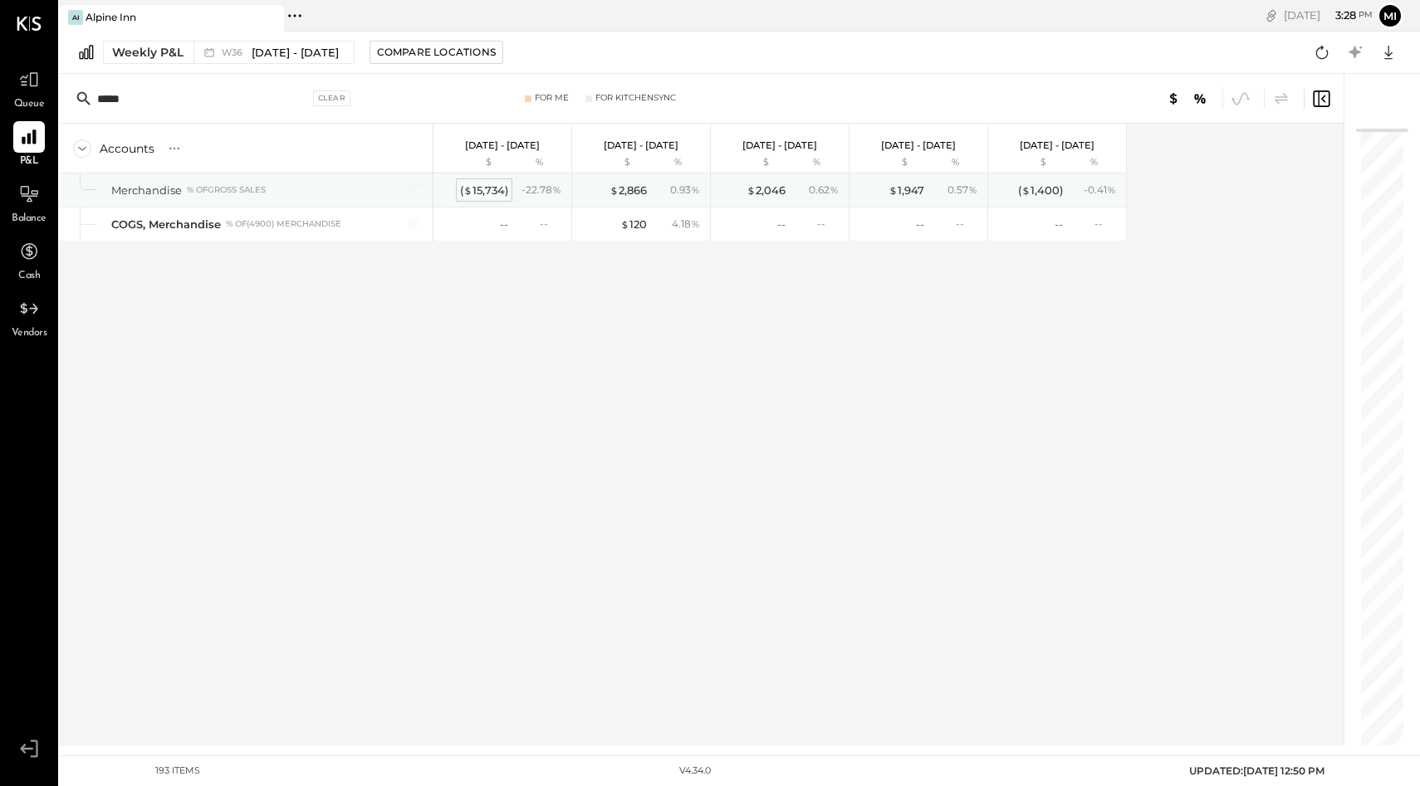
type input "*****"
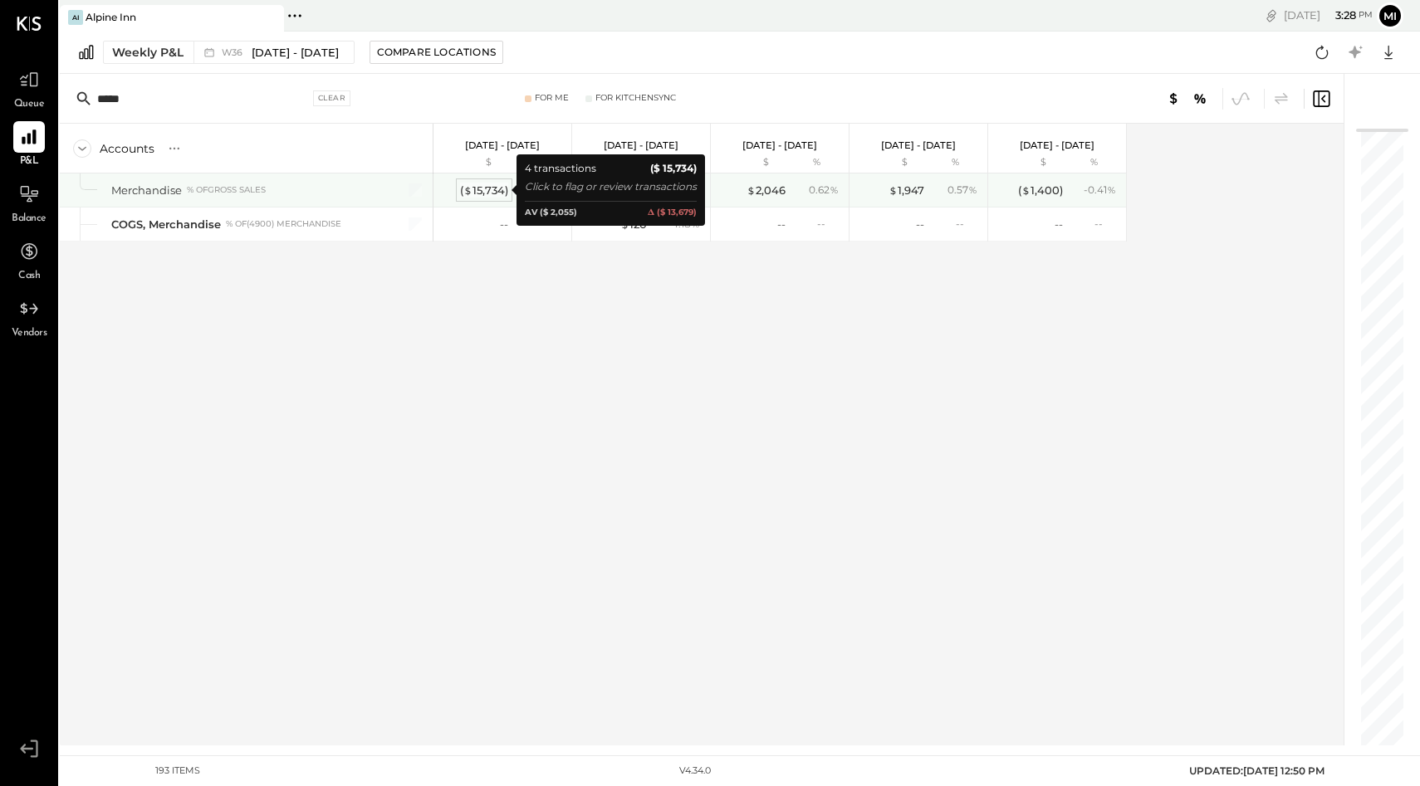
click at [480, 189] on div "( $ 15,734 )" at bounding box center [484, 191] width 48 height 16
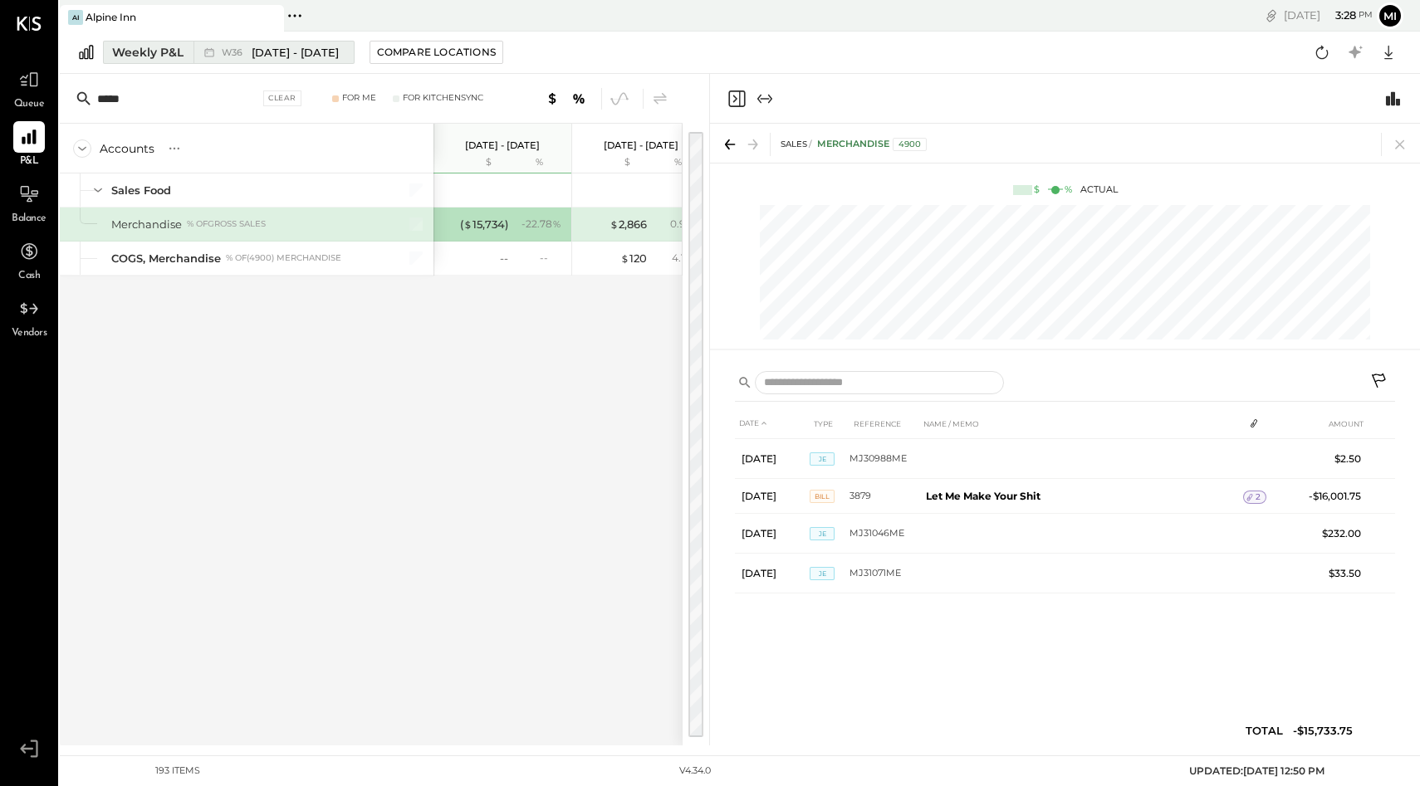
click at [154, 47] on div "Weekly P&L" at bounding box center [147, 52] width 71 height 17
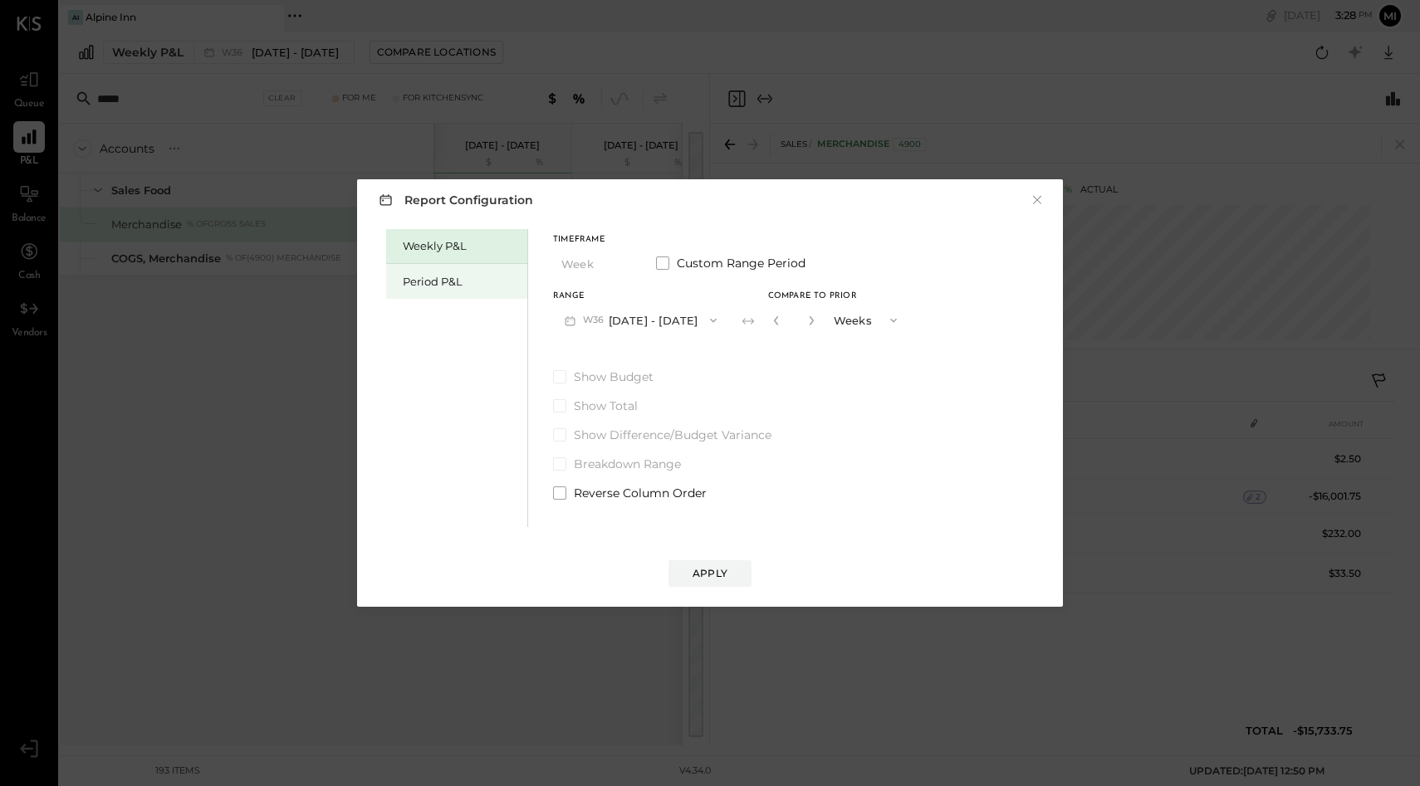
click at [423, 286] on div "Period P&L" at bounding box center [461, 282] width 116 height 16
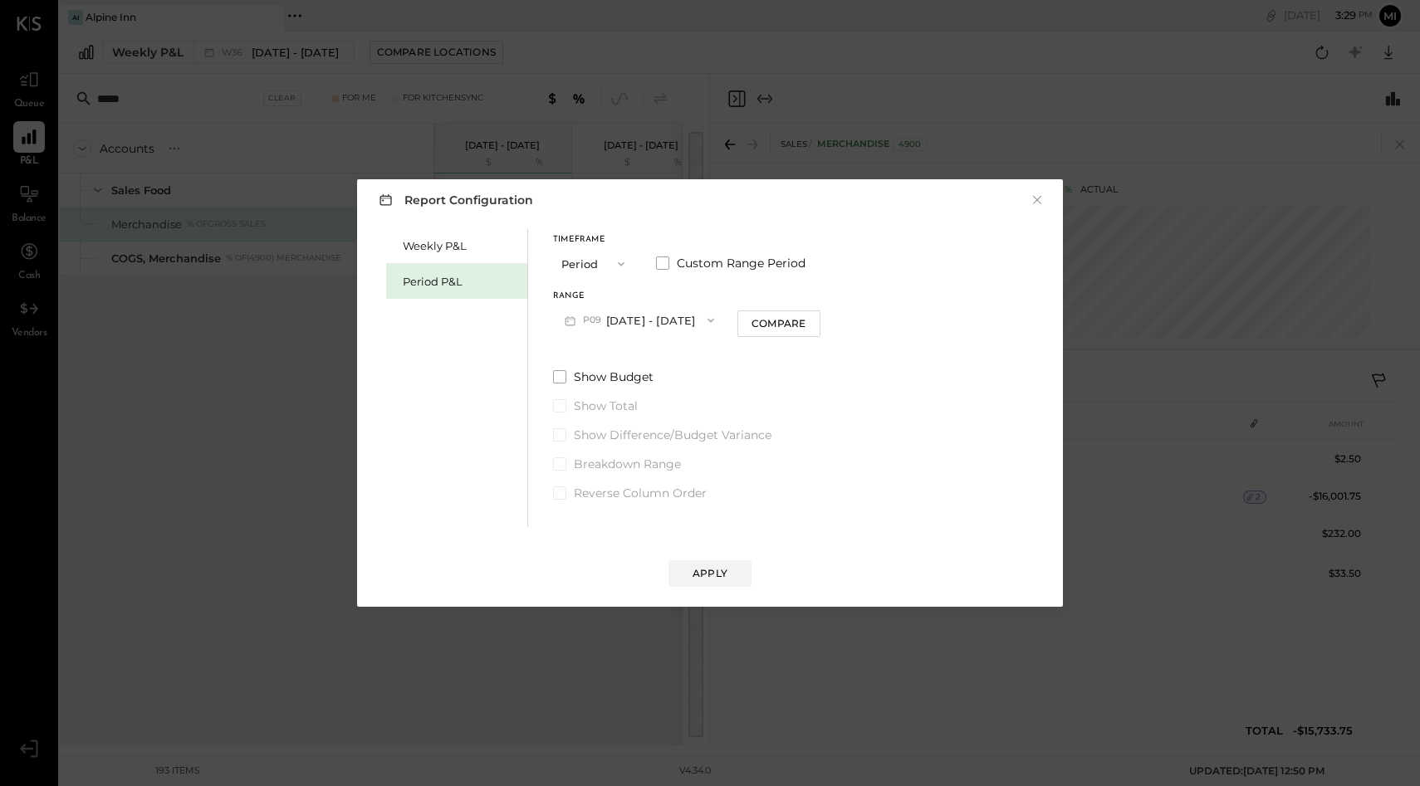
click at [696, 323] on span "button" at bounding box center [707, 320] width 22 height 13
click at [646, 364] on div "P08 Aug 4 - 31, 2025" at bounding box center [648, 357] width 189 height 35
click at [713, 576] on div "Apply" at bounding box center [709, 573] width 35 height 14
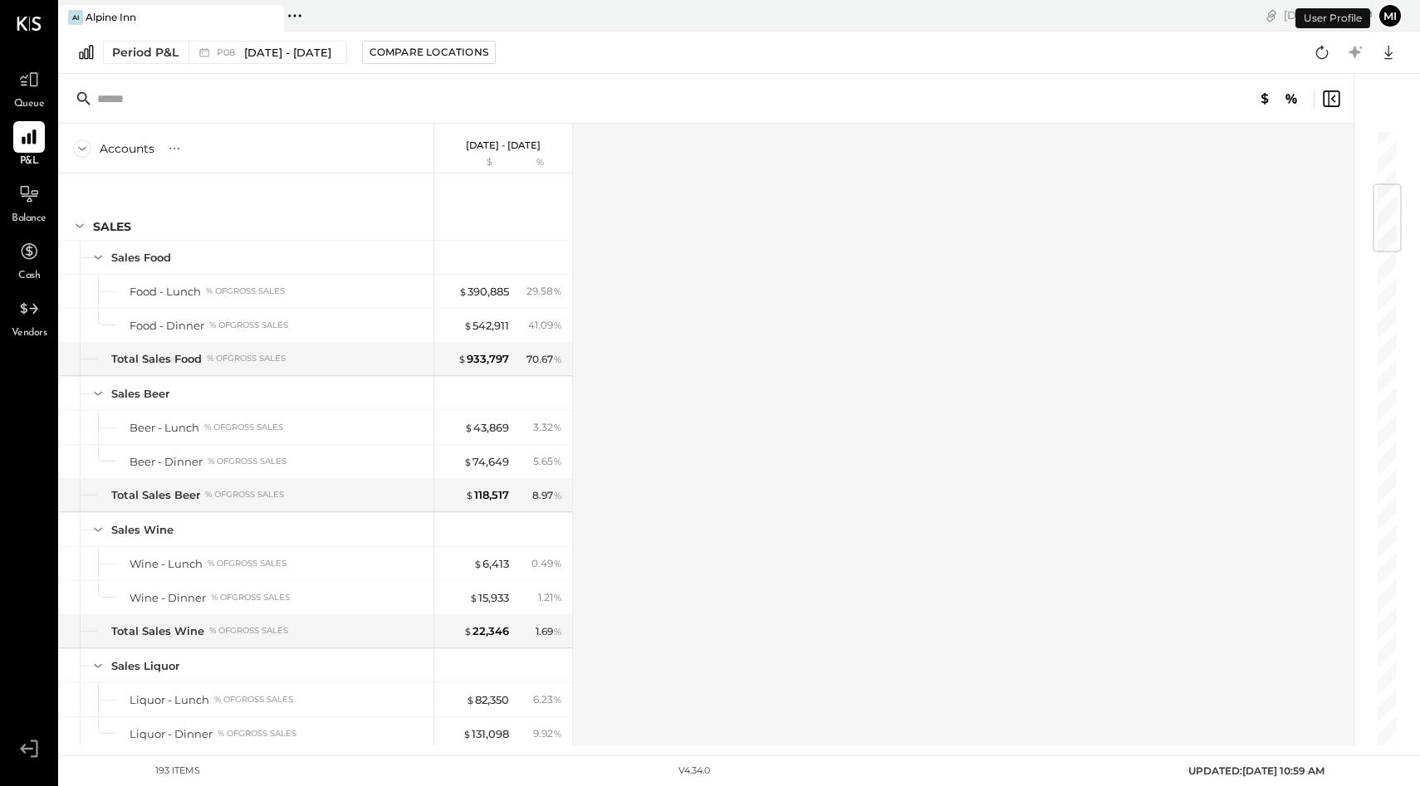
scroll to position [462, 0]
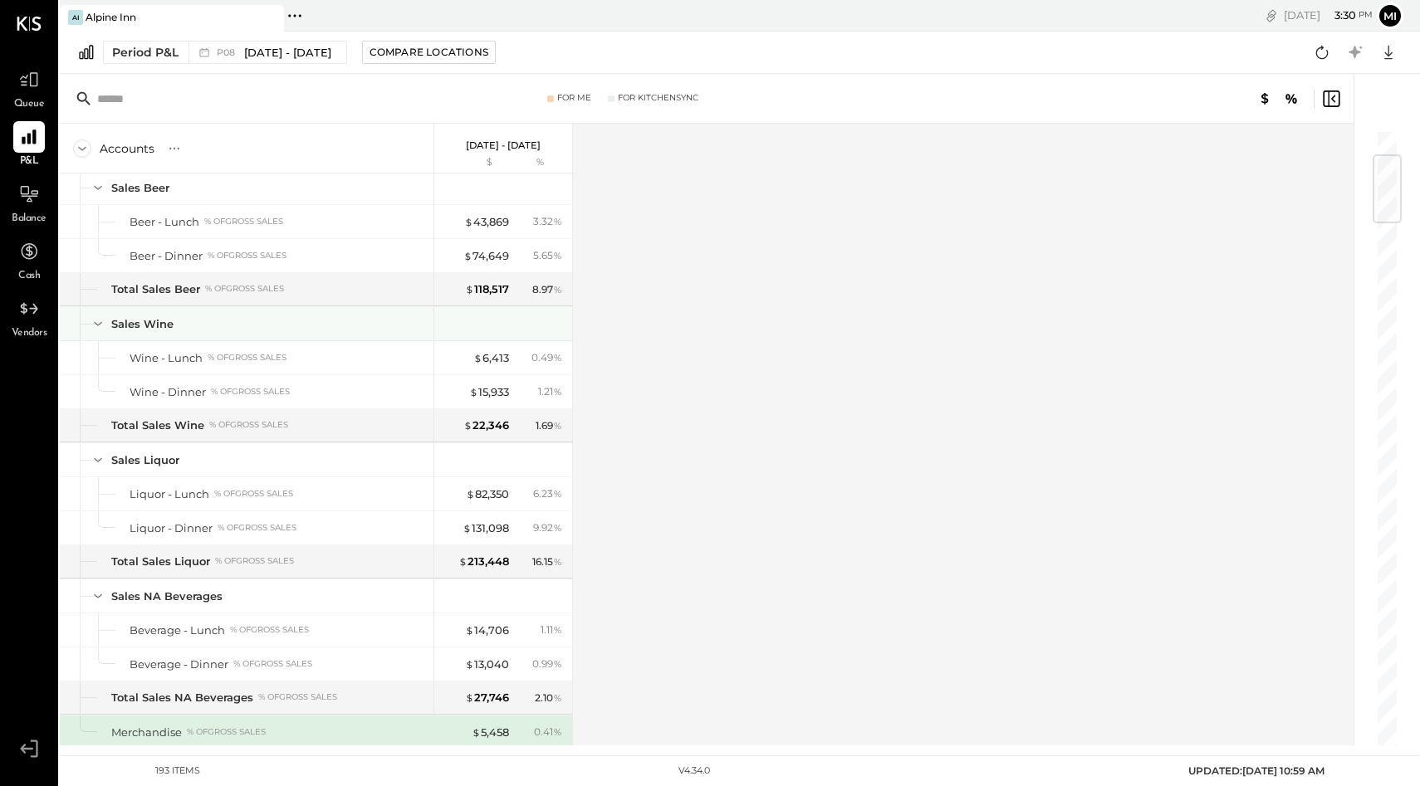
scroll to position [218, 0]
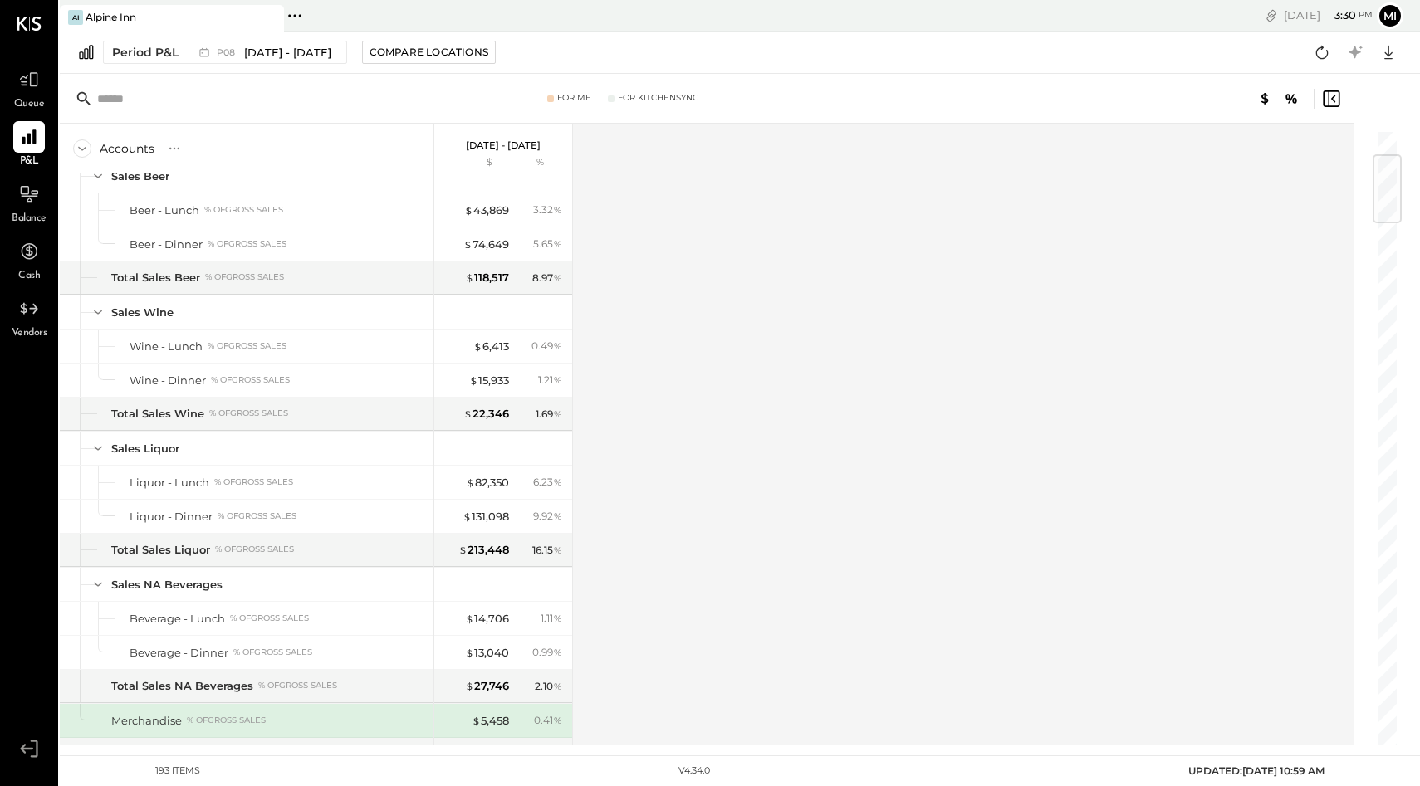
click at [124, 100] on input "text" at bounding box center [228, 99] width 262 height 30
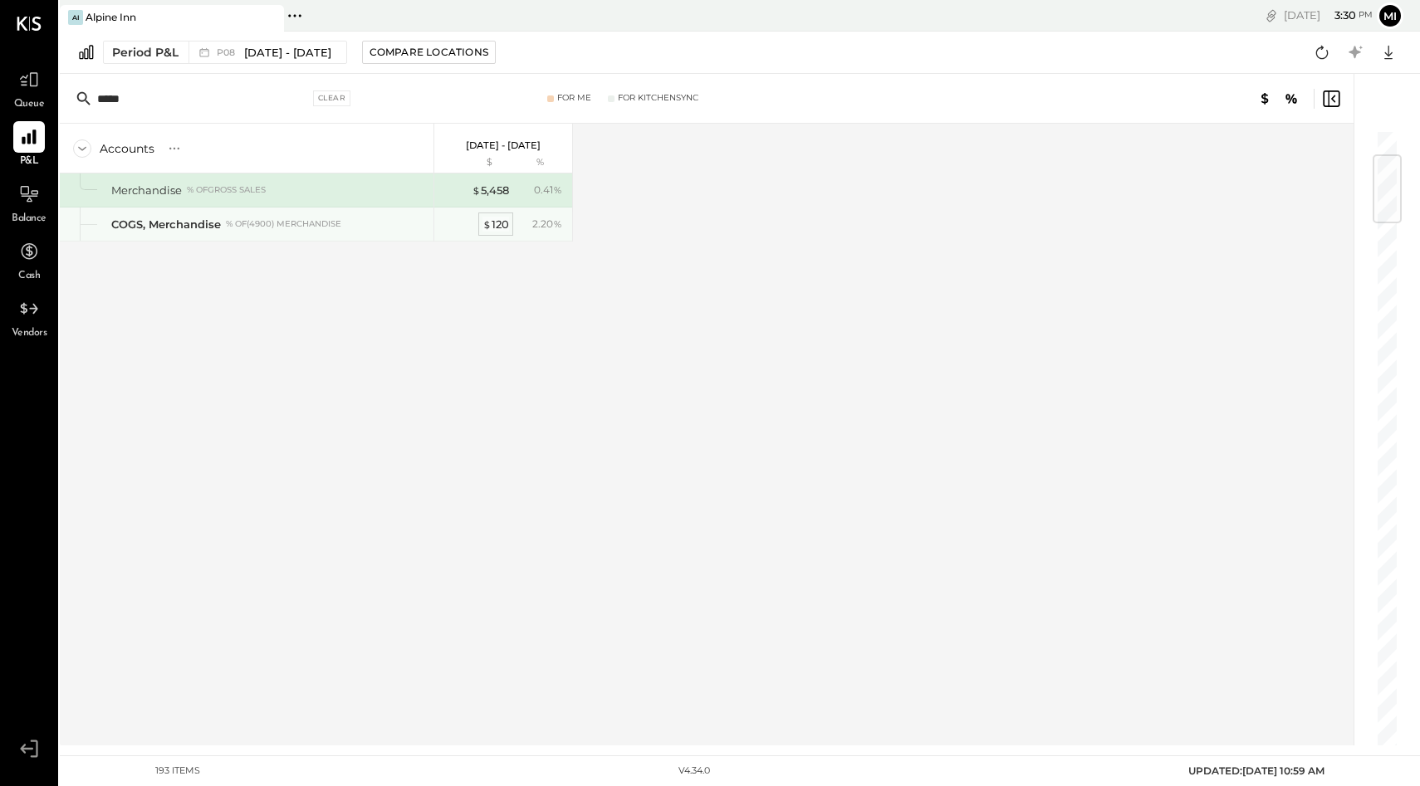
type input "*****"
click at [493, 225] on div "$ 120" at bounding box center [495, 225] width 27 height 16
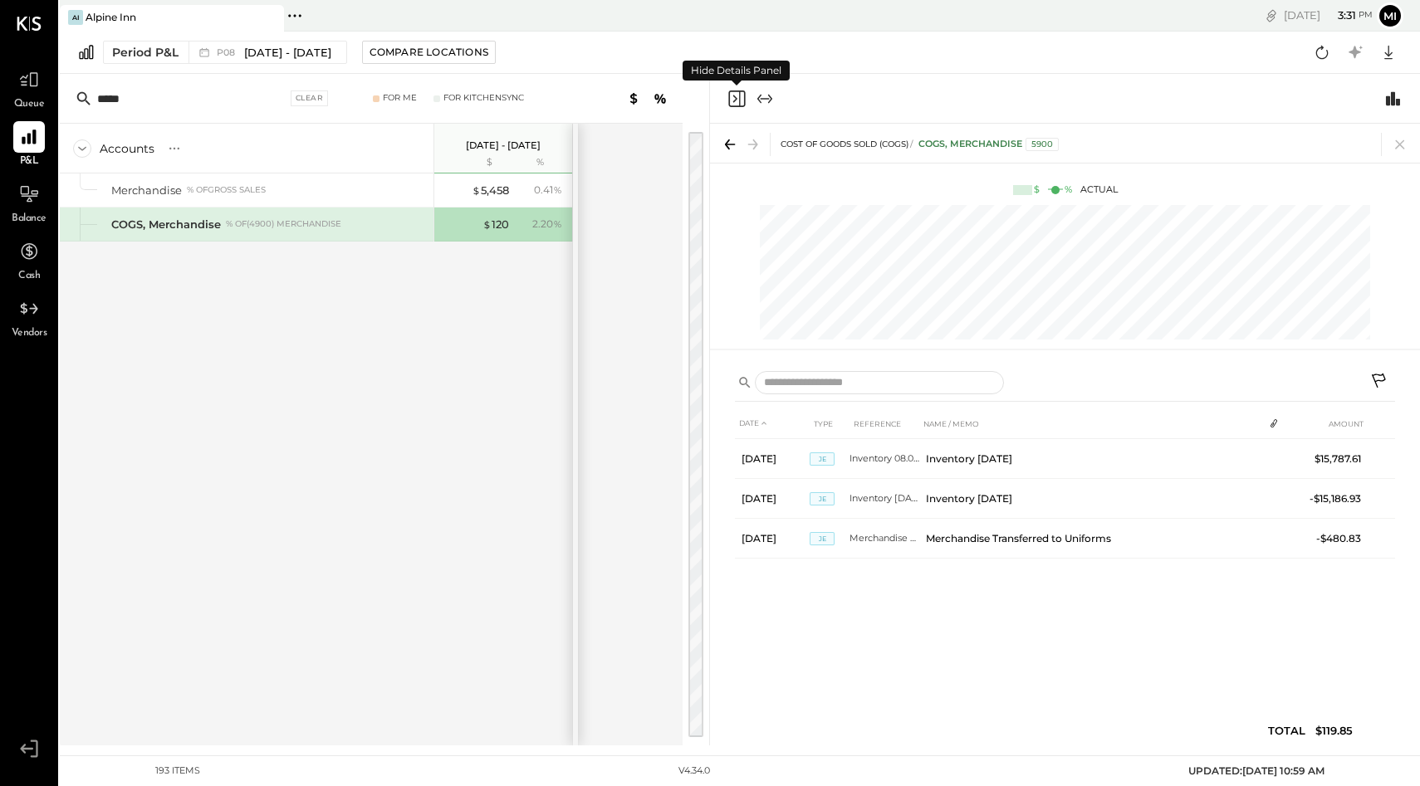
click at [737, 103] on icon "Close panel" at bounding box center [736, 99] width 20 height 20
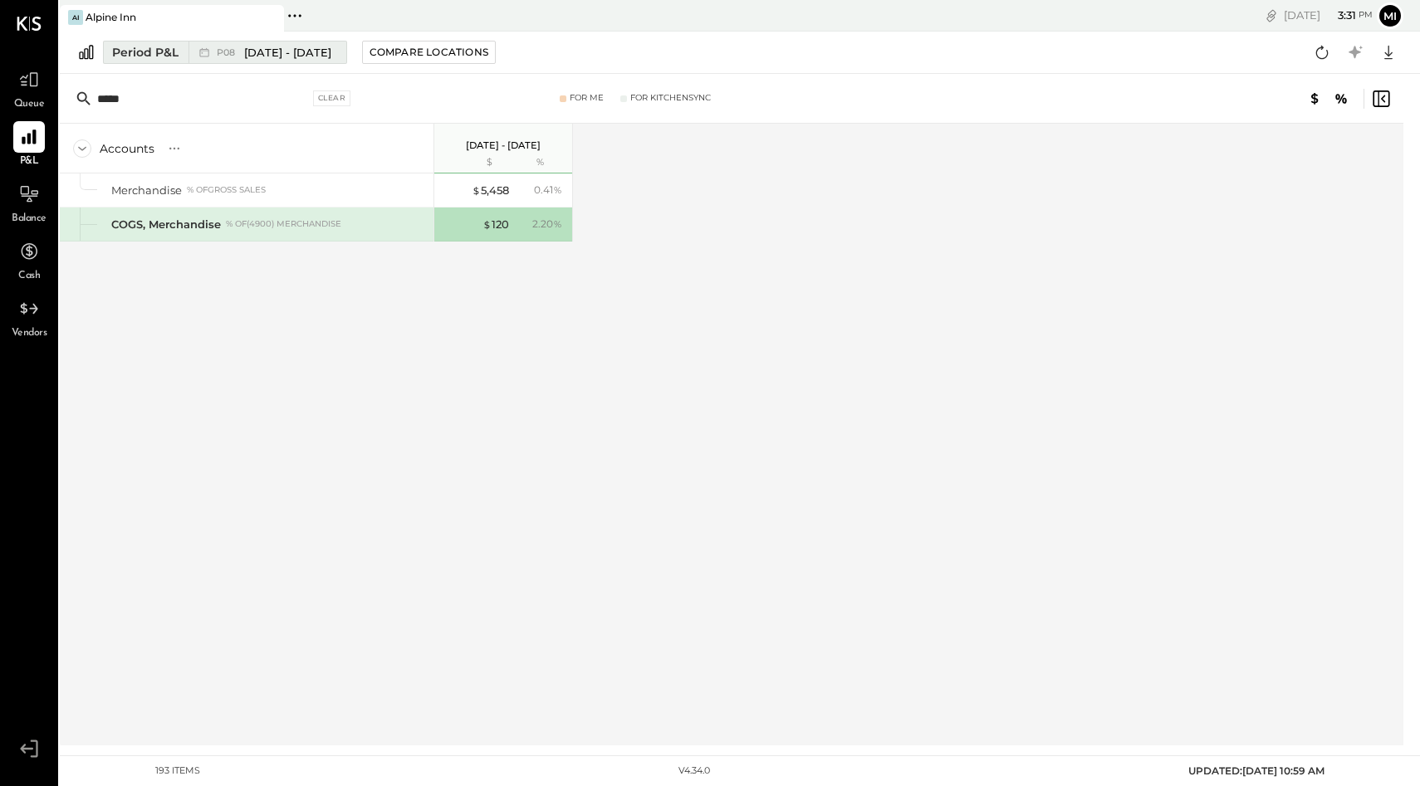
click at [275, 55] on span "[DATE] - [DATE]" at bounding box center [287, 53] width 87 height 16
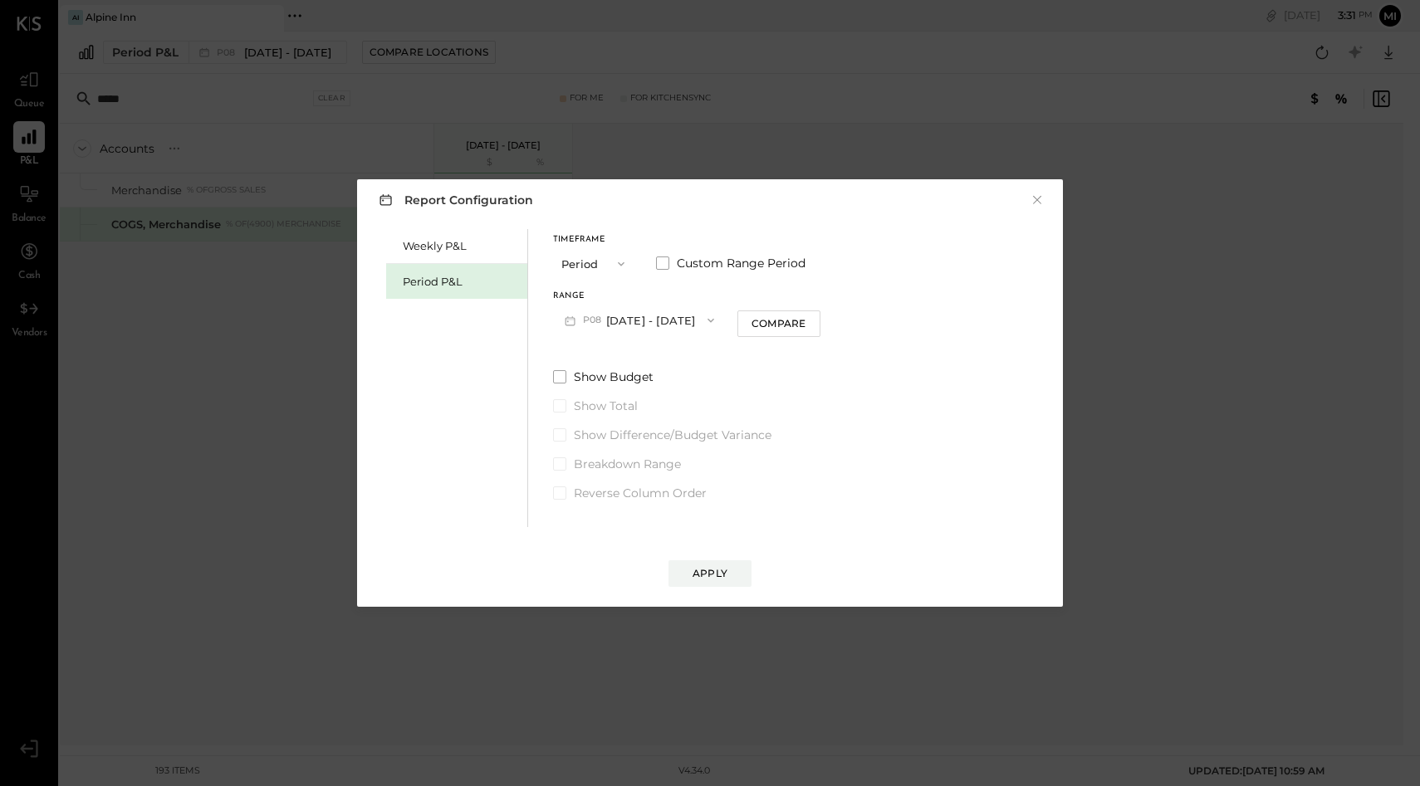
click at [276, 53] on div "Report Configuration × Weekly P&L Period P&L Timeframe Period Custom Range Peri…" at bounding box center [710, 393] width 1420 height 786
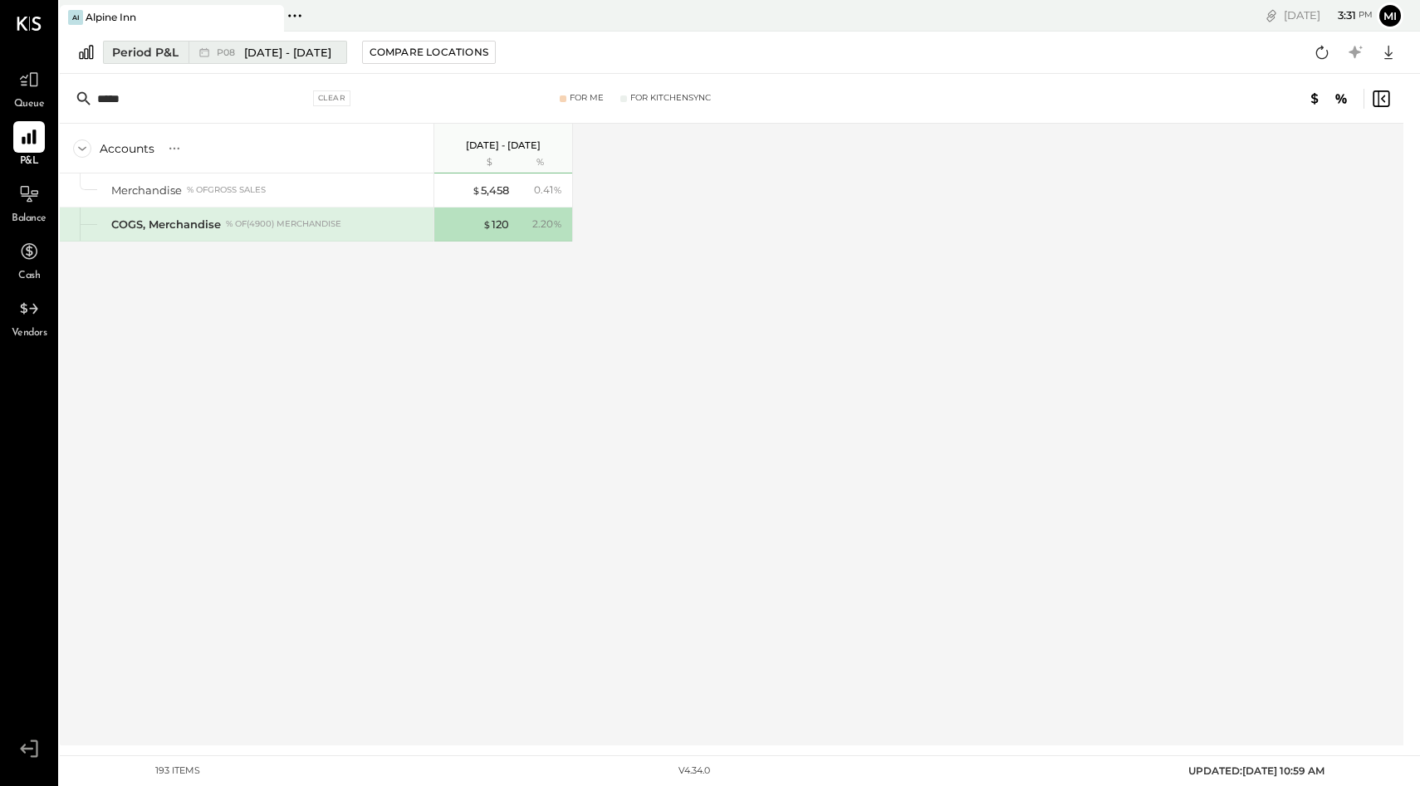
click at [300, 61] on div "P08 Aug 4 - 31, 2025" at bounding box center [262, 53] width 149 height 22
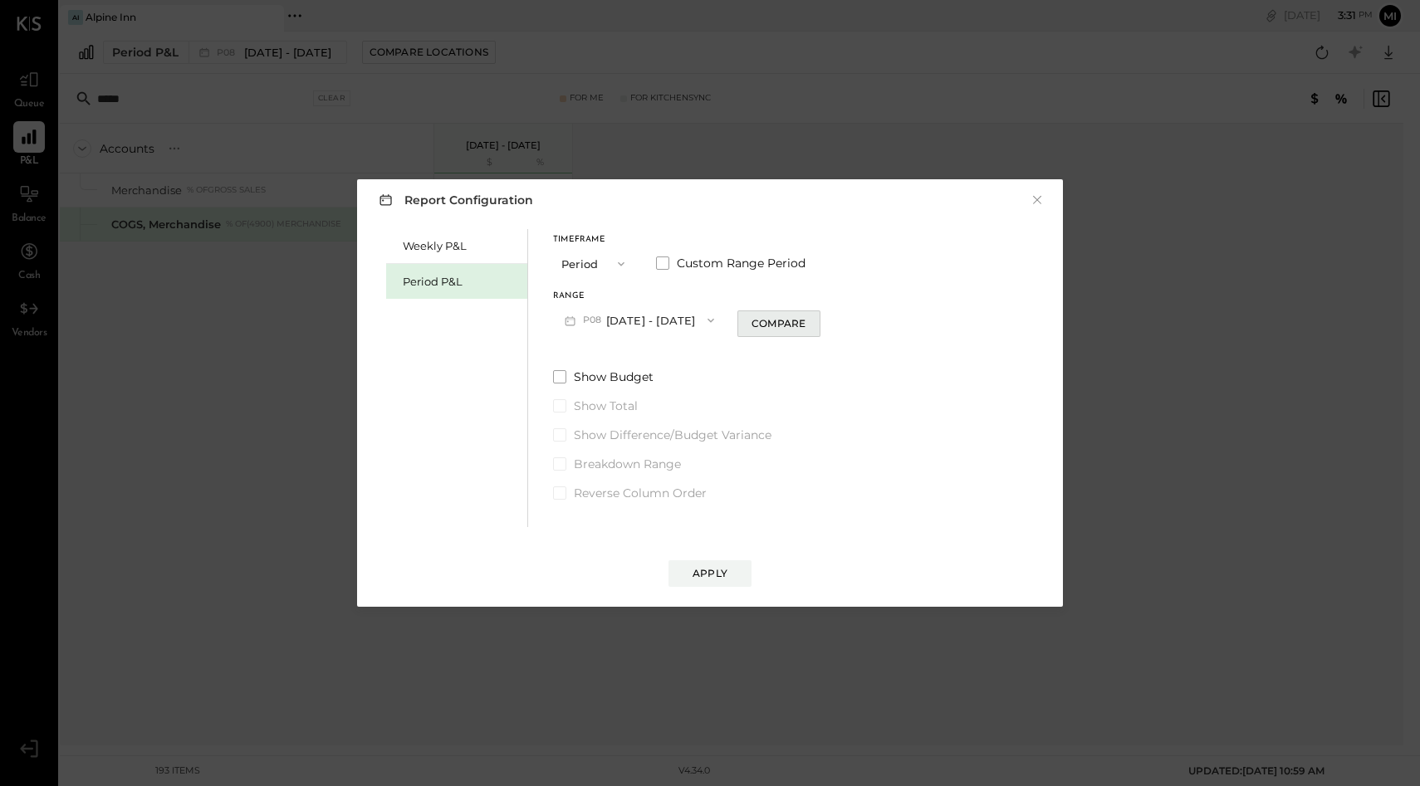
click at [766, 327] on div "Compare" at bounding box center [778, 323] width 54 height 14
click at [808, 320] on icon "button" at bounding box center [809, 320] width 10 height 10
type input "*"
click at [709, 577] on div "Apply" at bounding box center [709, 573] width 35 height 14
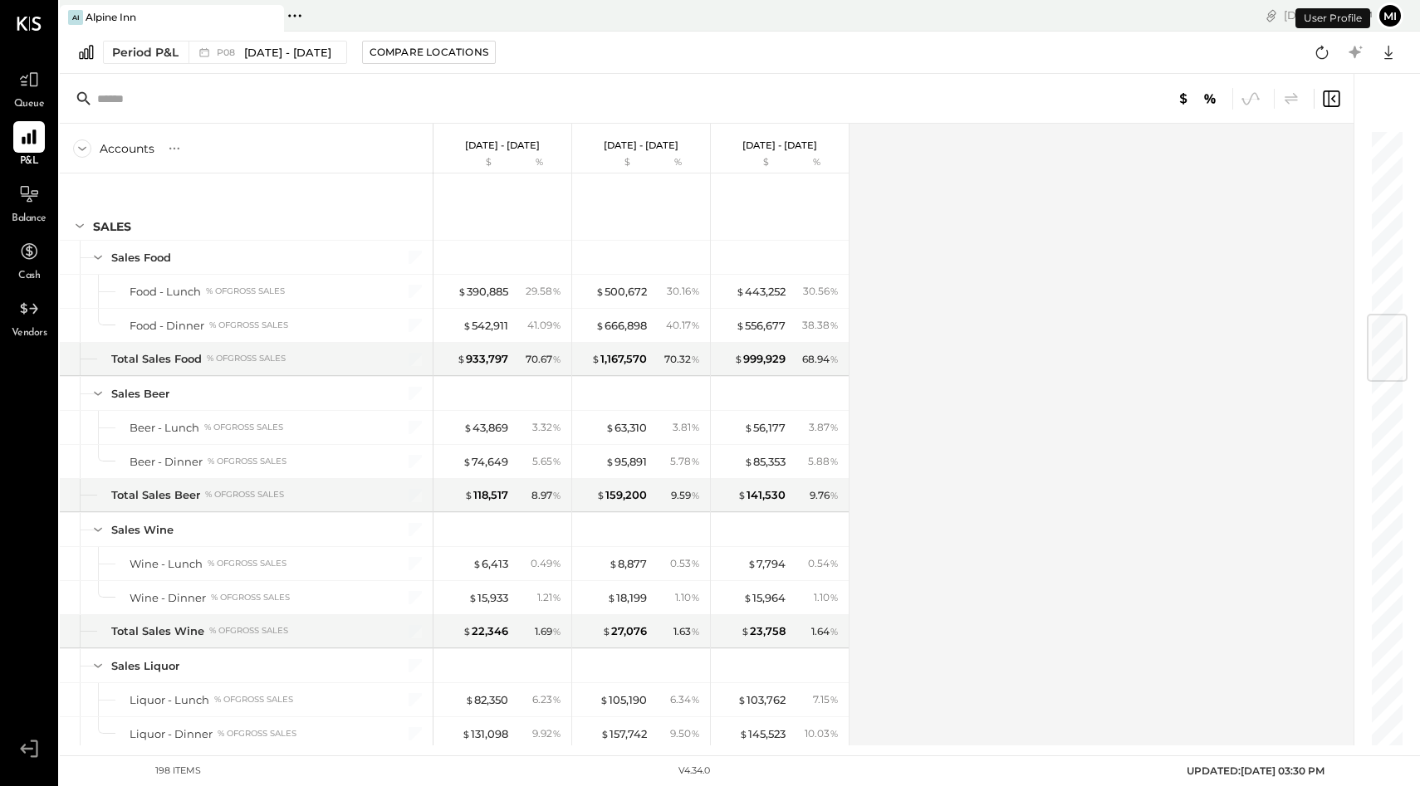
scroll to position [1550, 0]
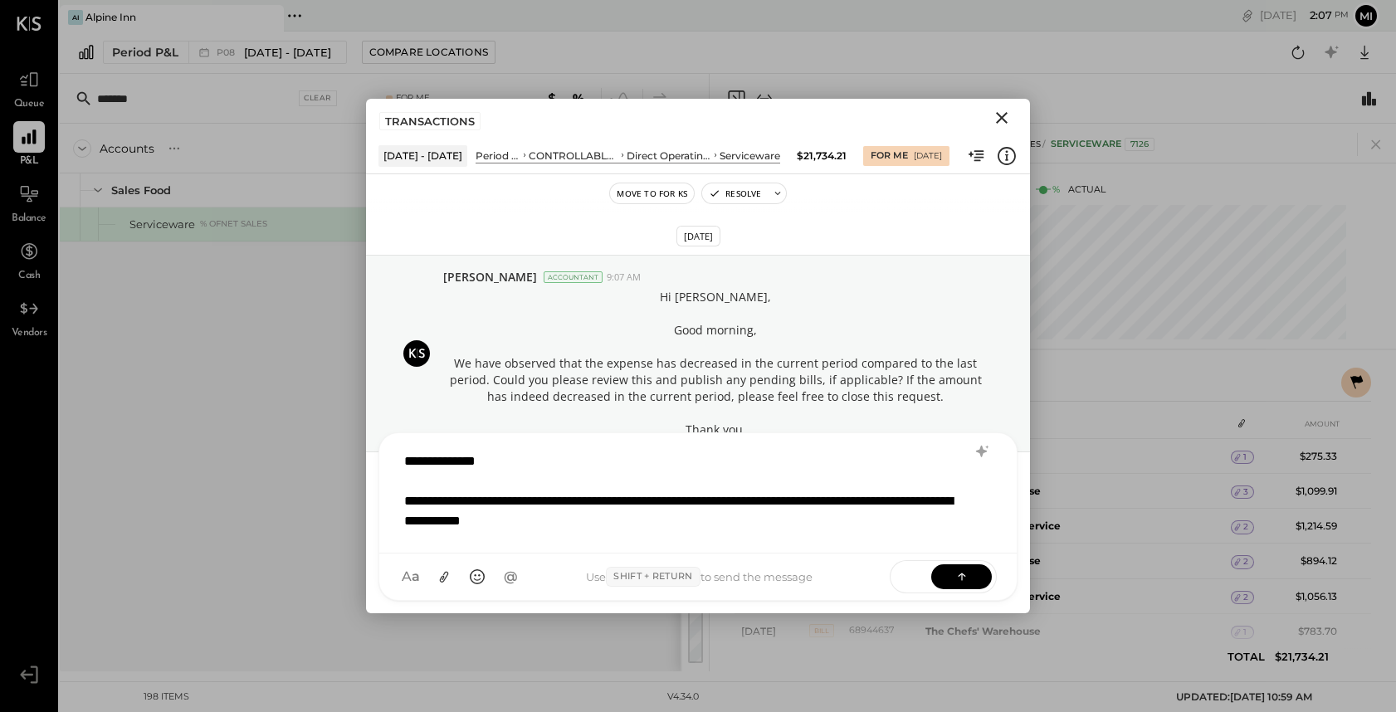
click at [1000, 118] on icon "Close" at bounding box center [1002, 118] width 12 height 12
